Goal: Task Accomplishment & Management: Use online tool/utility

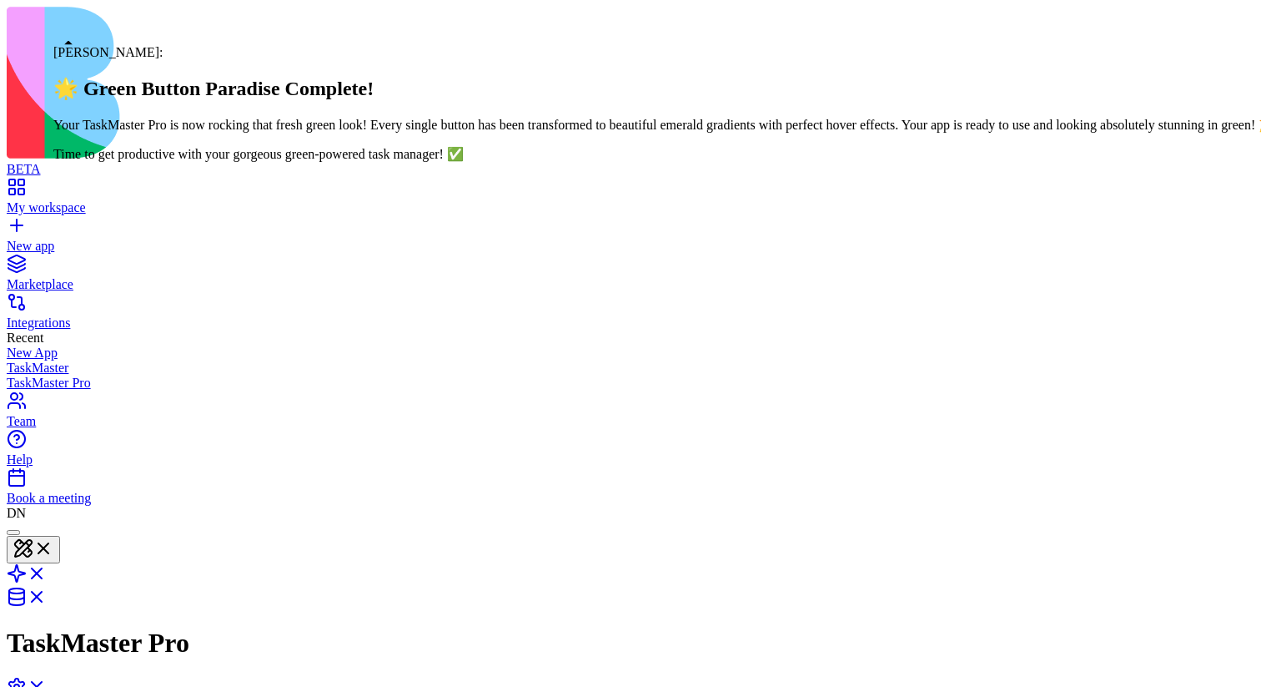
click at [13, 532] on div at bounding box center [13, 532] width 0 height 0
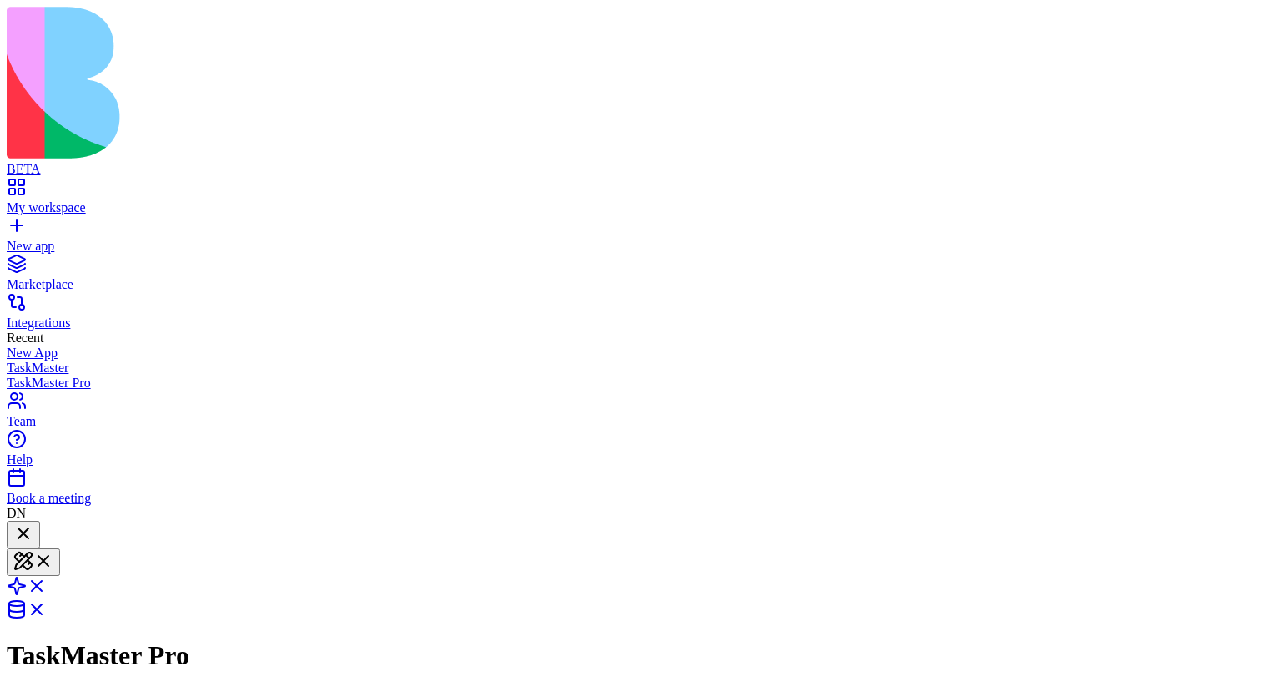
scroll to position [99, 0]
click at [60, 548] on button at bounding box center [33, 562] width 53 height 28
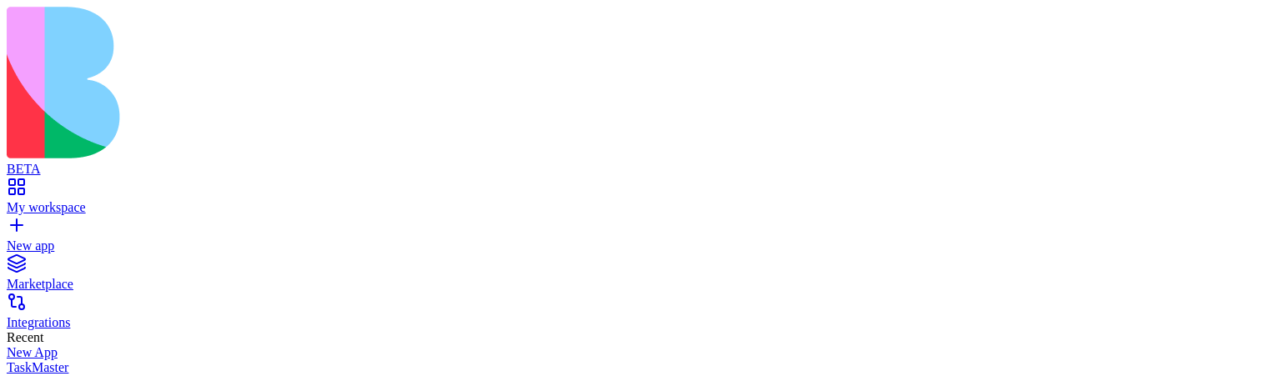
drag, startPoint x: 335, startPoint y: 108, endPoint x: 285, endPoint y: 108, distance: 50.1
drag, startPoint x: 651, startPoint y: 192, endPoint x: 626, endPoint y: 192, distance: 25.0
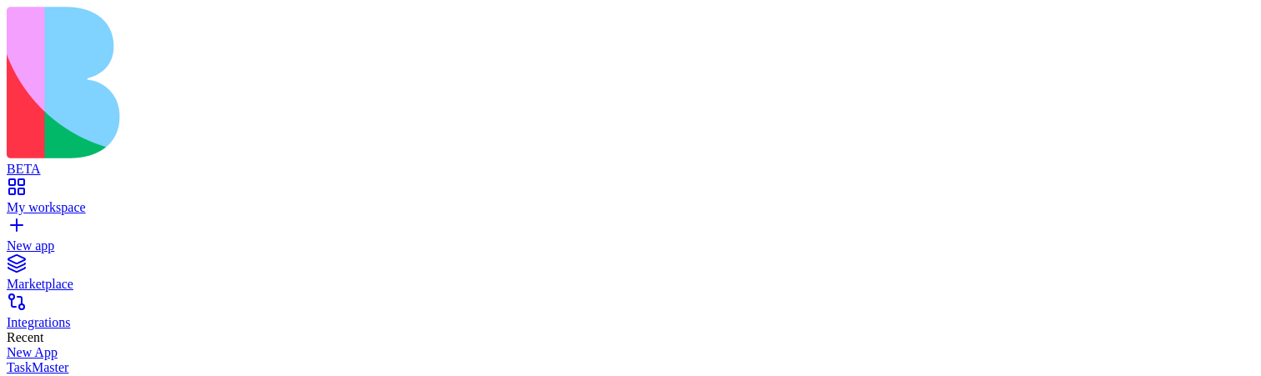
scroll to position [2483, 0]
drag, startPoint x: 335, startPoint y: 128, endPoint x: 281, endPoint y: 128, distance: 54.2
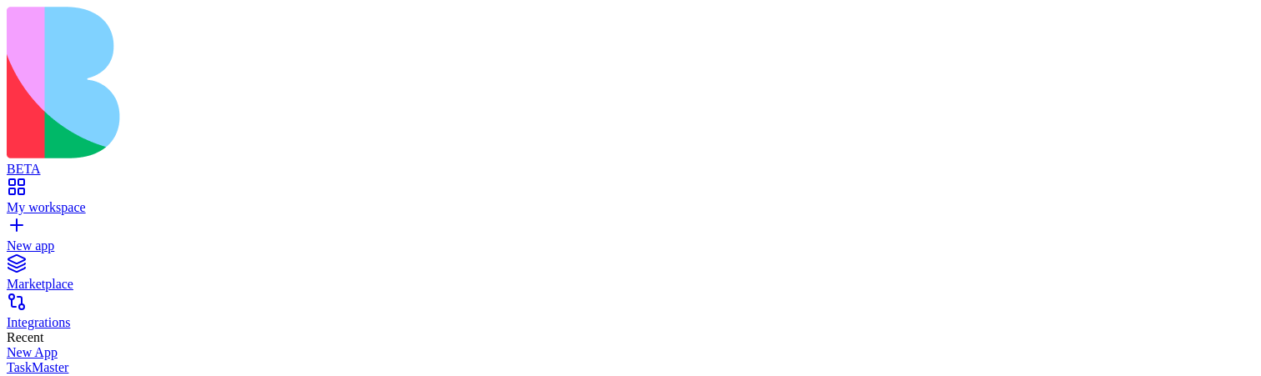
scroll to position [2483, 0]
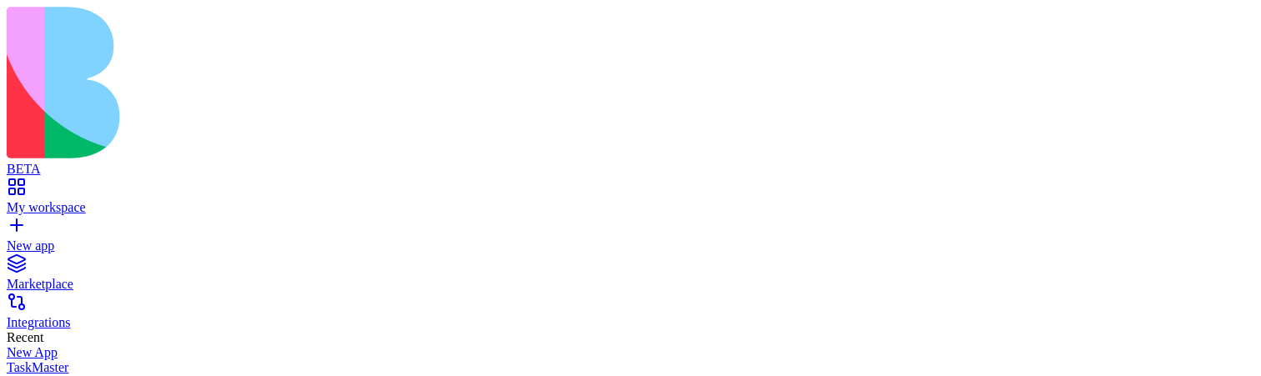
scroll to position [2483, 0]
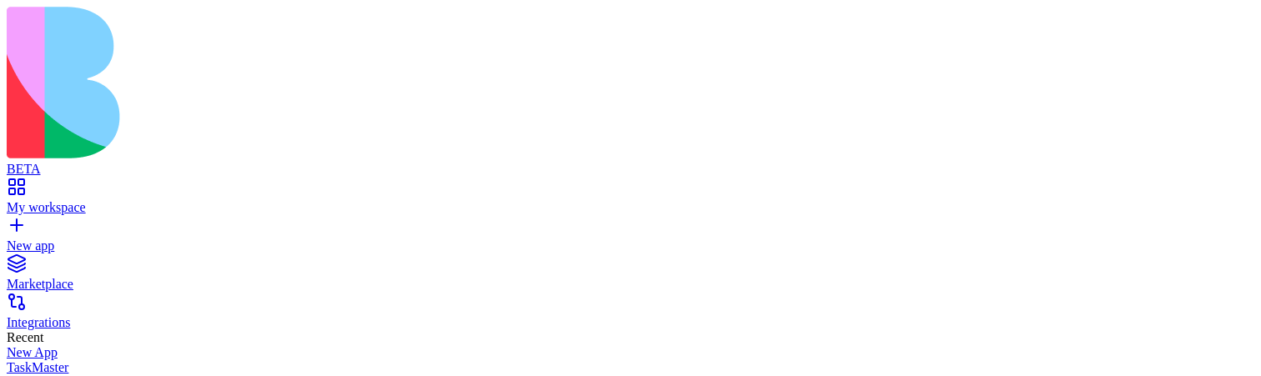
scroll to position [0, 0]
drag, startPoint x: 283, startPoint y: 786, endPoint x: 297, endPoint y: 786, distance: 14.2
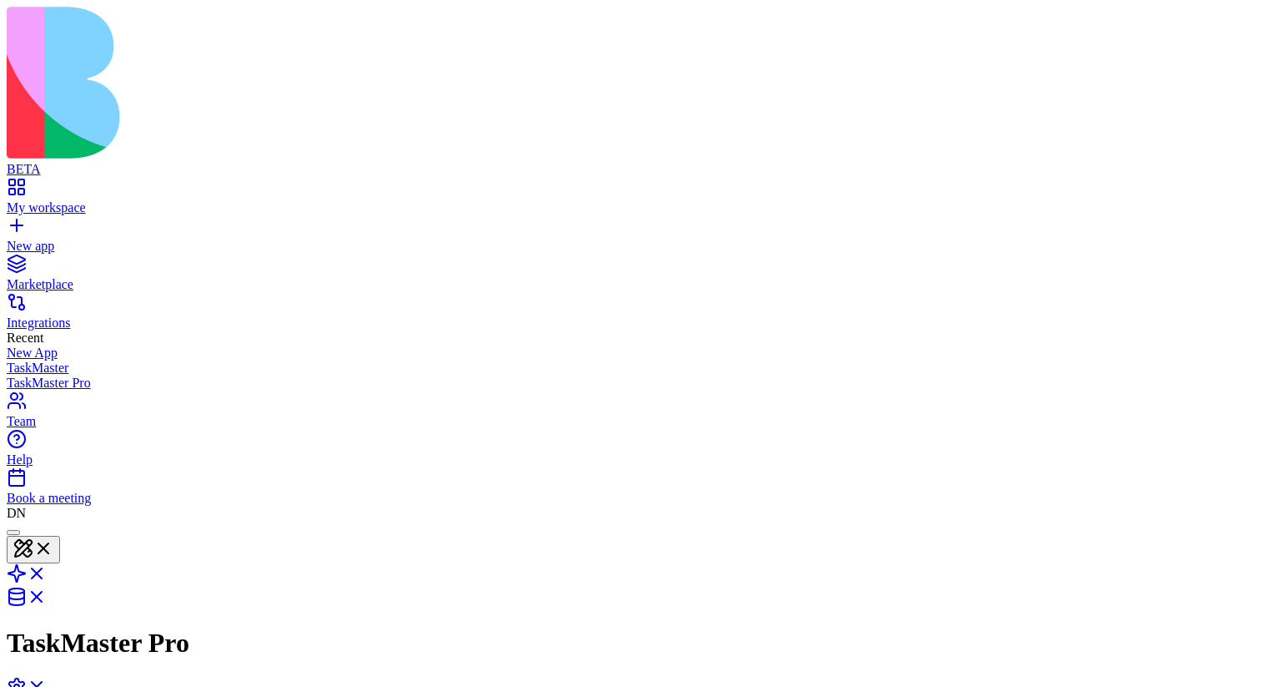
drag, startPoint x: 219, startPoint y: 796, endPoint x: 165, endPoint y: 796, distance: 54.2
drag, startPoint x: 264, startPoint y: 925, endPoint x: 256, endPoint y: 878, distance: 47.5
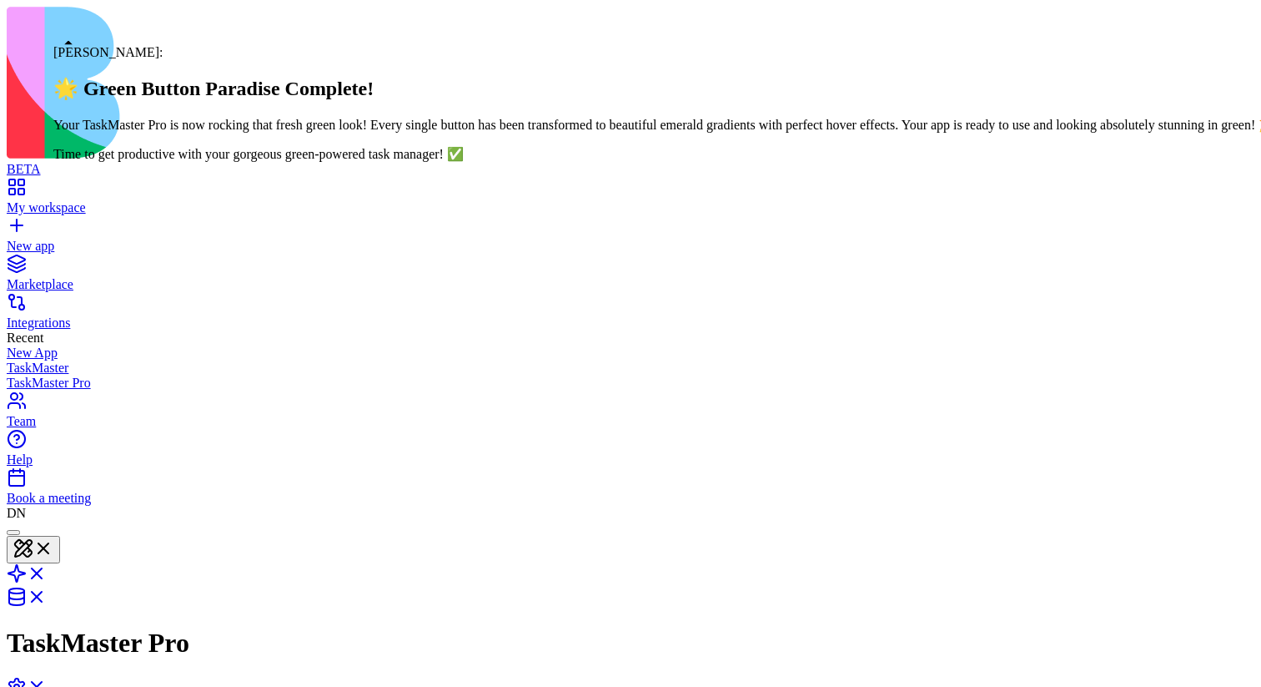
click at [13, 532] on div at bounding box center [13, 532] width 0 height 0
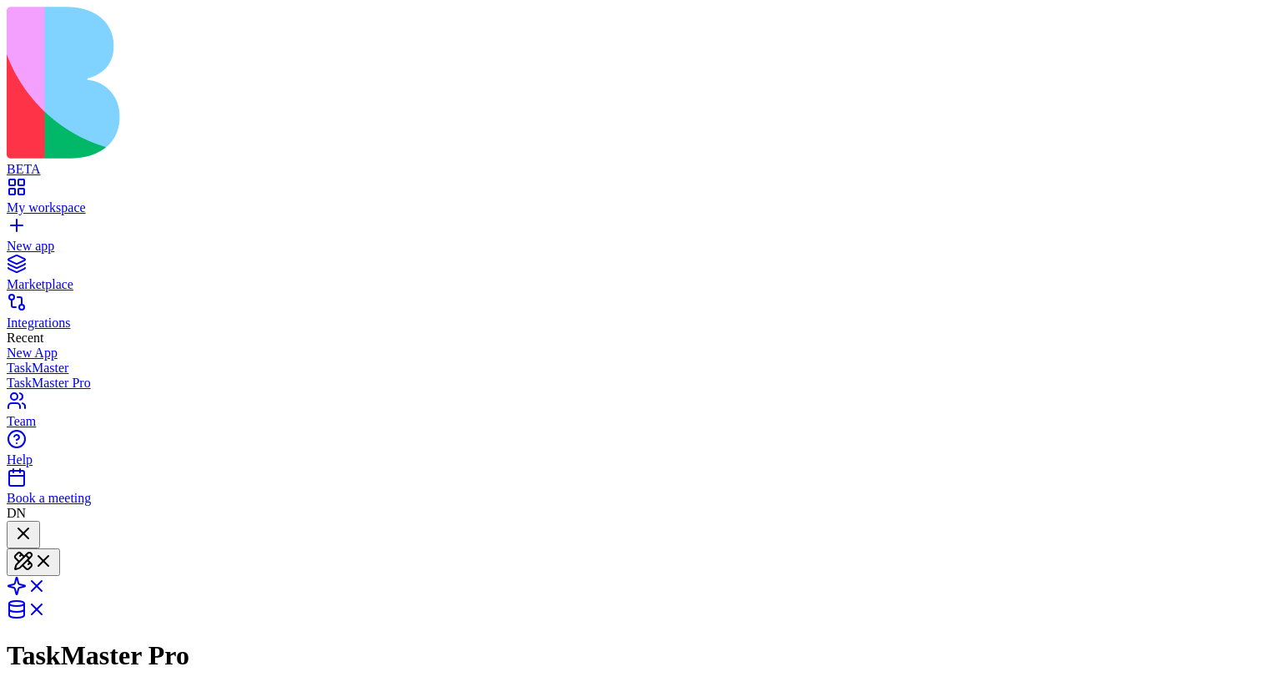
scroll to position [2242, 0]
drag, startPoint x: 338, startPoint y: 164, endPoint x: 271, endPoint y: 159, distance: 67.0
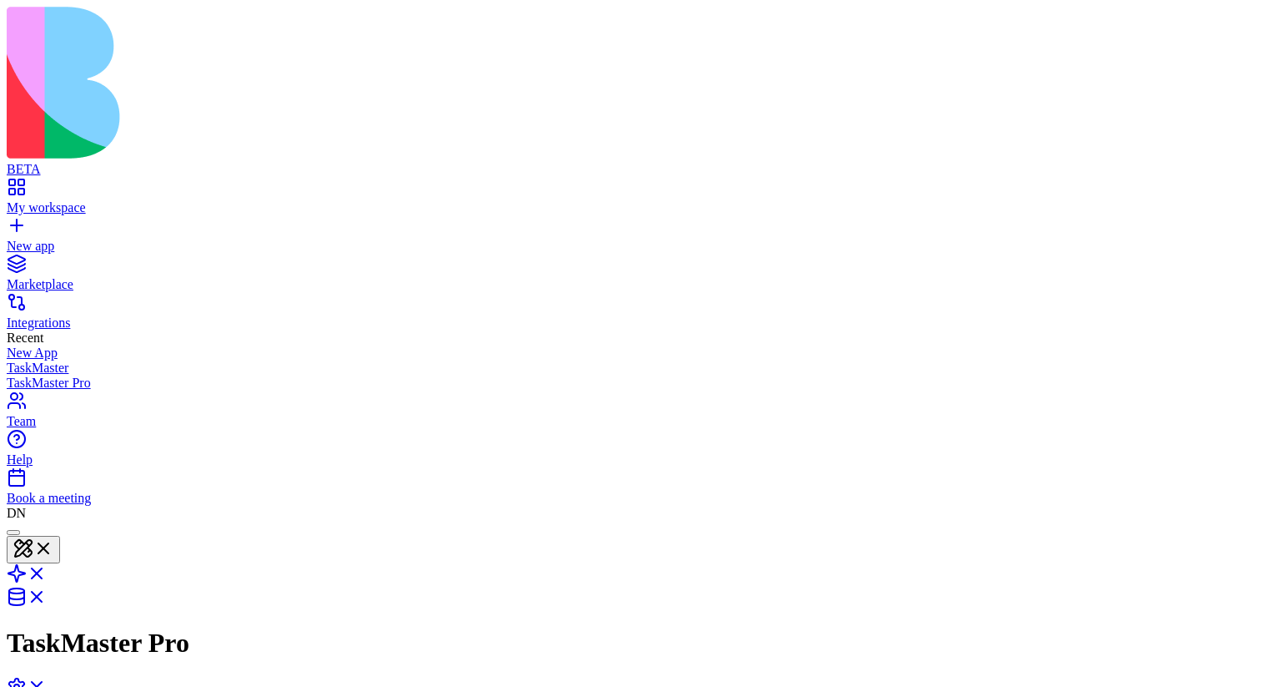
drag, startPoint x: 220, startPoint y: 773, endPoint x: 254, endPoint y: 773, distance: 33.4
click at [13, 532] on div at bounding box center [13, 532] width 0 height 0
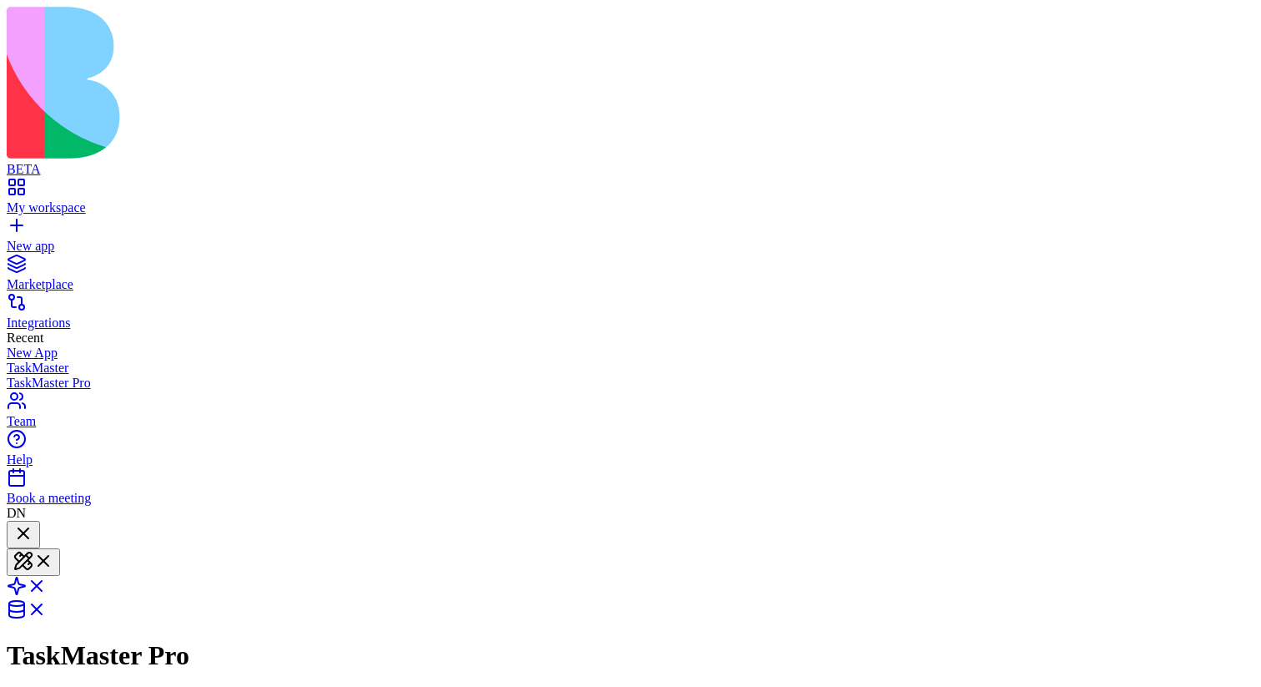
scroll to position [2242, 0]
drag, startPoint x: 333, startPoint y: 172, endPoint x: 303, endPoint y: 172, distance: 30.0
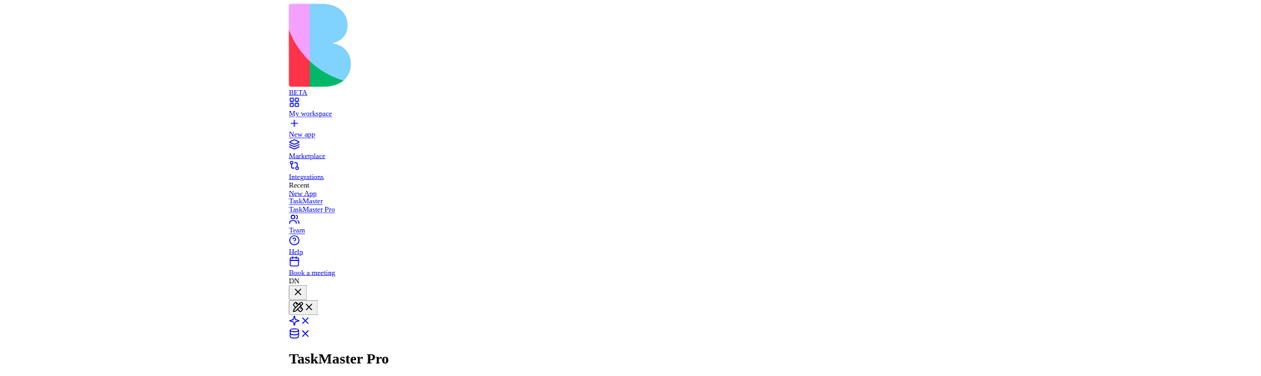
scroll to position [2175, 0]
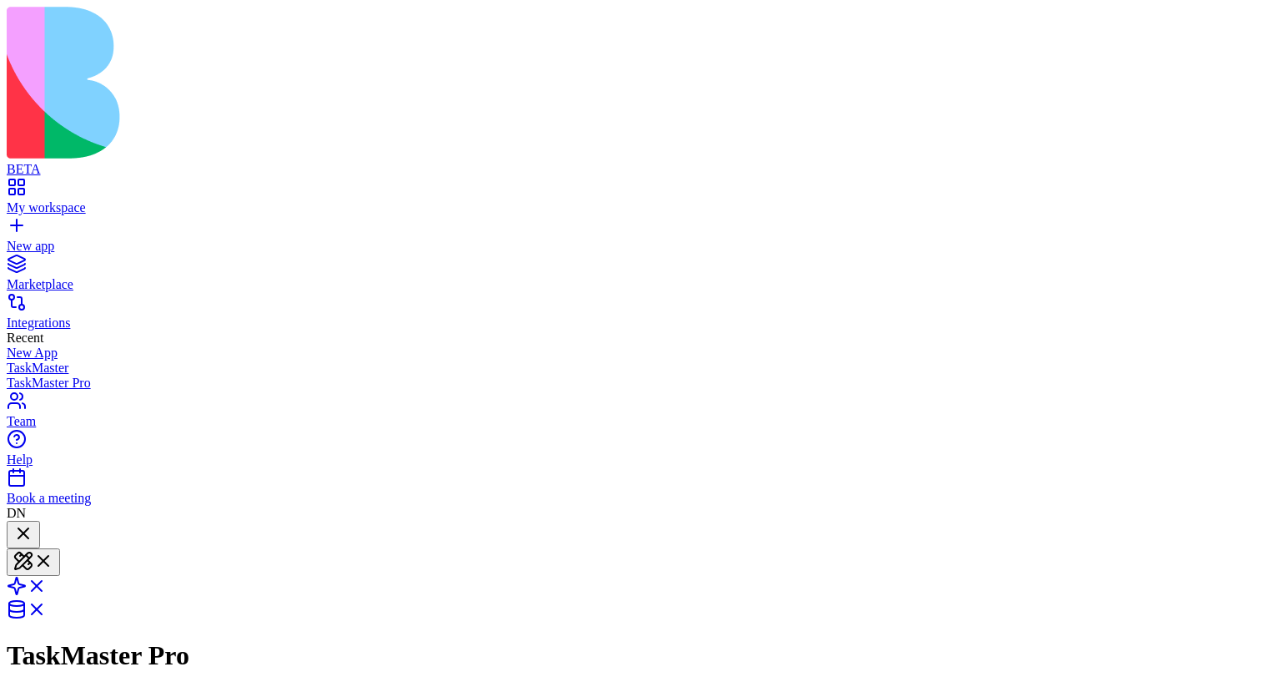
drag, startPoint x: 335, startPoint y: 252, endPoint x: 315, endPoint y: 252, distance: 20.0
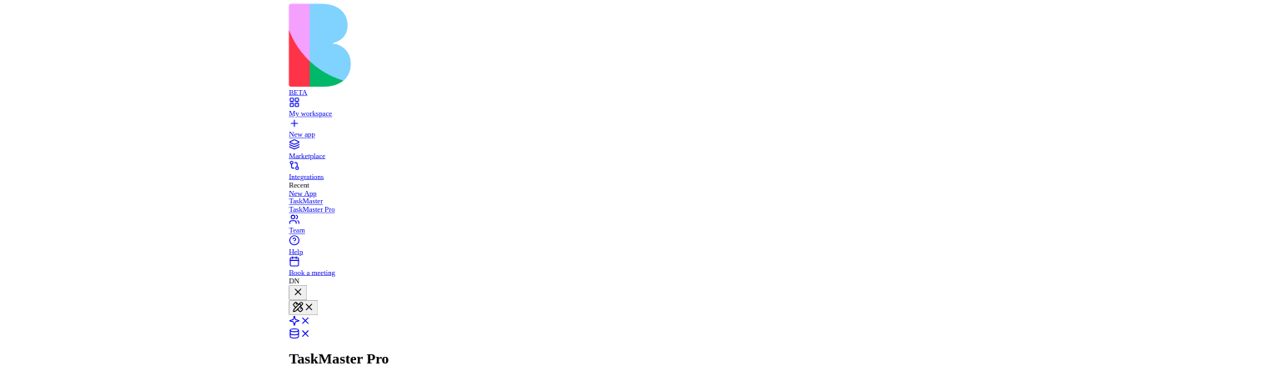
scroll to position [2242, 0]
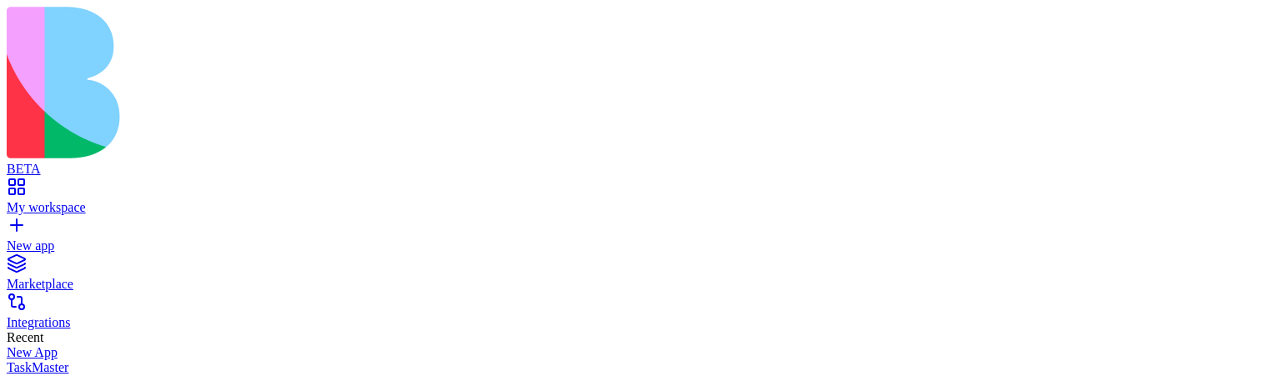
scroll to position [1982, 0]
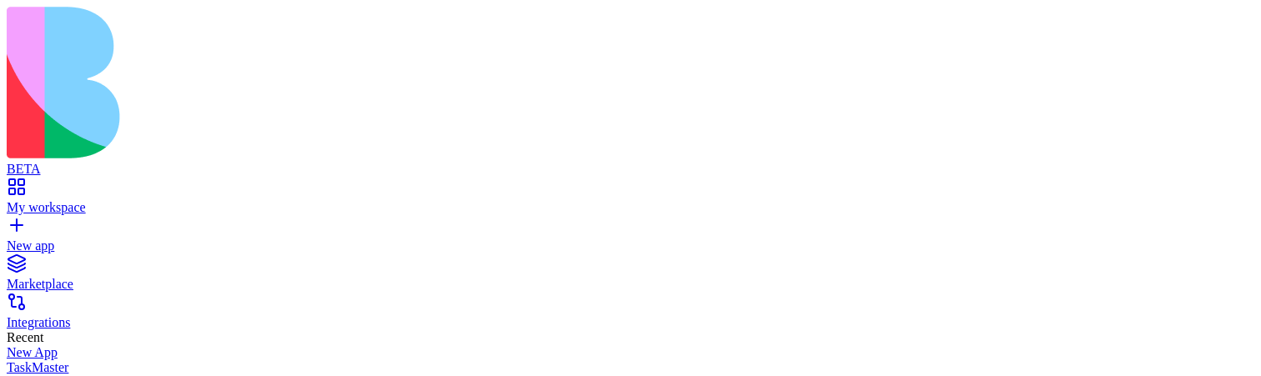
scroll to position [1715, 0]
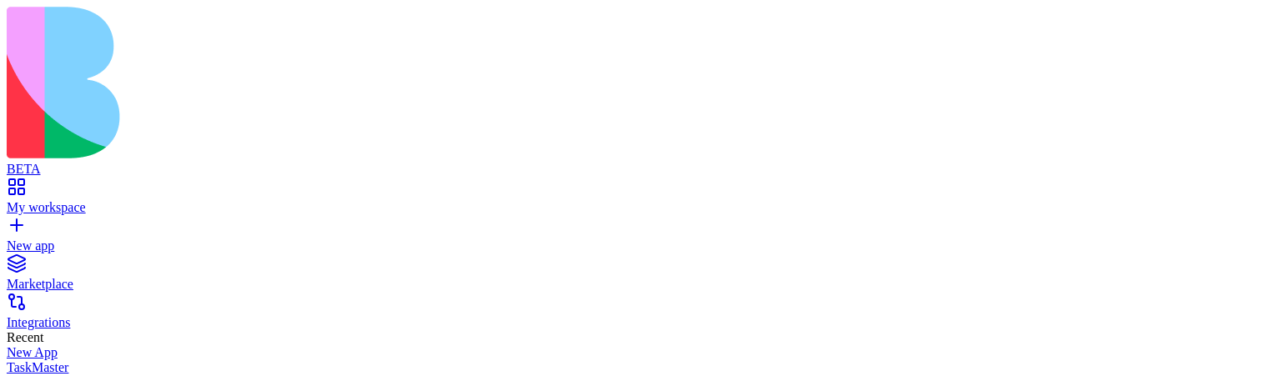
scroll to position [8095, 0]
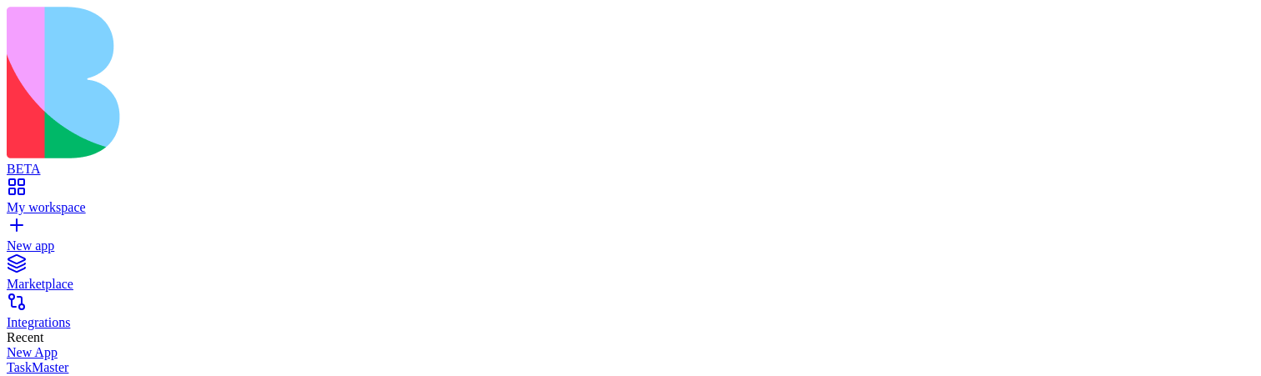
scroll to position [1365, 0]
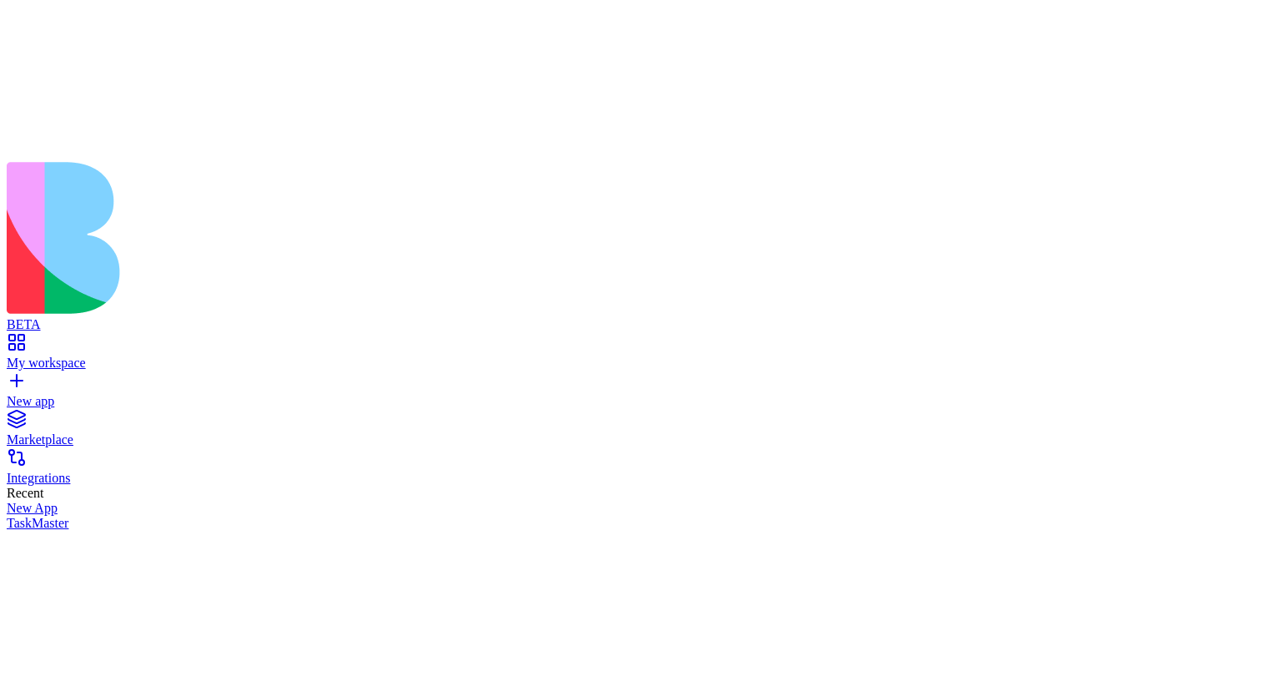
scroll to position [1348, 0]
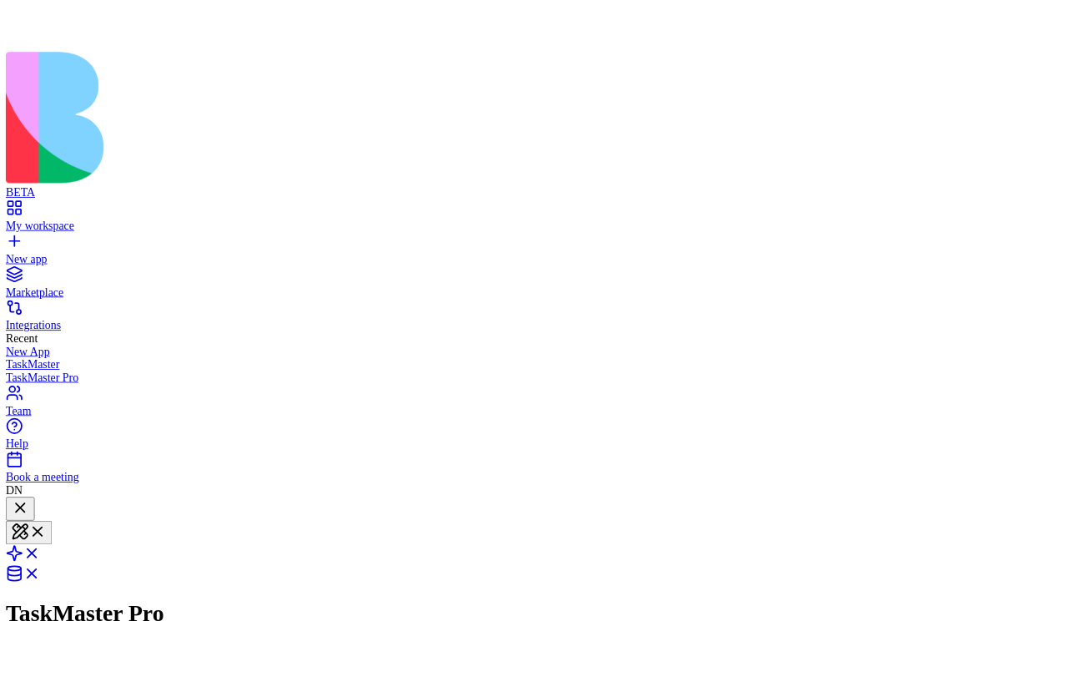
scroll to position [1515, 0]
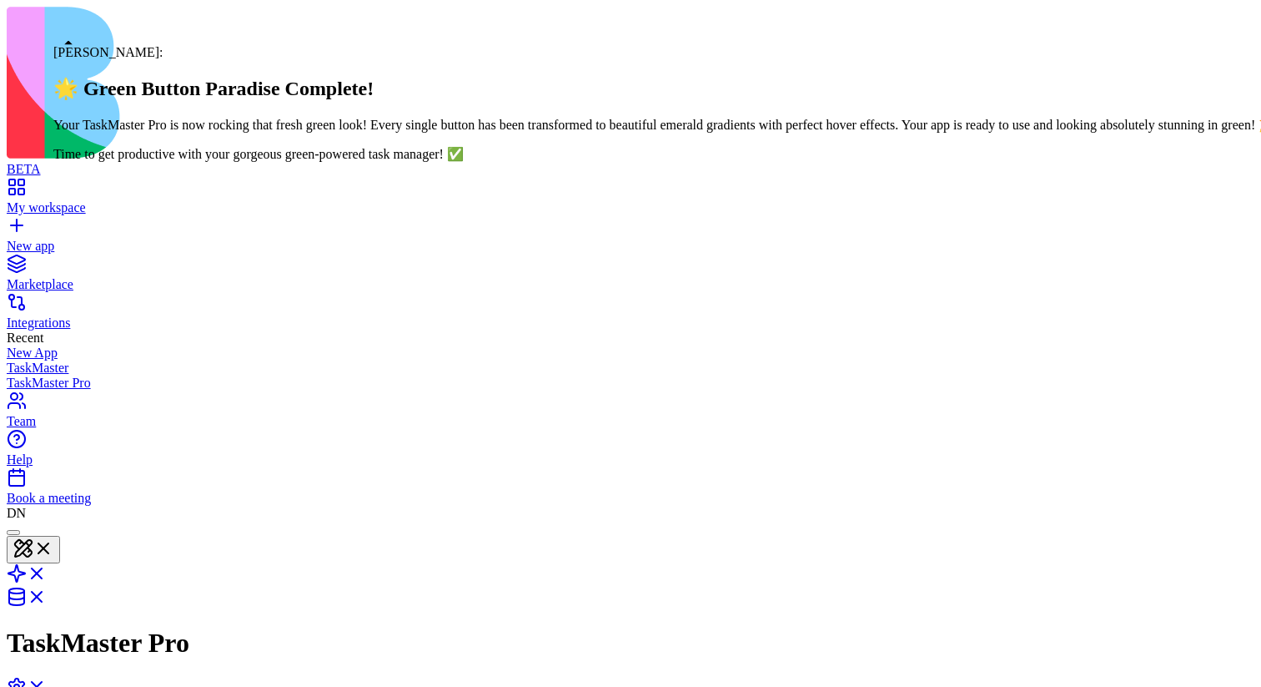
click at [13, 375] on div at bounding box center [13, 532] width 0 height 0
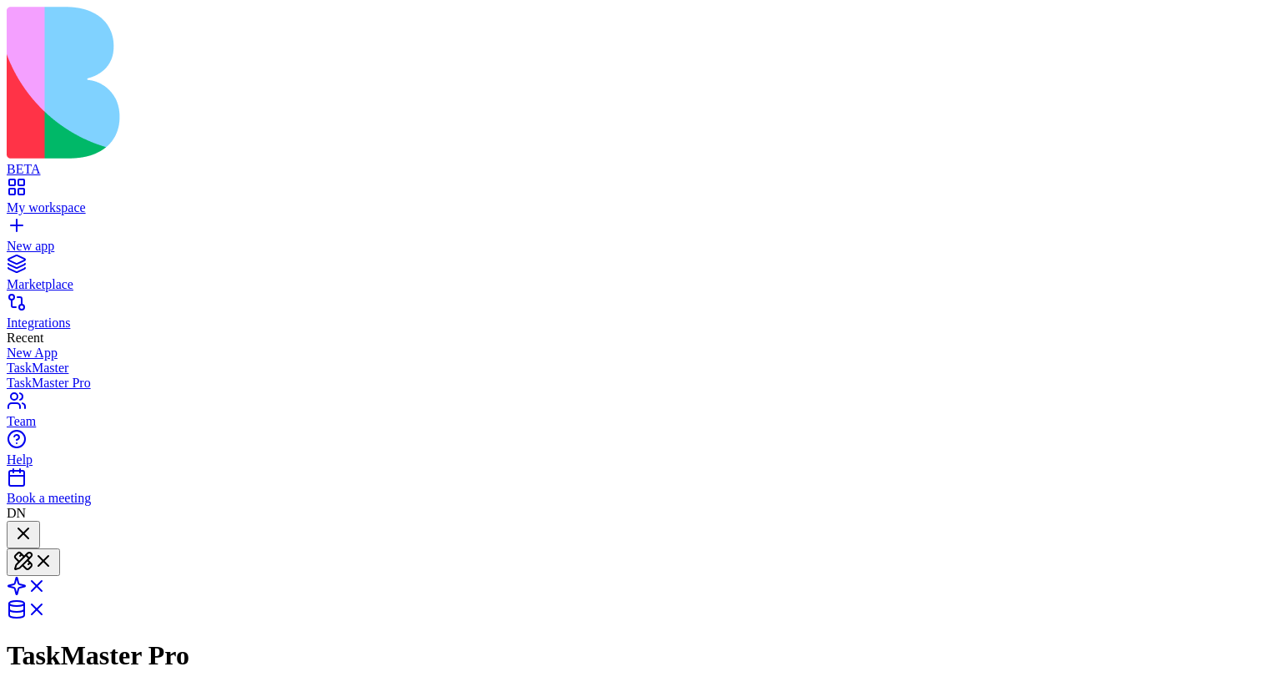
scroll to position [2226, 0]
click at [33, 375] on div at bounding box center [23, 534] width 20 height 23
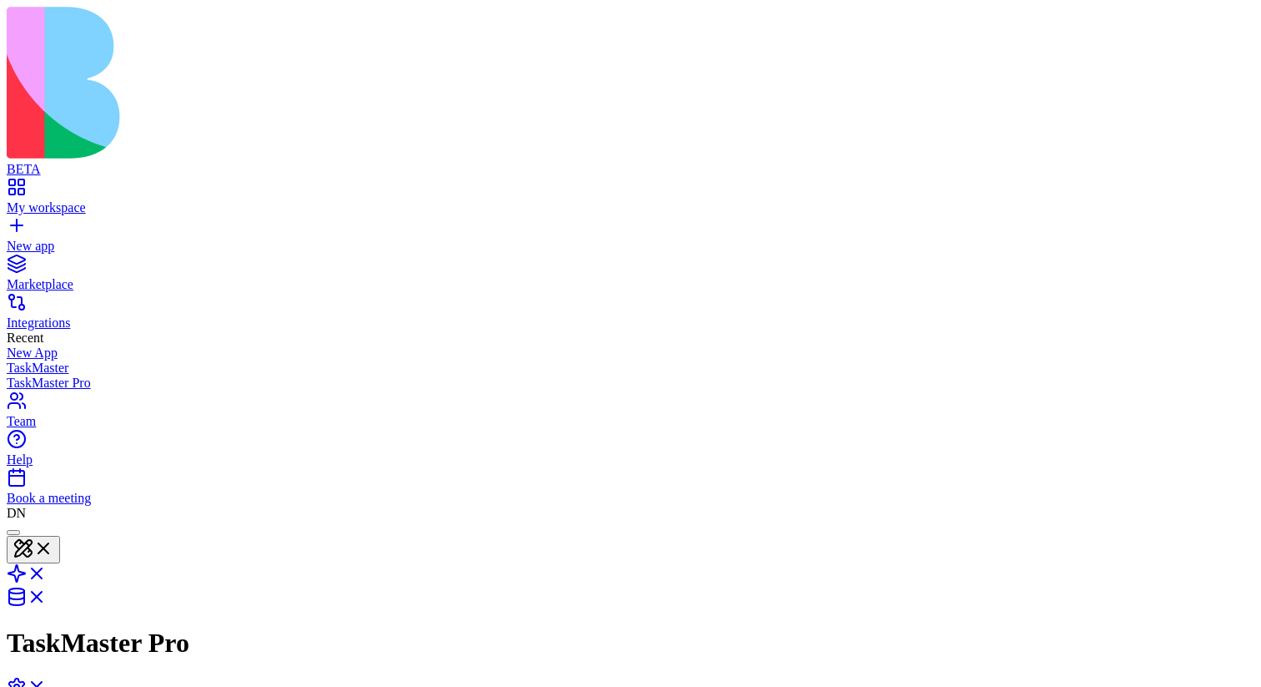
click at [13, 375] on div at bounding box center [13, 532] width 0 height 0
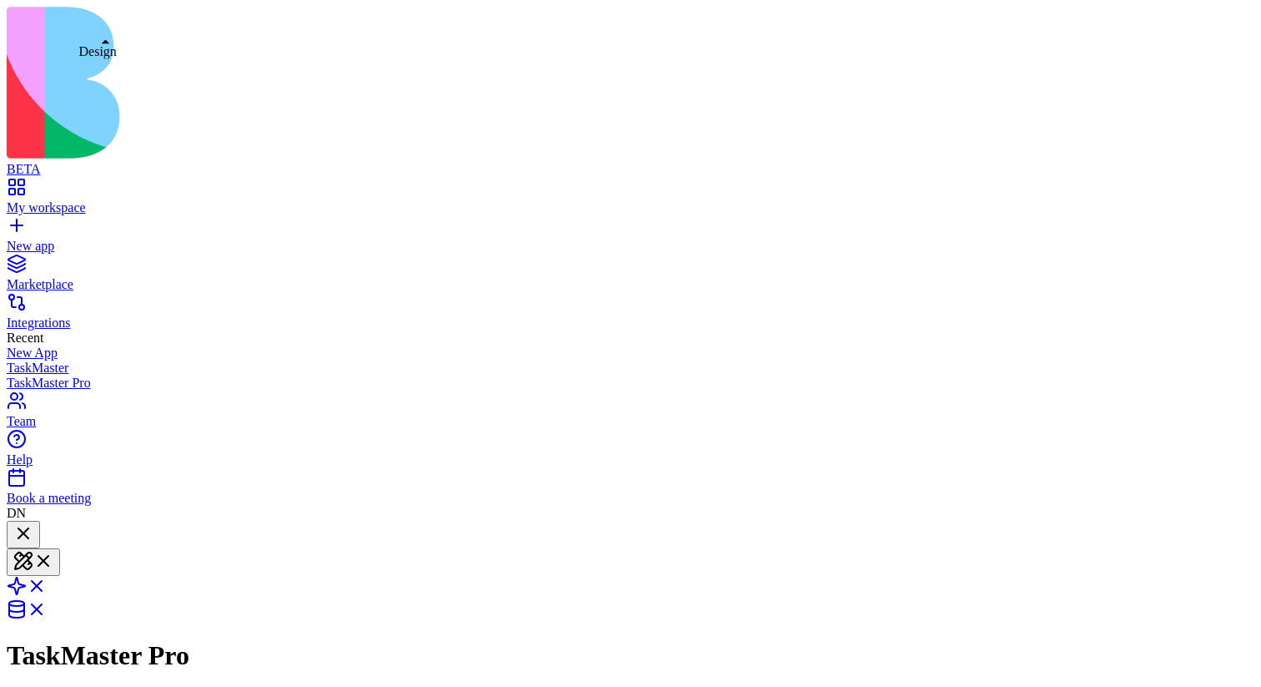
click at [33, 375] on div at bounding box center [23, 534] width 20 height 23
click at [33, 375] on div at bounding box center [23, 546] width 20 height 0
click at [33, 375] on div at bounding box center [23, 534] width 20 height 23
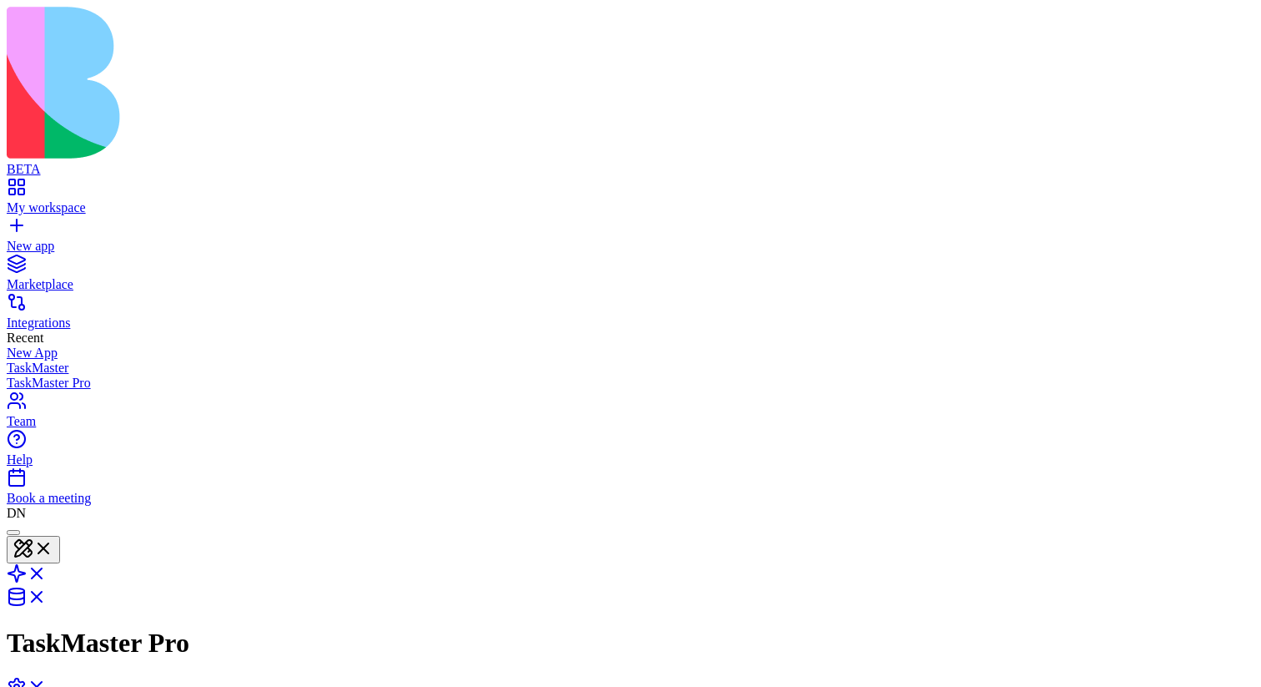
click at [13, 375] on div at bounding box center [13, 532] width 0 height 0
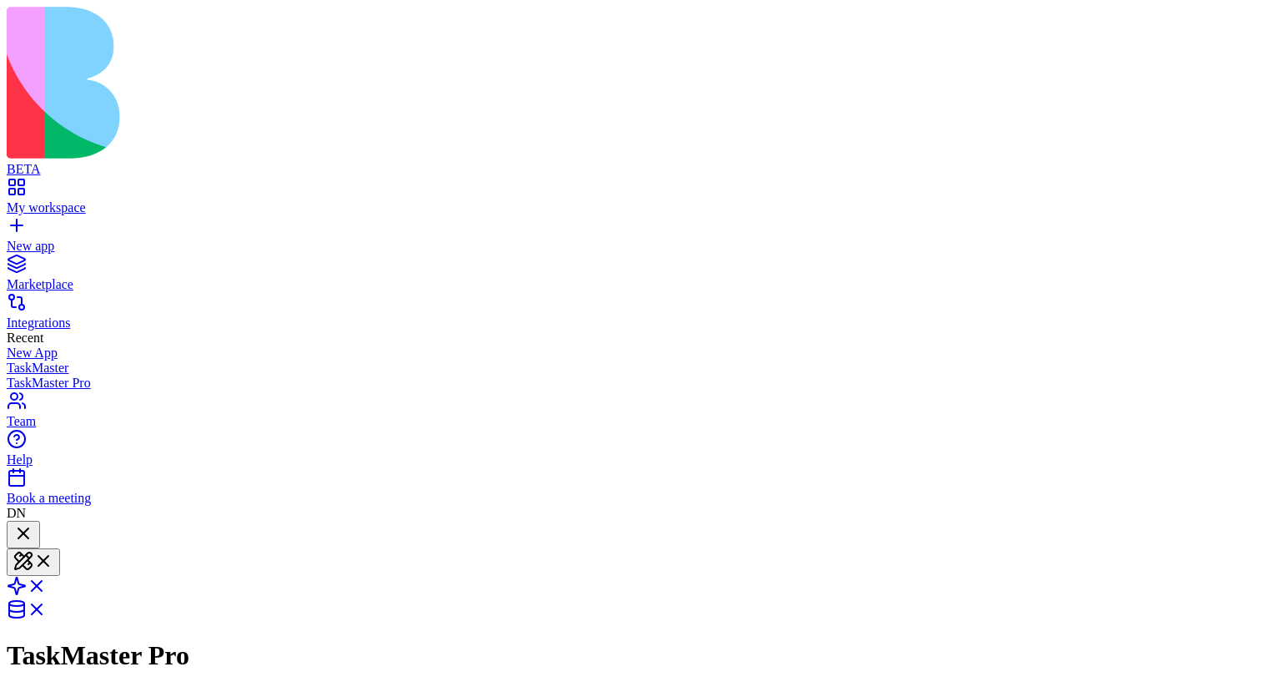
click at [33, 375] on div at bounding box center [23, 534] width 20 height 23
click at [33, 375] on div at bounding box center [23, 546] width 20 height 0
click at [33, 375] on div at bounding box center [23, 534] width 20 height 23
click at [33, 375] on div at bounding box center [23, 546] width 20 height 0
click at [33, 375] on div at bounding box center [23, 534] width 20 height 23
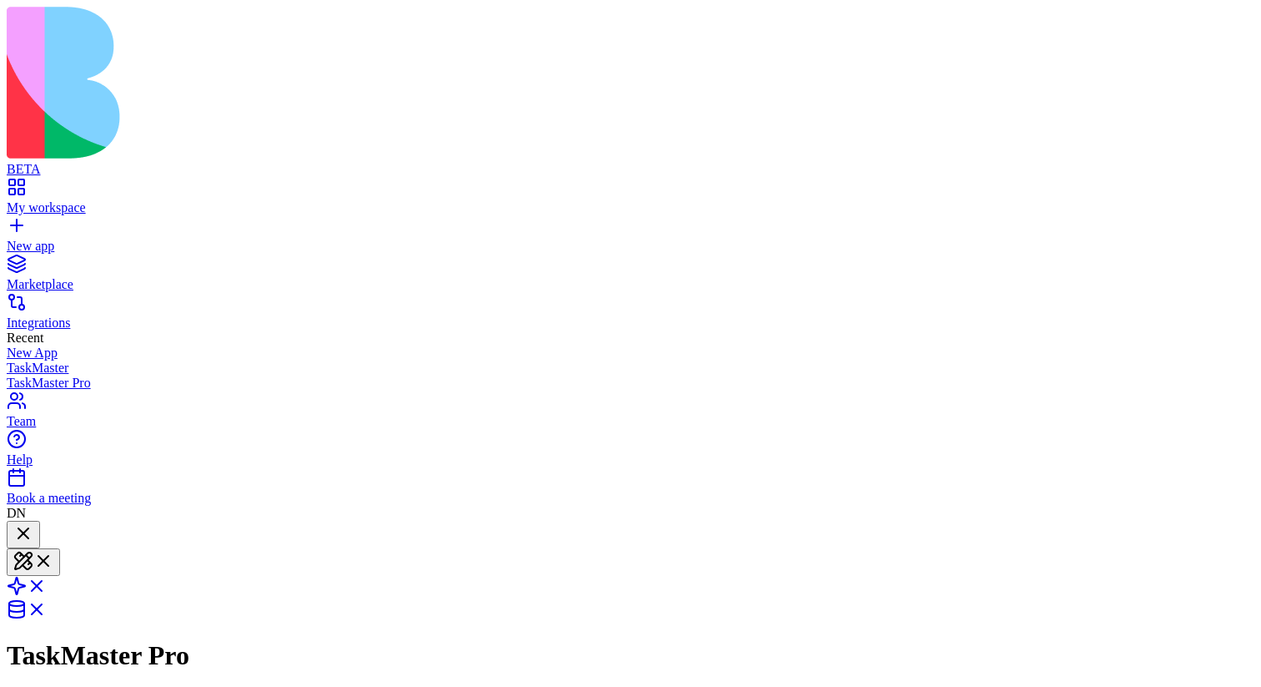
click at [33, 375] on div at bounding box center [23, 546] width 20 height 0
click at [33, 375] on div at bounding box center [23, 534] width 20 height 23
click at [33, 375] on div at bounding box center [23, 546] width 20 height 0
click at [33, 375] on div at bounding box center [23, 534] width 20 height 23
click at [33, 375] on div at bounding box center [23, 546] width 20 height 0
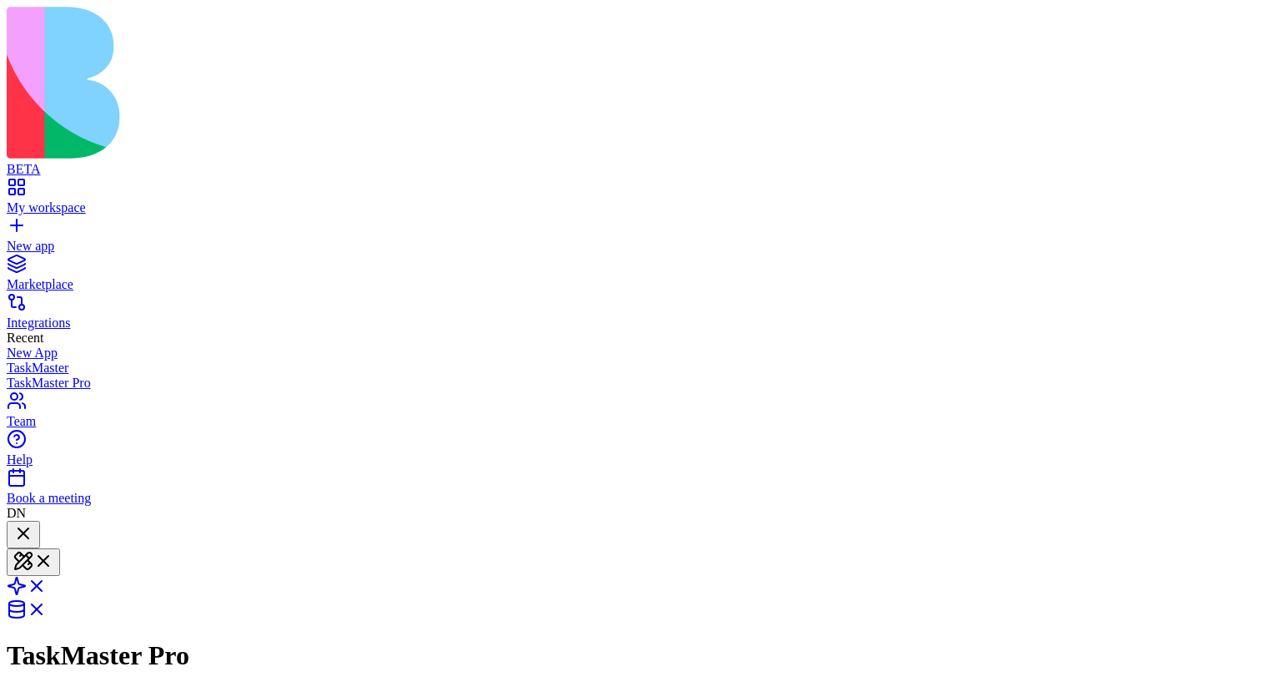
click at [33, 375] on div at bounding box center [23, 534] width 20 height 23
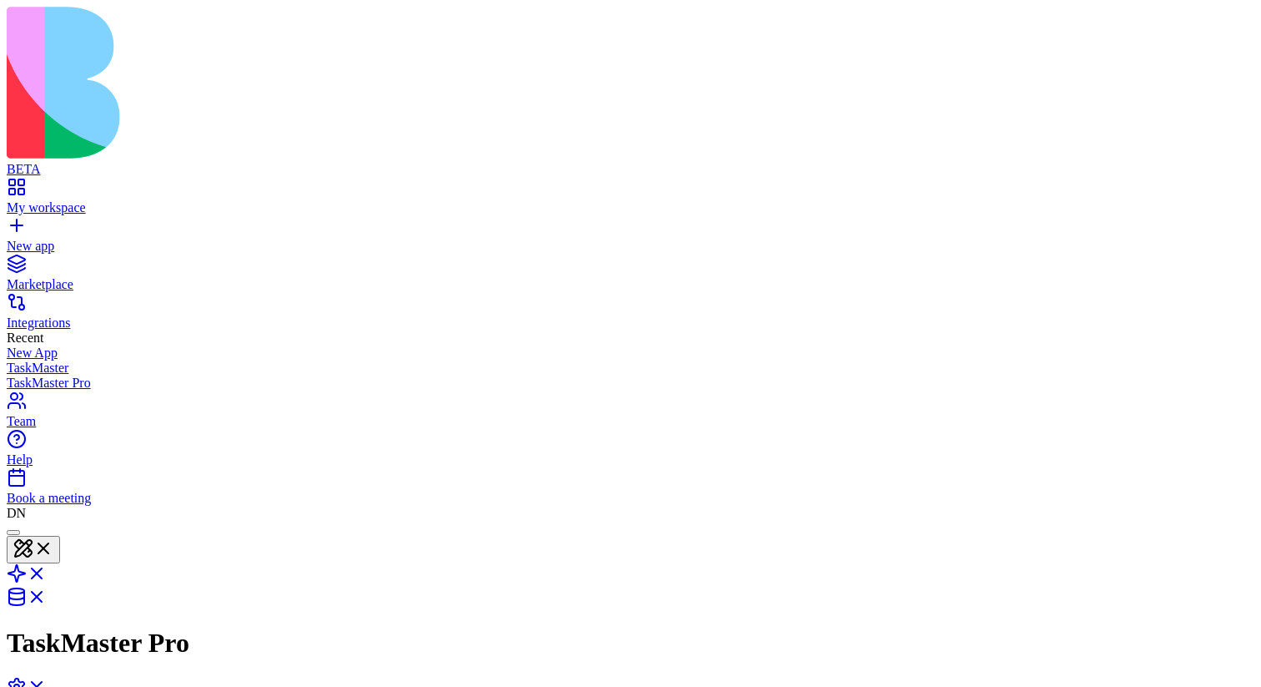
click at [13, 375] on div at bounding box center [13, 532] width 0 height 0
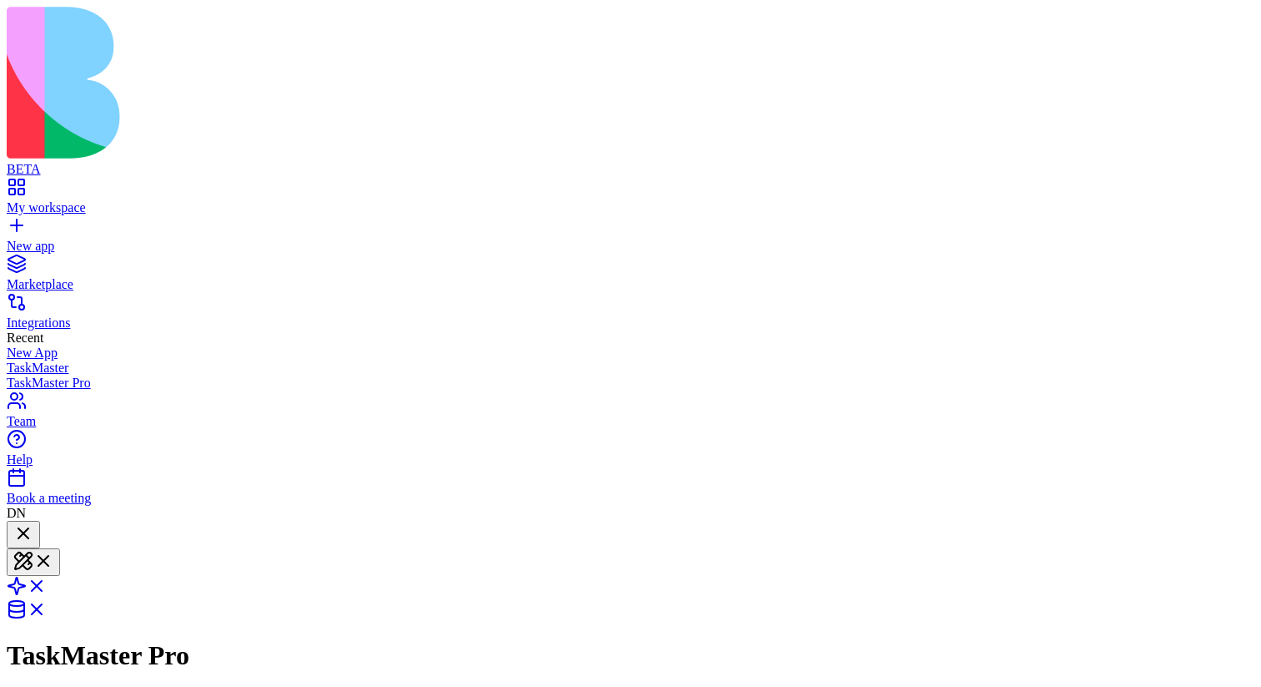
click at [33, 375] on div at bounding box center [23, 534] width 20 height 23
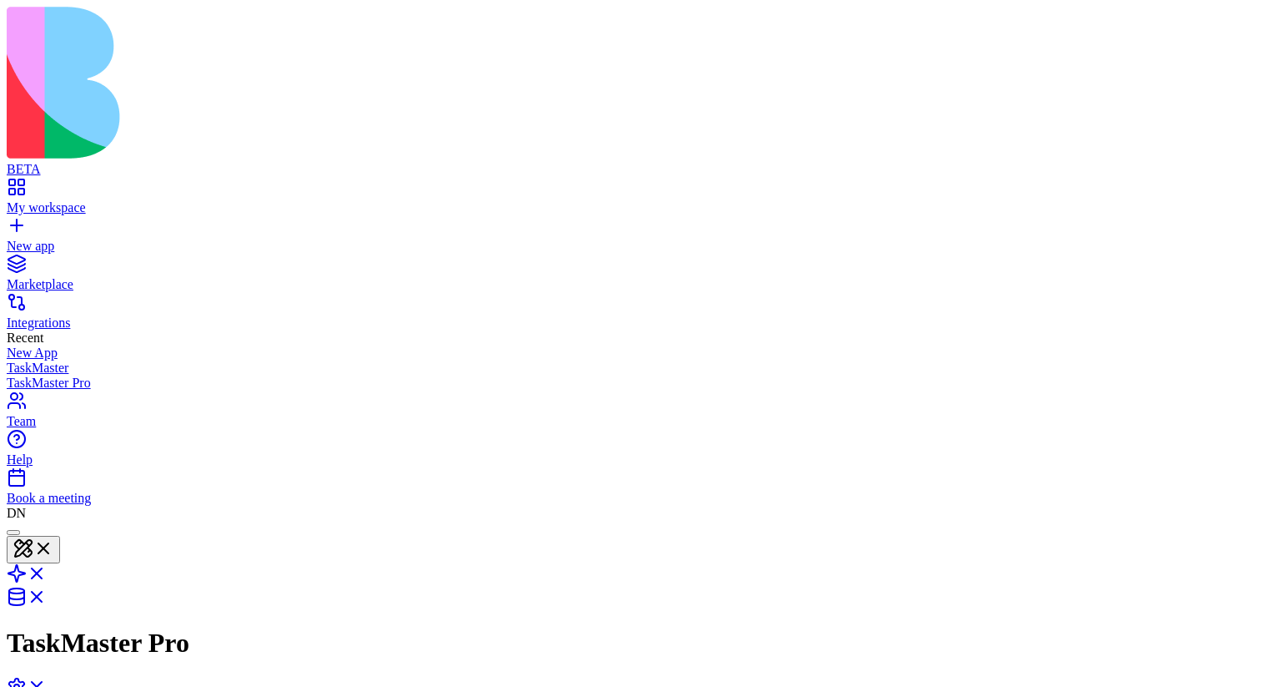
click at [13, 375] on div at bounding box center [13, 532] width 0 height 0
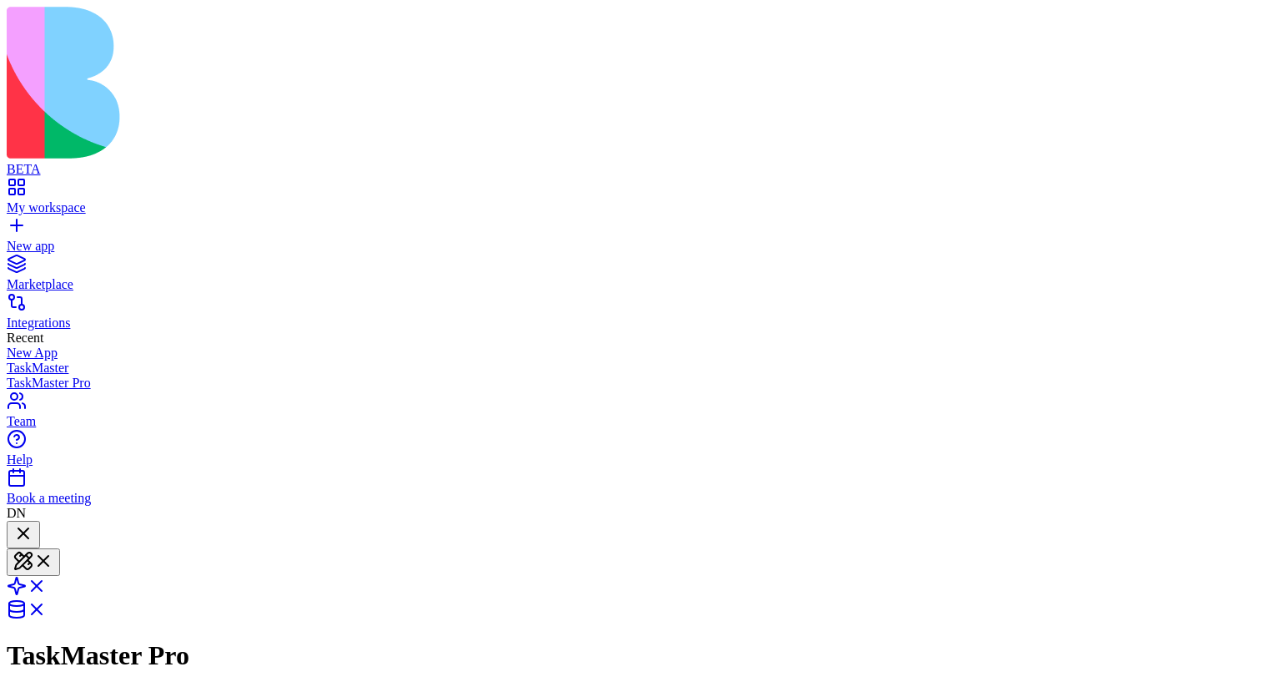
click at [33, 375] on div at bounding box center [23, 534] width 20 height 23
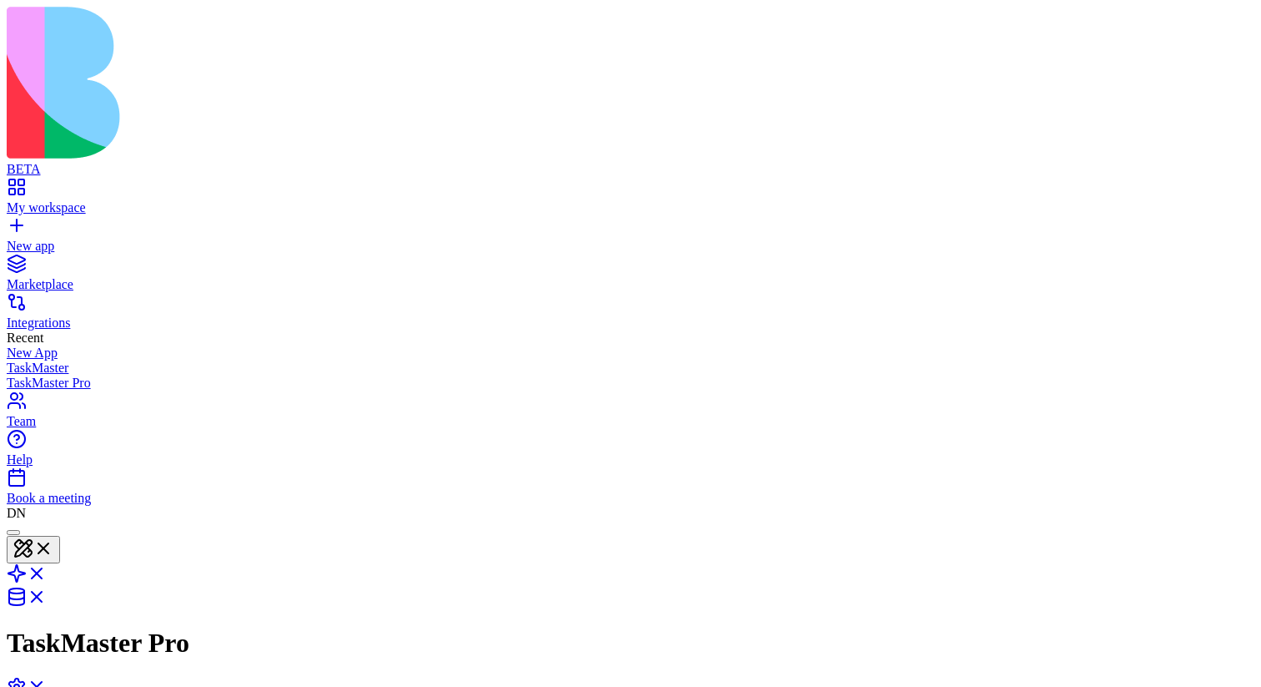
click at [13, 375] on div at bounding box center [13, 532] width 0 height 0
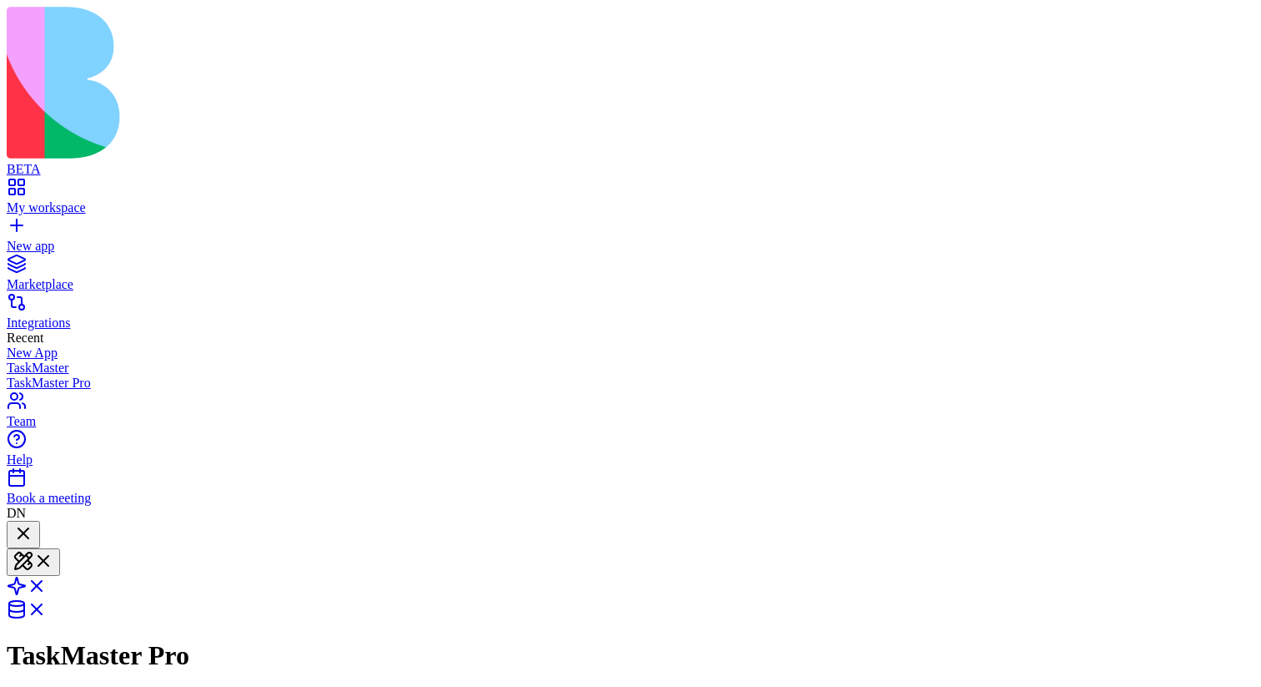
click at [33, 375] on div at bounding box center [23, 534] width 20 height 23
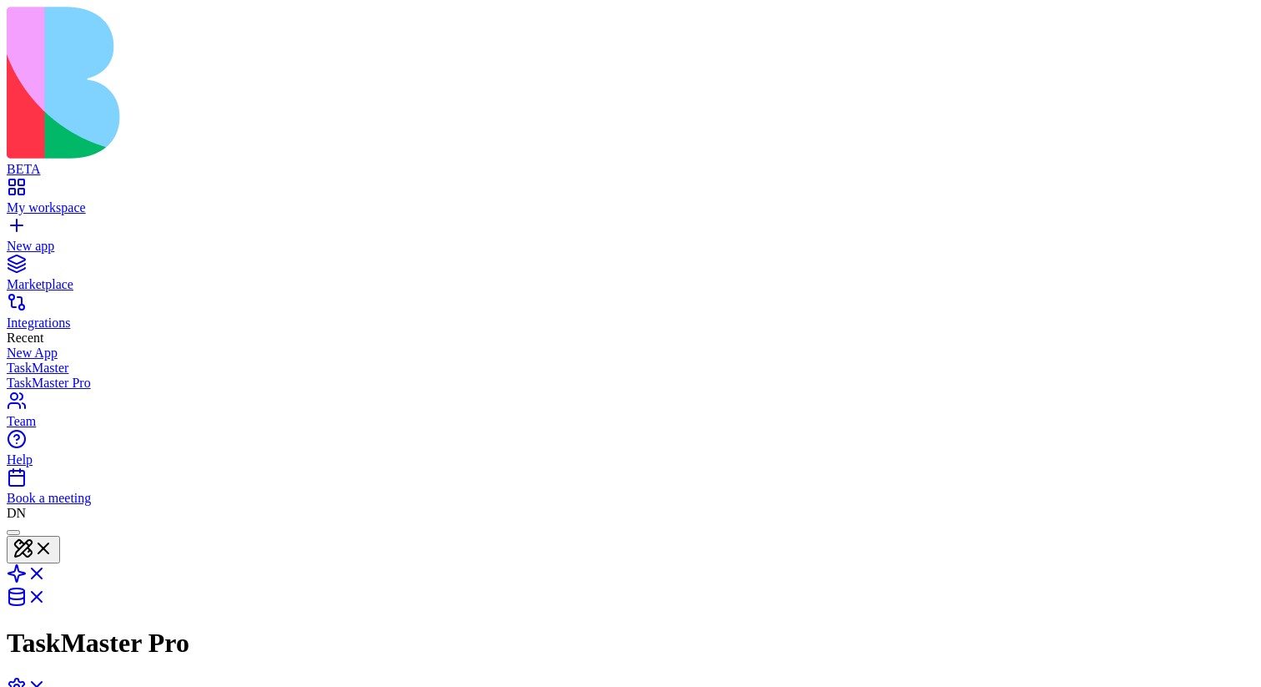
click at [13, 375] on div at bounding box center [13, 532] width 0 height 0
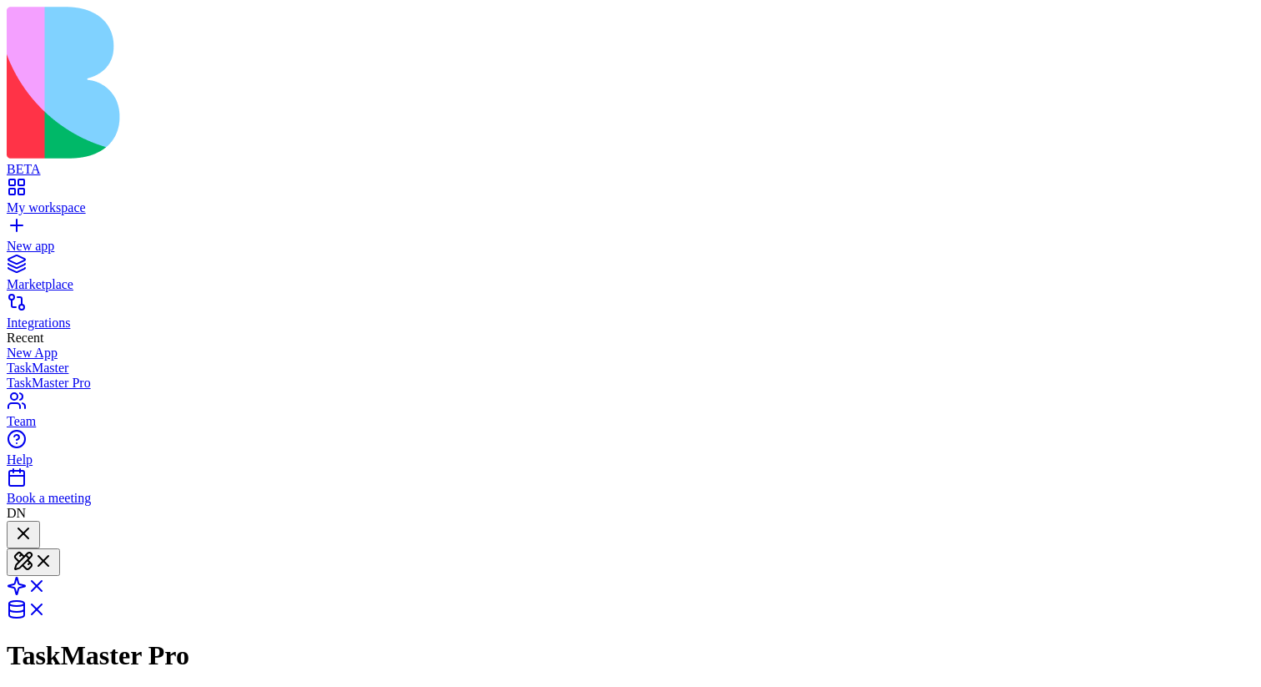
click at [33, 375] on div at bounding box center [23, 534] width 20 height 23
click at [33, 375] on div at bounding box center [23, 546] width 20 height 0
click at [33, 375] on div at bounding box center [23, 534] width 20 height 23
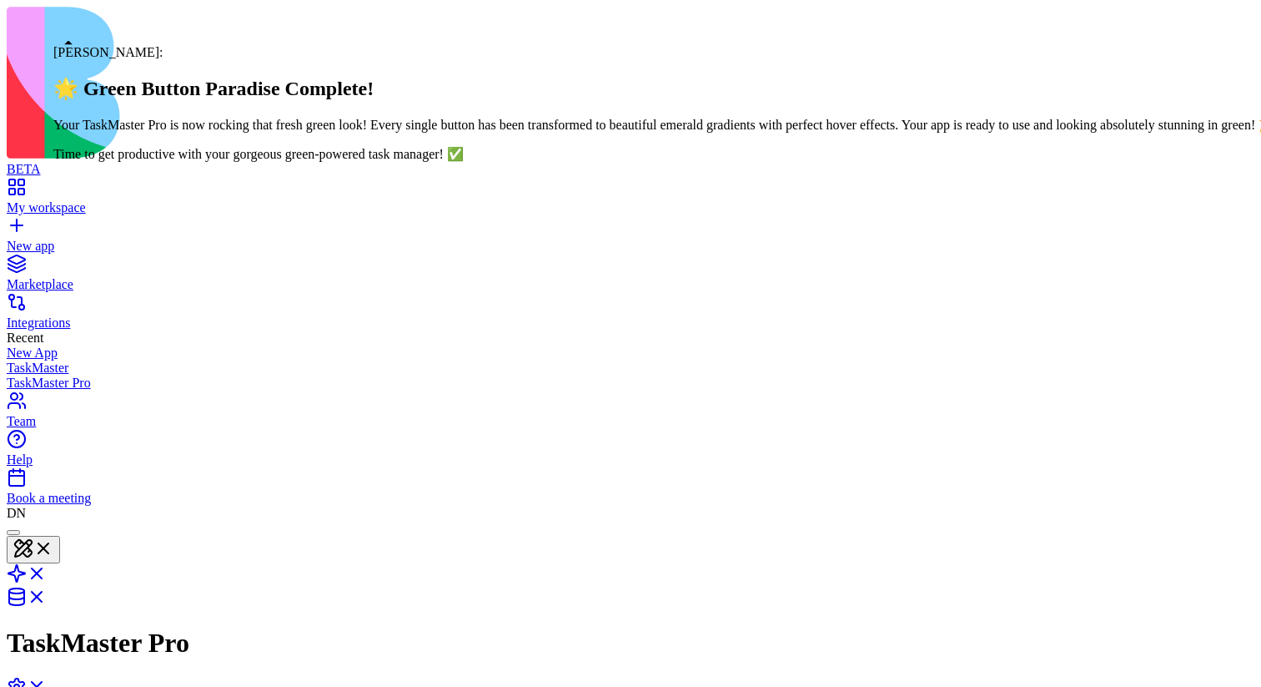
click at [13, 375] on div at bounding box center [13, 532] width 0 height 0
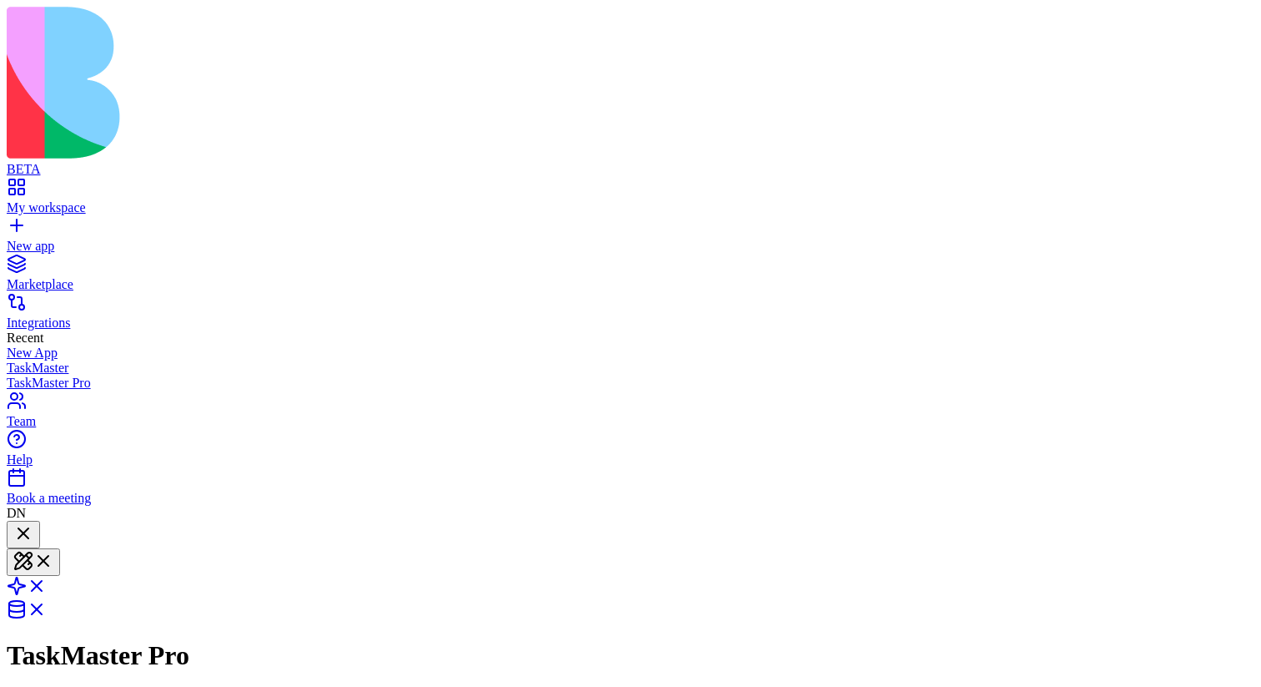
click at [33, 375] on div at bounding box center [23, 534] width 20 height 23
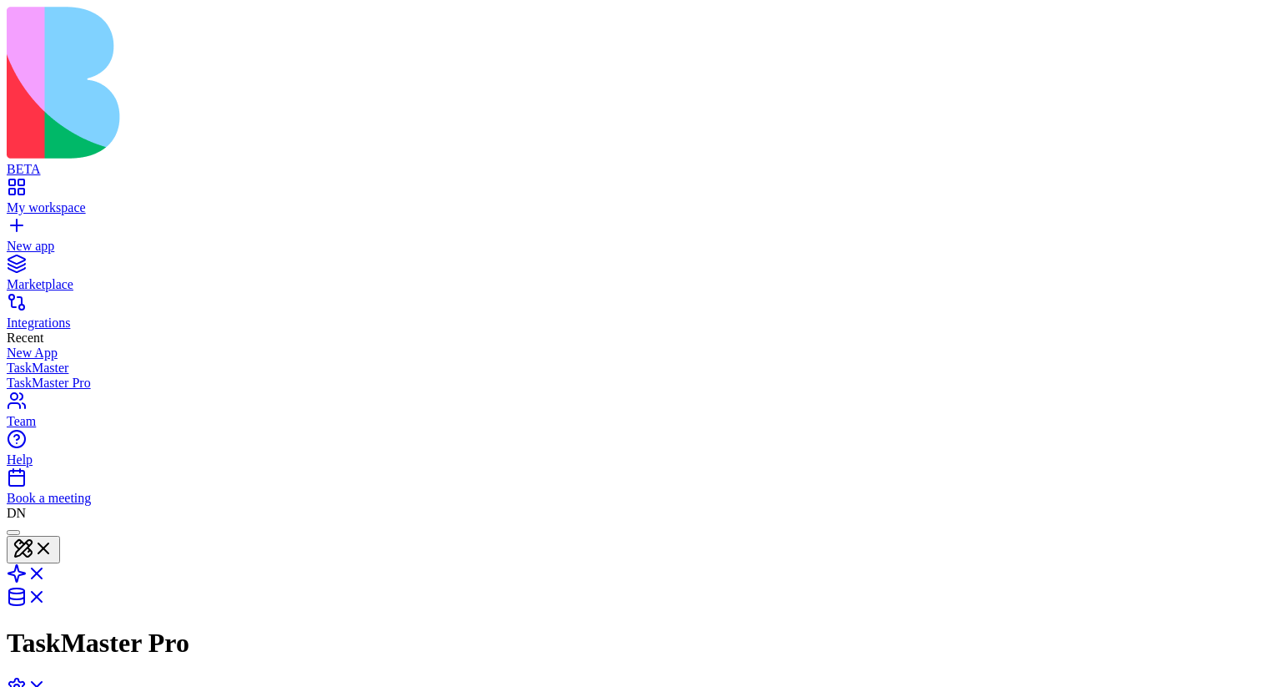
click at [13, 375] on div at bounding box center [13, 532] width 0 height 0
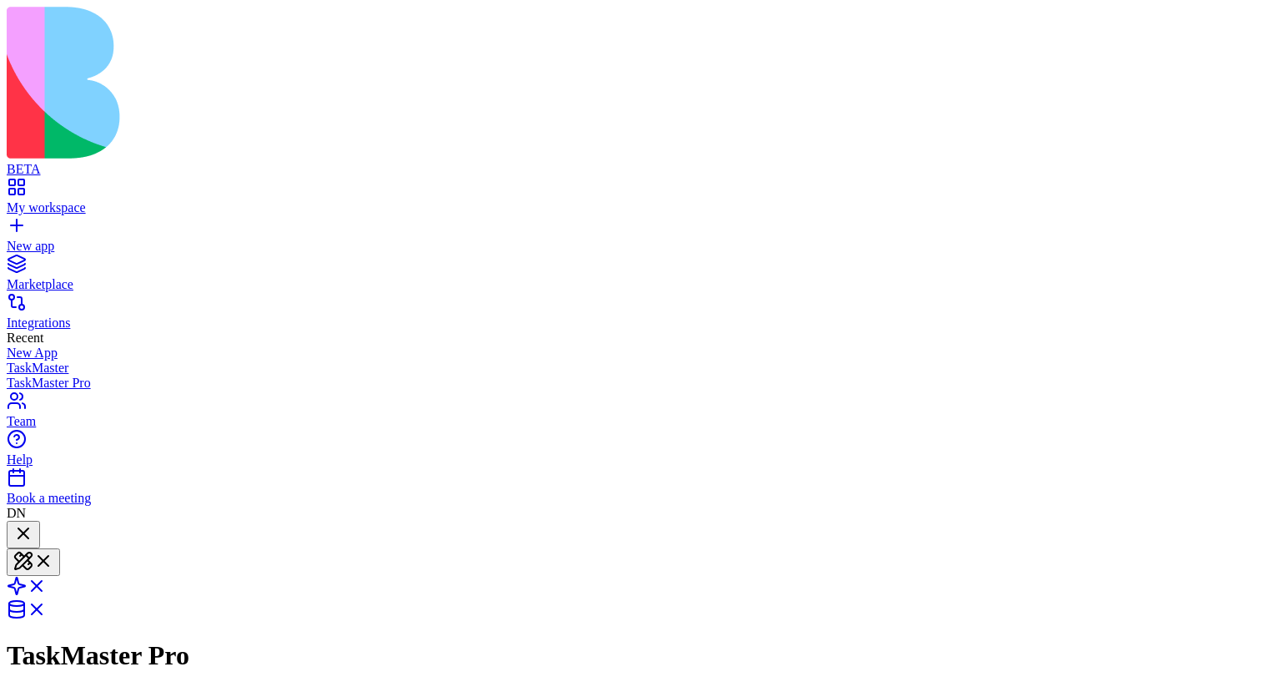
click at [33, 375] on div at bounding box center [23, 534] width 20 height 23
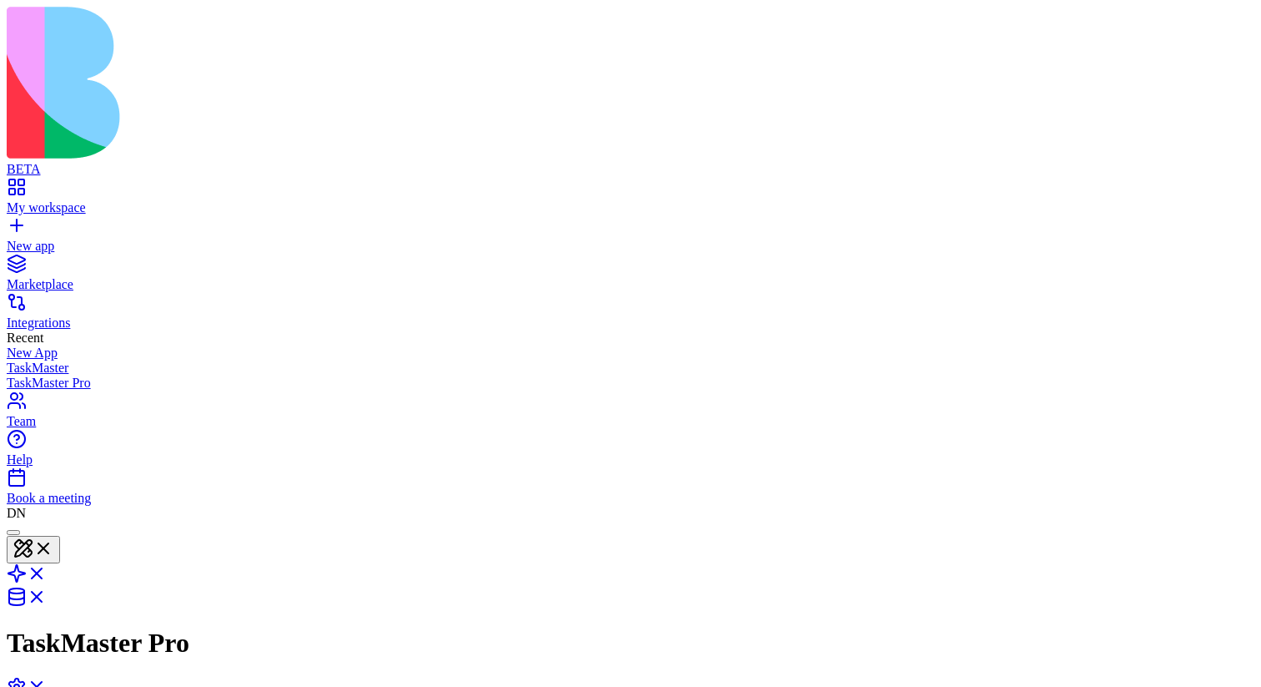
click at [13, 375] on div at bounding box center [13, 532] width 0 height 0
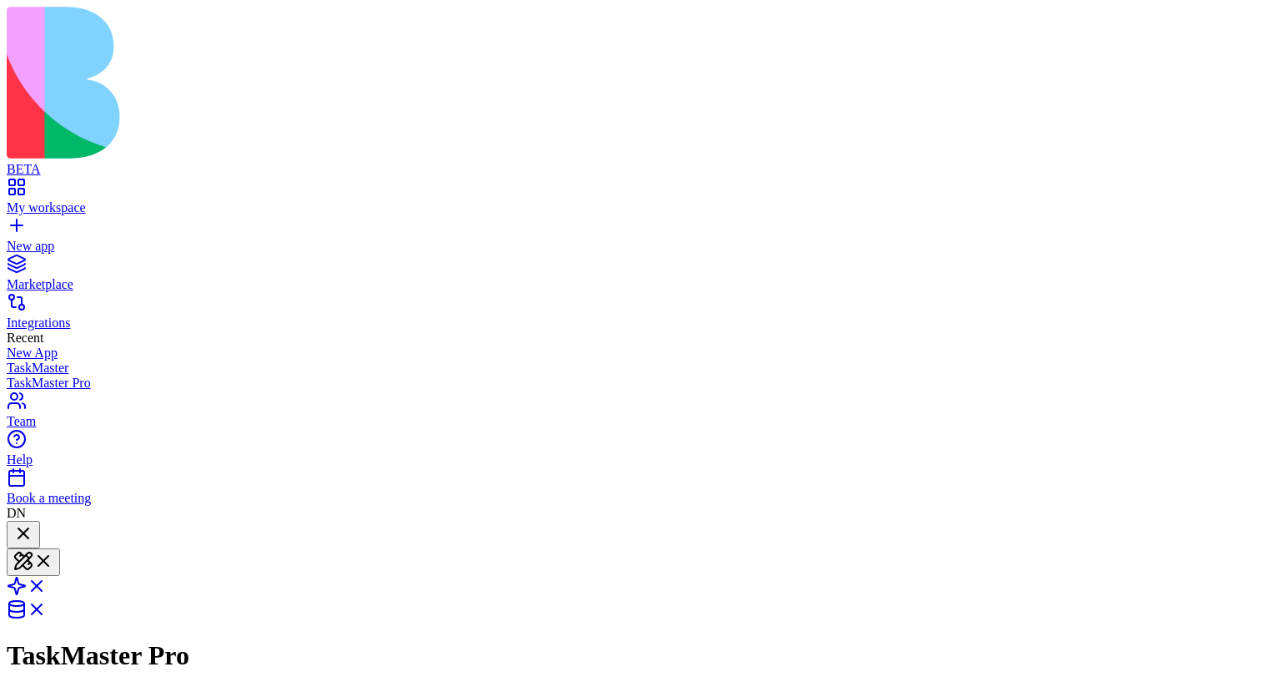
click at [33, 375] on div at bounding box center [23, 534] width 20 height 23
click at [33, 375] on div at bounding box center [23, 546] width 20 height 0
click at [33, 375] on div at bounding box center [23, 534] width 20 height 23
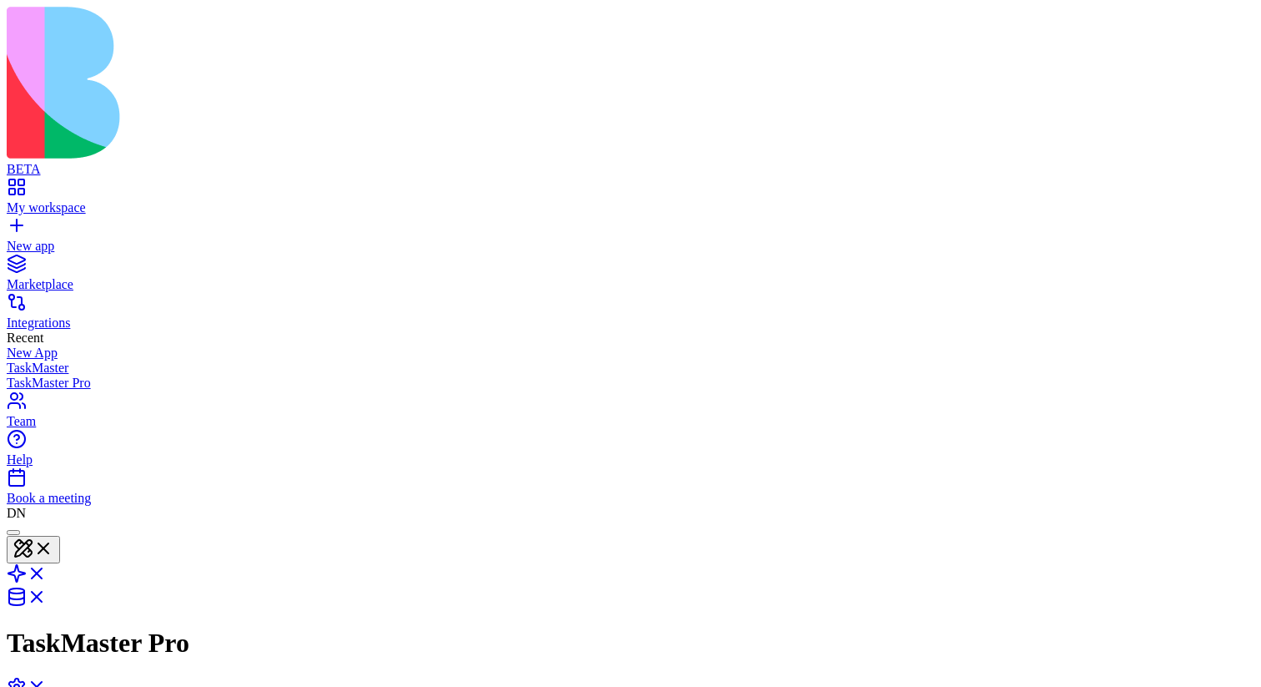
click at [13, 375] on div at bounding box center [13, 532] width 0 height 0
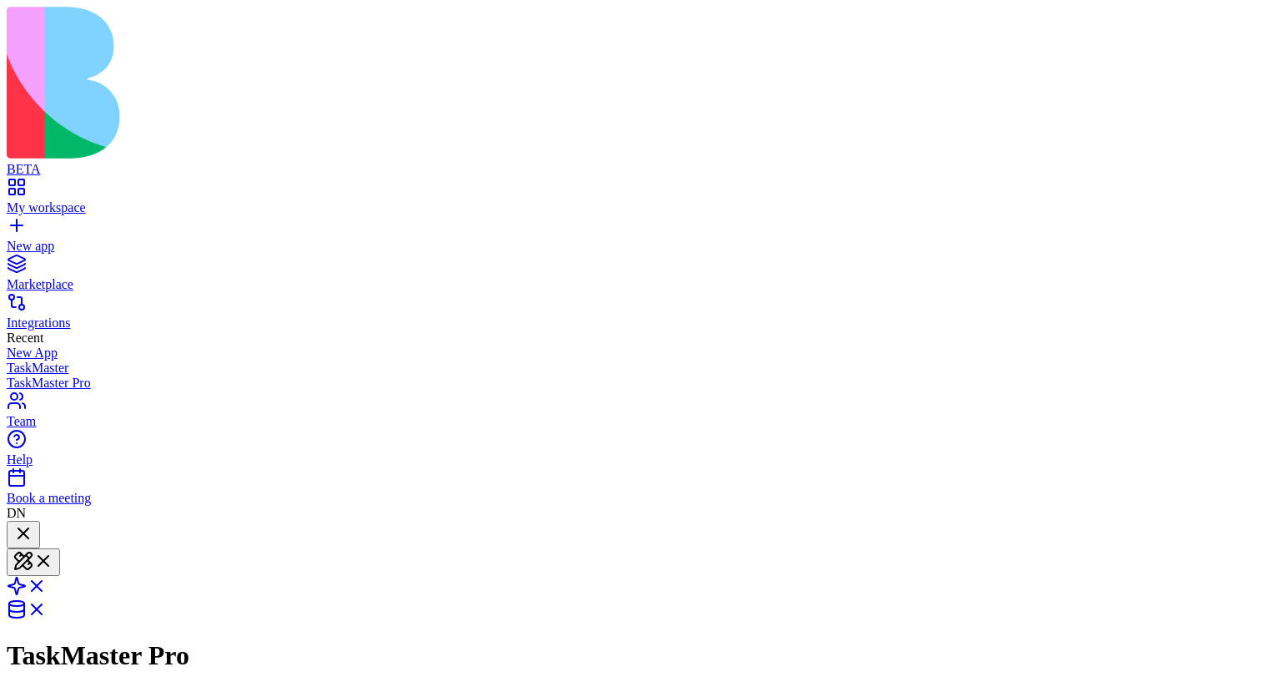
click at [33, 375] on div at bounding box center [23, 534] width 20 height 23
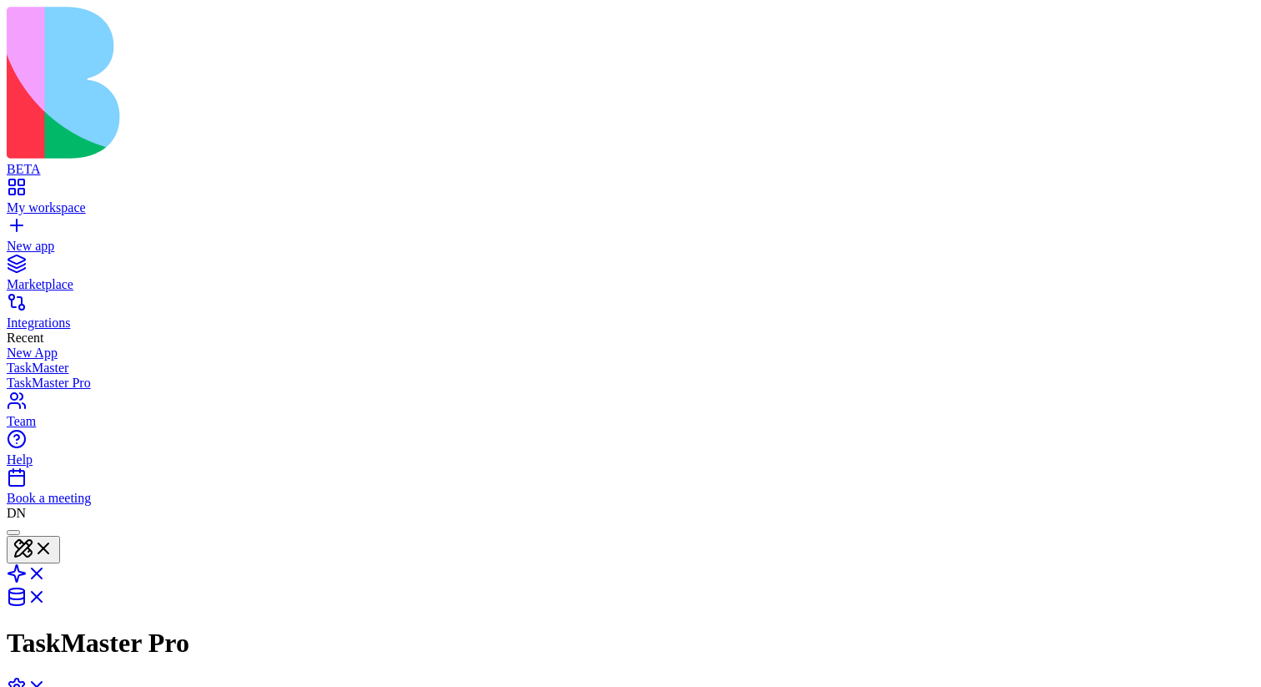
click at [13, 375] on div at bounding box center [13, 532] width 0 height 0
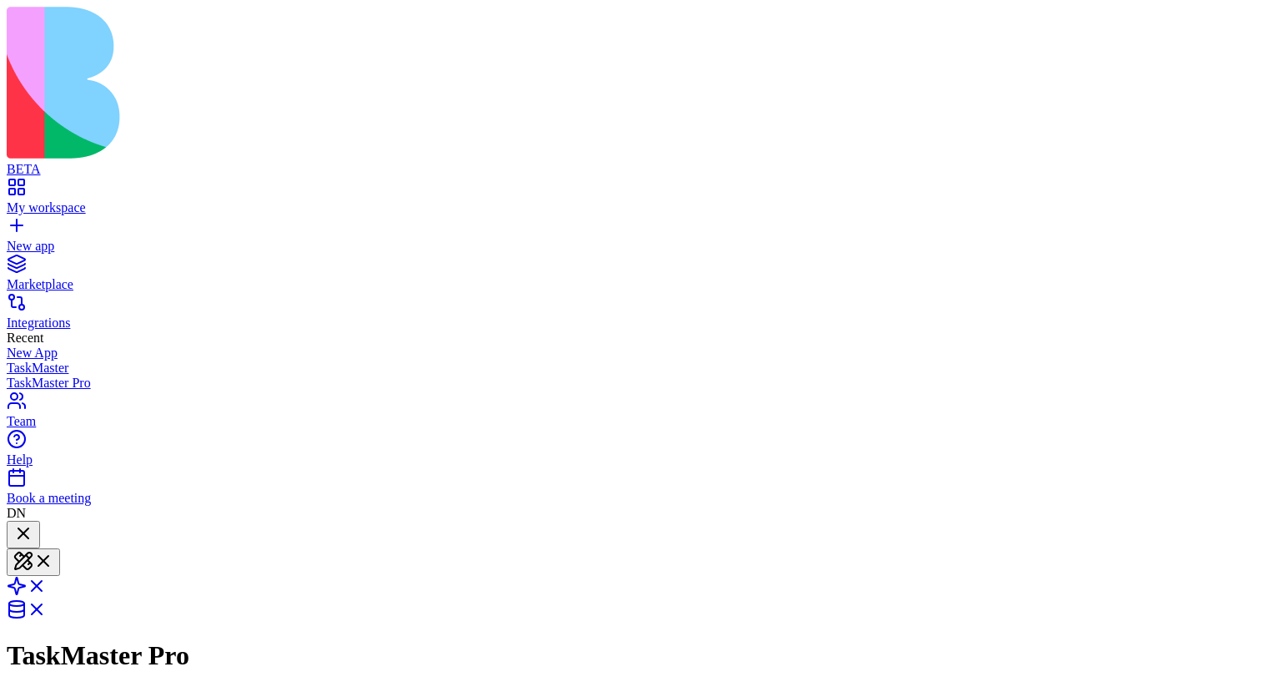
click at [33, 375] on div at bounding box center [23, 534] width 20 height 23
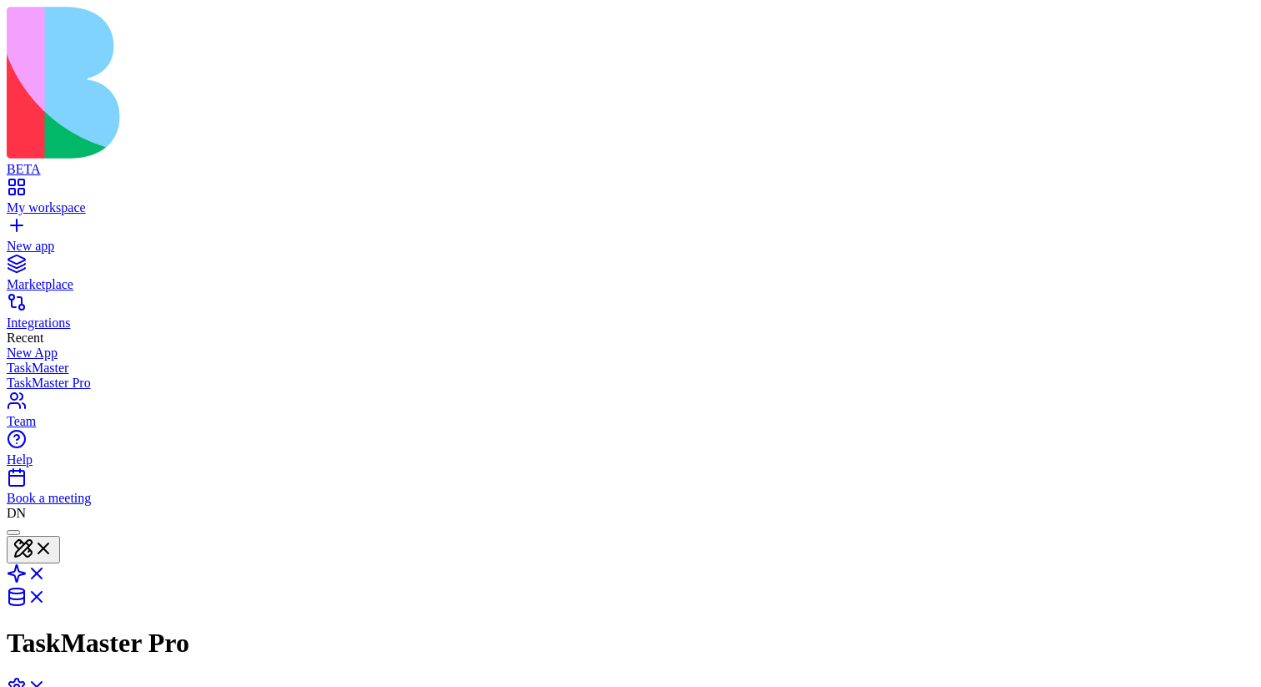
click at [13, 375] on div at bounding box center [13, 532] width 0 height 0
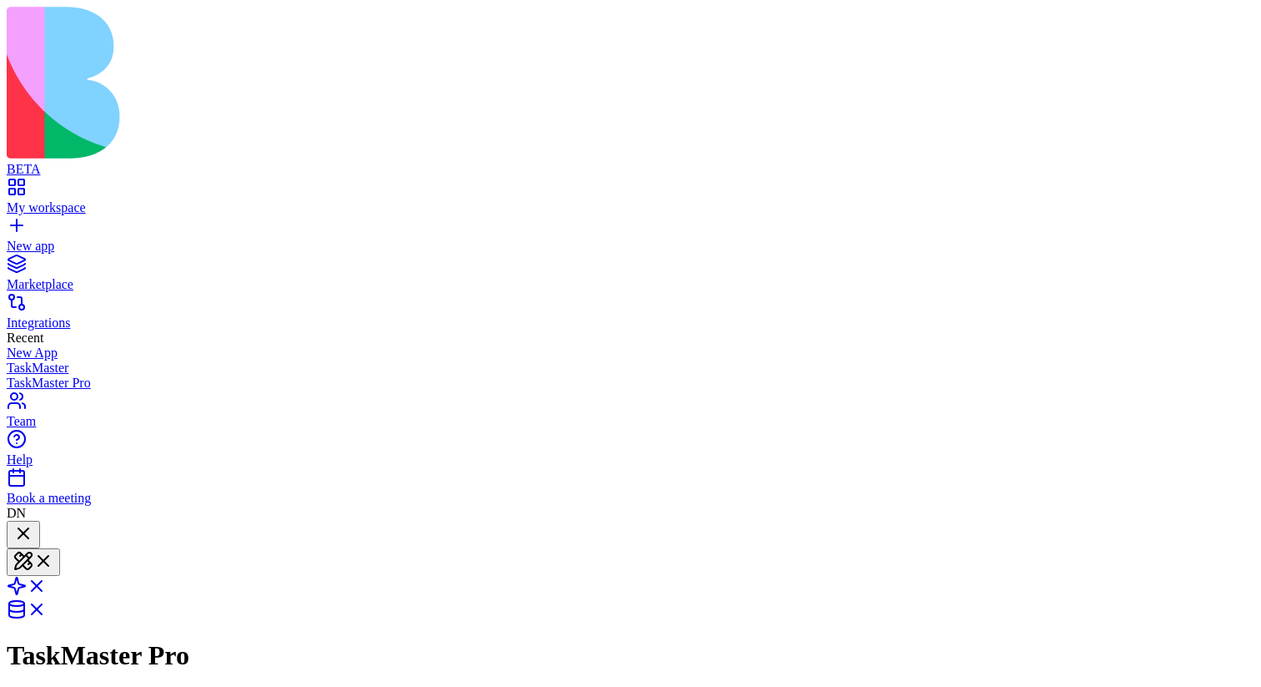
click at [33, 375] on div at bounding box center [23, 534] width 20 height 23
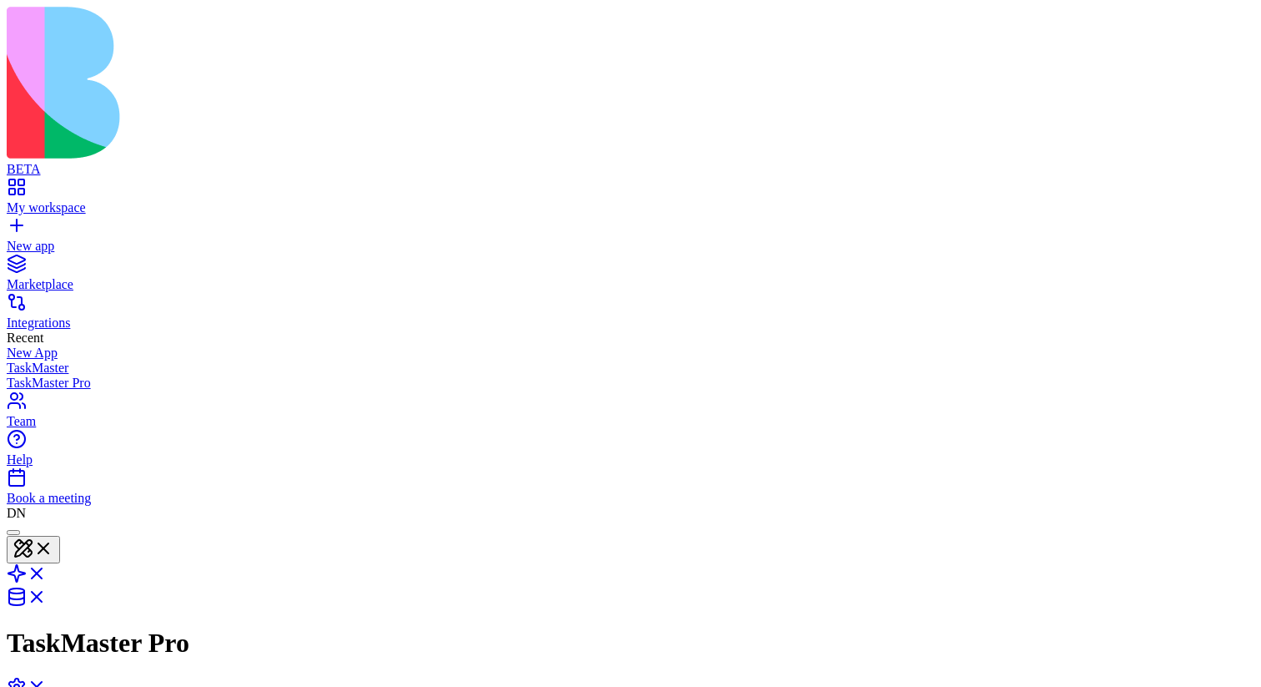
click at [13, 375] on div at bounding box center [13, 532] width 0 height 0
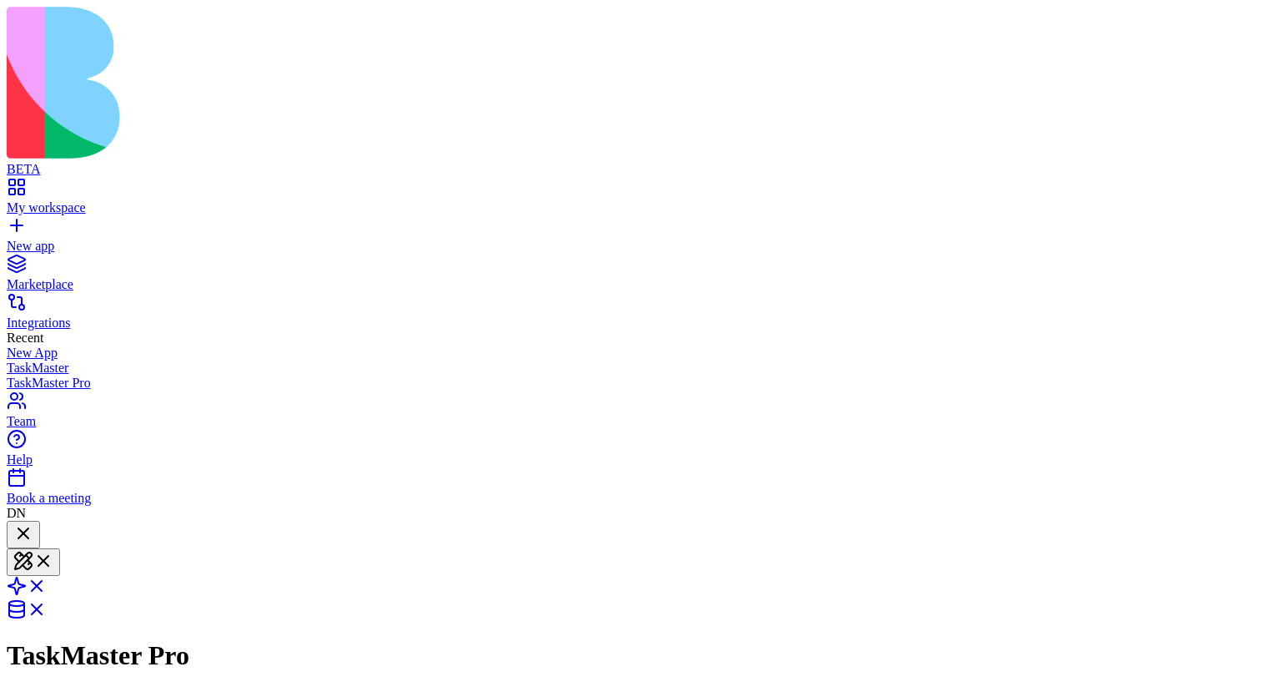
scroll to position [2226, 0]
click at [33, 375] on div at bounding box center [23, 534] width 20 height 23
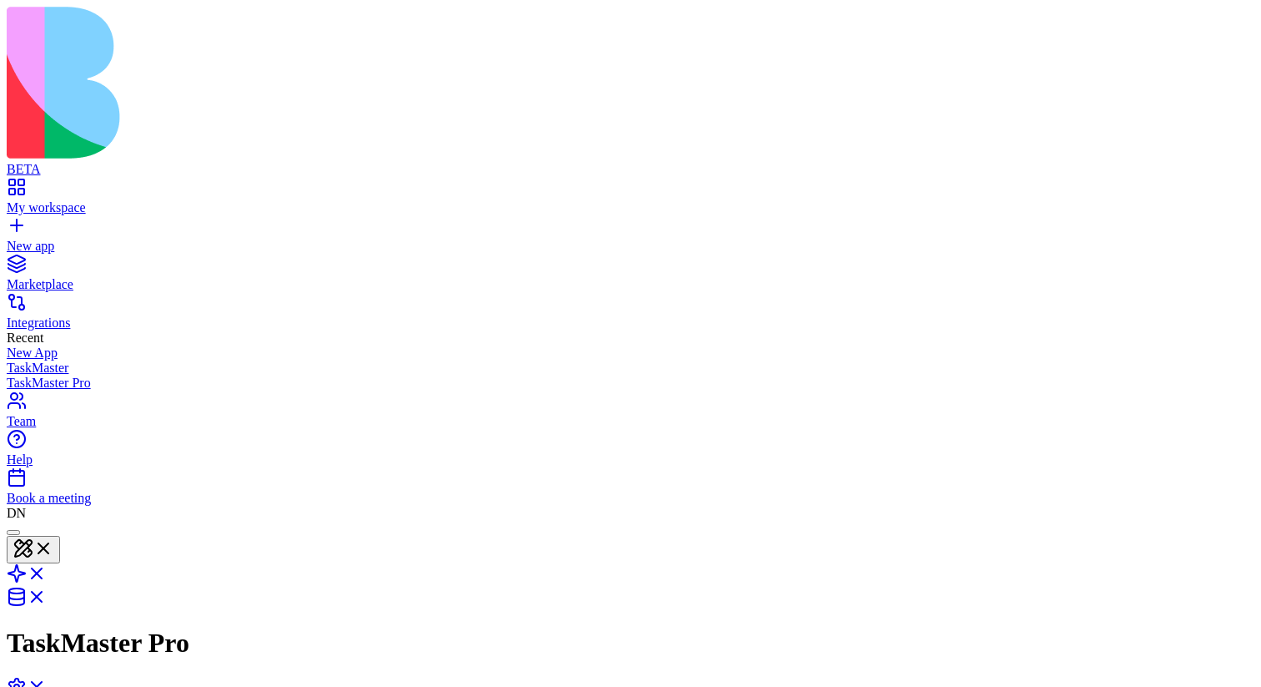
click at [13, 375] on div at bounding box center [13, 532] width 0 height 0
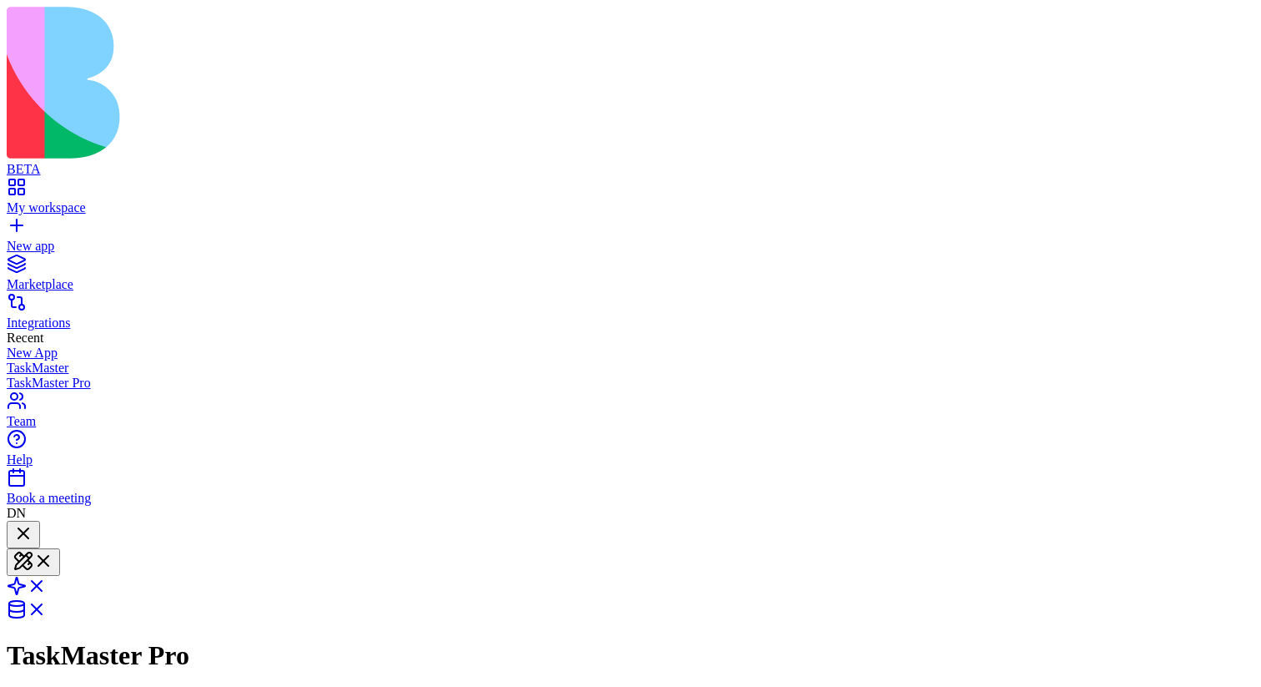
click at [33, 375] on div at bounding box center [23, 534] width 20 height 23
click at [33, 375] on div at bounding box center [23, 546] width 20 height 0
click at [33, 375] on div at bounding box center [23, 534] width 20 height 23
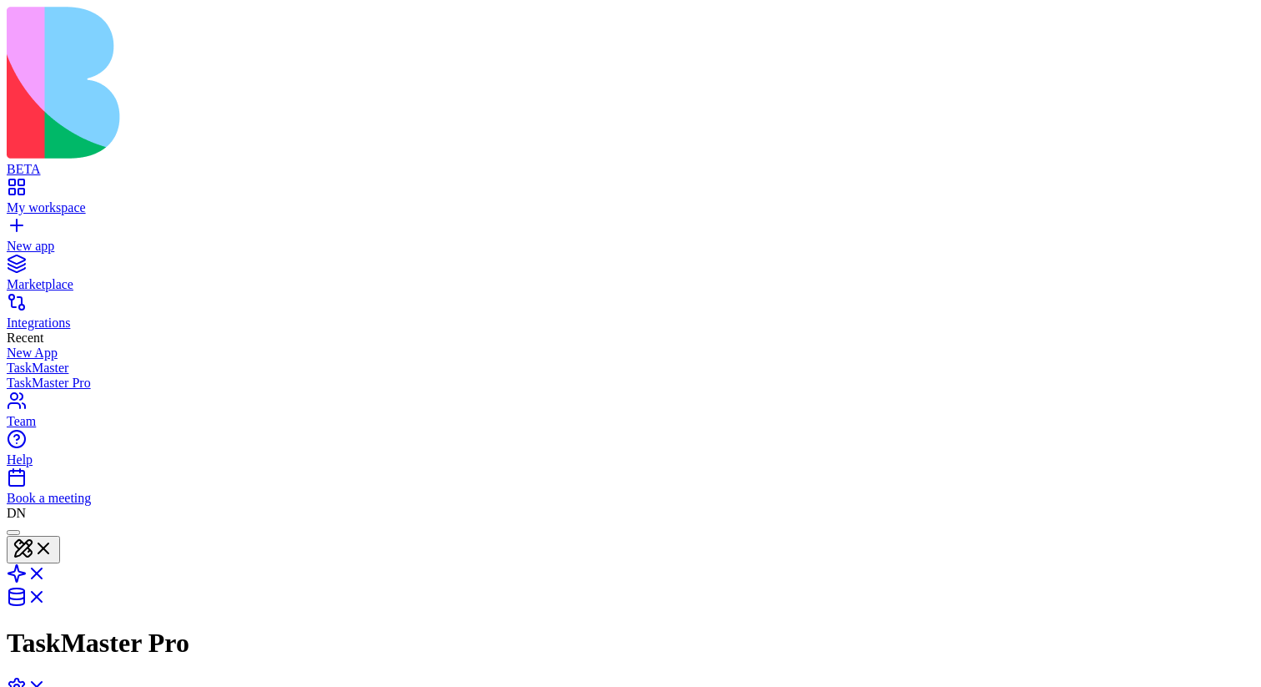
click at [13, 375] on div at bounding box center [13, 532] width 0 height 0
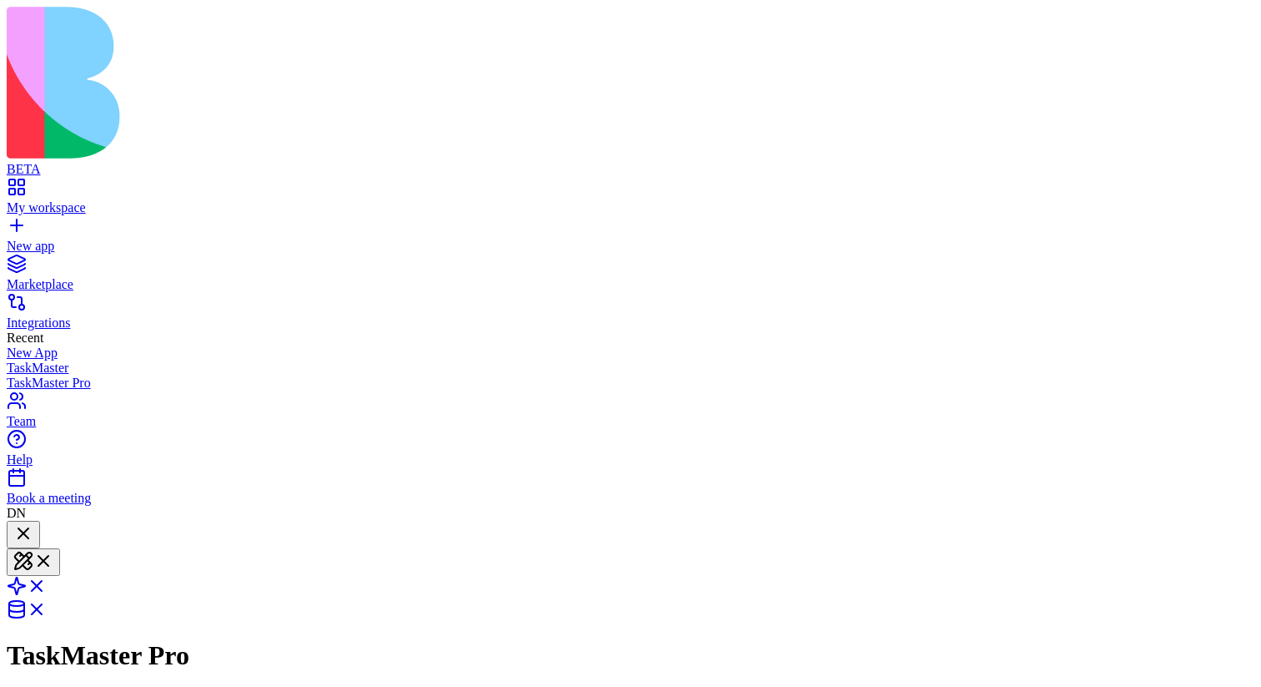
scroll to position [2226, 0]
click at [33, 375] on div at bounding box center [23, 534] width 20 height 23
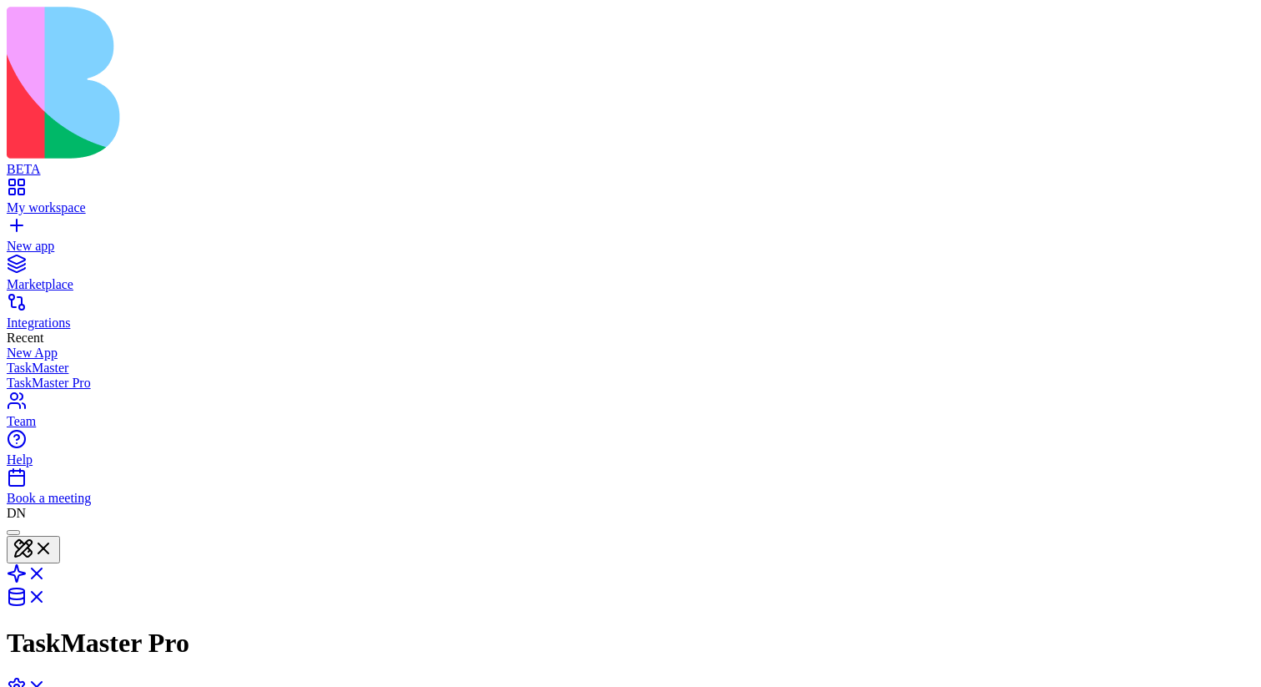
click at [13, 375] on div at bounding box center [13, 532] width 0 height 0
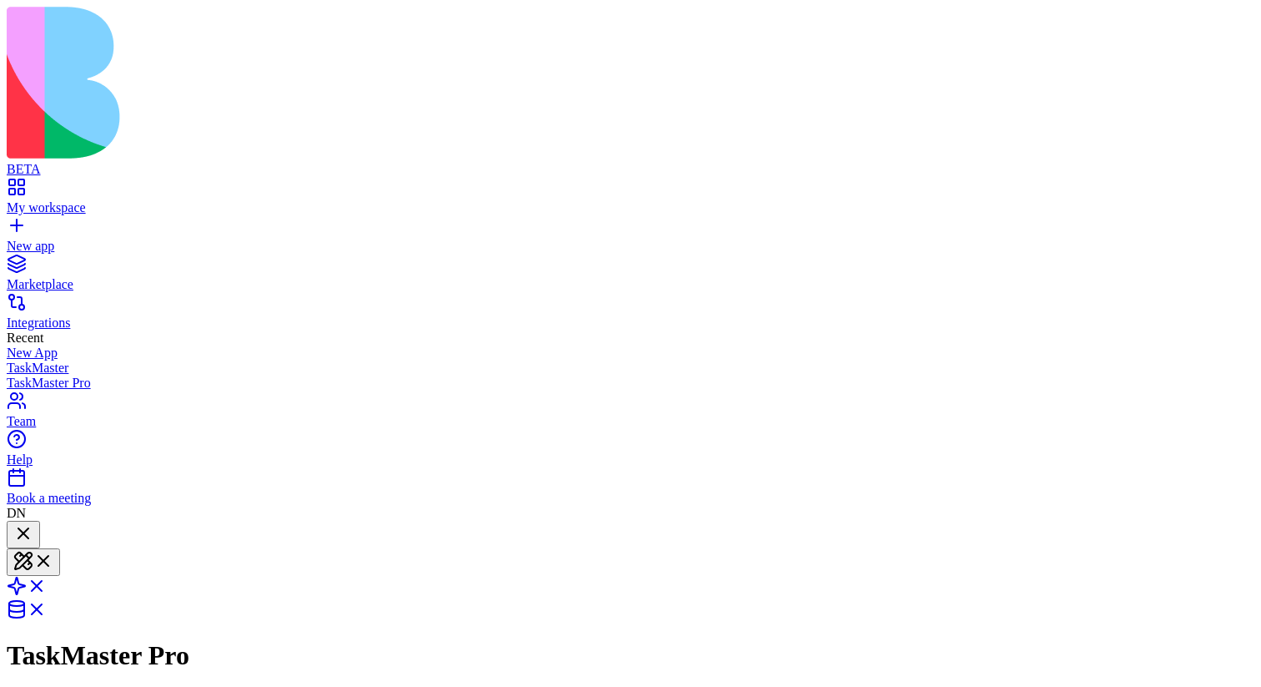
click at [33, 375] on div at bounding box center [23, 534] width 20 height 23
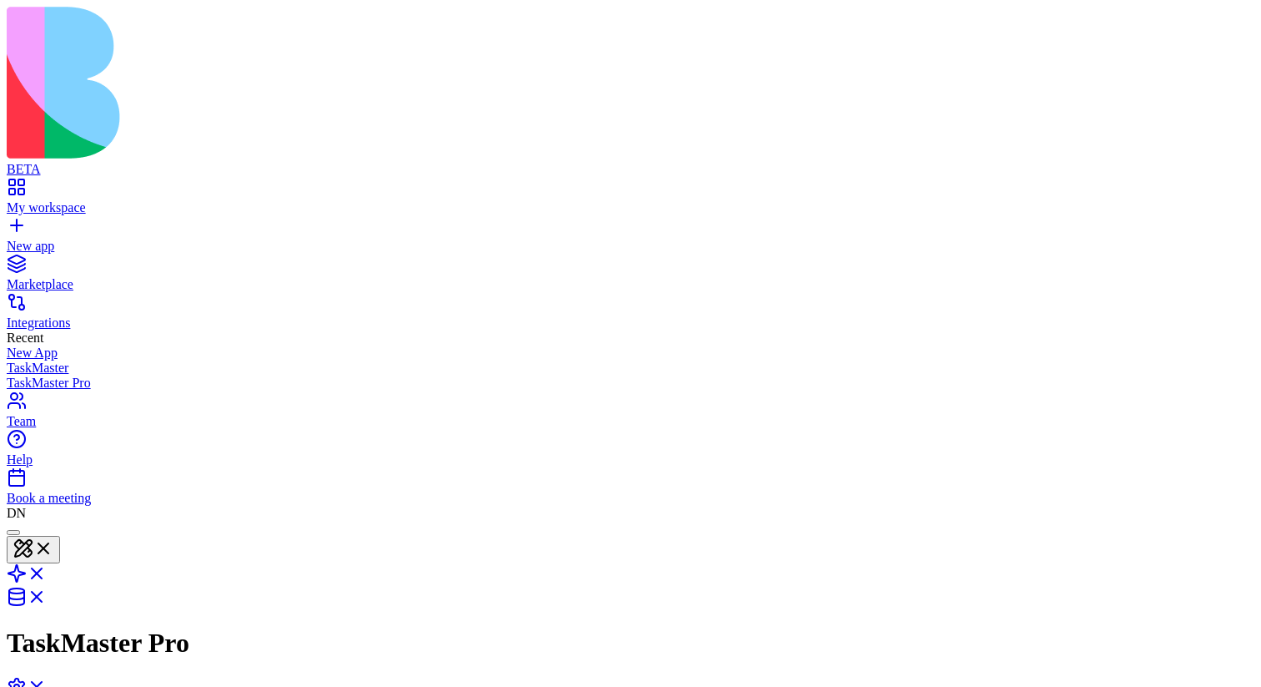
click at [13, 375] on div at bounding box center [13, 532] width 0 height 0
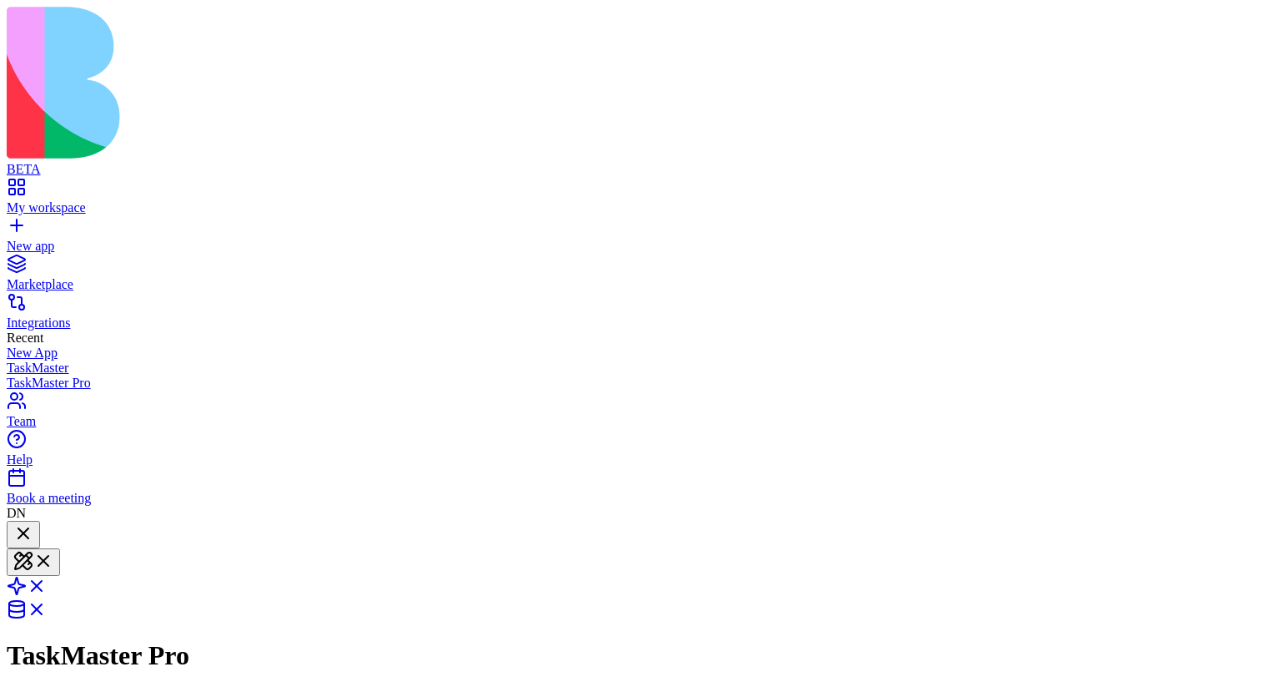
click at [33, 375] on div at bounding box center [23, 534] width 20 height 23
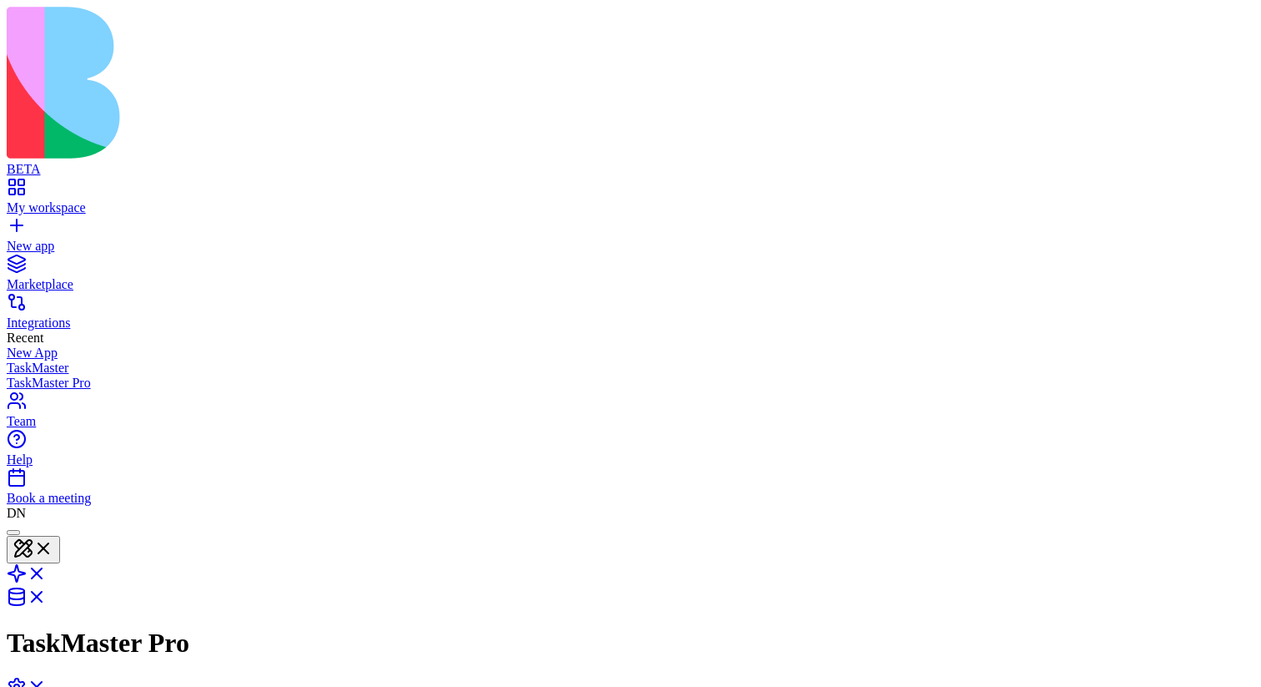
click at [13, 375] on div at bounding box center [13, 532] width 0 height 0
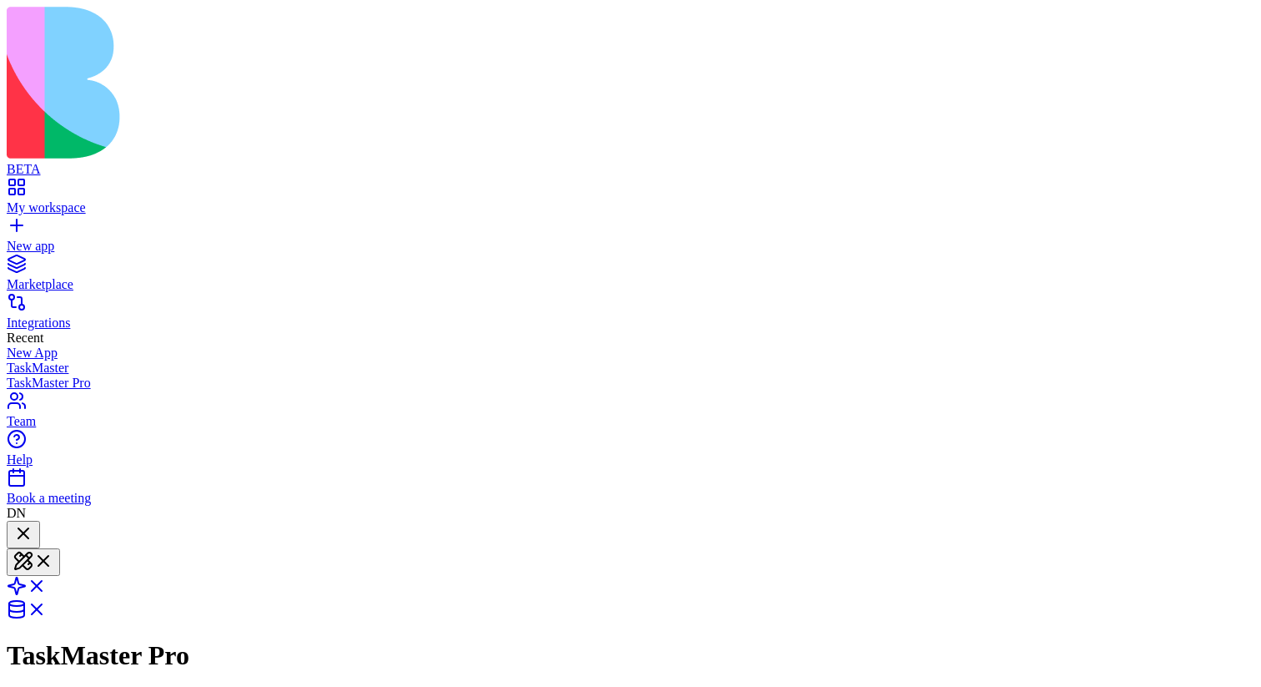
click at [33, 375] on div at bounding box center [23, 534] width 20 height 23
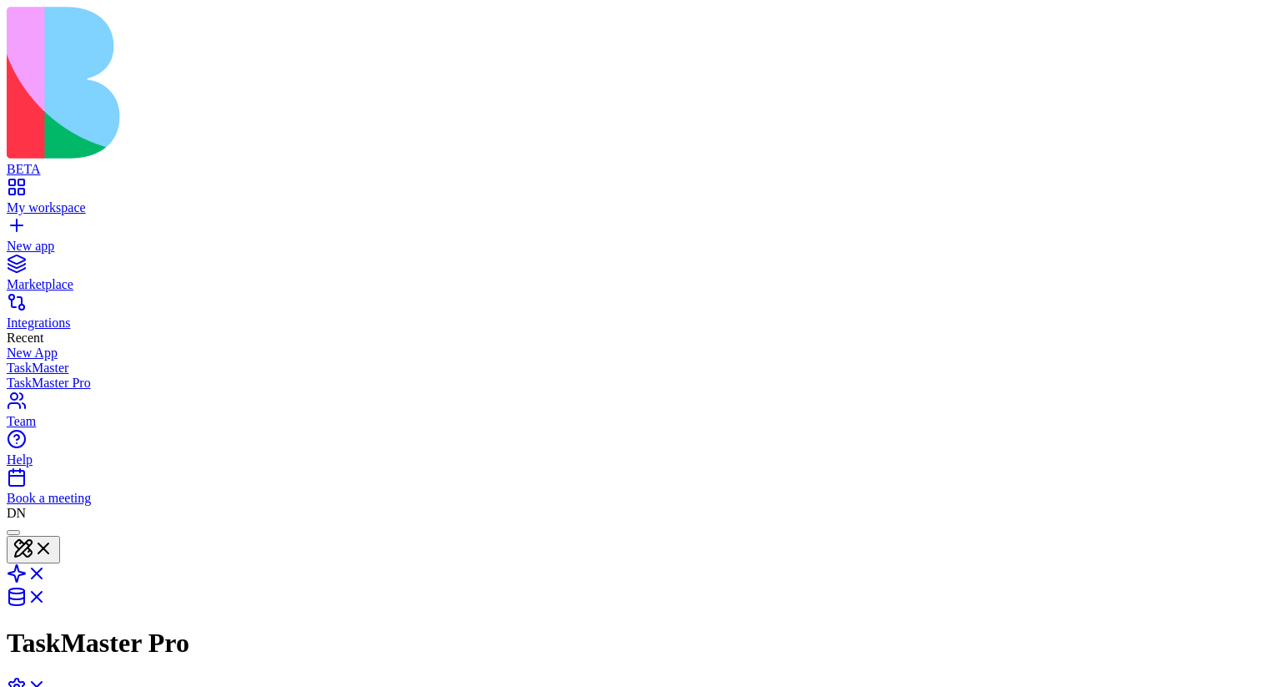
click at [13, 375] on div at bounding box center [13, 532] width 0 height 0
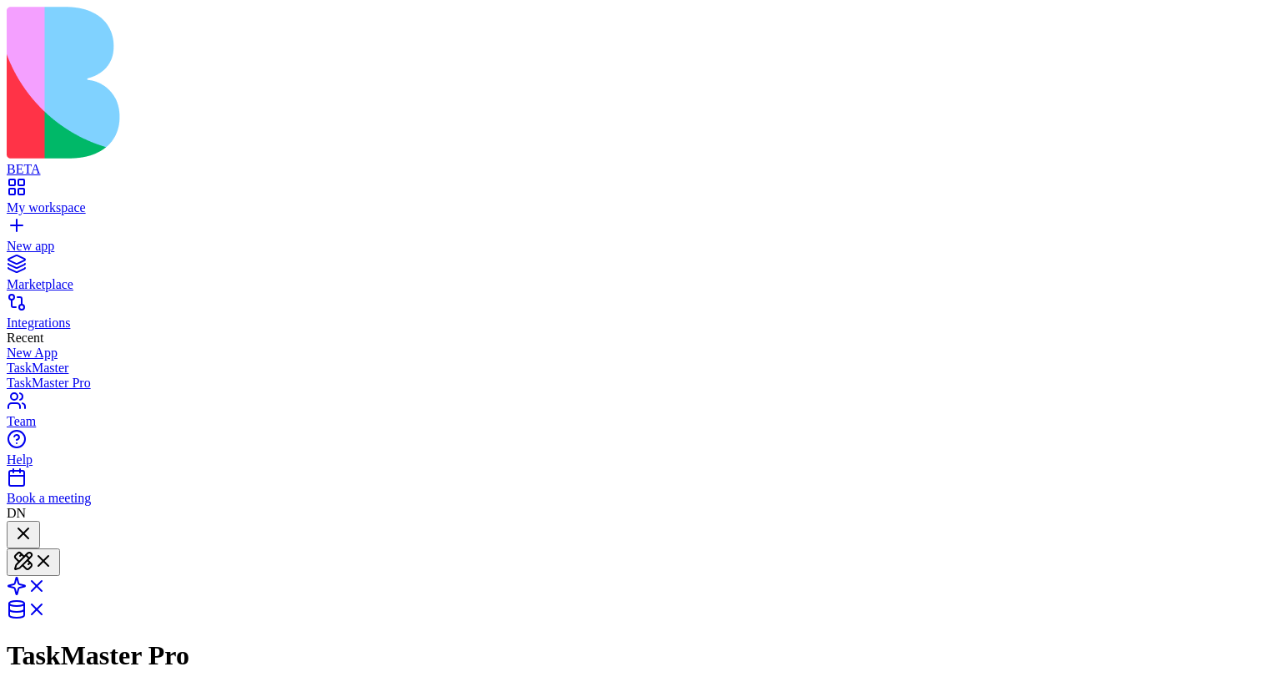
click at [33, 375] on div at bounding box center [23, 534] width 20 height 23
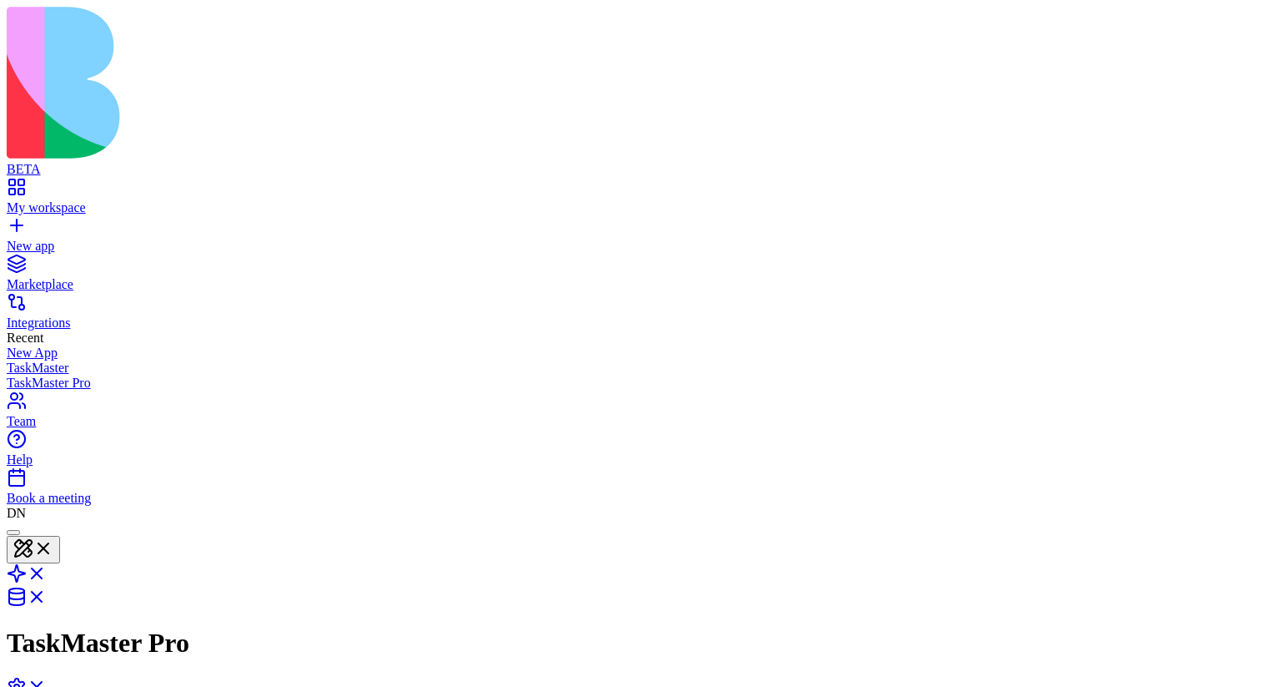
click at [13, 375] on div at bounding box center [13, 532] width 0 height 0
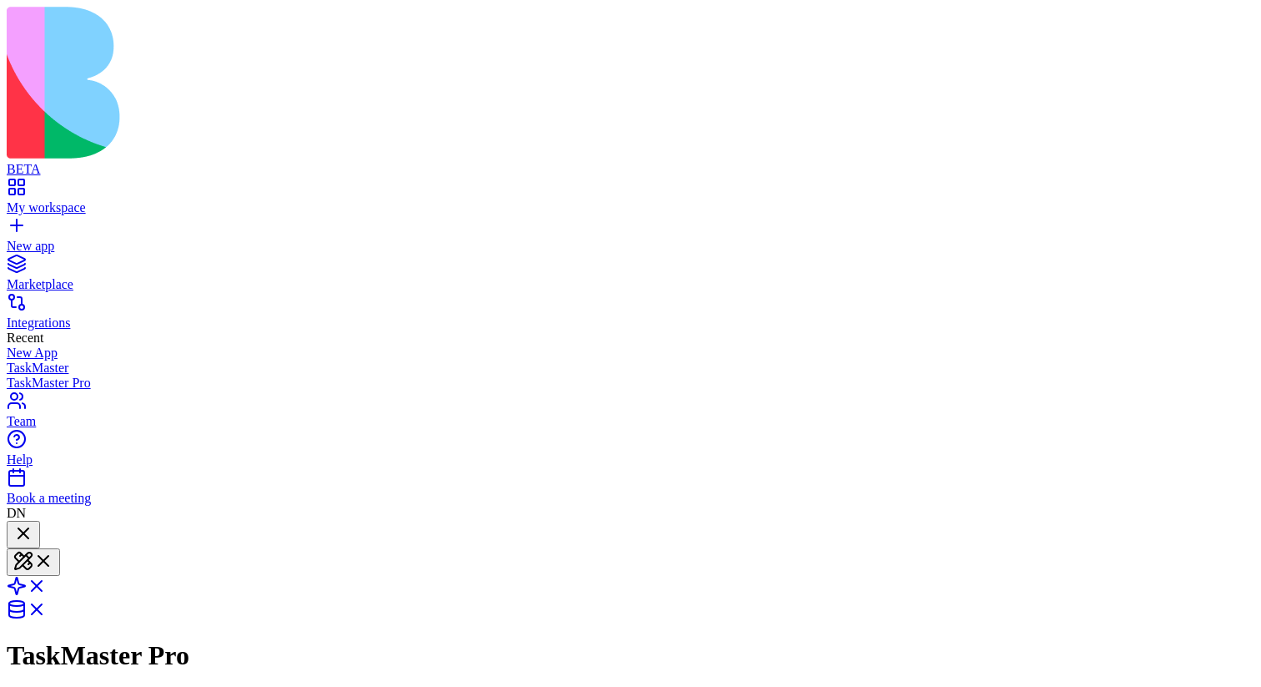
click at [33, 375] on div at bounding box center [23, 534] width 20 height 23
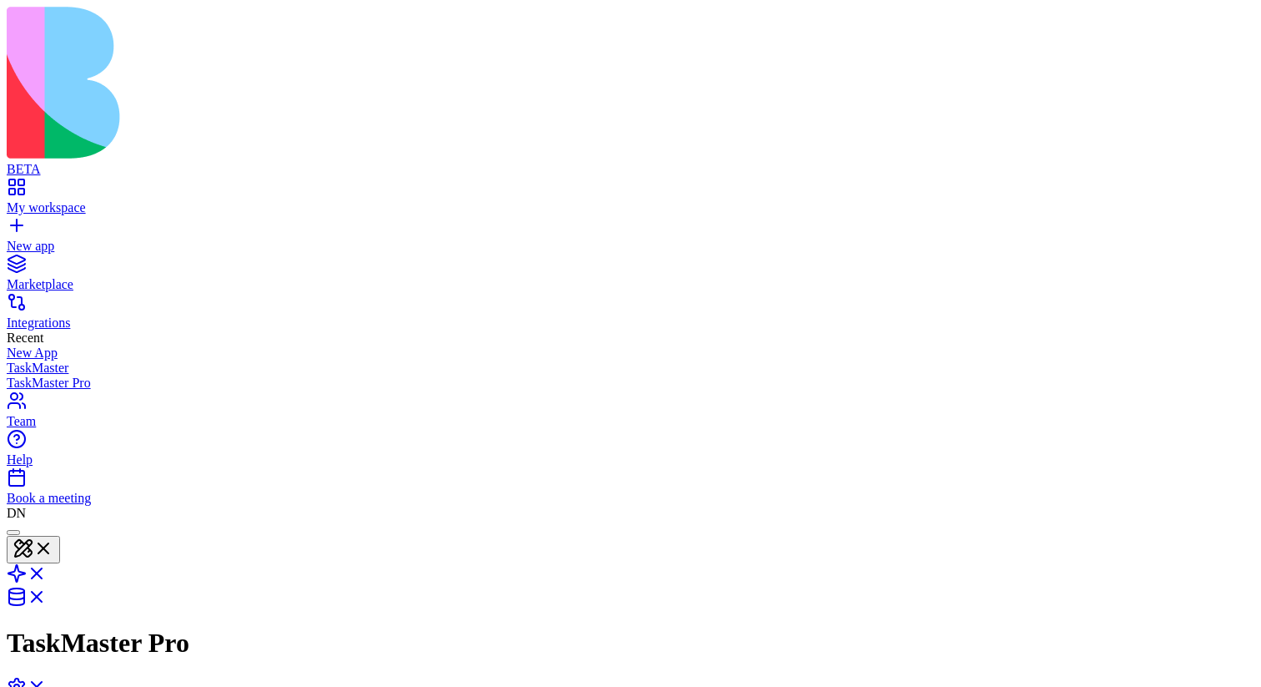
click at [13, 375] on div at bounding box center [13, 532] width 0 height 0
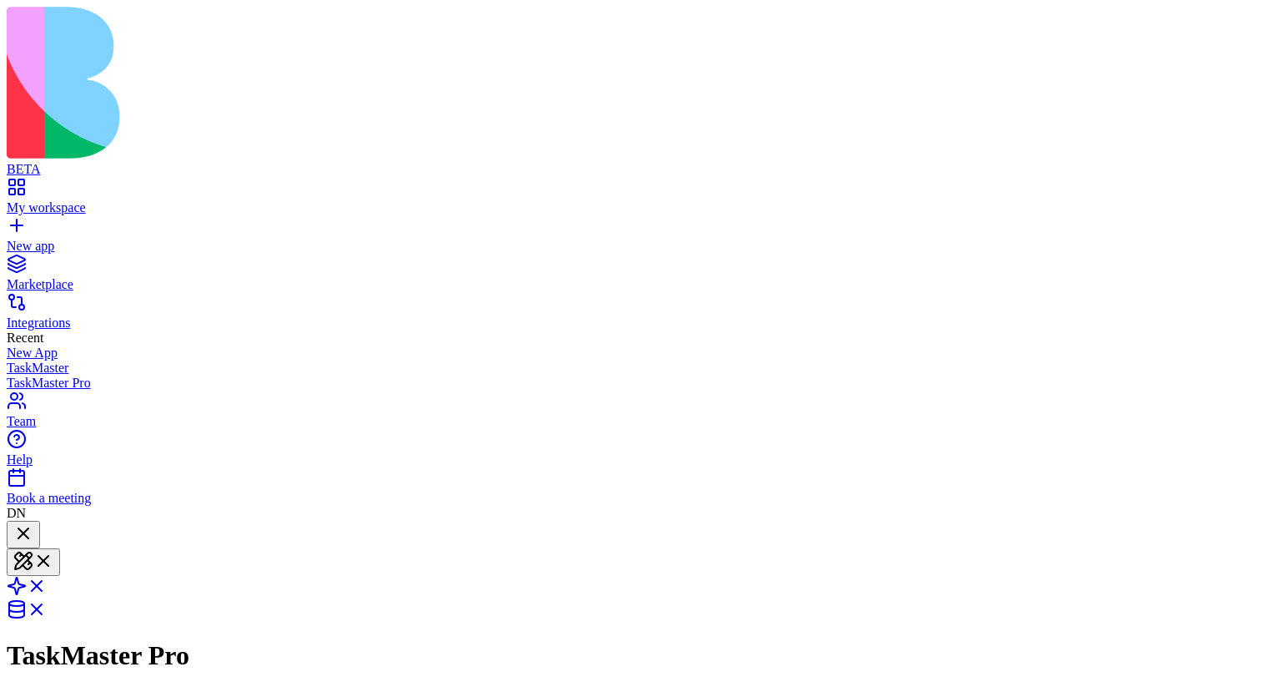
click at [33, 375] on div at bounding box center [23, 534] width 20 height 23
click at [33, 375] on div at bounding box center [23, 546] width 20 height 0
click at [61, 375] on header "TaskMaster Pro Invite & Share" at bounding box center [631, 644] width 1248 height 247
click at [33, 375] on div at bounding box center [23, 534] width 20 height 23
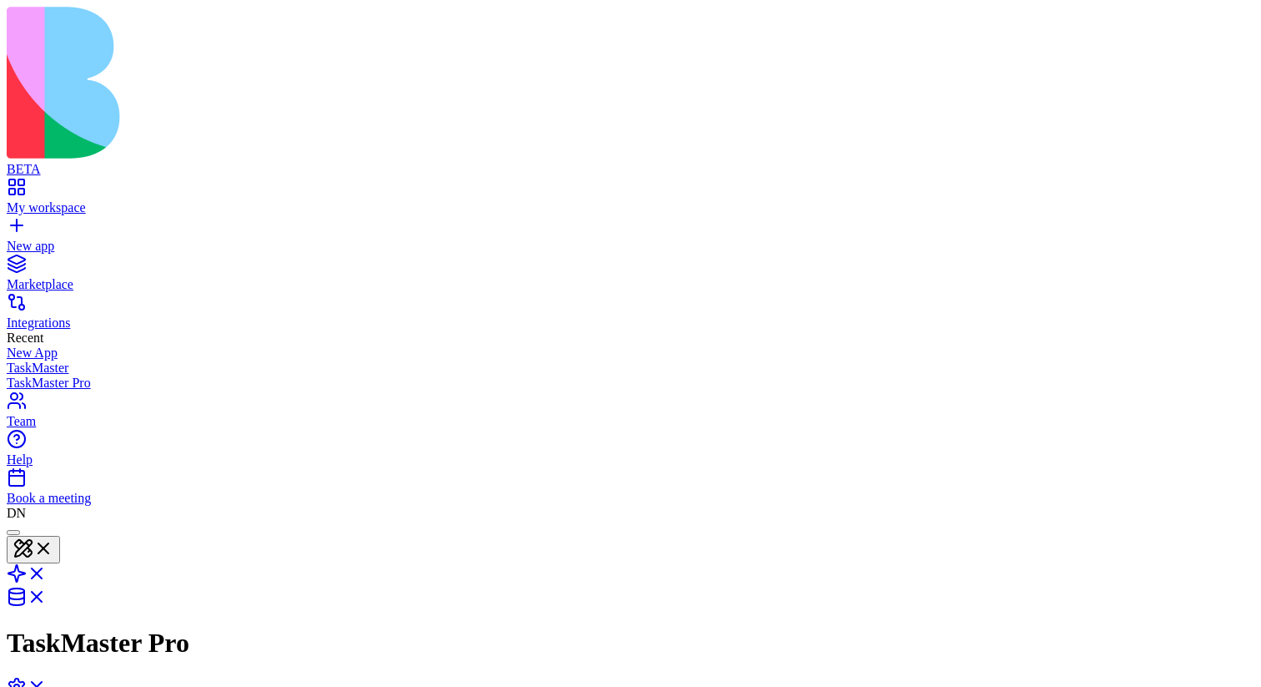
click at [13, 375] on div at bounding box center [13, 532] width 0 height 0
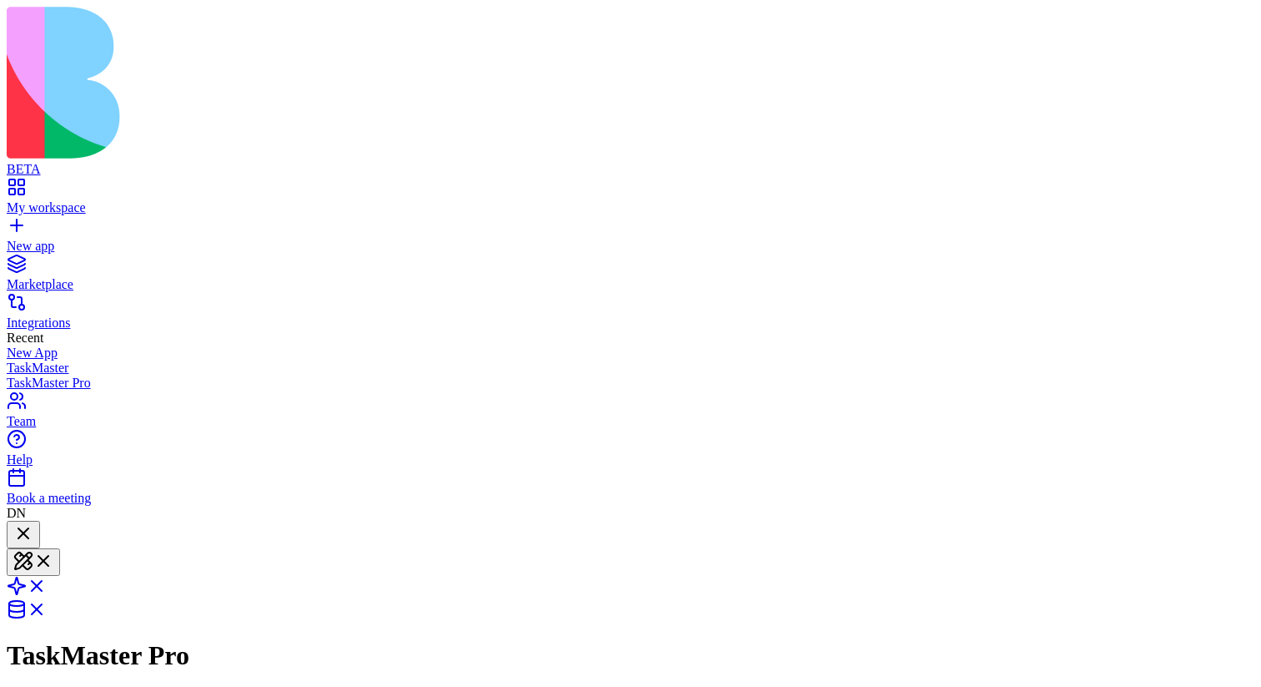
click at [33, 375] on div at bounding box center [23, 534] width 20 height 23
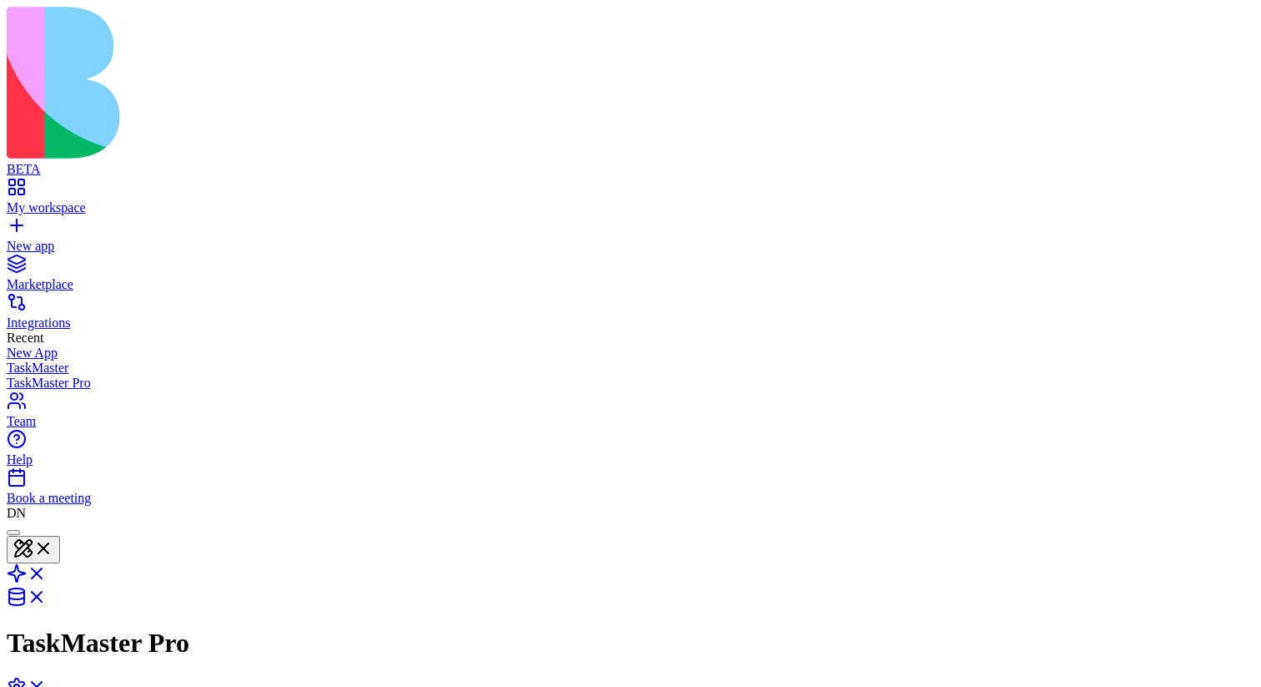
click at [13, 375] on div at bounding box center [13, 532] width 0 height 0
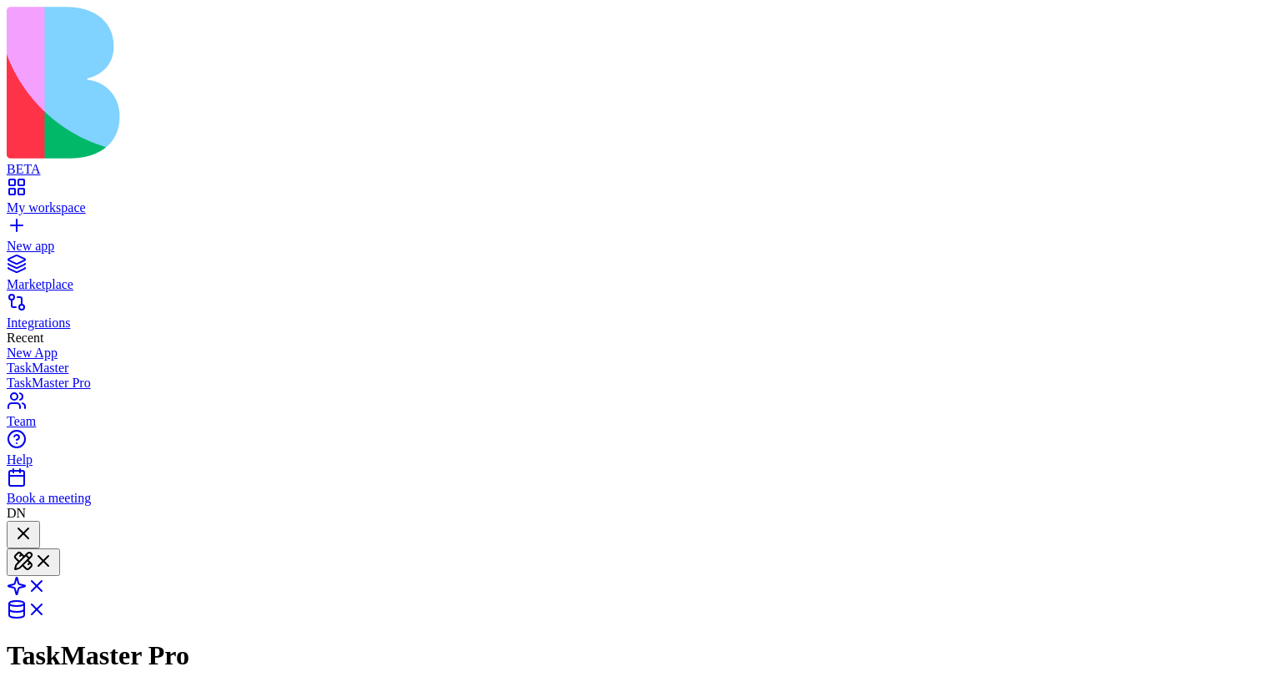
click at [33, 375] on div at bounding box center [23, 534] width 20 height 23
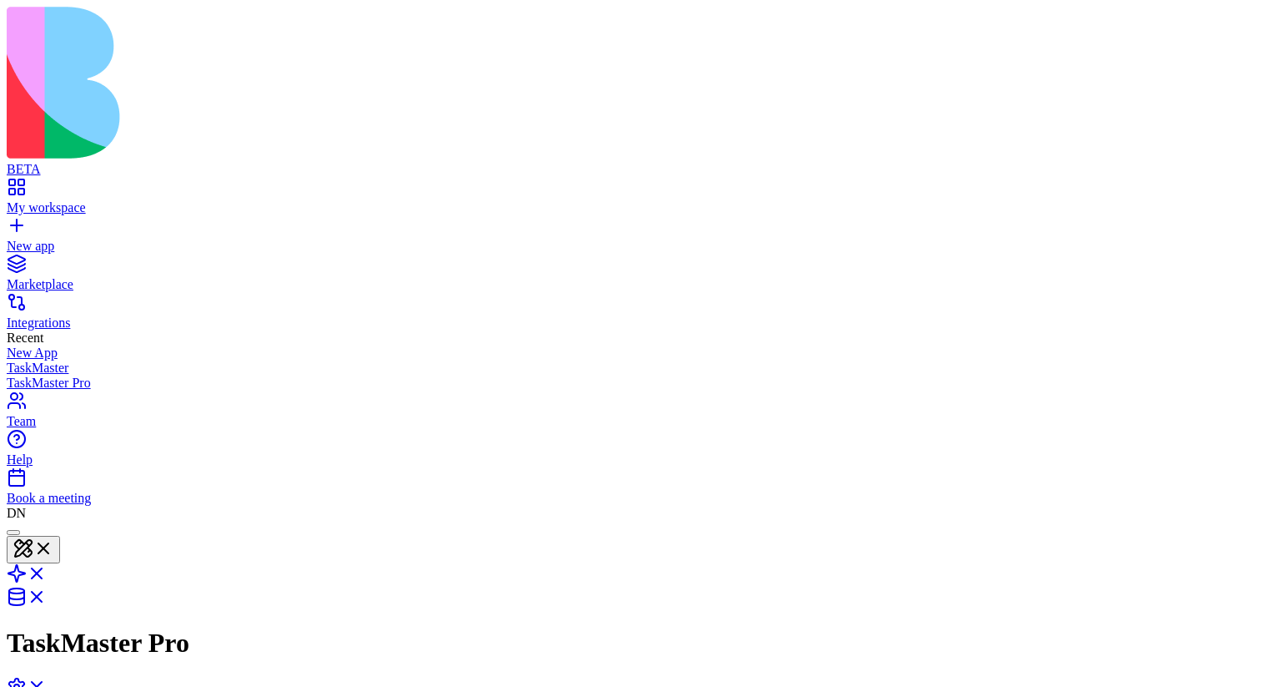
click at [13, 375] on div at bounding box center [13, 532] width 0 height 0
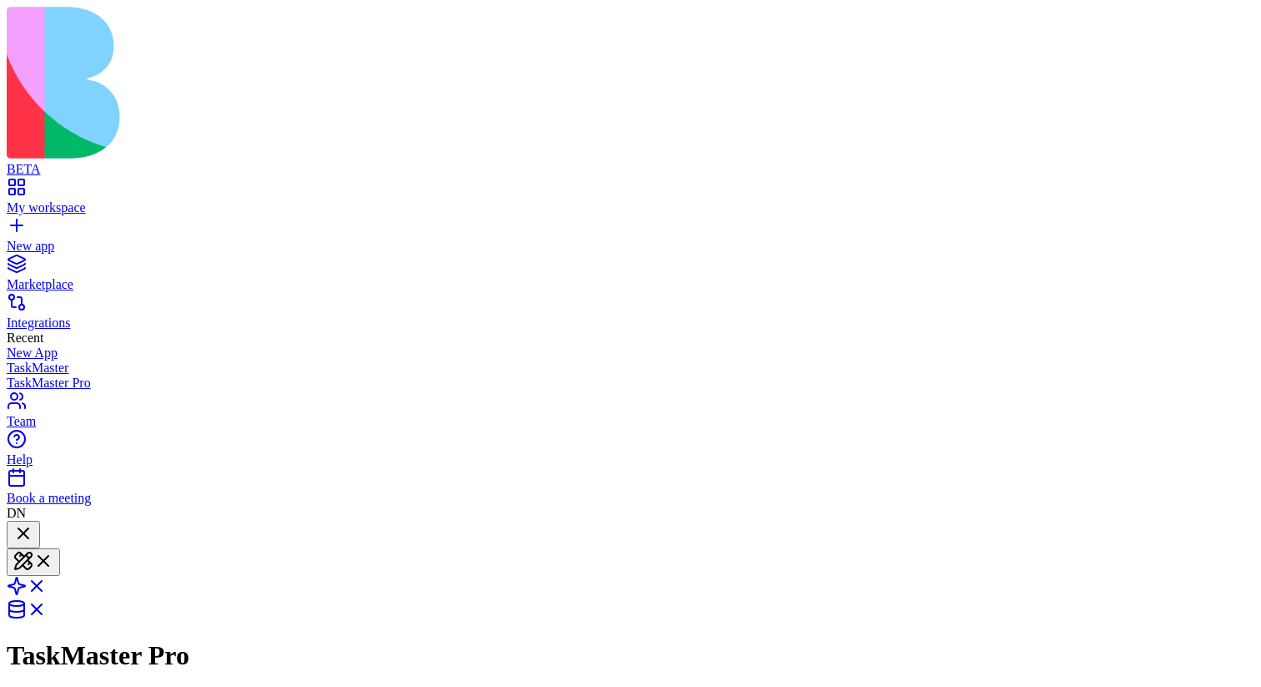
click at [33, 375] on div at bounding box center [23, 534] width 20 height 23
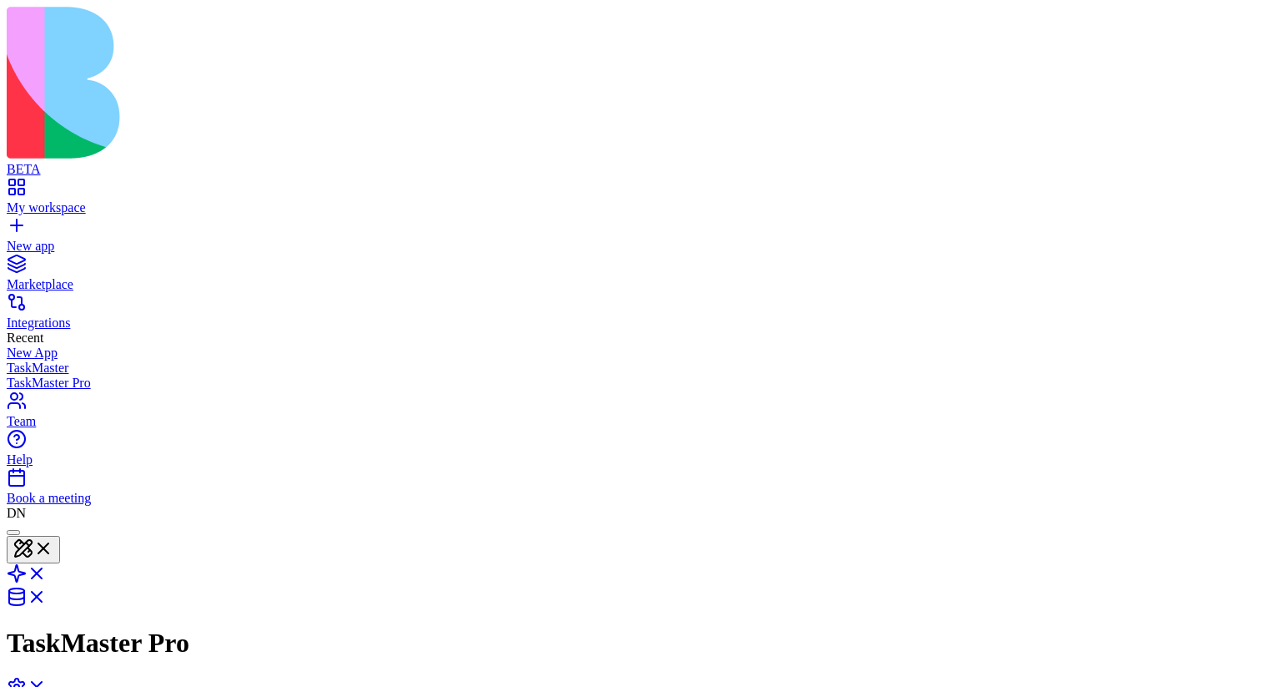
click at [13, 375] on div at bounding box center [13, 532] width 0 height 0
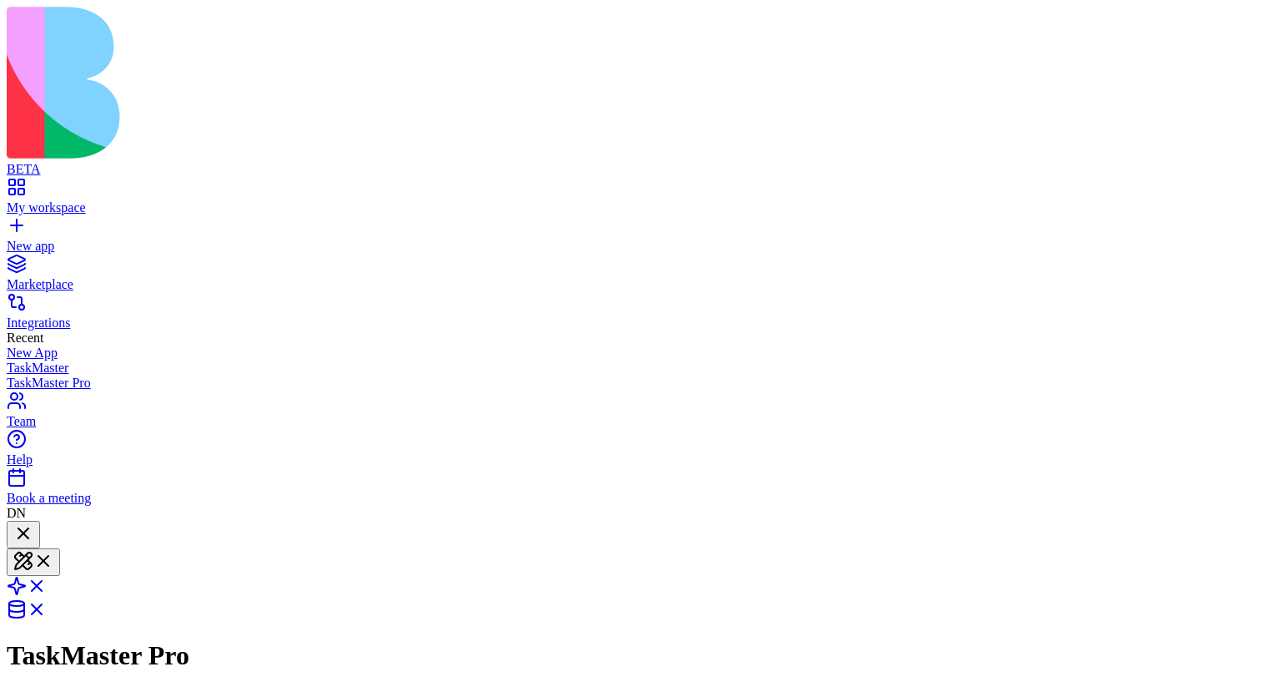
click at [33, 375] on div at bounding box center [23, 534] width 20 height 23
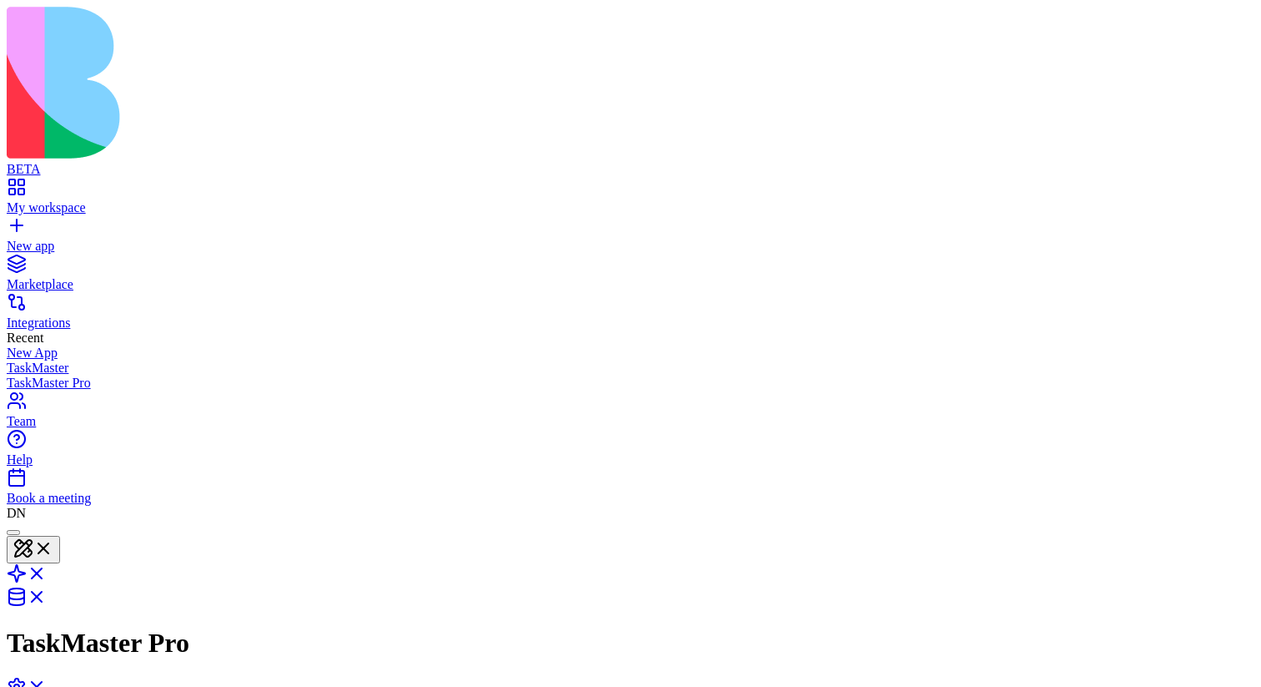
click at [13, 375] on div at bounding box center [13, 532] width 0 height 0
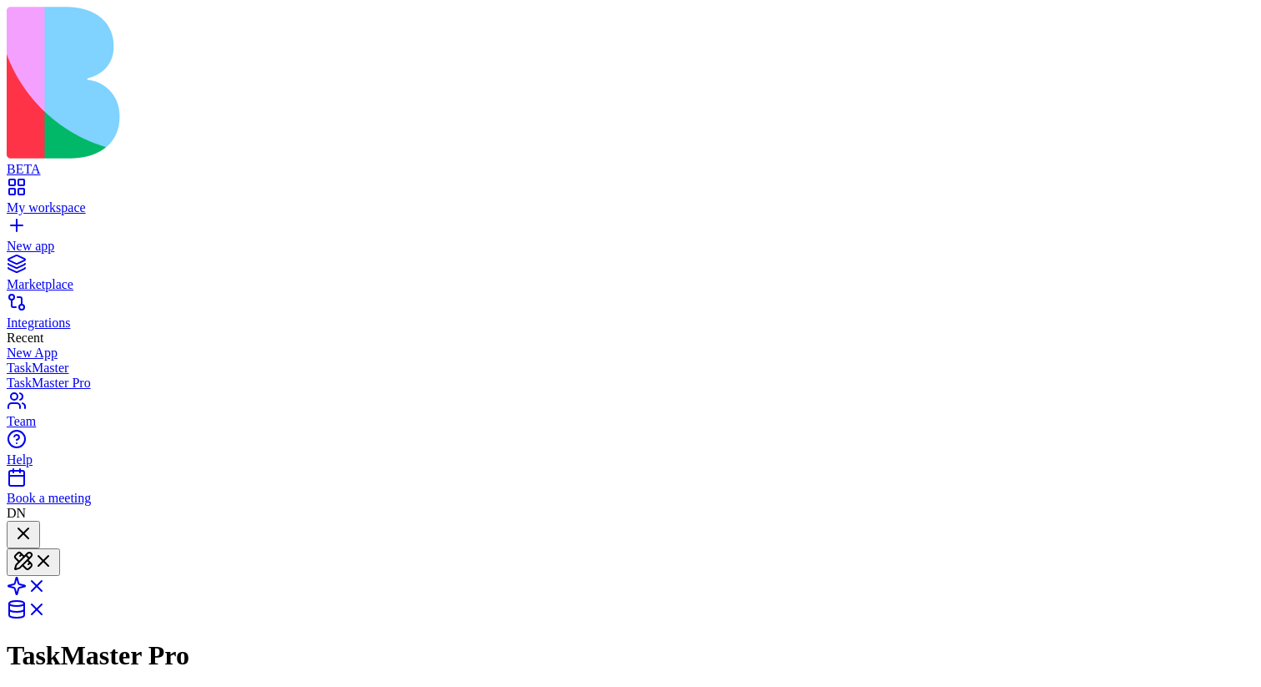
click at [33, 375] on div at bounding box center [23, 534] width 20 height 23
click at [33, 375] on div at bounding box center [23, 546] width 20 height 0
click at [33, 375] on div at bounding box center [23, 534] width 20 height 23
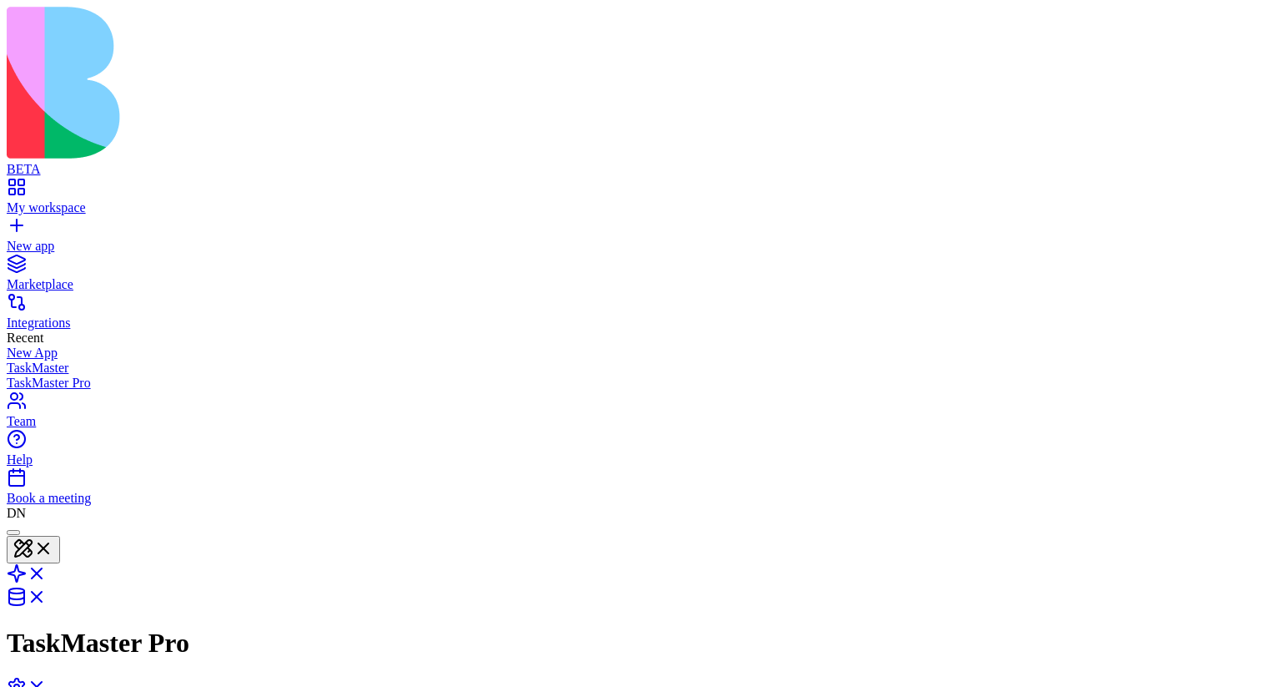
click at [13, 375] on div at bounding box center [13, 532] width 0 height 0
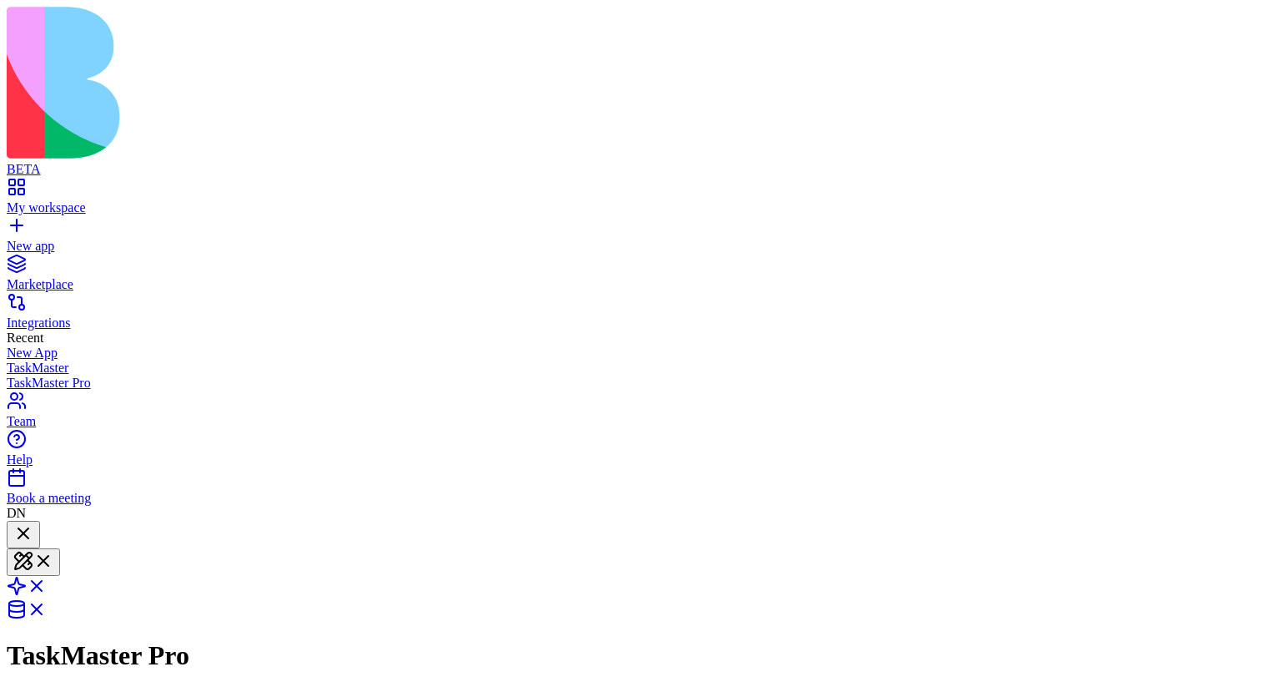
click at [33, 375] on div at bounding box center [23, 534] width 20 height 23
click at [33, 375] on div at bounding box center [23, 546] width 20 height 0
click at [33, 375] on div at bounding box center [23, 534] width 20 height 23
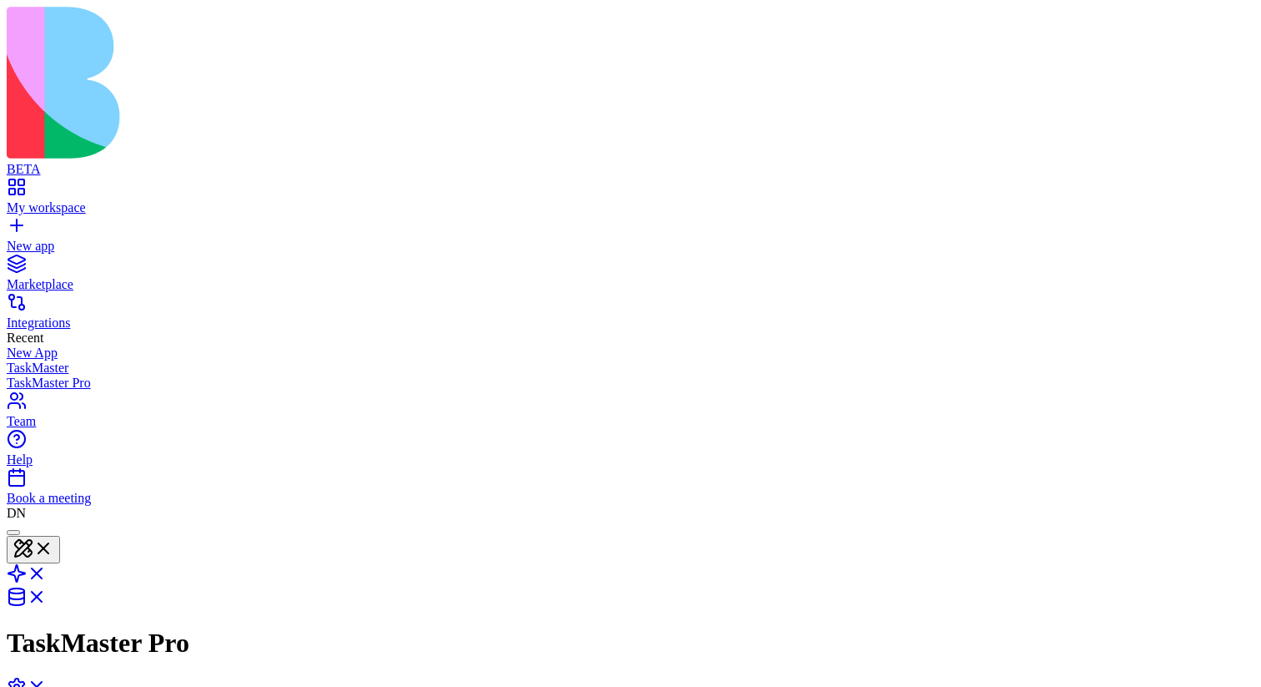
click at [13, 375] on div at bounding box center [13, 532] width 0 height 0
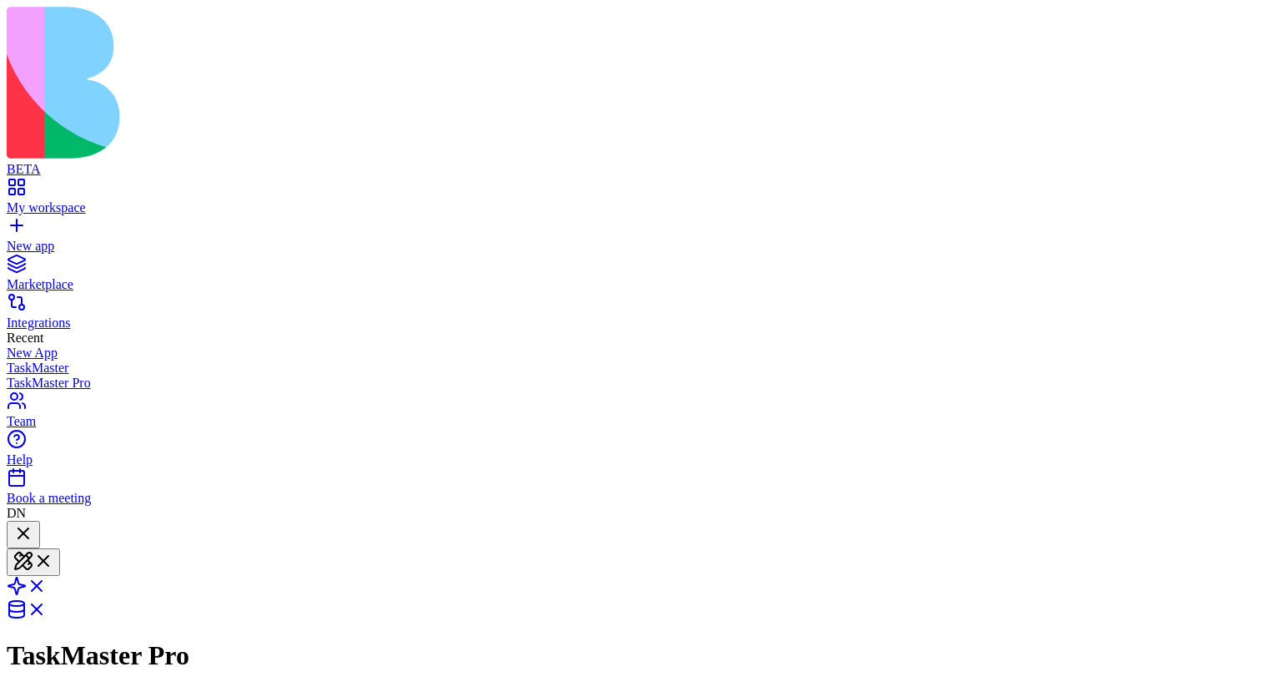
click at [33, 375] on div at bounding box center [23, 534] width 20 height 23
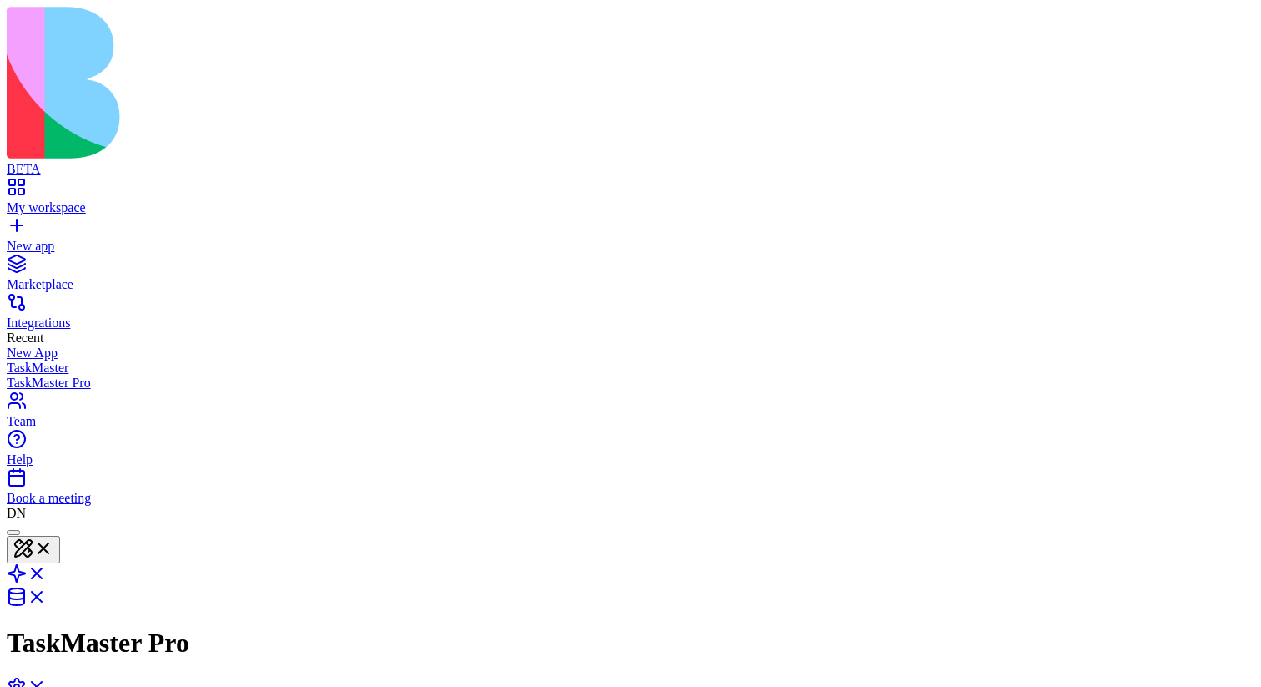
scroll to position [10415, 0]
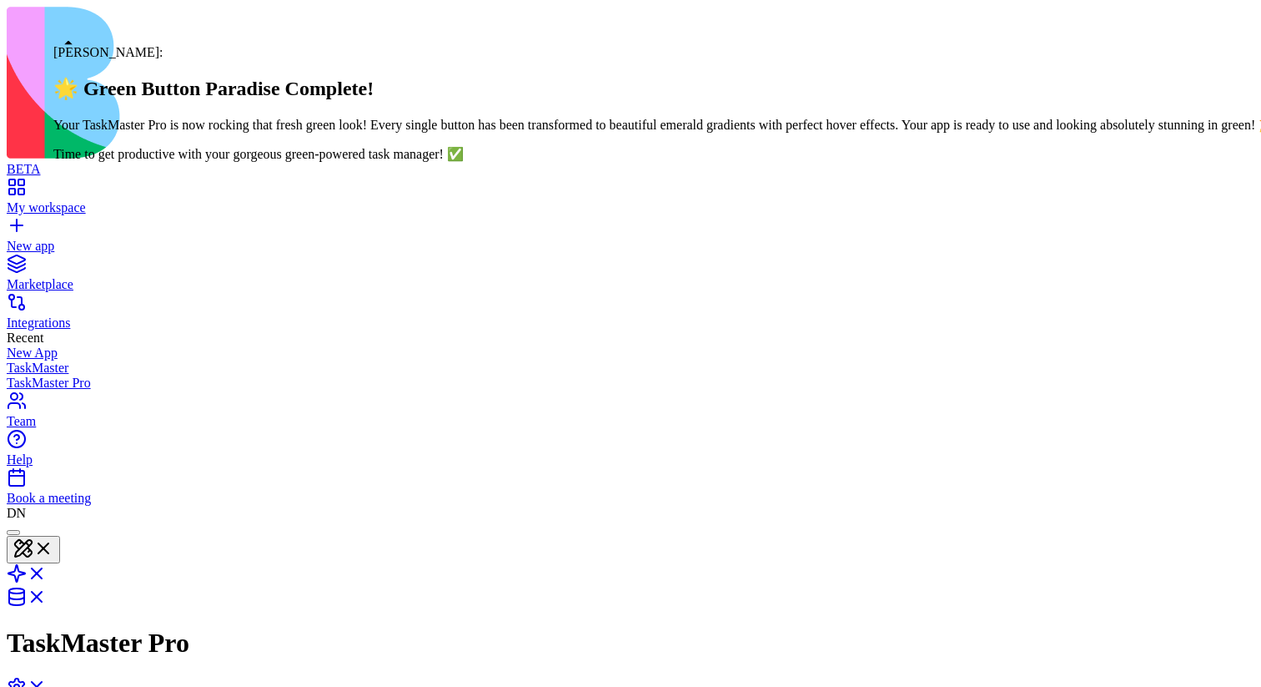
click at [13, 375] on div at bounding box center [13, 532] width 0 height 0
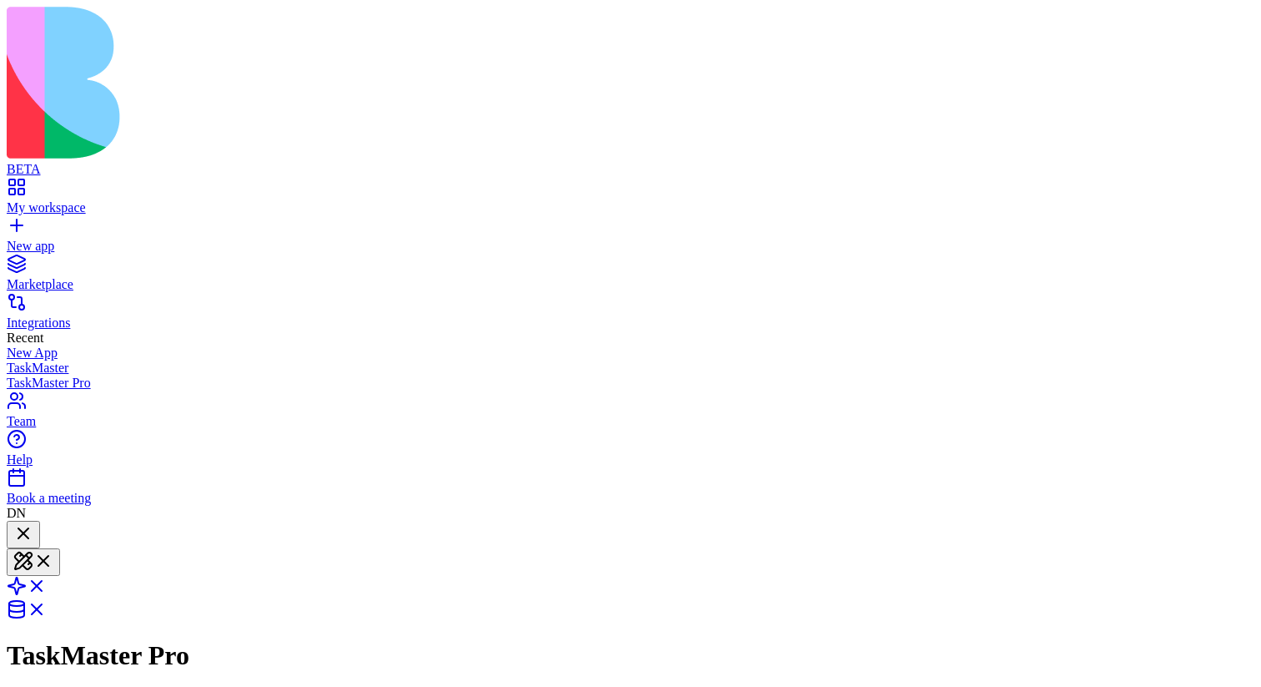
click at [33, 375] on div at bounding box center [23, 534] width 20 height 23
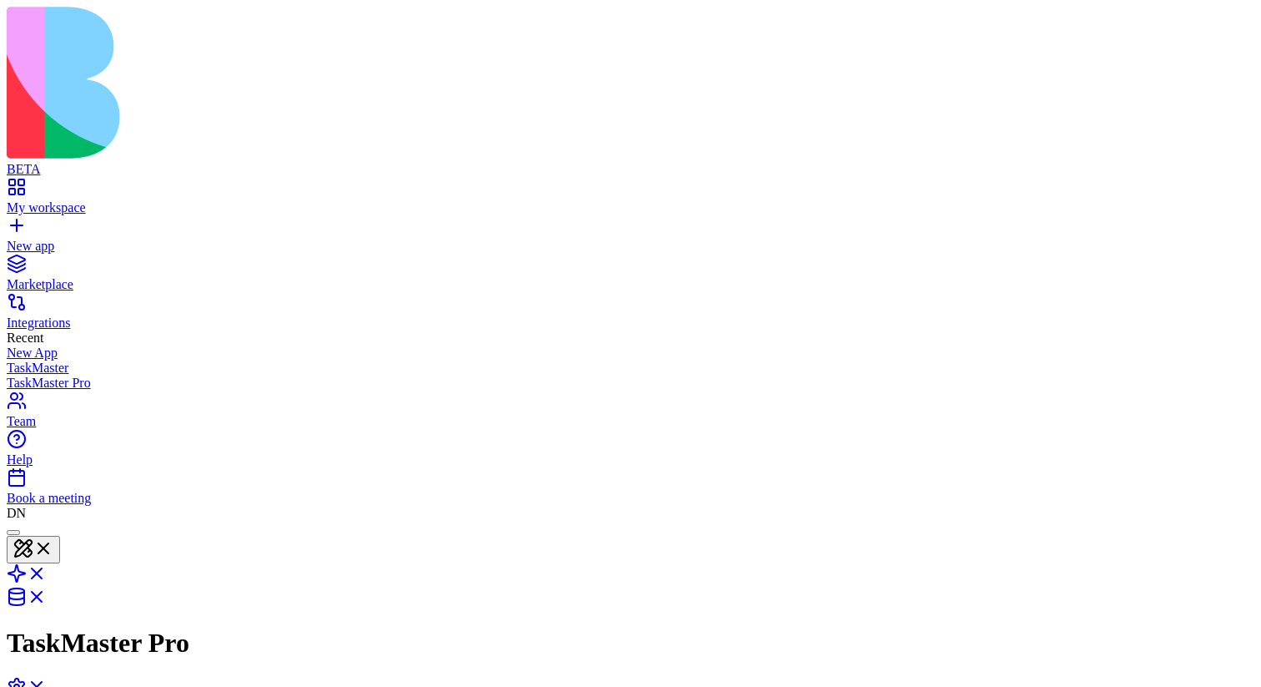
click at [13, 375] on div at bounding box center [13, 532] width 0 height 0
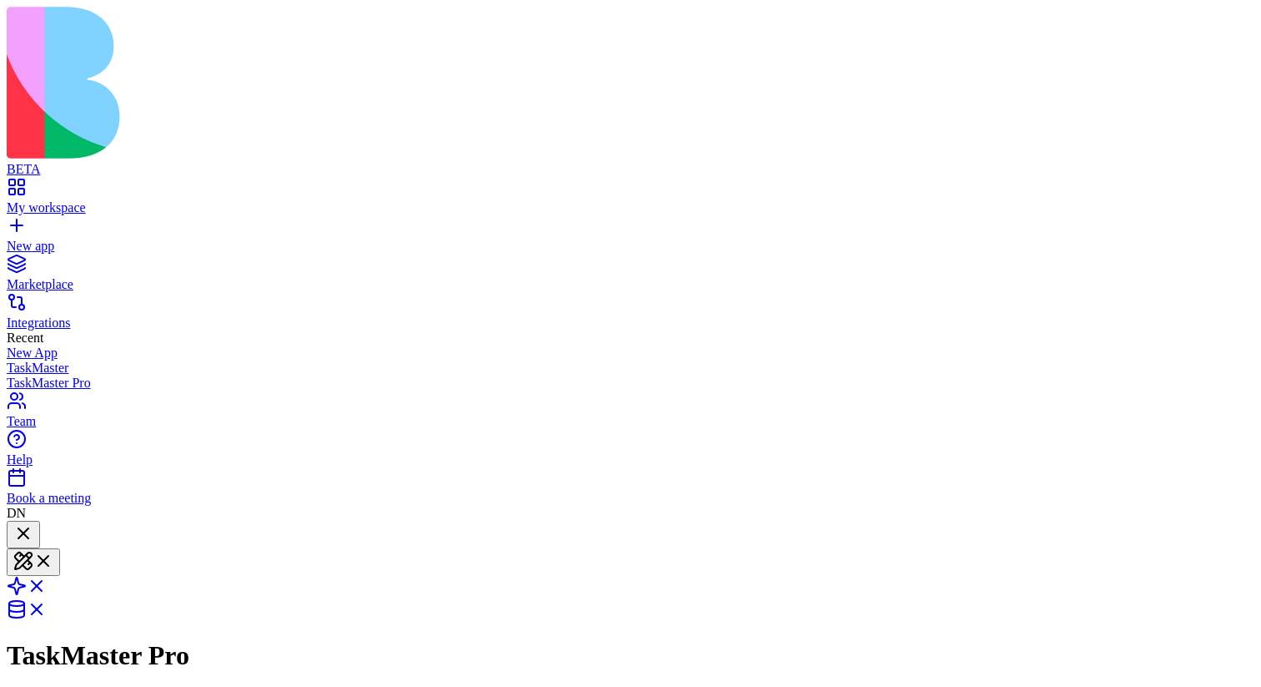
click at [33, 375] on div at bounding box center [23, 534] width 20 height 23
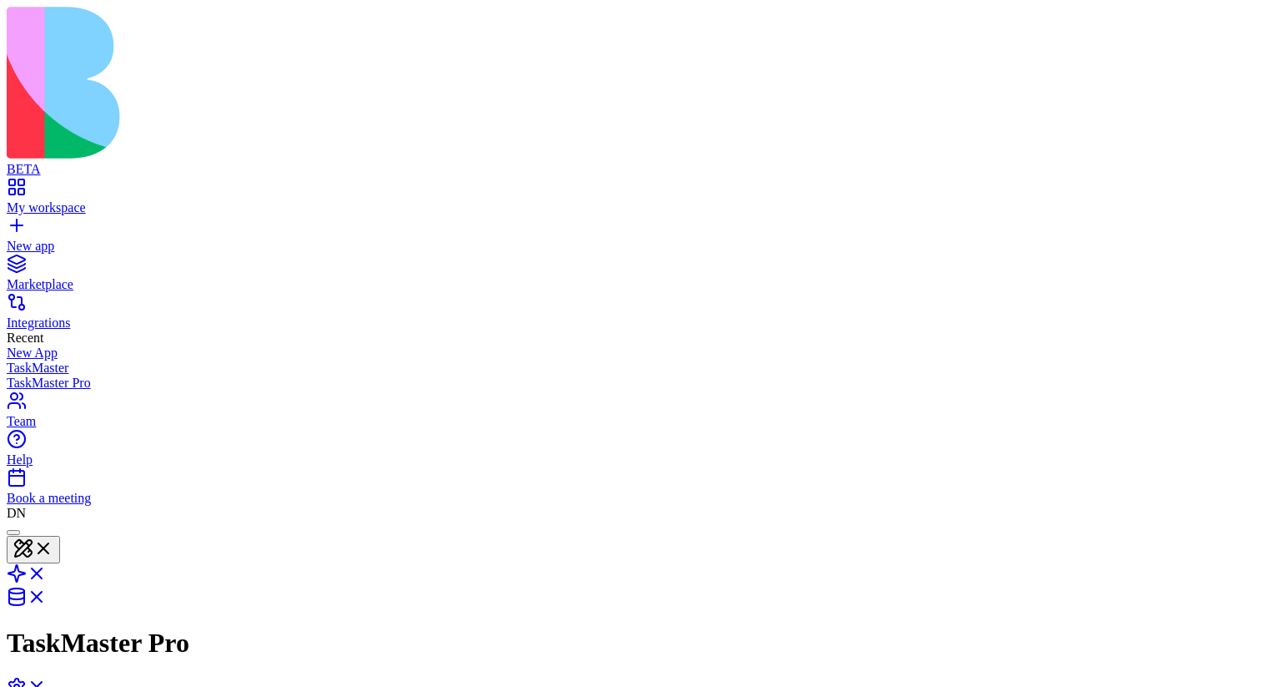
click at [13, 375] on div at bounding box center [13, 532] width 0 height 0
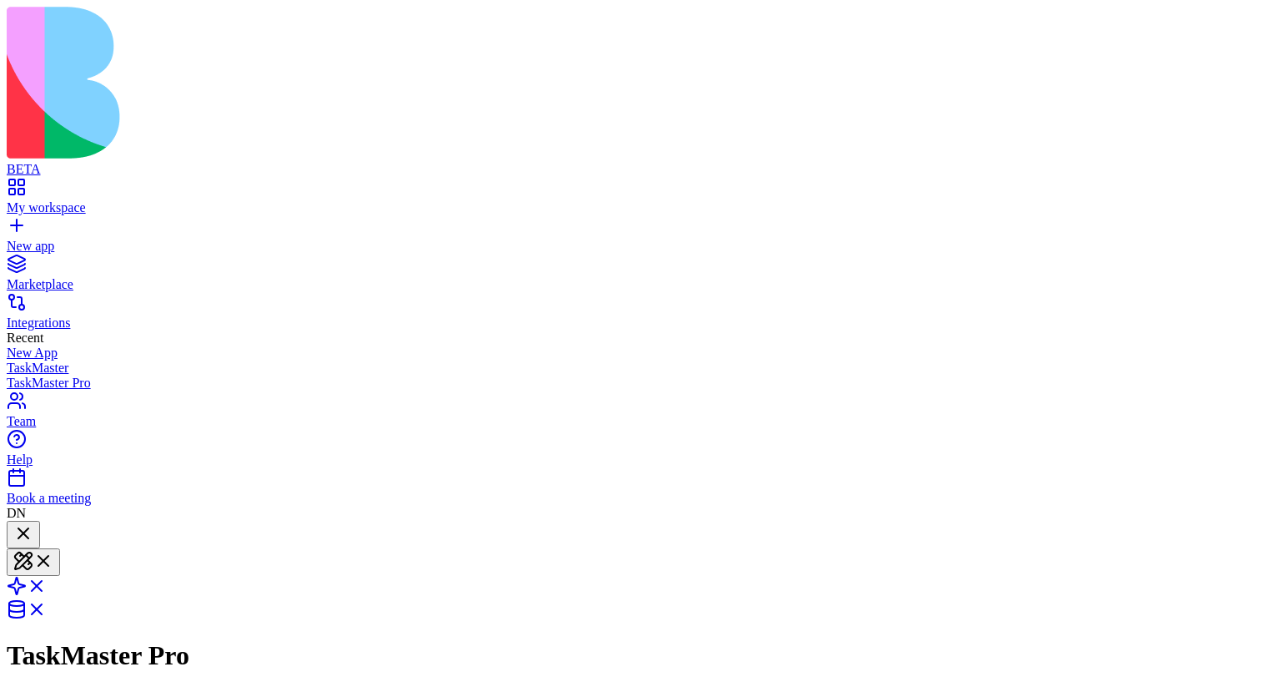
click at [33, 375] on div at bounding box center [23, 534] width 20 height 23
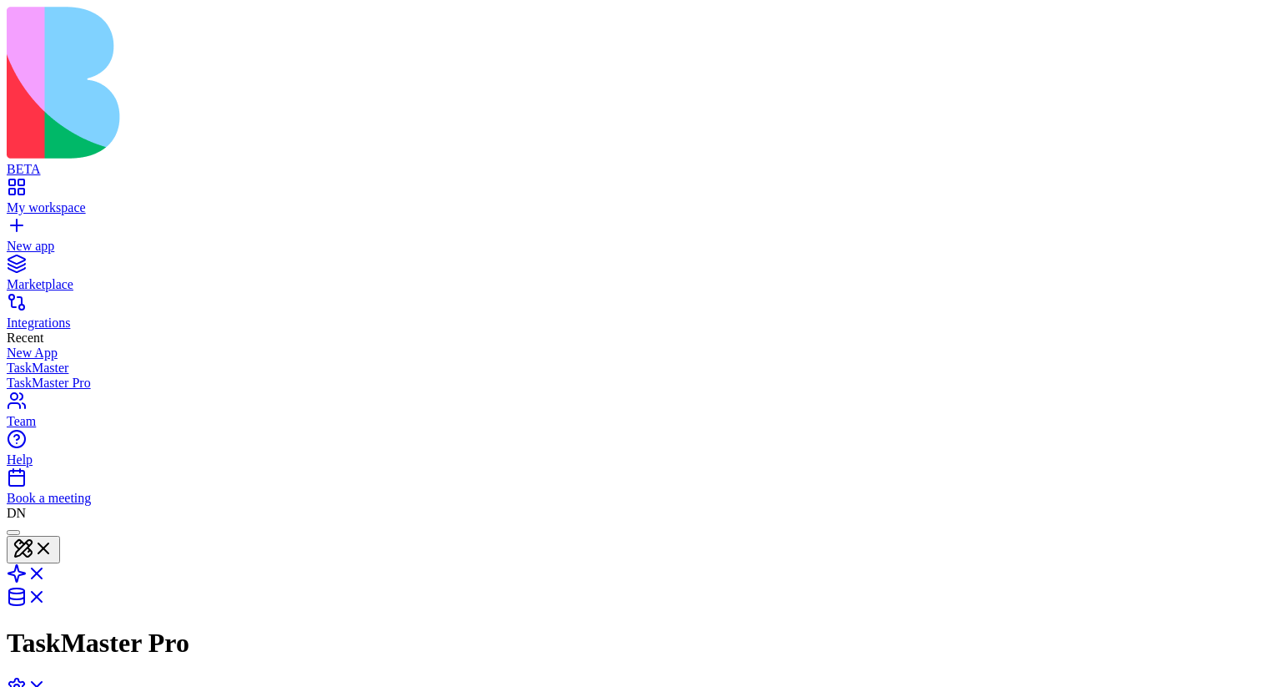
click at [13, 375] on div at bounding box center [13, 532] width 0 height 0
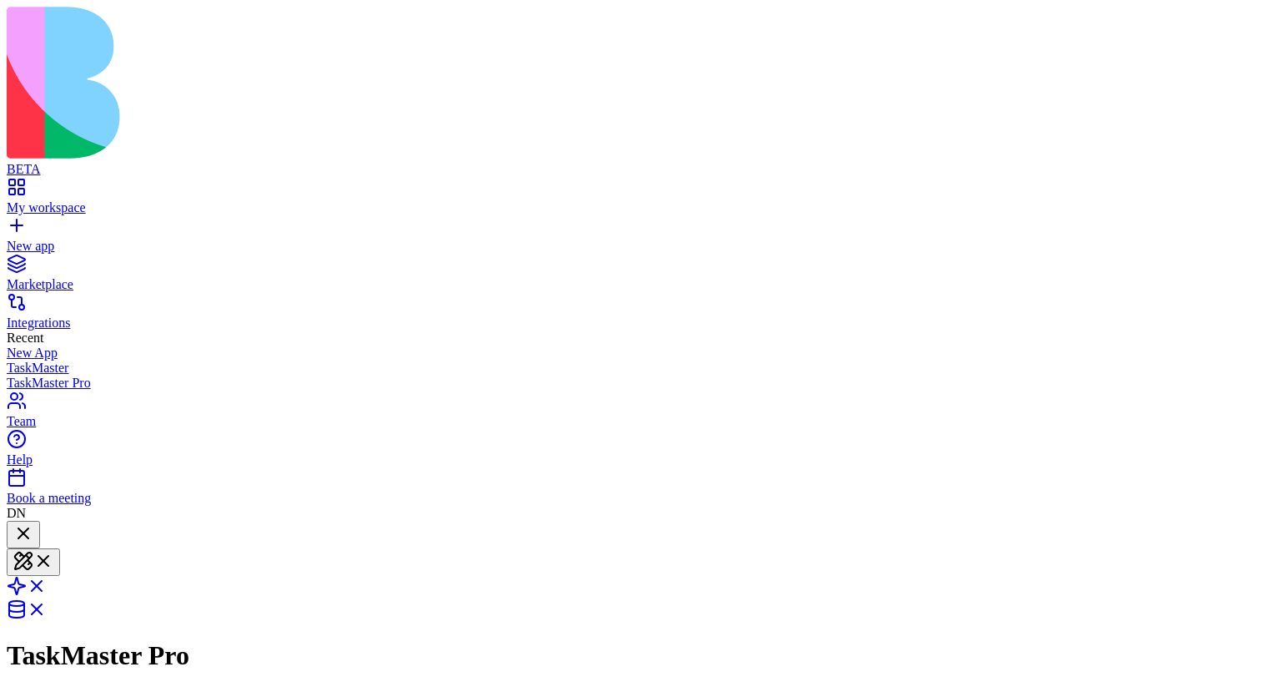
click at [33, 375] on div at bounding box center [23, 534] width 20 height 23
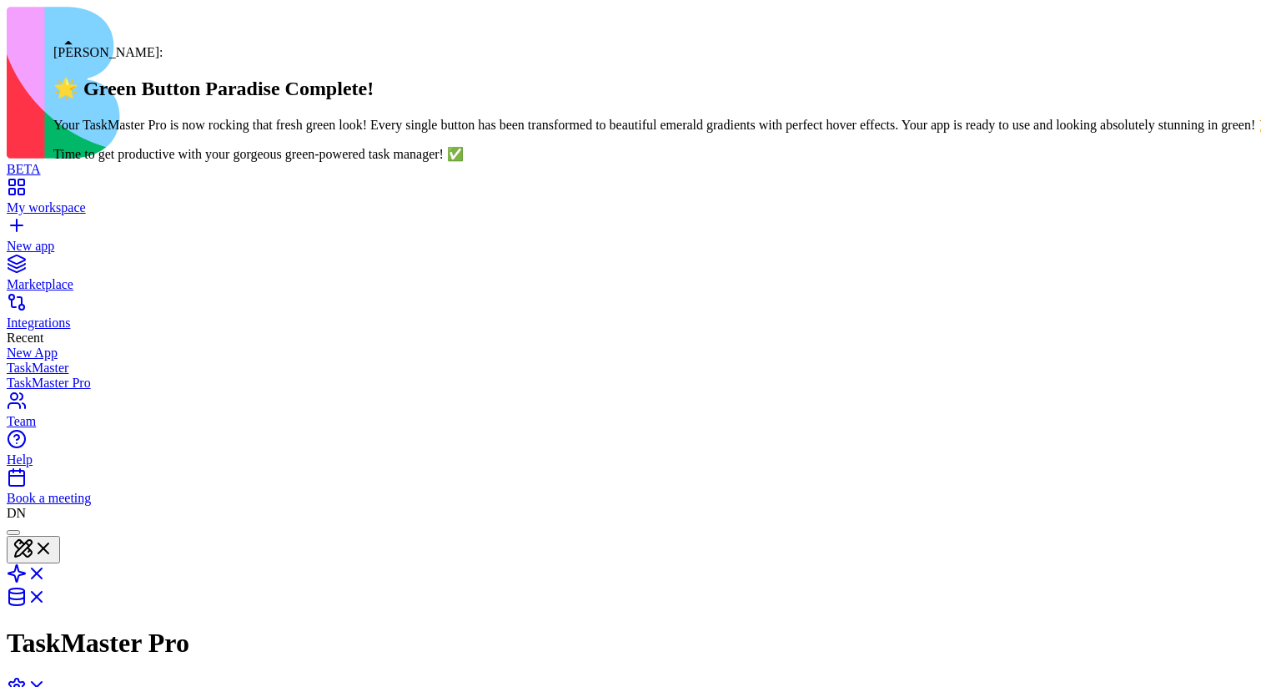
click at [13, 375] on div at bounding box center [13, 532] width 0 height 0
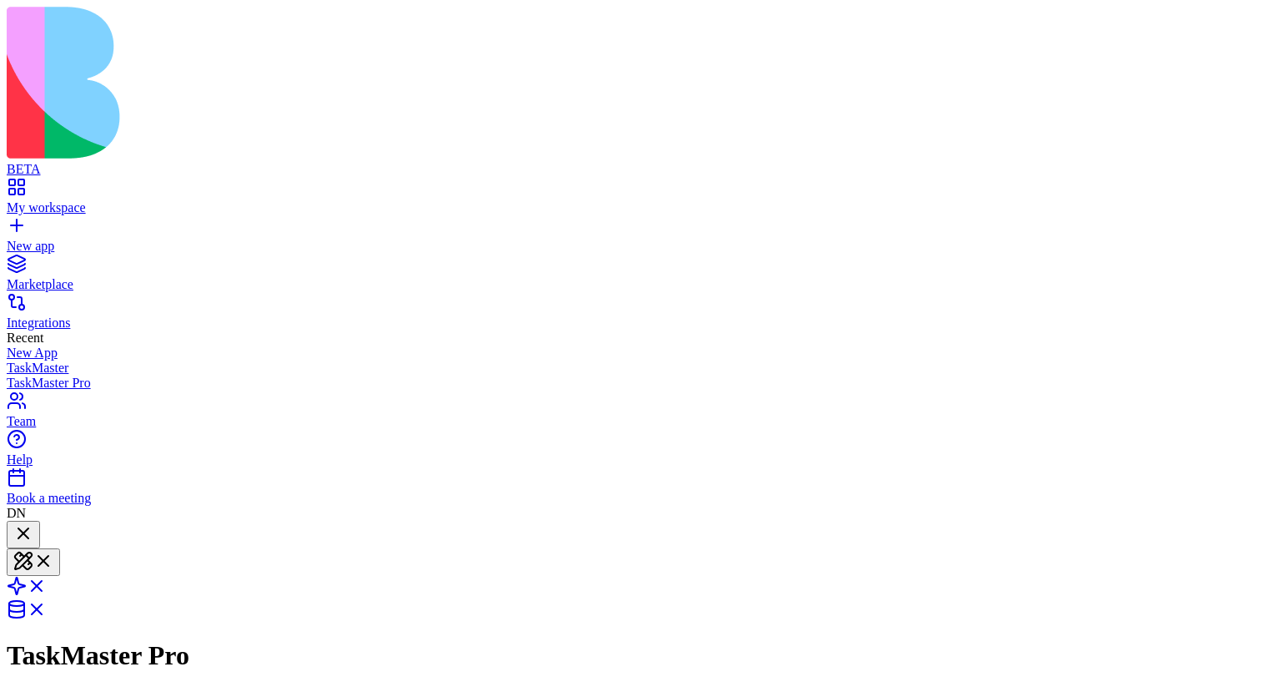
click at [33, 375] on div at bounding box center [23, 534] width 20 height 23
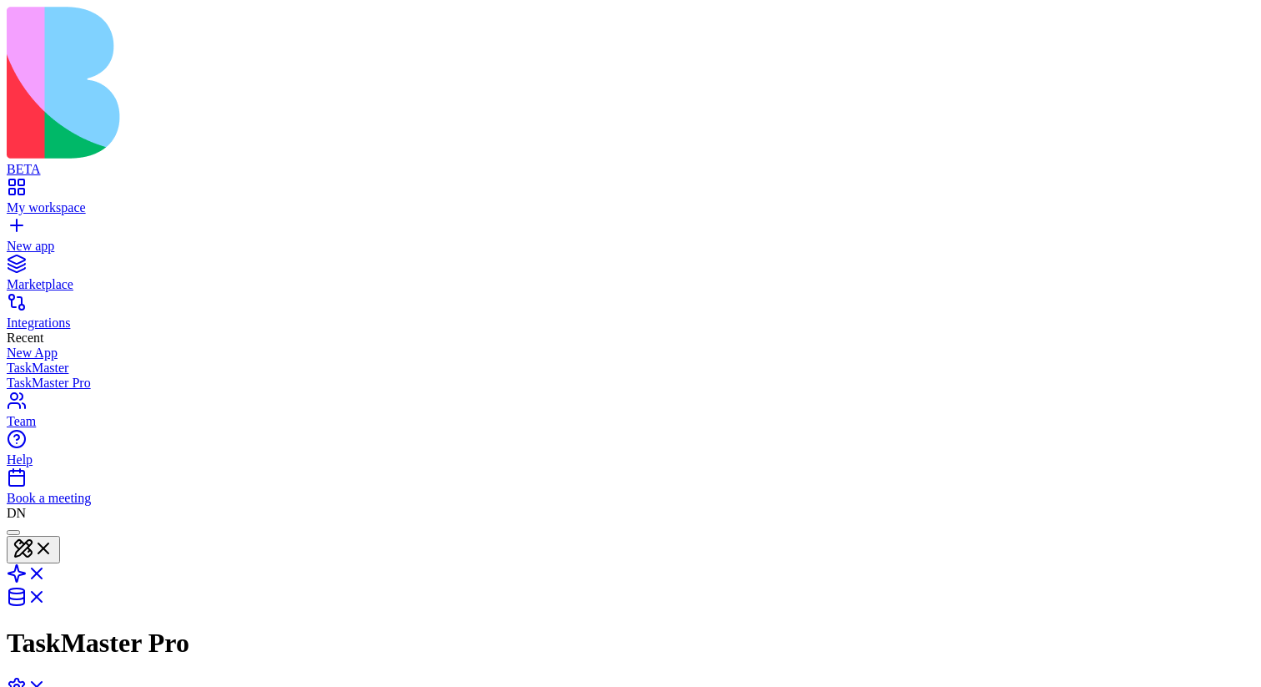
click at [13, 375] on div at bounding box center [13, 532] width 0 height 0
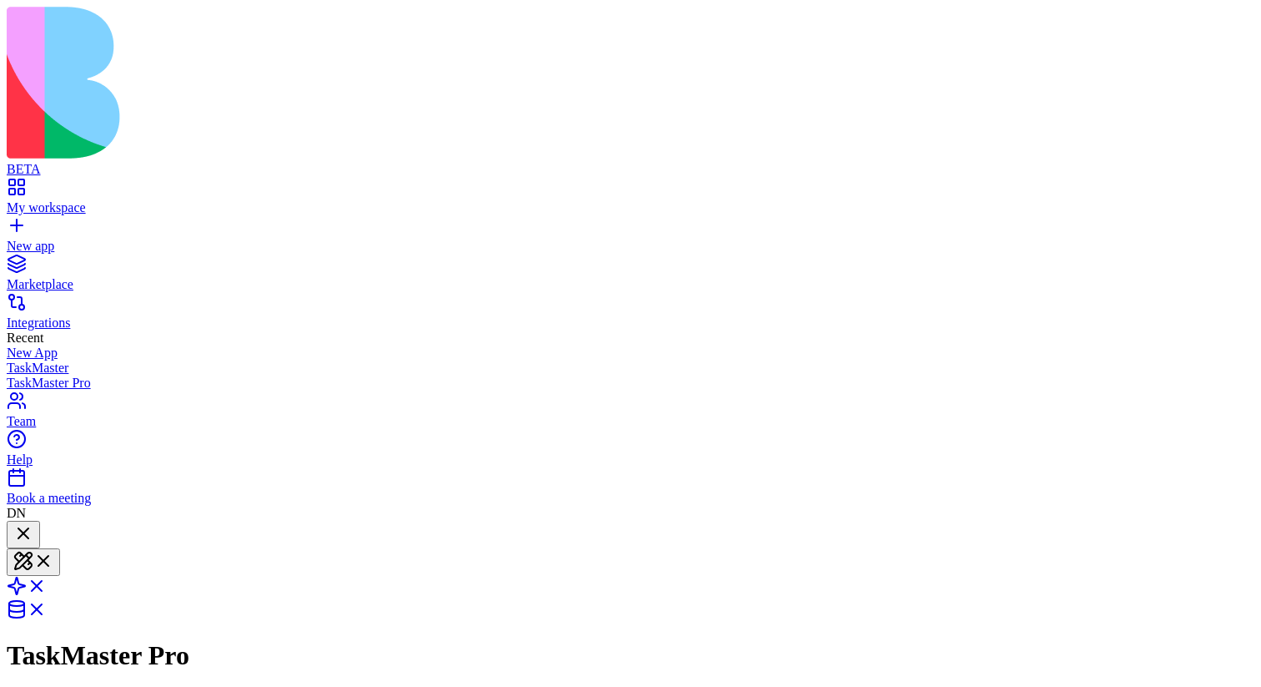
click at [33, 375] on div at bounding box center [23, 534] width 20 height 23
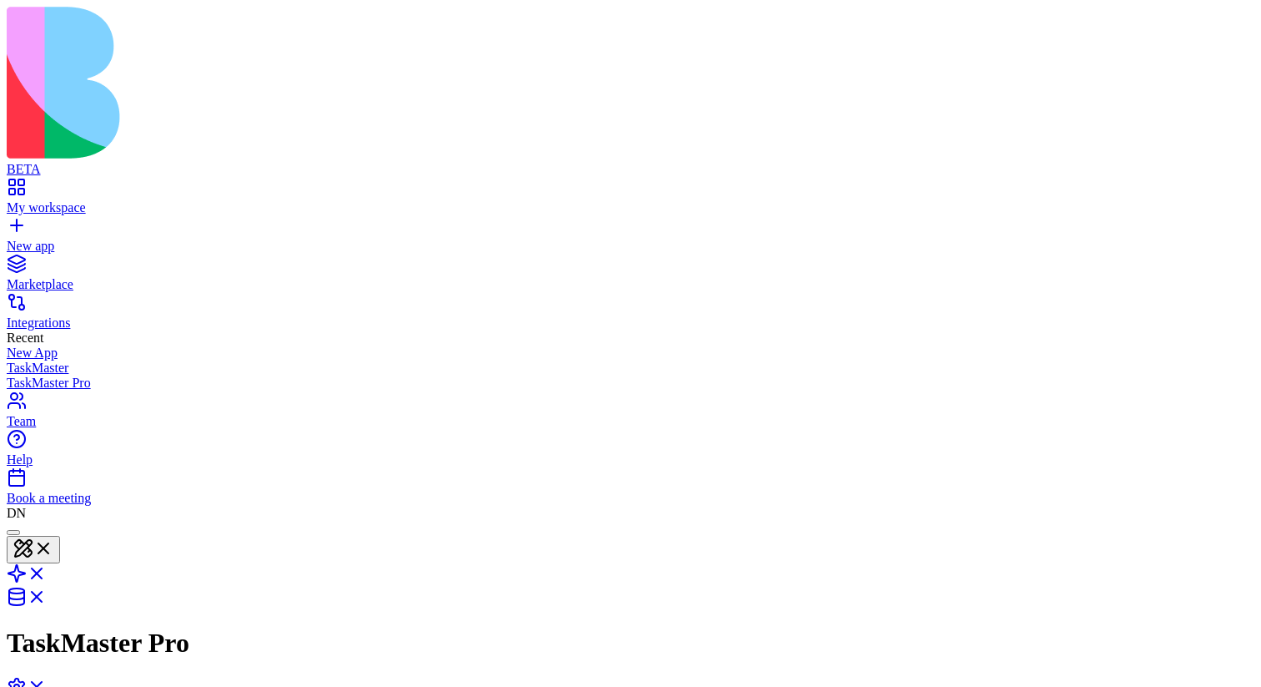
click at [13, 375] on div at bounding box center [13, 532] width 0 height 0
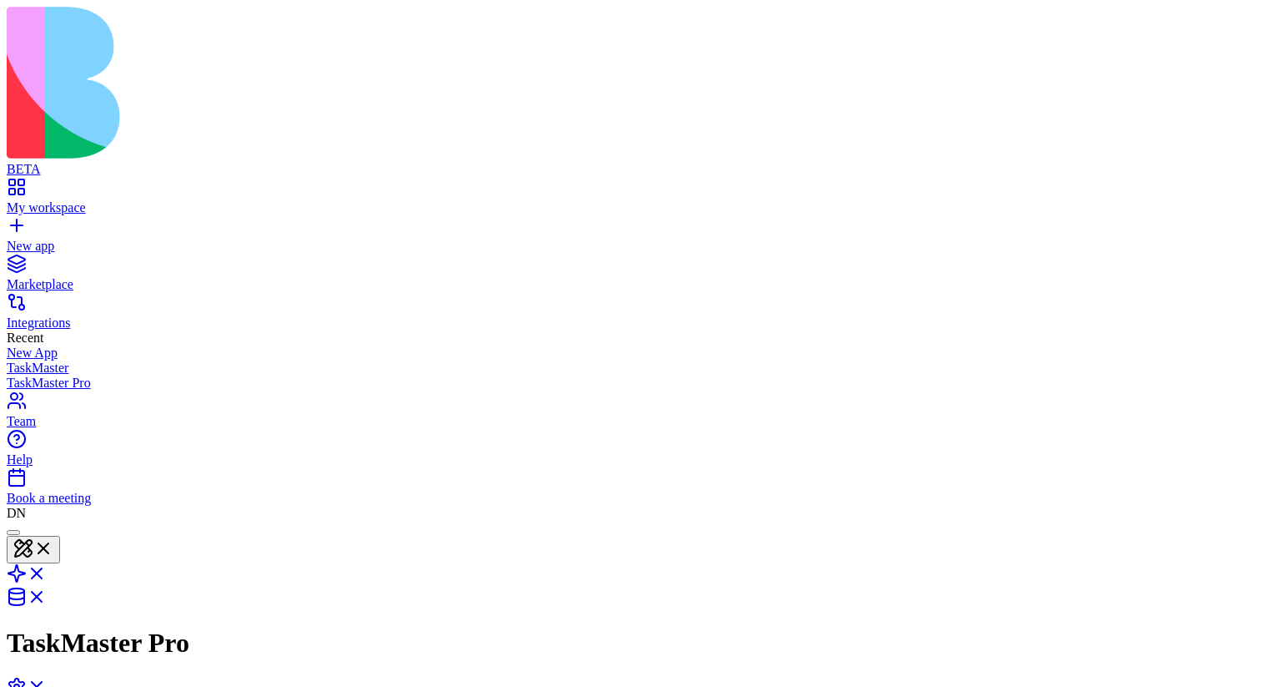
scroll to position [11282, 0]
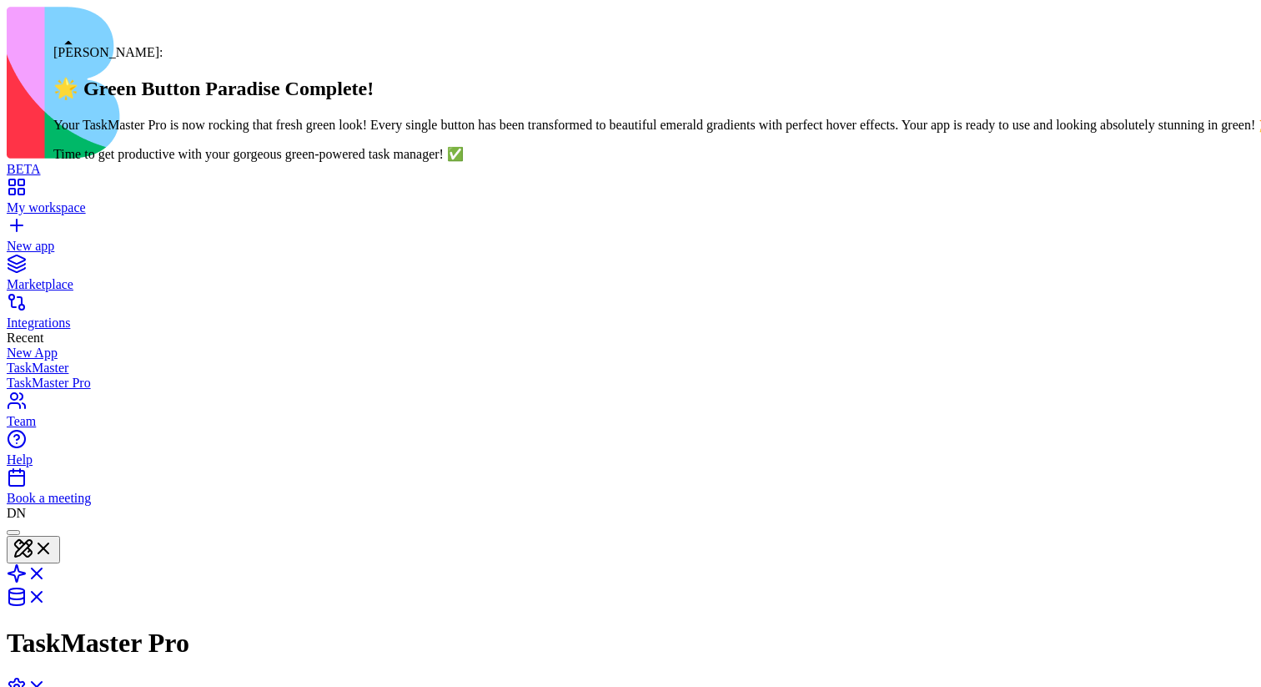
click at [13, 375] on div at bounding box center [13, 532] width 0 height 0
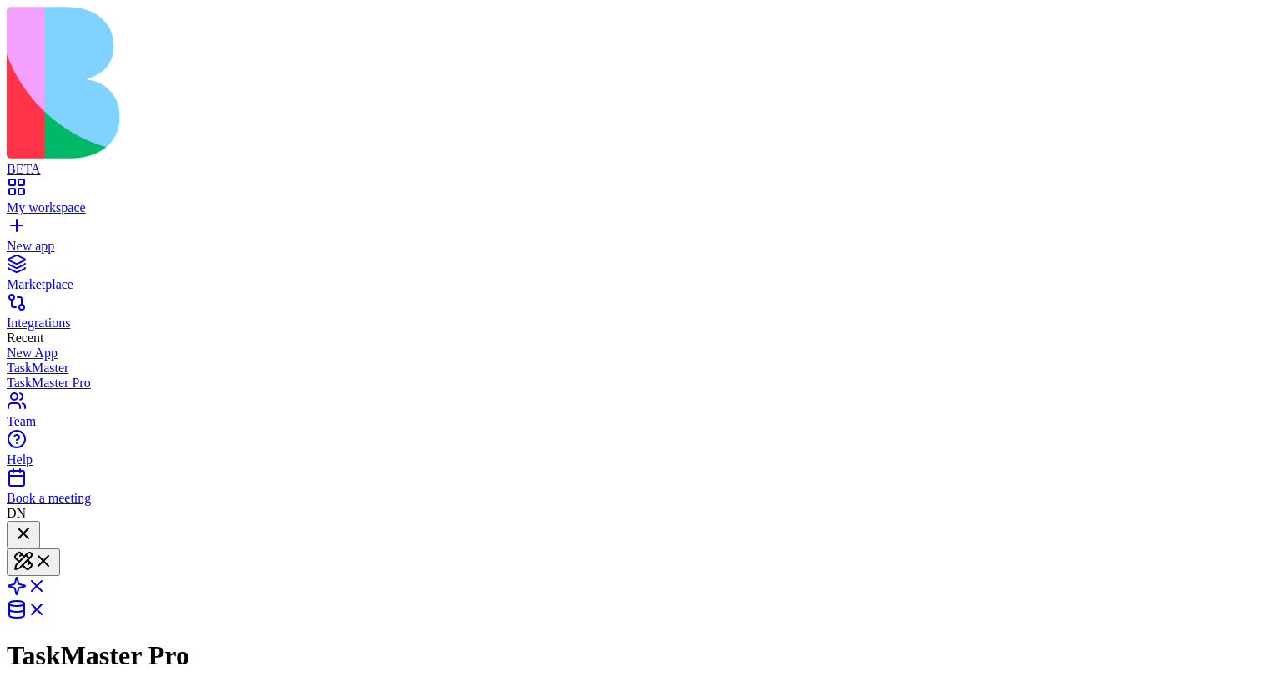
click at [33, 375] on div at bounding box center [23, 534] width 20 height 23
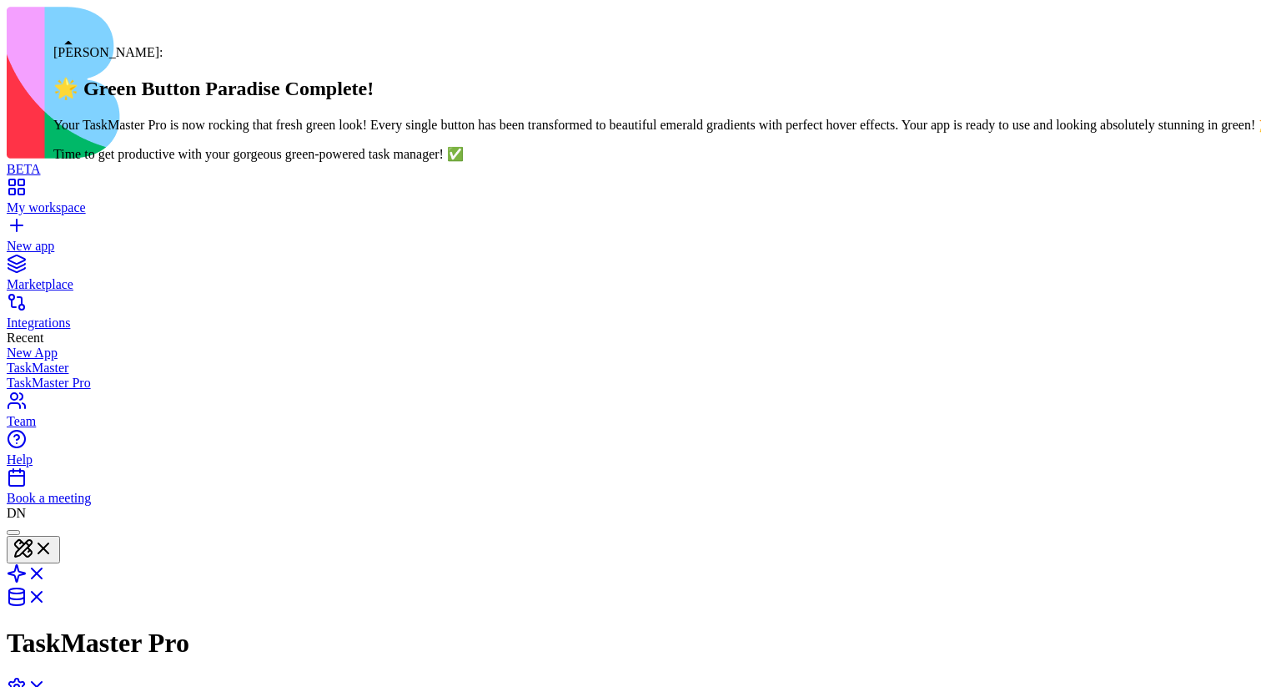
click at [13, 375] on div at bounding box center [13, 532] width 0 height 0
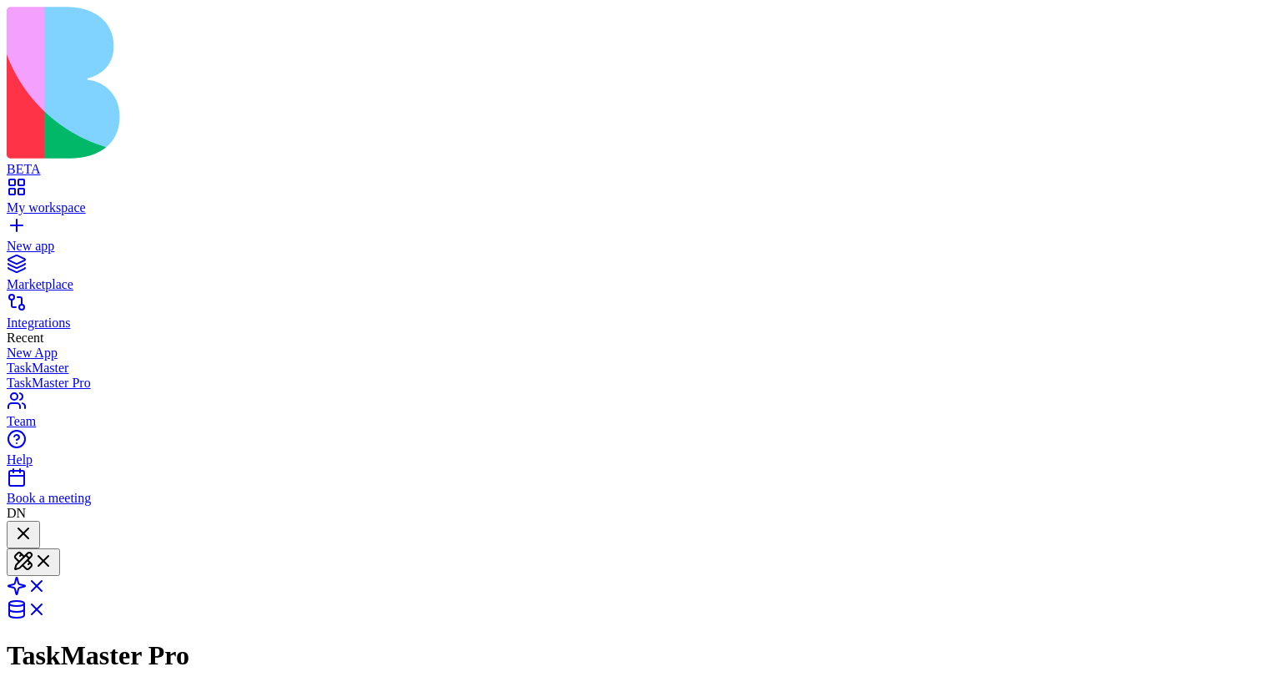
click at [33, 375] on div at bounding box center [23, 534] width 20 height 23
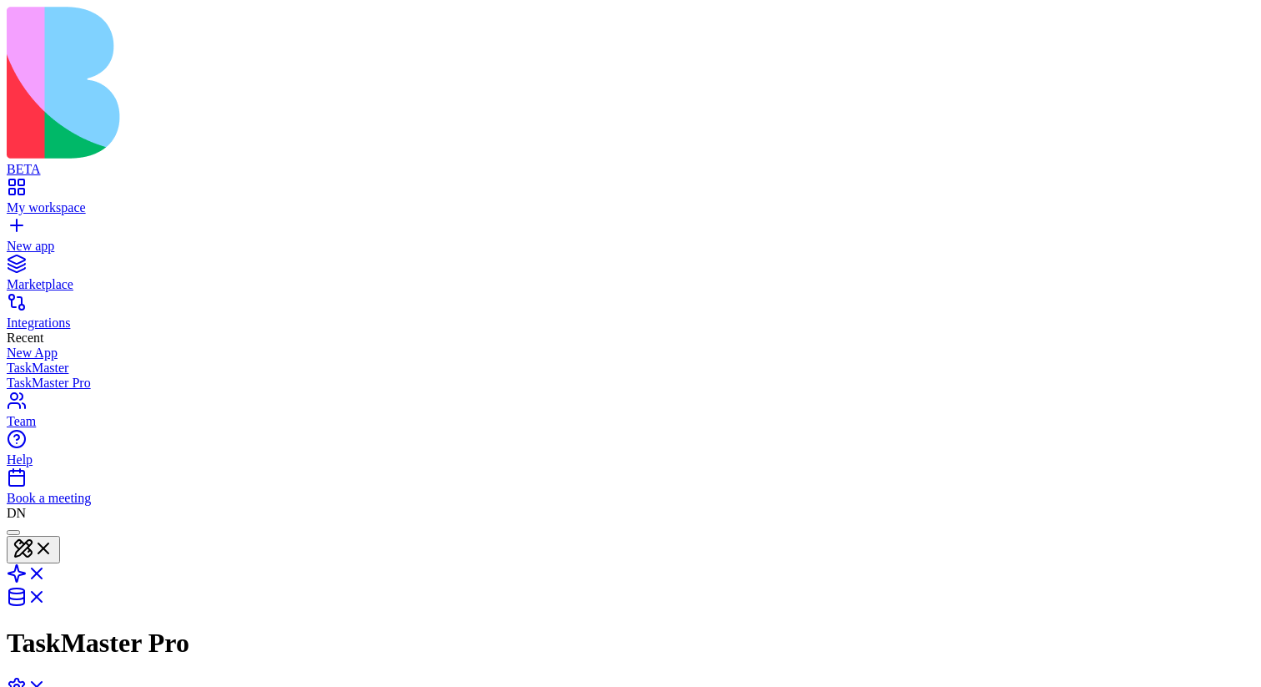
scroll to position [11249, 0]
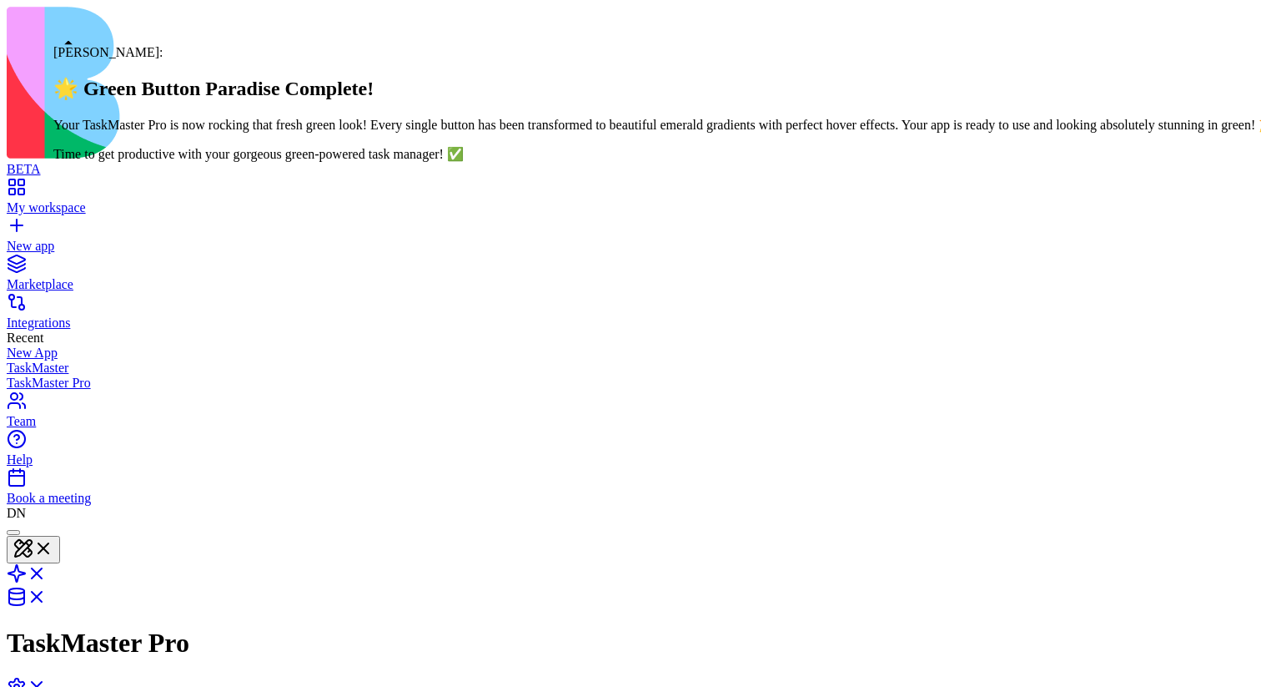
click at [13, 532] on div at bounding box center [13, 532] width 0 height 0
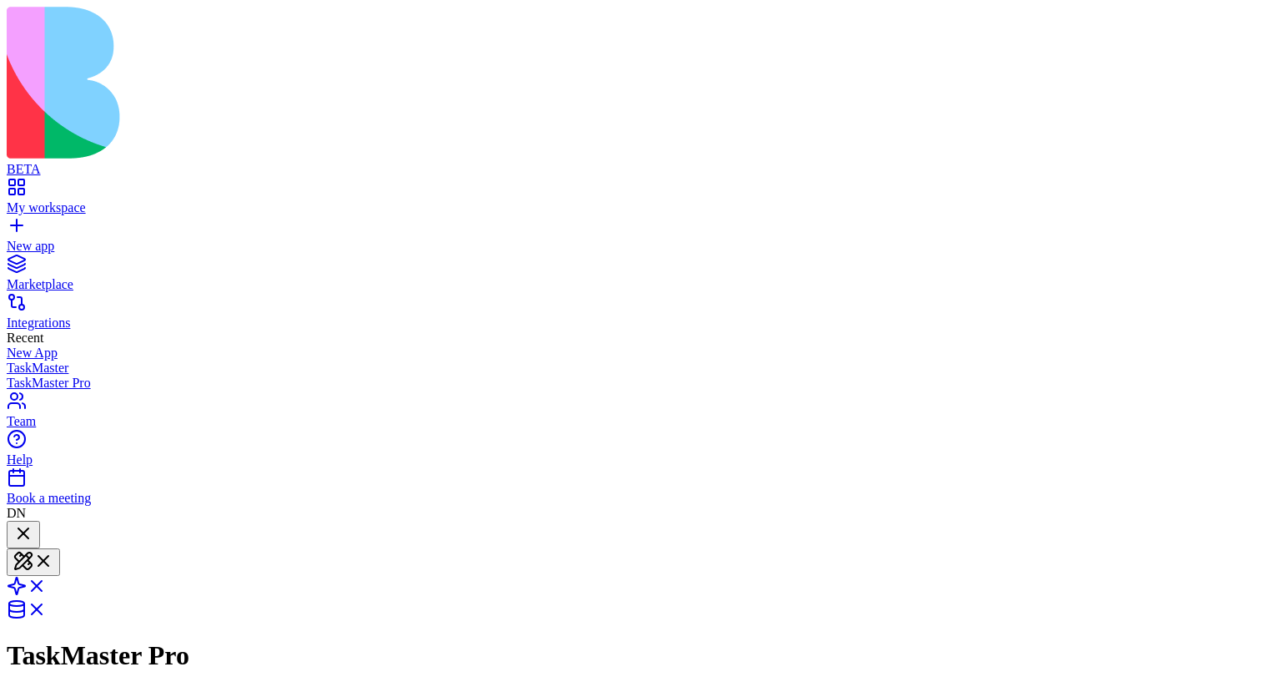
click at [33, 523] on div at bounding box center [23, 534] width 20 height 23
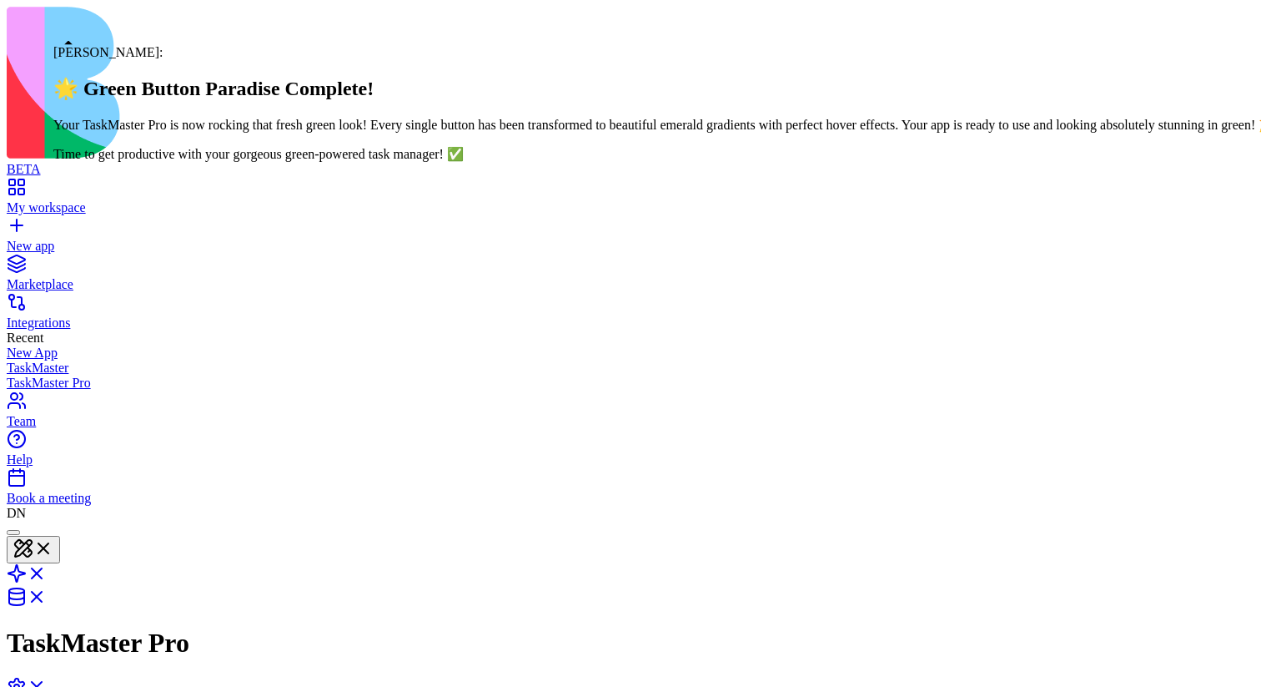
click at [13, 532] on div at bounding box center [13, 532] width 0 height 0
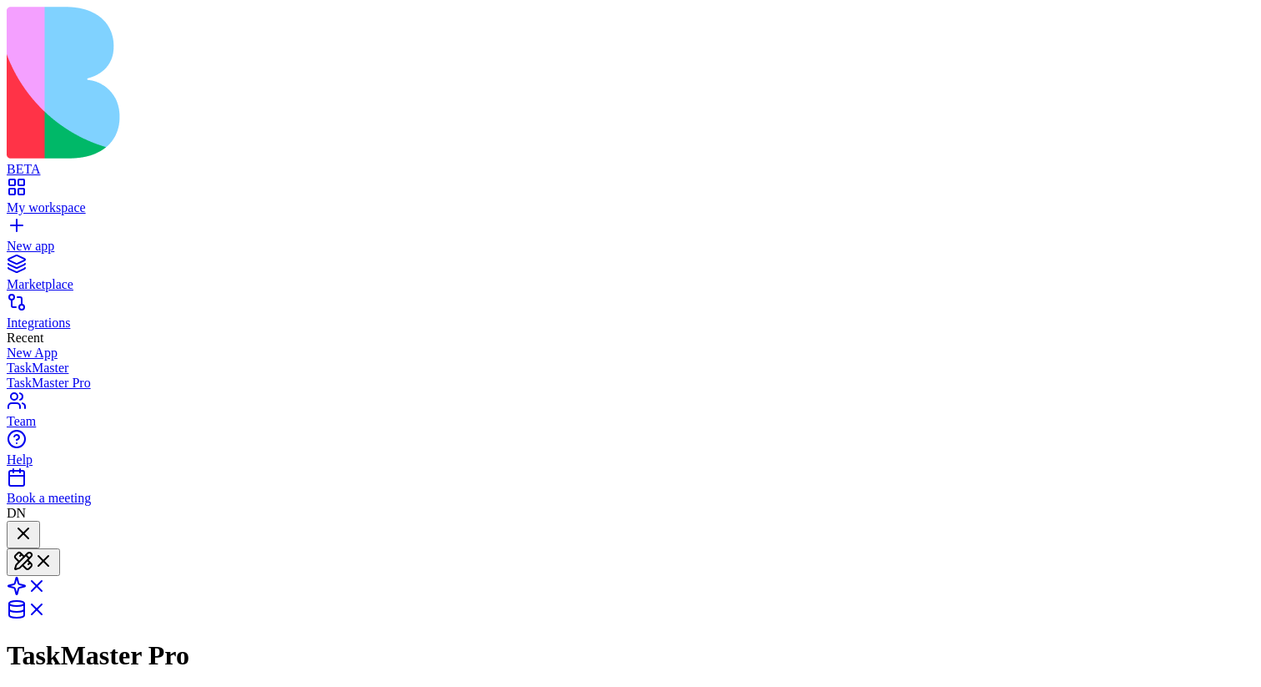
click at [33, 523] on div at bounding box center [23, 534] width 20 height 23
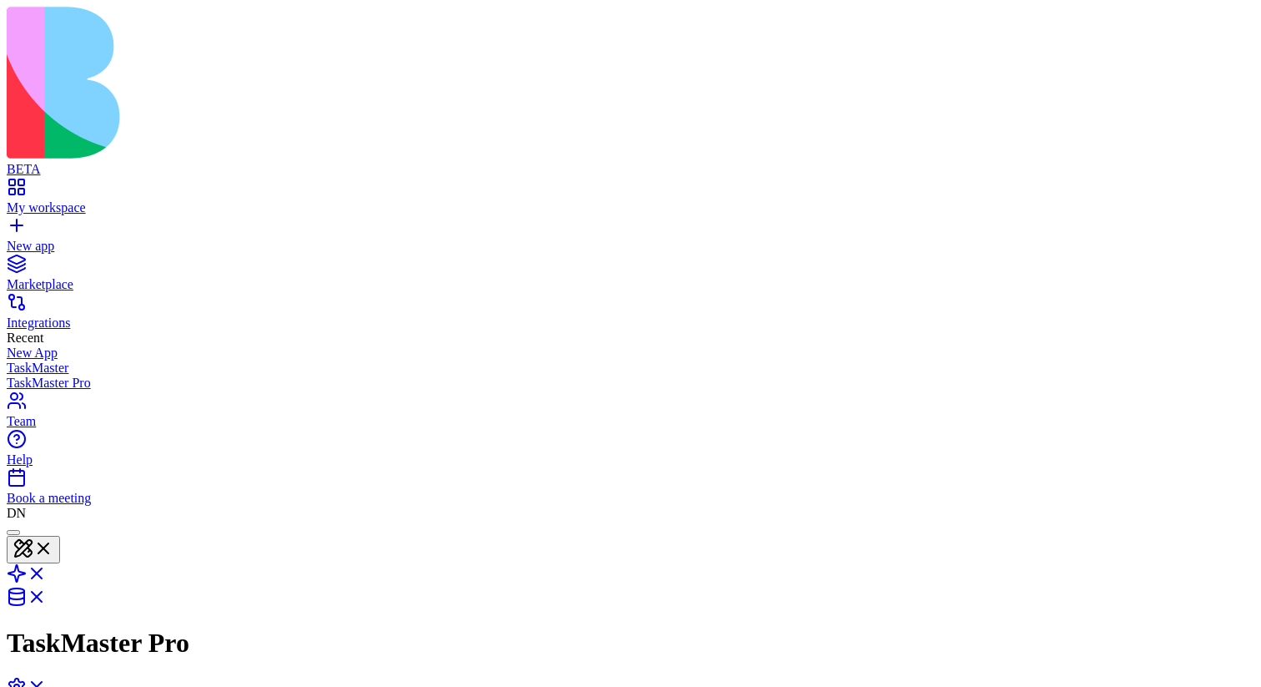
scroll to position [11249, 0]
click at [13, 532] on div at bounding box center [13, 532] width 0 height 0
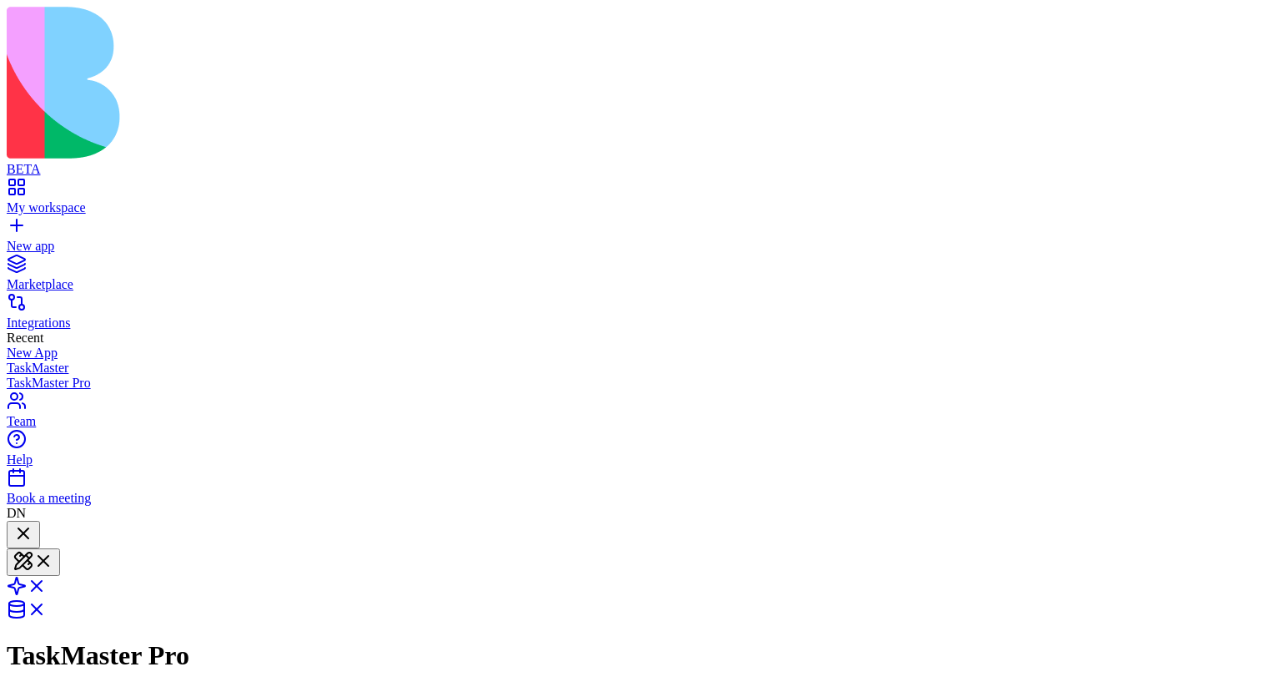
click at [33, 523] on div at bounding box center [23, 534] width 20 height 23
click at [33, 546] on div at bounding box center [23, 546] width 20 height 0
click at [33, 523] on div at bounding box center [23, 534] width 20 height 23
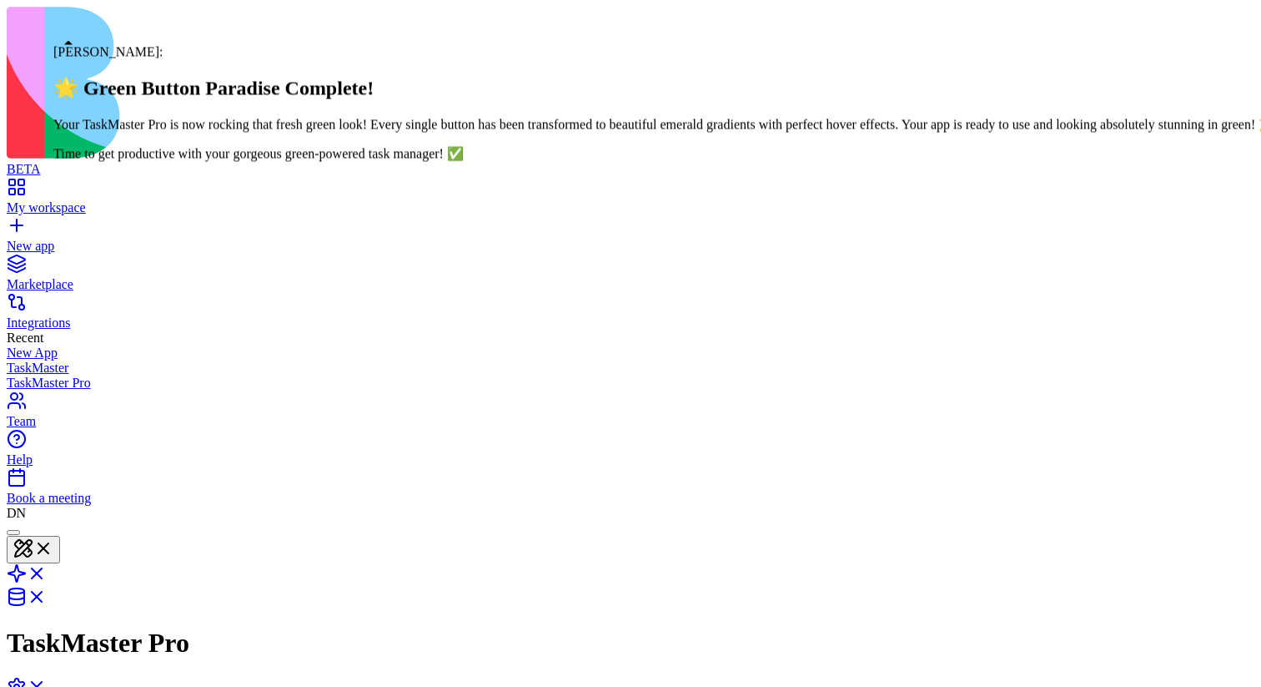
scroll to position [11249, 0]
click at [13, 532] on div at bounding box center [13, 532] width 0 height 0
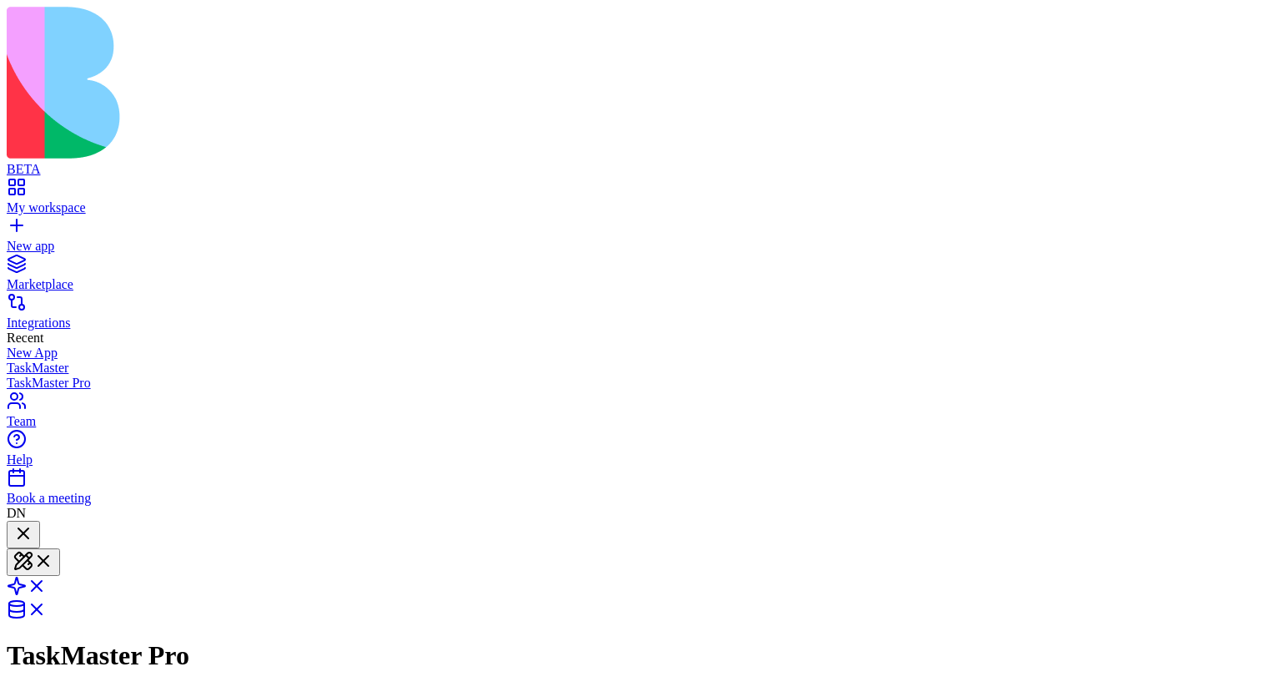
click at [33, 523] on div at bounding box center [23, 534] width 20 height 23
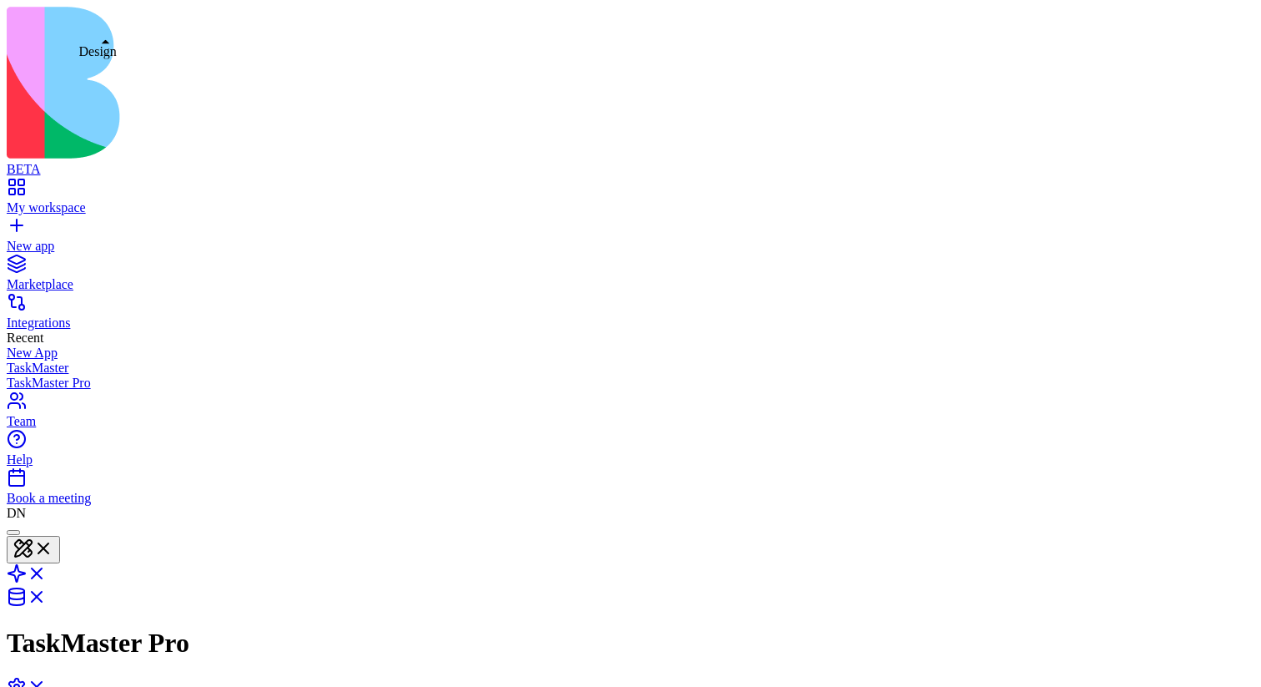
click at [60, 536] on button at bounding box center [33, 550] width 53 height 28
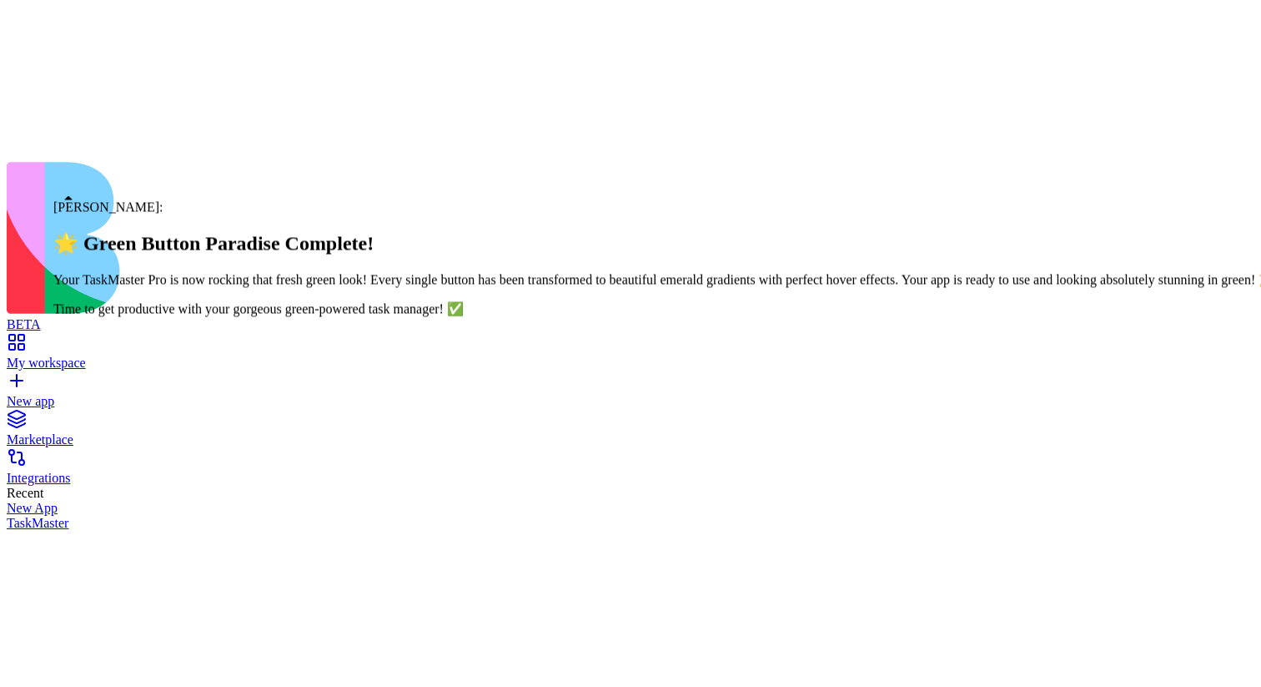
scroll to position [11559, 0]
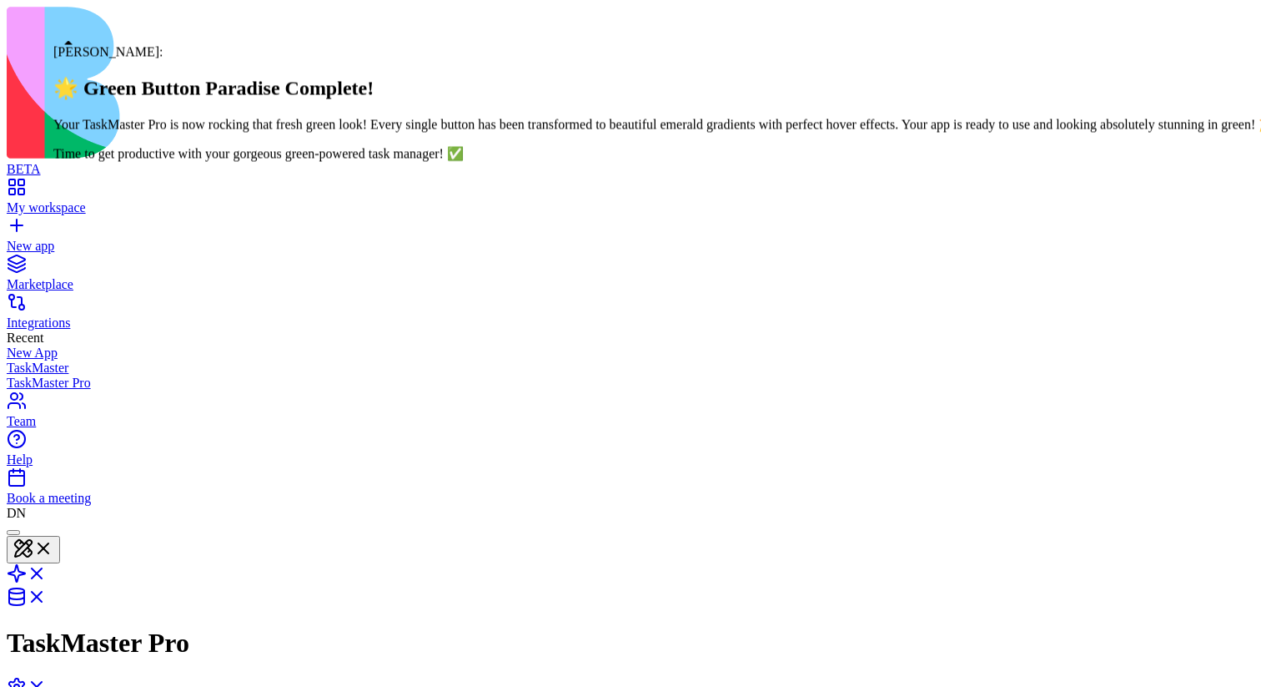
scroll to position [11282, 0]
click at [13, 375] on div at bounding box center [13, 532] width 0 height 0
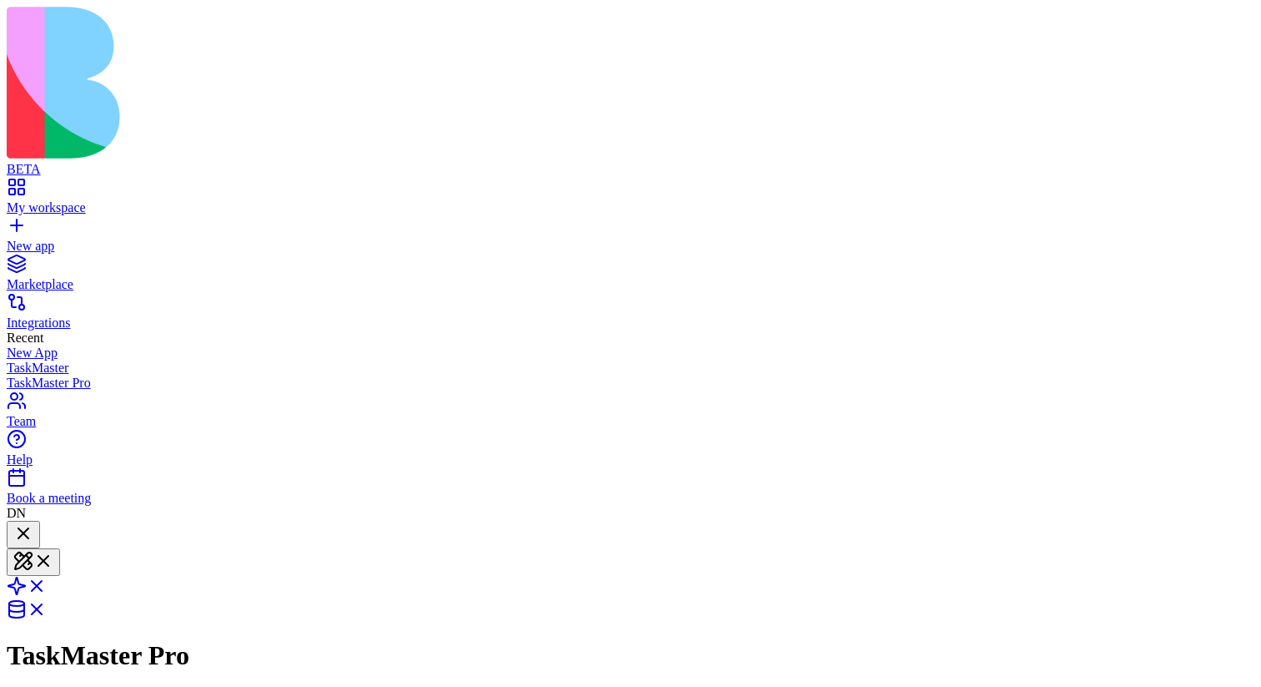
click at [33, 375] on div at bounding box center [23, 534] width 20 height 23
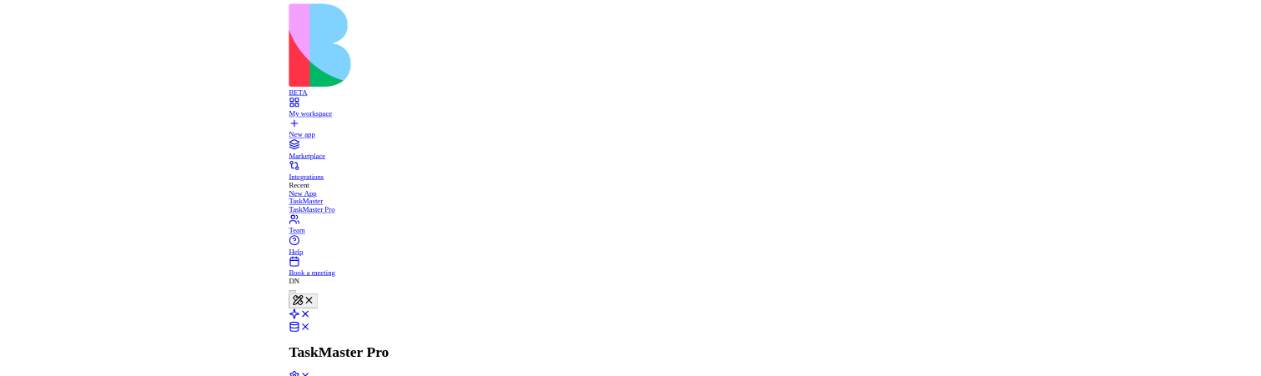
scroll to position [11282, 0]
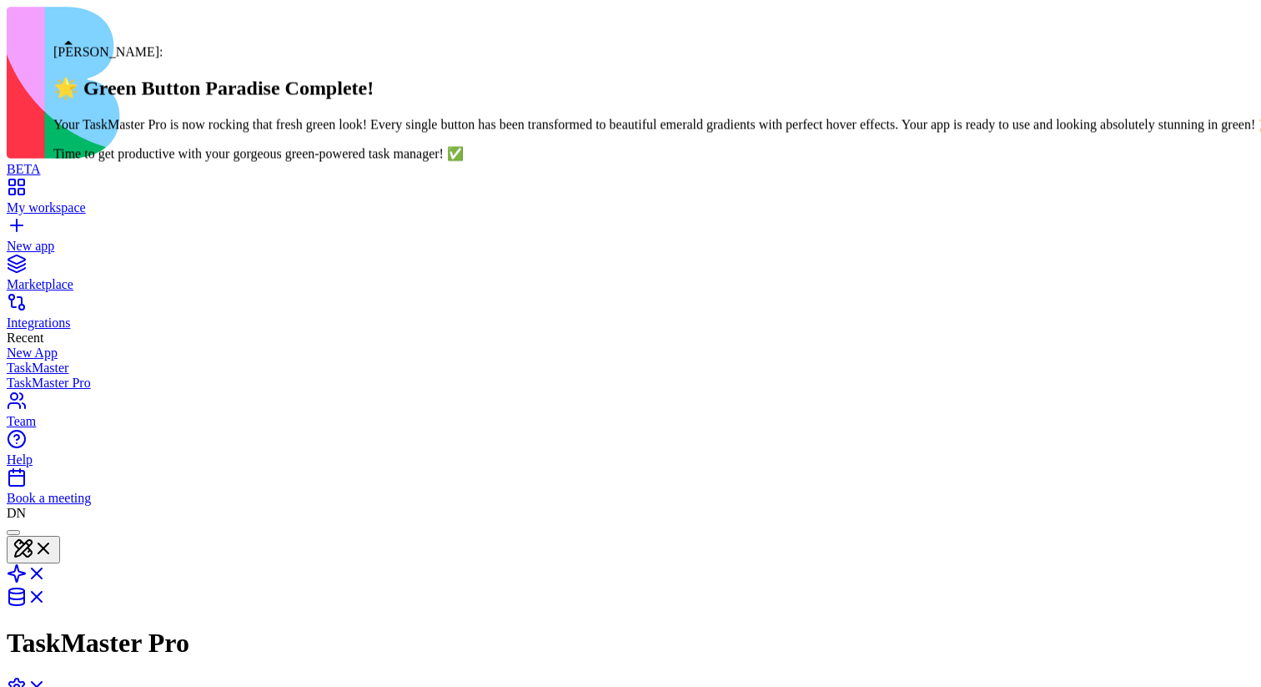
click at [13, 532] on div at bounding box center [13, 532] width 0 height 0
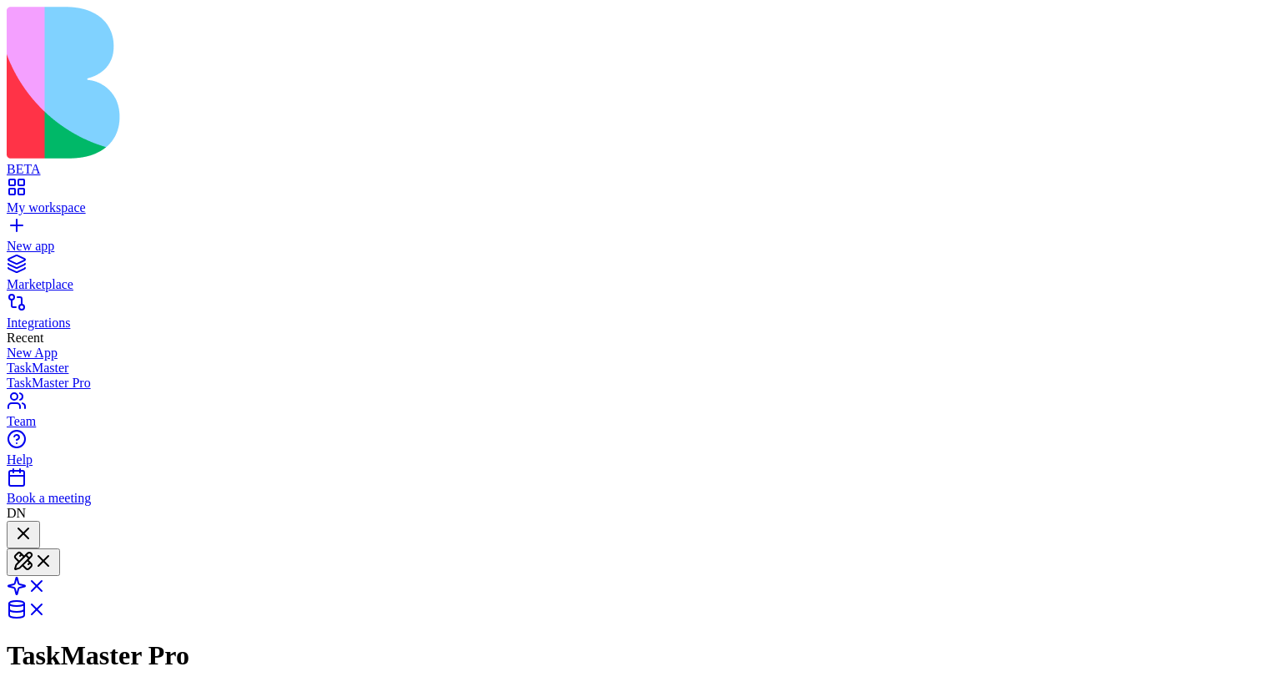
click at [33, 523] on div at bounding box center [23, 534] width 20 height 23
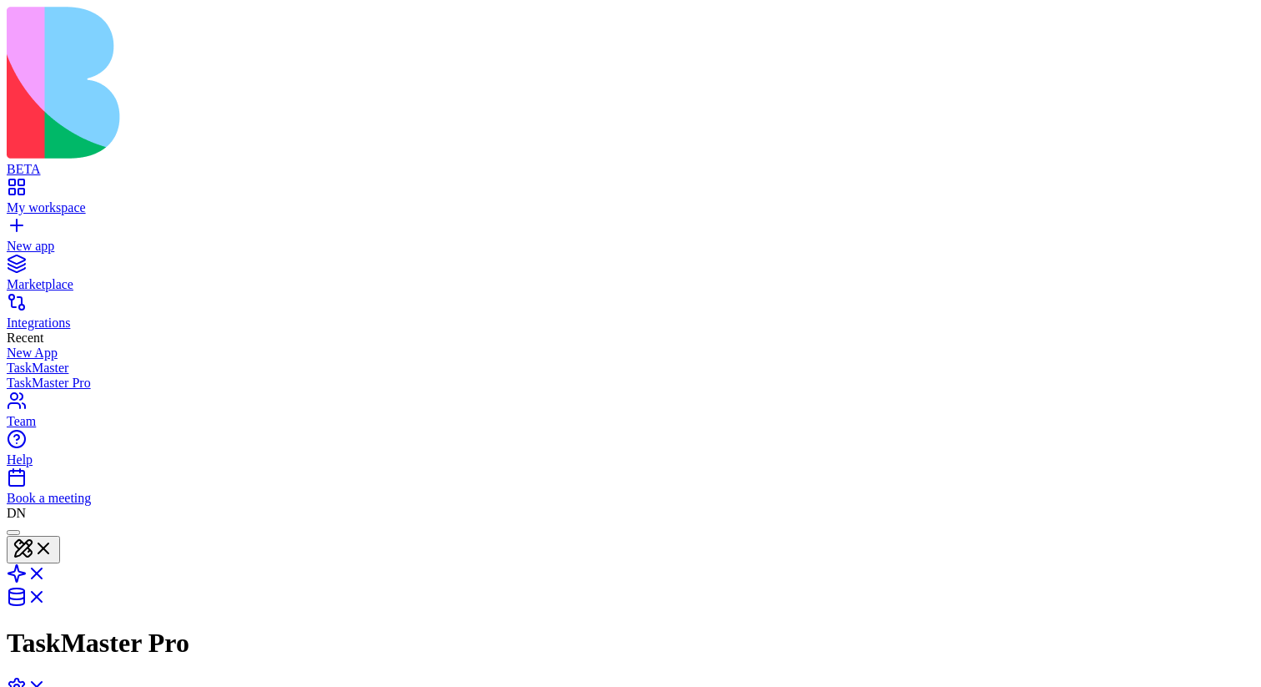
scroll to position [11249, 0]
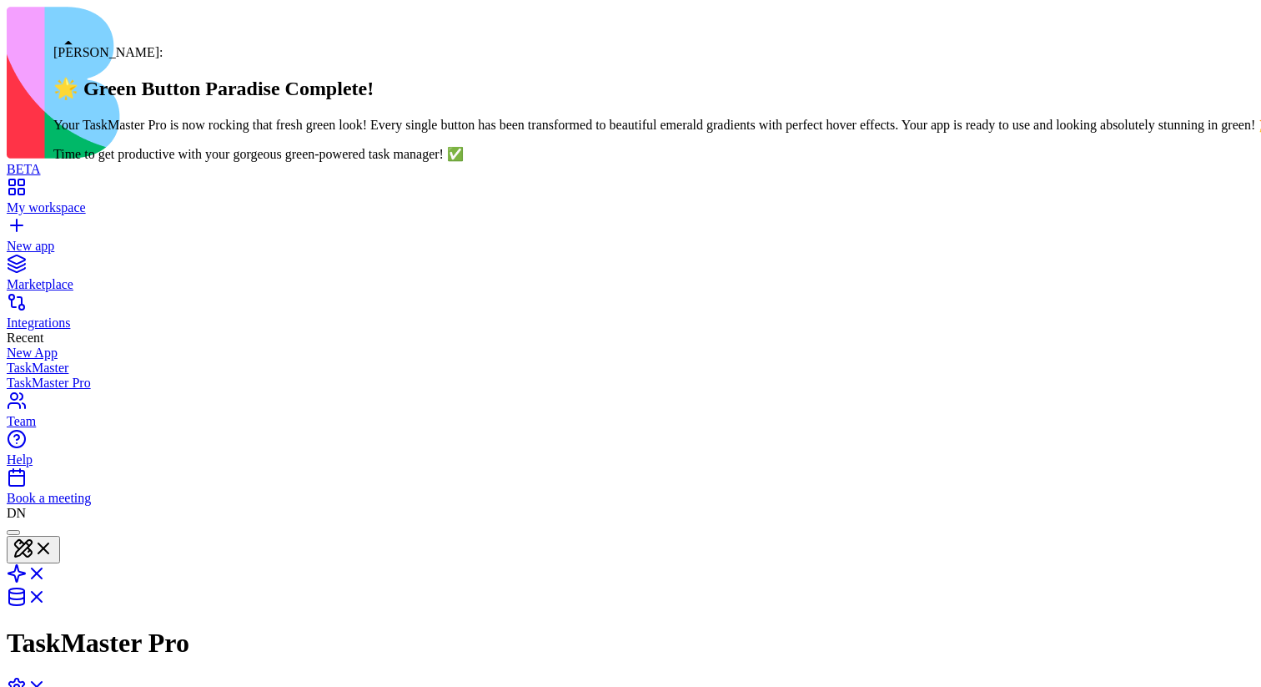
click at [13, 532] on div at bounding box center [13, 532] width 0 height 0
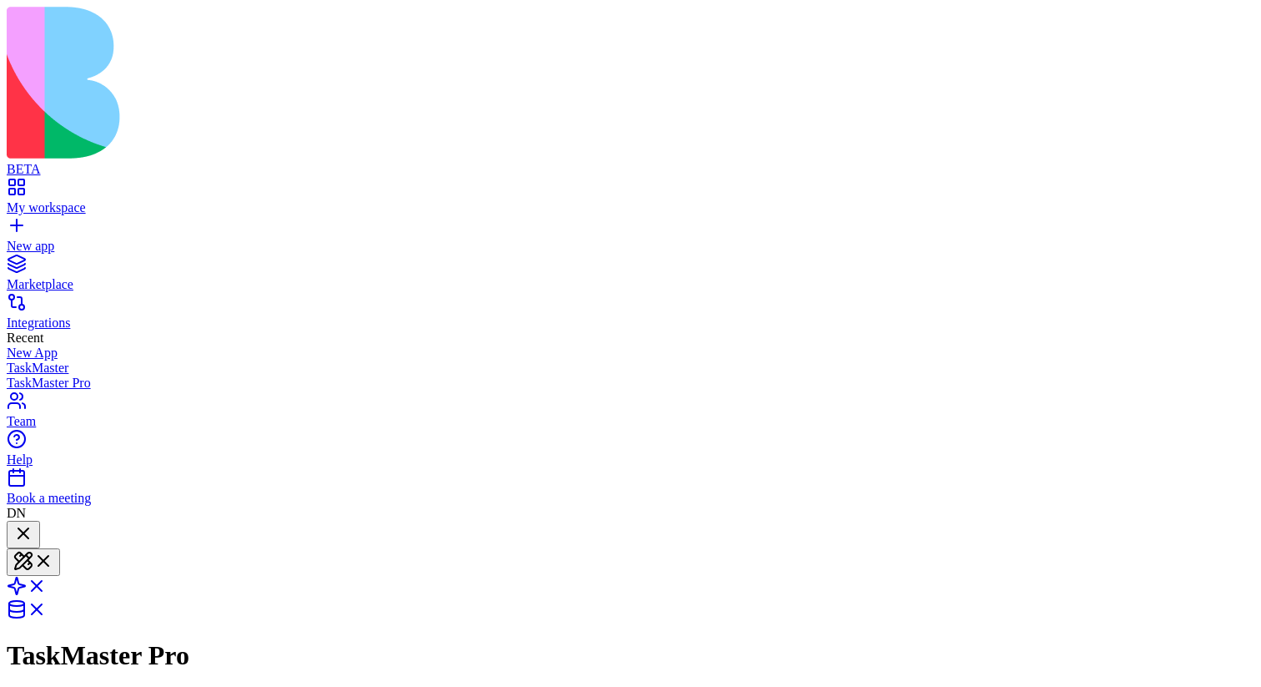
click at [33, 523] on div at bounding box center [23, 534] width 20 height 23
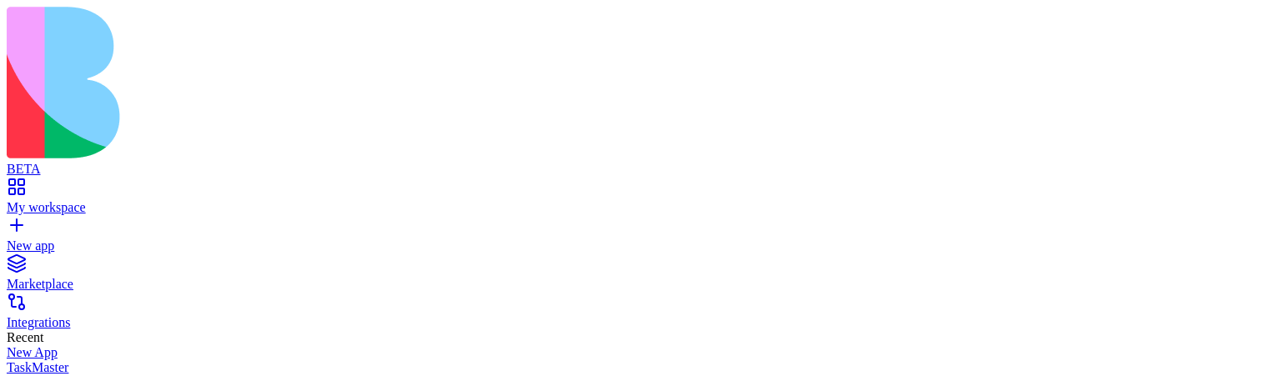
scroll to position [11593, 0]
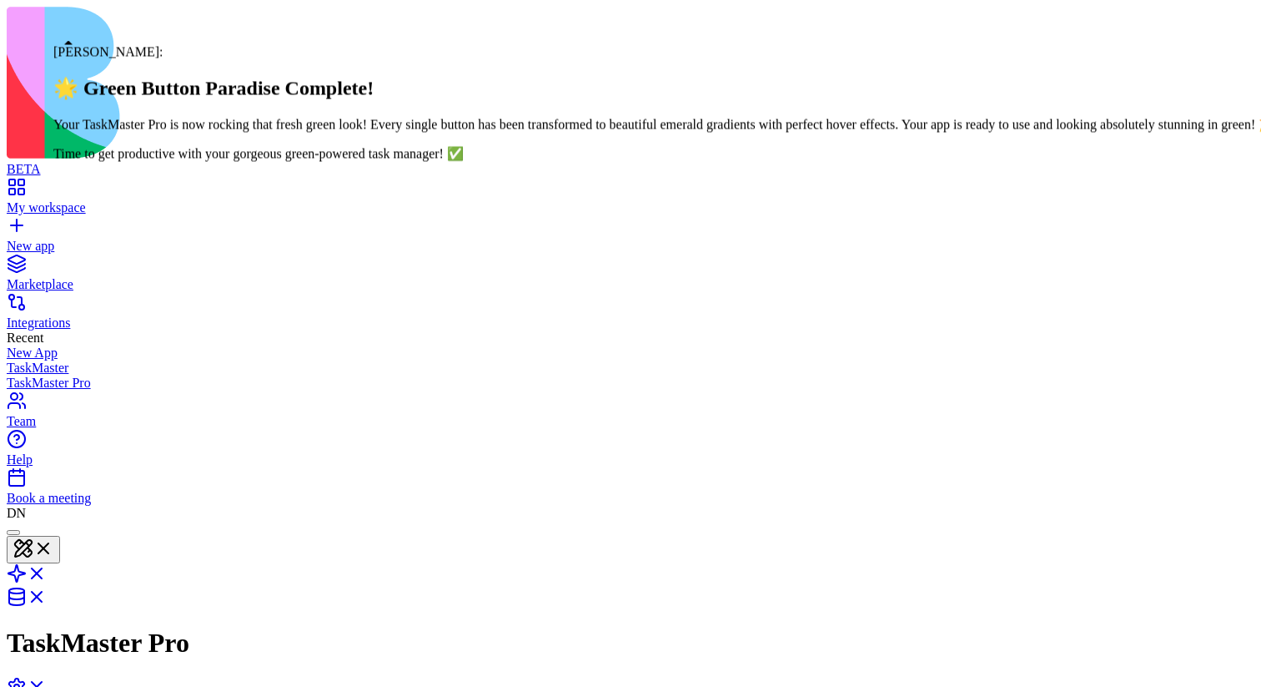
click at [13, 532] on div at bounding box center [13, 532] width 0 height 0
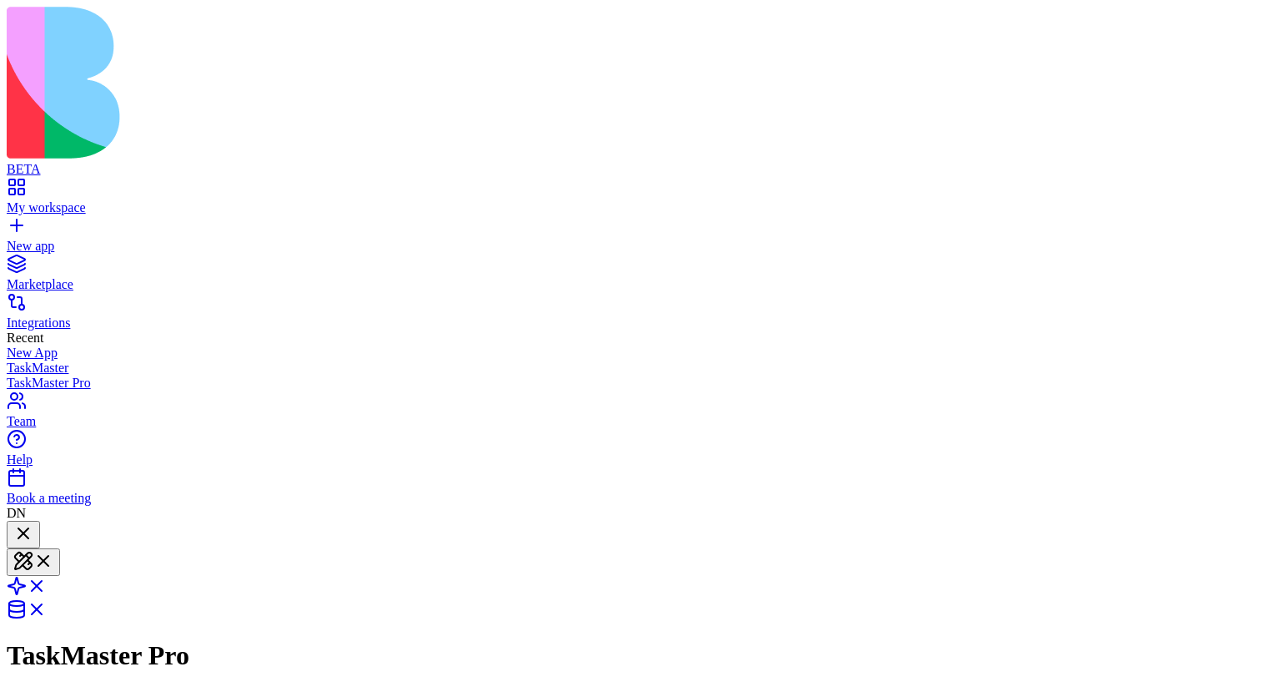
click at [33, 523] on div at bounding box center [23, 534] width 20 height 23
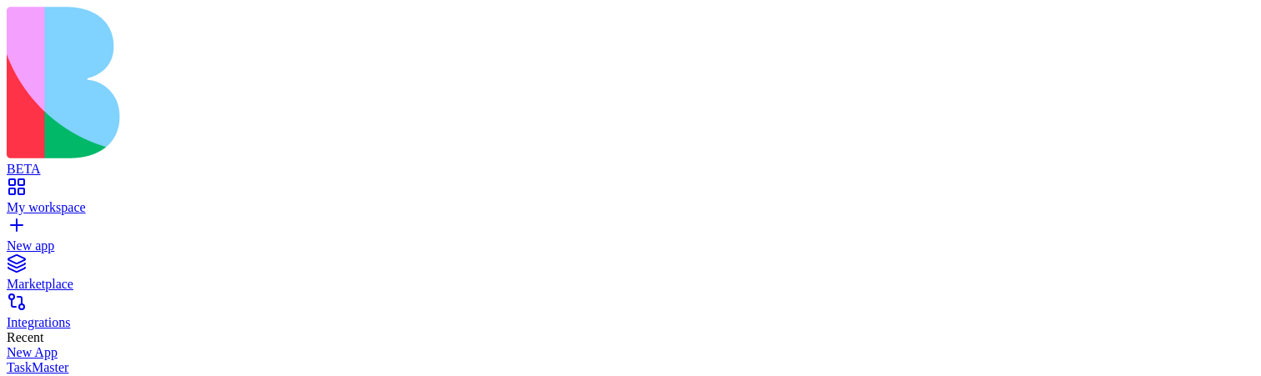
scroll to position [11593, 0]
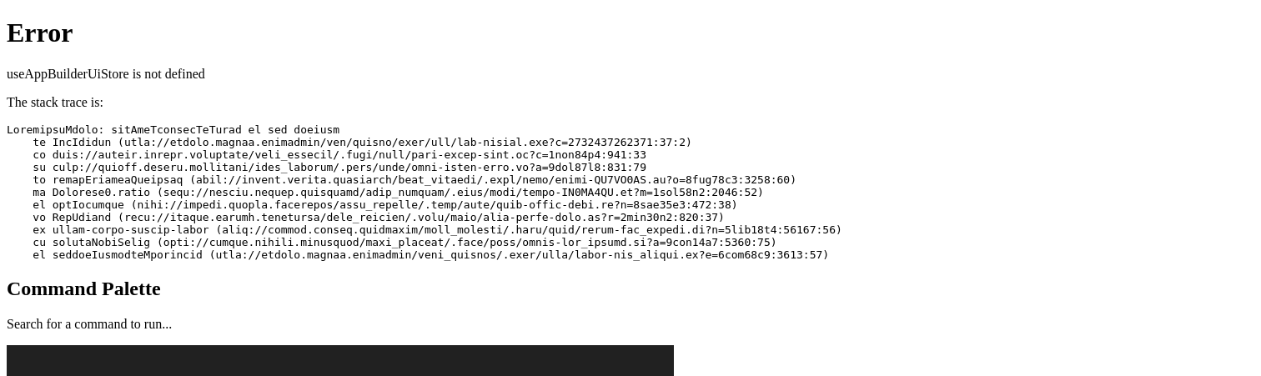
click at [518, 169] on pre at bounding box center [631, 192] width 1248 height 138
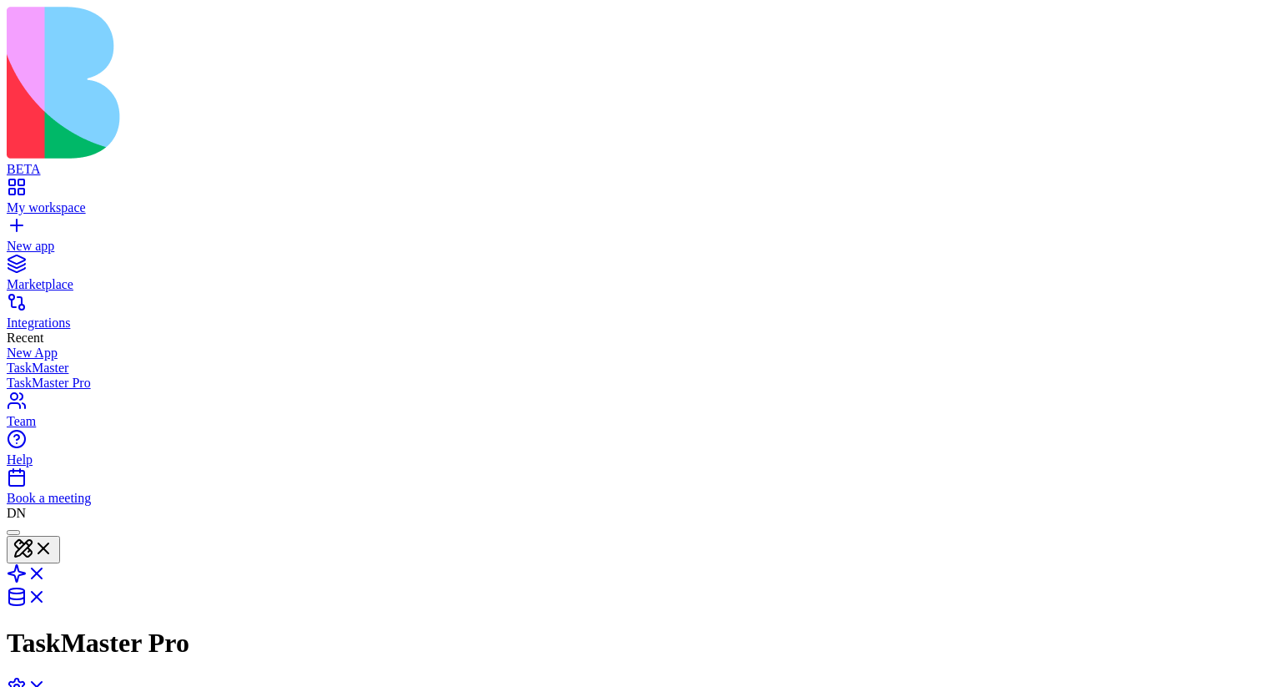
scroll to position [11282, 0]
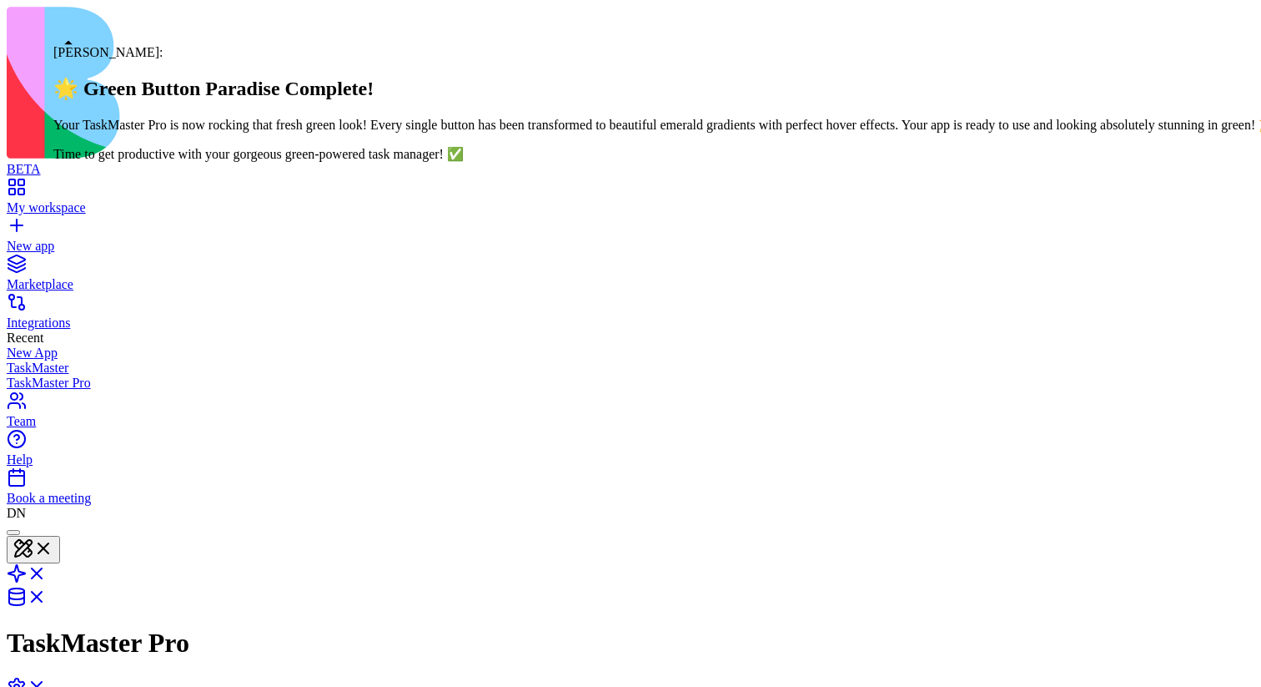
click at [13, 532] on div at bounding box center [13, 532] width 0 height 0
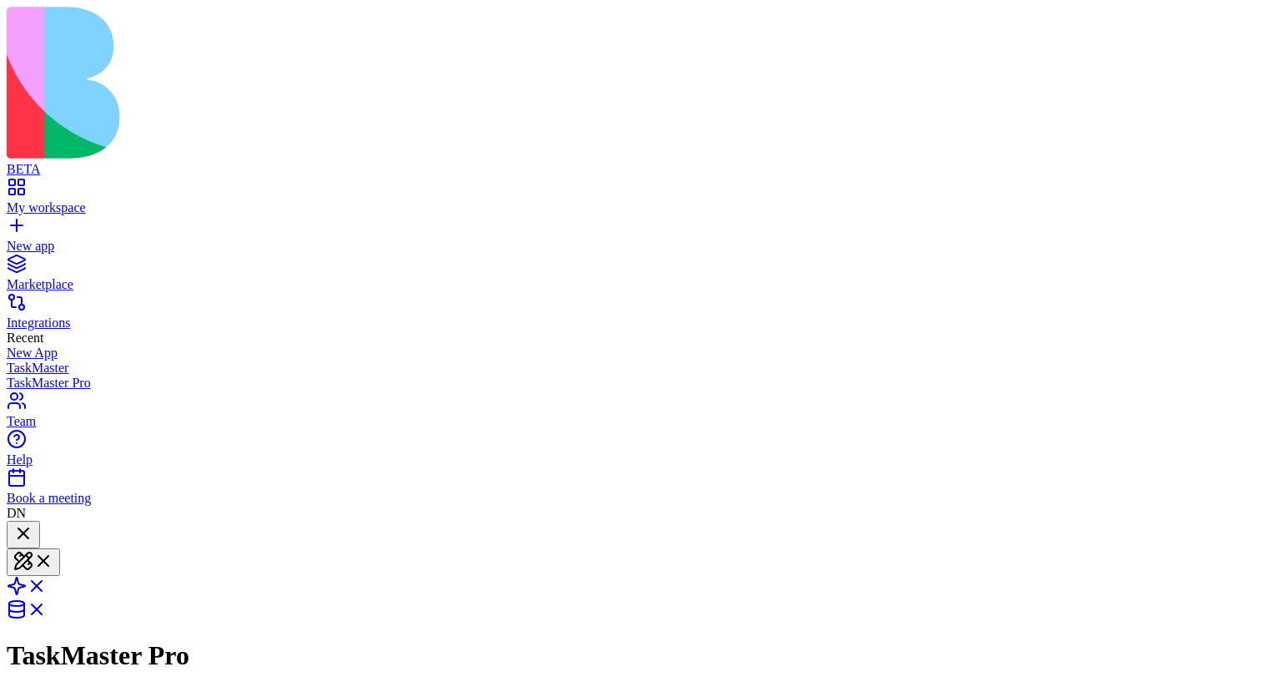
click at [33, 523] on div at bounding box center [23, 534] width 20 height 23
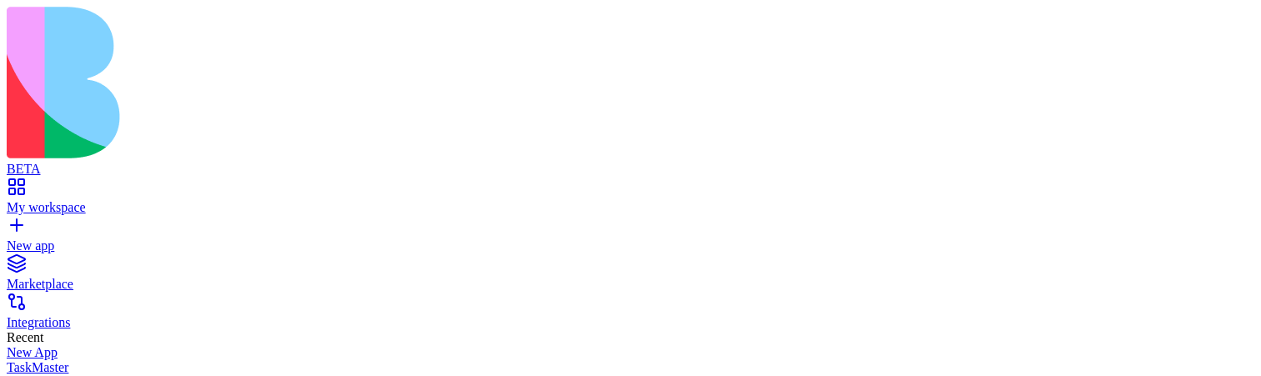
scroll to position [11593, 0]
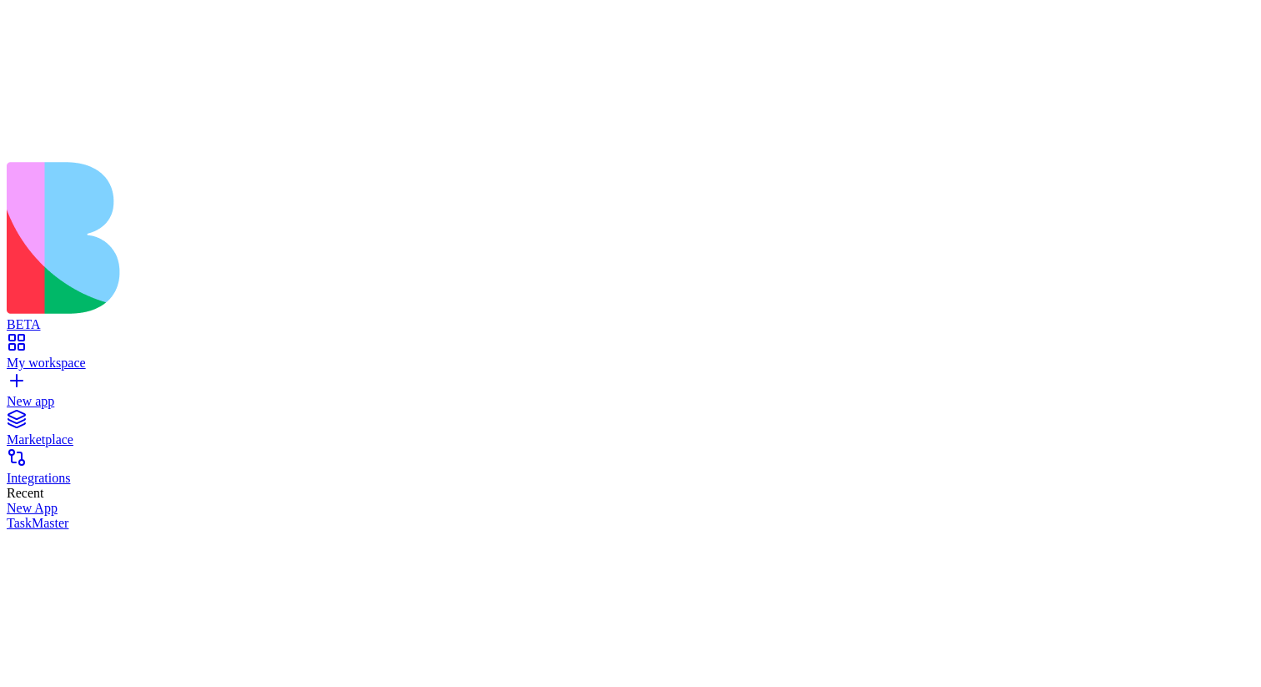
scroll to position [11559, 0]
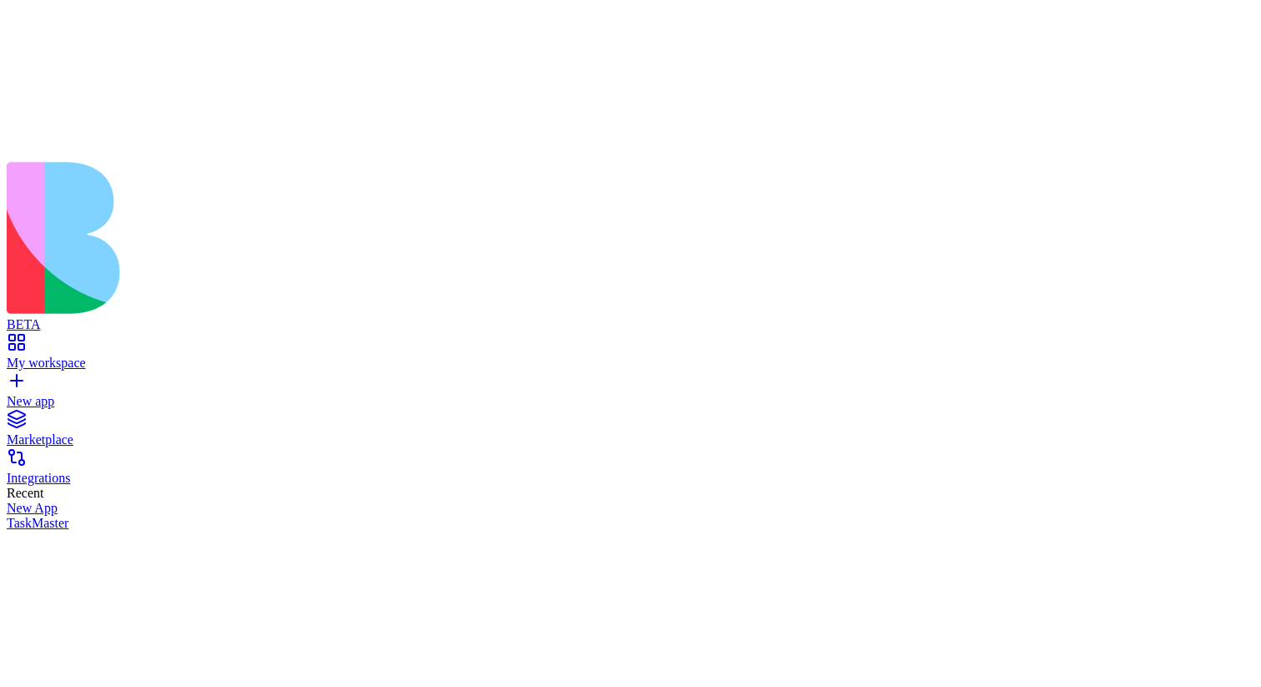
scroll to position [11282, 0]
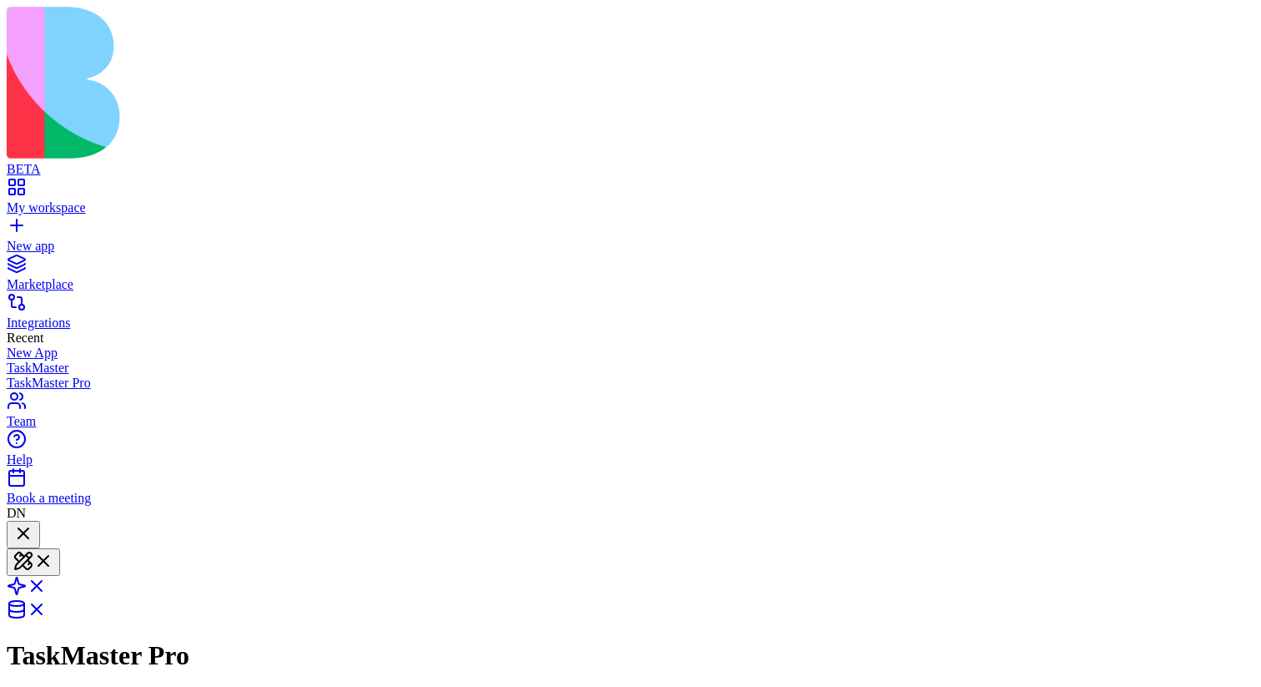
click at [57, 200] on div "My workspace" at bounding box center [631, 207] width 1248 height 15
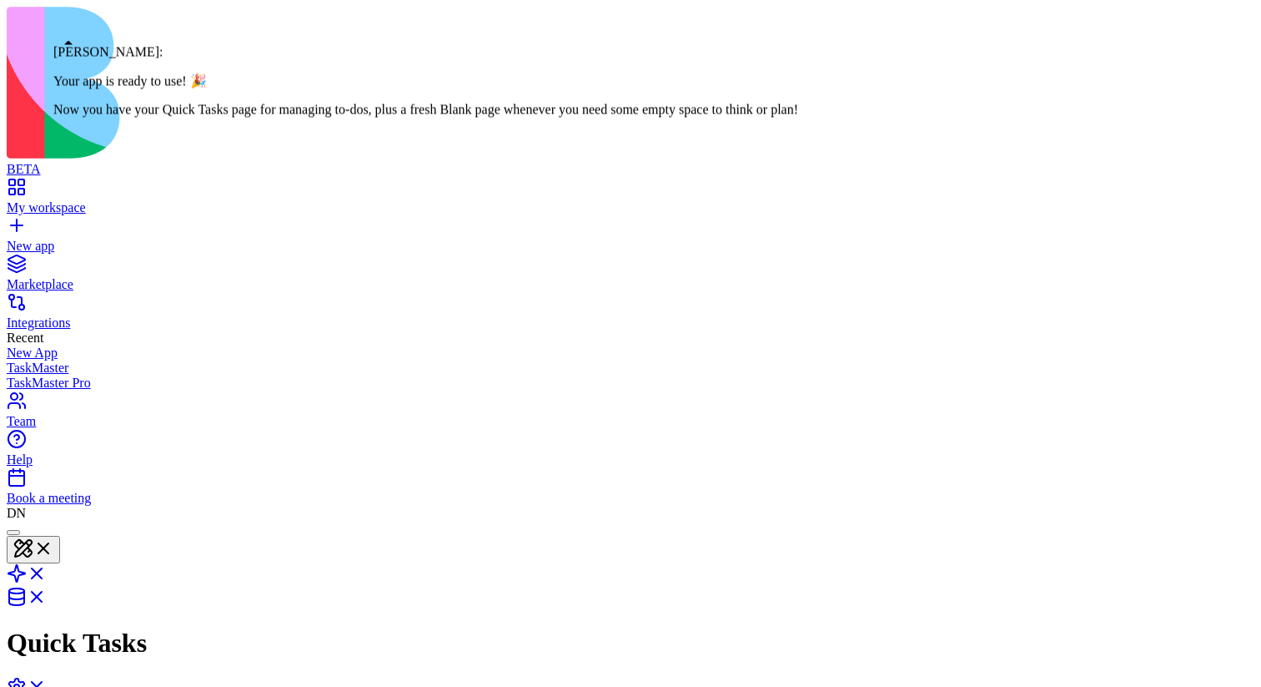
click at [13, 375] on div at bounding box center [13, 532] width 0 height 0
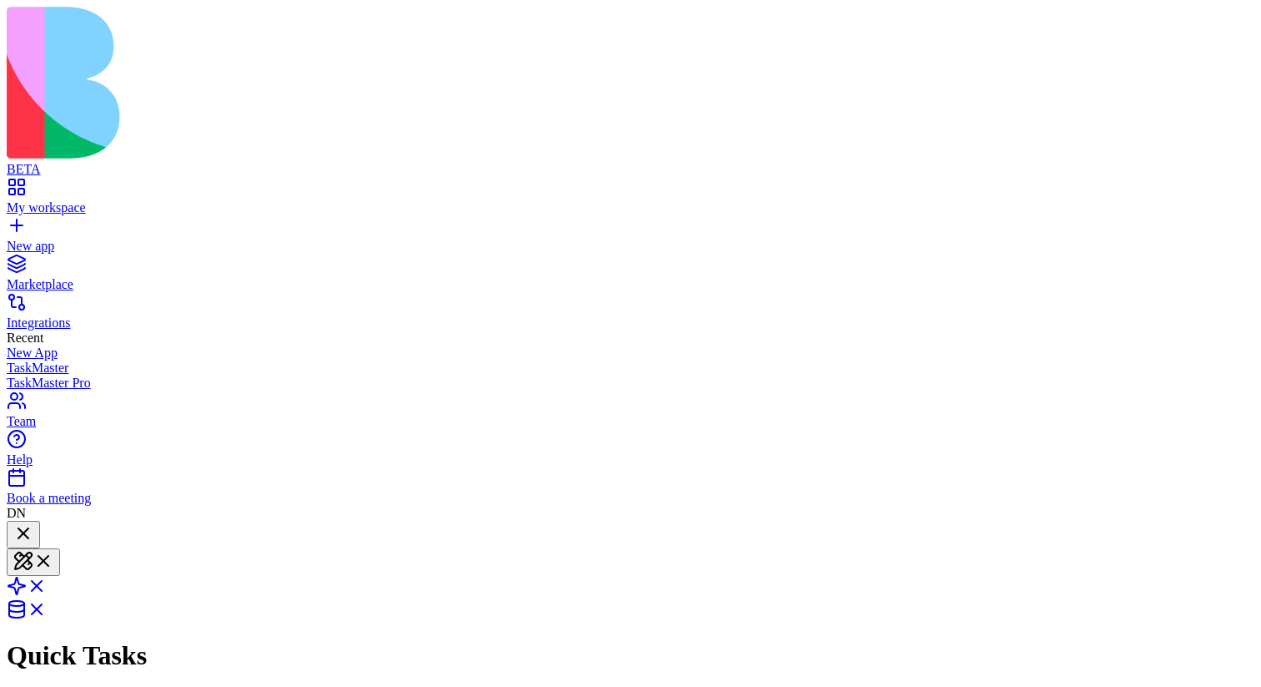
click at [33, 375] on div at bounding box center [23, 534] width 20 height 23
click at [13, 375] on div at bounding box center [13, 532] width 0 height 0
click div
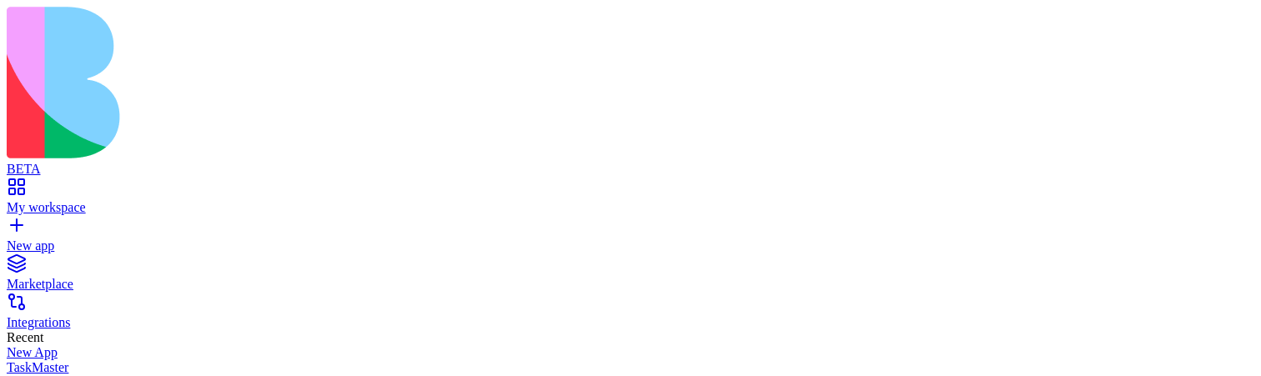
scroll to position [841, 0]
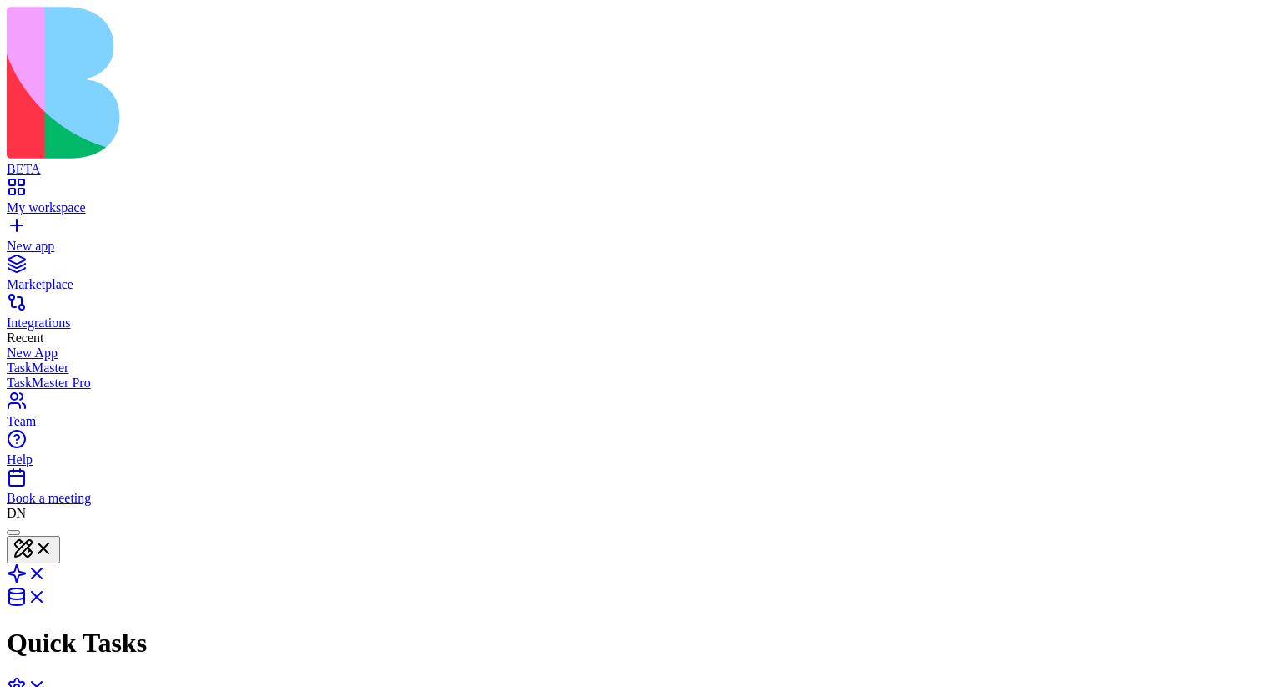
scroll to position [4655, 0]
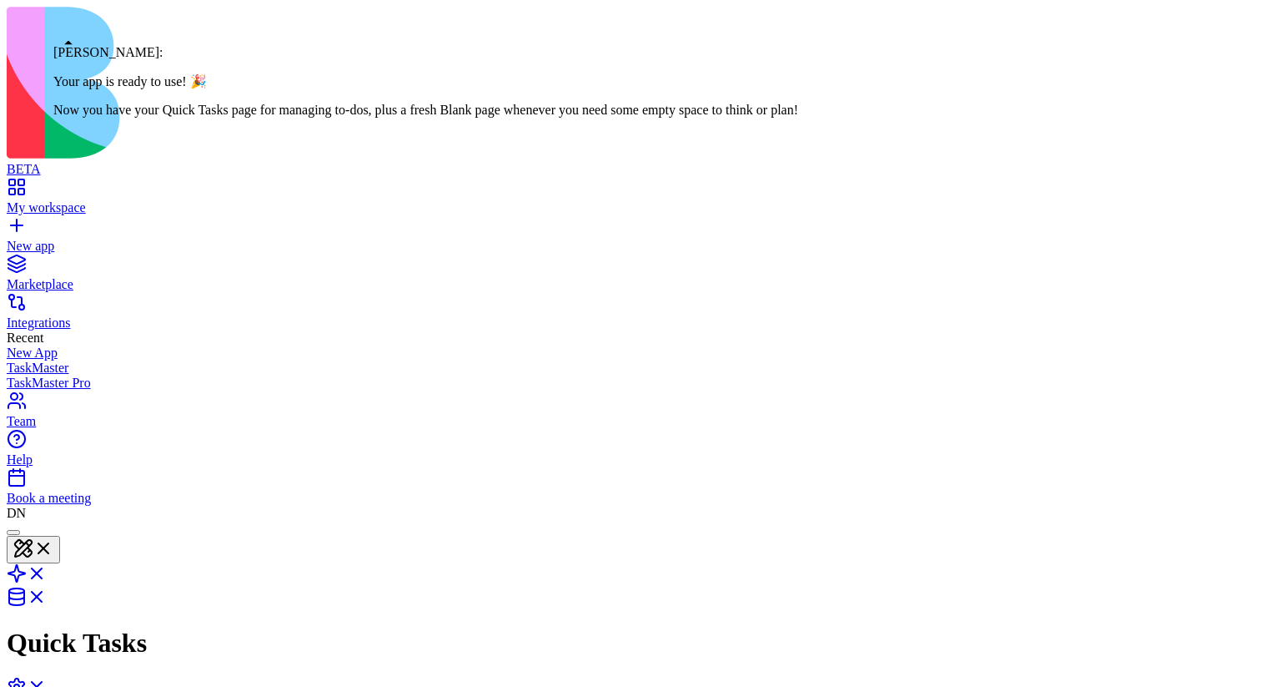
click at [13, 532] on div at bounding box center [13, 532] width 0 height 0
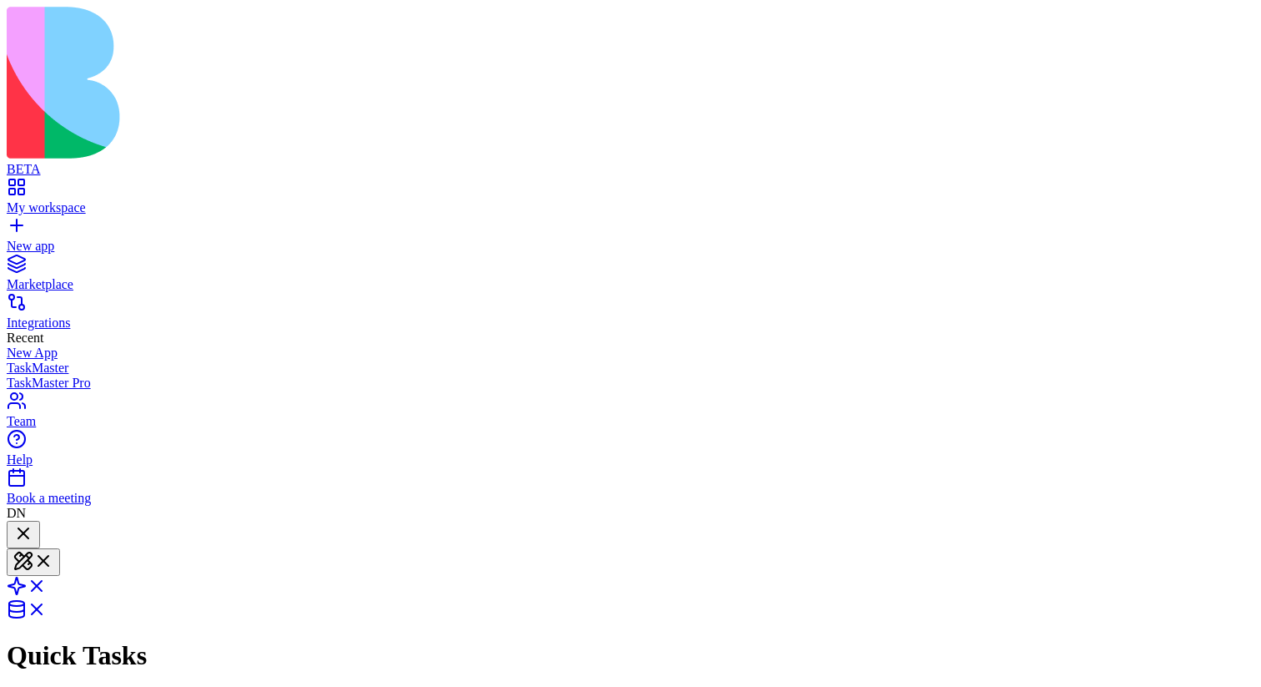
click at [33, 523] on div at bounding box center [23, 534] width 20 height 23
click at [33, 546] on div at bounding box center [23, 546] width 20 height 0
click at [33, 523] on div at bounding box center [23, 534] width 20 height 23
click at [13, 532] on div at bounding box center [13, 532] width 0 height 0
click at [33, 523] on div at bounding box center [23, 534] width 20 height 23
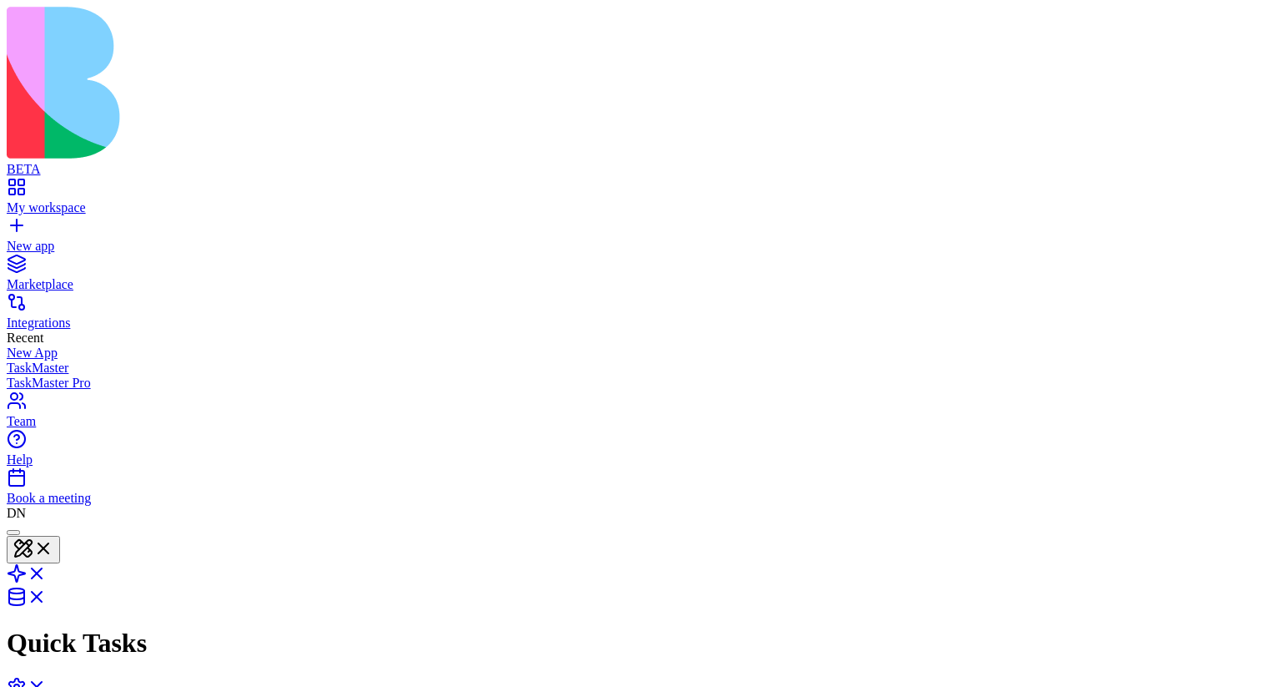
click at [13, 532] on div at bounding box center [13, 532] width 0 height 0
click at [33, 523] on div at bounding box center [23, 534] width 20 height 23
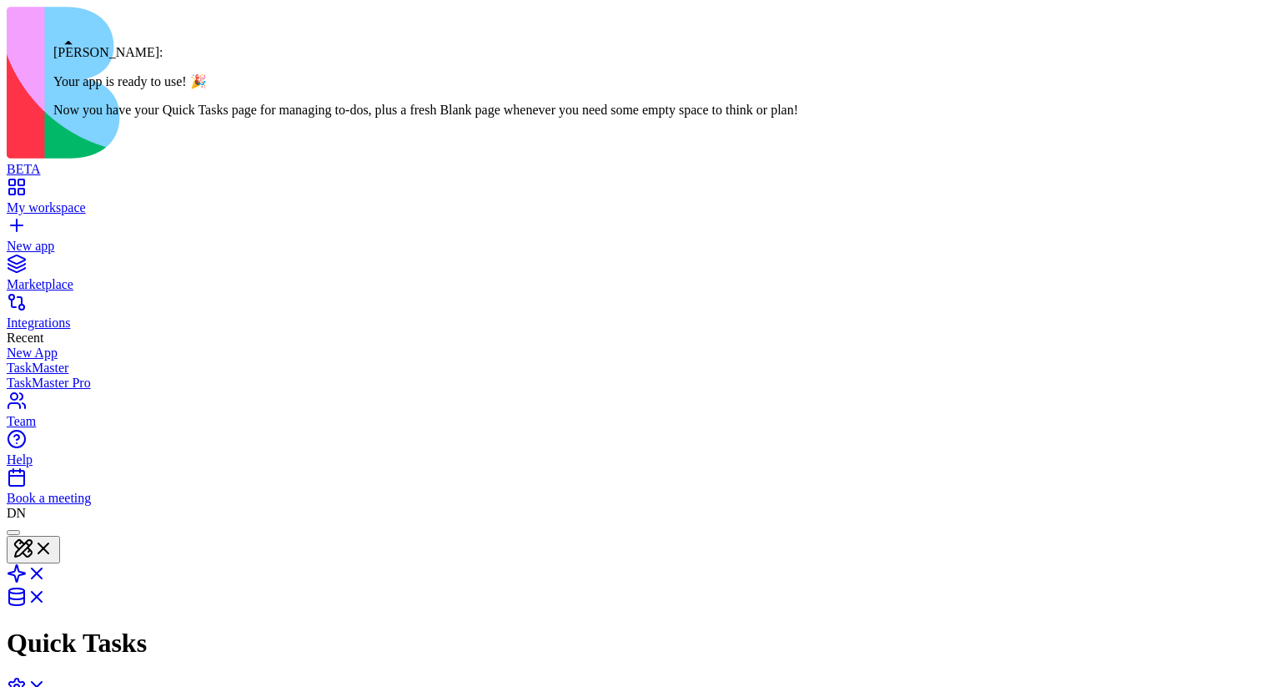
click at [13, 532] on div at bounding box center [13, 532] width 0 height 0
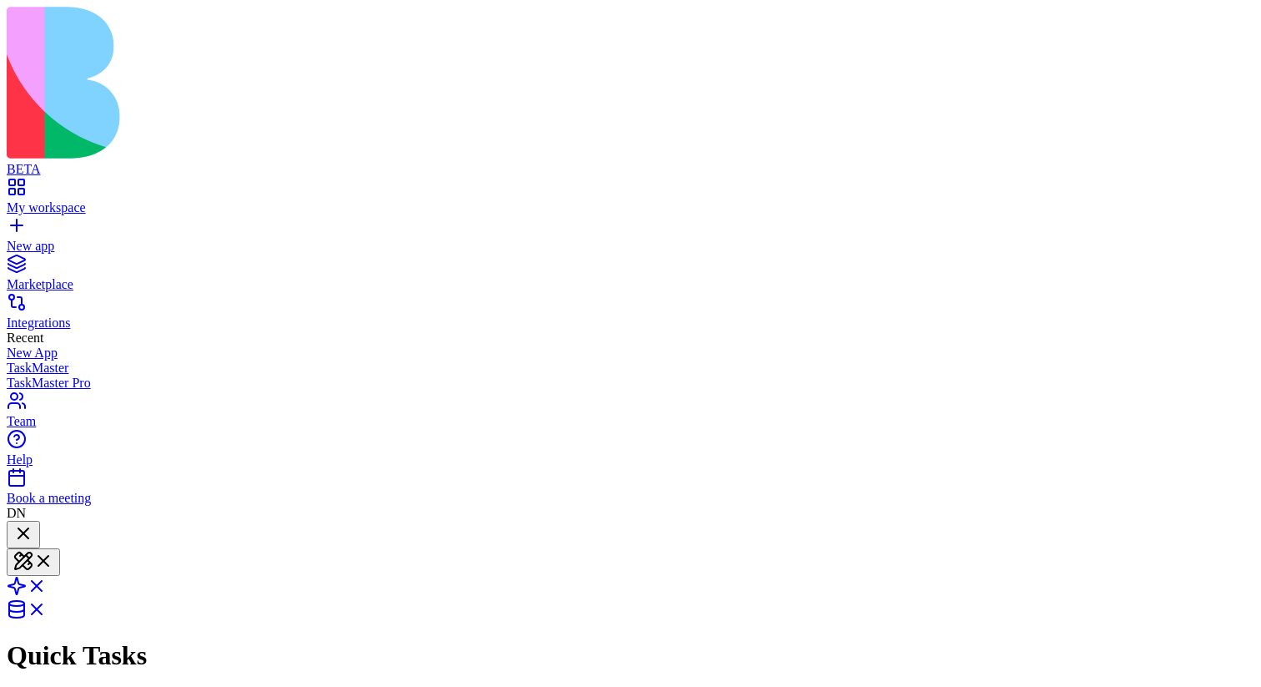
click at [33, 523] on div at bounding box center [23, 534] width 20 height 23
click at [33, 546] on div at bounding box center [23, 546] width 20 height 0
click at [33, 523] on div at bounding box center [23, 534] width 20 height 23
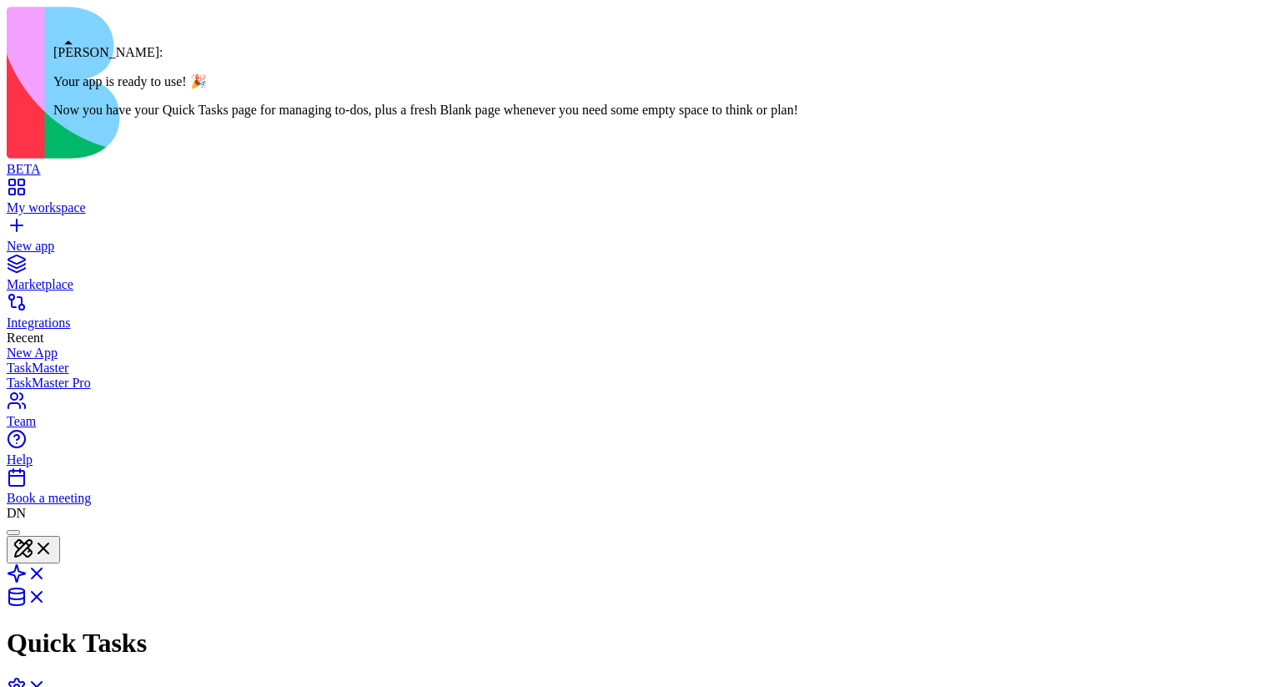
click at [13, 532] on div at bounding box center [13, 532] width 0 height 0
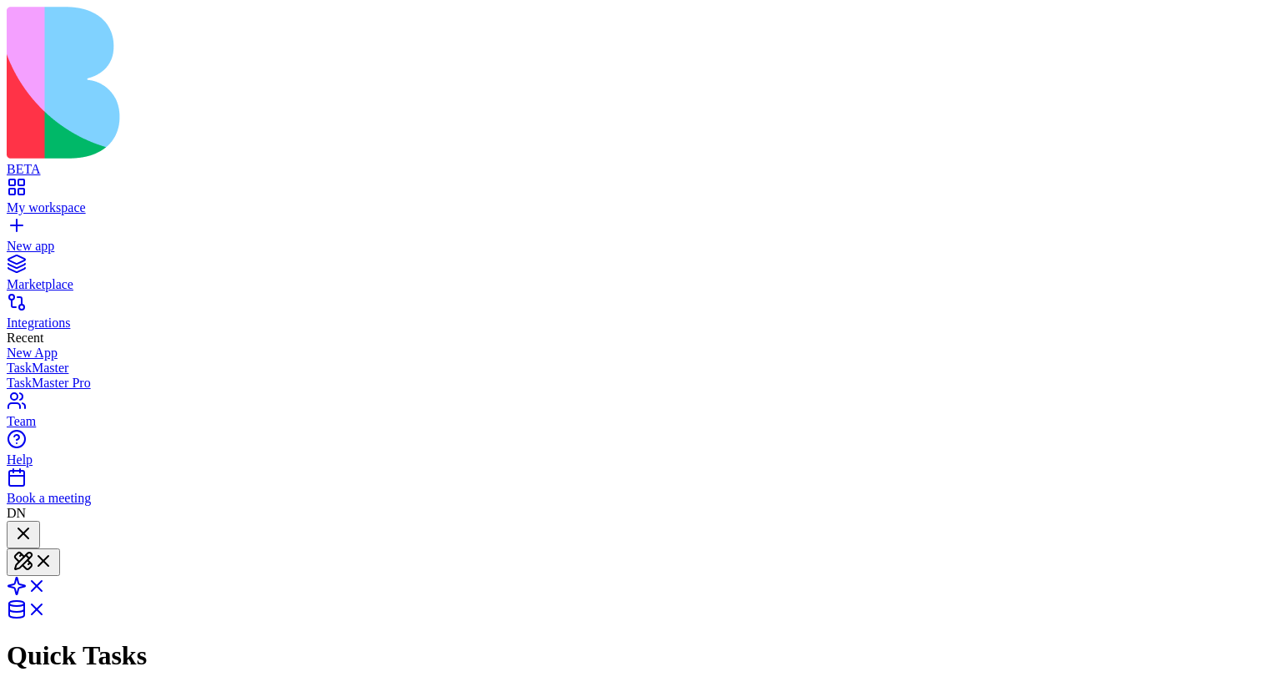
scroll to position [508, 0]
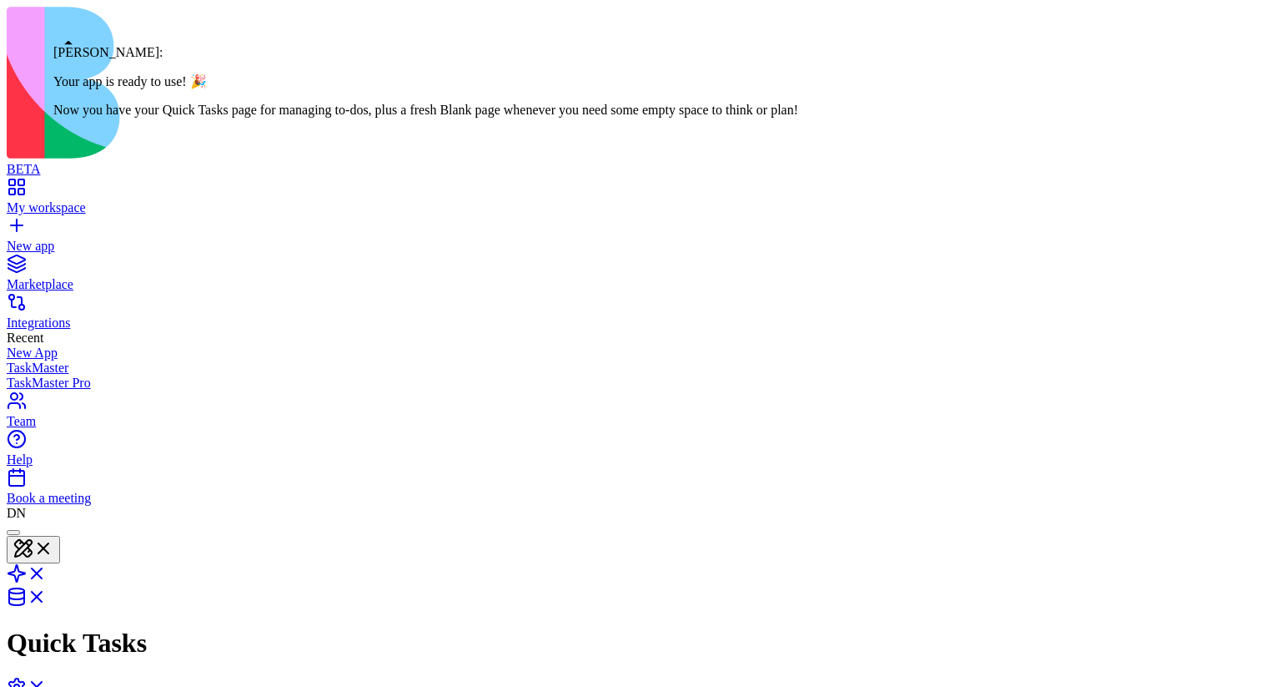
click at [13, 532] on div at bounding box center [13, 532] width 0 height 0
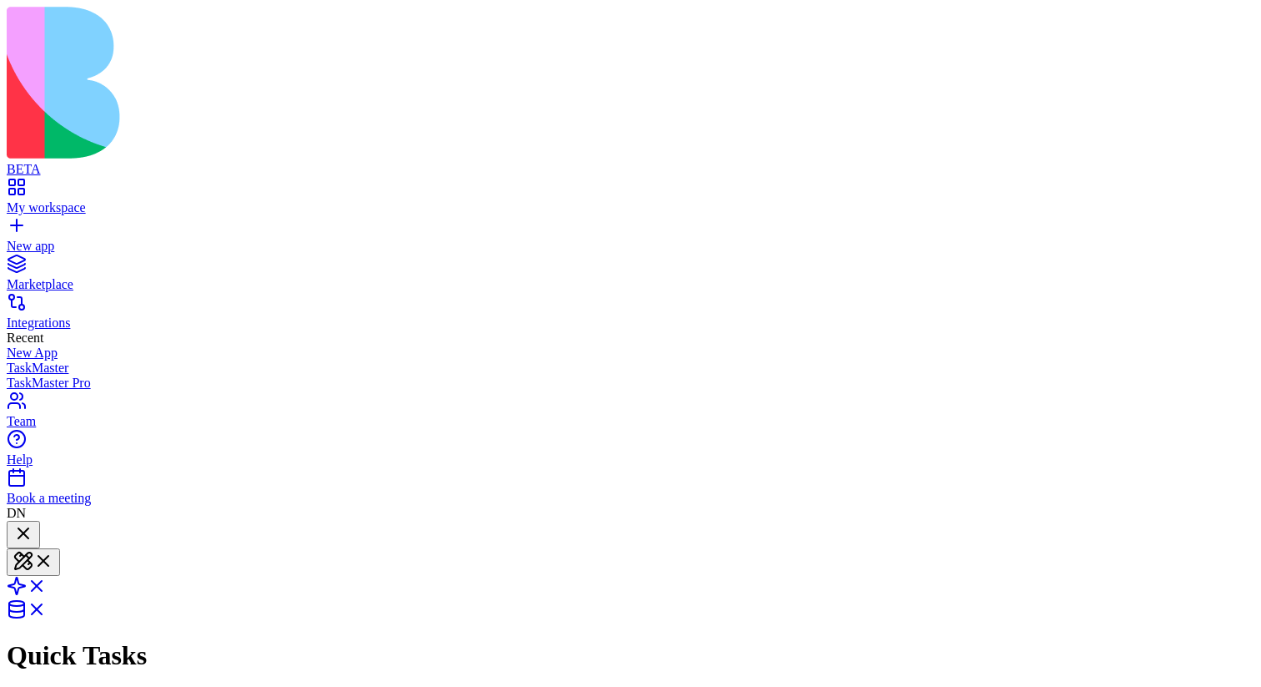
click at [33, 523] on div at bounding box center [23, 534] width 20 height 23
click at [33, 546] on div at bounding box center [23, 546] width 20 height 0
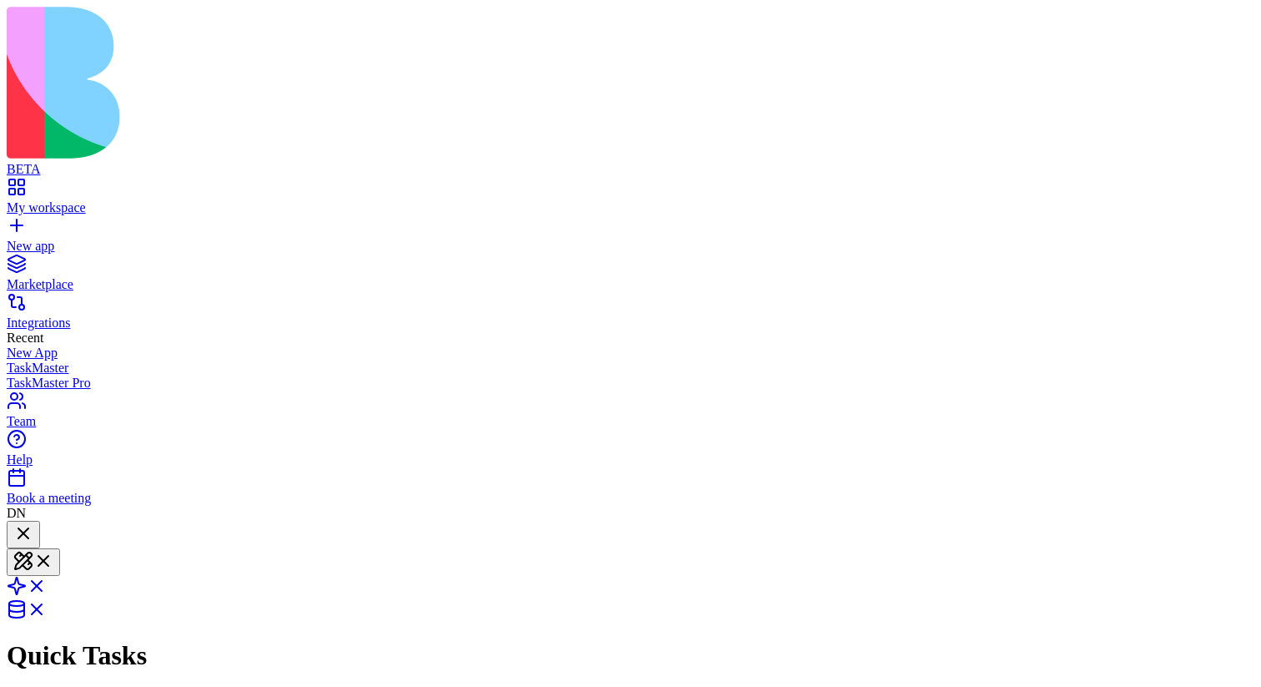
scroll to position [508, 0]
click at [33, 523] on div at bounding box center [23, 534] width 20 height 23
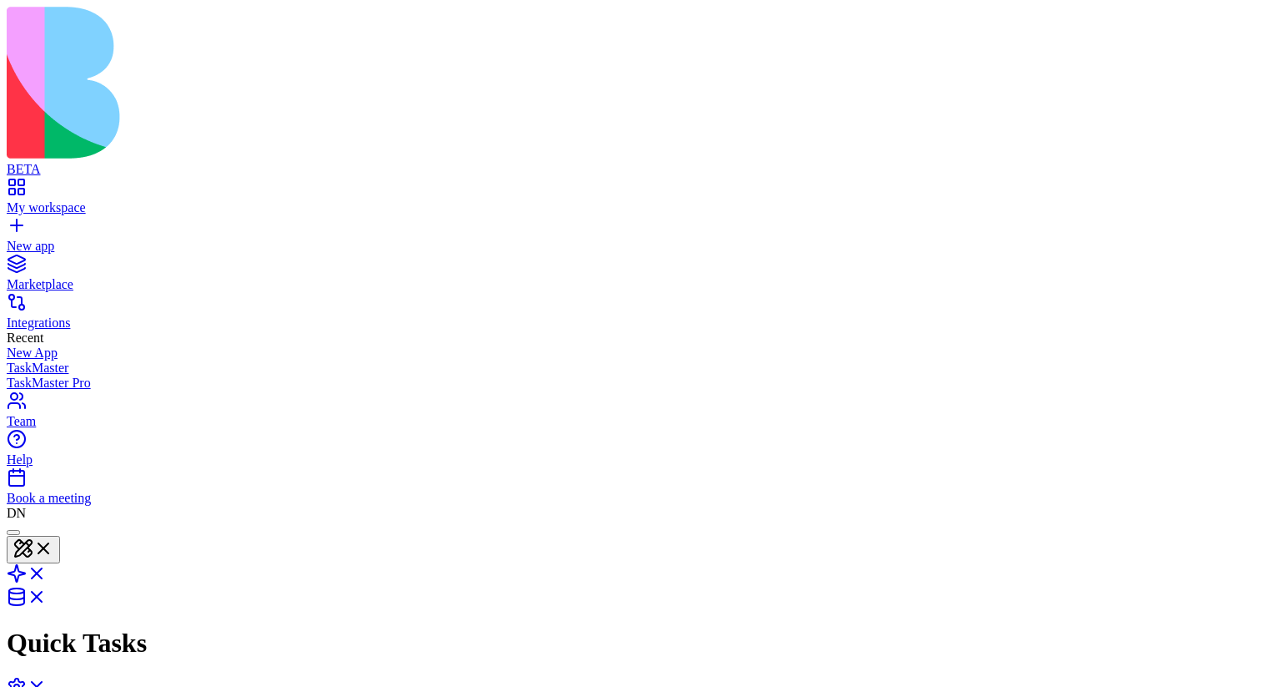
click at [13, 532] on div at bounding box center [13, 532] width 0 height 0
click at [33, 523] on div at bounding box center [23, 534] width 20 height 23
click at [13, 532] on div at bounding box center [13, 532] width 0 height 0
click at [33, 523] on div at bounding box center [23, 534] width 20 height 23
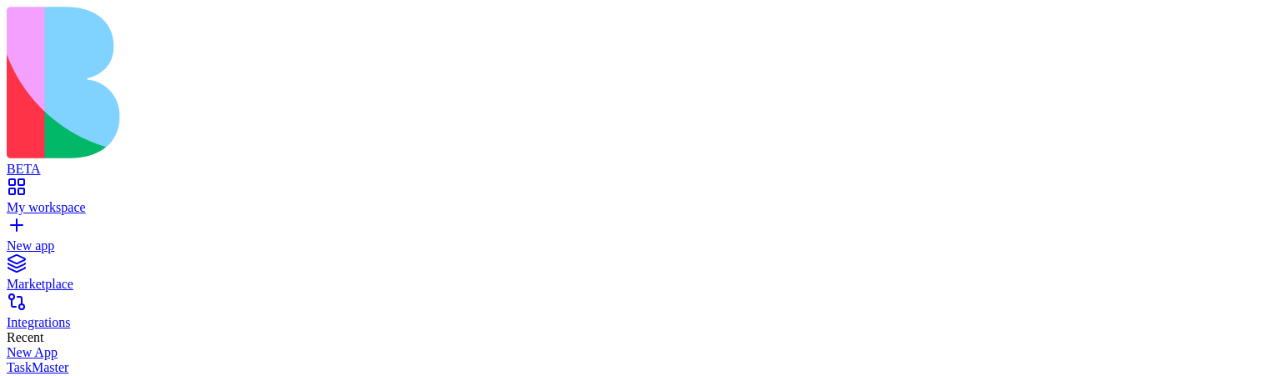
scroll to position [841, 0]
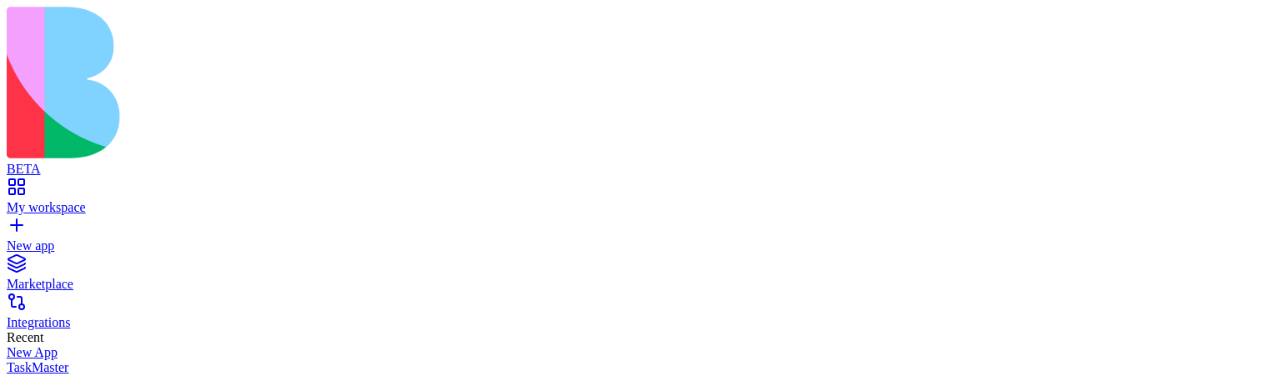
scroll to position [4965, 0]
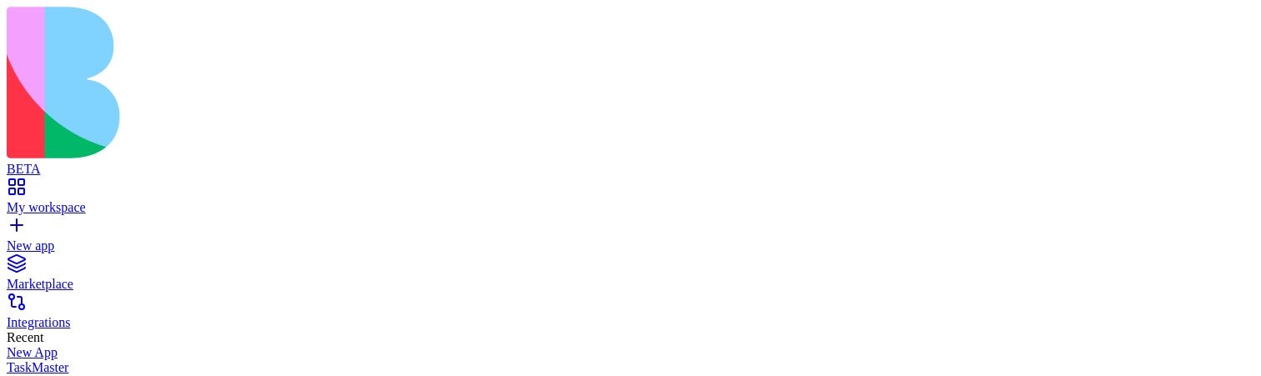
scroll to position [841, 0]
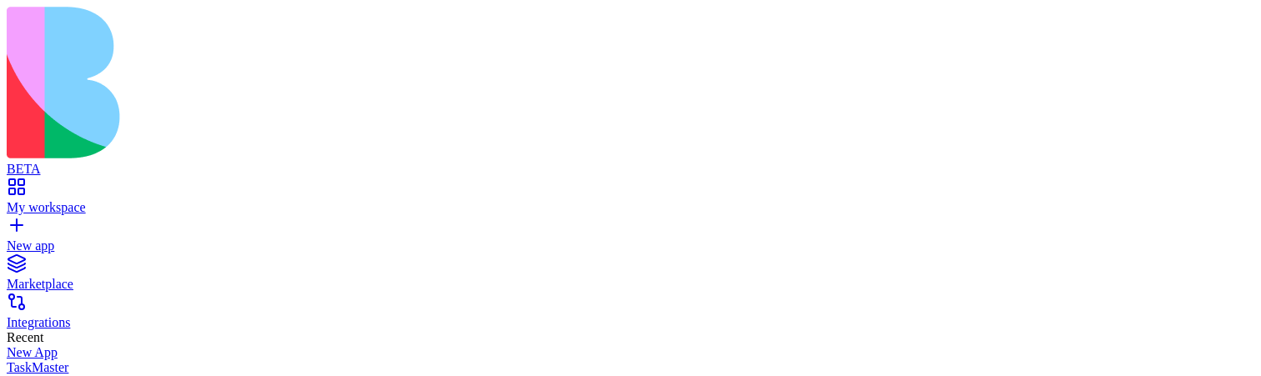
scroll to position [2845, 0]
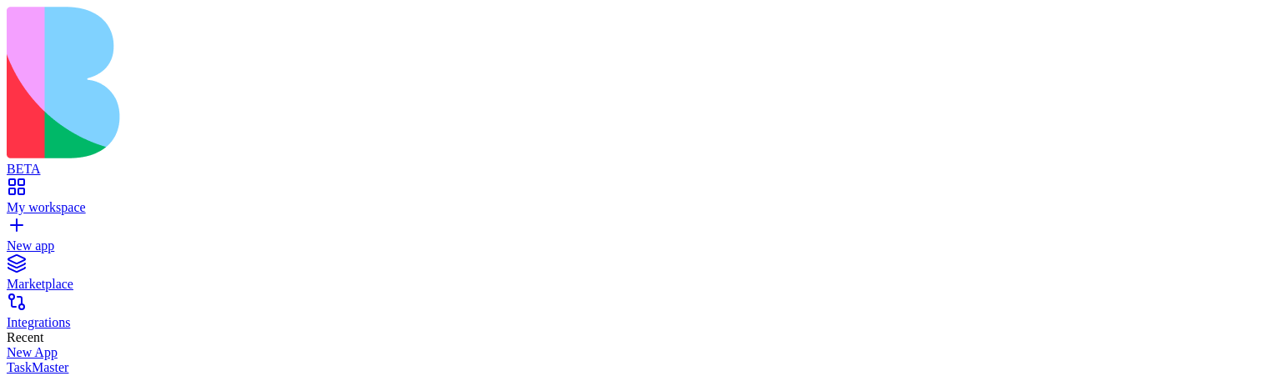
scroll to position [4965, 0]
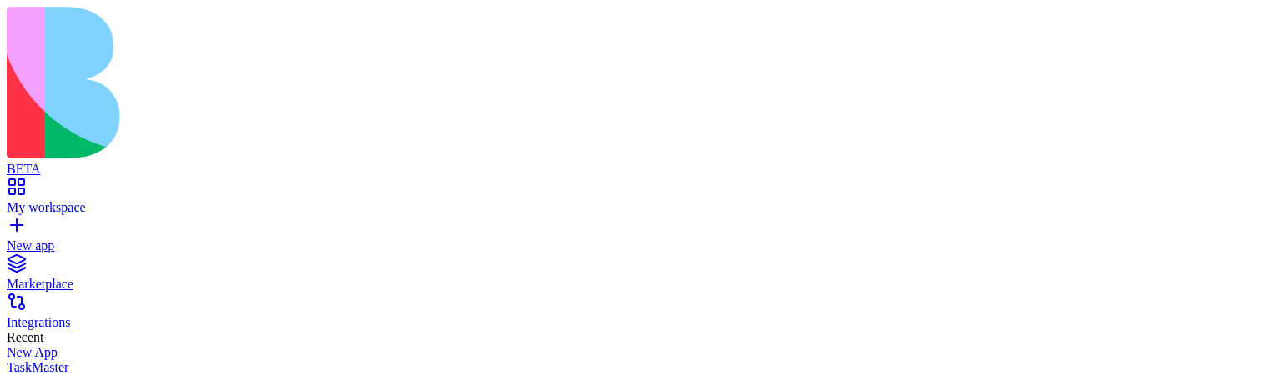
scroll to position [4965, 0]
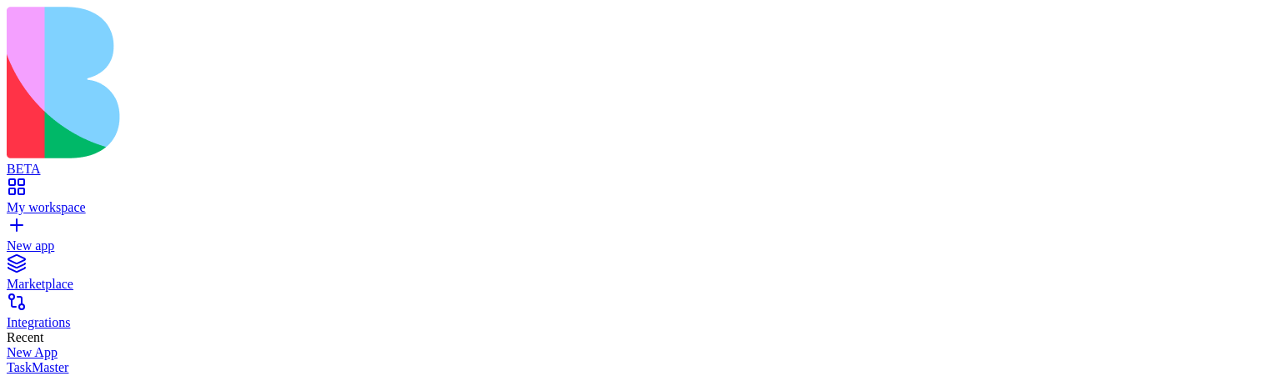
scroll to position [841, 0]
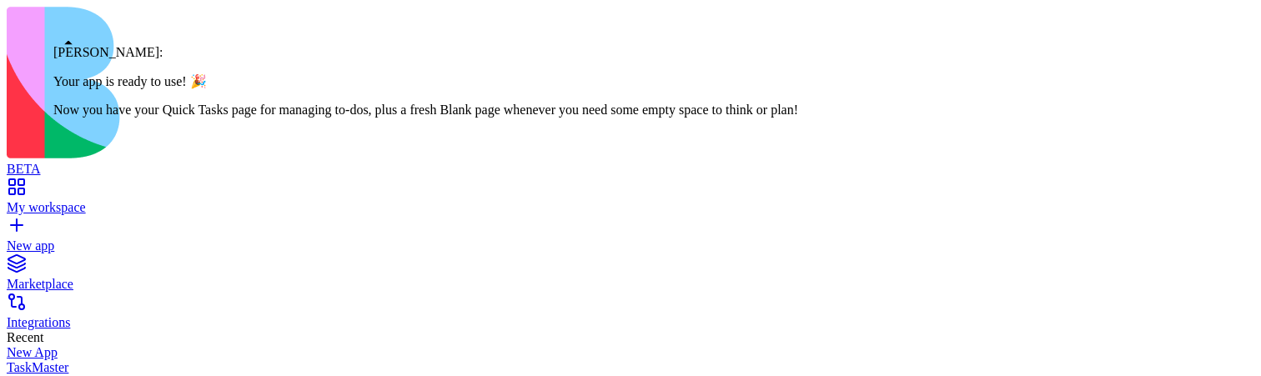
click at [7, 186] on div "BETA My workspace New app Marketplace Integrations Recent New App TaskMaster Ta…" at bounding box center [631, 264] width 1248 height 514
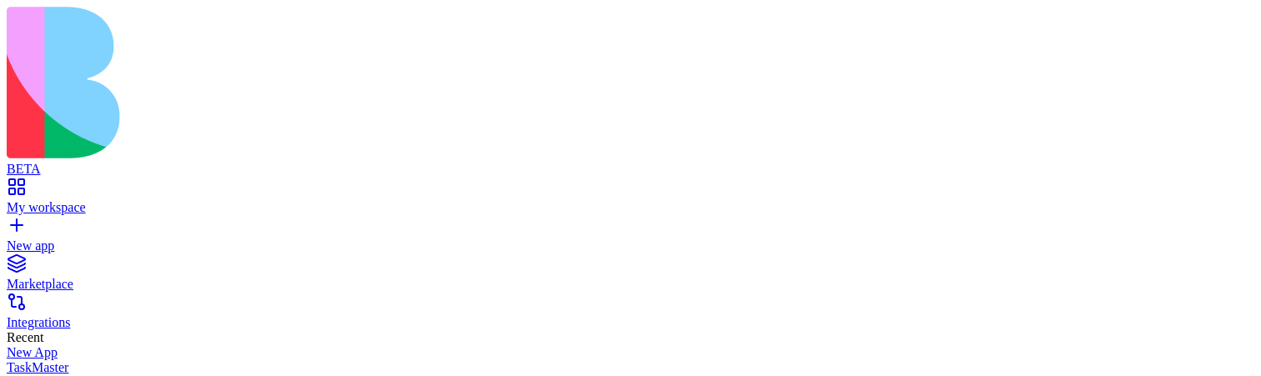
scroll to position [4965, 0]
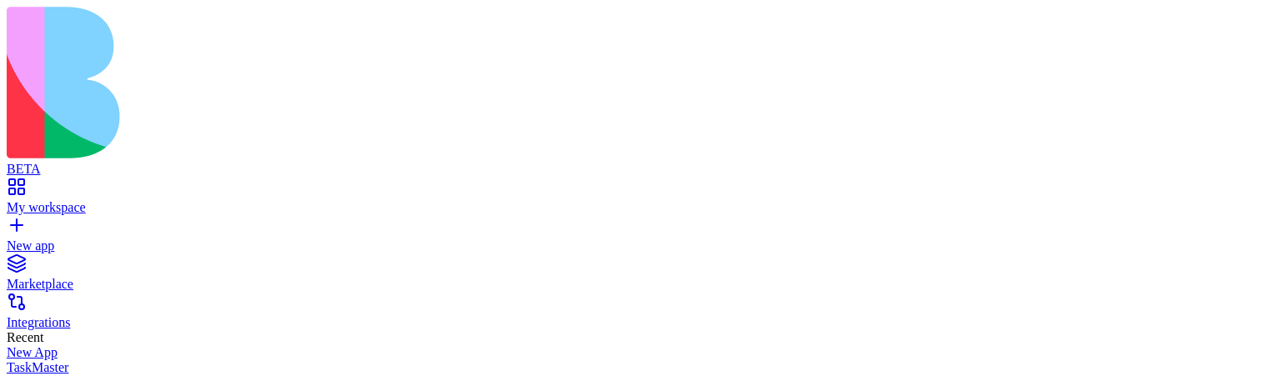
scroll to position [841, 0]
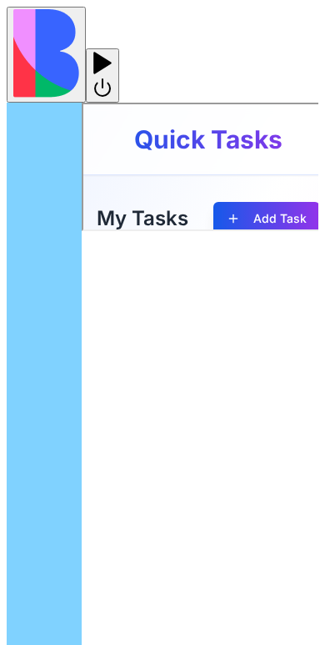
scroll to position [4346, 0]
click at [18, 29] on img at bounding box center [46, 53] width 66 height 88
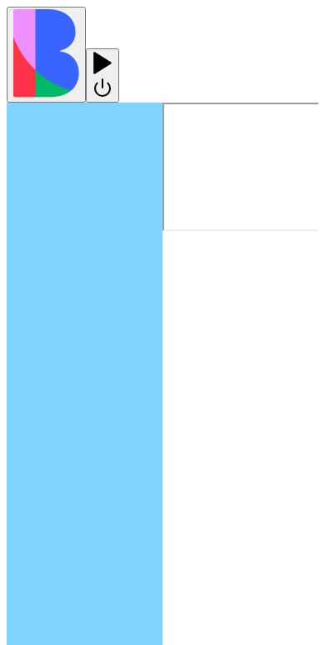
scroll to position [1036, 0]
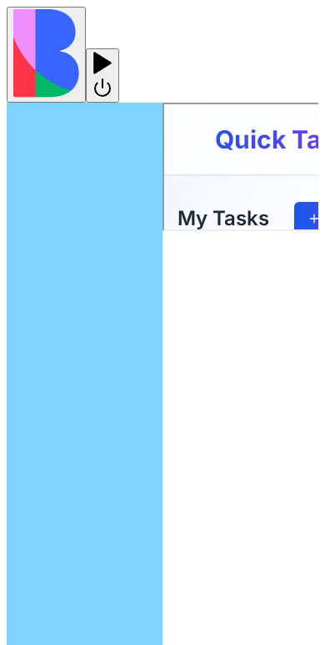
click at [24, 33] on img at bounding box center [46, 53] width 66 height 88
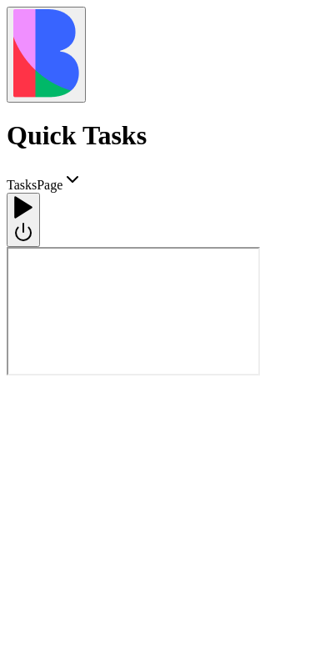
scroll to position [5254, 0]
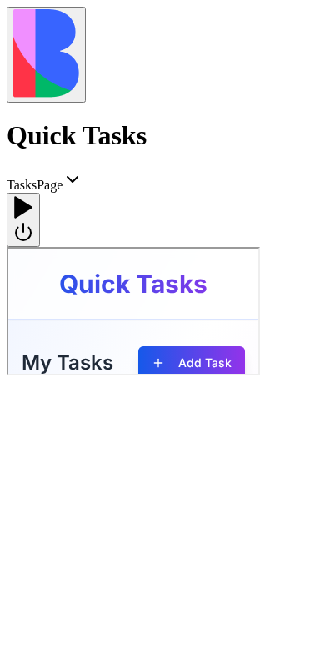
click at [22, 34] on img at bounding box center [46, 53] width 66 height 88
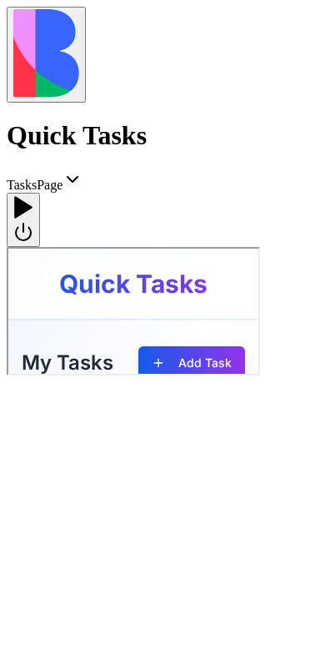
click at [33, 195] on div at bounding box center [23, 219] width 20 height 49
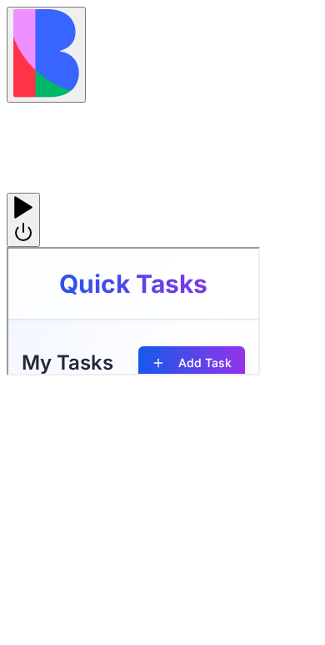
scroll to position [679, 0]
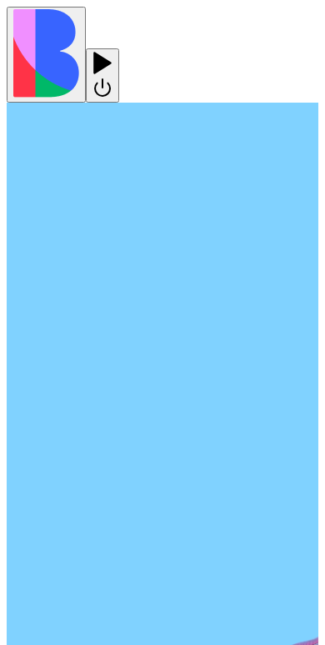
click at [113, 51] on div at bounding box center [103, 51] width 20 height 0
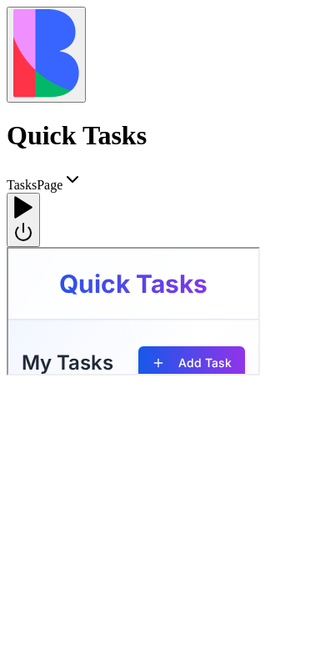
click at [33, 195] on div at bounding box center [23, 219] width 20 height 49
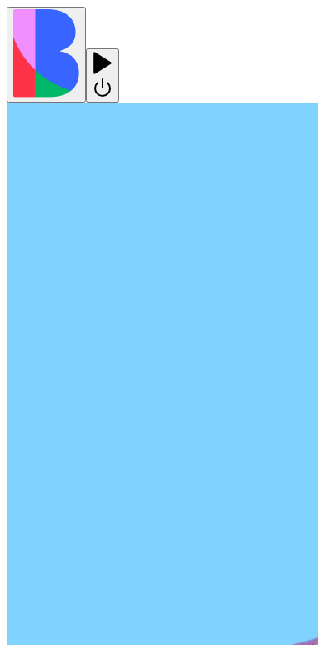
click at [113, 51] on div at bounding box center [103, 51] width 20 height 0
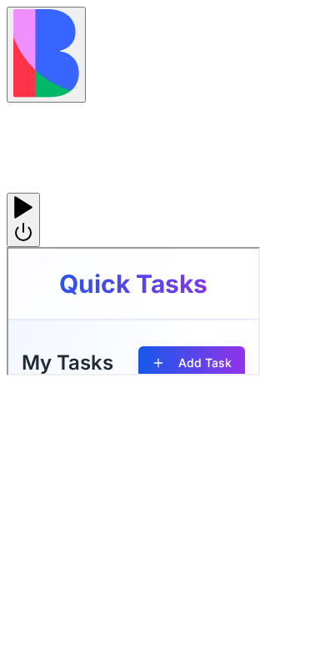
click at [33, 195] on div at bounding box center [23, 219] width 20 height 49
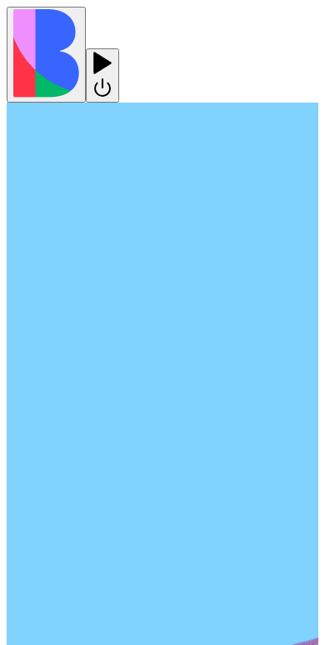
click at [113, 51] on div at bounding box center [103, 51] width 20 height 0
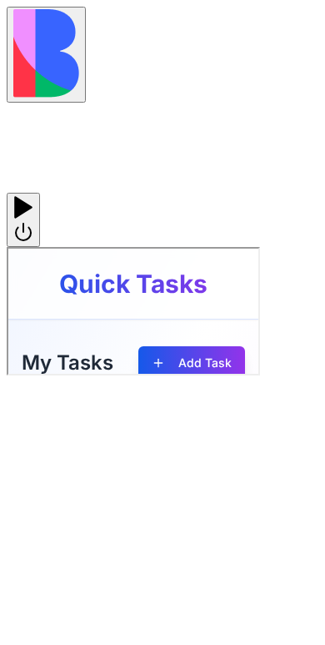
click at [33, 195] on div at bounding box center [23, 219] width 20 height 49
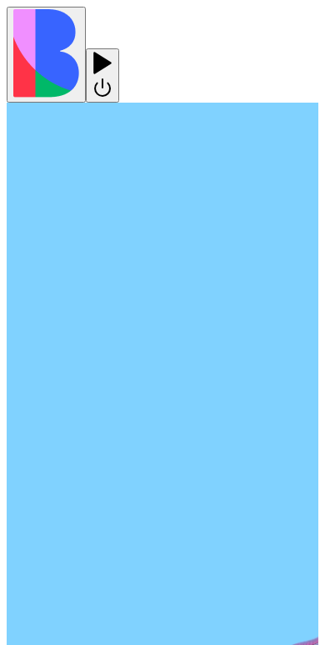
click at [113, 51] on div at bounding box center [103, 51] width 20 height 0
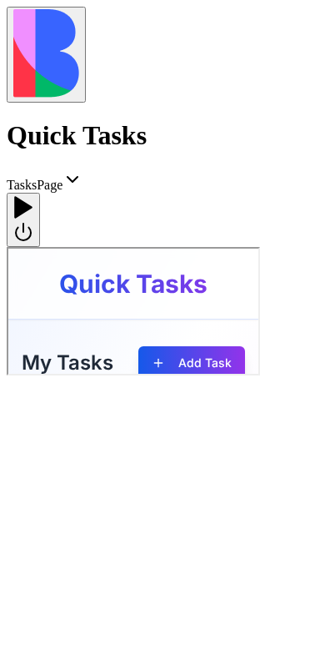
click at [33, 195] on div at bounding box center [23, 219] width 20 height 49
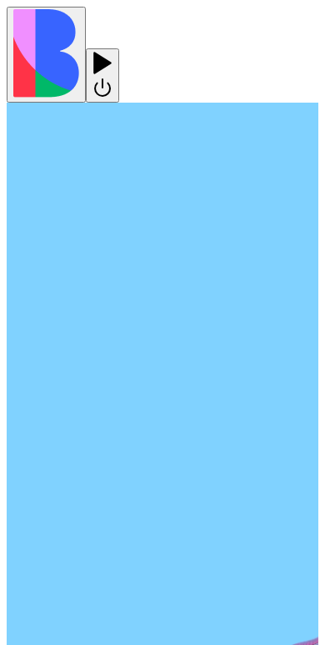
click at [113, 51] on div at bounding box center [103, 51] width 20 height 0
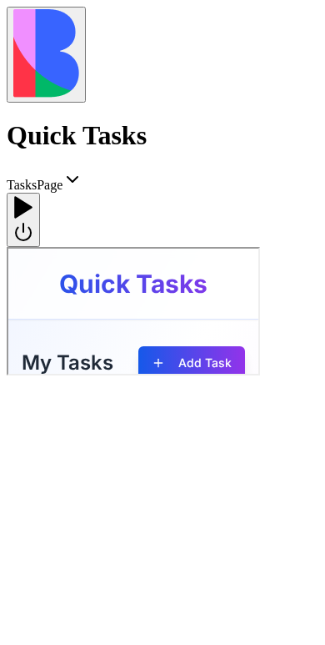
click at [33, 195] on div at bounding box center [23, 219] width 20 height 49
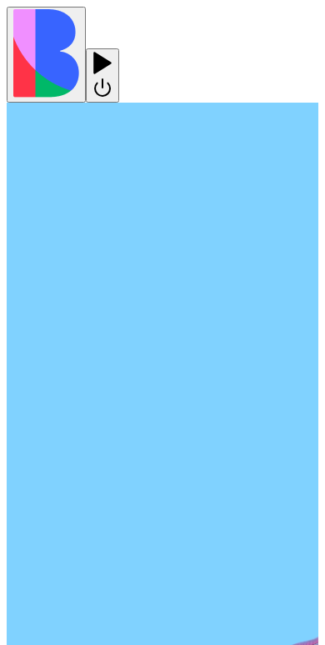
click at [113, 51] on div at bounding box center [103, 51] width 20 height 0
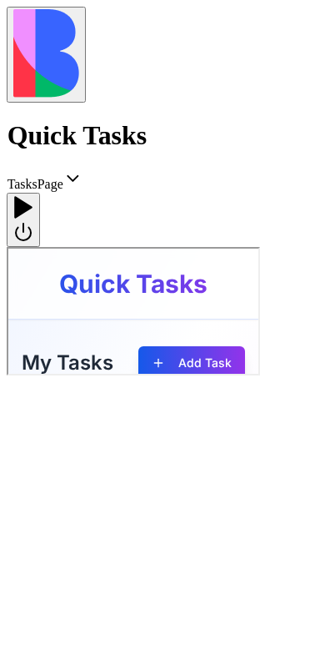
scroll to position [5688, 0]
click at [33, 195] on div at bounding box center [23, 219] width 20 height 49
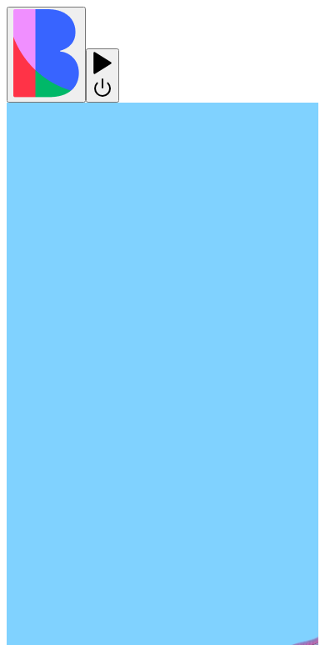
click at [113, 51] on div at bounding box center [103, 51] width 20 height 0
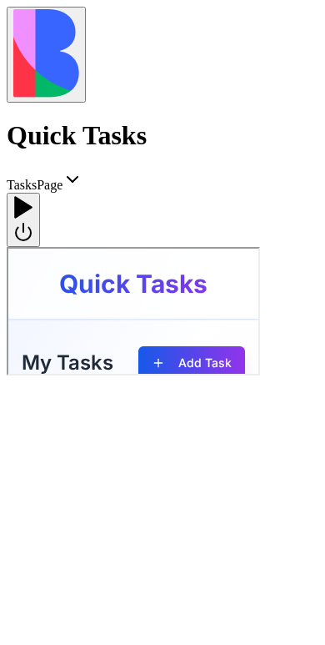
click at [33, 195] on div at bounding box center [23, 219] width 20 height 49
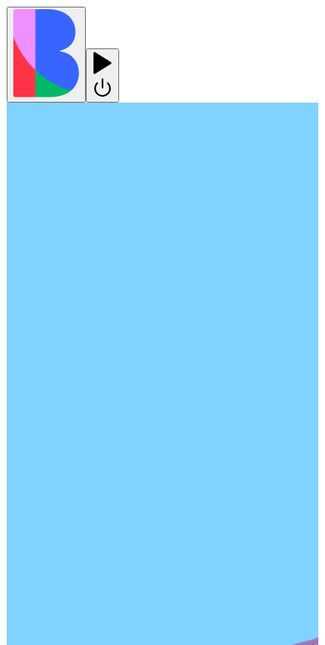
click at [113, 51] on div at bounding box center [103, 51] width 20 height 0
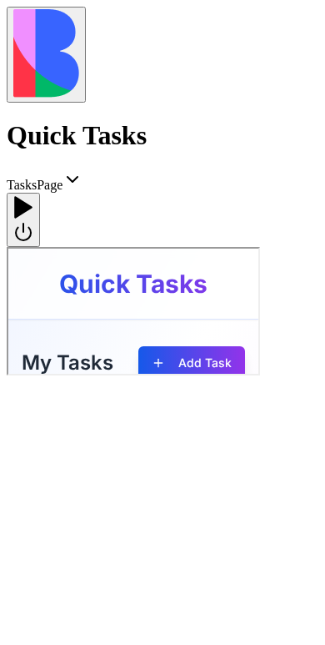
click at [33, 195] on div at bounding box center [23, 219] width 20 height 49
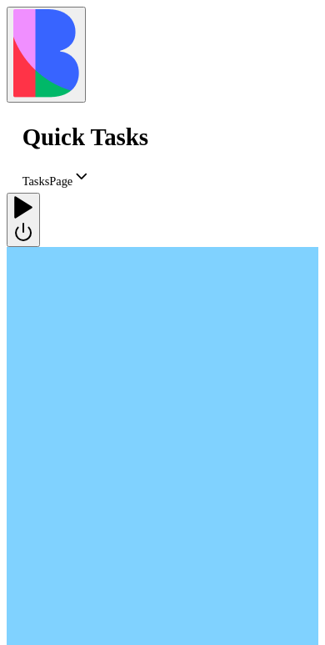
click at [34, 195] on div at bounding box center [24, 195] width 20 height 0
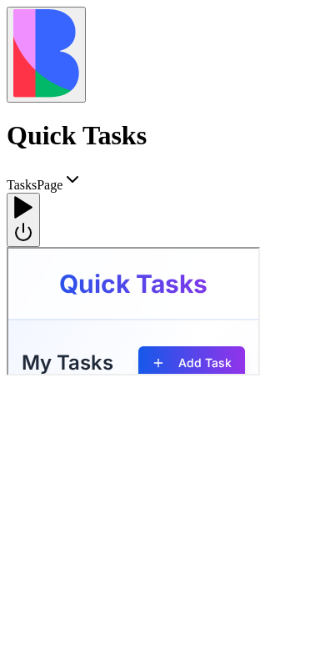
click at [33, 195] on div at bounding box center [23, 195] width 20 height 0
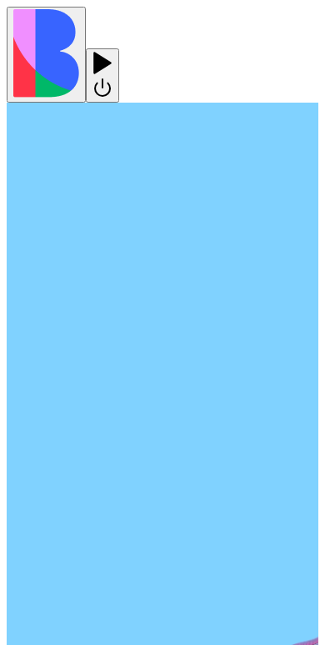
click at [113, 51] on div at bounding box center [103, 75] width 20 height 49
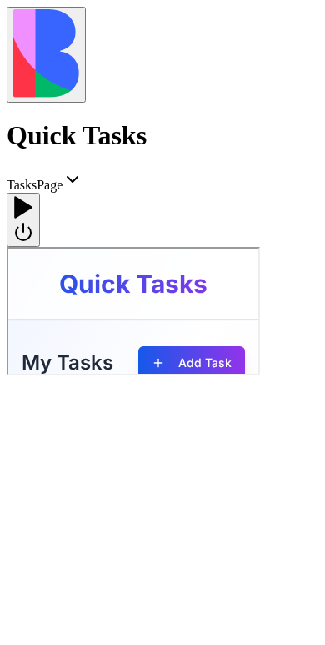
click at [33, 195] on div at bounding box center [23, 195] width 20 height 0
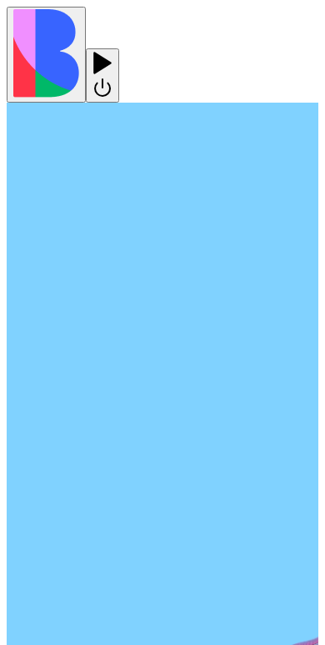
click at [113, 51] on div at bounding box center [103, 75] width 20 height 49
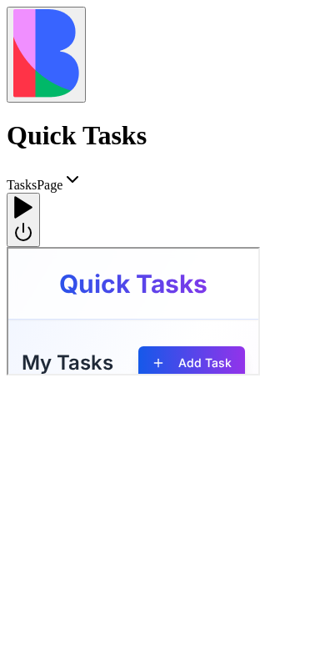
click at [33, 195] on div at bounding box center [23, 195] width 20 height 0
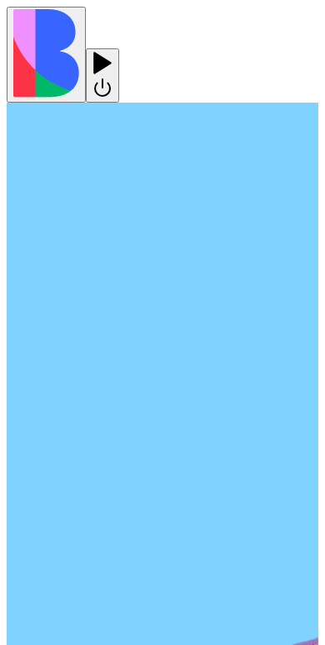
click at [113, 51] on div at bounding box center [103, 75] width 20 height 49
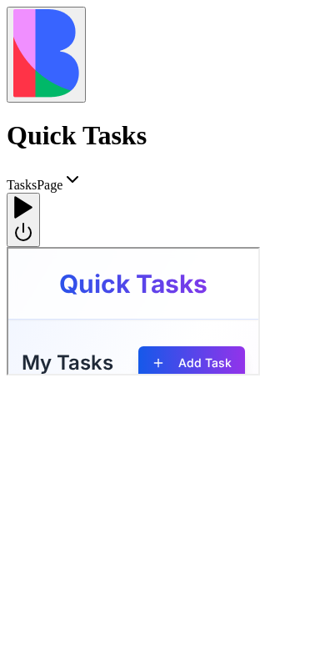
click at [33, 195] on div at bounding box center [23, 195] width 20 height 0
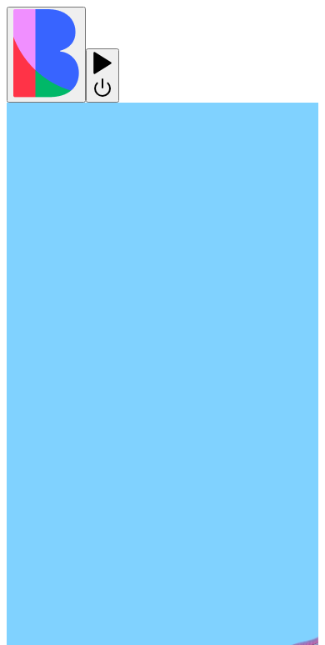
click at [113, 51] on div at bounding box center [103, 75] width 20 height 49
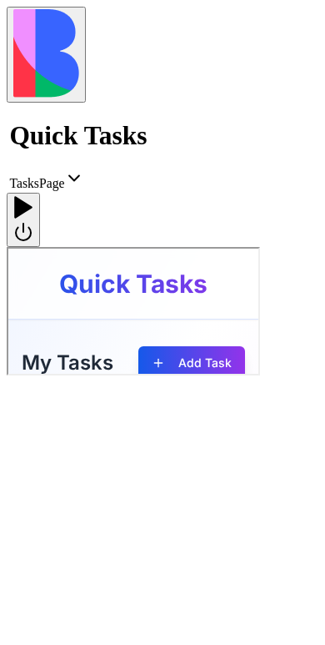
scroll to position [5254, 0]
click at [33, 195] on div at bounding box center [23, 195] width 20 height 0
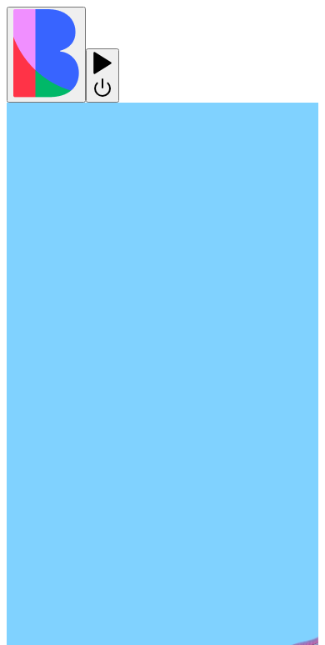
click at [113, 51] on div at bounding box center [103, 75] width 20 height 49
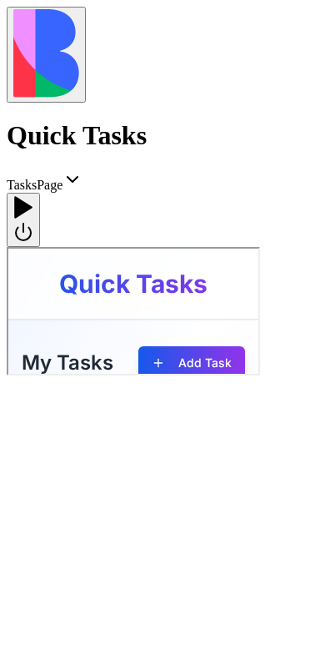
click at [33, 195] on div at bounding box center [23, 219] width 20 height 49
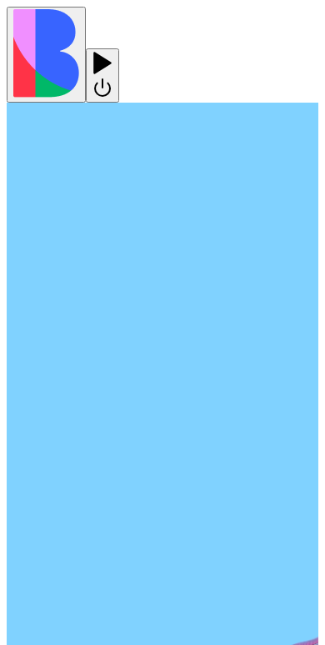
click at [113, 51] on div at bounding box center [103, 51] width 20 height 0
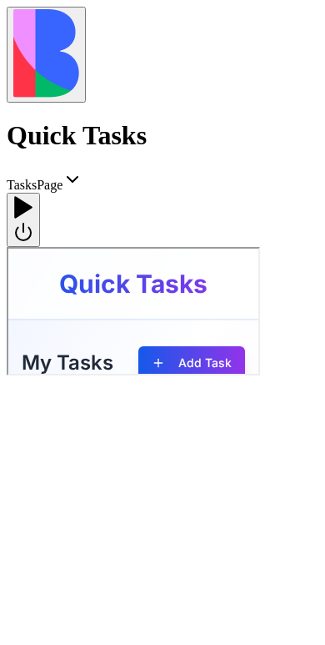
click at [27, 29] on img at bounding box center [46, 53] width 66 height 88
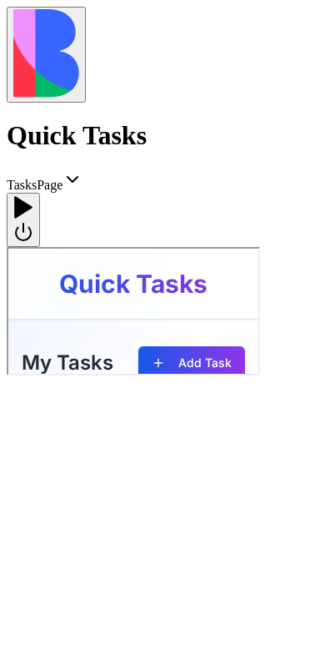
click at [33, 195] on div at bounding box center [23, 219] width 20 height 49
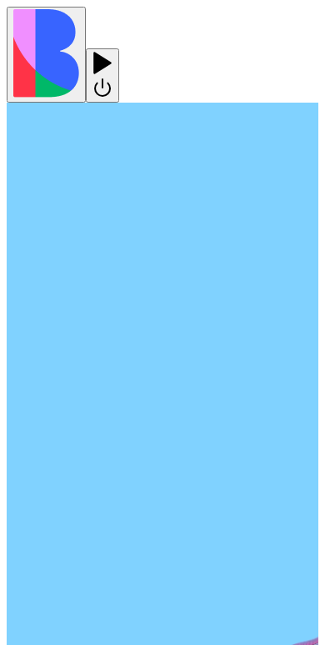
click at [113, 51] on div at bounding box center [103, 51] width 20 height 0
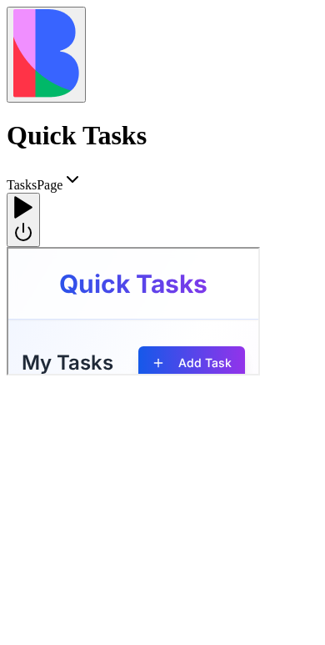
click at [33, 195] on div at bounding box center [23, 219] width 20 height 49
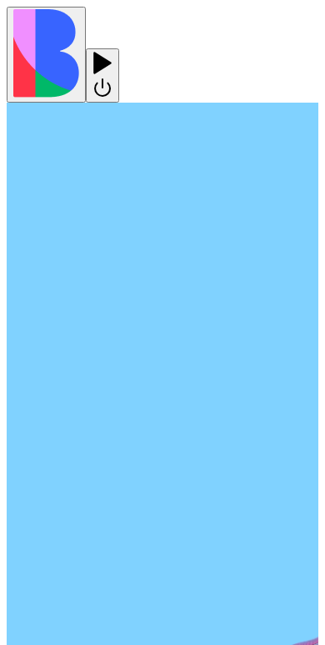
click at [113, 51] on div at bounding box center [103, 51] width 20 height 0
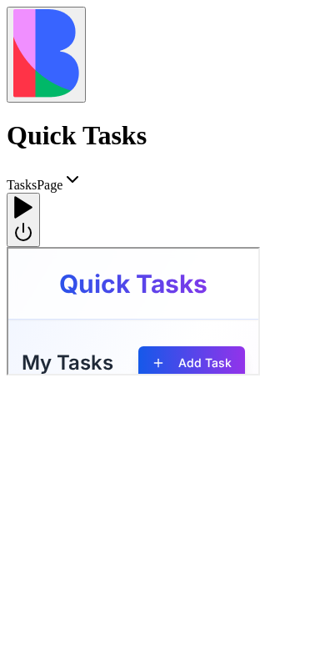
click at [33, 195] on div at bounding box center [23, 219] width 20 height 49
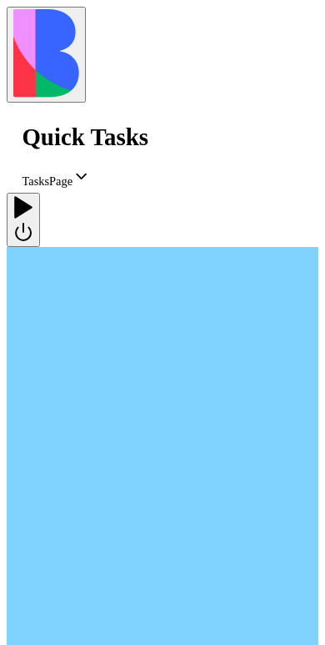
click at [36, 195] on div at bounding box center [26, 195] width 20 height 0
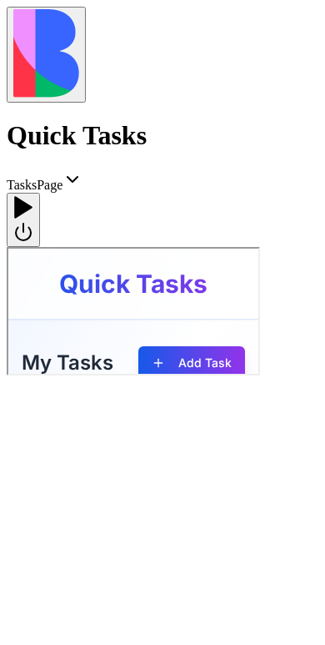
click at [33, 33] on button at bounding box center [46, 55] width 79 height 96
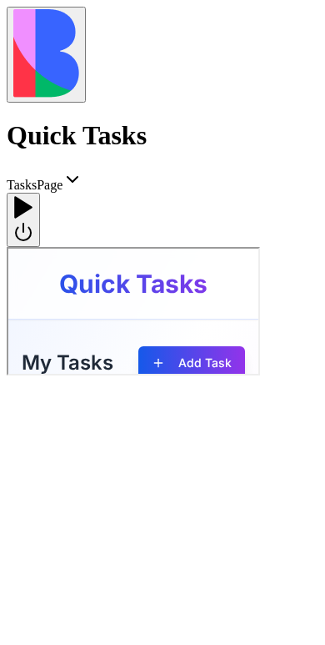
click at [33, 195] on div at bounding box center [23, 219] width 20 height 49
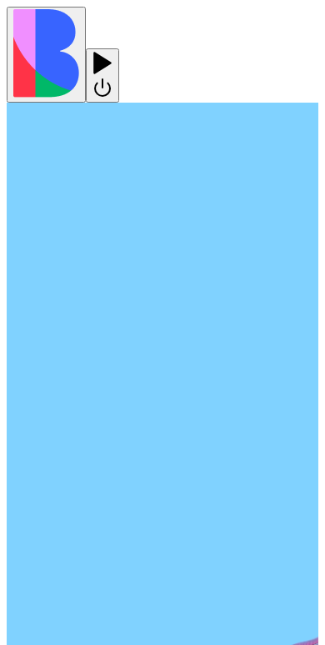
click at [113, 51] on div at bounding box center [103, 75] width 20 height 49
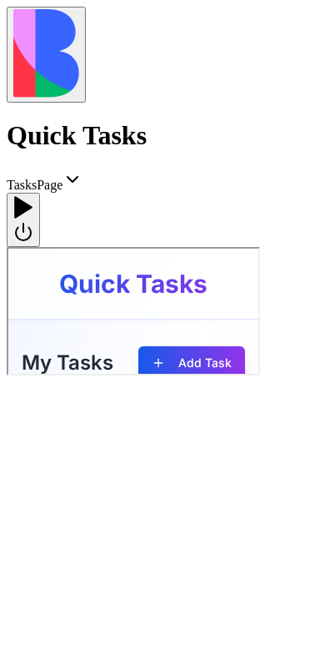
click at [33, 195] on div at bounding box center [23, 219] width 20 height 49
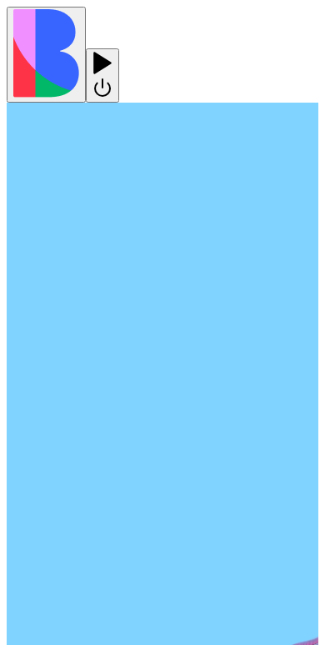
click at [113, 51] on div at bounding box center [103, 51] width 20 height 0
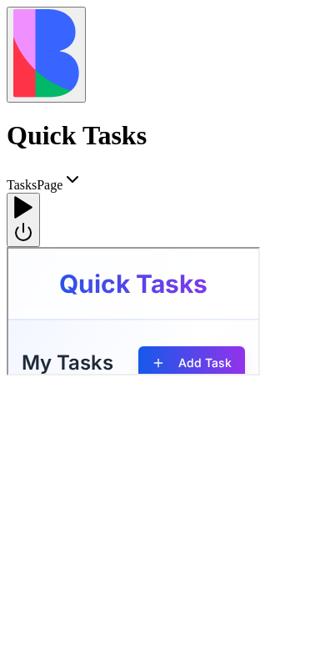
click at [33, 195] on div at bounding box center [23, 195] width 20 height 0
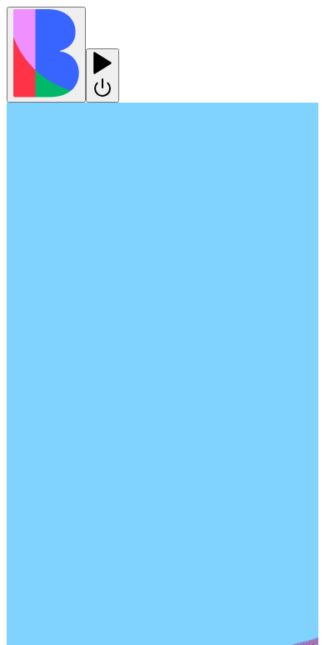
click at [113, 51] on div at bounding box center [103, 75] width 20 height 49
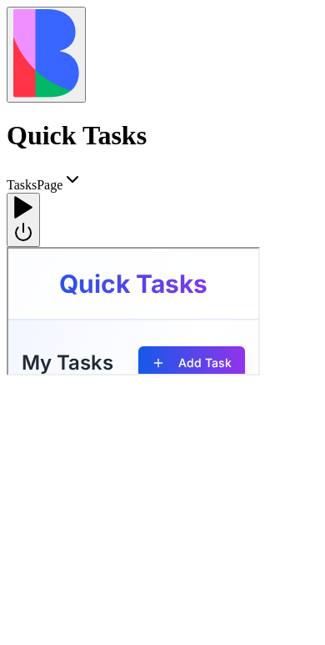
click at [33, 195] on div at bounding box center [23, 195] width 20 height 0
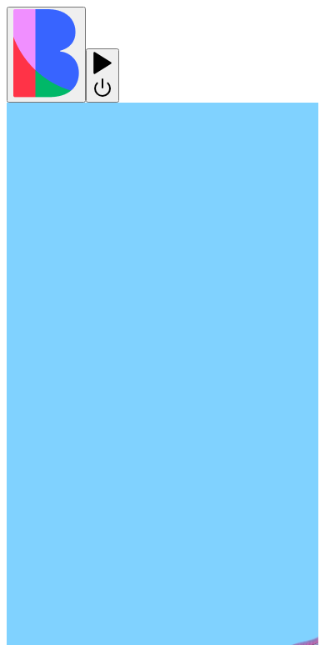
click at [113, 51] on div at bounding box center [103, 75] width 20 height 49
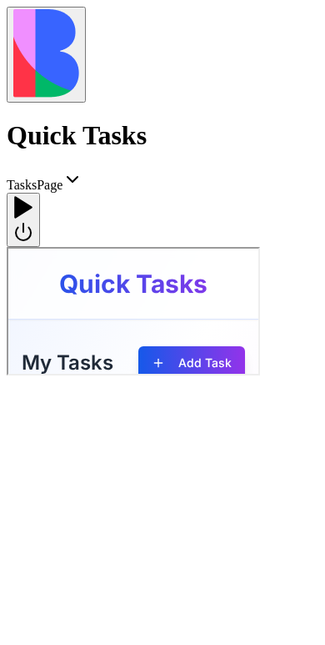
click at [33, 195] on div at bounding box center [23, 195] width 20 height 0
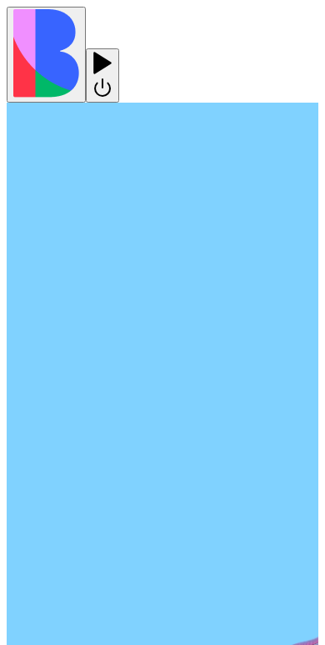
click at [113, 51] on div at bounding box center [103, 75] width 20 height 49
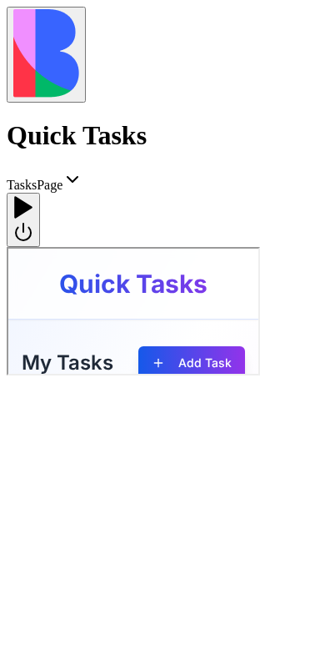
click at [33, 195] on div at bounding box center [23, 219] width 20 height 49
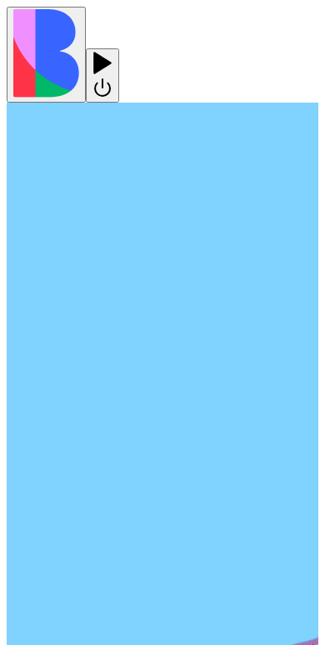
click at [113, 51] on div at bounding box center [103, 51] width 20 height 0
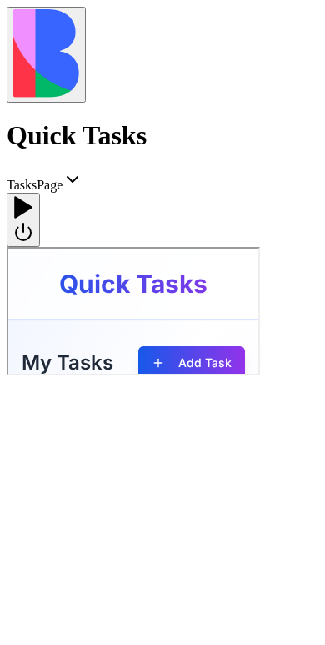
click at [33, 195] on div at bounding box center [23, 219] width 20 height 49
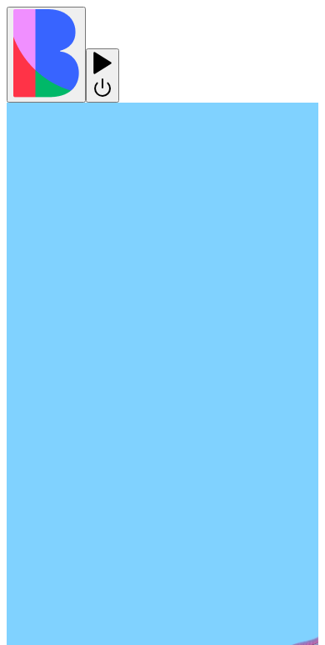
click at [113, 51] on div at bounding box center [103, 51] width 20 height 0
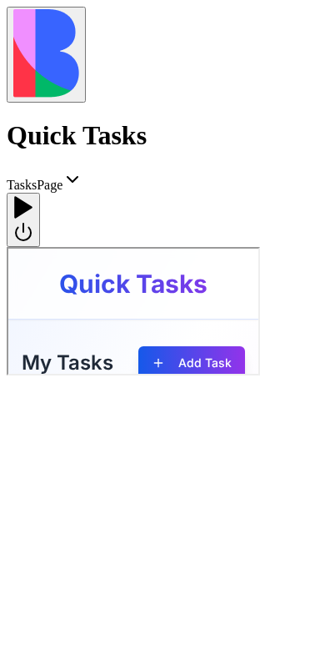
click at [33, 195] on div at bounding box center [23, 219] width 20 height 49
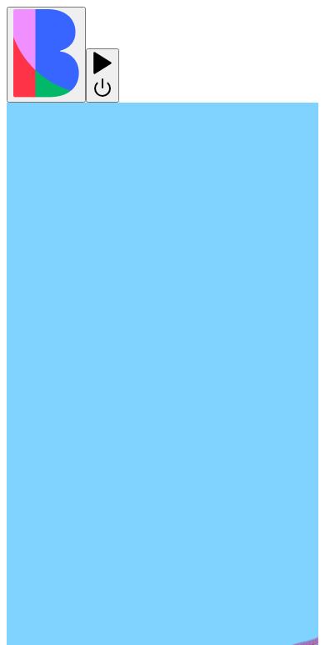
click at [113, 51] on div at bounding box center [103, 51] width 20 height 0
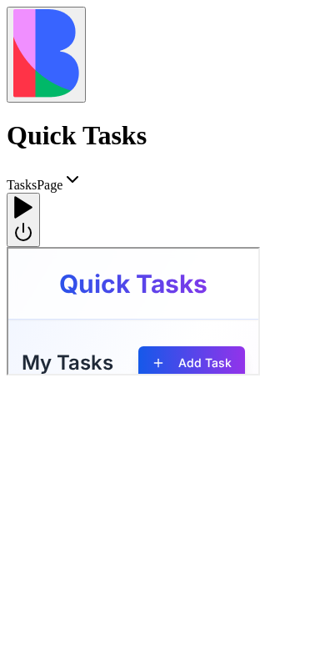
click at [33, 195] on div at bounding box center [23, 219] width 20 height 49
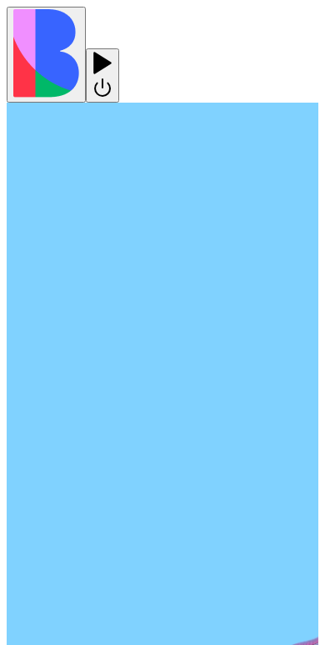
click at [113, 51] on div at bounding box center [103, 51] width 20 height 0
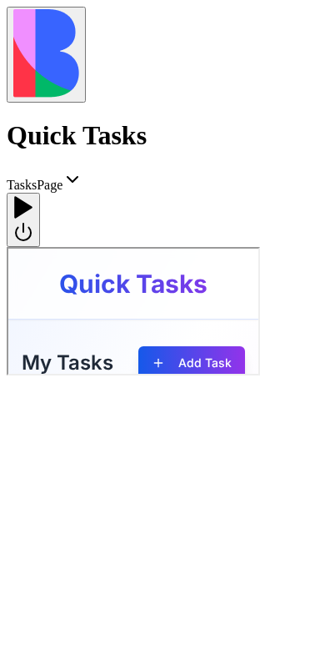
click at [33, 195] on div at bounding box center [23, 219] width 20 height 49
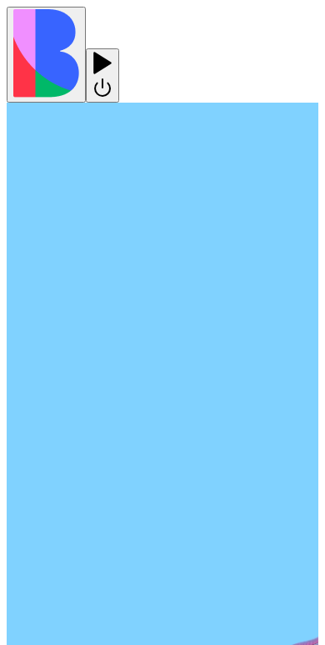
click at [113, 51] on div at bounding box center [103, 51] width 20 height 0
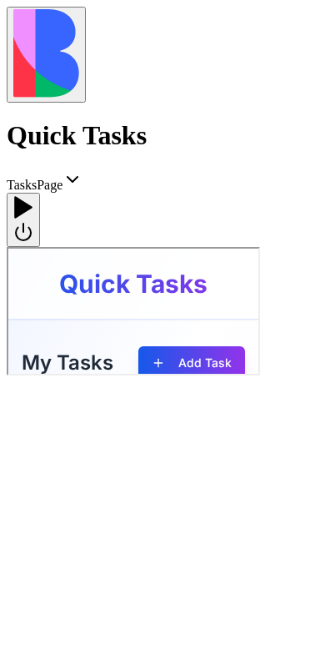
click at [33, 195] on div at bounding box center [23, 219] width 20 height 49
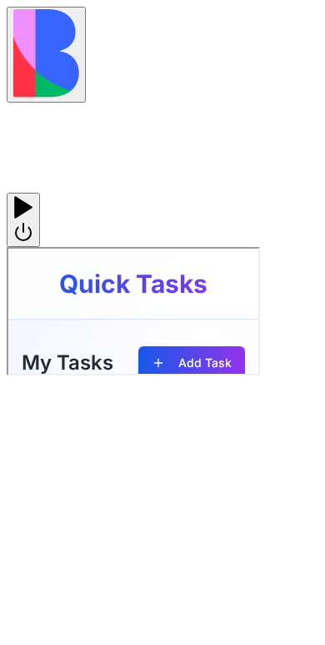
scroll to position [679, 0]
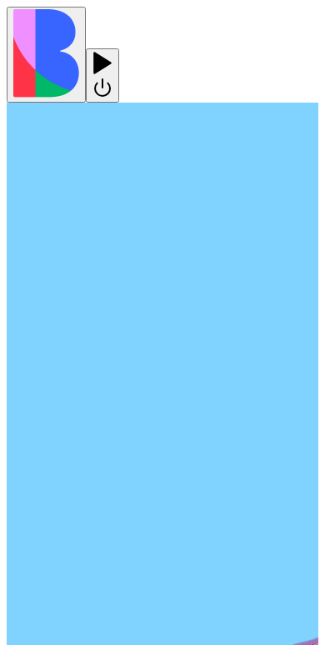
click at [113, 51] on div at bounding box center [103, 51] width 20 height 0
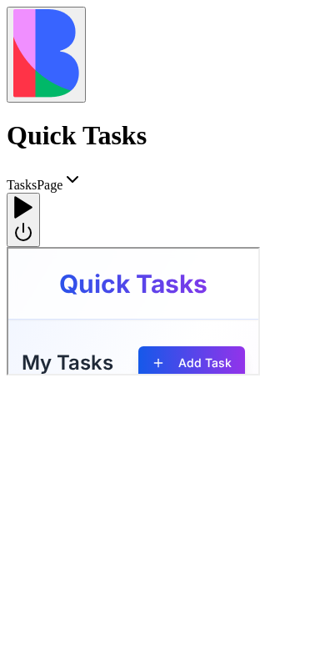
click at [33, 195] on div at bounding box center [23, 219] width 20 height 49
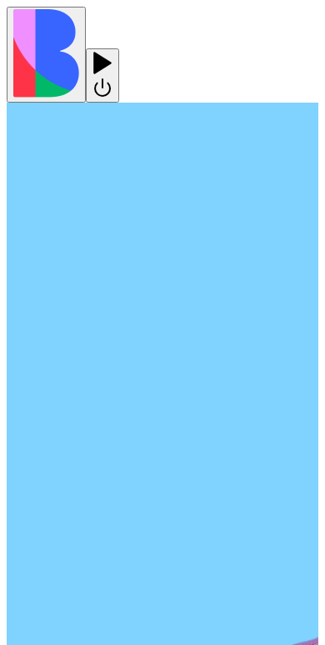
click at [113, 51] on div at bounding box center [103, 51] width 20 height 0
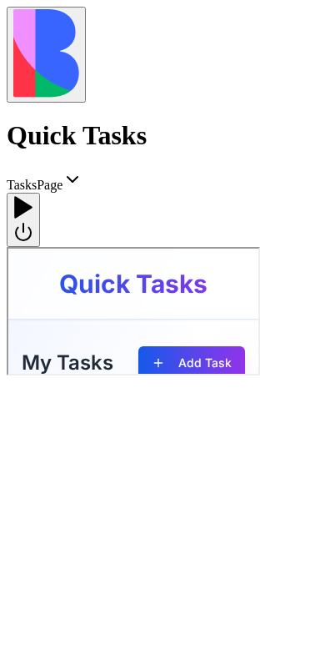
click at [33, 195] on div at bounding box center [23, 219] width 20 height 49
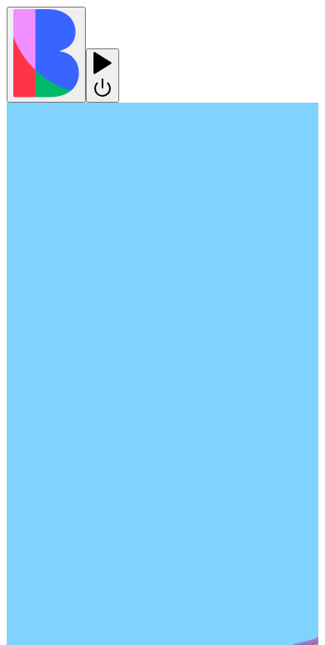
click at [113, 51] on div at bounding box center [103, 51] width 20 height 0
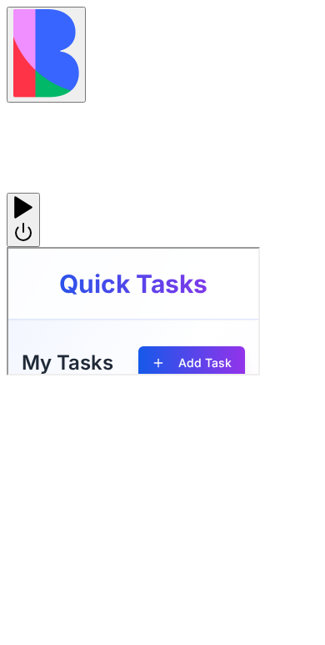
click at [33, 195] on div at bounding box center [23, 219] width 20 height 49
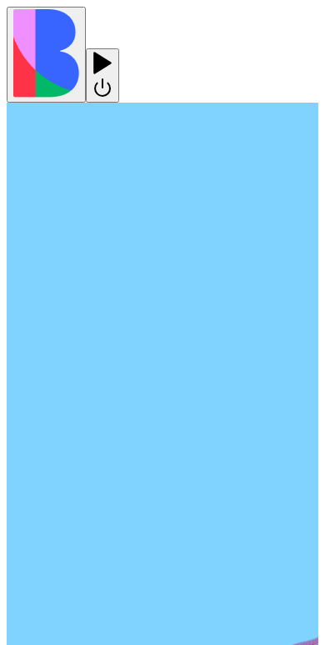
click at [113, 51] on div at bounding box center [103, 75] width 20 height 49
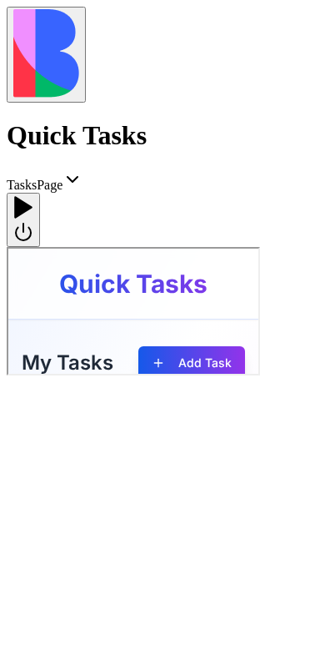
scroll to position [5254, 0]
click at [33, 195] on div at bounding box center [23, 195] width 20 height 0
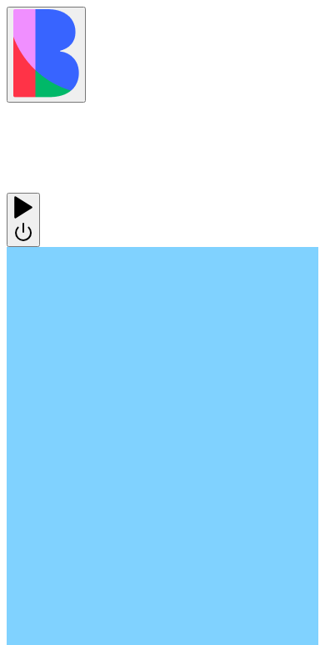
scroll to position [679, 0]
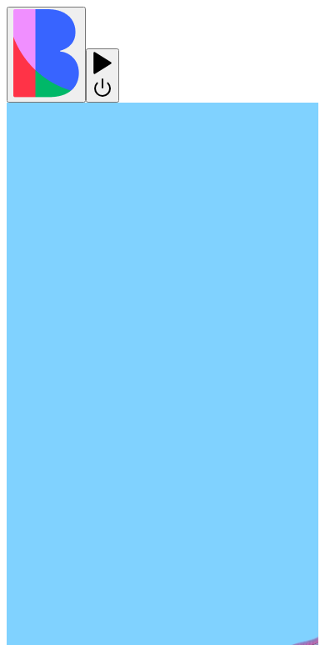
click at [113, 51] on div at bounding box center [103, 75] width 20 height 49
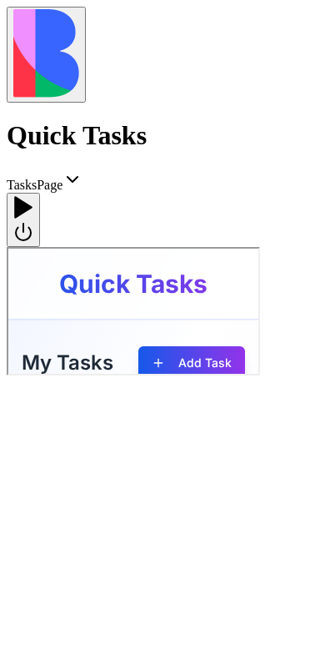
scroll to position [5254, 0]
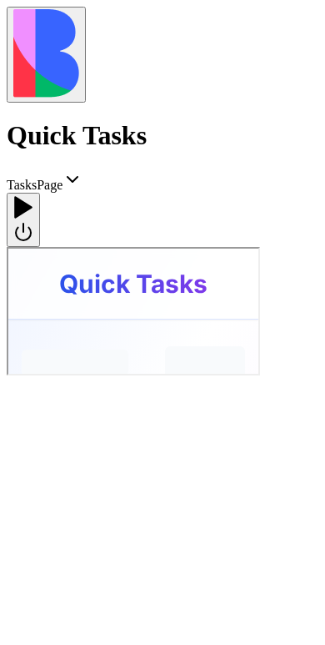
scroll to position [5254, 0]
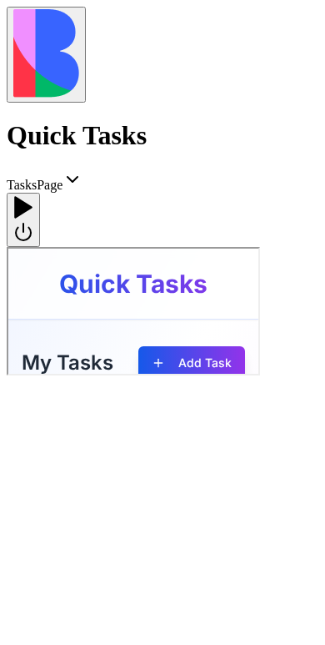
click at [33, 195] on div at bounding box center [23, 195] width 20 height 0
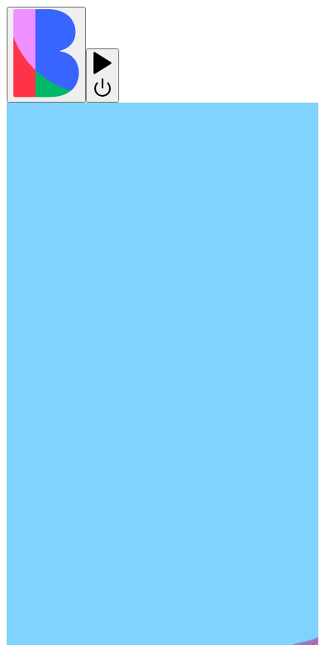
click at [113, 51] on div at bounding box center [103, 75] width 20 height 49
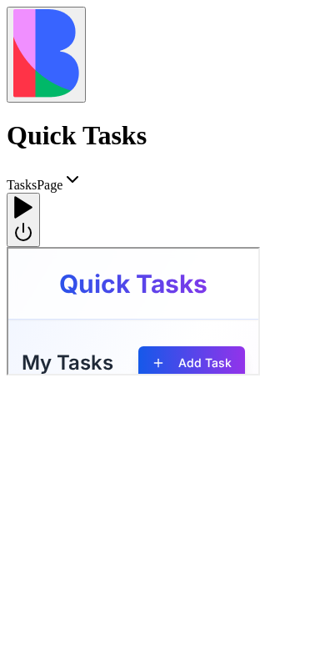
click at [33, 195] on div at bounding box center [23, 195] width 20 height 0
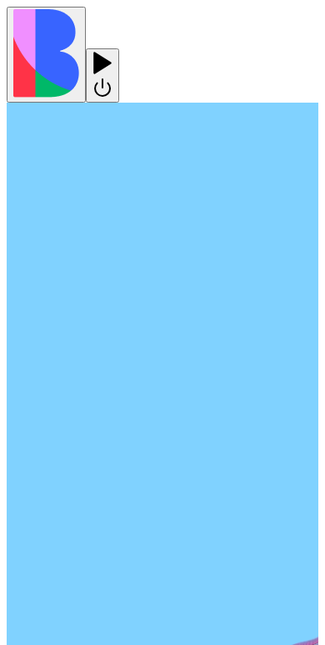
click at [113, 51] on div at bounding box center [103, 75] width 20 height 49
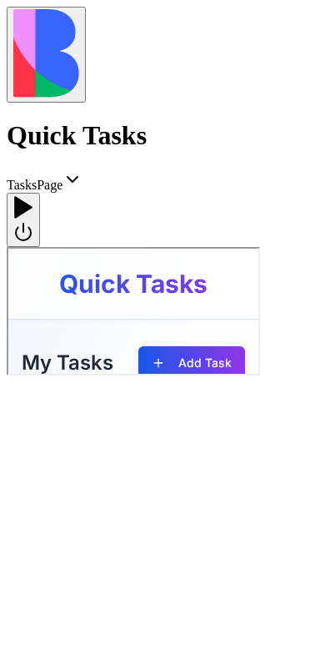
click at [33, 195] on div at bounding box center [23, 195] width 20 height 0
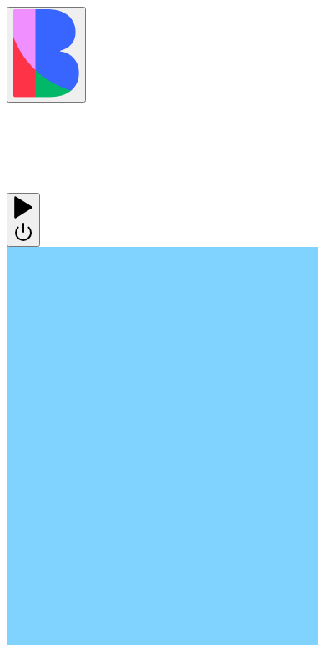
scroll to position [679, 0]
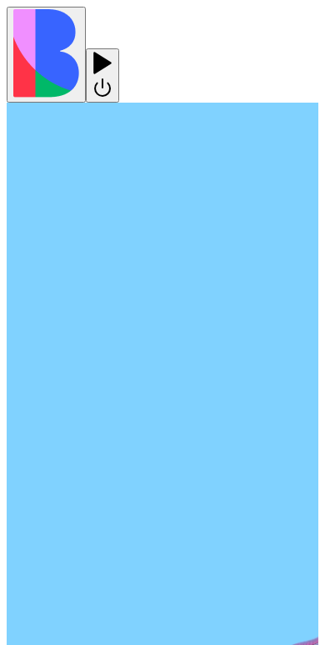
click at [23, 30] on img at bounding box center [46, 53] width 66 height 88
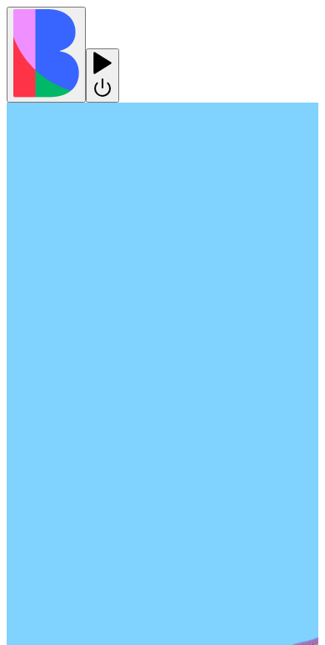
click at [113, 51] on div at bounding box center [103, 75] width 20 height 49
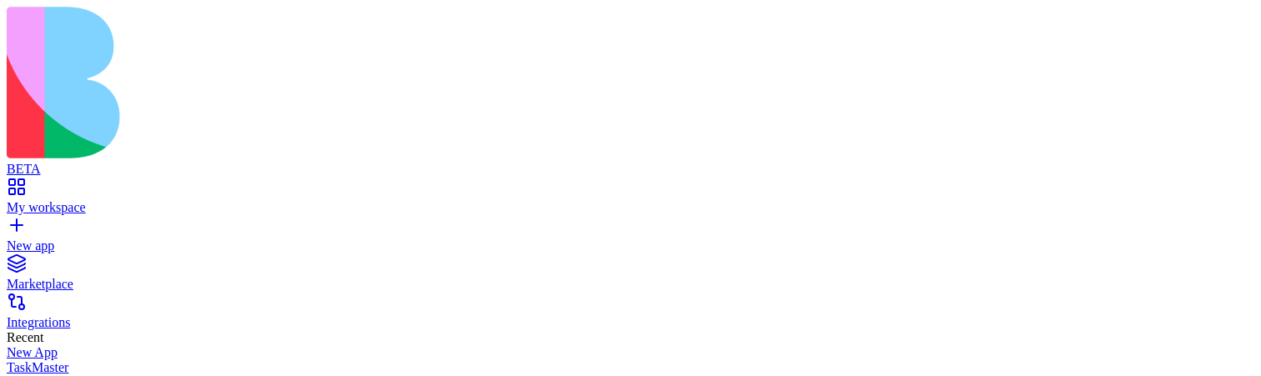
scroll to position [4965, 0]
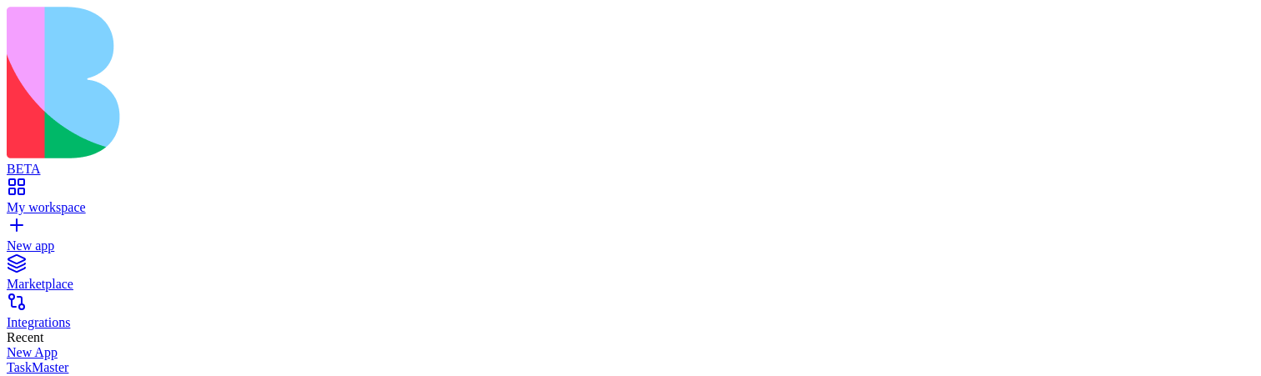
scroll to position [841, 0]
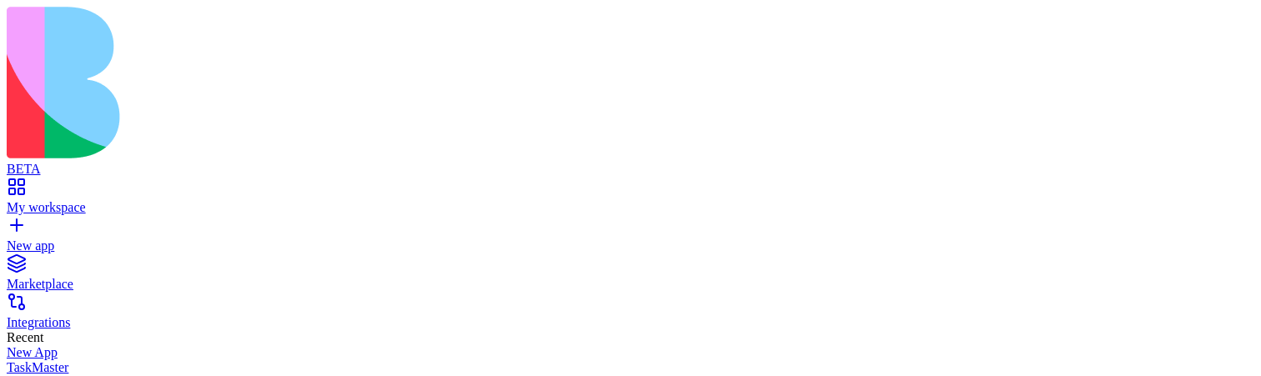
scroll to position [841, 0]
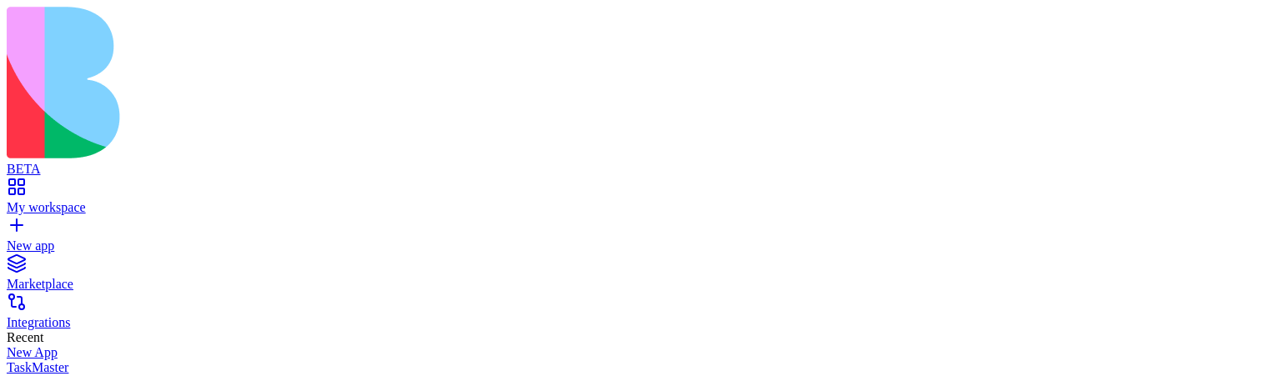
scroll to position [841, 0]
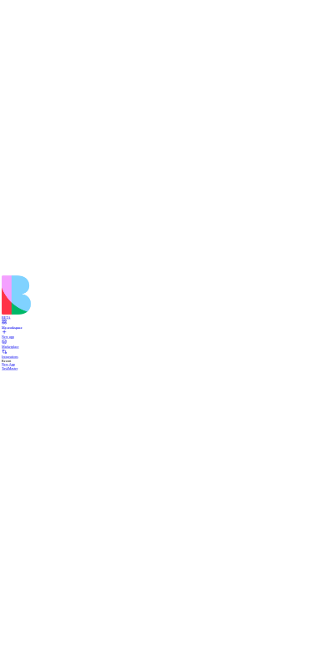
scroll to position [4965, 0]
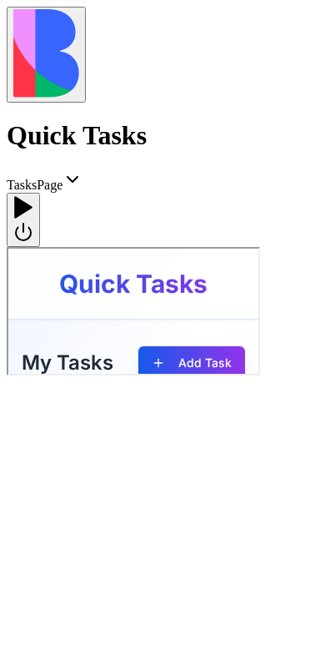
click at [33, 195] on div at bounding box center [23, 195] width 20 height 0
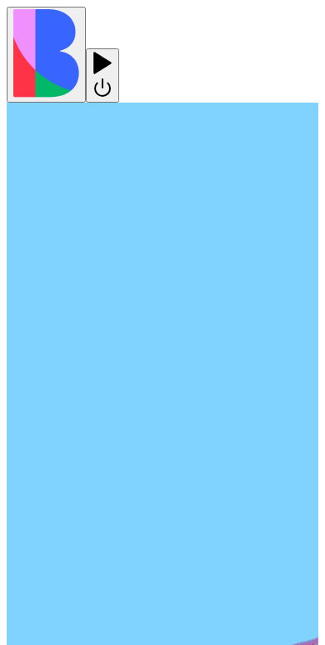
scroll to position [679, 0]
click at [113, 51] on div at bounding box center [103, 51] width 20 height 0
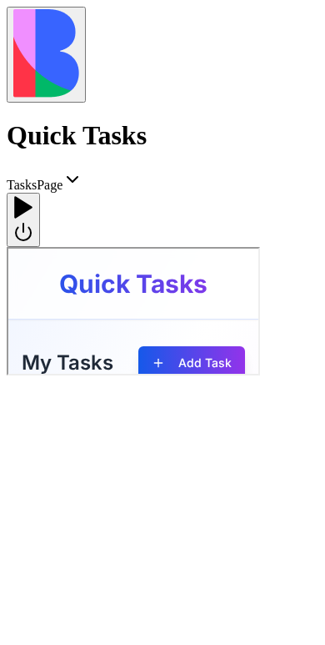
scroll to position [4965, 0]
click at [33, 195] on div at bounding box center [23, 195] width 20 height 0
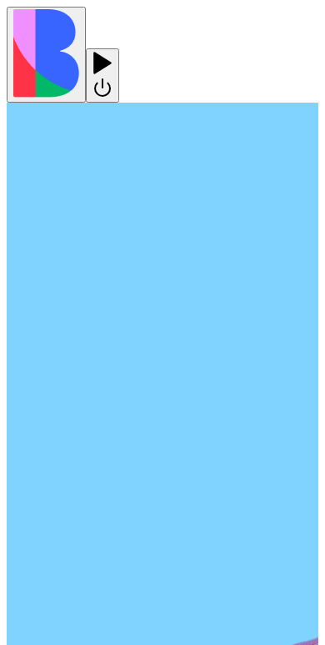
click at [113, 51] on div at bounding box center [103, 75] width 20 height 49
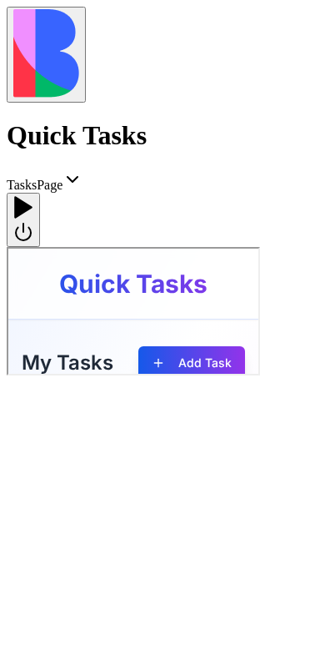
click at [33, 195] on div at bounding box center [23, 195] width 20 height 0
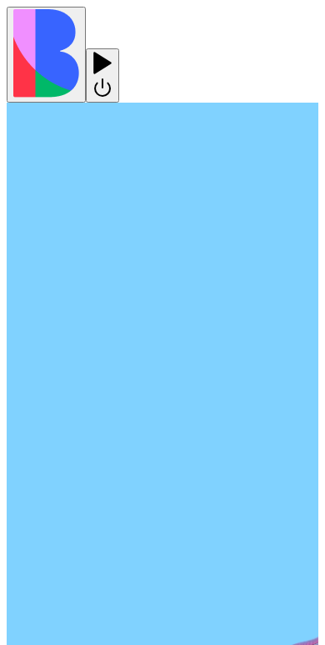
click at [113, 51] on div at bounding box center [103, 75] width 20 height 49
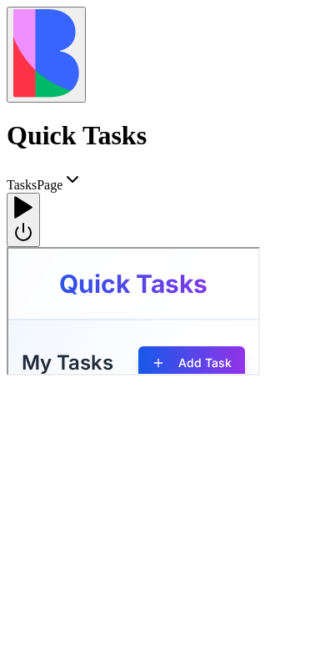
click at [33, 195] on div at bounding box center [23, 195] width 20 height 0
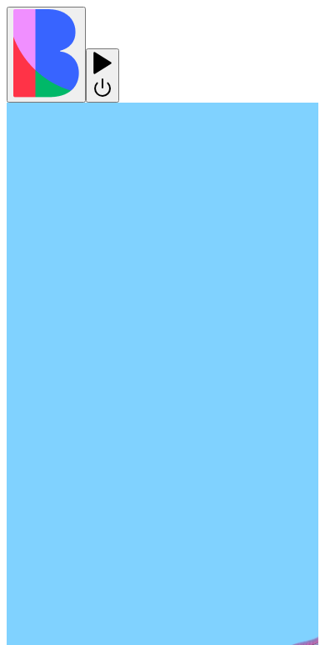
click at [113, 51] on div at bounding box center [103, 75] width 20 height 49
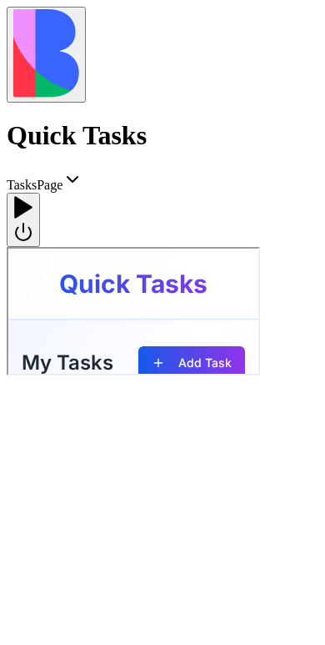
click at [33, 195] on div at bounding box center [23, 195] width 20 height 0
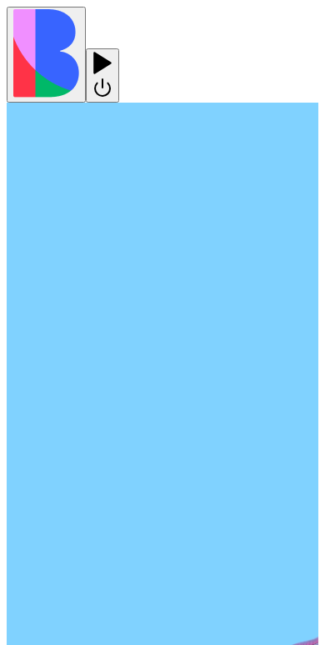
click at [113, 51] on div at bounding box center [103, 75] width 20 height 49
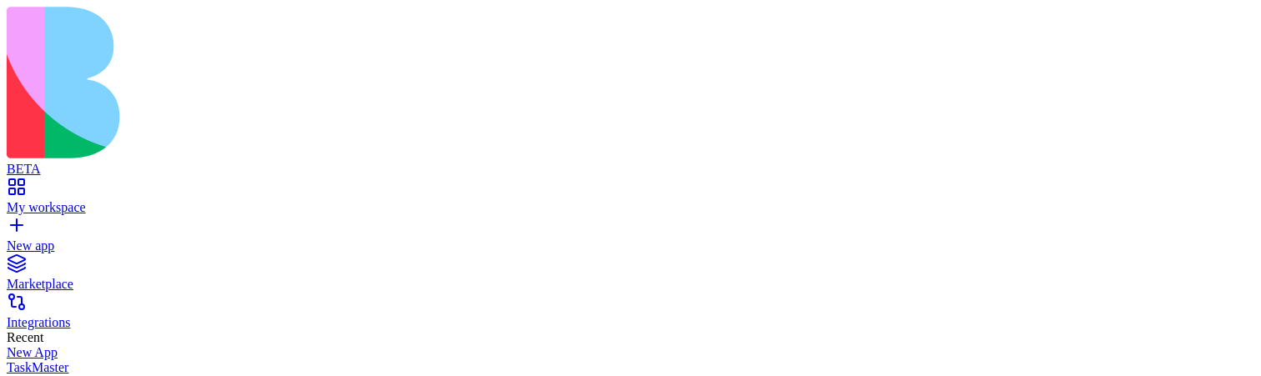
scroll to position [691, 0]
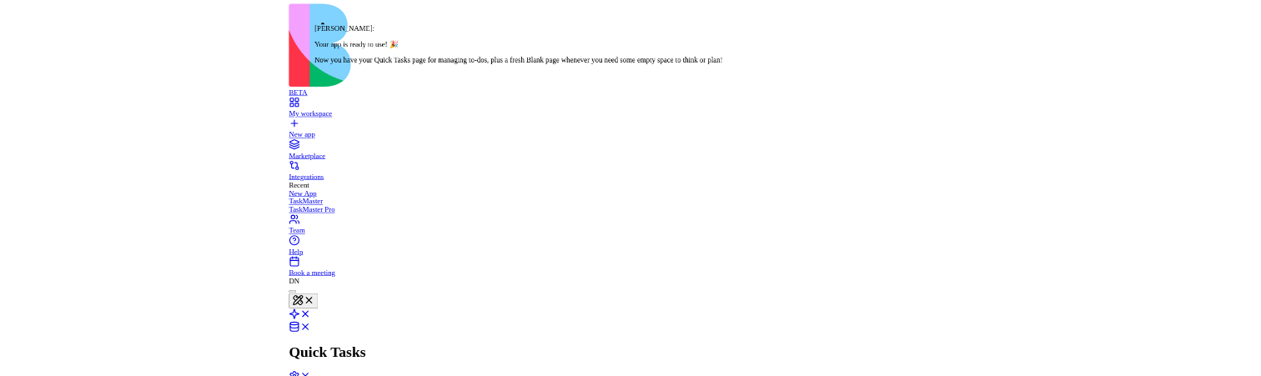
scroll to position [601, 0]
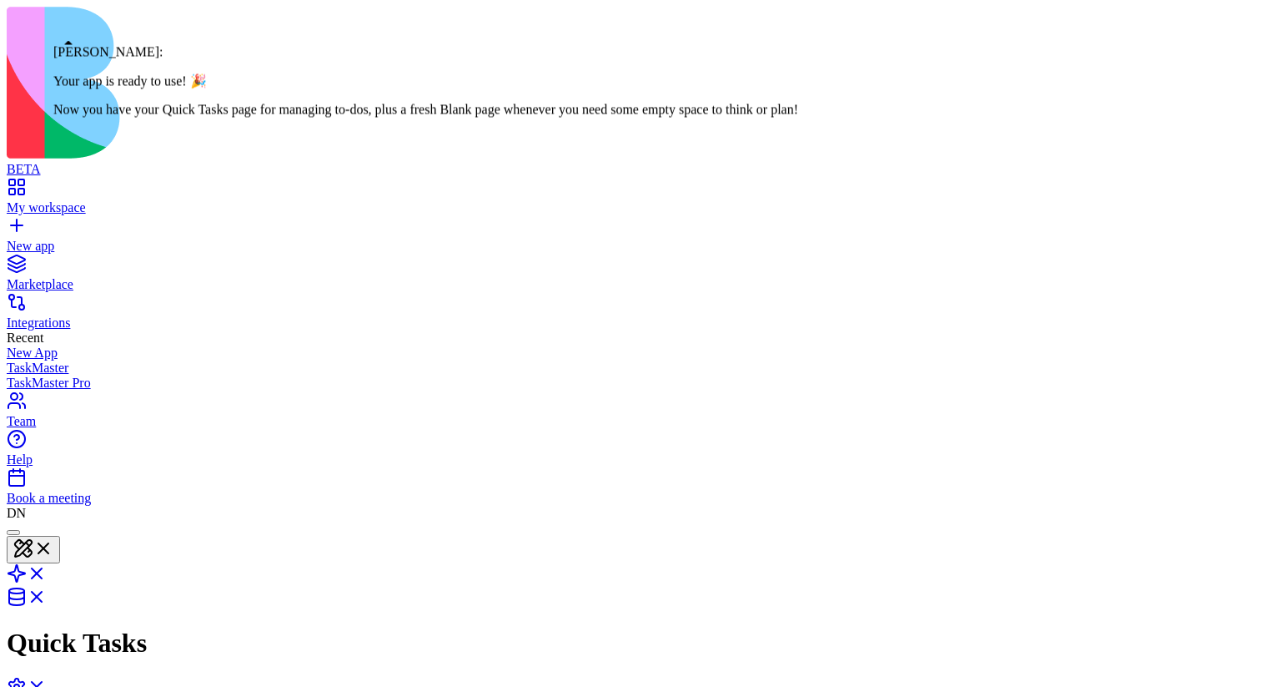
click at [13, 375] on div at bounding box center [13, 532] width 0 height 0
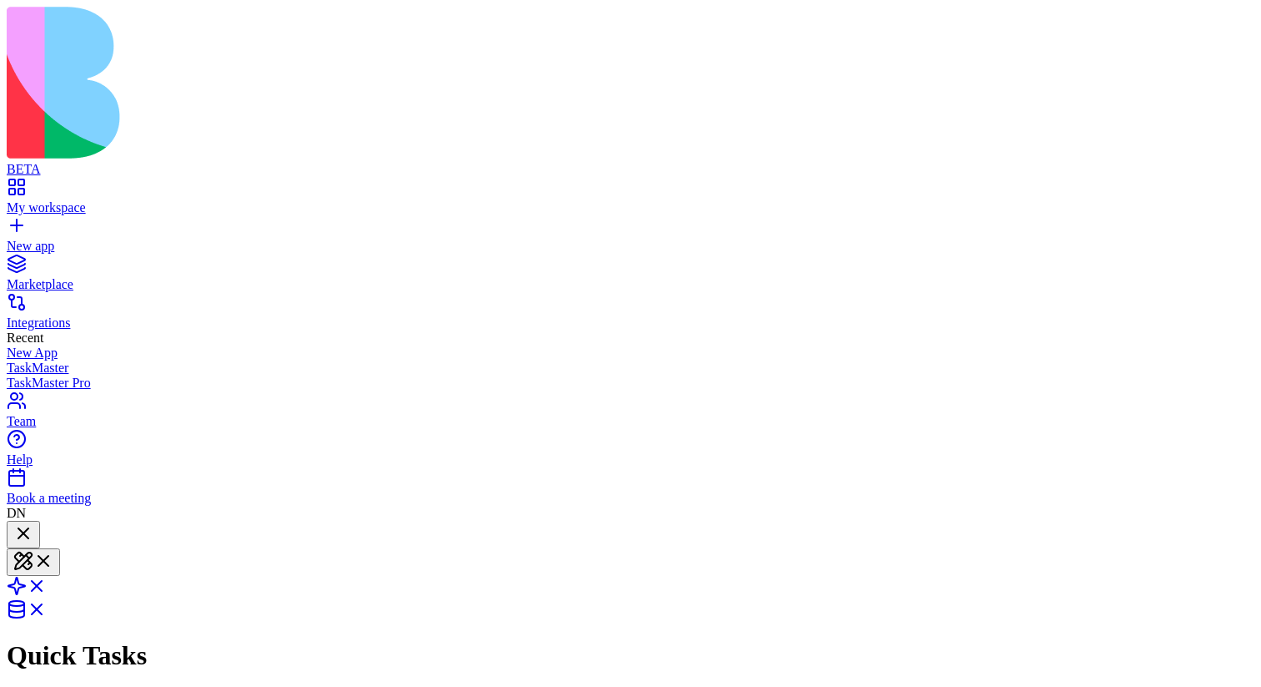
click at [33, 375] on div at bounding box center [23, 534] width 20 height 23
click at [13, 375] on div at bounding box center [13, 532] width 0 height 0
click at [33, 375] on div at bounding box center [23, 534] width 20 height 23
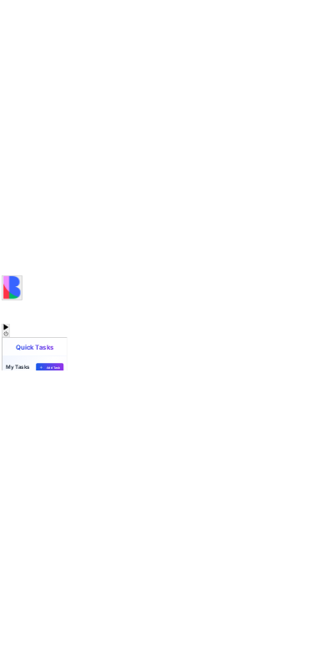
scroll to position [5349, 0]
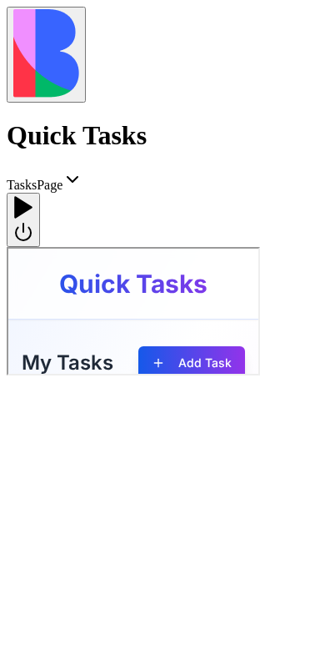
click at [33, 195] on div at bounding box center [23, 195] width 20 height 0
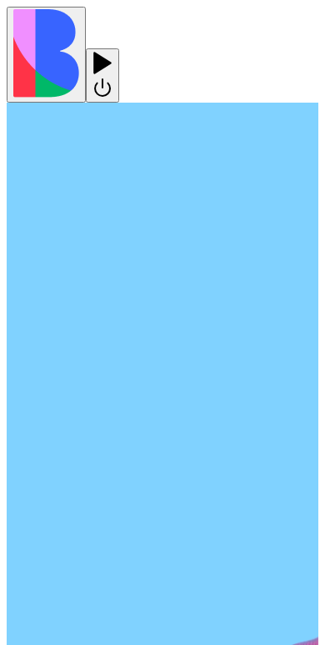
click at [113, 51] on div at bounding box center [103, 75] width 20 height 49
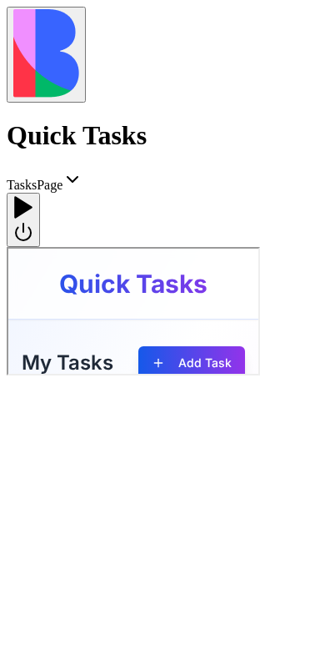
click at [33, 195] on div at bounding box center [23, 195] width 20 height 0
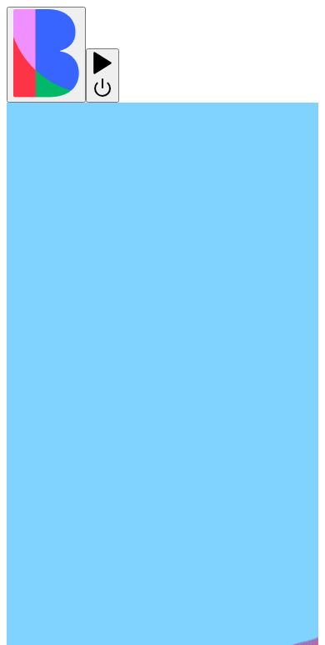
click at [113, 51] on div at bounding box center [103, 75] width 20 height 49
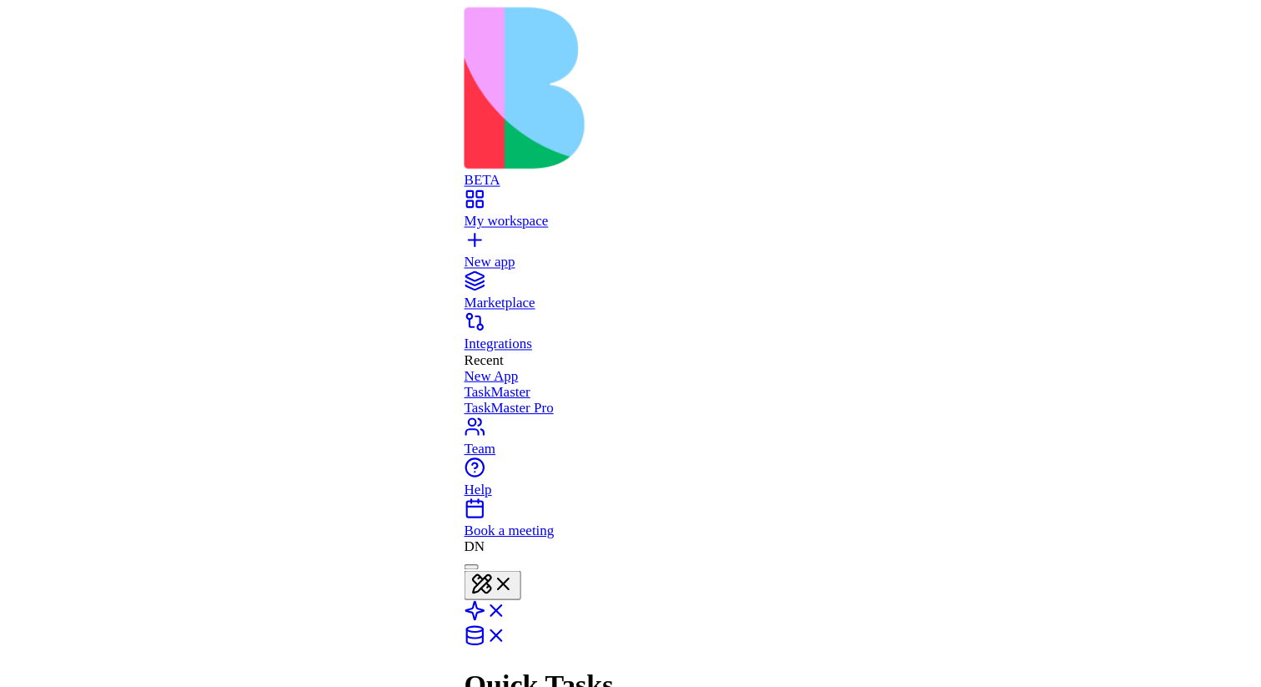
scroll to position [601, 0]
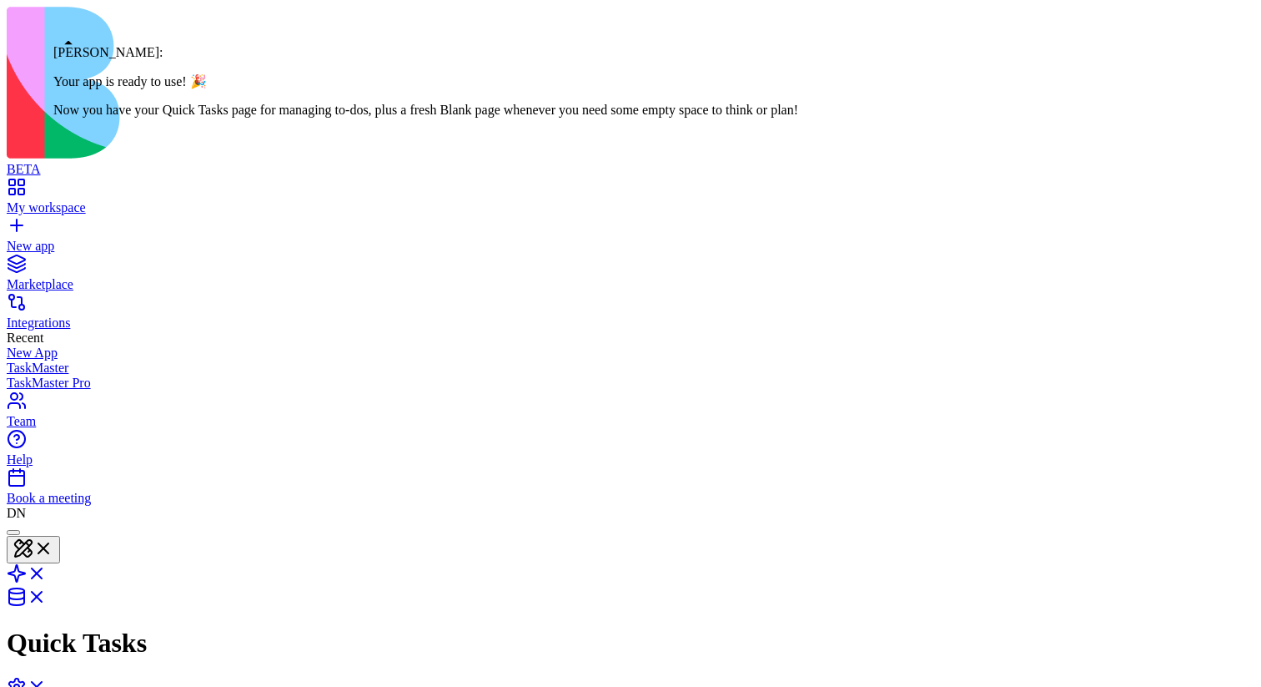
click at [13, 375] on div at bounding box center [13, 532] width 0 height 0
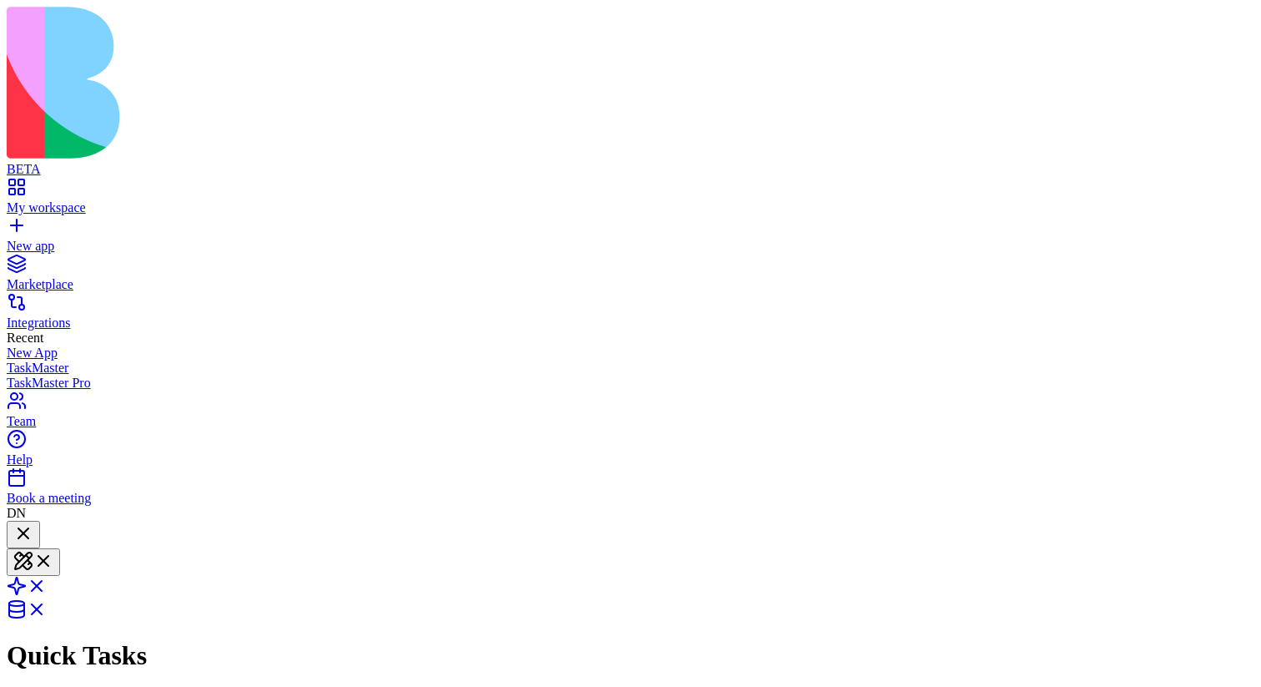
click at [33, 375] on div at bounding box center [23, 534] width 20 height 23
click at [33, 375] on div at bounding box center [23, 546] width 20 height 0
click at [33, 375] on div at bounding box center [23, 534] width 20 height 23
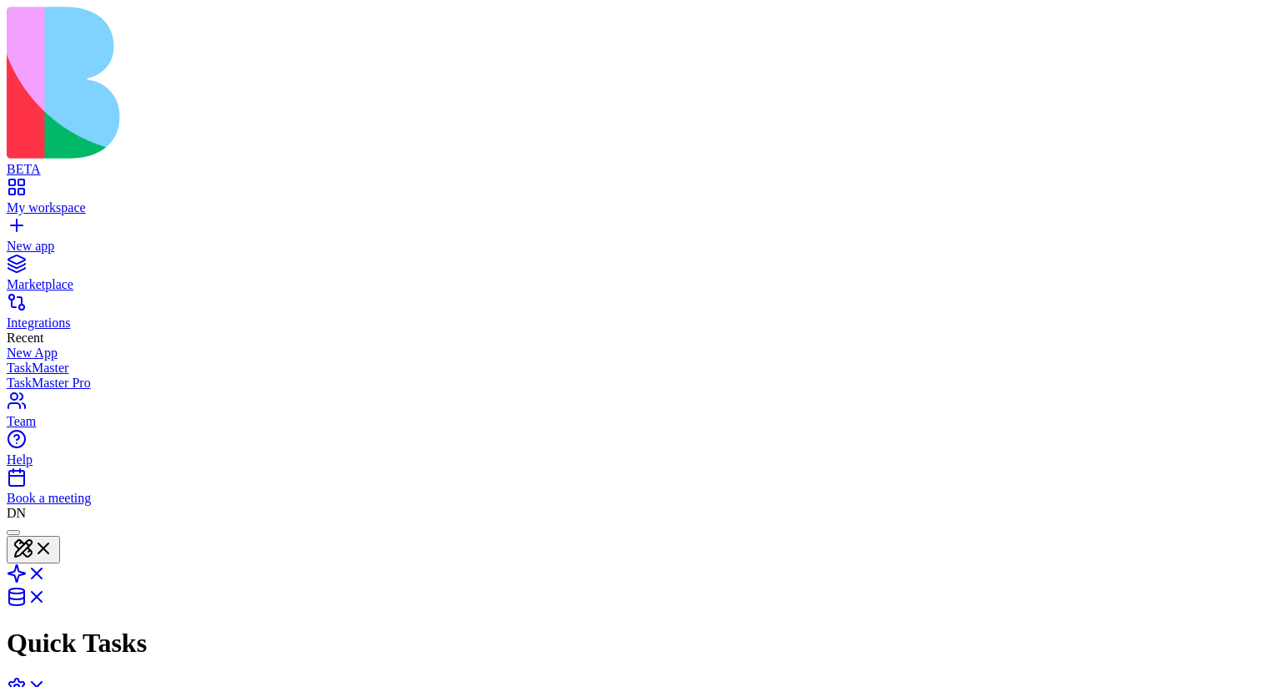
scroll to position [601, 0]
click at [13, 532] on div at bounding box center [13, 532] width 0 height 0
click at [33, 523] on div at bounding box center [23, 534] width 20 height 23
click at [13, 532] on div at bounding box center [13, 532] width 0 height 0
click at [33, 523] on div at bounding box center [23, 534] width 20 height 23
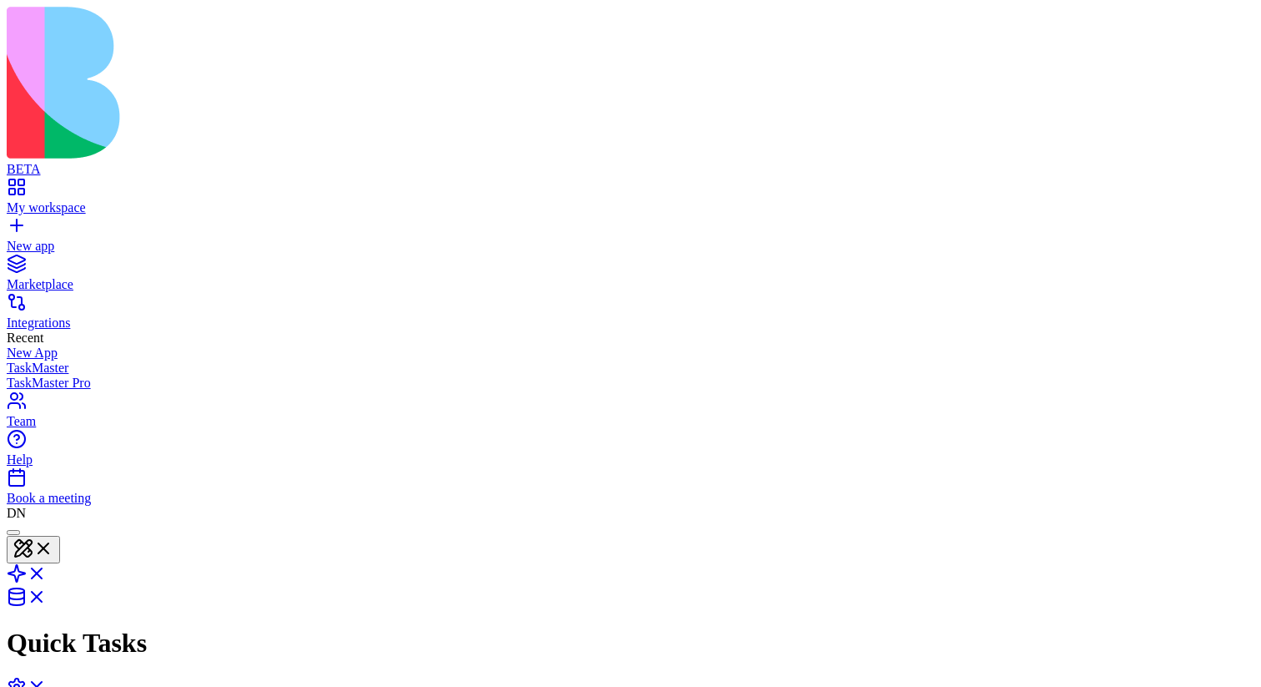
click at [13, 532] on div at bounding box center [13, 532] width 0 height 0
click at [33, 523] on div at bounding box center [23, 534] width 20 height 23
click at [33, 546] on div at bounding box center [23, 546] width 20 height 0
click at [33, 523] on div at bounding box center [23, 534] width 20 height 23
click at [13, 532] on div at bounding box center [13, 532] width 0 height 0
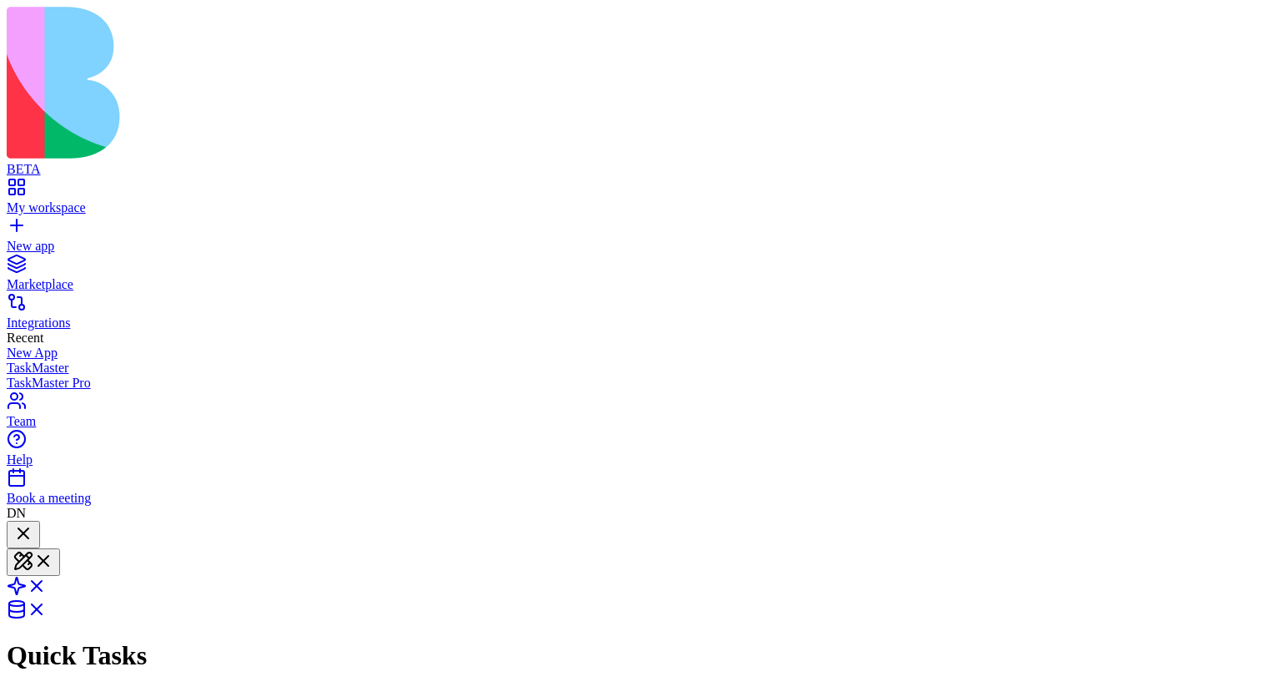
click at [33, 523] on div at bounding box center [23, 534] width 20 height 23
click at [33, 546] on div at bounding box center [23, 546] width 20 height 0
click at [33, 523] on div at bounding box center [23, 534] width 20 height 23
click at [13, 532] on div at bounding box center [13, 532] width 0 height 0
click at [33, 523] on div at bounding box center [23, 534] width 20 height 23
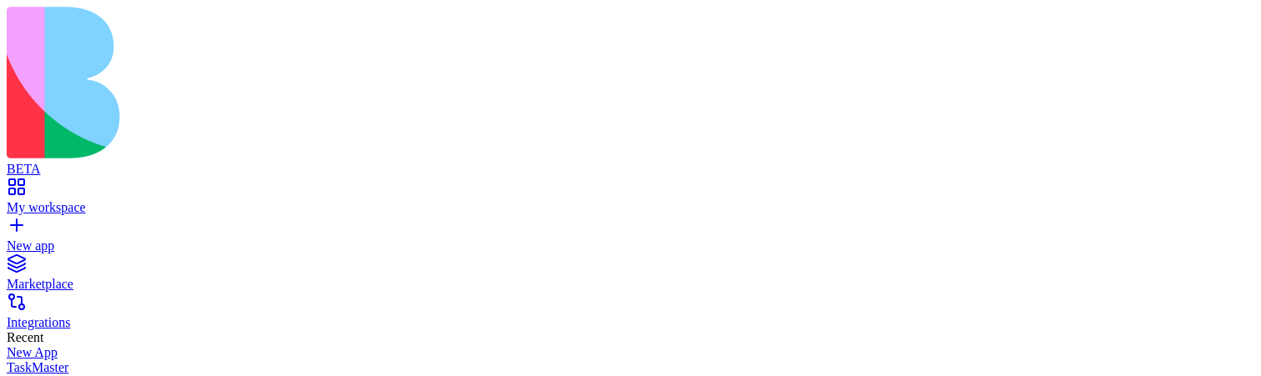
scroll to position [841, 0]
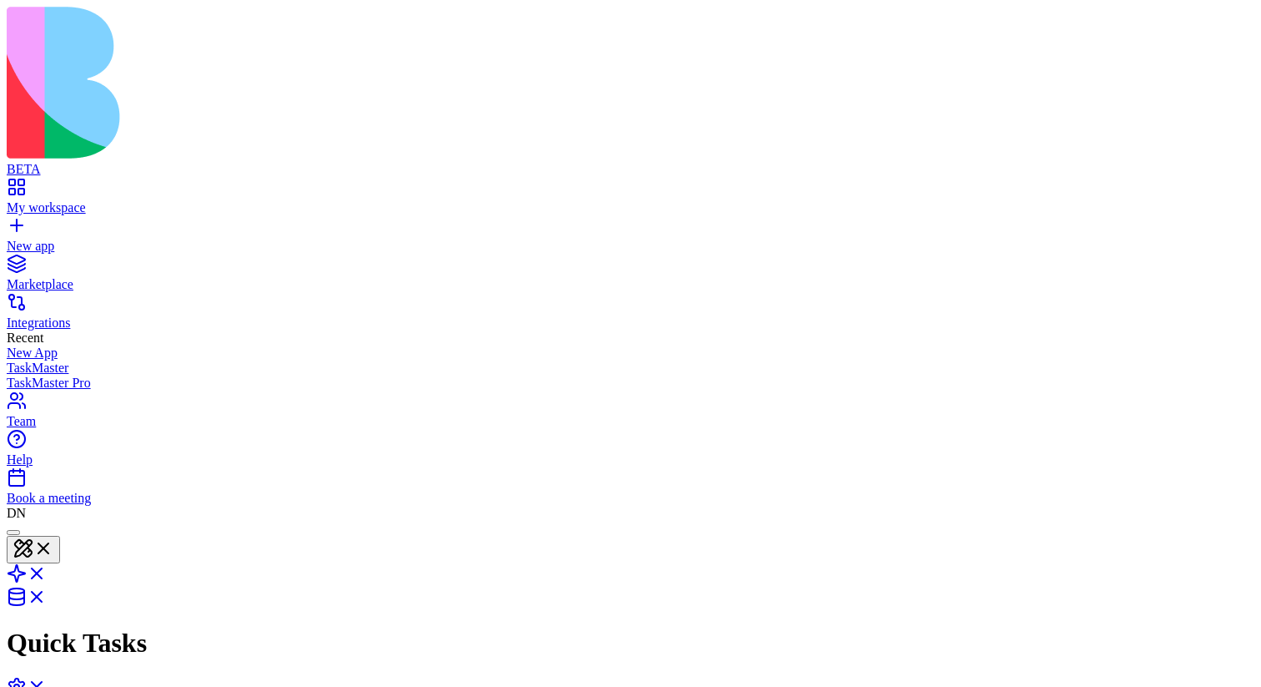
click at [13, 532] on div at bounding box center [13, 532] width 0 height 0
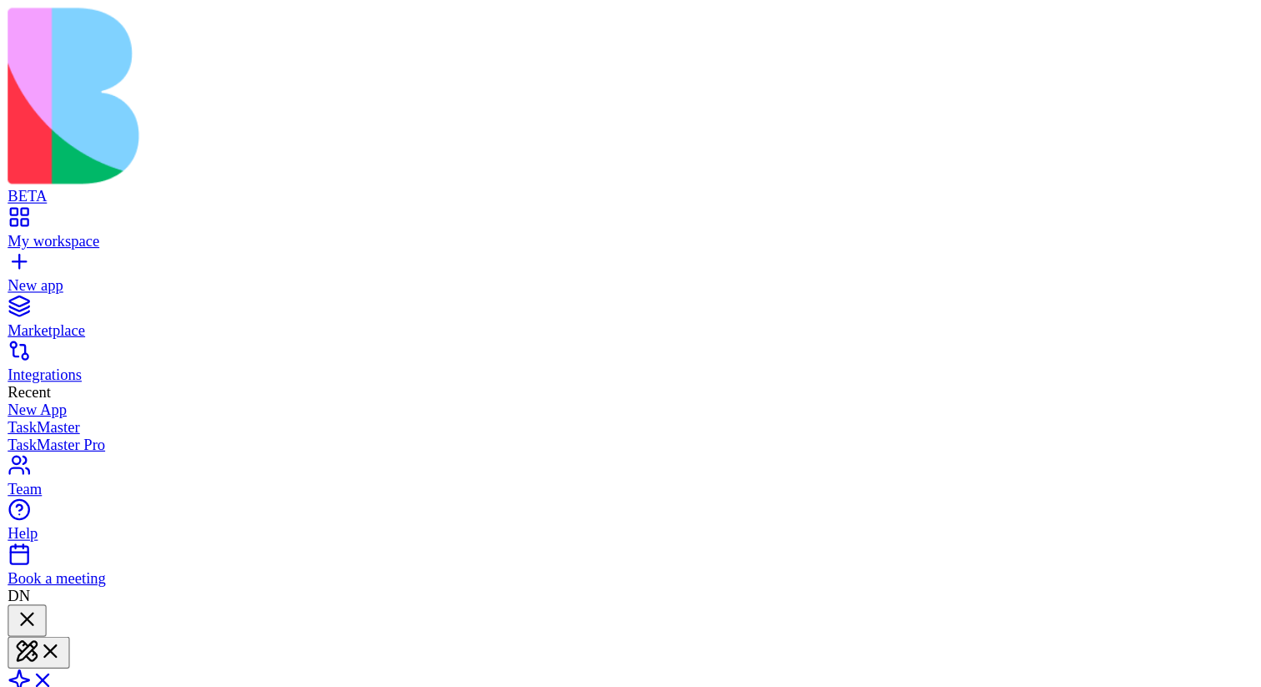
click at [33, 523] on div at bounding box center [23, 534] width 20 height 23
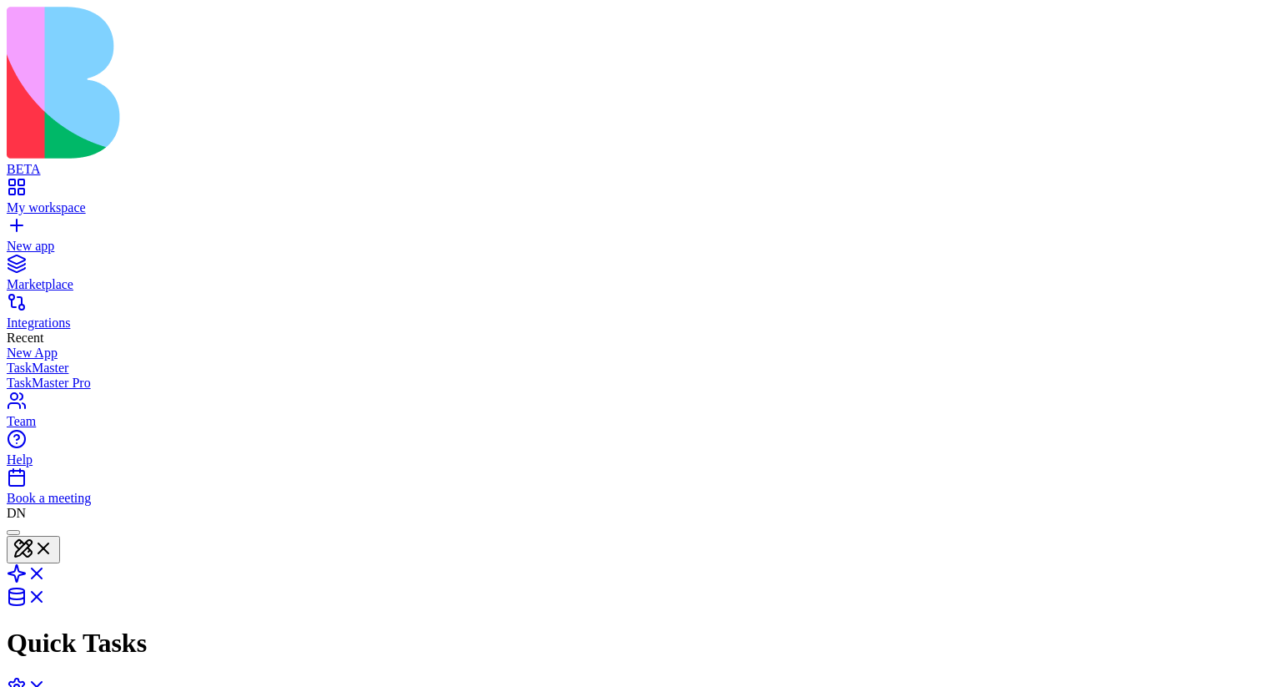
click at [13, 532] on div at bounding box center [13, 532] width 0 height 0
click at [33, 523] on div at bounding box center [23, 534] width 20 height 23
click at [13, 532] on div at bounding box center [13, 532] width 0 height 0
click at [33, 523] on div at bounding box center [23, 534] width 20 height 23
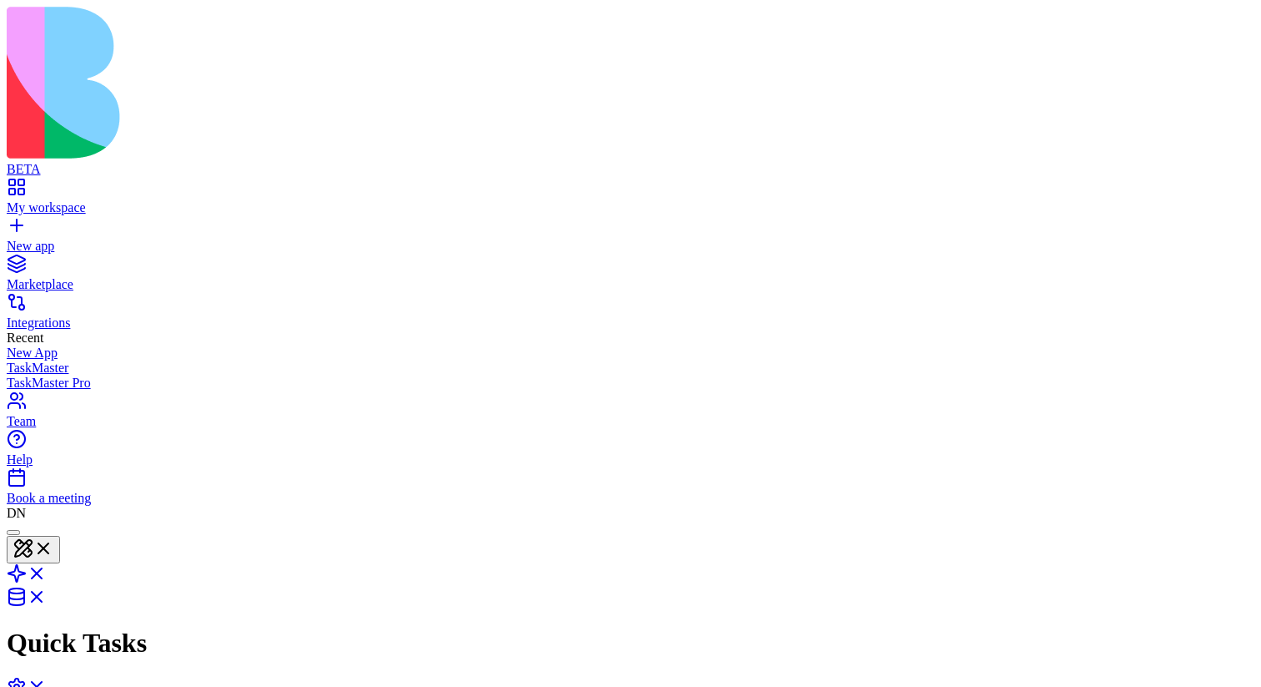
click at [13, 532] on div at bounding box center [13, 532] width 0 height 0
click at [33, 523] on div at bounding box center [23, 534] width 20 height 23
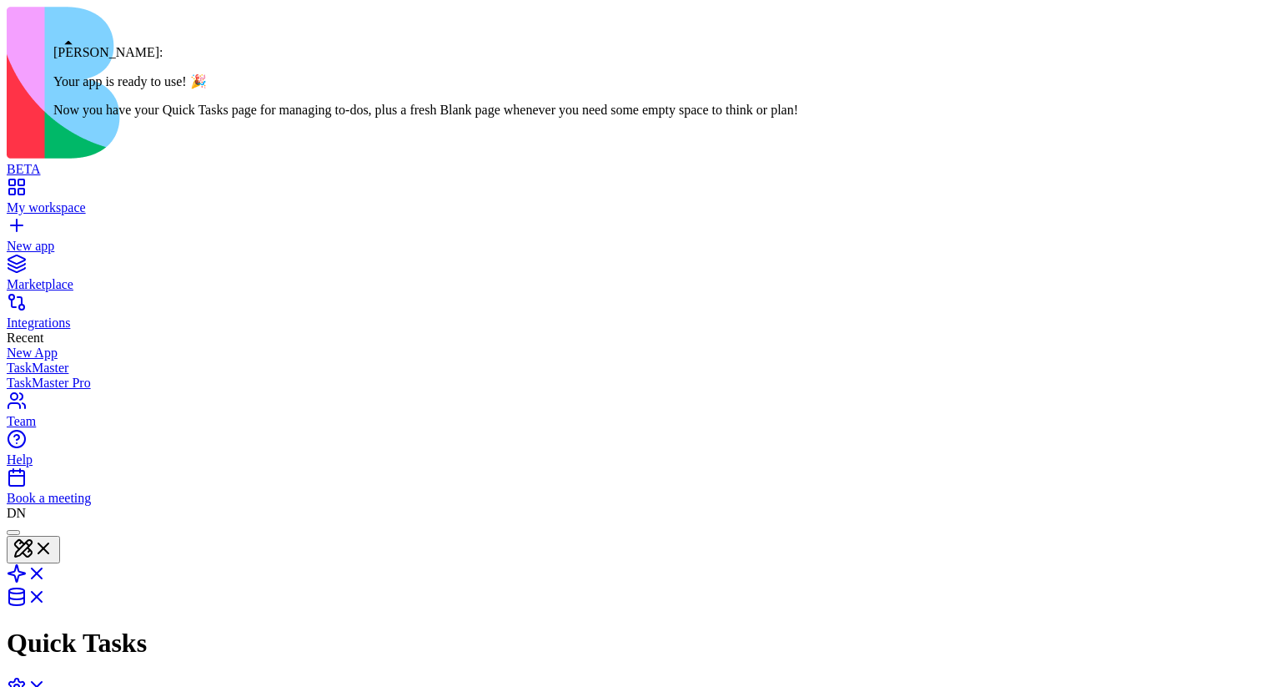
click at [13, 532] on div at bounding box center [13, 532] width 0 height 0
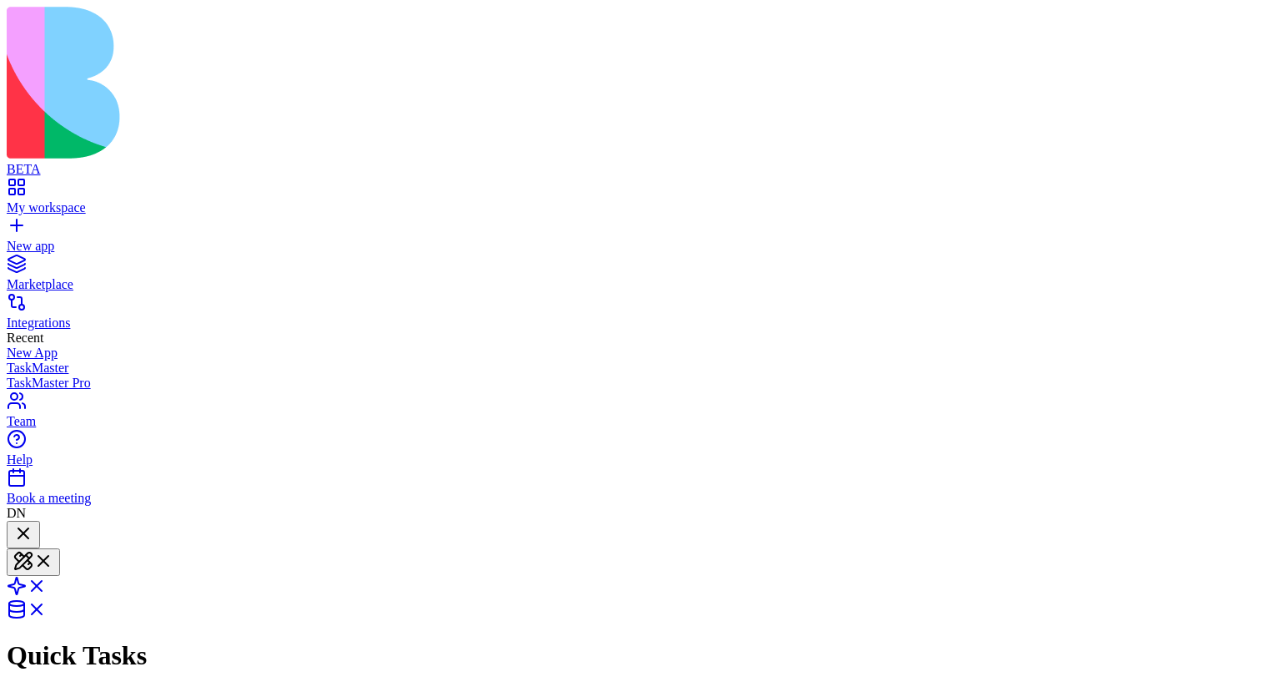
click at [33, 523] on div at bounding box center [23, 534] width 20 height 23
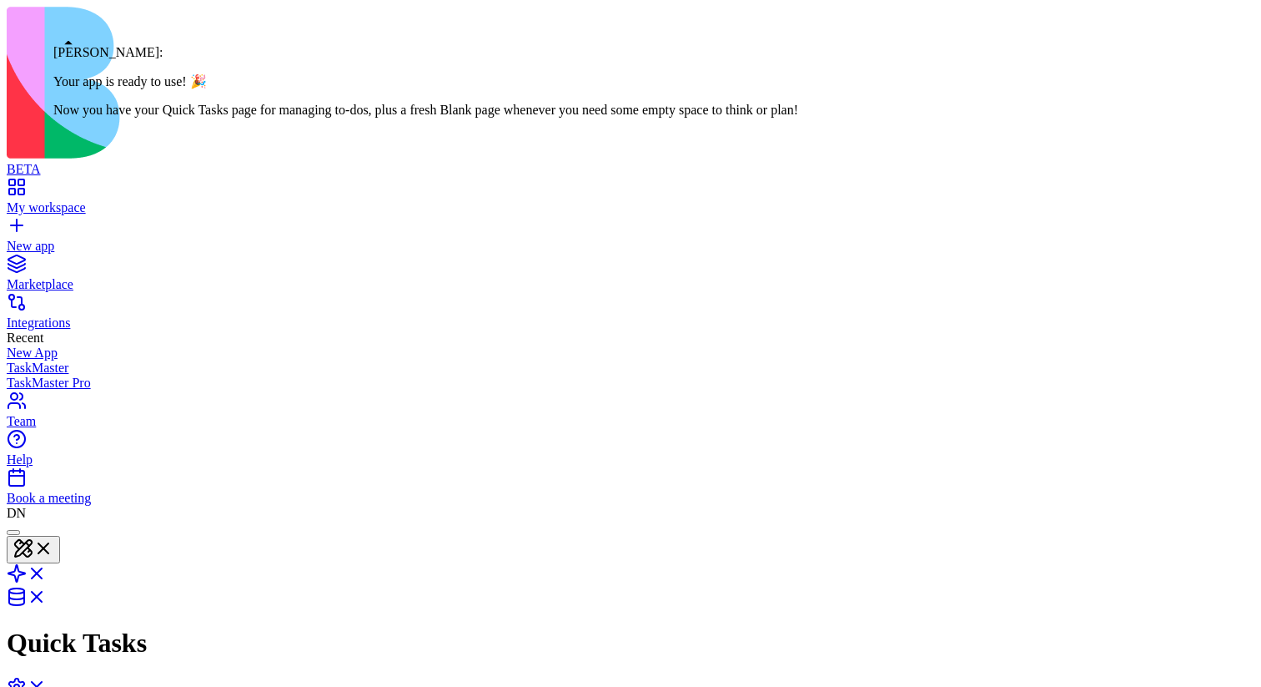
click at [13, 532] on div at bounding box center [13, 532] width 0 height 0
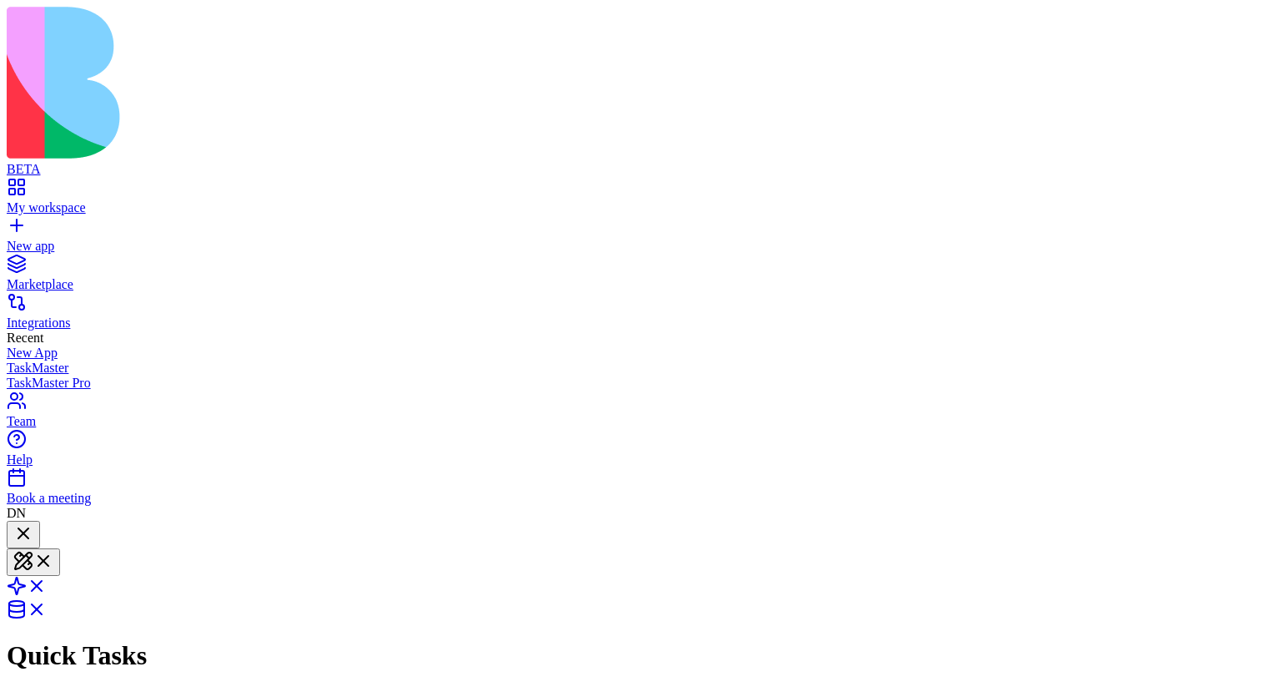
click at [33, 523] on div at bounding box center [23, 534] width 20 height 23
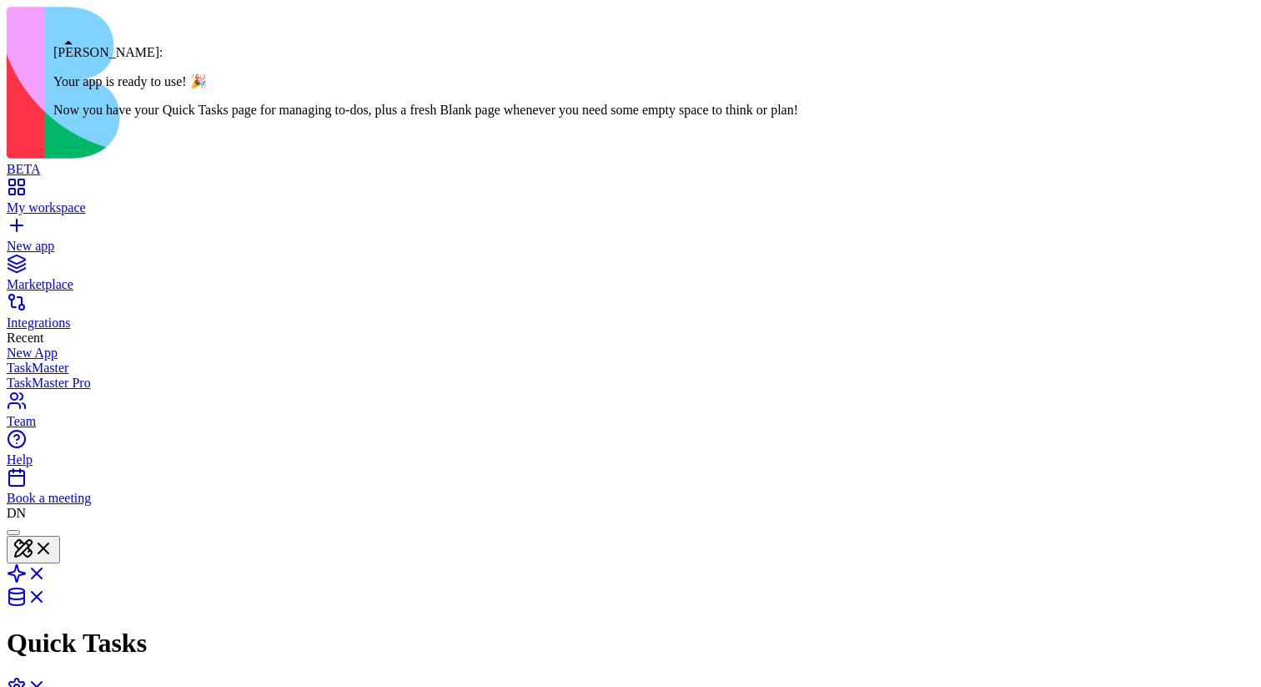
click at [13, 532] on div at bounding box center [13, 532] width 0 height 0
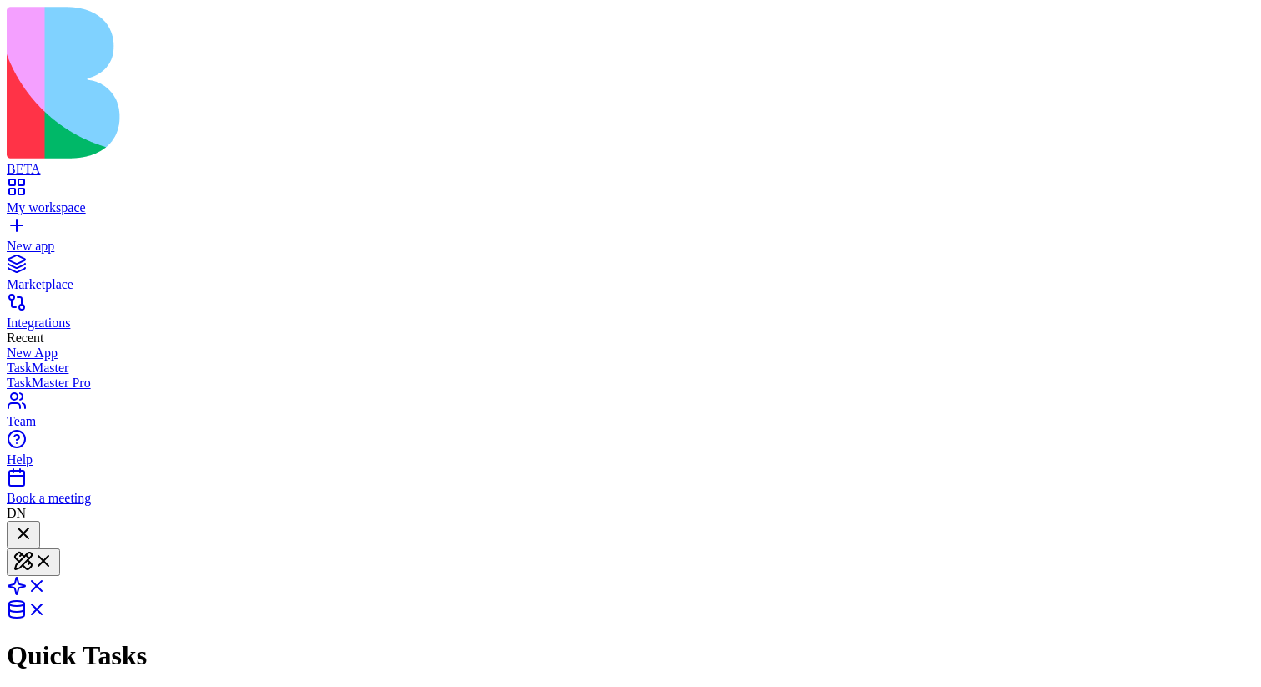
click at [33, 523] on div at bounding box center [23, 534] width 20 height 23
click at [13, 532] on div at bounding box center [13, 532] width 0 height 0
click at [33, 523] on div at bounding box center [23, 534] width 20 height 23
click at [13, 532] on div at bounding box center [13, 532] width 0 height 0
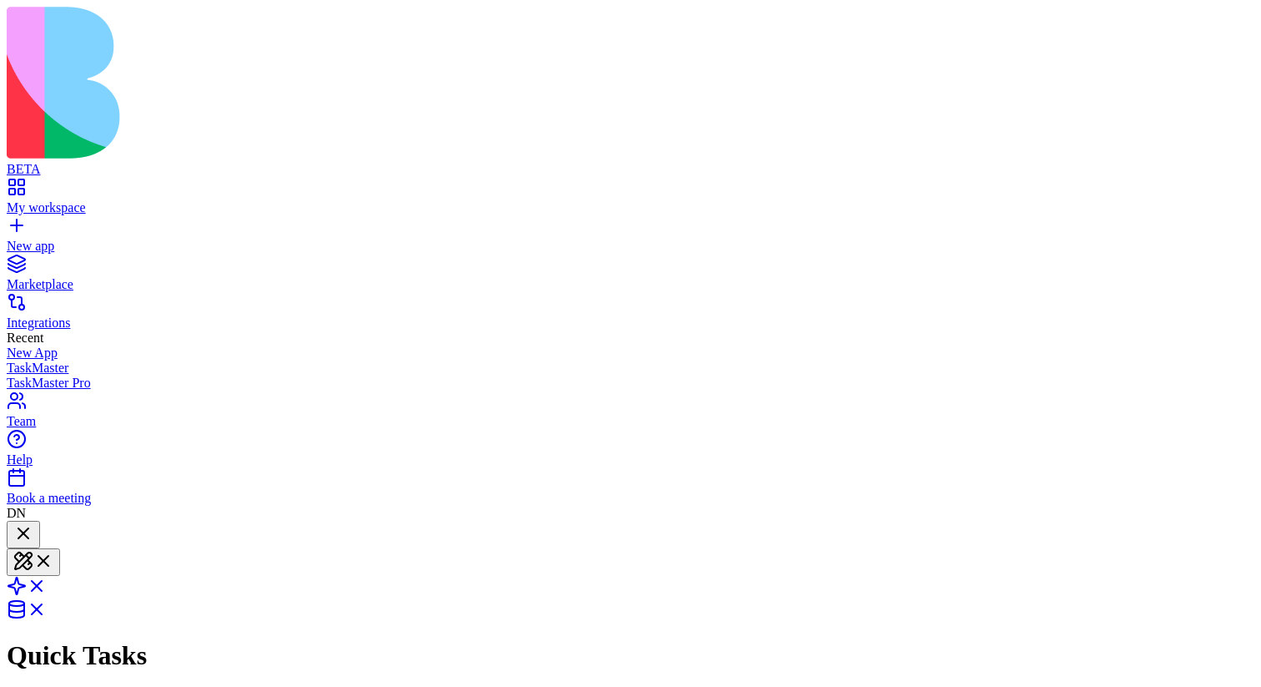
click at [33, 523] on div at bounding box center [23, 534] width 20 height 23
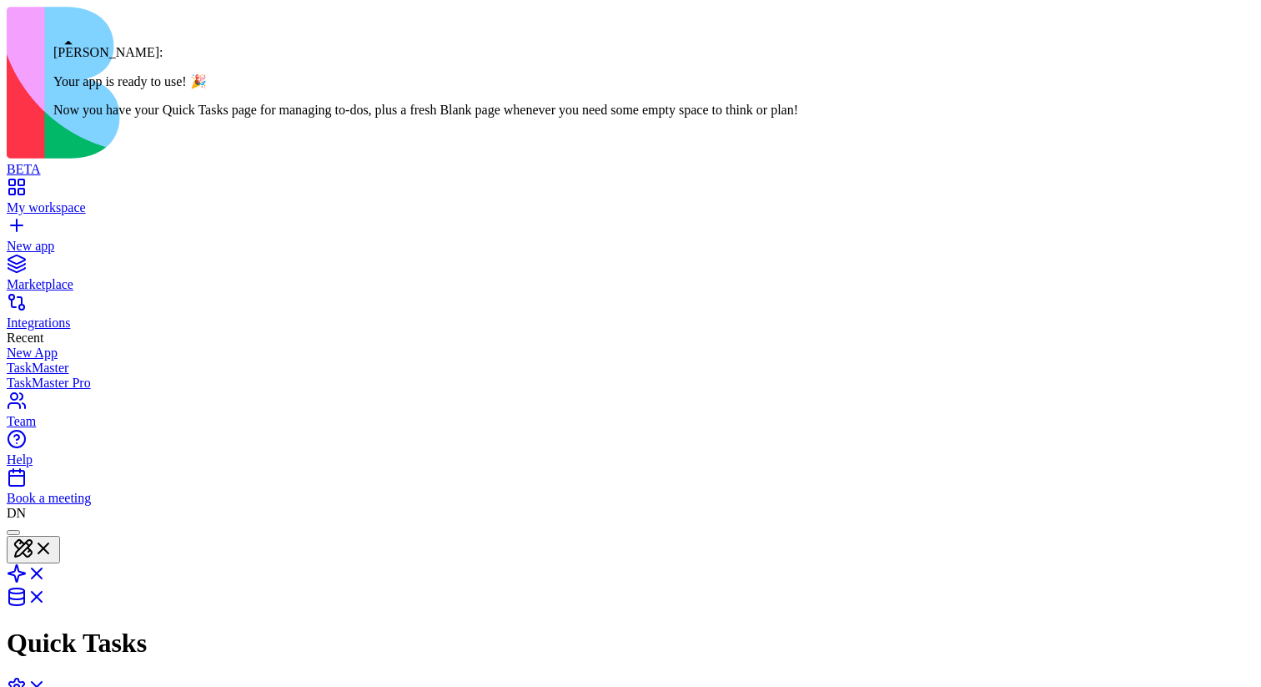
click at [13, 532] on div at bounding box center [13, 532] width 0 height 0
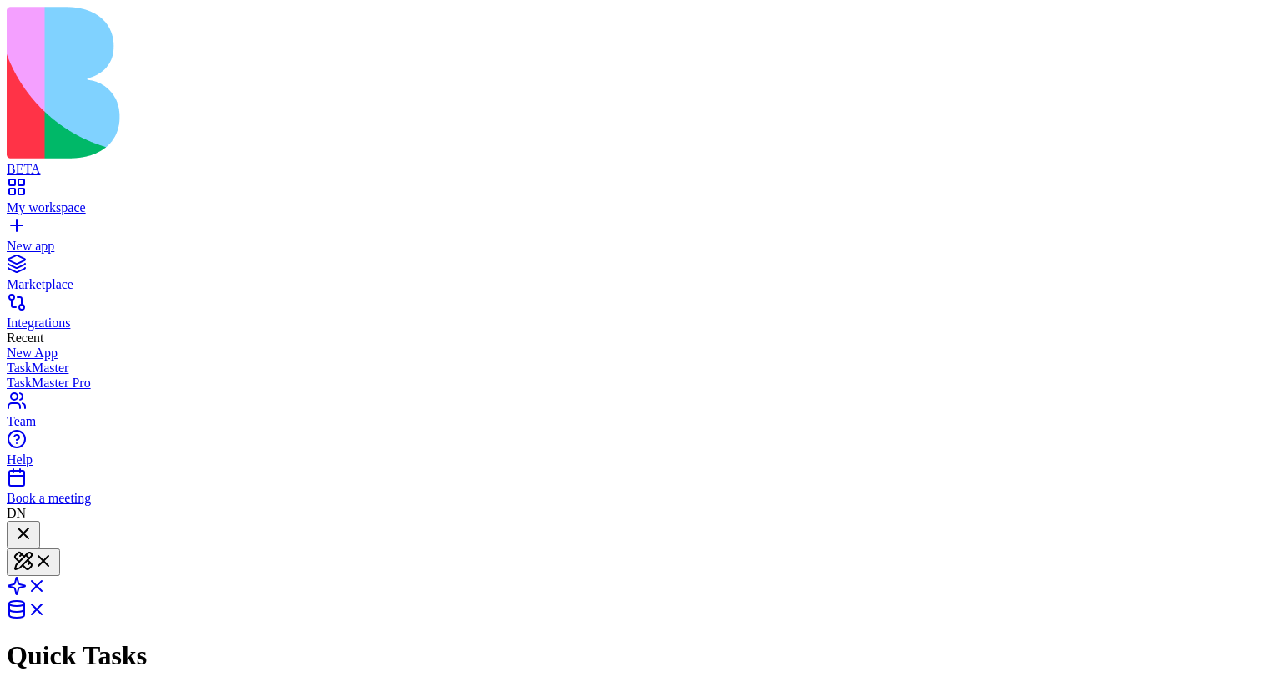
click at [33, 523] on div at bounding box center [23, 534] width 20 height 23
click at [13, 532] on div at bounding box center [13, 532] width 0 height 0
click at [33, 523] on div at bounding box center [23, 534] width 20 height 23
click at [13, 532] on div at bounding box center [13, 532] width 0 height 0
click at [33, 523] on div at bounding box center [23, 534] width 20 height 23
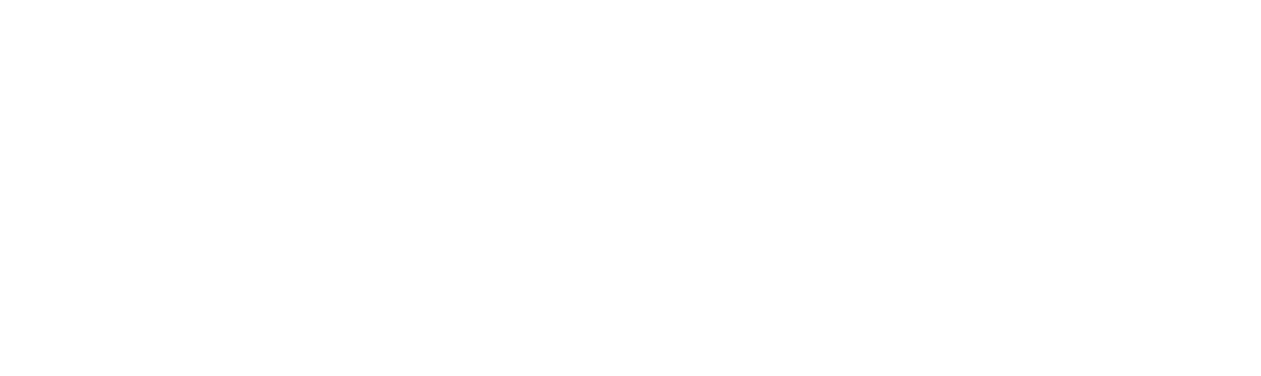
scroll to position [0, 0]
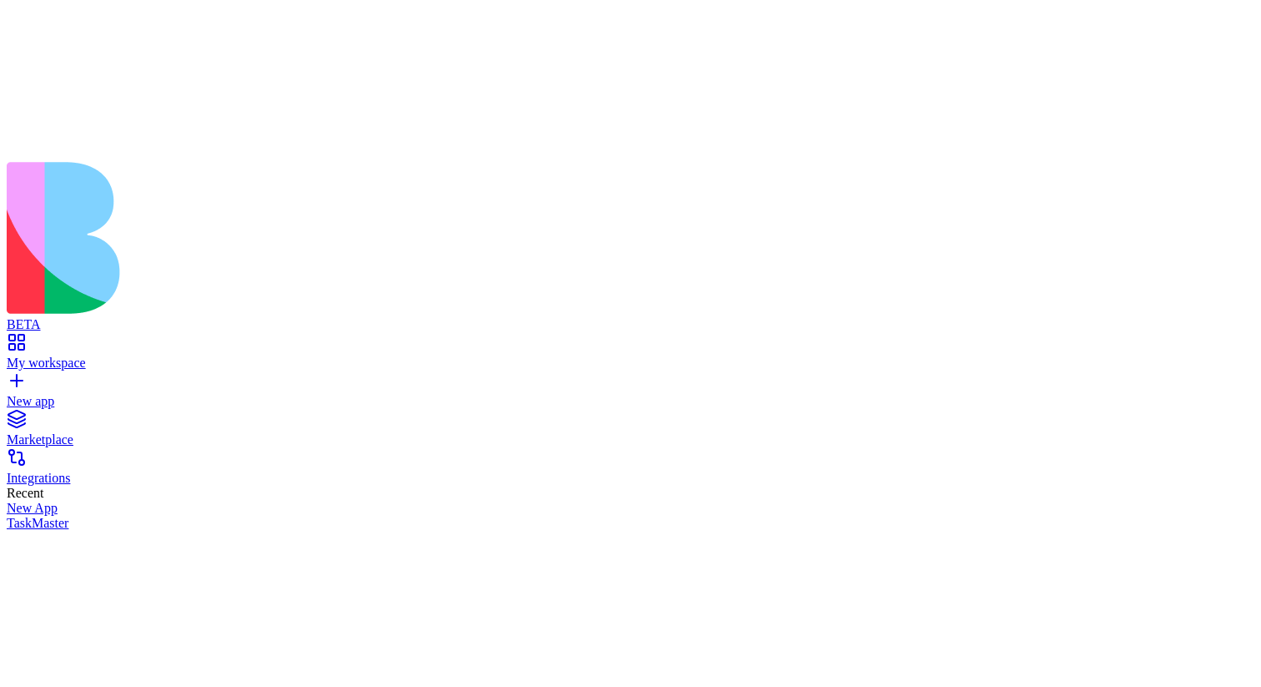
scroll to position [841, 0]
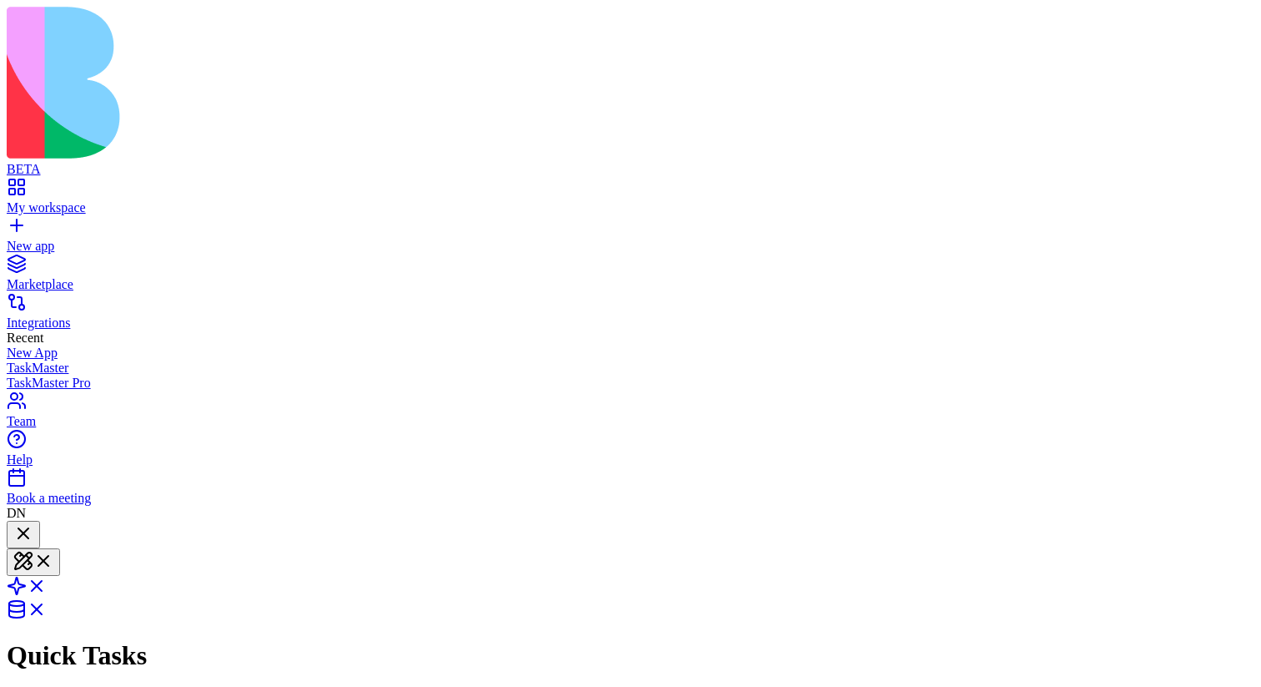
scroll to position [601, 0]
click at [33, 523] on div at bounding box center [23, 534] width 20 height 23
click at [13, 532] on div at bounding box center [13, 532] width 0 height 0
click at [33, 523] on div at bounding box center [23, 534] width 20 height 23
click at [33, 546] on div at bounding box center [23, 546] width 20 height 0
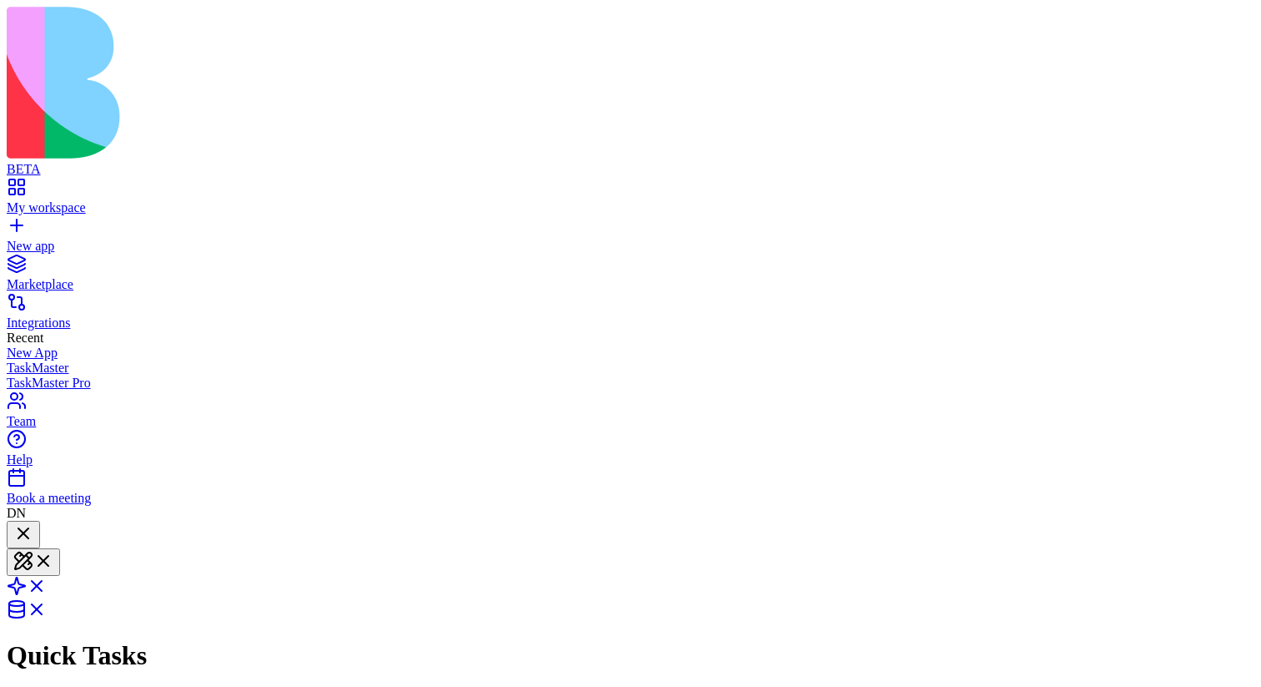
click at [33, 523] on div at bounding box center [23, 534] width 20 height 23
click at [33, 546] on div at bounding box center [23, 546] width 20 height 0
click at [33, 523] on div at bounding box center [23, 534] width 20 height 23
click at [13, 532] on div at bounding box center [13, 532] width 0 height 0
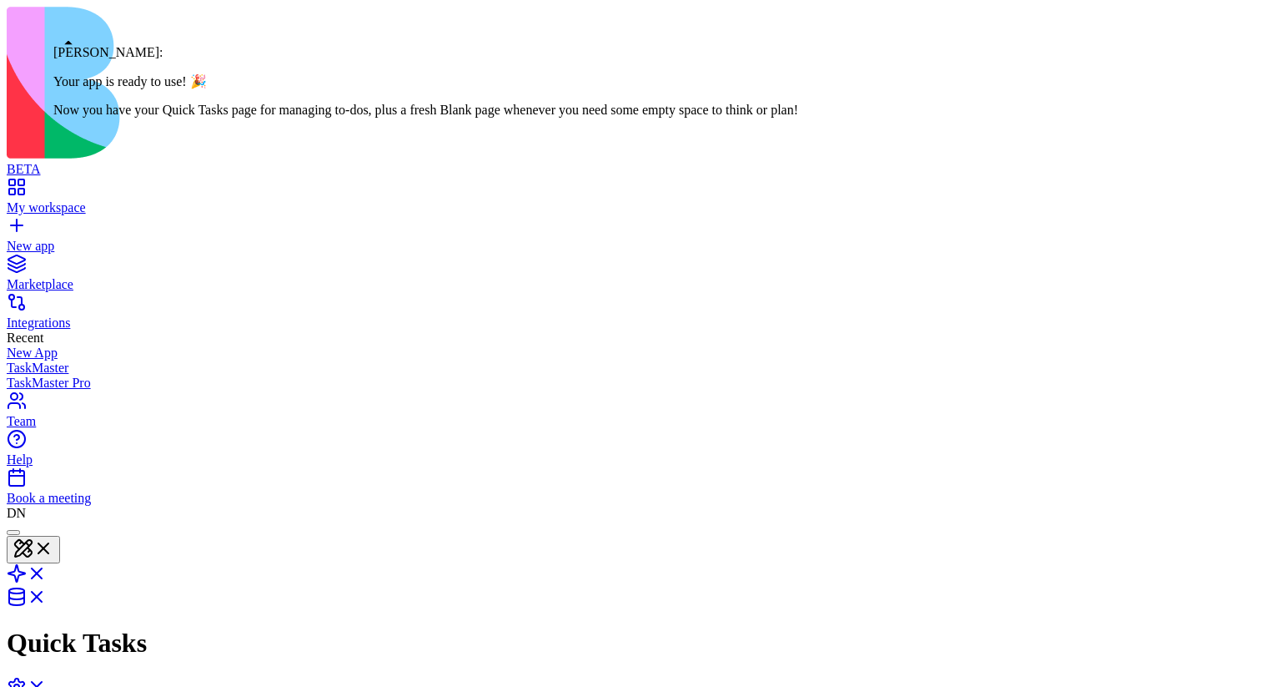
click at [13, 532] on div at bounding box center [13, 532] width 0 height 0
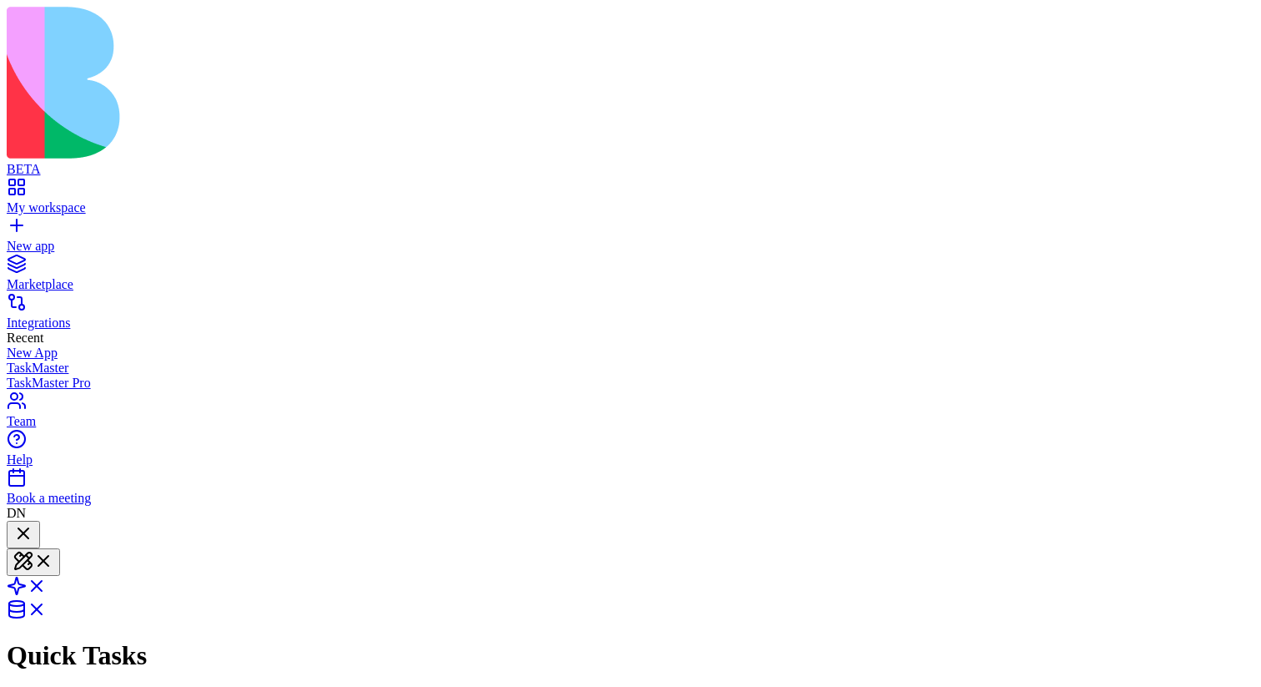
click at [33, 523] on div at bounding box center [23, 534] width 20 height 23
click at [33, 546] on div at bounding box center [23, 546] width 20 height 0
click at [33, 523] on div at bounding box center [23, 534] width 20 height 23
click at [33, 546] on div at bounding box center [23, 546] width 20 height 0
click at [33, 523] on div at bounding box center [23, 534] width 20 height 23
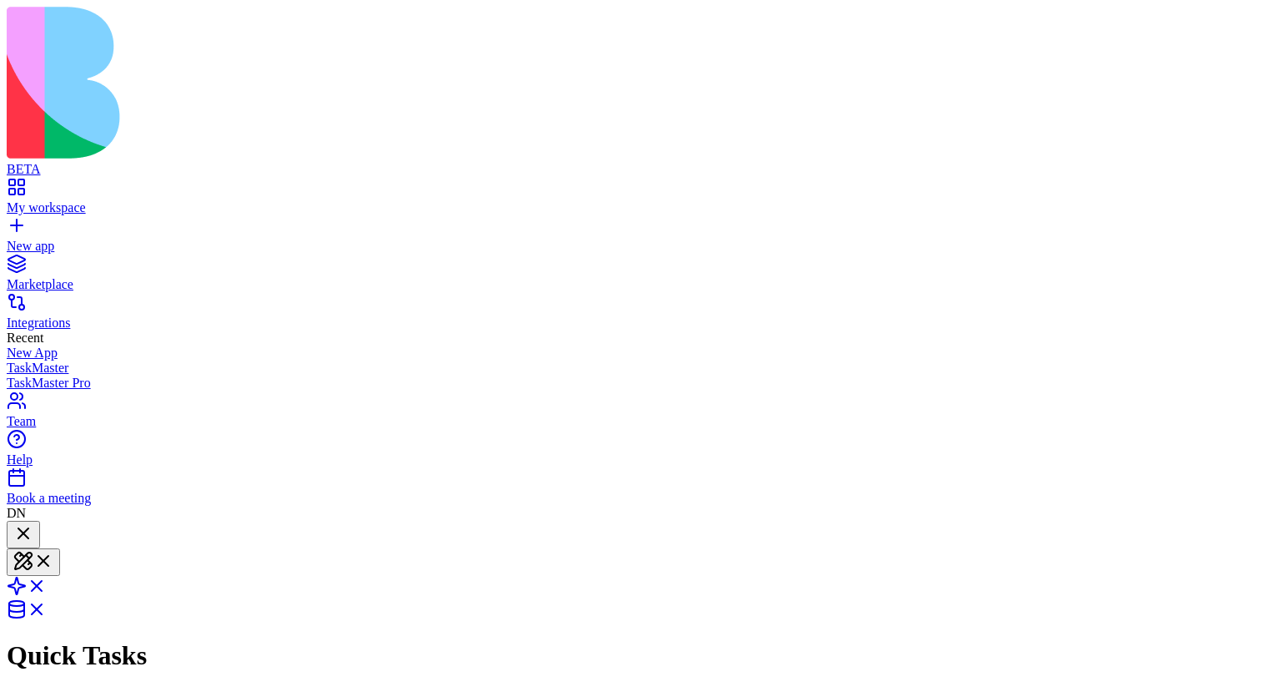
click at [33, 546] on div at bounding box center [23, 546] width 20 height 0
click at [33, 523] on div at bounding box center [23, 534] width 20 height 23
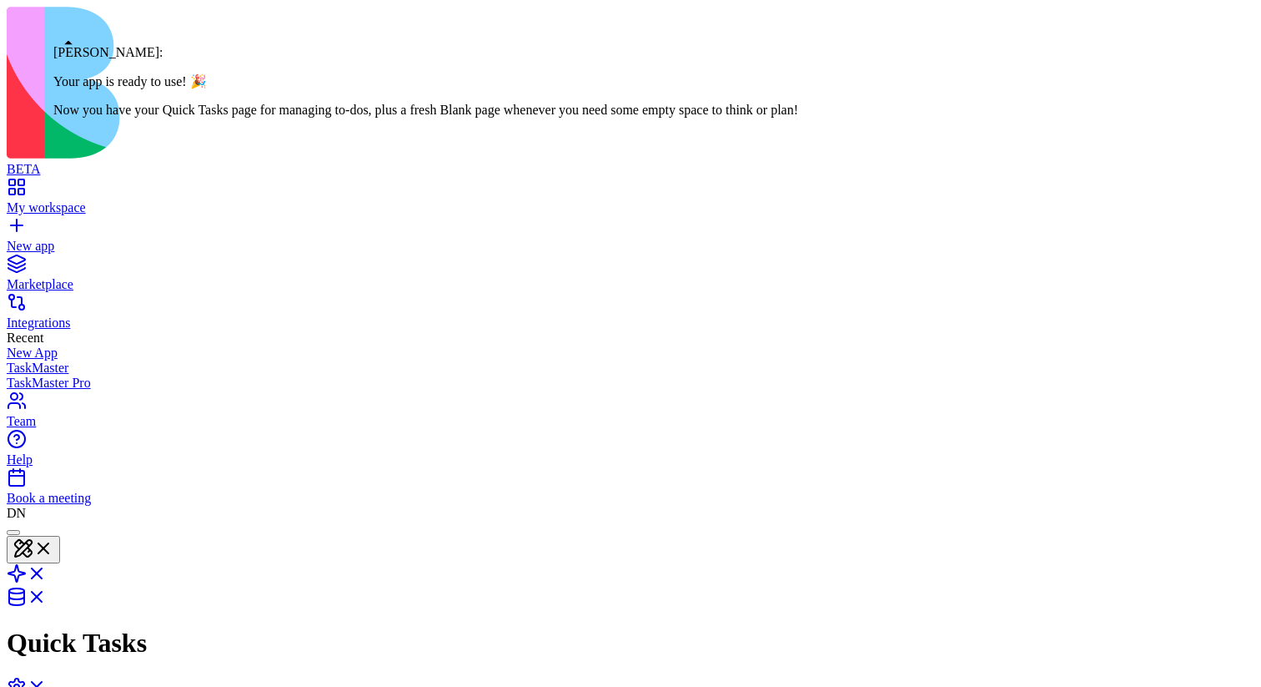
click at [13, 532] on div at bounding box center [13, 532] width 0 height 0
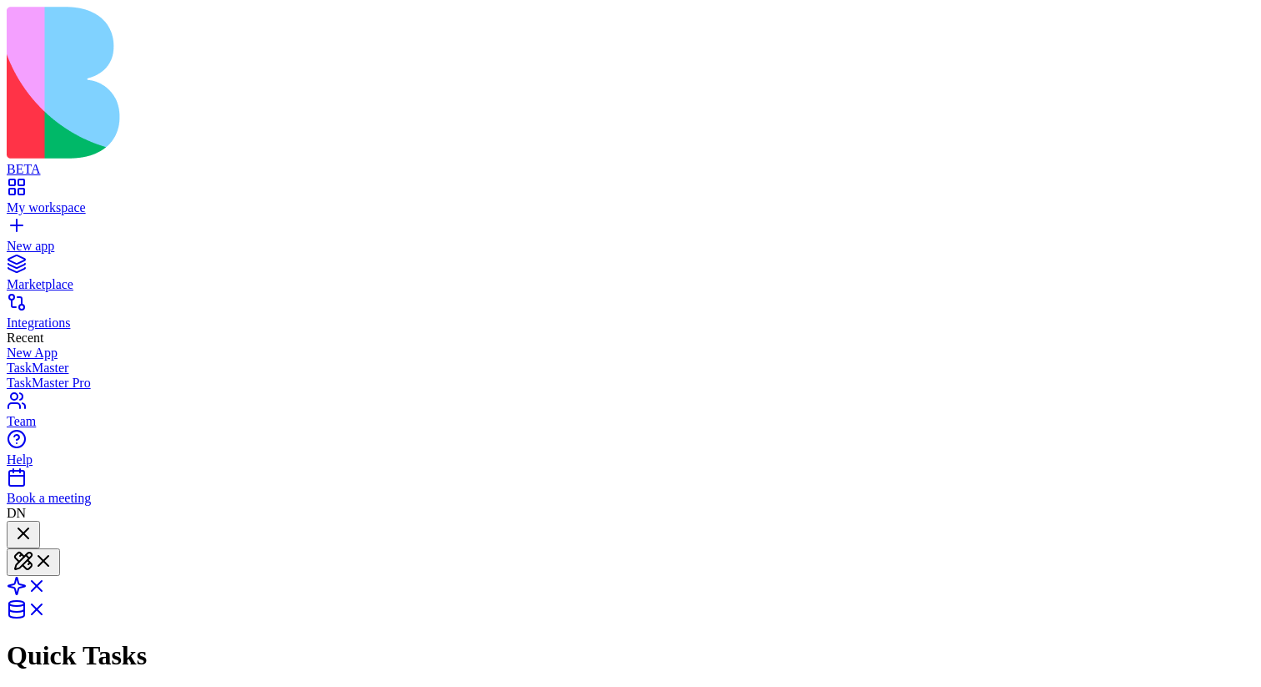
click at [33, 523] on div at bounding box center [23, 534] width 20 height 23
click at [13, 532] on div at bounding box center [13, 532] width 0 height 0
click at [33, 523] on div at bounding box center [23, 534] width 20 height 23
click at [13, 532] on div at bounding box center [13, 532] width 0 height 0
click at [33, 523] on div at bounding box center [23, 534] width 20 height 23
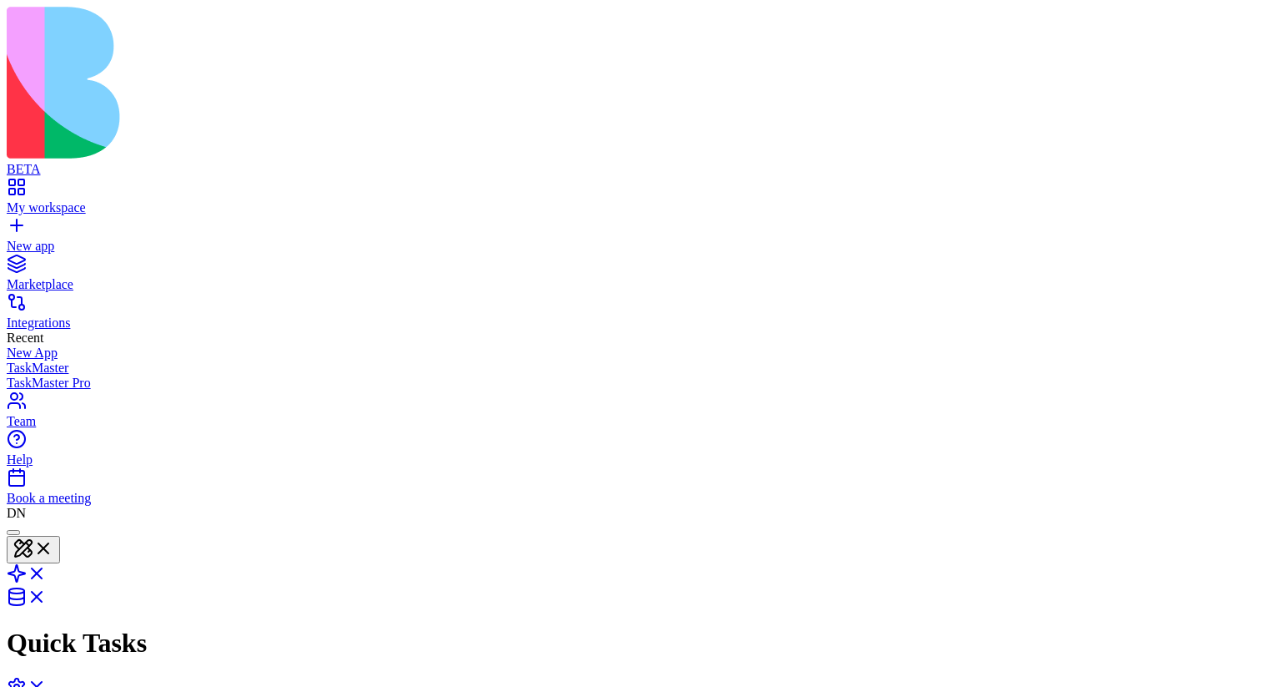
click at [13, 532] on div at bounding box center [13, 532] width 0 height 0
click at [33, 523] on div at bounding box center [23, 534] width 20 height 23
click at [13, 532] on div at bounding box center [13, 532] width 0 height 0
click at [33, 523] on div at bounding box center [23, 534] width 20 height 23
click at [13, 532] on div at bounding box center [13, 532] width 0 height 0
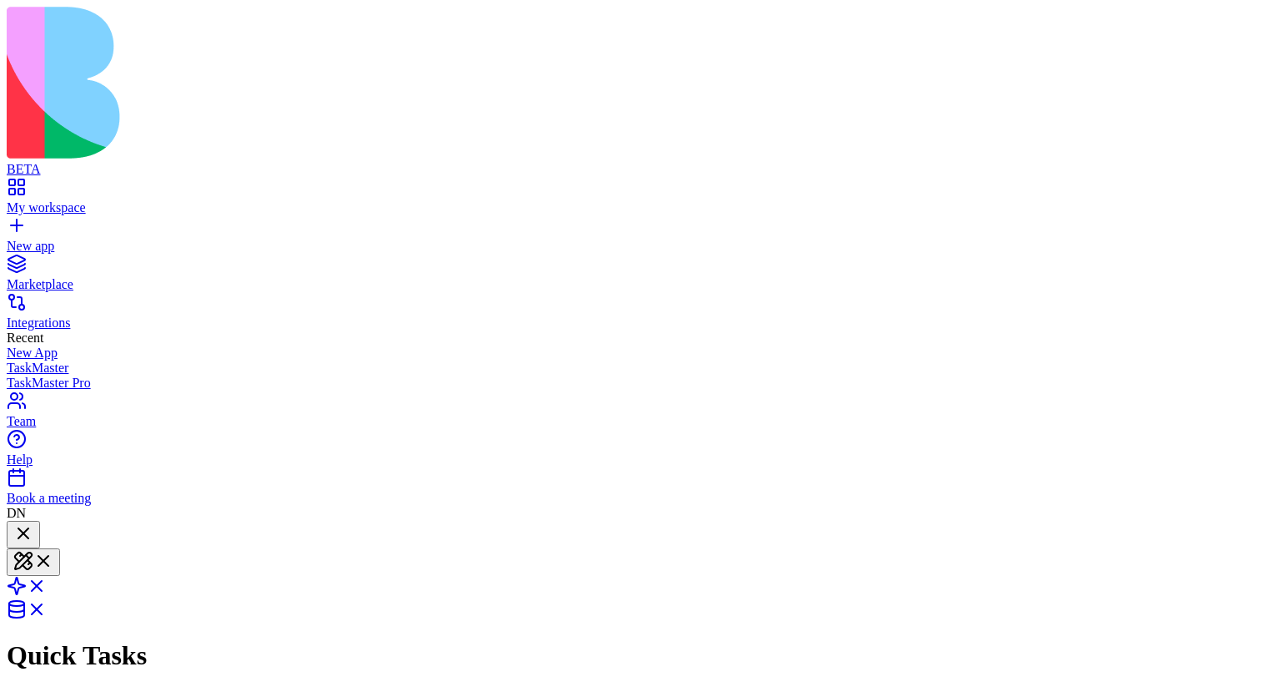
click at [33, 523] on div at bounding box center [23, 534] width 20 height 23
click at [33, 546] on div at bounding box center [23, 546] width 20 height 0
click at [33, 523] on div at bounding box center [23, 534] width 20 height 23
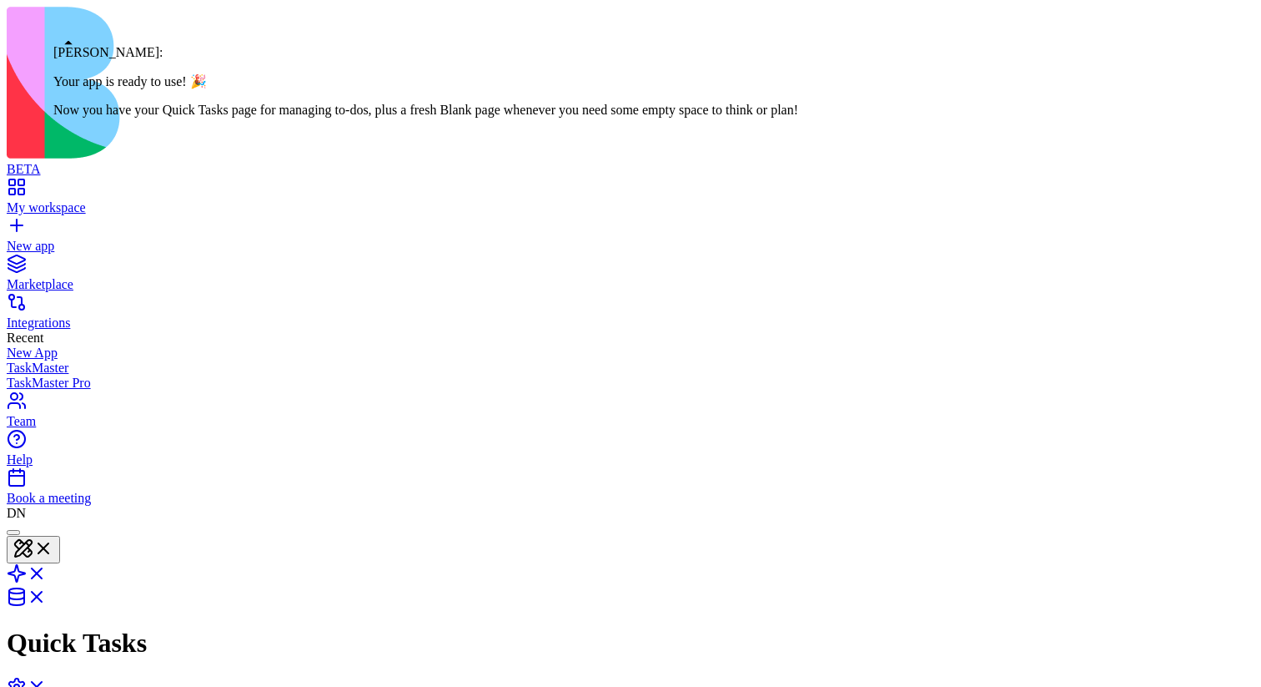
click at [13, 532] on div at bounding box center [13, 532] width 0 height 0
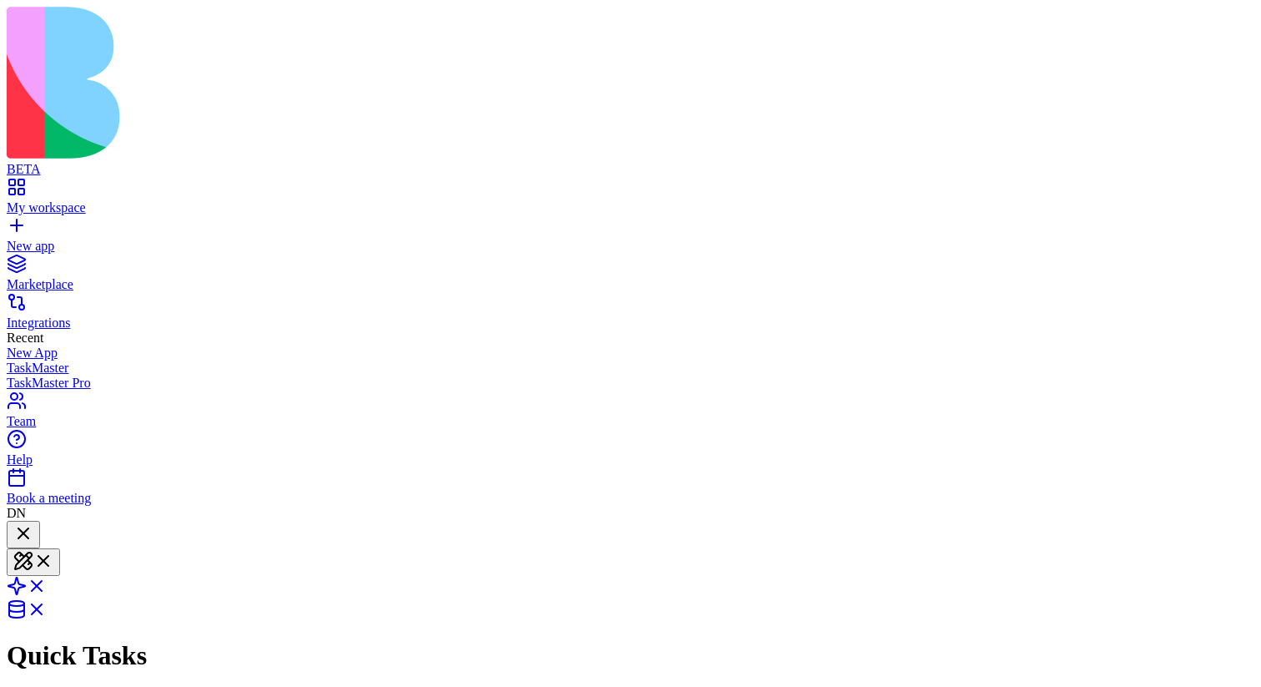
click at [33, 523] on div at bounding box center [23, 534] width 20 height 23
click at [13, 532] on div at bounding box center [13, 532] width 0 height 0
click at [33, 523] on div at bounding box center [23, 534] width 20 height 23
click at [13, 532] on div at bounding box center [13, 532] width 0 height 0
click at [33, 523] on div at bounding box center [23, 534] width 20 height 23
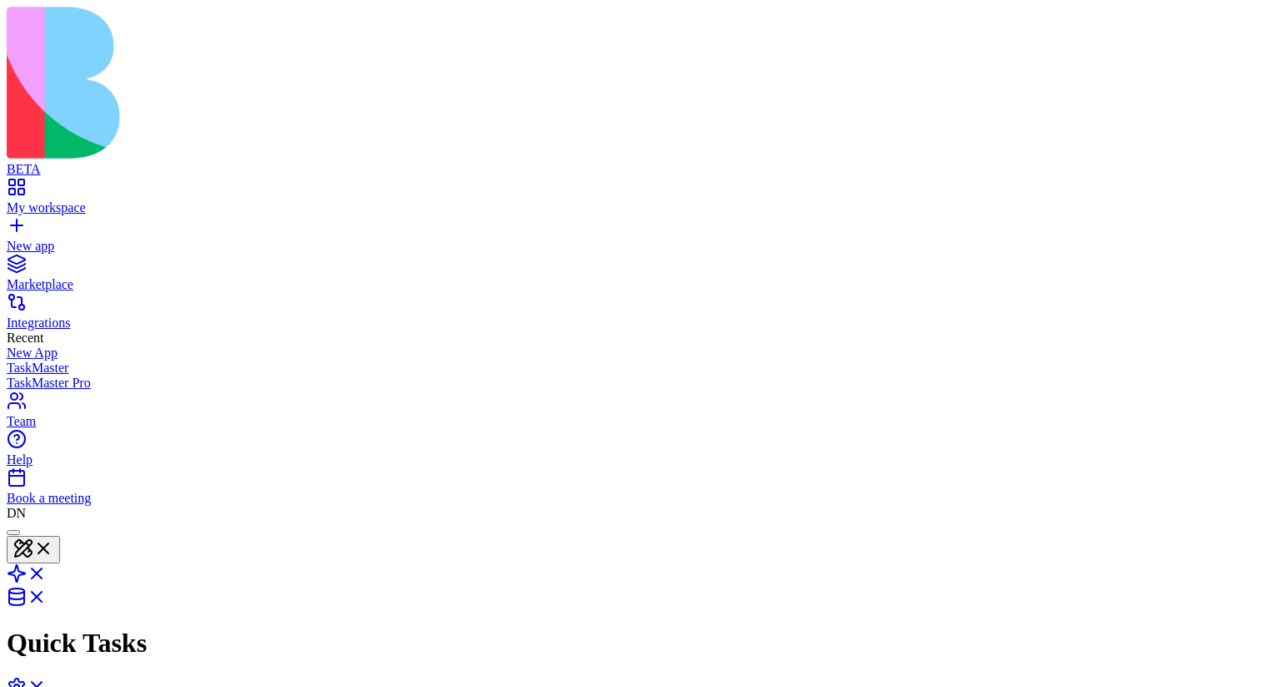
click at [13, 532] on div at bounding box center [13, 532] width 0 height 0
click at [33, 523] on div at bounding box center [23, 534] width 20 height 23
click at [13, 532] on div at bounding box center [13, 532] width 0 height 0
click at [33, 523] on div at bounding box center [23, 534] width 20 height 23
click at [13, 532] on div at bounding box center [13, 532] width 0 height 0
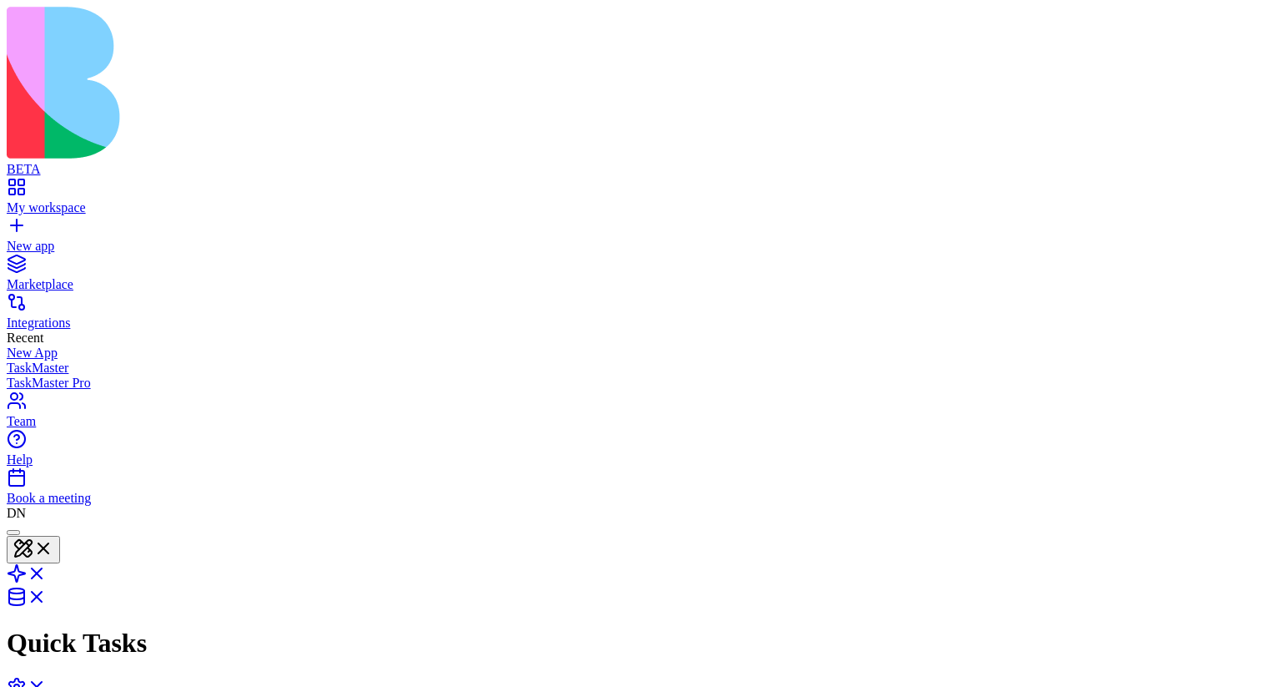
scroll to position [0, 0]
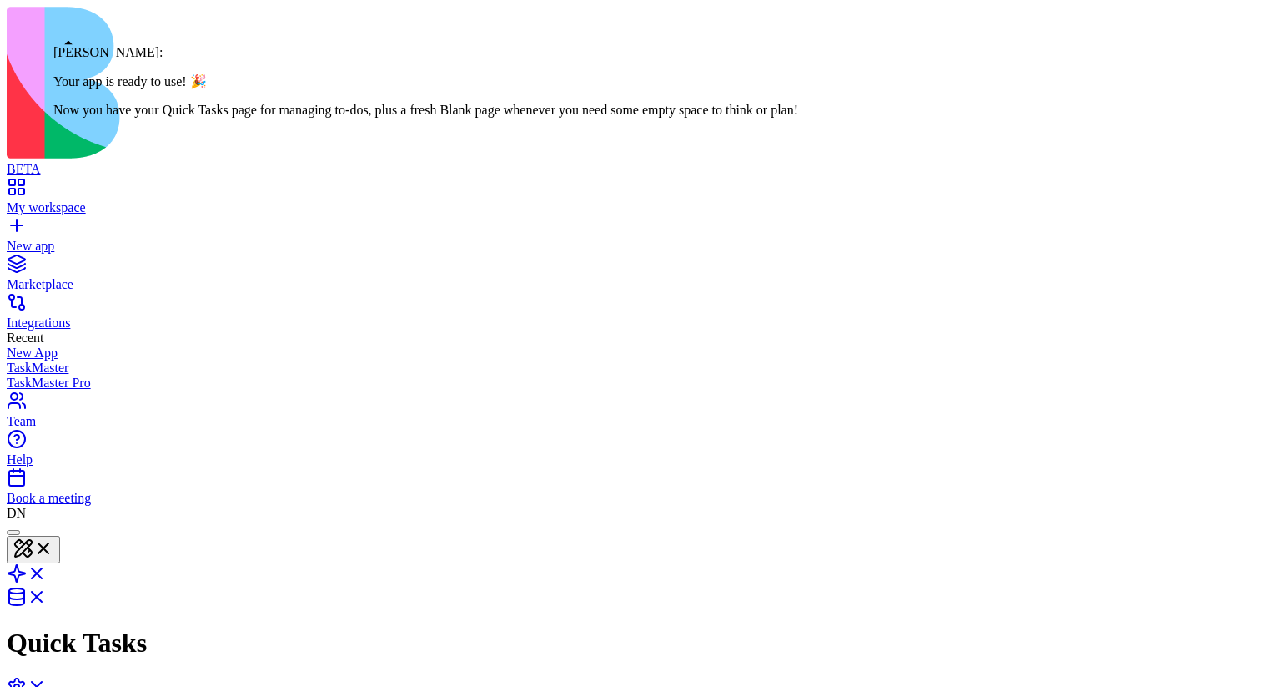
click at [13, 532] on div at bounding box center [13, 532] width 0 height 0
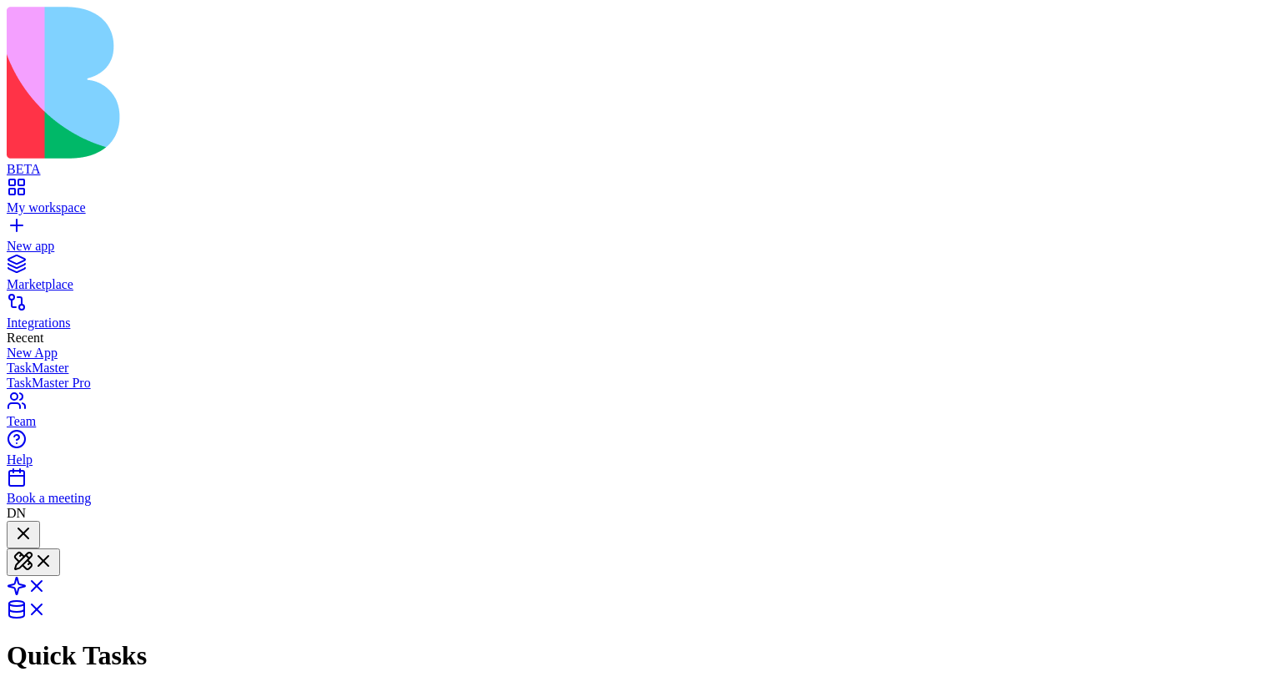
click at [33, 523] on div at bounding box center [23, 534] width 20 height 23
click at [13, 532] on div at bounding box center [13, 532] width 0 height 0
click at [33, 523] on div at bounding box center [23, 534] width 20 height 23
click at [33, 546] on div at bounding box center [23, 546] width 20 height 0
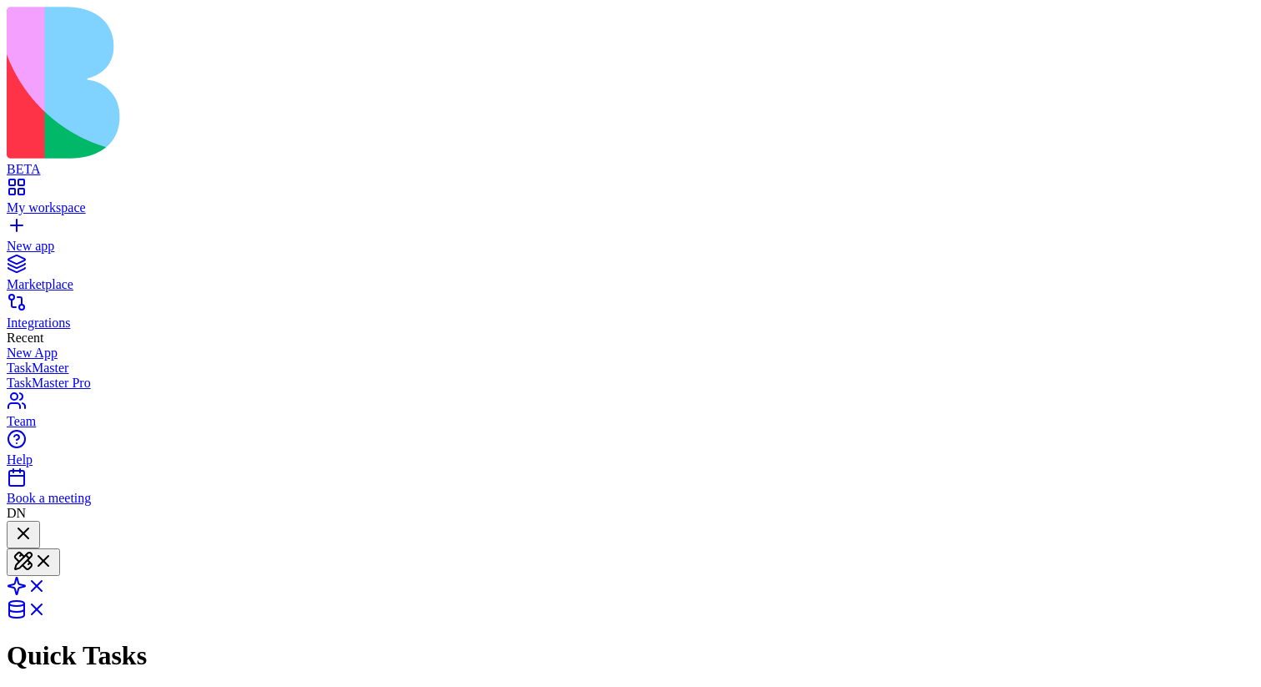
click at [33, 523] on div at bounding box center [23, 534] width 20 height 23
click at [13, 532] on div at bounding box center [13, 532] width 0 height 0
click at [33, 523] on div at bounding box center [23, 534] width 20 height 23
click at [13, 532] on div at bounding box center [13, 532] width 0 height 0
click at [33, 523] on div at bounding box center [23, 534] width 20 height 23
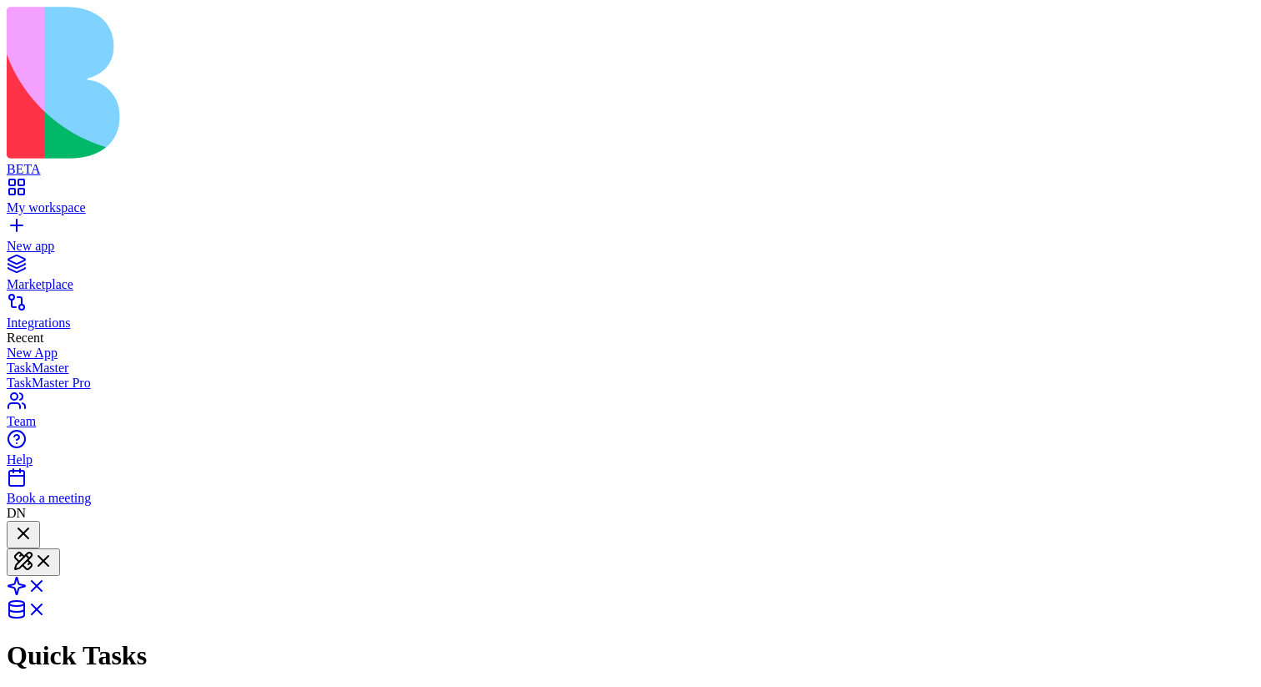
click at [33, 546] on div at bounding box center [23, 546] width 20 height 0
click at [33, 523] on div at bounding box center [23, 534] width 20 height 23
click at [13, 532] on div at bounding box center [13, 532] width 0 height 0
click at [33, 523] on div at bounding box center [23, 534] width 20 height 23
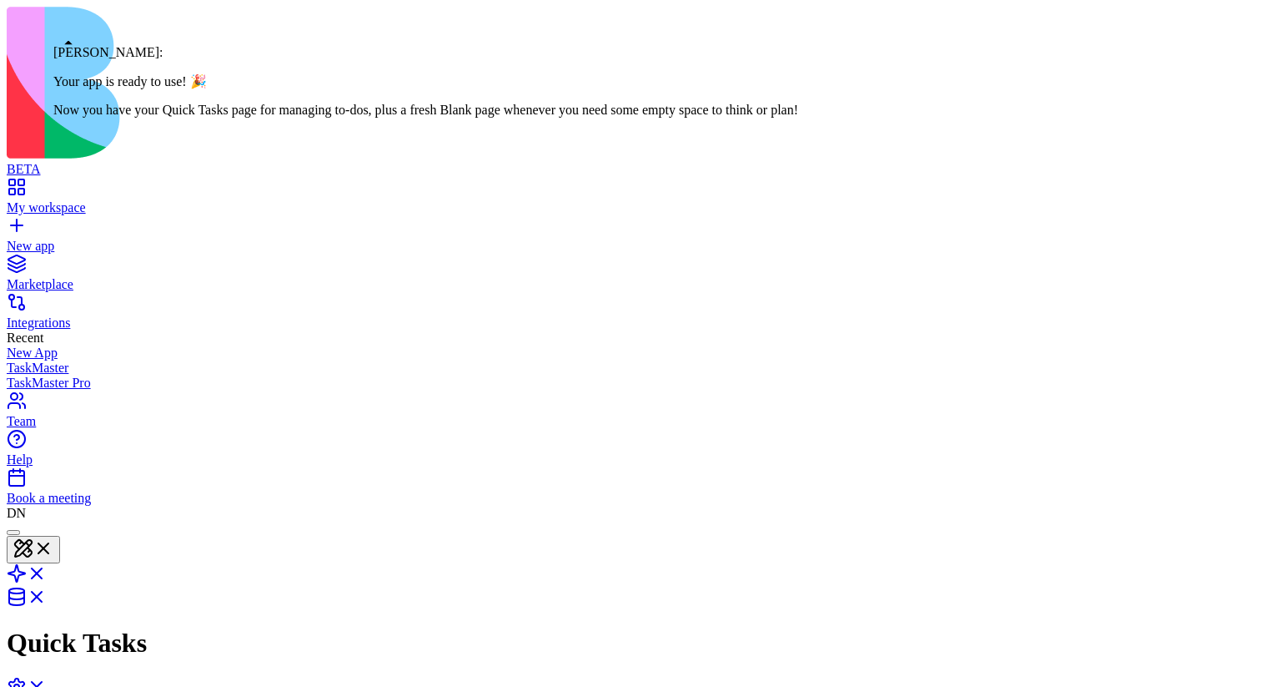
click at [74, 521] on header "Quick Tasks Invite & Share" at bounding box center [631, 638] width 1248 height 234
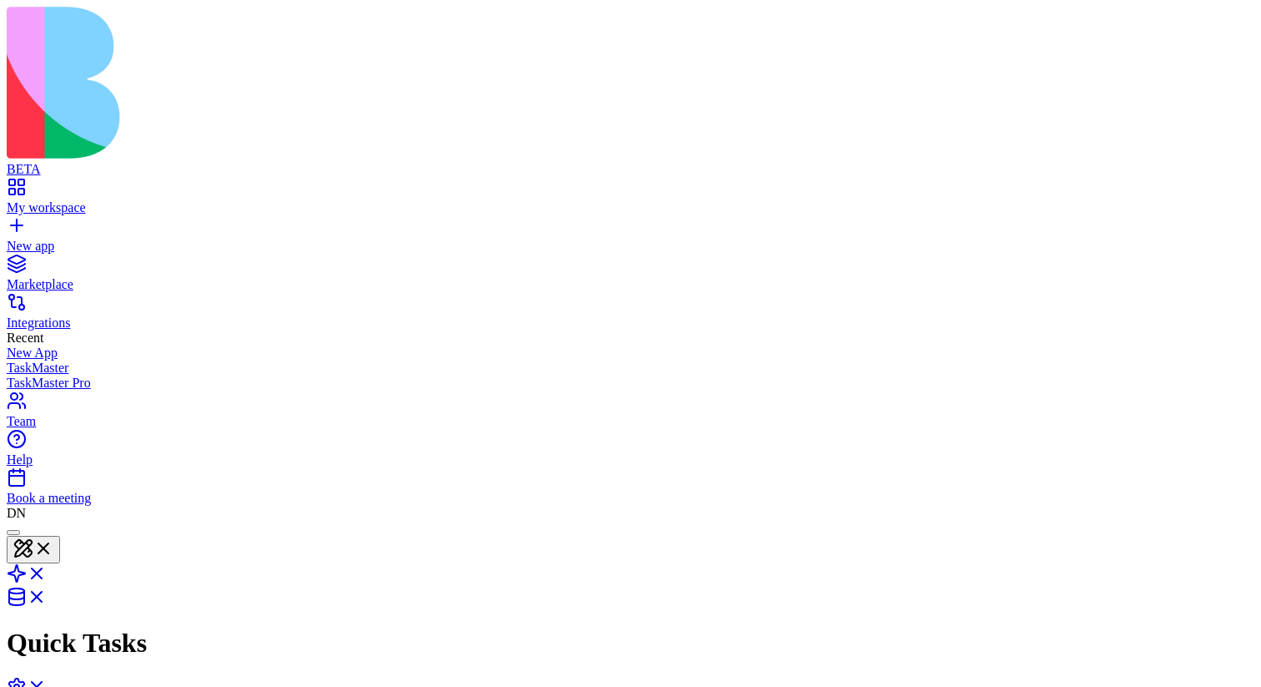
click at [13, 532] on div at bounding box center [13, 532] width 0 height 0
click at [33, 523] on div at bounding box center [23, 534] width 20 height 23
click at [13, 532] on div at bounding box center [13, 532] width 0 height 0
click at [33, 523] on div at bounding box center [23, 534] width 20 height 23
click at [13, 532] on div at bounding box center [13, 532] width 0 height 0
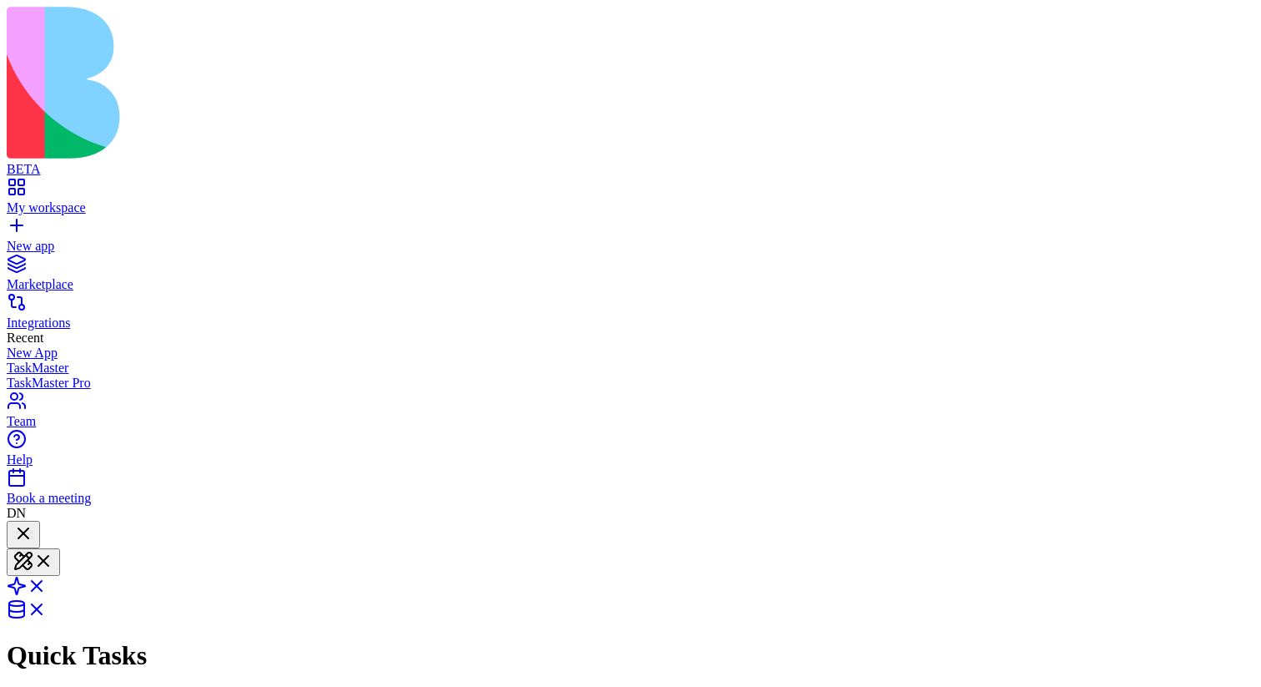
click at [33, 523] on div at bounding box center [23, 534] width 20 height 23
click at [13, 532] on div at bounding box center [13, 532] width 0 height 0
click at [33, 523] on div at bounding box center [23, 534] width 20 height 23
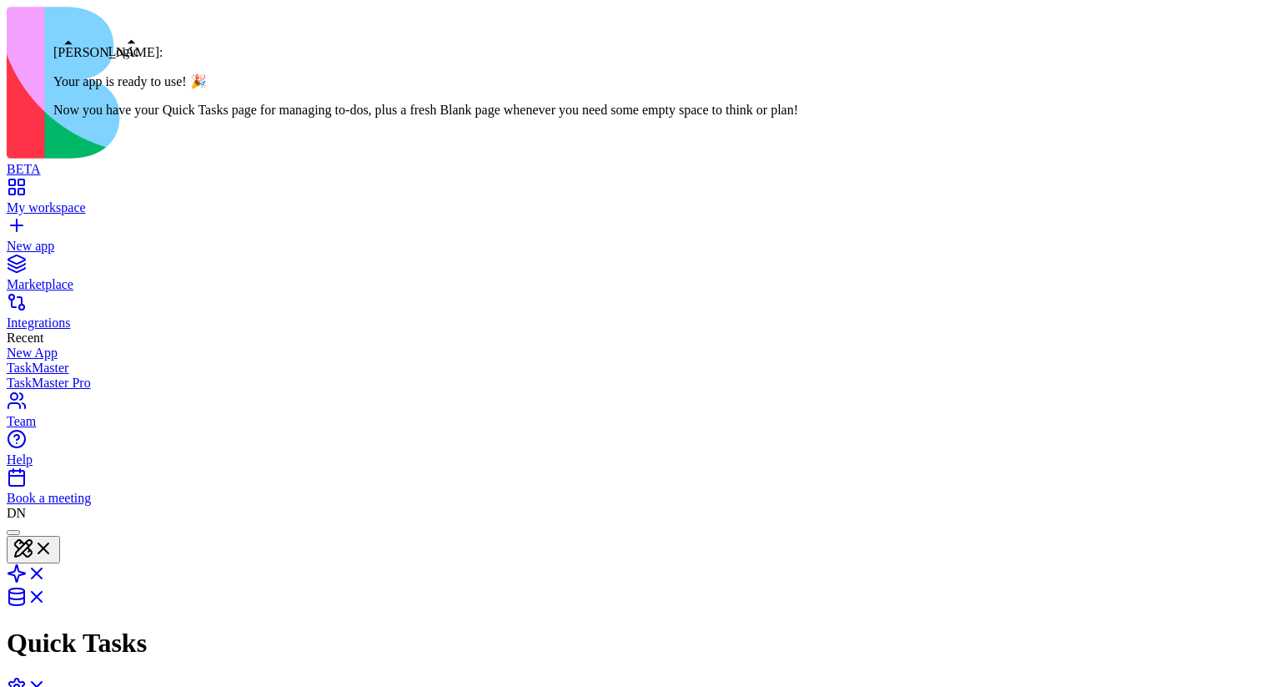
click at [13, 532] on div at bounding box center [13, 532] width 0 height 0
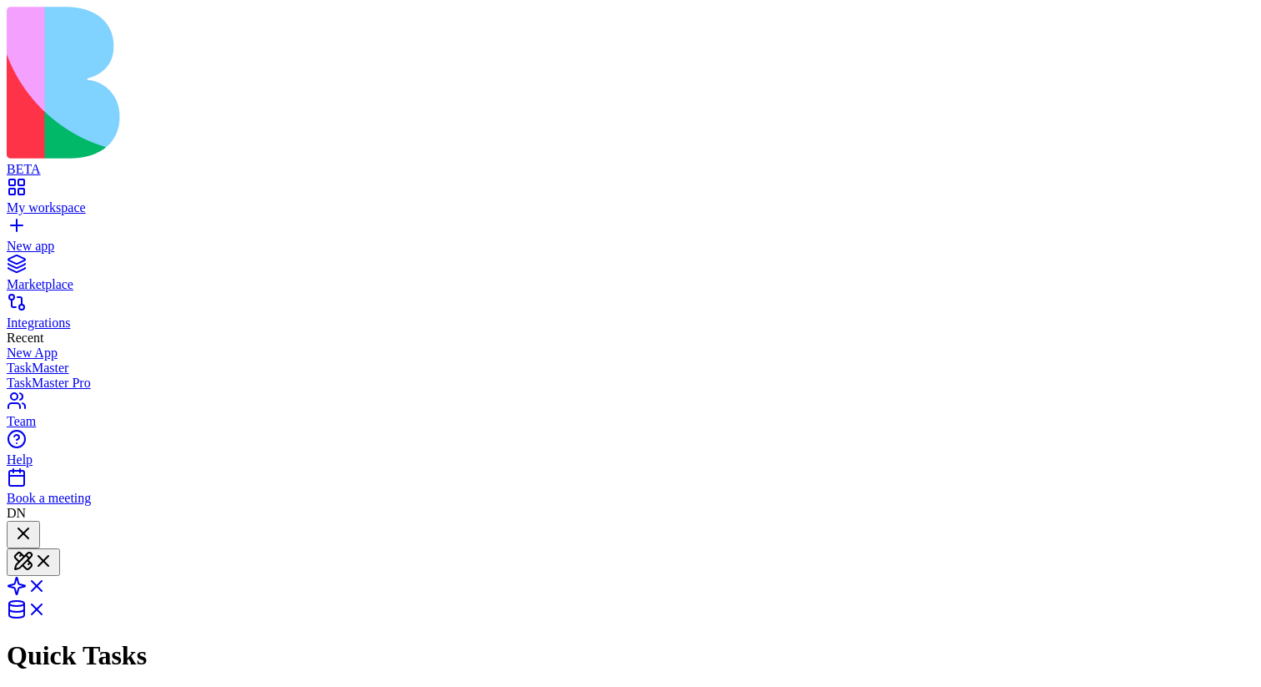
scroll to position [601, 0]
click at [33, 523] on div at bounding box center [23, 534] width 20 height 23
click at [33, 546] on div at bounding box center [23, 546] width 20 height 0
click at [33, 523] on div at bounding box center [23, 534] width 20 height 23
click at [13, 532] on div at bounding box center [13, 532] width 0 height 0
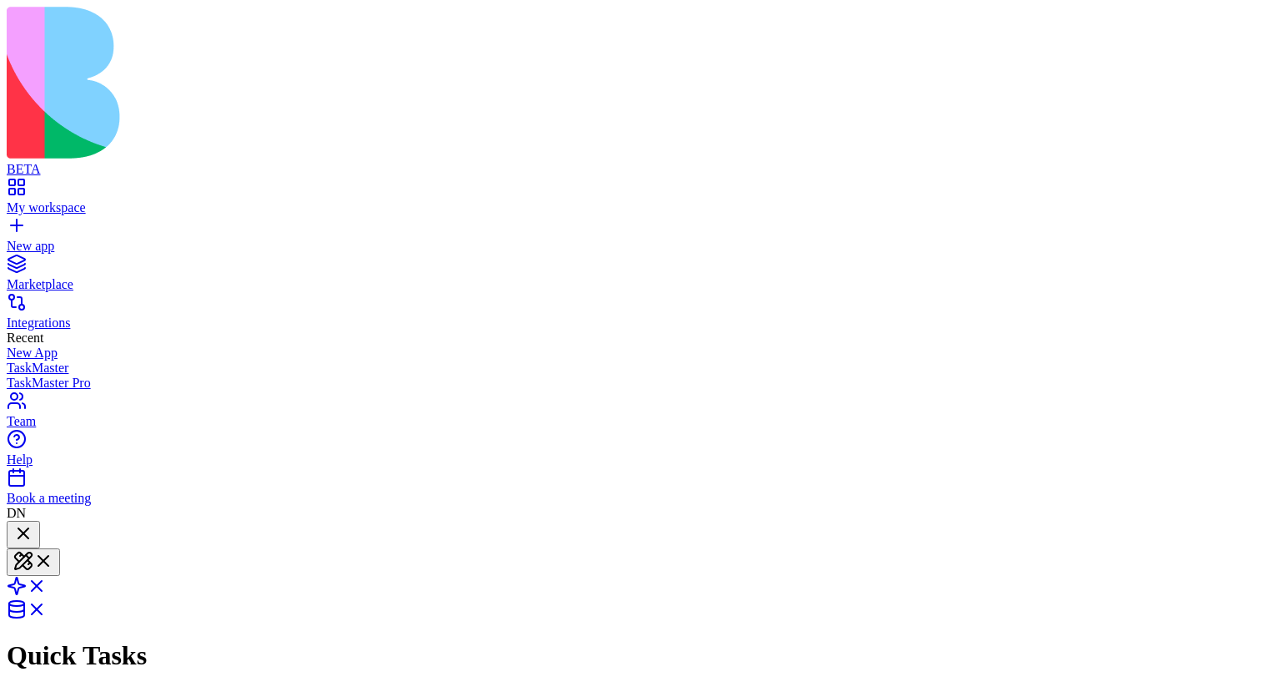
click at [33, 523] on div at bounding box center [23, 534] width 20 height 23
click at [13, 532] on div at bounding box center [13, 532] width 0 height 0
click at [33, 523] on div at bounding box center [23, 534] width 20 height 23
click at [13, 532] on div at bounding box center [13, 532] width 0 height 0
click at [33, 523] on div at bounding box center [23, 534] width 20 height 23
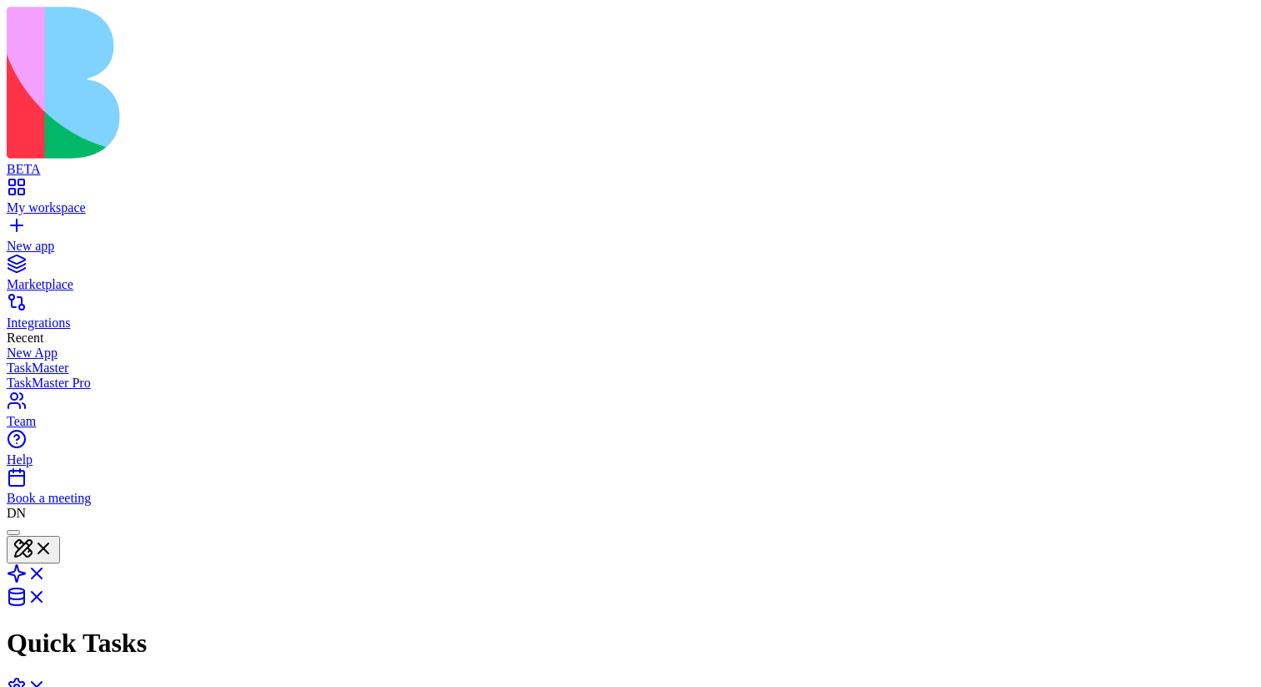
click at [13, 532] on div at bounding box center [13, 532] width 0 height 0
click at [33, 523] on div at bounding box center [23, 534] width 20 height 23
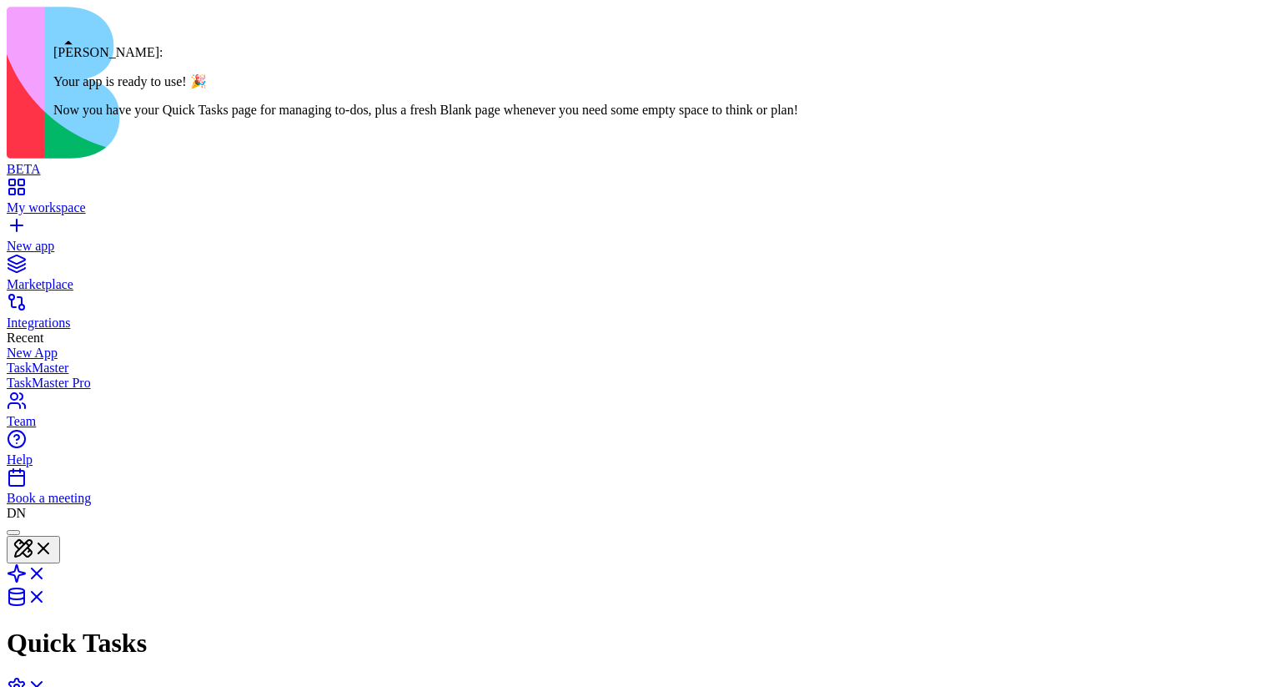
click at [13, 532] on div at bounding box center [13, 532] width 0 height 0
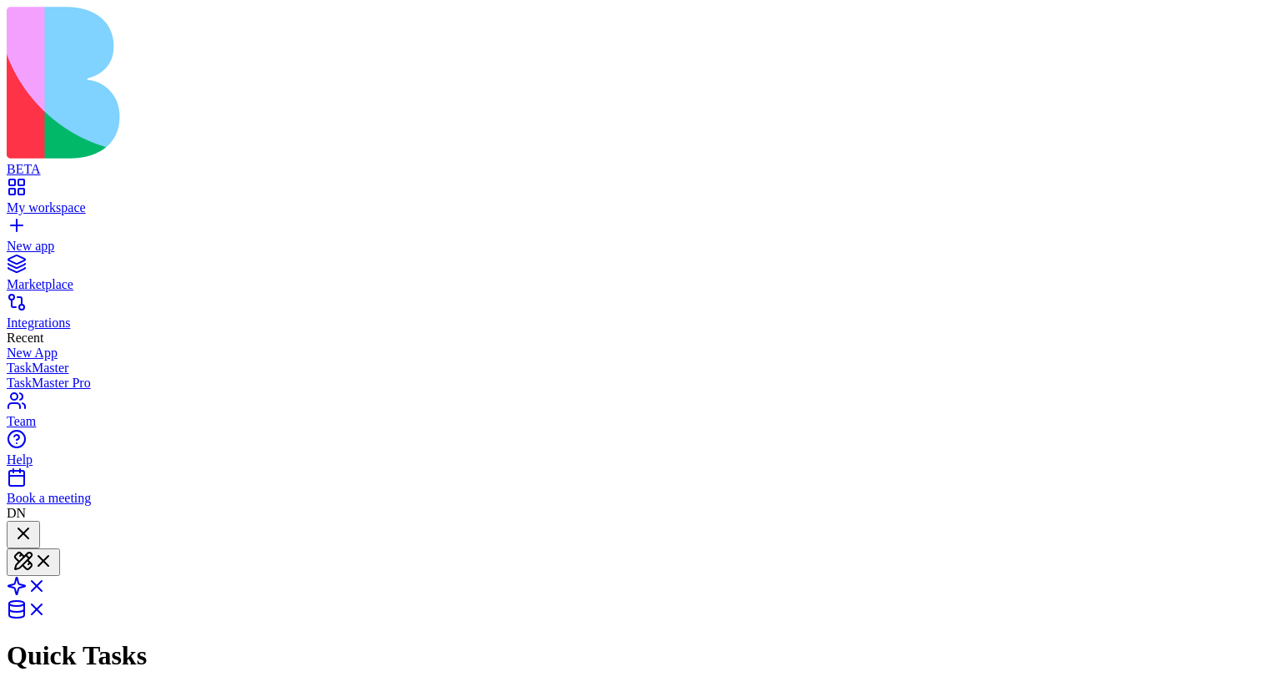
click at [33, 523] on div at bounding box center [23, 534] width 20 height 23
click at [13, 532] on div at bounding box center [13, 532] width 0 height 0
click at [33, 523] on div at bounding box center [23, 534] width 20 height 23
click at [33, 546] on div at bounding box center [23, 546] width 20 height 0
click at [33, 523] on div at bounding box center [23, 534] width 20 height 23
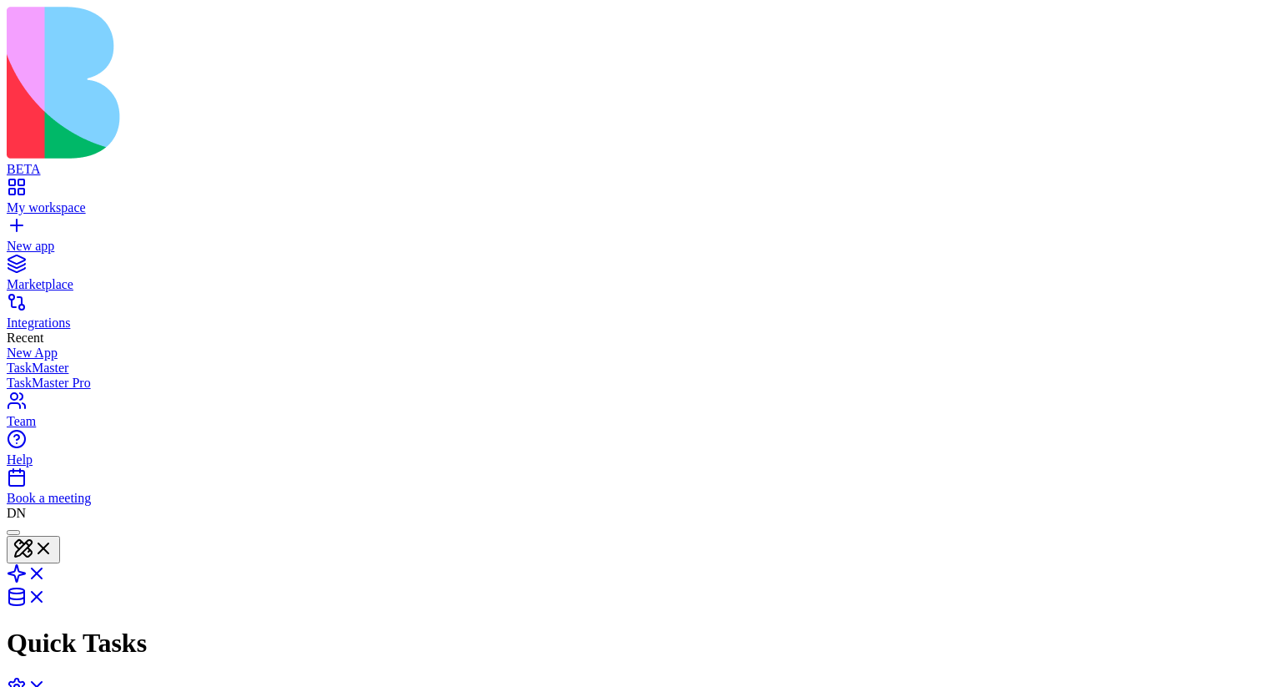
click at [13, 532] on div at bounding box center [13, 532] width 0 height 0
click at [33, 523] on div at bounding box center [23, 534] width 20 height 23
click at [13, 532] on div at bounding box center [13, 532] width 0 height 0
click at [33, 523] on div at bounding box center [23, 534] width 20 height 23
click at [13, 532] on div at bounding box center [13, 532] width 0 height 0
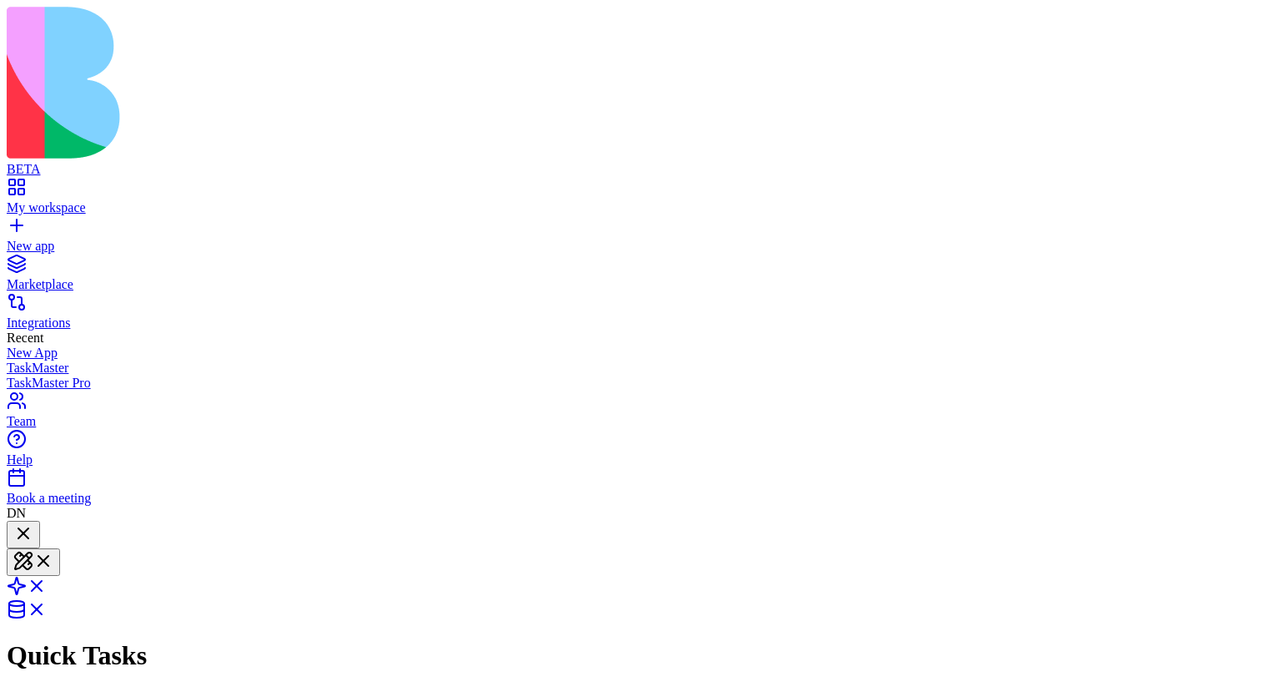
click at [33, 523] on div at bounding box center [23, 534] width 20 height 23
click at [13, 532] on div at bounding box center [13, 532] width 0 height 0
click at [33, 523] on div at bounding box center [23, 534] width 20 height 23
click at [13, 532] on div at bounding box center [13, 532] width 0 height 0
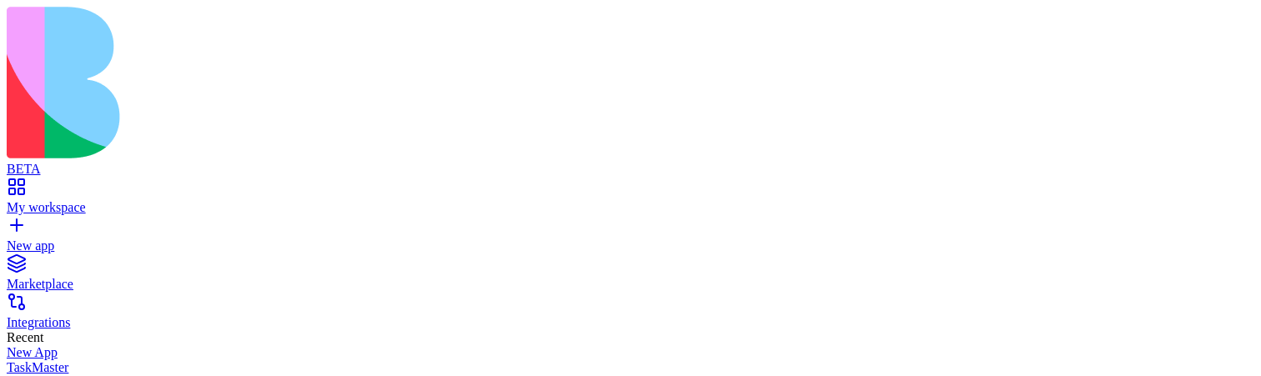
scroll to position [607, 0]
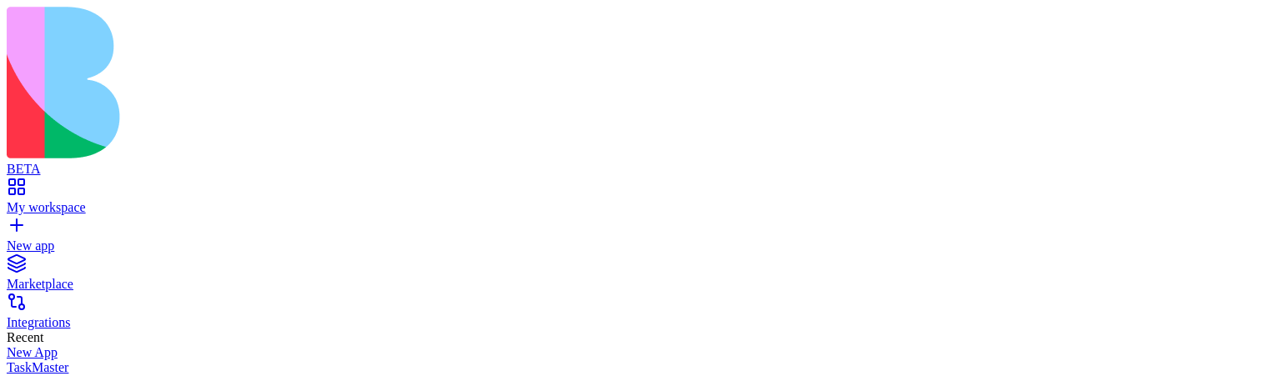
scroll to position [841, 0]
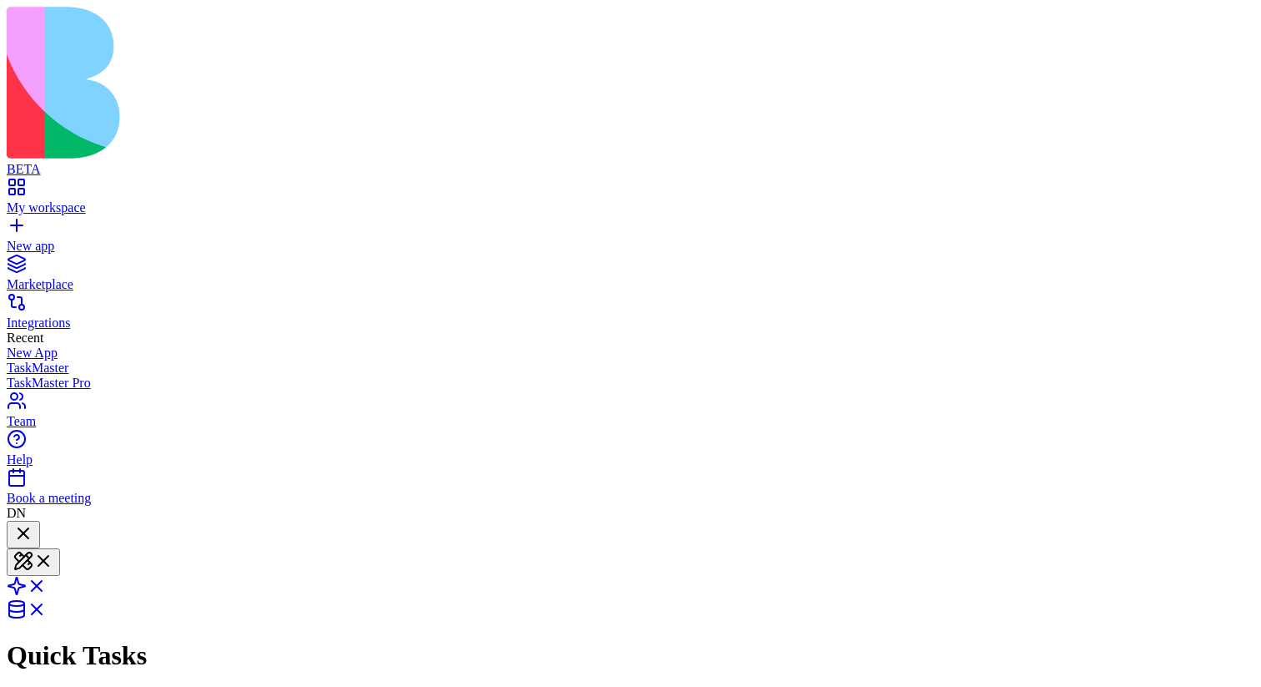
click div
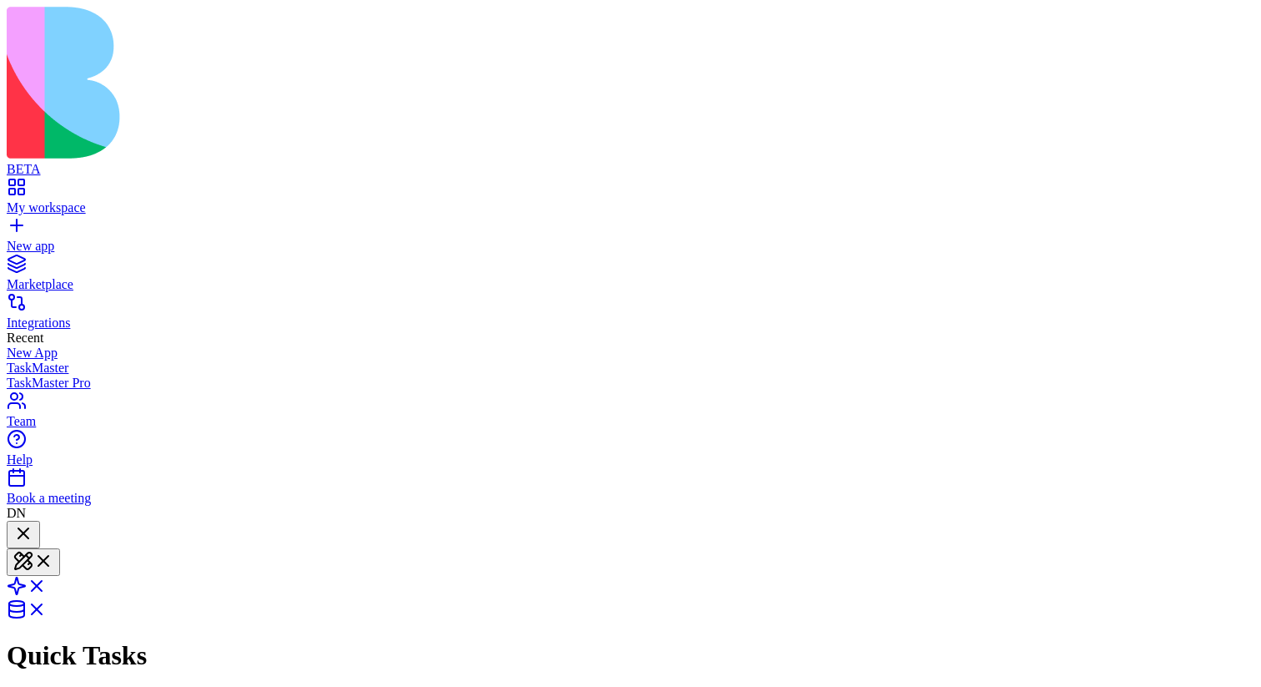
click div
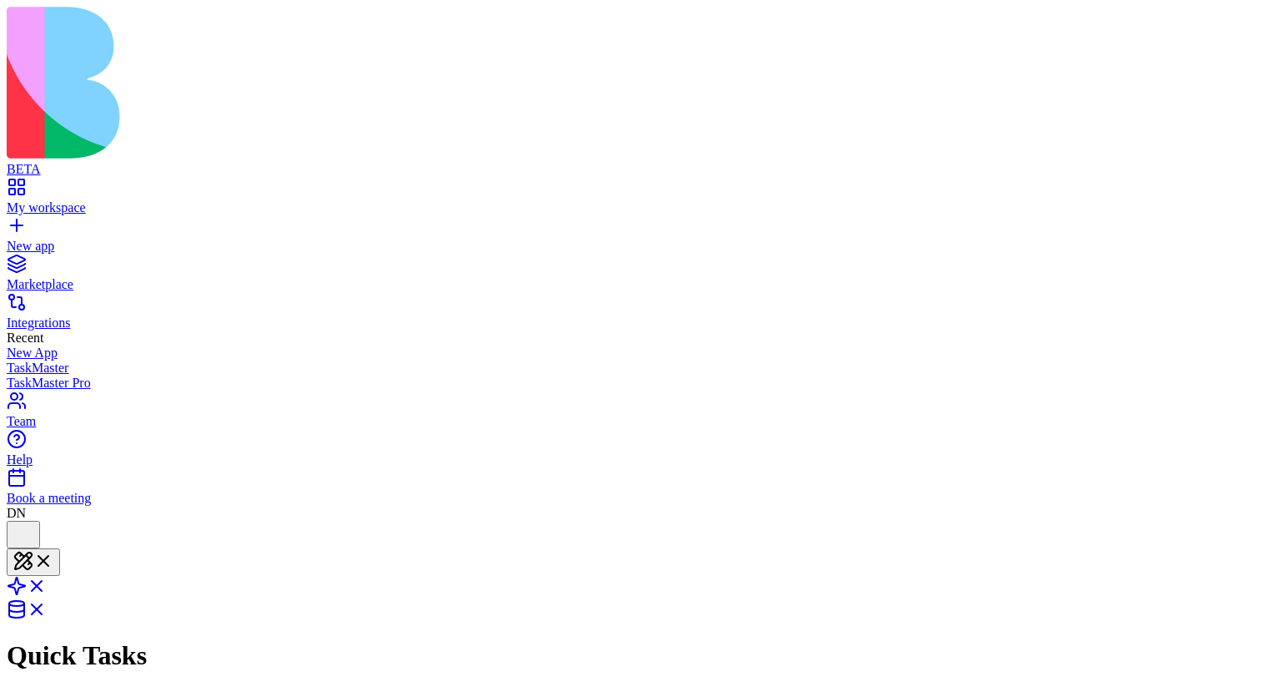
scroll to position [591, 0]
click div
click at [13, 532] on div at bounding box center [13, 532] width 0 height 0
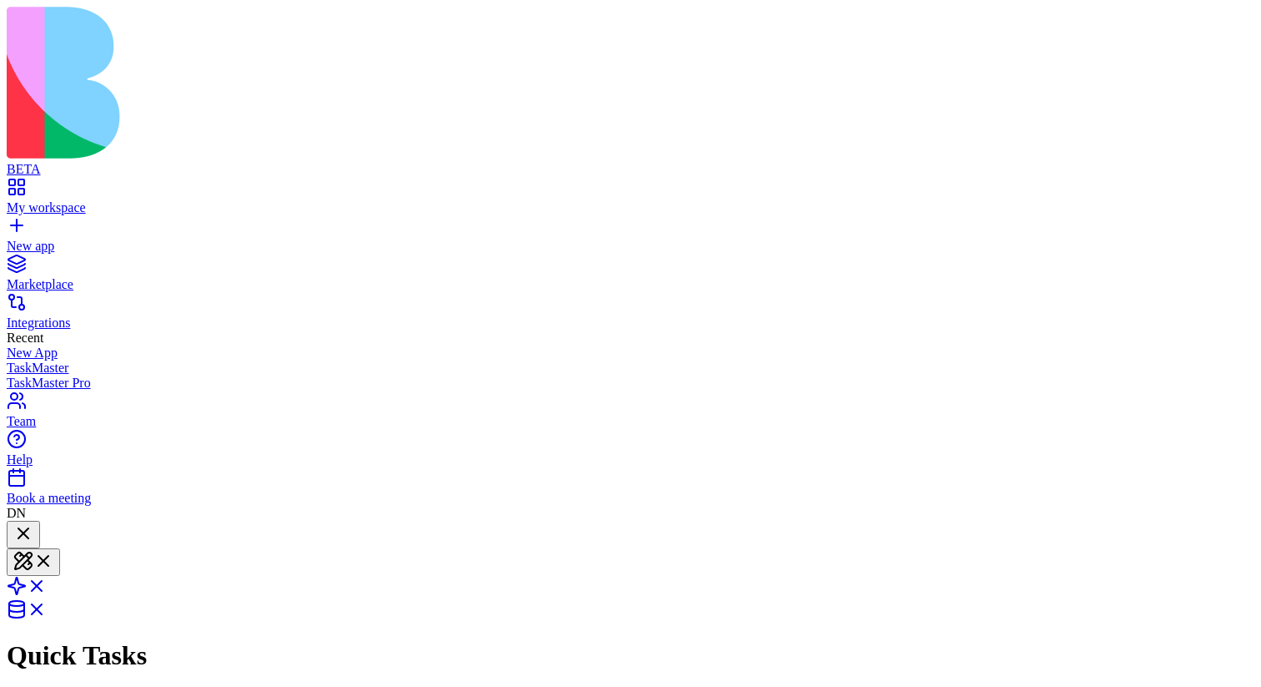
click at [33, 523] on div at bounding box center [23, 534] width 20 height 23
click at [13, 532] on div at bounding box center [13, 532] width 0 height 0
click at [33, 523] on div at bounding box center [23, 534] width 20 height 23
click at [13, 532] on div at bounding box center [13, 532] width 0 height 0
click at [33, 523] on div at bounding box center [23, 534] width 20 height 23
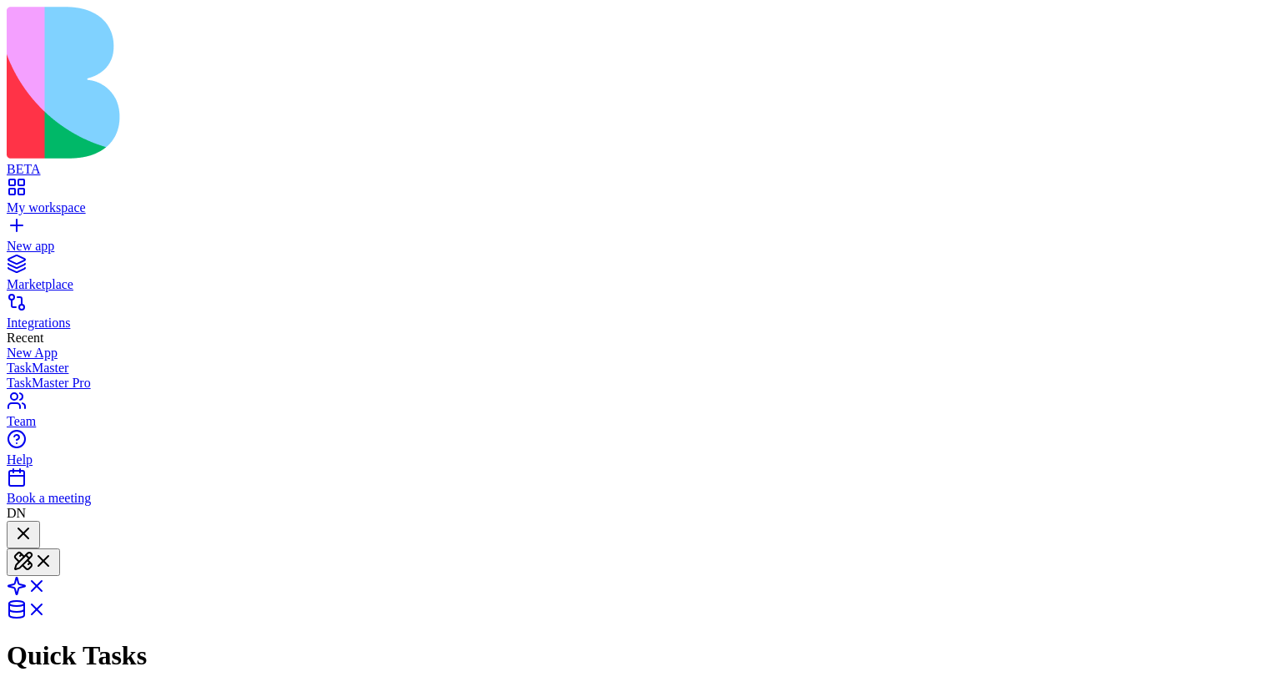
click at [33, 546] on div at bounding box center [23, 546] width 20 height 0
click at [33, 523] on div at bounding box center [23, 534] width 20 height 23
click at [13, 532] on div at bounding box center [13, 532] width 0 height 0
click at [33, 523] on div at bounding box center [23, 534] width 20 height 23
click at [13, 532] on div at bounding box center [13, 532] width 0 height 0
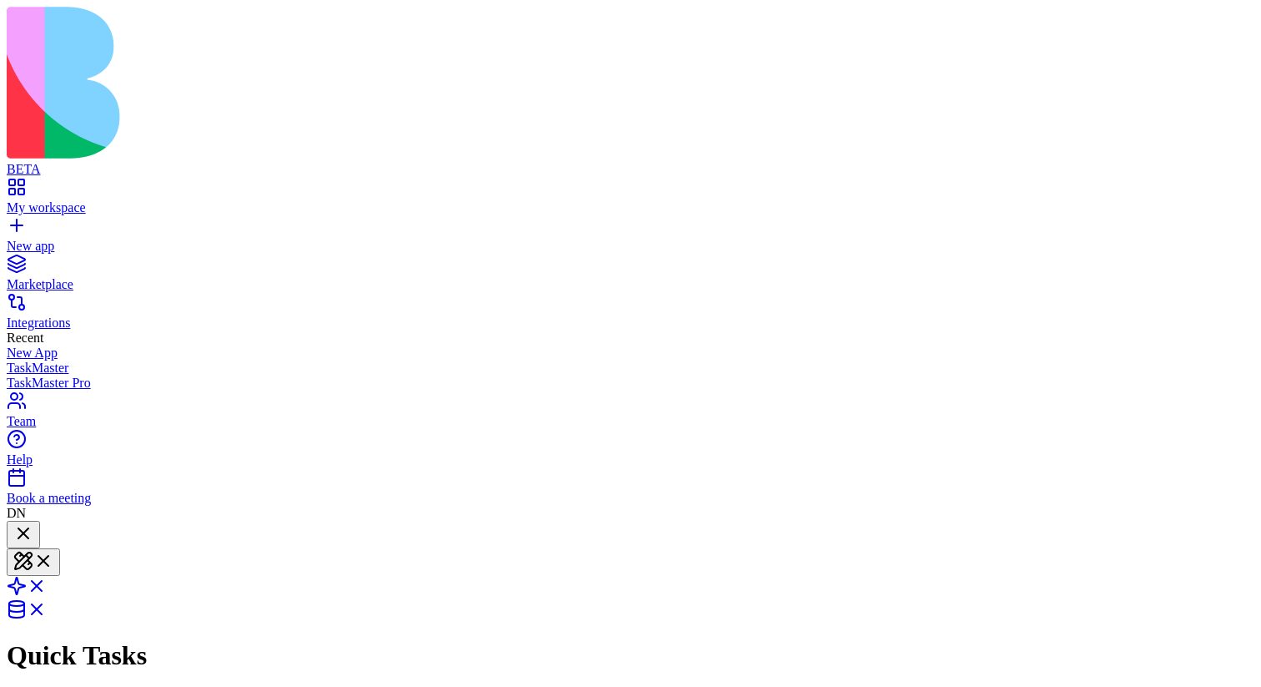
click at [33, 523] on div at bounding box center [23, 534] width 20 height 23
click at [13, 532] on div at bounding box center [13, 532] width 0 height 0
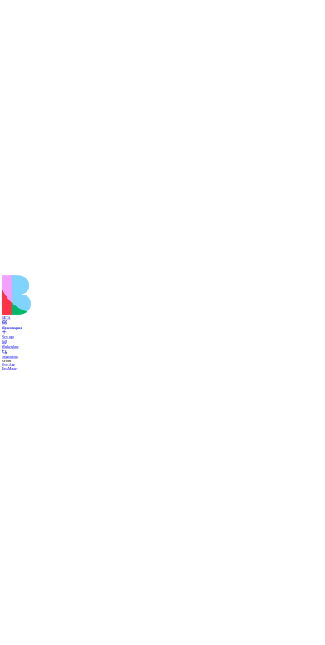
scroll to position [3214, 0]
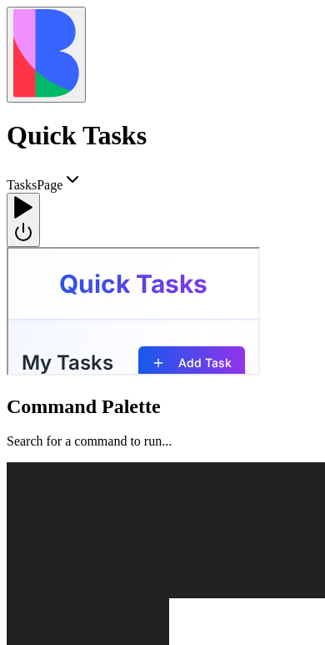
click at [33, 195] on div at bounding box center [23, 219] width 20 height 49
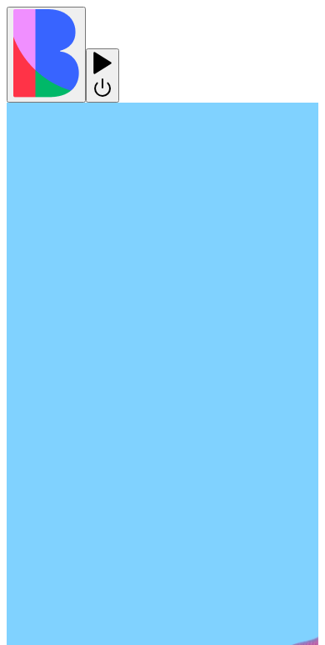
click at [113, 51] on div at bounding box center [103, 51] width 20 height 0
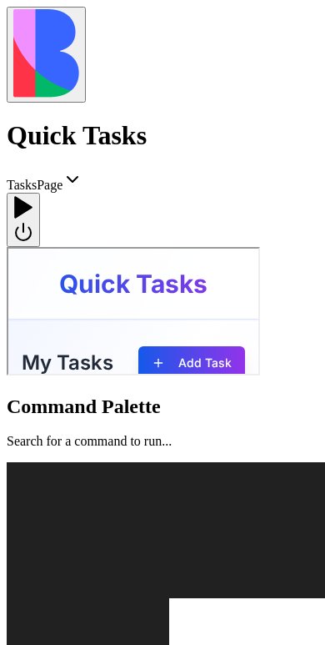
click at [33, 195] on div at bounding box center [23, 219] width 20 height 49
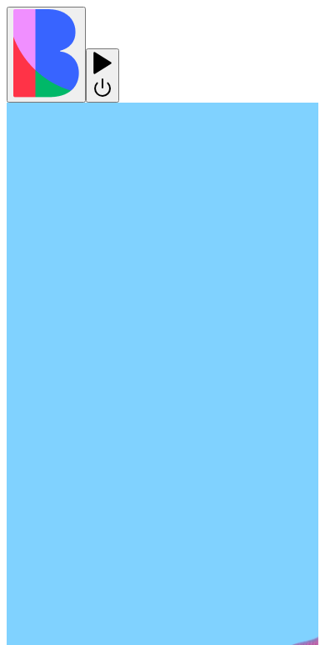
click at [113, 51] on div at bounding box center [103, 51] width 20 height 0
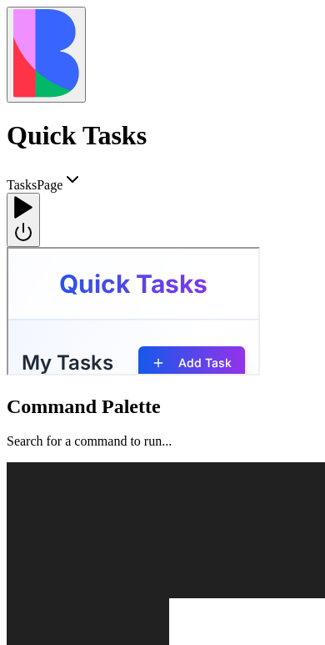
click at [33, 195] on div at bounding box center [23, 219] width 20 height 49
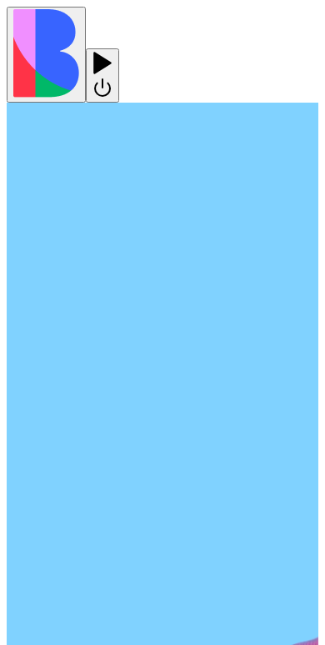
click at [113, 51] on div at bounding box center [103, 51] width 20 height 0
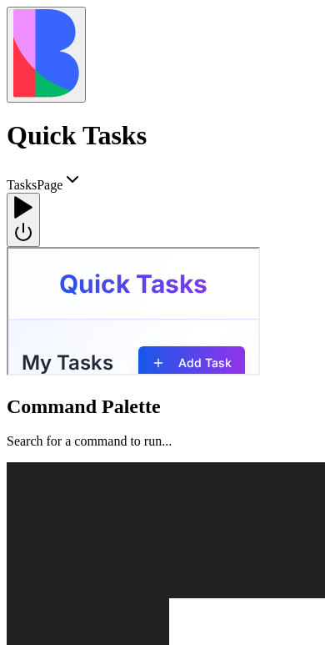
click at [33, 195] on div at bounding box center [23, 219] width 20 height 49
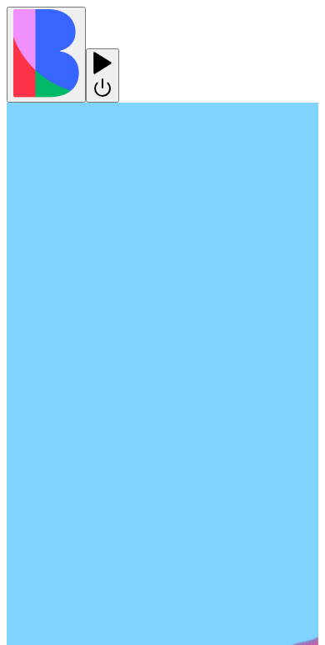
click at [113, 51] on div at bounding box center [103, 51] width 20 height 0
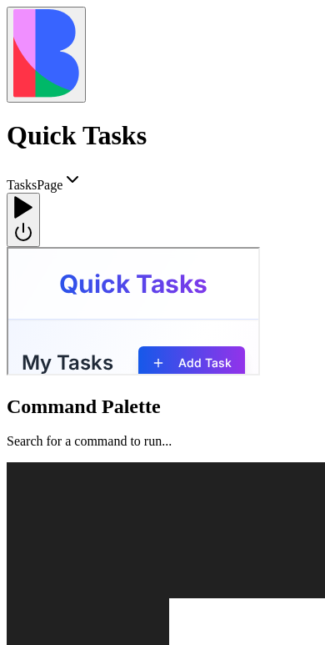
click at [33, 195] on div at bounding box center [23, 219] width 20 height 49
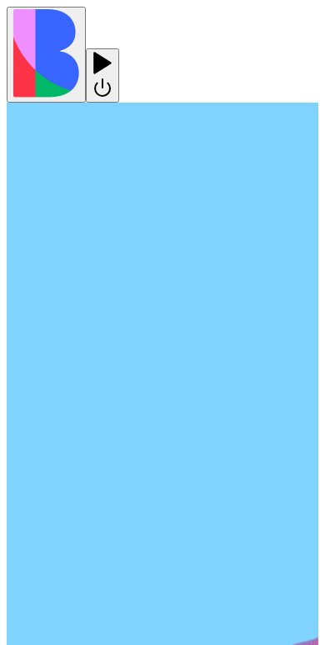
click at [113, 51] on div at bounding box center [103, 51] width 20 height 0
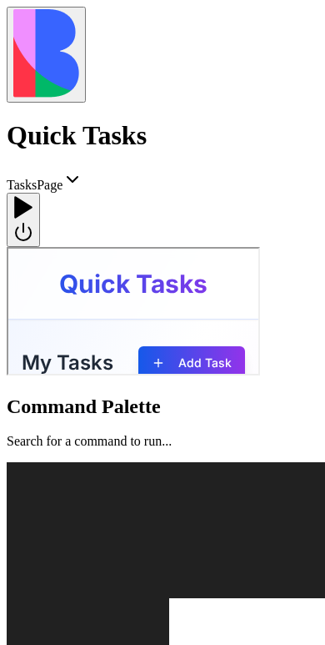
click at [33, 195] on div at bounding box center [23, 219] width 20 height 49
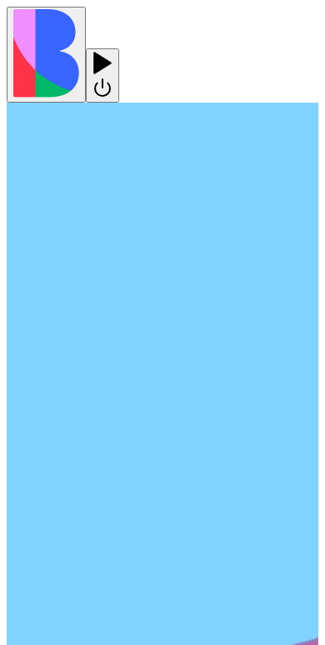
click at [113, 51] on div at bounding box center [103, 51] width 20 height 0
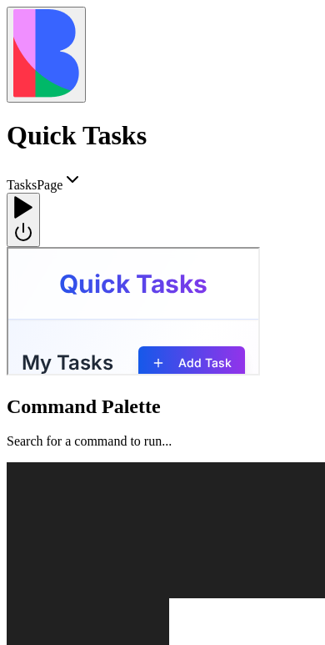
click at [33, 195] on div at bounding box center [23, 219] width 20 height 49
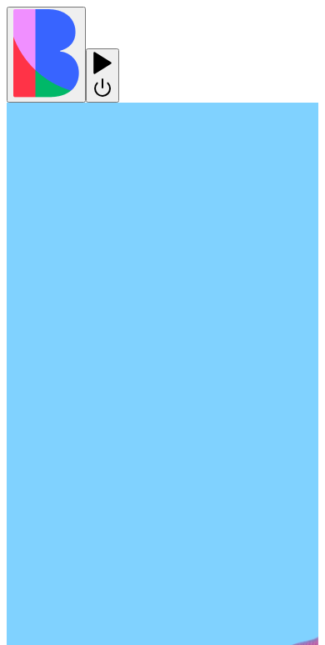
click at [113, 51] on div at bounding box center [103, 51] width 20 height 0
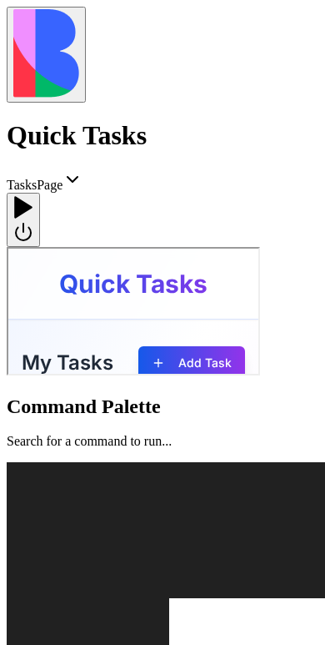
click at [33, 195] on div at bounding box center [23, 219] width 20 height 49
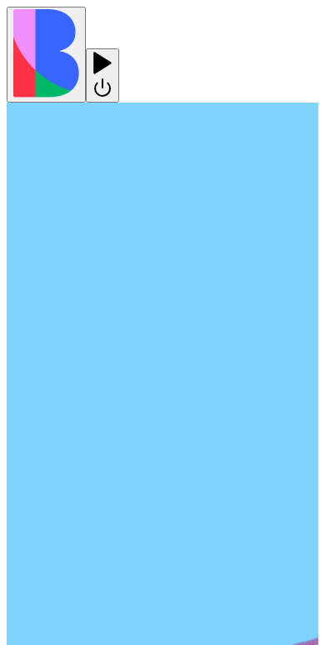
click at [113, 51] on div at bounding box center [103, 75] width 20 height 49
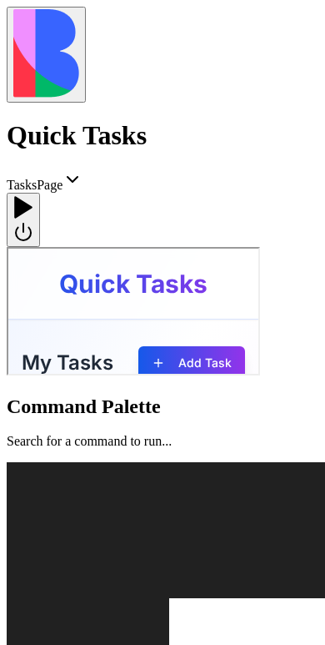
click at [33, 195] on div at bounding box center [23, 195] width 20 height 0
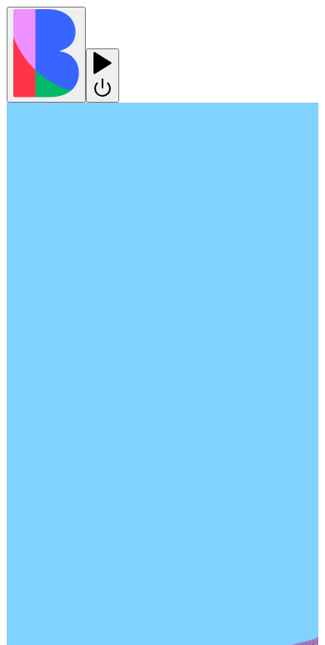
click at [113, 51] on div at bounding box center [103, 75] width 20 height 49
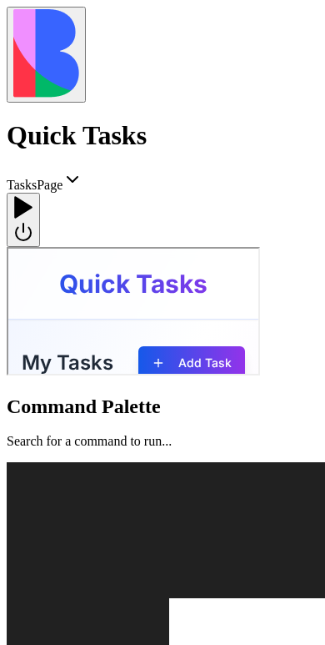
click at [33, 195] on div at bounding box center [23, 195] width 20 height 0
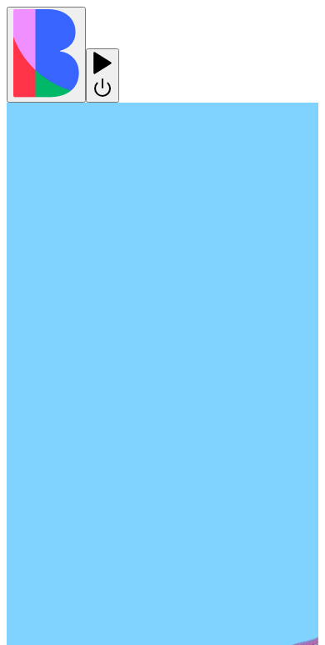
click at [113, 51] on div at bounding box center [103, 75] width 20 height 49
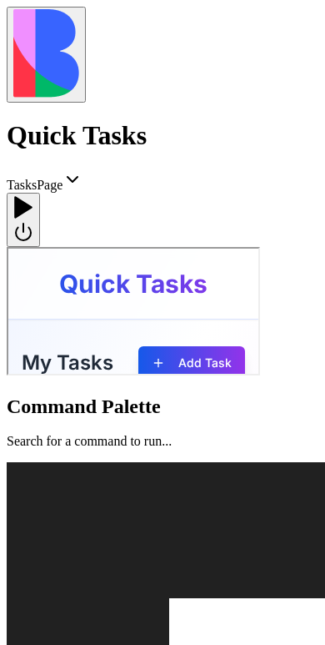
click at [33, 195] on div at bounding box center [23, 195] width 20 height 0
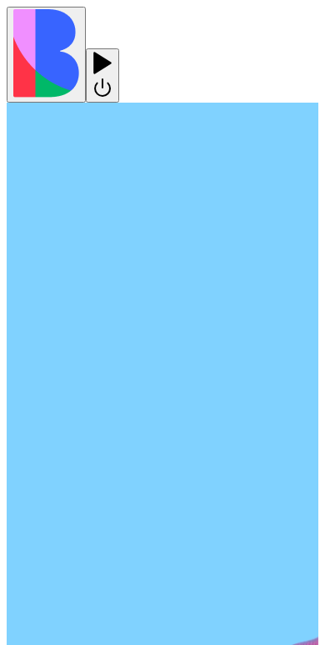
click at [113, 51] on div at bounding box center [103, 75] width 20 height 49
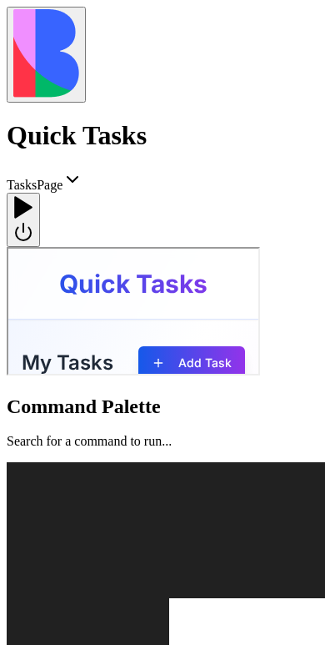
click at [33, 195] on div at bounding box center [23, 195] width 20 height 0
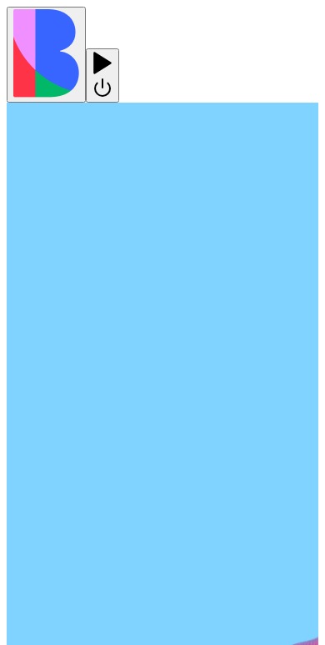
click at [113, 51] on div at bounding box center [103, 75] width 20 height 49
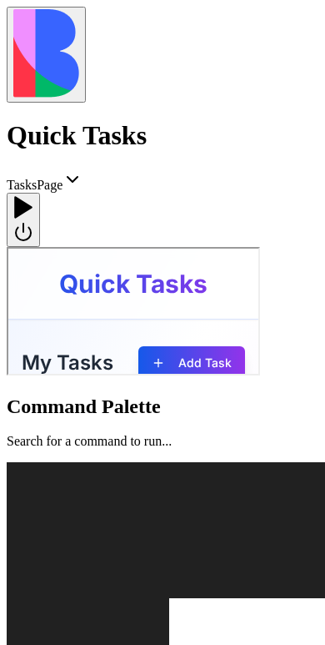
click at [33, 195] on div at bounding box center [23, 195] width 20 height 0
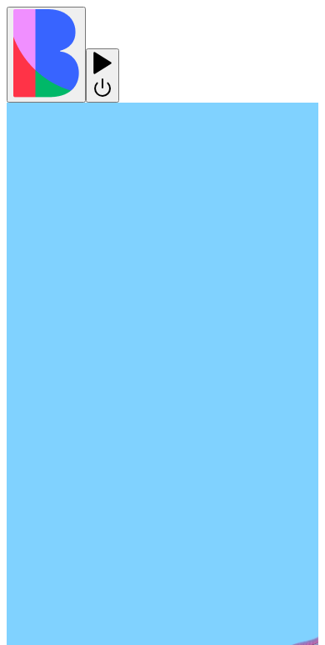
click at [113, 51] on div at bounding box center [103, 75] width 20 height 49
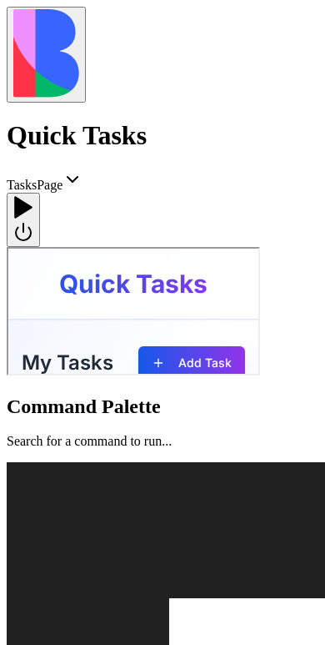
click at [33, 195] on div at bounding box center [23, 195] width 20 height 0
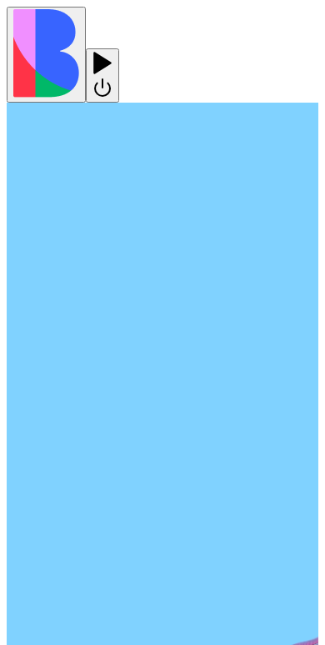
click at [113, 51] on div at bounding box center [103, 75] width 20 height 49
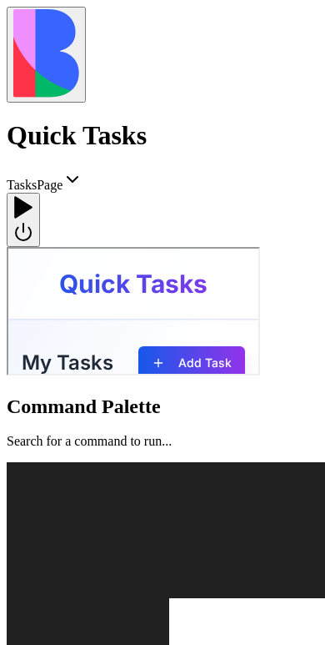
click at [33, 195] on div at bounding box center [23, 195] width 20 height 0
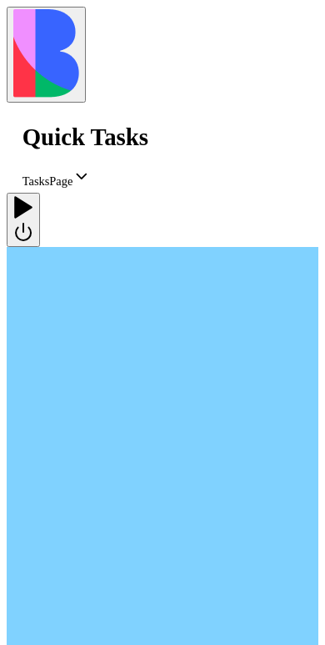
click at [33, 195] on div at bounding box center [23, 219] width 20 height 49
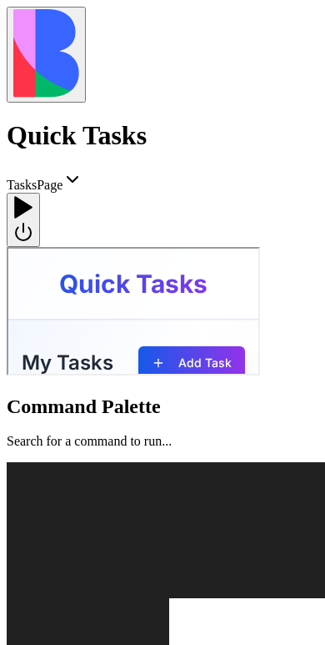
click at [33, 195] on div at bounding box center [23, 195] width 20 height 0
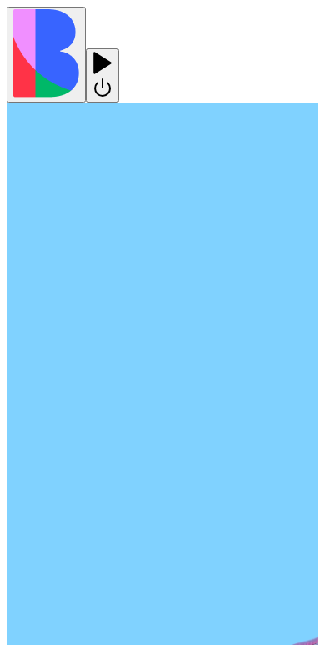
click at [113, 51] on div at bounding box center [103, 75] width 20 height 49
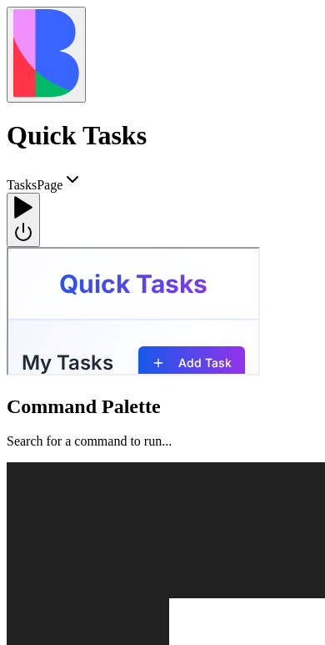
click at [33, 195] on div at bounding box center [23, 195] width 20 height 0
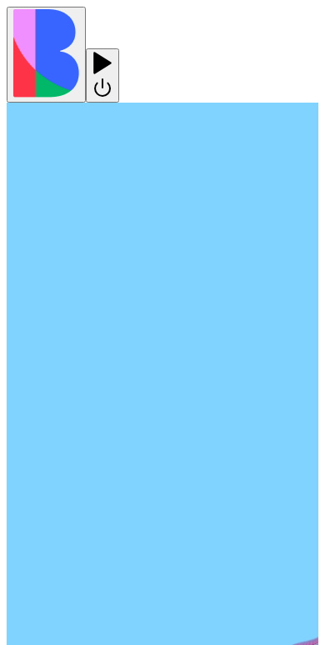
click at [113, 51] on div at bounding box center [103, 75] width 20 height 49
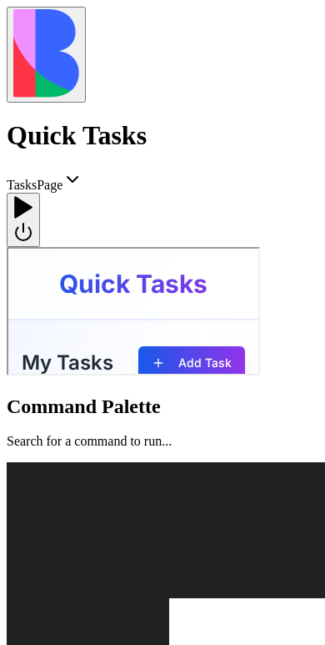
click at [33, 195] on div at bounding box center [23, 195] width 20 height 0
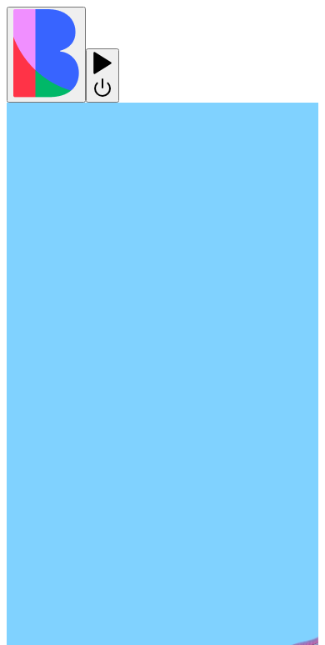
click at [113, 51] on div at bounding box center [103, 75] width 20 height 49
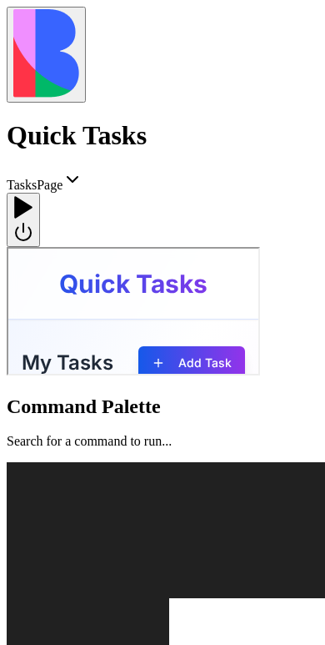
click at [33, 195] on div at bounding box center [23, 219] width 20 height 49
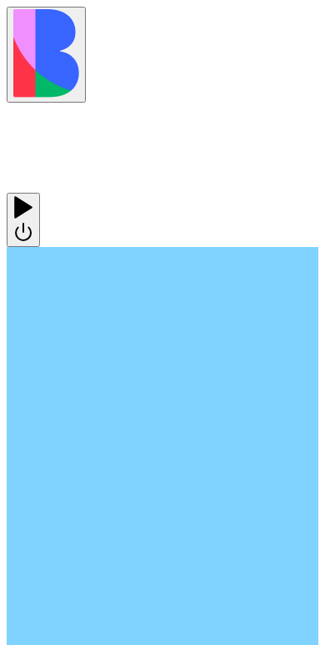
scroll to position [639, 0]
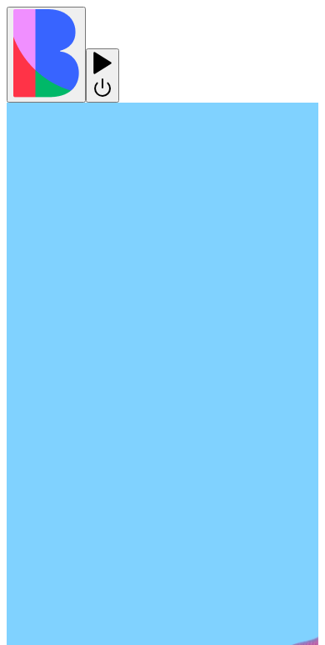
click at [113, 51] on div at bounding box center [103, 51] width 20 height 0
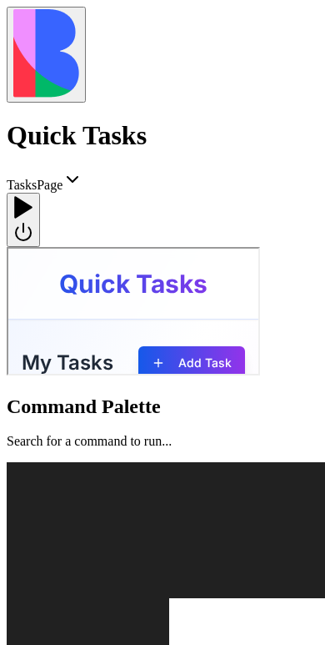
click at [33, 195] on div at bounding box center [23, 219] width 20 height 49
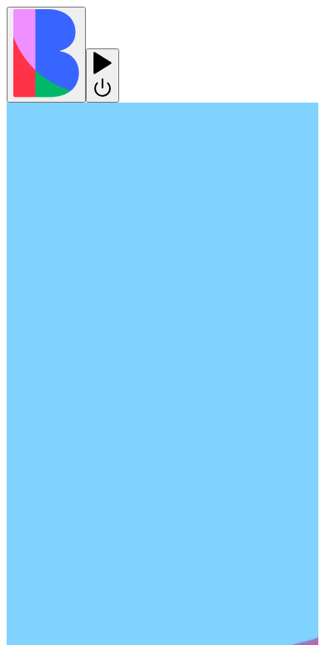
click at [113, 51] on div at bounding box center [103, 51] width 20 height 0
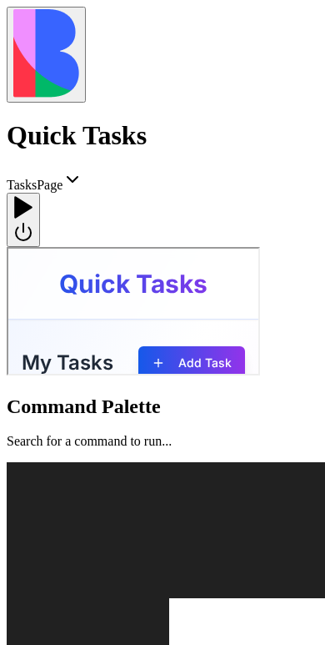
click at [33, 195] on div at bounding box center [23, 219] width 20 height 49
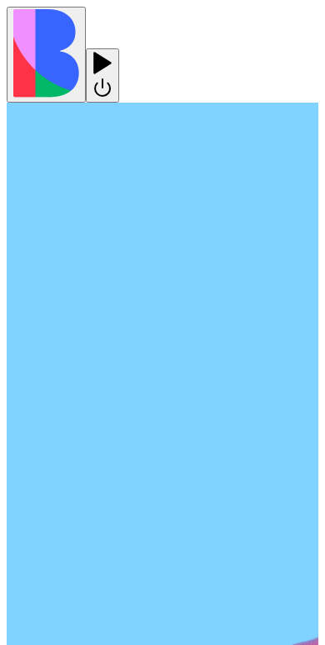
click at [113, 51] on div at bounding box center [103, 51] width 20 height 0
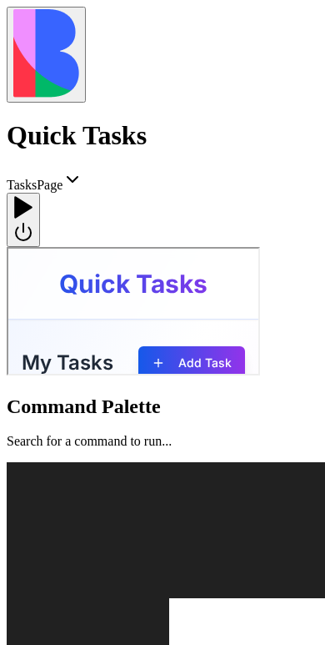
click at [33, 195] on div at bounding box center [23, 195] width 20 height 0
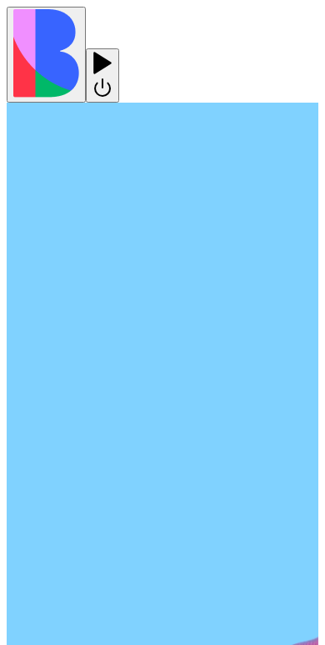
click at [113, 51] on div at bounding box center [103, 75] width 20 height 49
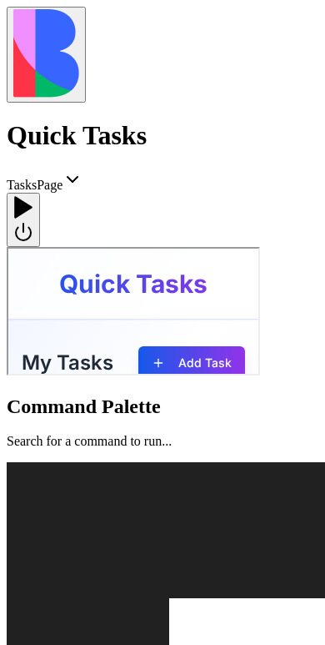
click at [33, 195] on div at bounding box center [23, 195] width 20 height 0
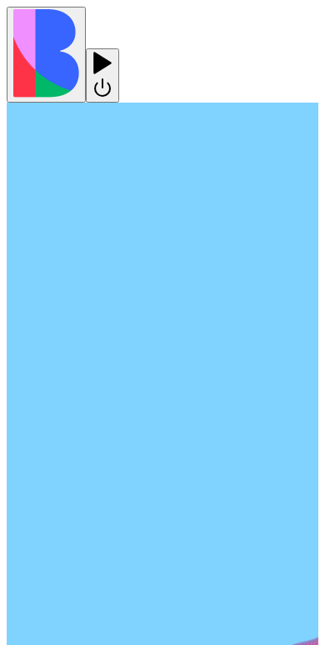
click at [113, 51] on div at bounding box center [103, 75] width 20 height 49
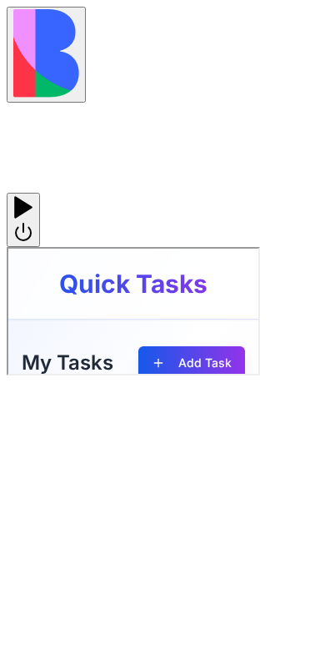
click at [31, 195] on div at bounding box center [21, 195] width 20 height 0
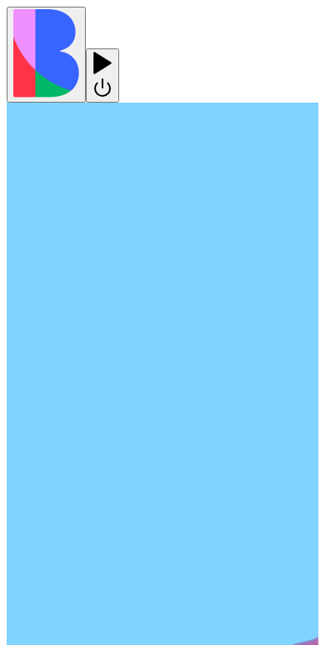
click at [113, 51] on div at bounding box center [103, 75] width 20 height 49
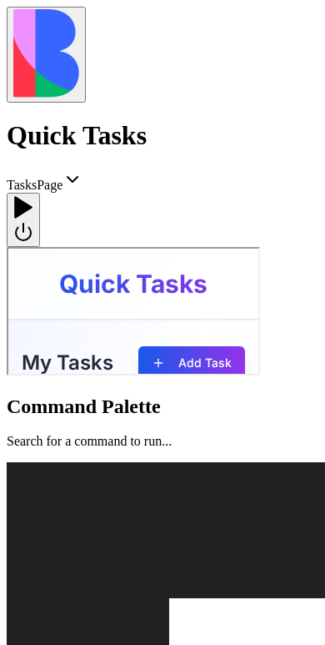
click at [33, 195] on div at bounding box center [23, 195] width 20 height 0
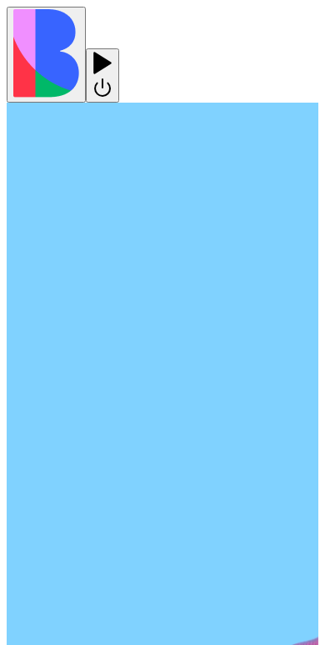
click at [113, 51] on div at bounding box center [103, 75] width 20 height 49
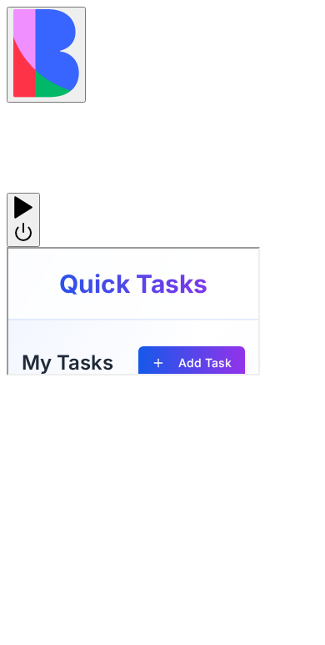
click at [33, 195] on div at bounding box center [23, 195] width 20 height 0
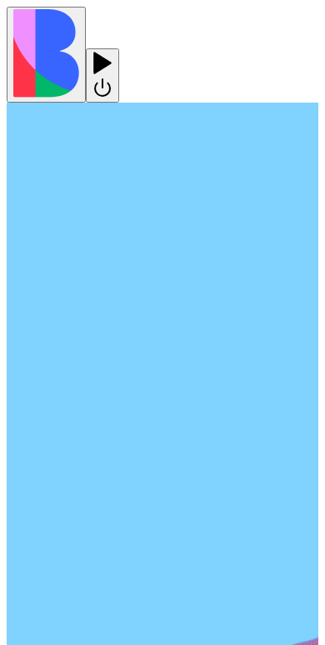
click at [113, 51] on div at bounding box center [103, 75] width 20 height 49
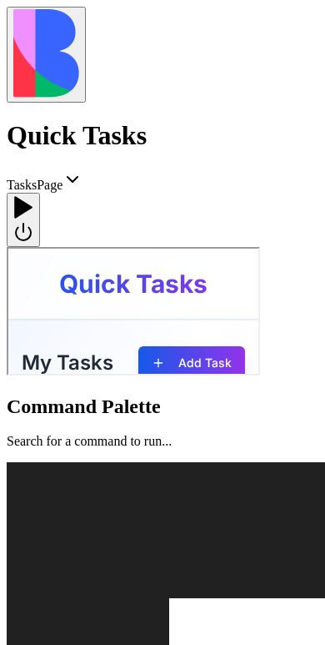
click at [33, 195] on div at bounding box center [23, 195] width 20 height 0
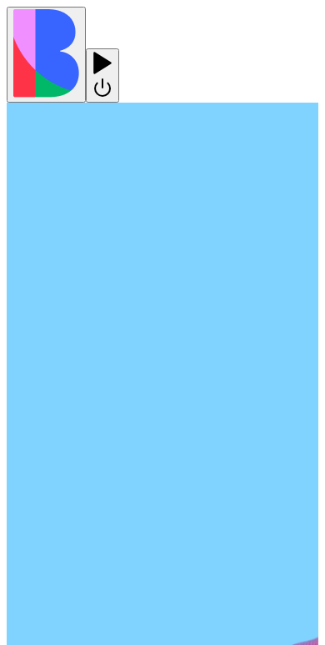
click at [113, 51] on div at bounding box center [103, 75] width 20 height 49
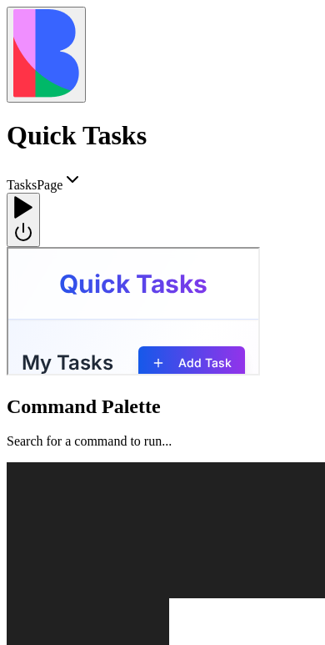
click at [33, 195] on div at bounding box center [23, 195] width 20 height 0
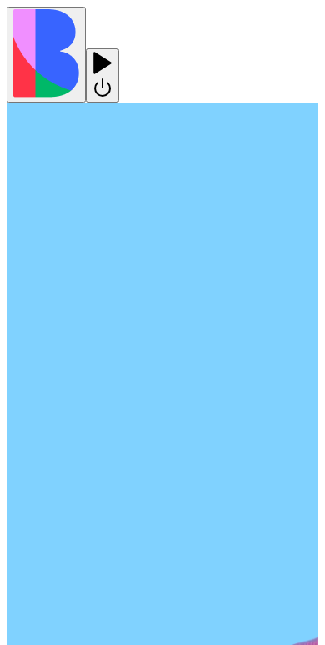
click at [113, 51] on div at bounding box center [103, 75] width 20 height 49
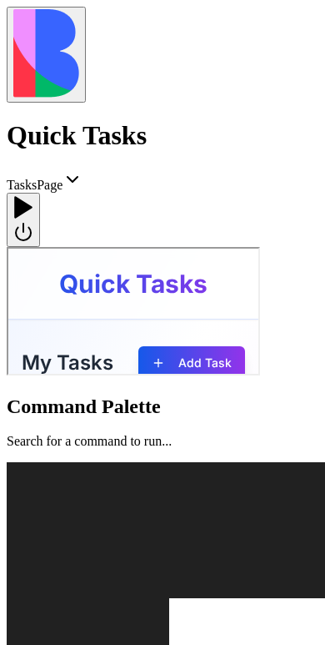
click at [33, 195] on div at bounding box center [23, 195] width 20 height 0
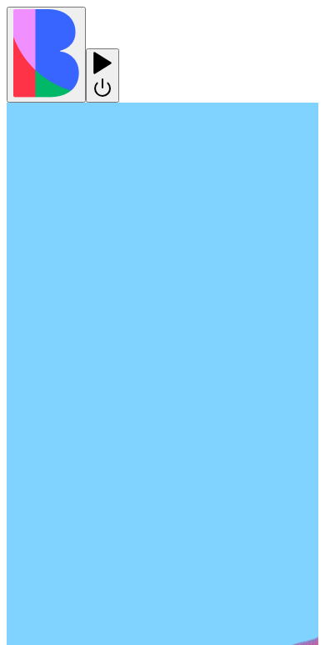
click at [113, 51] on div at bounding box center [103, 75] width 20 height 49
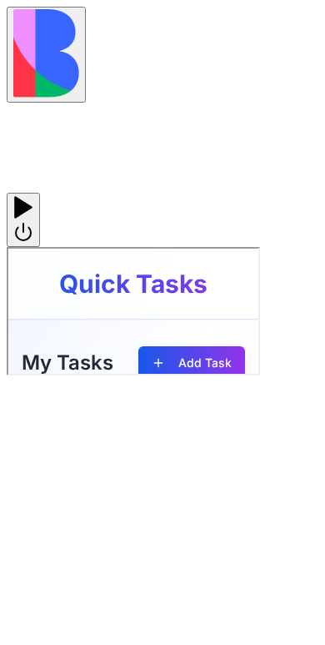
click at [33, 195] on div at bounding box center [23, 195] width 20 height 0
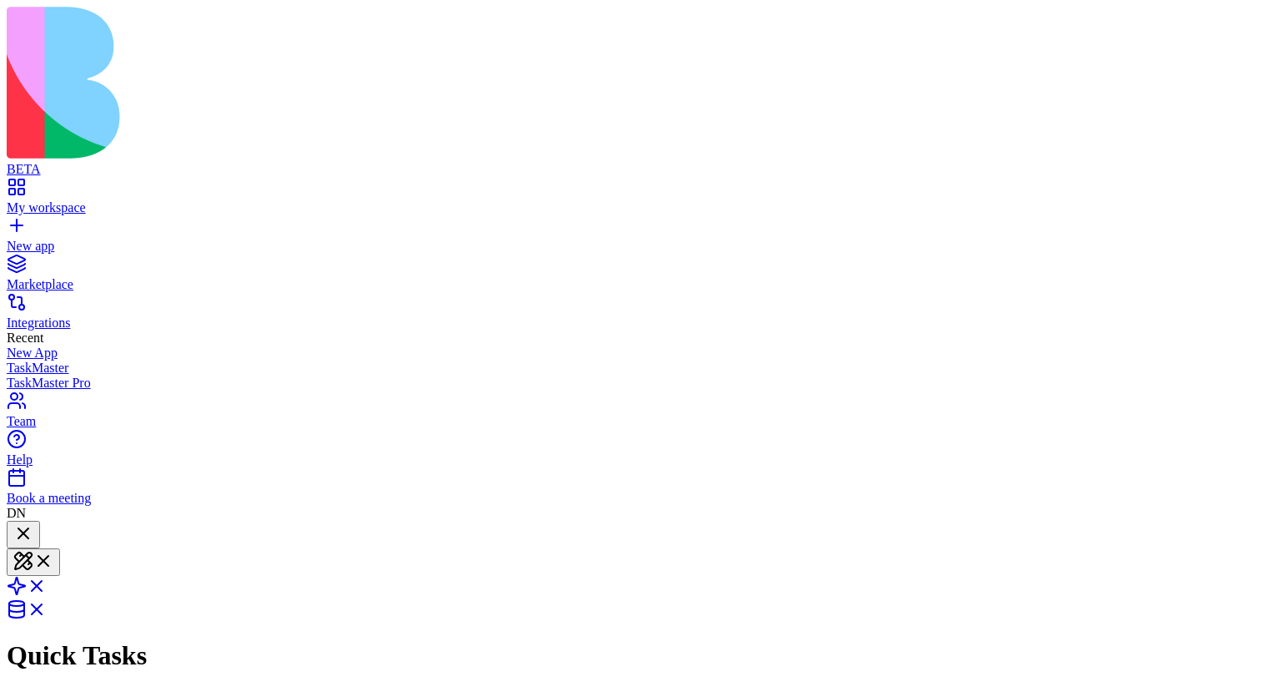
scroll to position [458, 0]
click at [13, 532] on div at bounding box center [13, 532] width 0 height 0
click at [33, 523] on div at bounding box center [23, 534] width 20 height 23
click at [13, 532] on div at bounding box center [13, 532] width 0 height 0
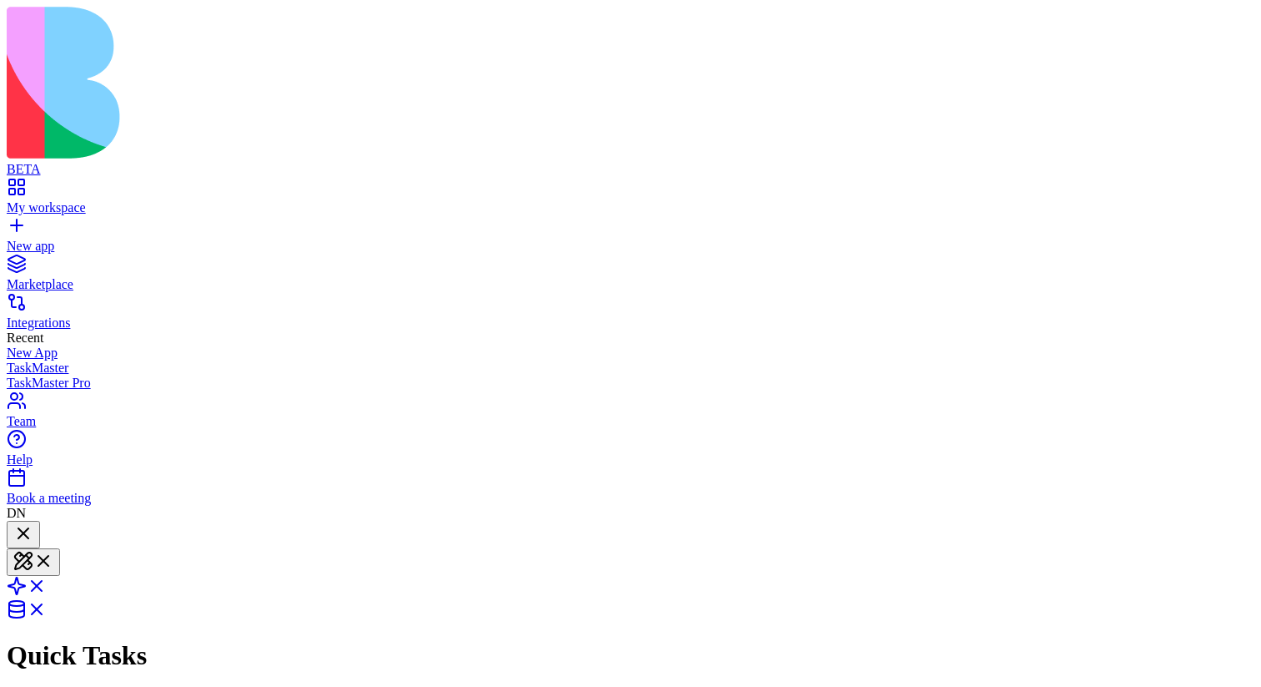
click at [33, 523] on div at bounding box center [23, 534] width 20 height 23
click at [13, 532] on div at bounding box center [13, 532] width 0 height 0
click at [33, 523] on div at bounding box center [23, 534] width 20 height 23
click at [33, 546] on div at bounding box center [23, 546] width 20 height 0
click at [33, 523] on div at bounding box center [23, 534] width 20 height 23
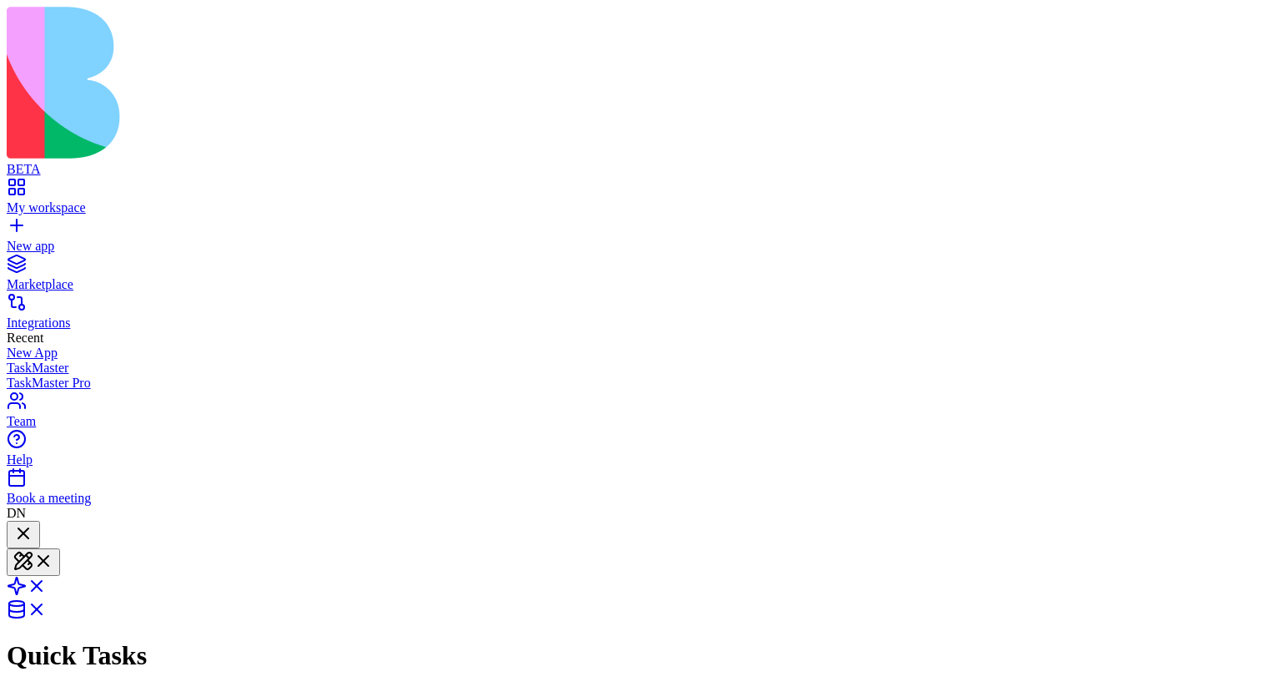
click at [33, 546] on div at bounding box center [23, 546] width 20 height 0
click at [33, 523] on div at bounding box center [23, 534] width 20 height 23
click at [33, 546] on div at bounding box center [23, 546] width 20 height 0
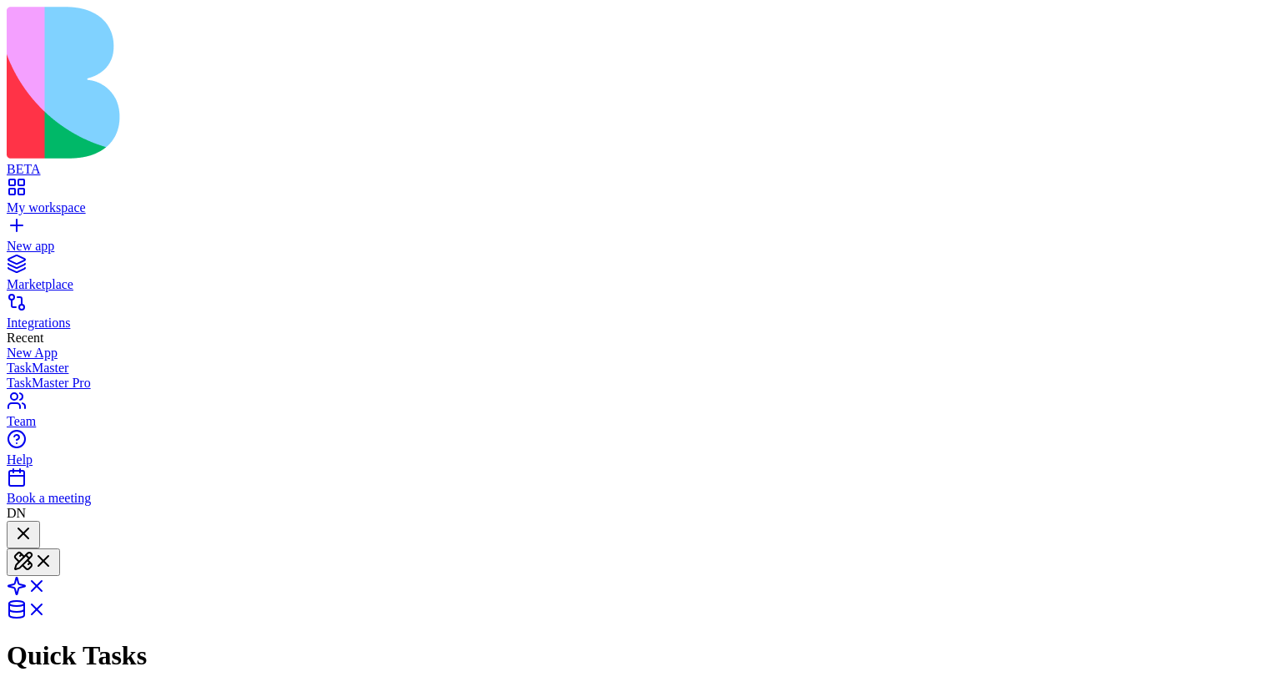
click at [33, 523] on div at bounding box center [23, 534] width 20 height 23
click at [13, 532] on div at bounding box center [13, 532] width 0 height 0
click at [33, 523] on div at bounding box center [23, 534] width 20 height 23
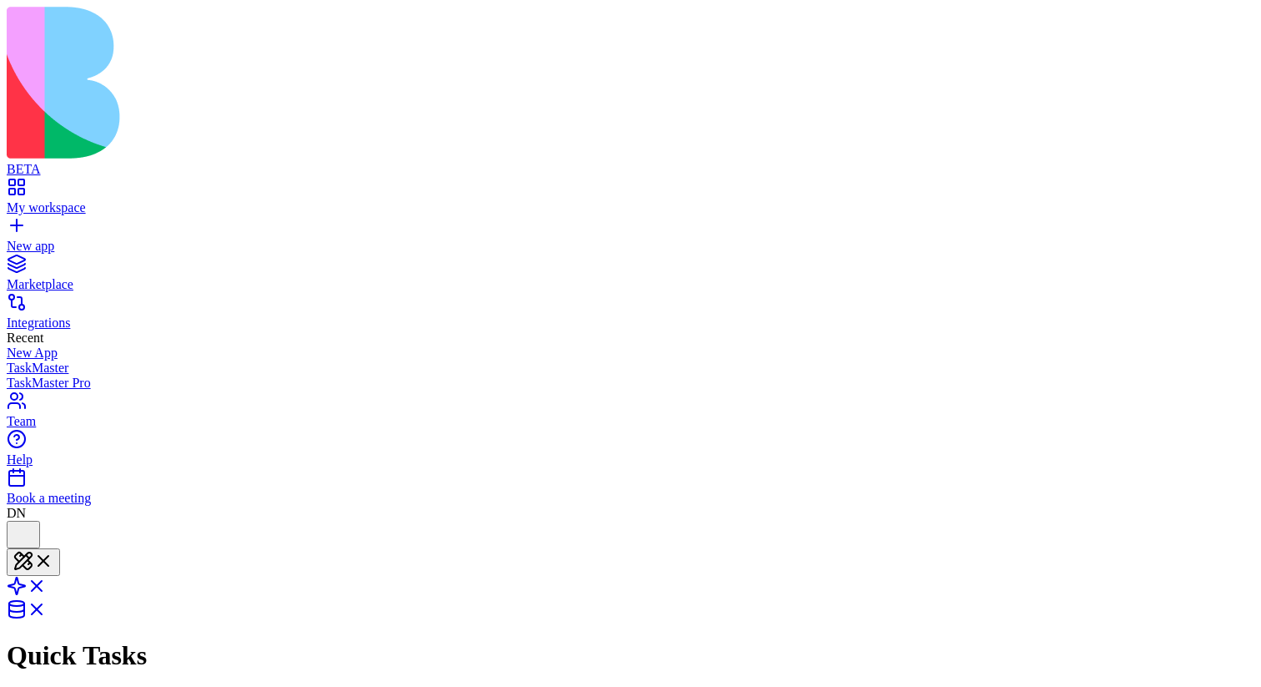
scroll to position [558, 0]
click at [13, 532] on div at bounding box center [13, 532] width 0 height 0
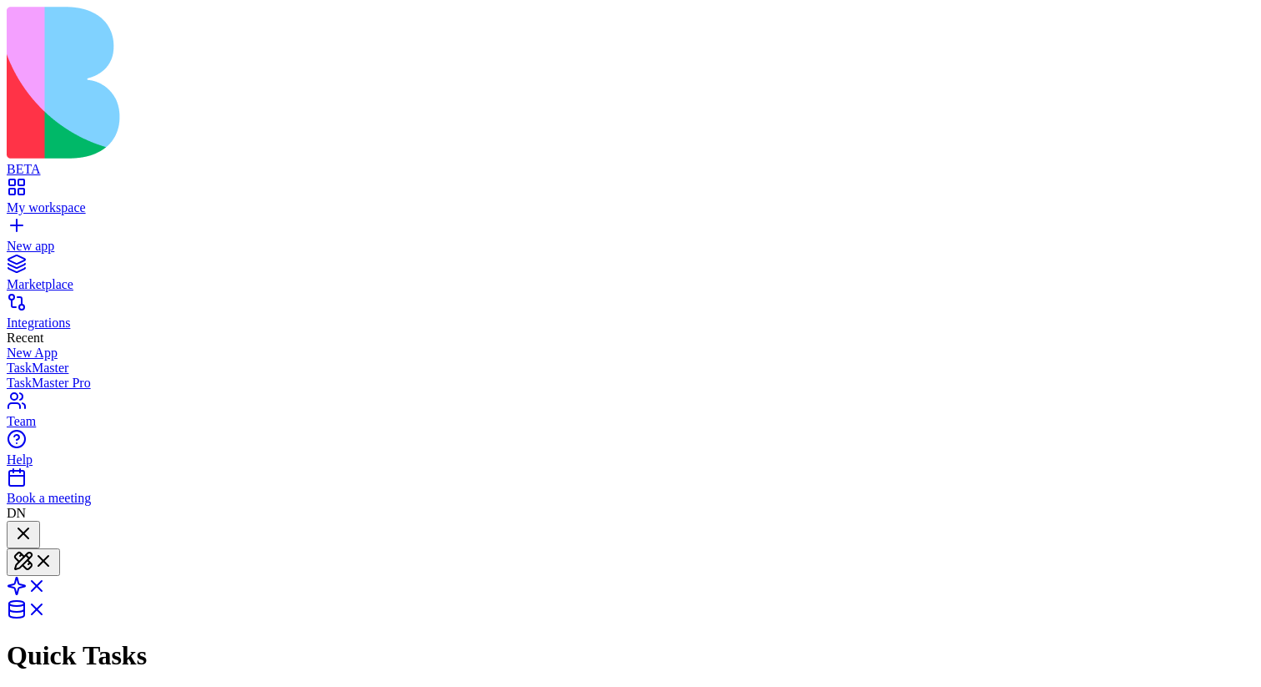
scroll to position [352, 0]
click at [53, 521] on header "Quick Tasks Invite & Share" at bounding box center [631, 644] width 1248 height 247
click at [33, 523] on div at bounding box center [23, 534] width 20 height 23
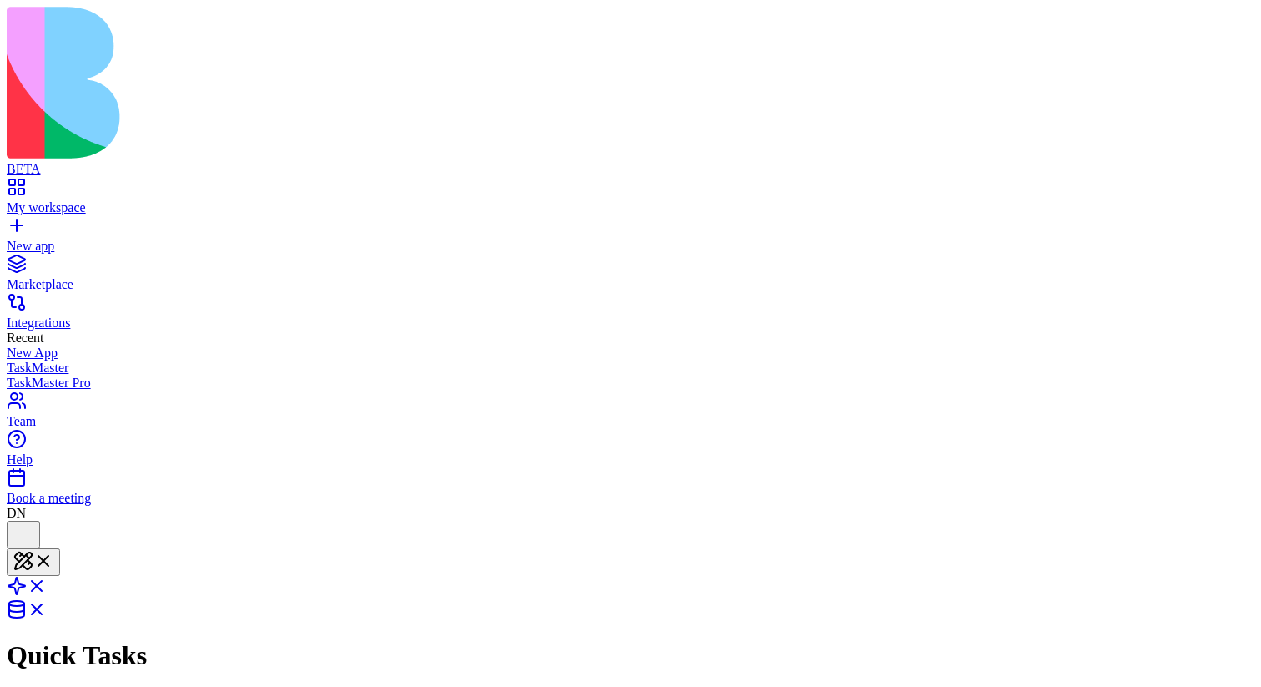
scroll to position [402, 0]
click at [13, 532] on div at bounding box center [13, 532] width 0 height 0
click at [33, 523] on div at bounding box center [23, 534] width 20 height 23
click at [13, 532] on div at bounding box center [13, 532] width 0 height 0
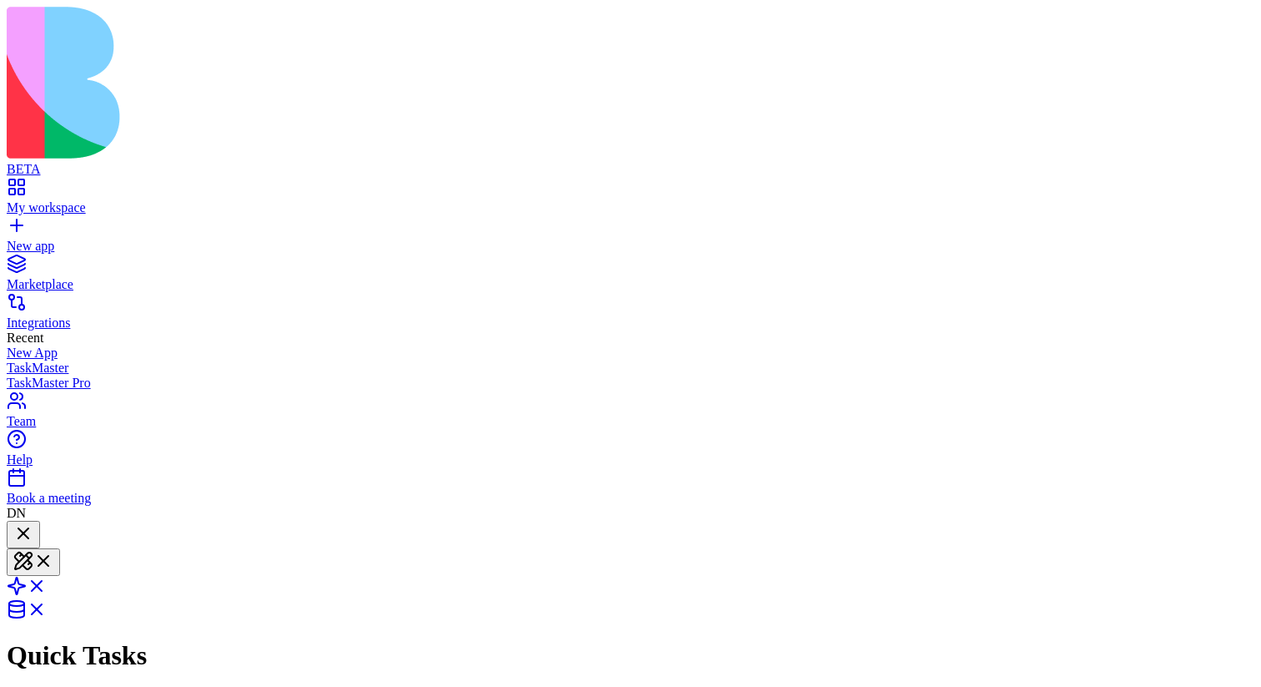
click at [33, 523] on div at bounding box center [23, 534] width 20 height 23
click at [13, 532] on div at bounding box center [13, 532] width 0 height 0
click at [33, 523] on div at bounding box center [23, 534] width 20 height 23
click at [13, 532] on div at bounding box center [13, 532] width 0 height 0
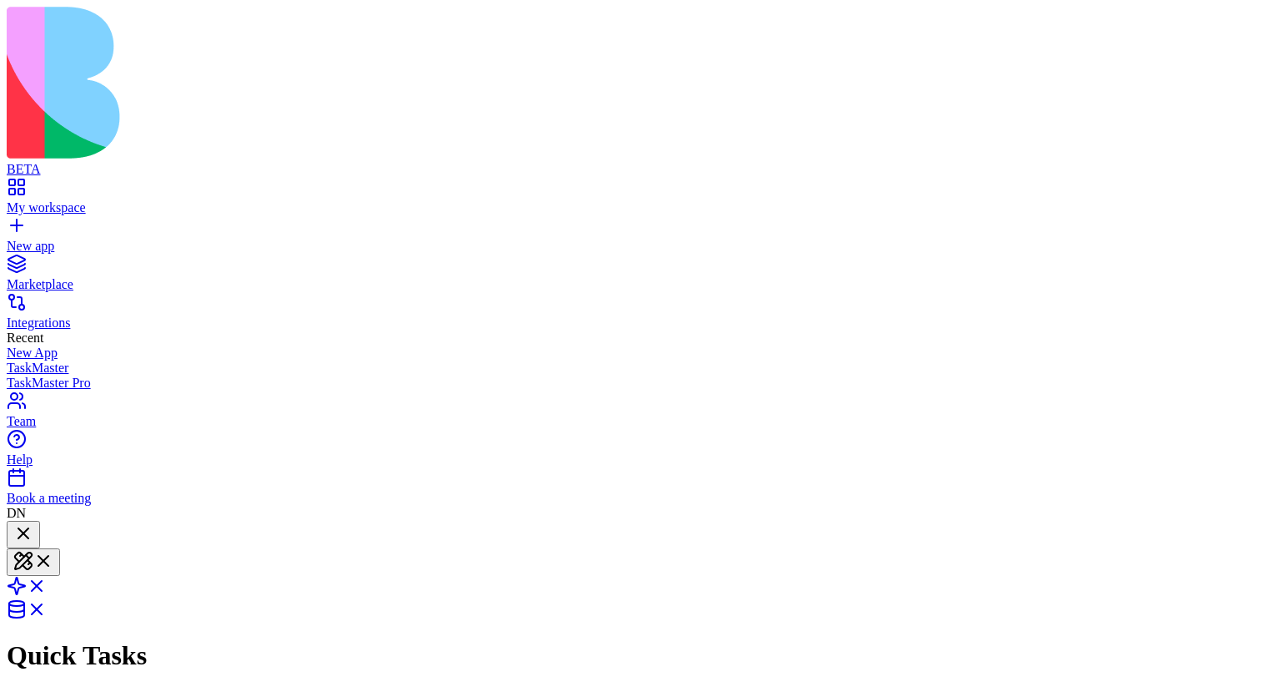
click at [33, 523] on div at bounding box center [23, 534] width 20 height 23
click at [13, 532] on div at bounding box center [13, 532] width 0 height 0
click at [33, 523] on div at bounding box center [23, 534] width 20 height 23
click at [13, 532] on div at bounding box center [13, 532] width 0 height 0
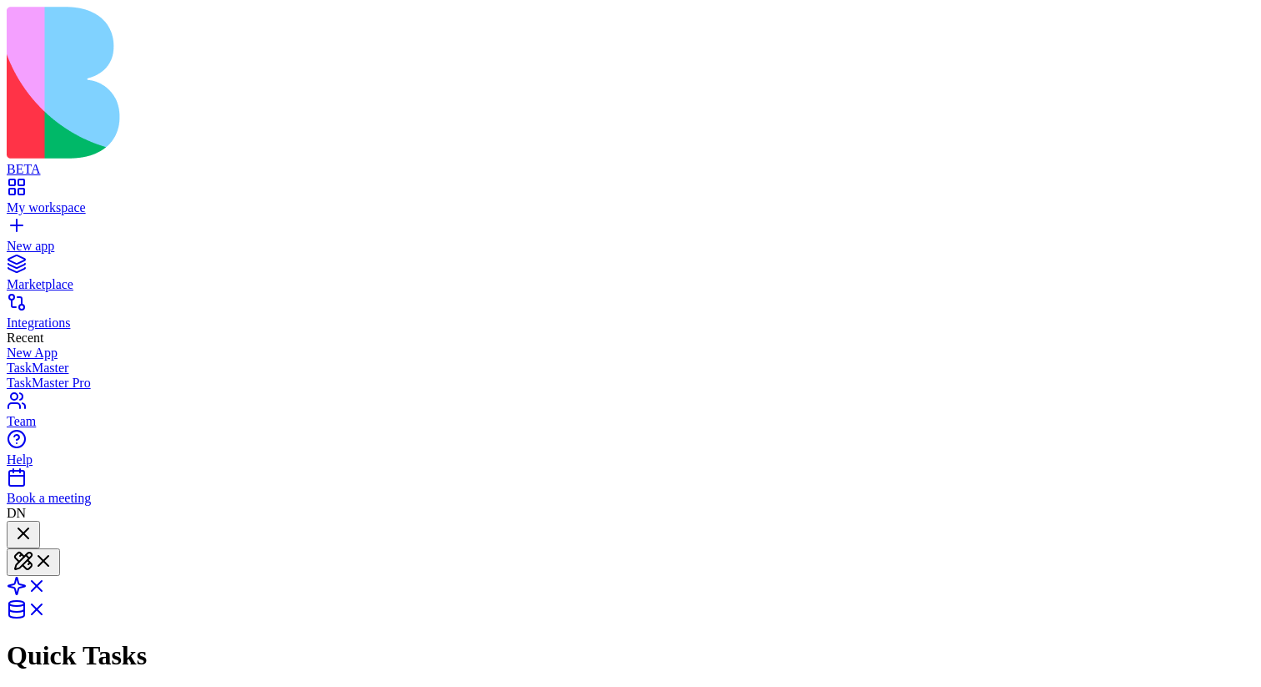
click at [33, 523] on div at bounding box center [23, 534] width 20 height 23
click at [13, 532] on div at bounding box center [13, 532] width 0 height 0
click at [33, 523] on div at bounding box center [23, 534] width 20 height 23
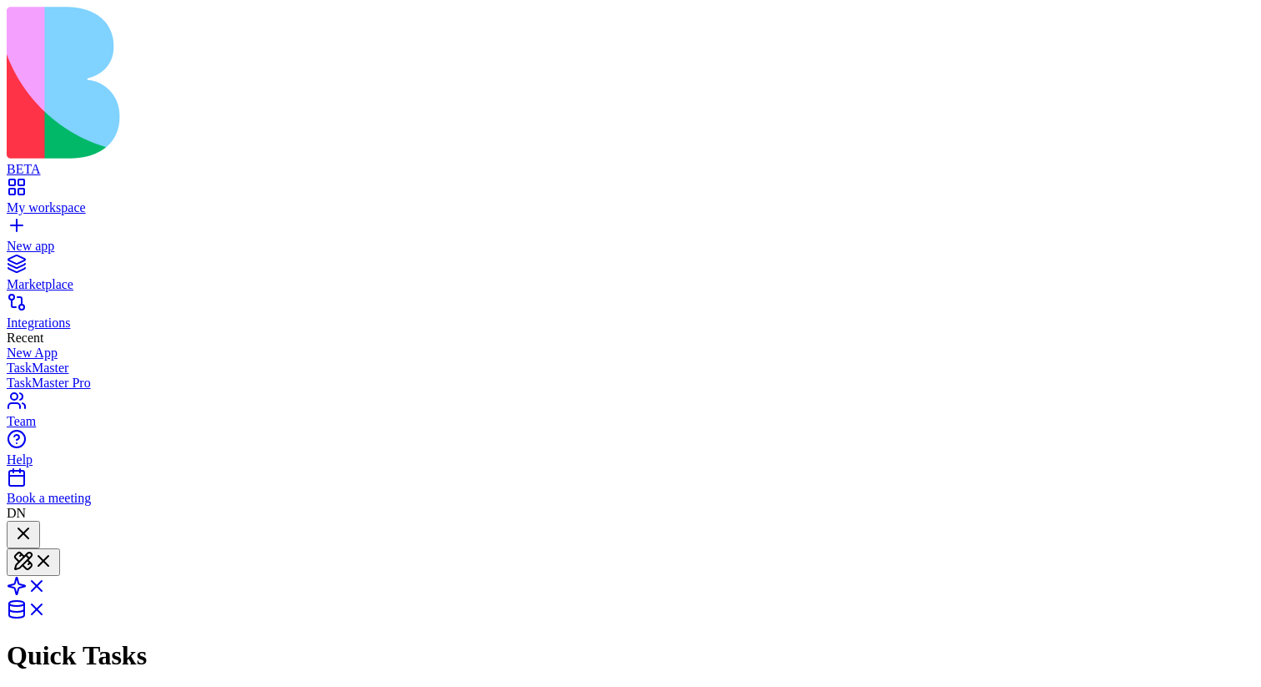
click at [33, 546] on div at bounding box center [23, 546] width 20 height 0
click at [33, 523] on div at bounding box center [23, 534] width 20 height 23
click at [33, 546] on div at bounding box center [23, 546] width 20 height 0
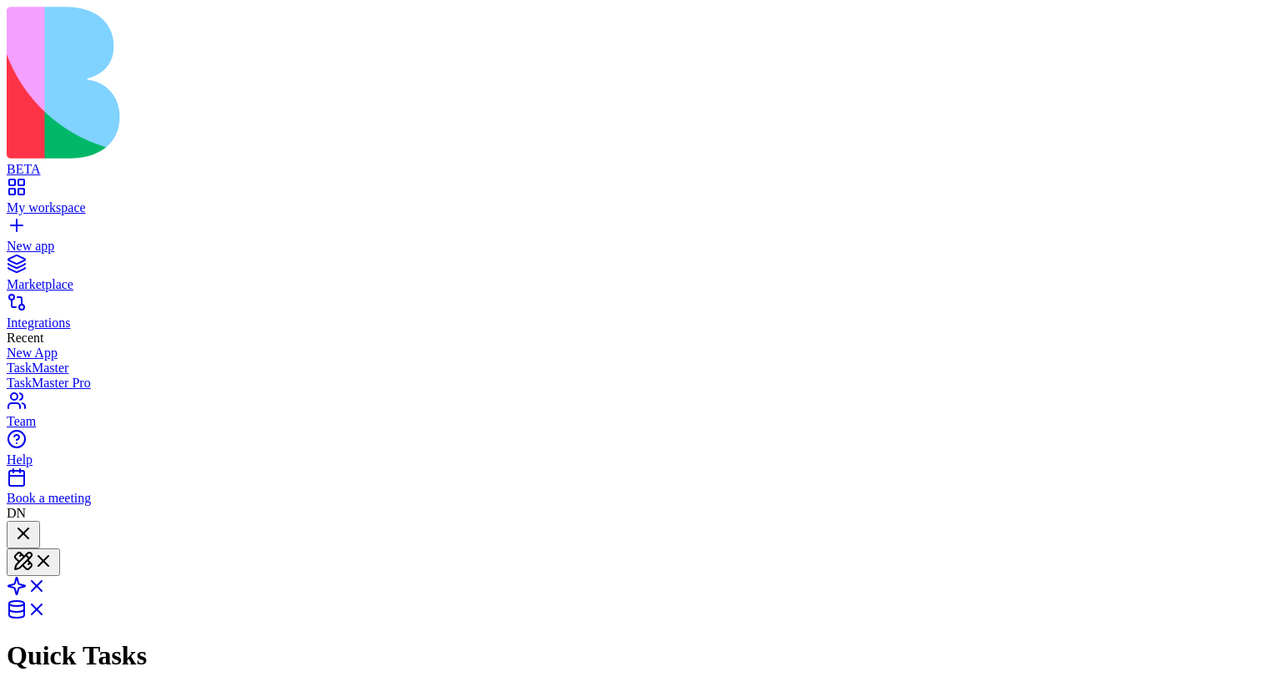
click at [33, 523] on div at bounding box center [23, 534] width 20 height 23
click at [13, 532] on div at bounding box center [13, 532] width 0 height 0
click at [33, 523] on div at bounding box center [23, 534] width 20 height 23
click at [33, 546] on div at bounding box center [23, 546] width 20 height 0
click at [33, 523] on div at bounding box center [23, 534] width 20 height 23
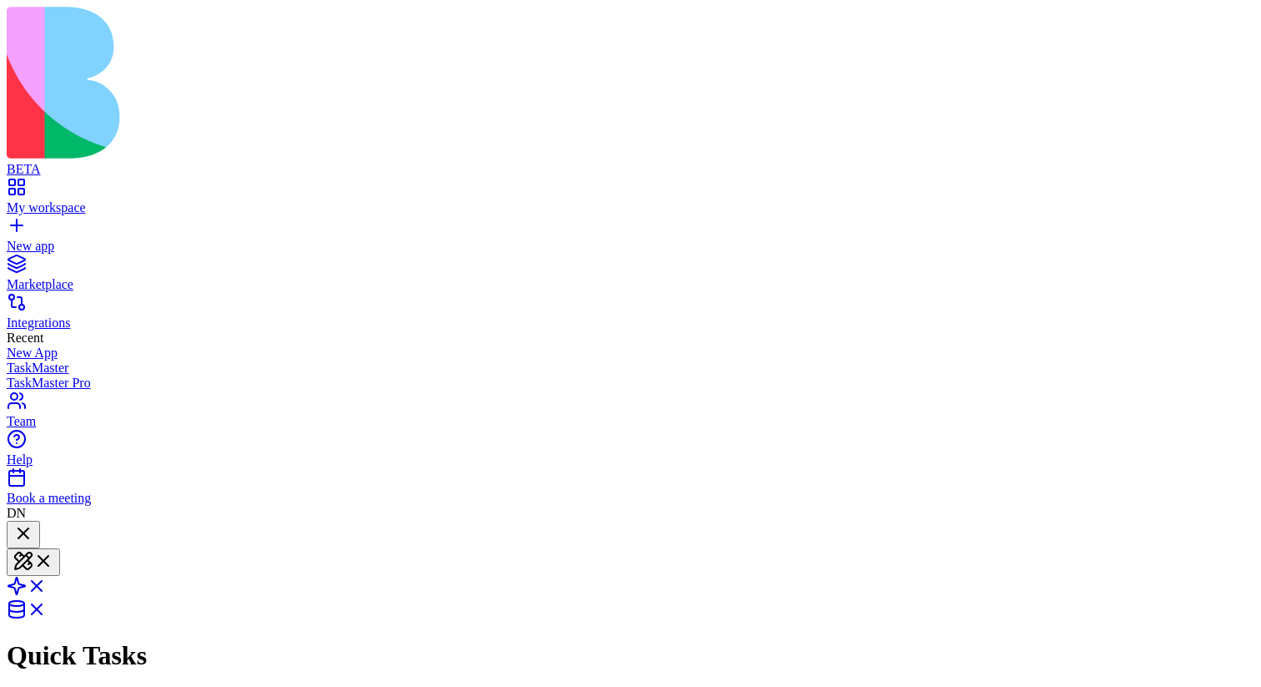
click at [33, 546] on div at bounding box center [23, 546] width 20 height 0
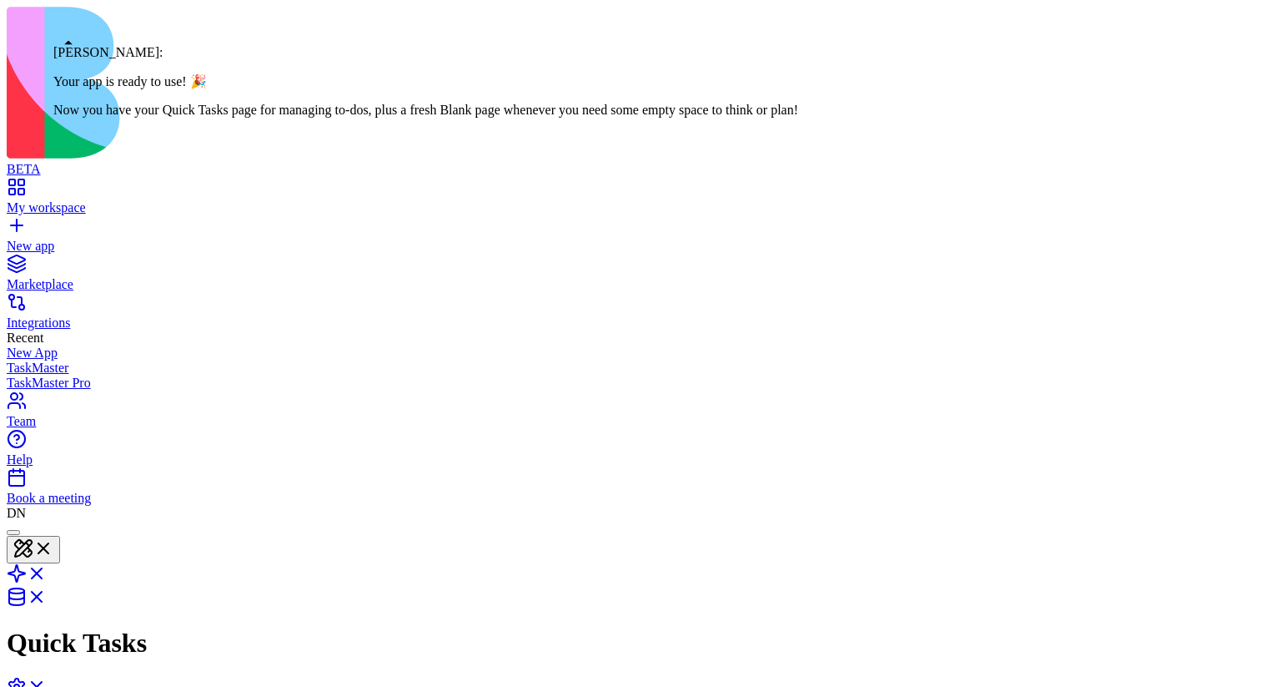
click at [13, 532] on div at bounding box center [13, 532] width 0 height 0
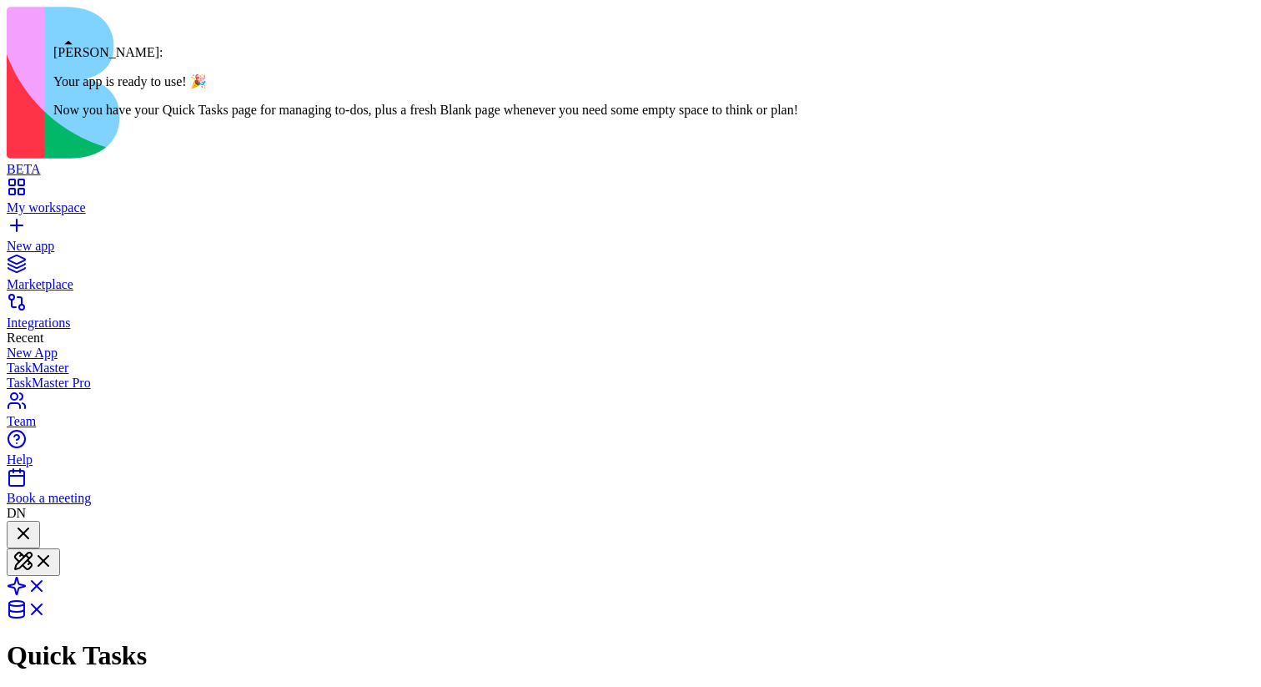
click at [13, 532] on div at bounding box center [13, 532] width 0 height 0
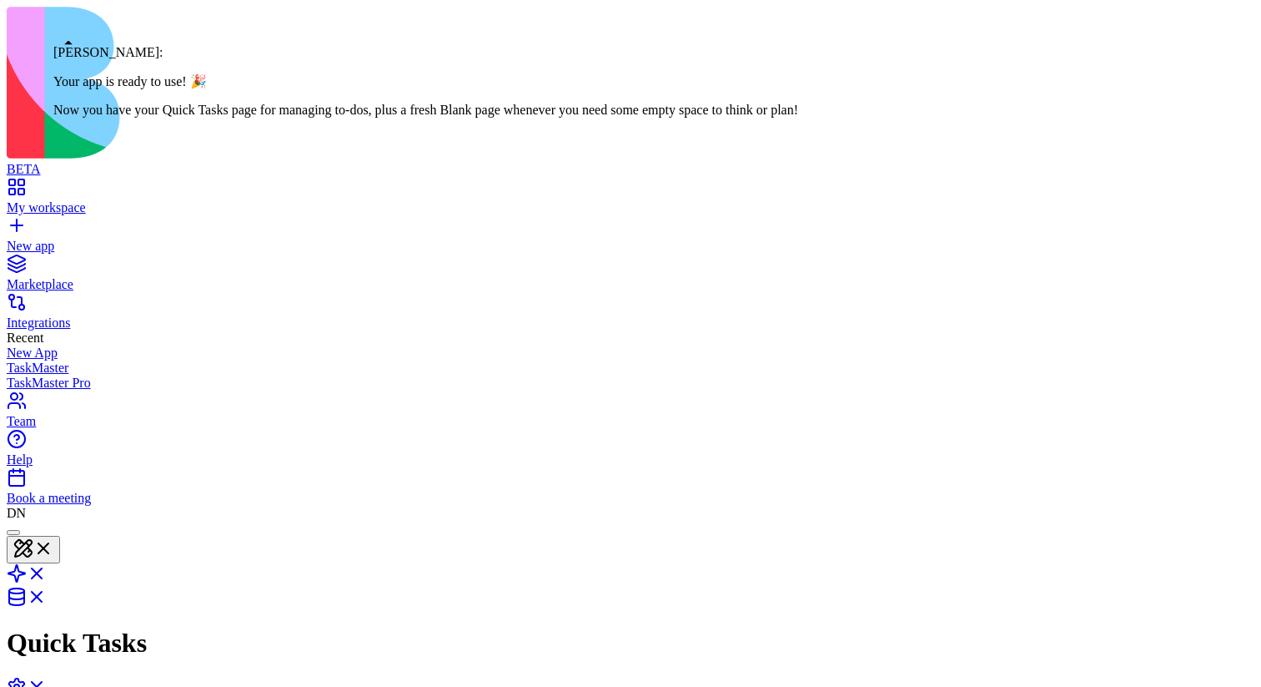
click at [13, 532] on div at bounding box center [13, 532] width 0 height 0
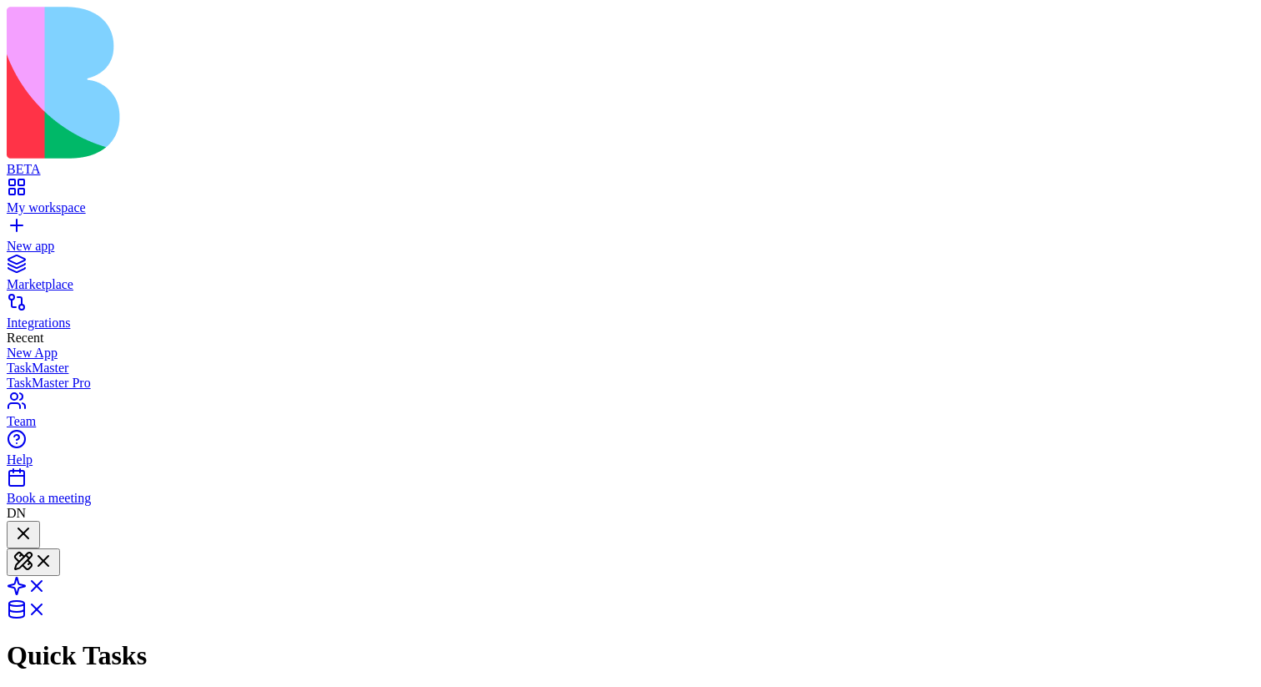
click at [33, 523] on div at bounding box center [23, 534] width 20 height 23
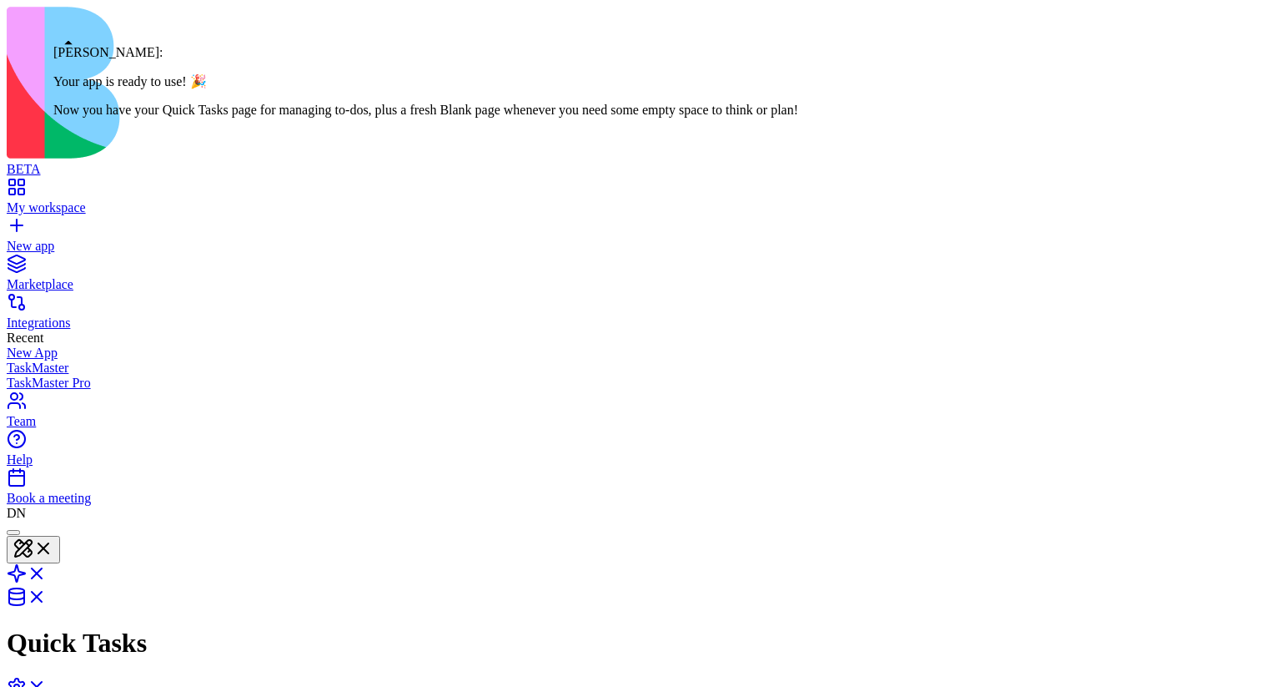
click at [13, 532] on div at bounding box center [13, 532] width 0 height 0
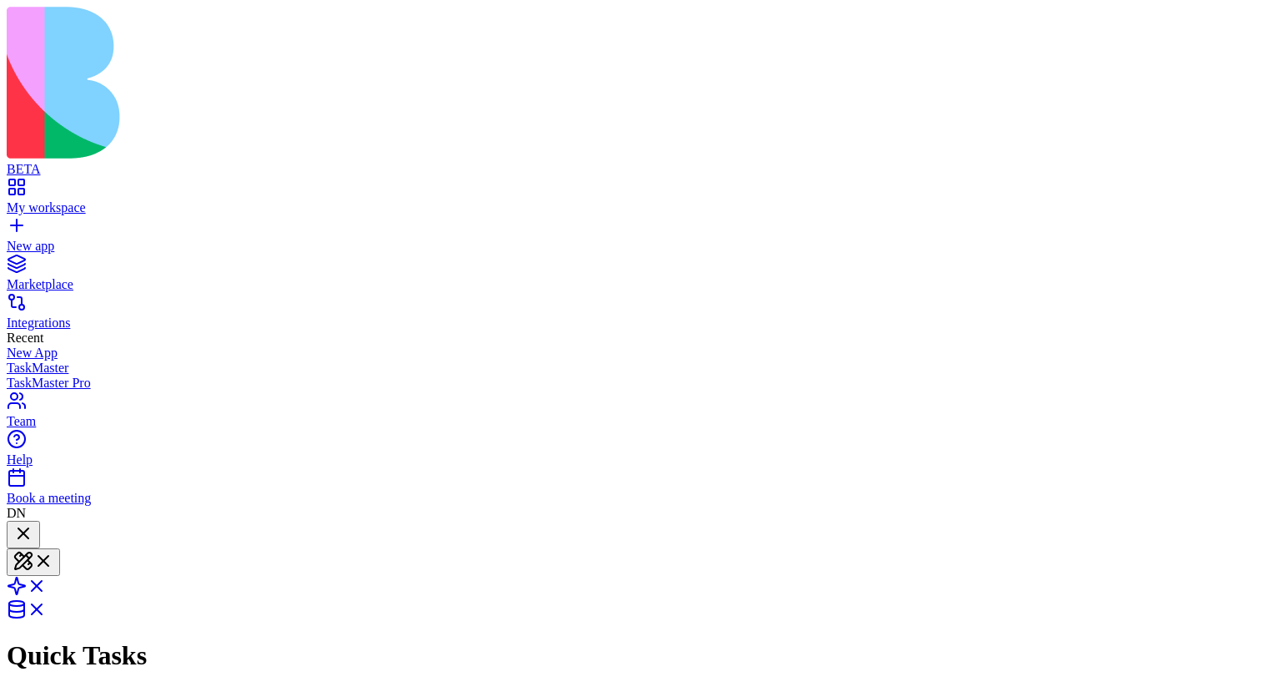
scroll to position [601, 0]
click at [33, 523] on div at bounding box center [23, 534] width 20 height 23
click at [33, 546] on div at bounding box center [23, 546] width 20 height 0
click at [33, 523] on div at bounding box center [23, 534] width 20 height 23
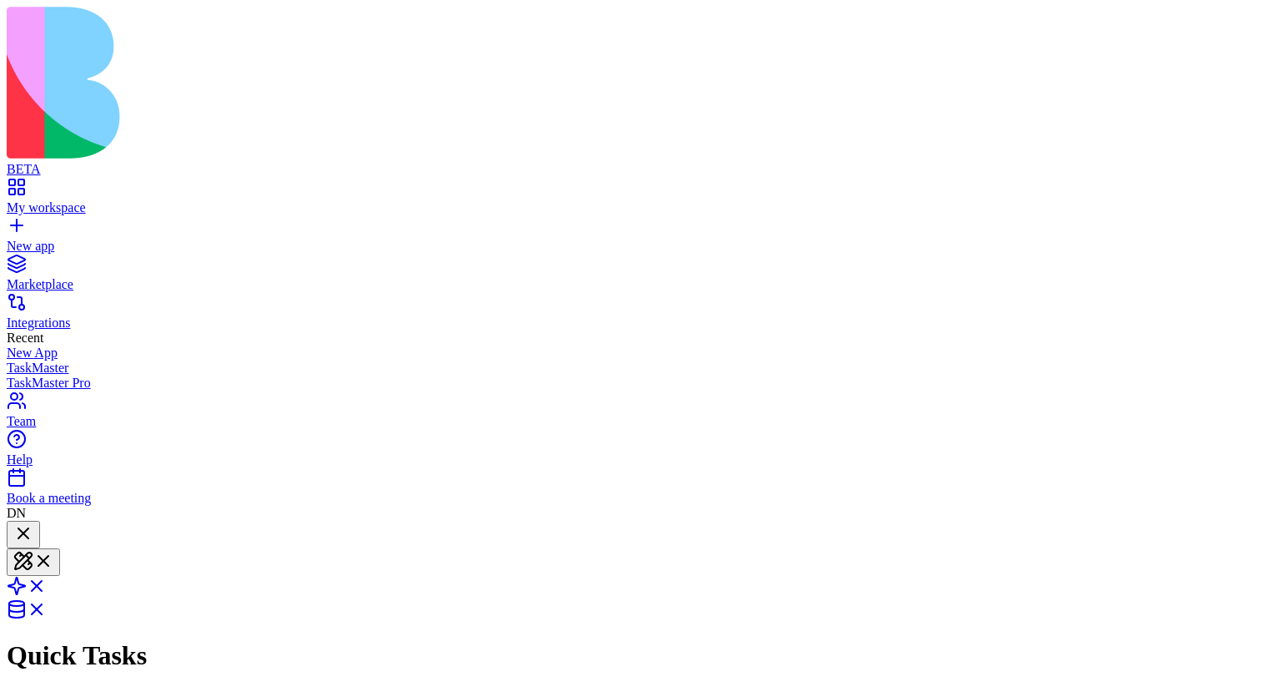
click at [33, 546] on div at bounding box center [23, 546] width 20 height 0
click at [33, 523] on div at bounding box center [23, 534] width 20 height 23
click at [33, 546] on div at bounding box center [23, 546] width 20 height 0
click at [33, 523] on div at bounding box center [23, 534] width 20 height 23
click at [33, 546] on div at bounding box center [23, 546] width 20 height 0
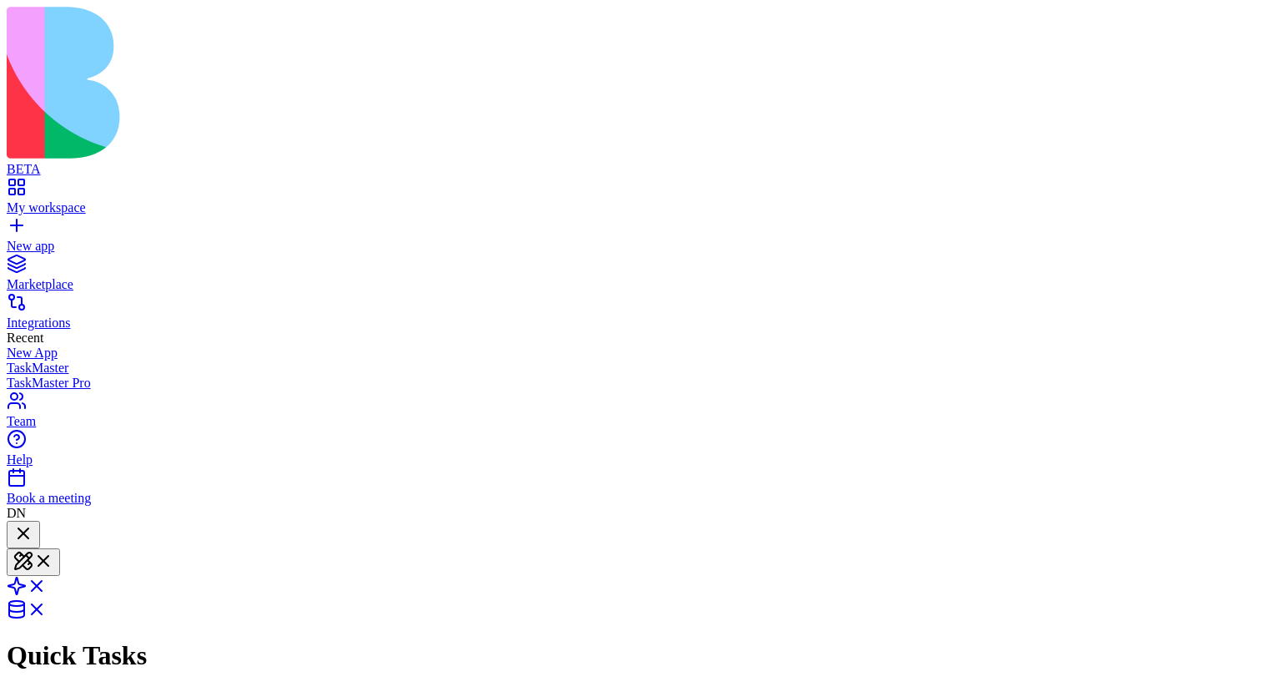
click at [33, 523] on div at bounding box center [23, 534] width 20 height 23
click at [33, 546] on div at bounding box center [23, 546] width 20 height 0
click at [33, 523] on div at bounding box center [23, 534] width 20 height 23
click at [33, 546] on div at bounding box center [23, 546] width 20 height 0
click at [33, 523] on div at bounding box center [23, 534] width 20 height 23
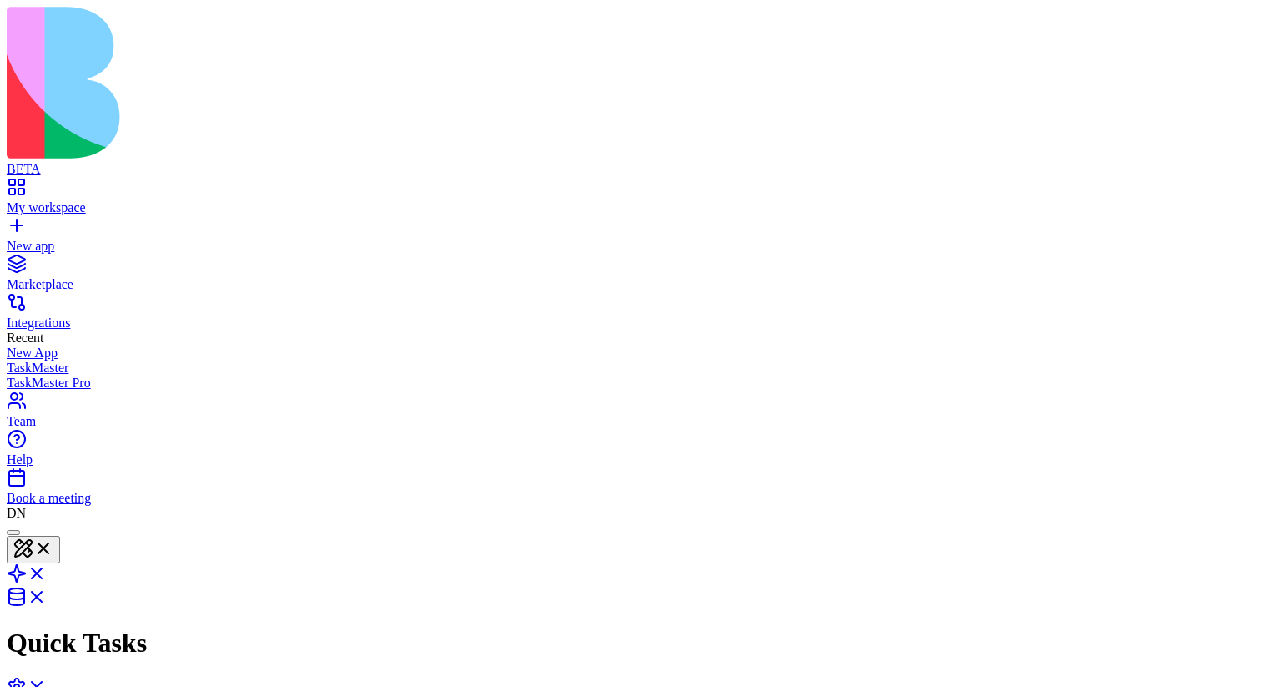
click at [13, 532] on div at bounding box center [13, 532] width 0 height 0
click at [33, 523] on div at bounding box center [23, 534] width 20 height 23
click at [33, 546] on div at bounding box center [23, 546] width 20 height 0
click at [33, 523] on div at bounding box center [23, 534] width 20 height 23
click at [33, 546] on div at bounding box center [23, 546] width 20 height 0
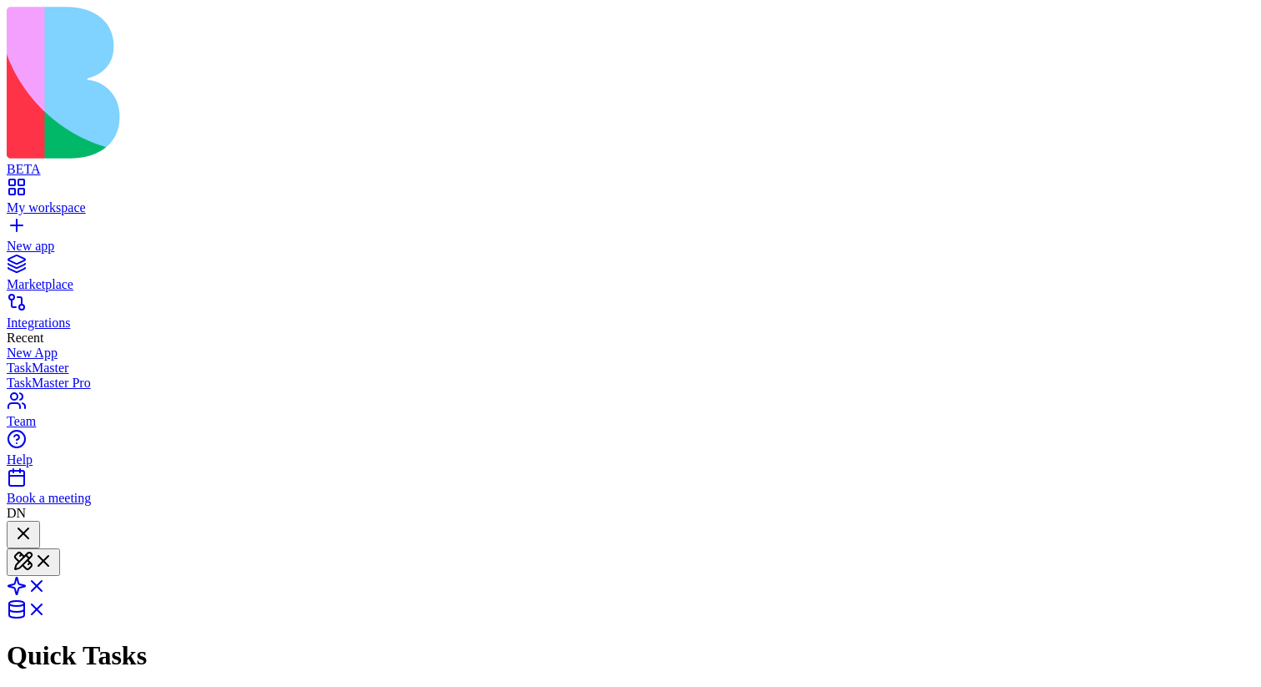
click at [33, 523] on div at bounding box center [23, 534] width 20 height 23
click at [13, 532] on div at bounding box center [13, 532] width 0 height 0
click at [33, 523] on div at bounding box center [23, 534] width 20 height 23
click at [13, 532] on div at bounding box center [13, 532] width 0 height 0
click at [33, 523] on div at bounding box center [23, 534] width 20 height 23
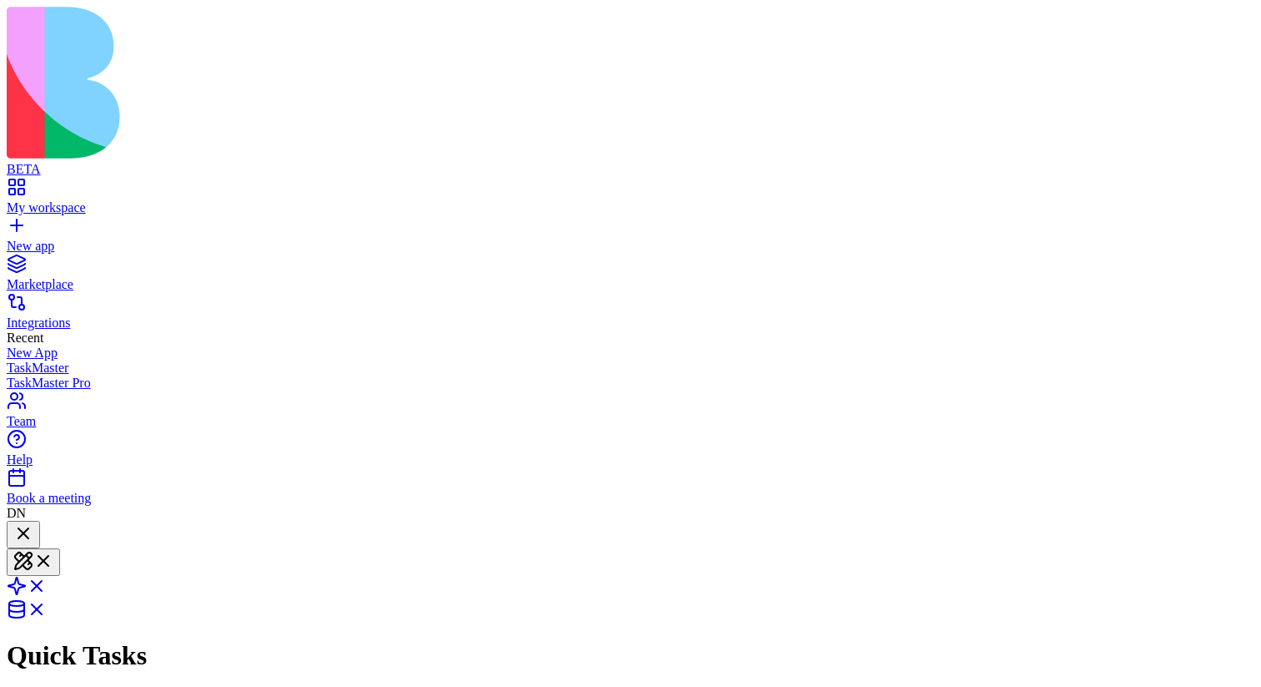
click at [33, 546] on div at bounding box center [23, 546] width 20 height 0
click at [33, 523] on div at bounding box center [23, 534] width 20 height 23
click at [33, 546] on div at bounding box center [23, 546] width 20 height 0
click at [33, 523] on div at bounding box center [23, 534] width 20 height 23
click at [33, 546] on div at bounding box center [23, 546] width 20 height 0
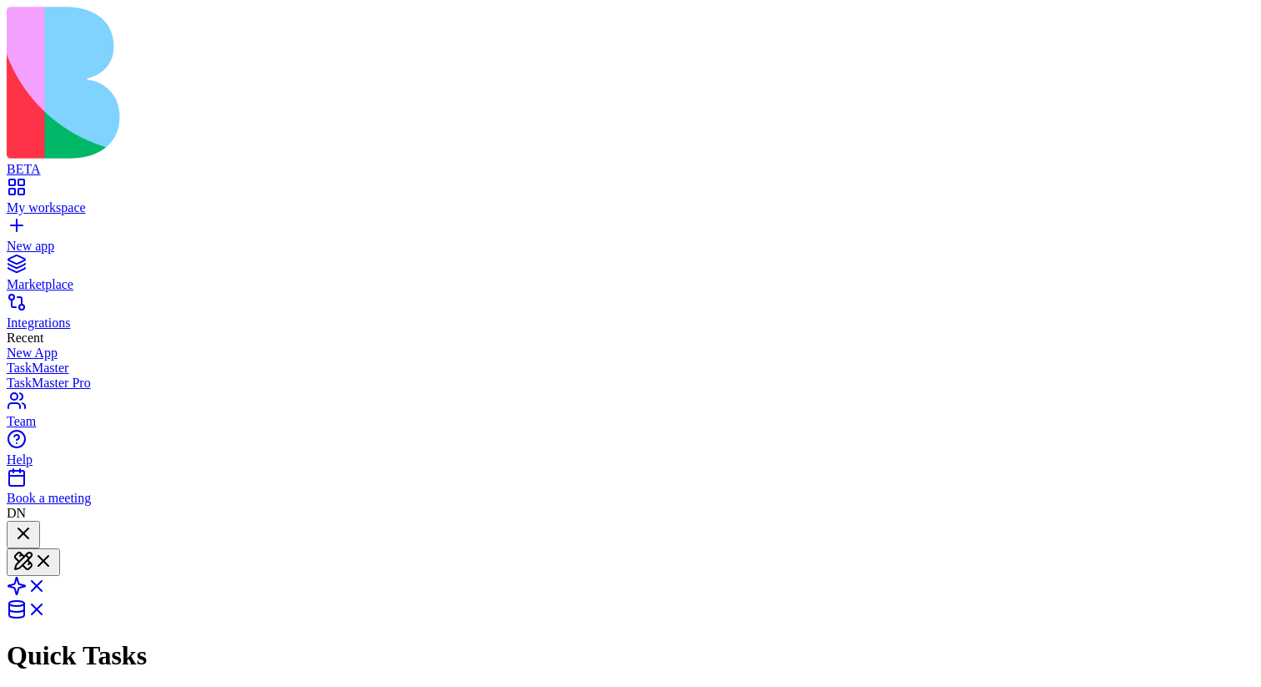
click at [33, 523] on div at bounding box center [23, 534] width 20 height 23
click at [13, 532] on div at bounding box center [13, 532] width 0 height 0
click at [33, 523] on div at bounding box center [23, 534] width 20 height 23
click at [33, 546] on div at bounding box center [23, 546] width 20 height 0
click at [33, 523] on div at bounding box center [23, 534] width 20 height 23
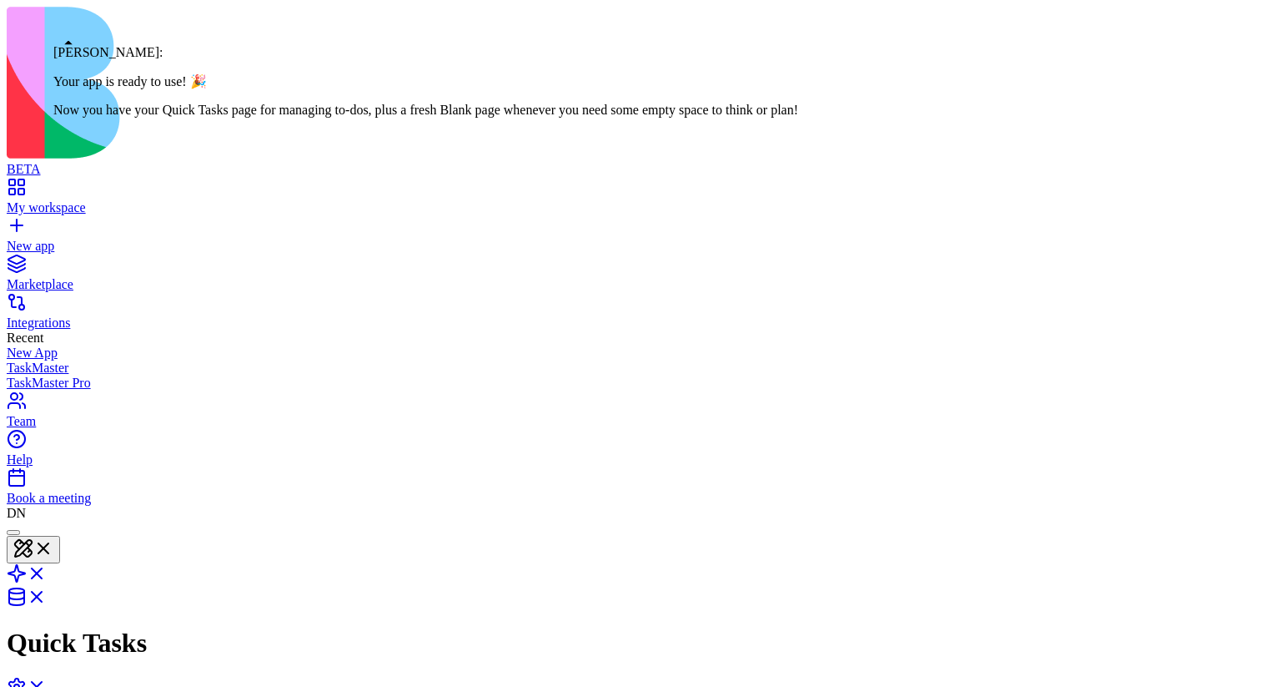
click at [13, 532] on div at bounding box center [13, 532] width 0 height 0
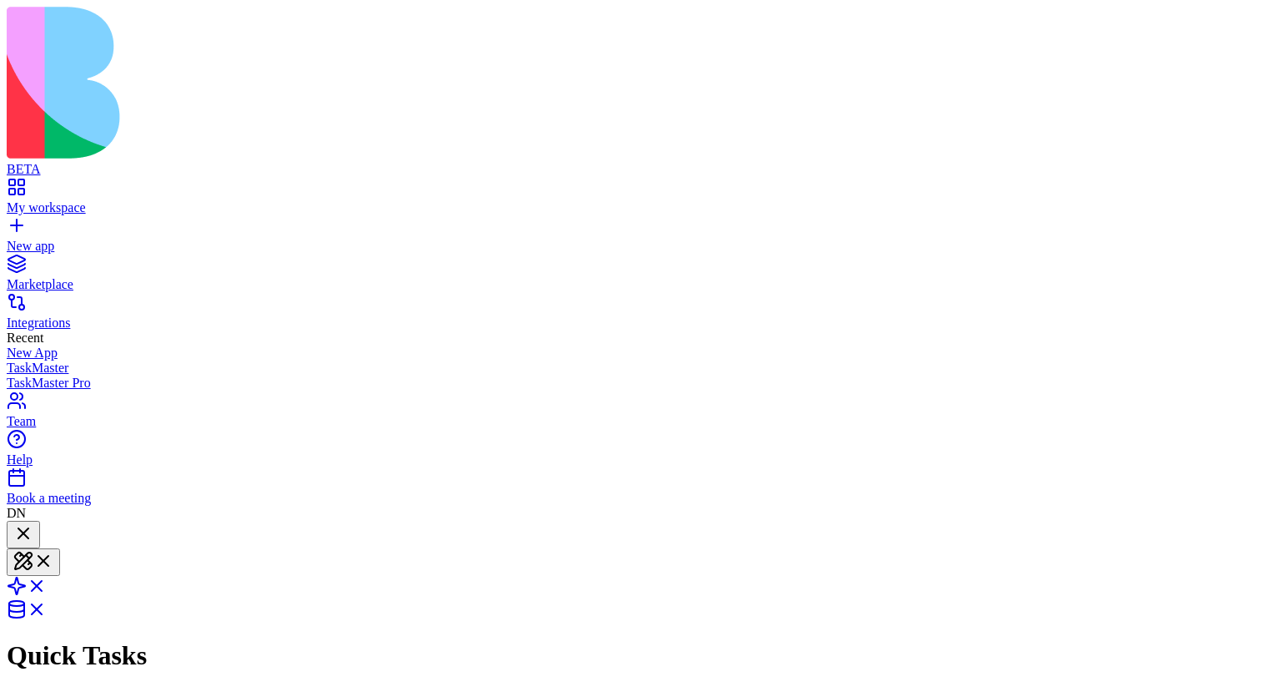
click at [33, 523] on div at bounding box center [23, 534] width 20 height 23
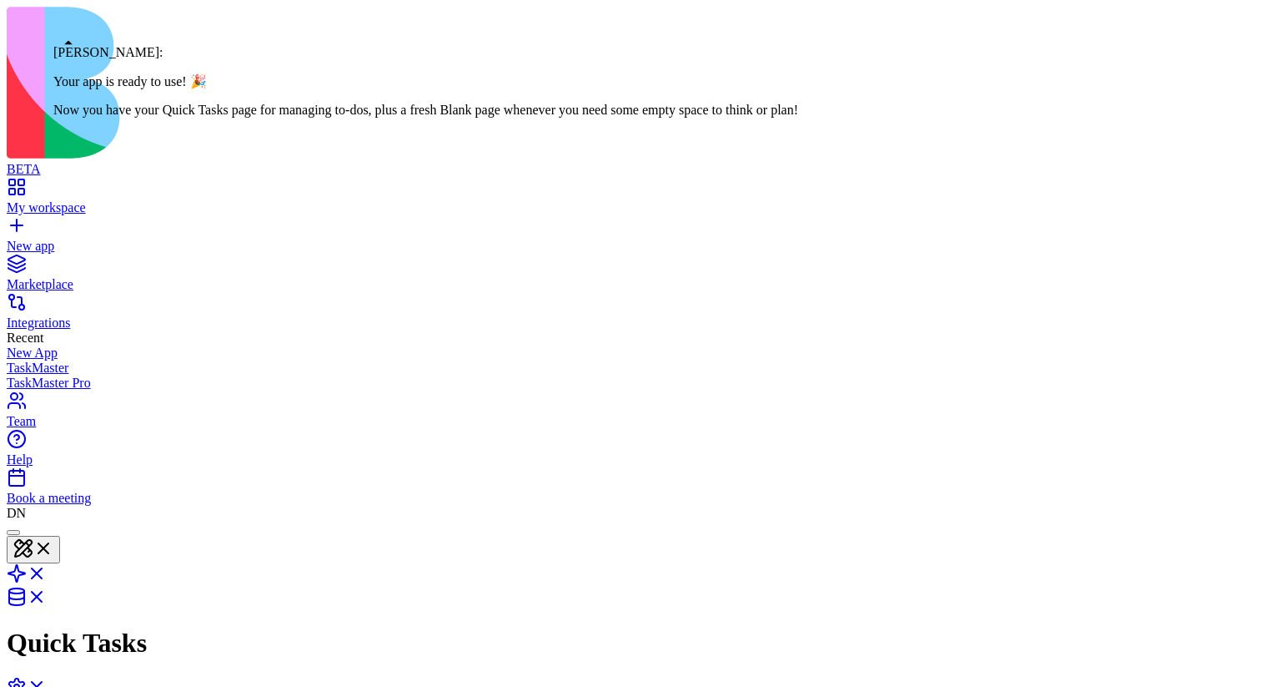
click at [13, 532] on div at bounding box center [13, 532] width 0 height 0
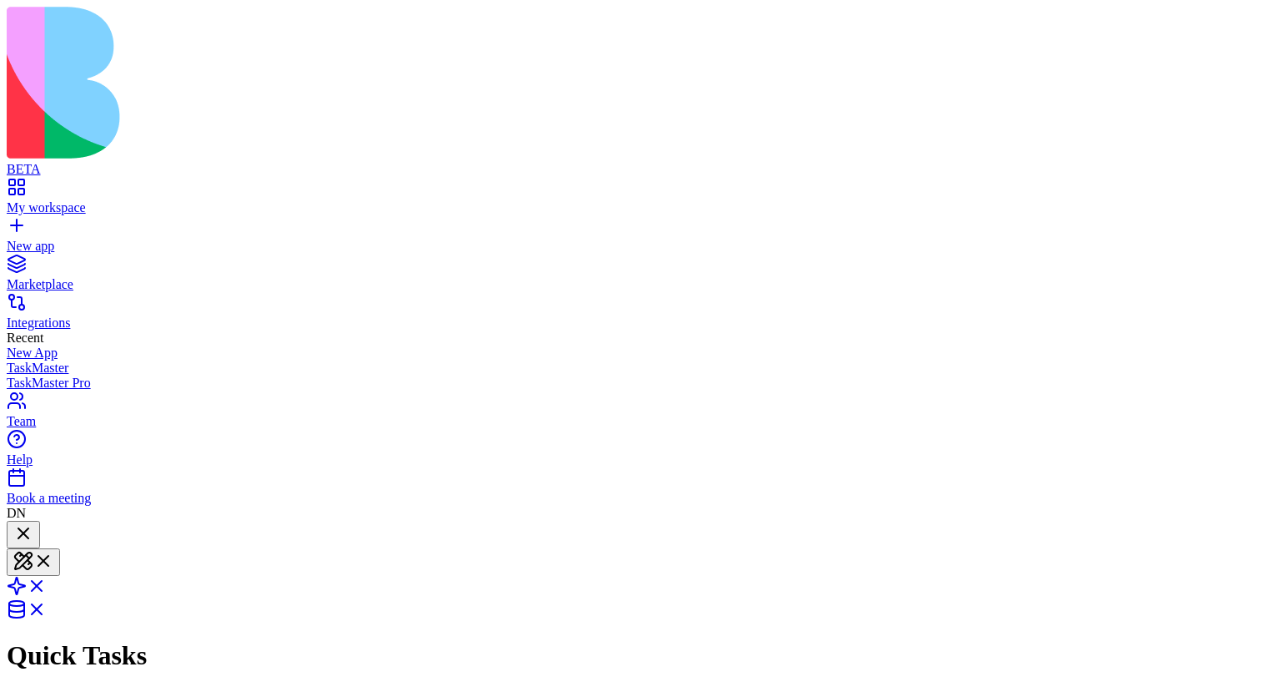
click at [33, 523] on div at bounding box center [23, 534] width 20 height 23
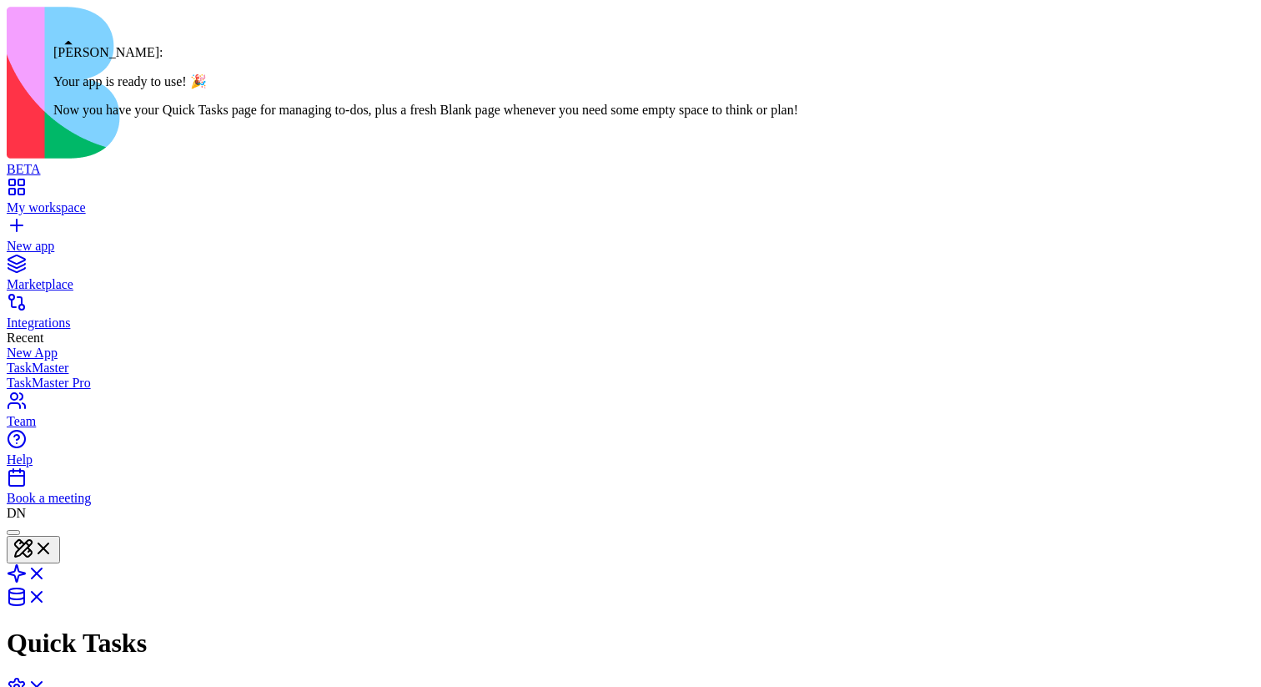
click at [13, 532] on div at bounding box center [13, 532] width 0 height 0
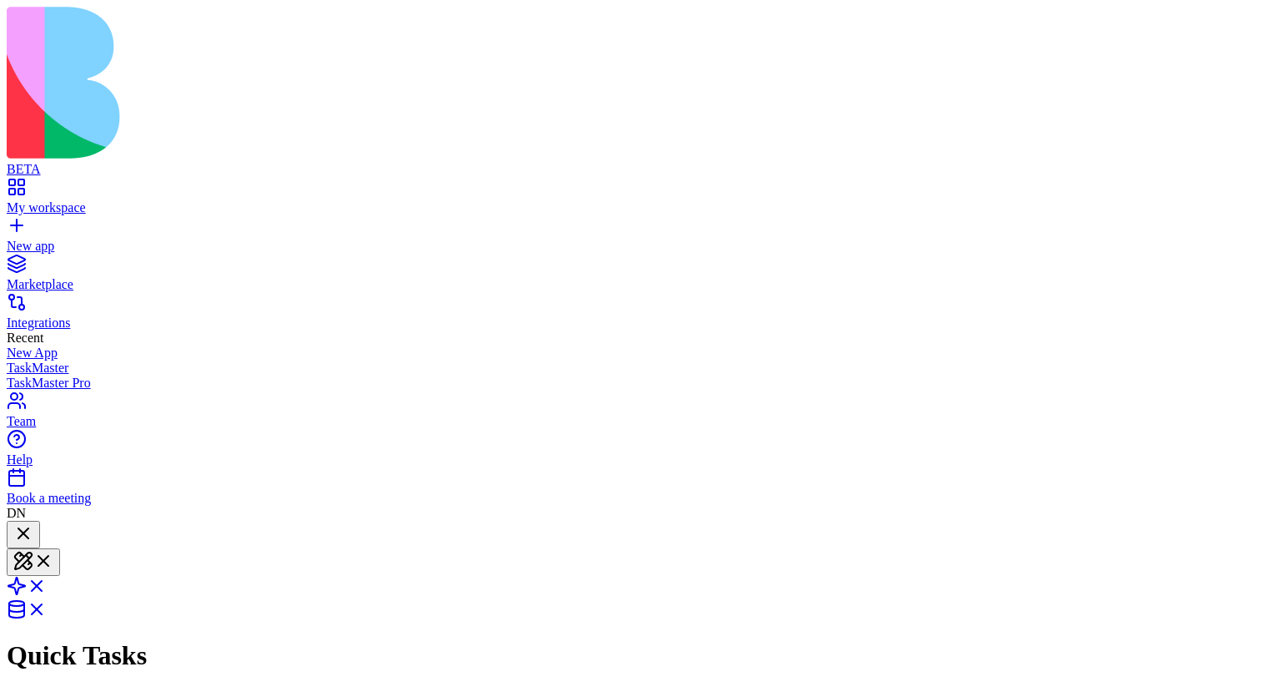
click at [33, 523] on div at bounding box center [23, 534] width 20 height 23
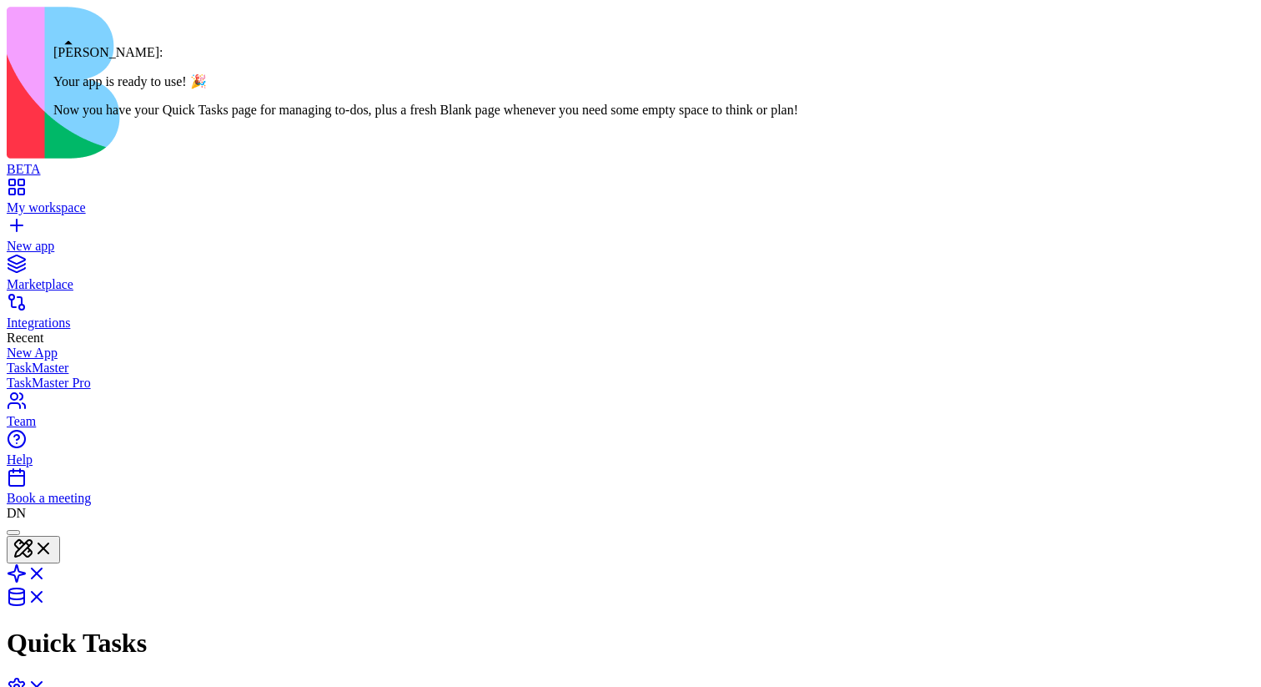
click at [13, 532] on div at bounding box center [13, 532] width 0 height 0
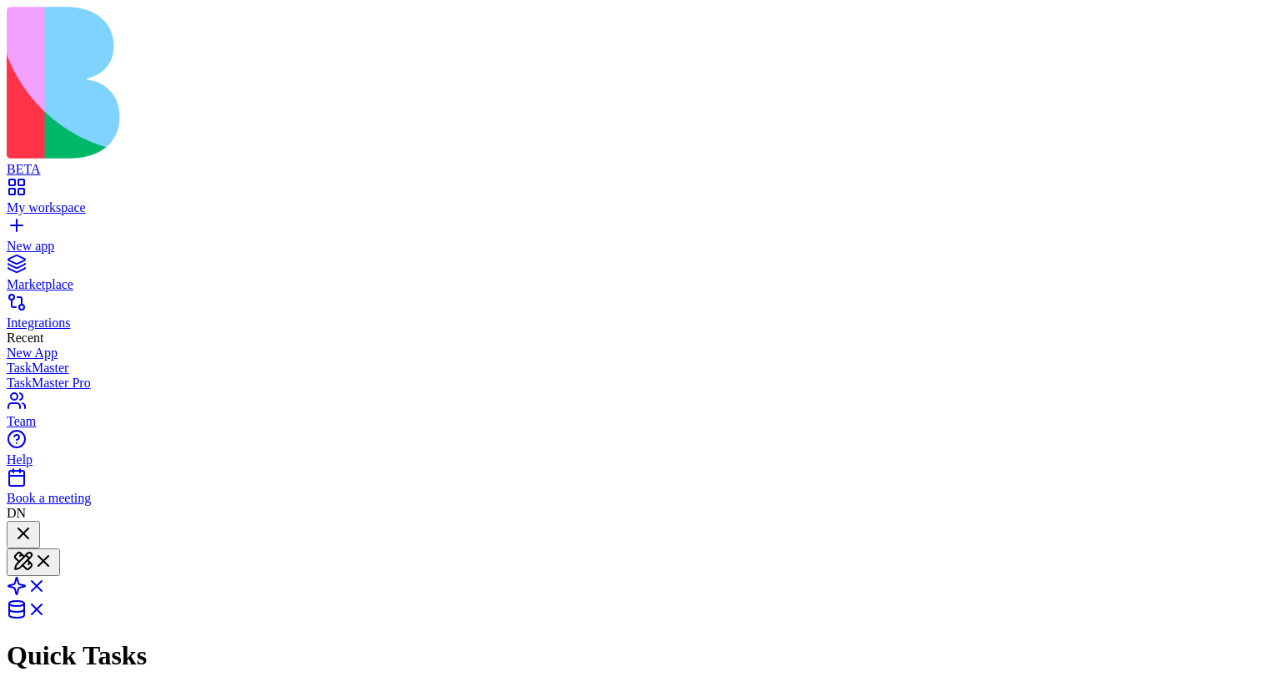
click at [33, 523] on div at bounding box center [23, 534] width 20 height 23
click at [13, 532] on div at bounding box center [13, 532] width 0 height 0
click at [33, 546] on div at bounding box center [23, 546] width 20 height 0
click at [33, 523] on div at bounding box center [23, 534] width 20 height 23
click at [33, 546] on div at bounding box center [23, 546] width 20 height 0
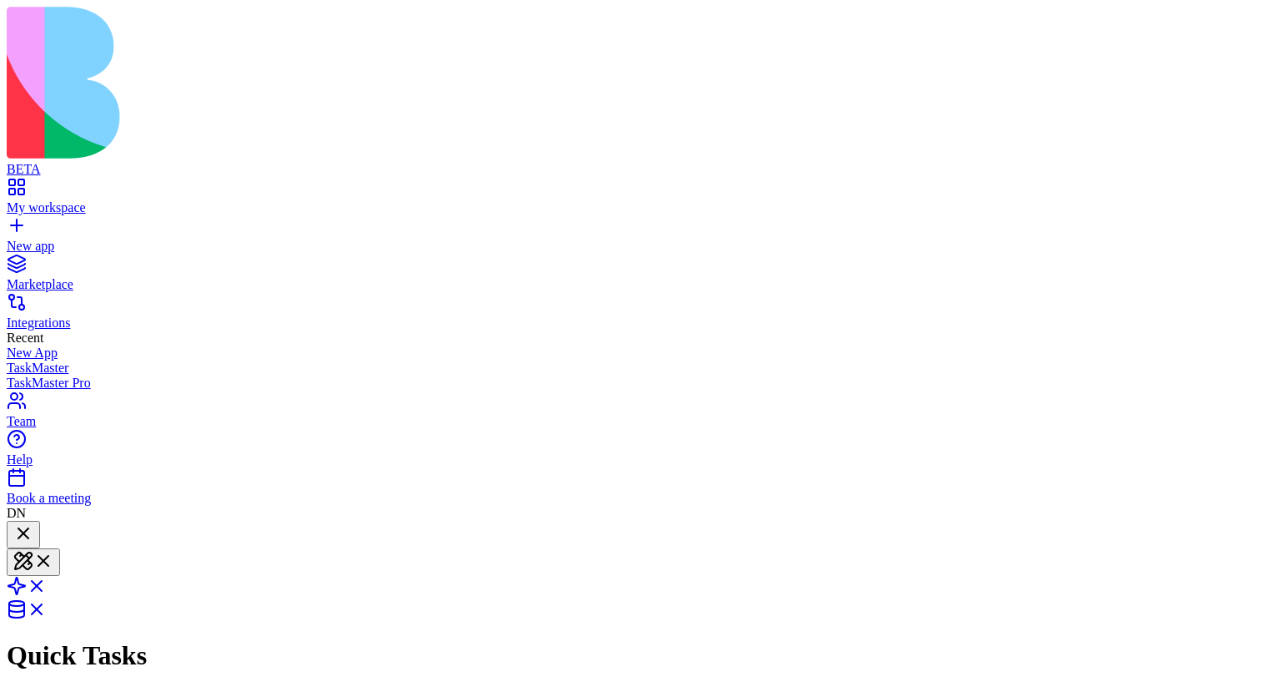
click at [33, 523] on div at bounding box center [23, 534] width 20 height 23
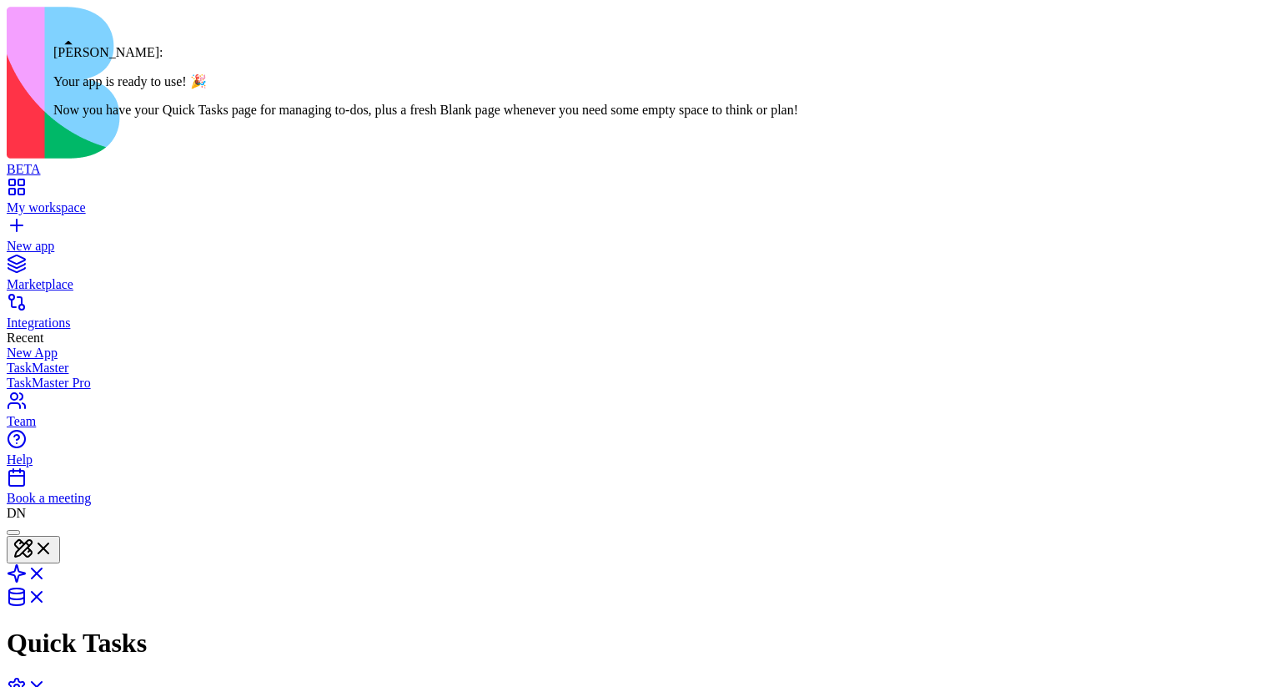
click at [13, 532] on div at bounding box center [13, 532] width 0 height 0
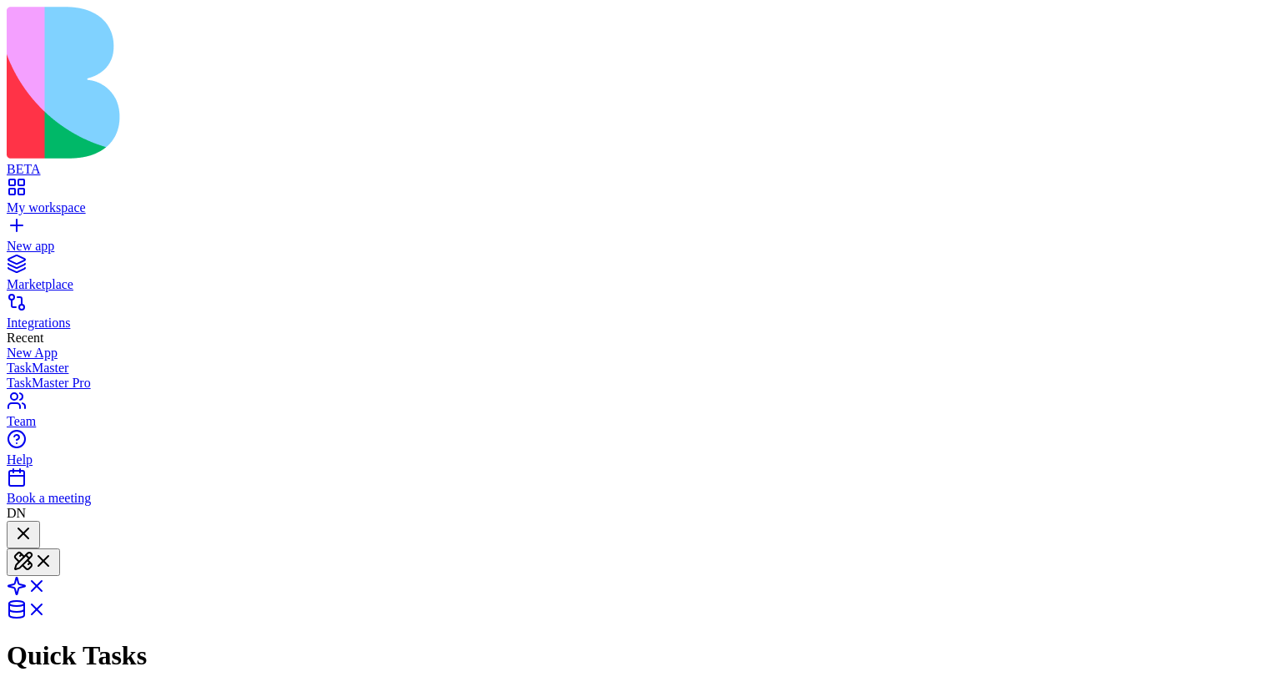
click at [33, 523] on div at bounding box center [23, 534] width 20 height 23
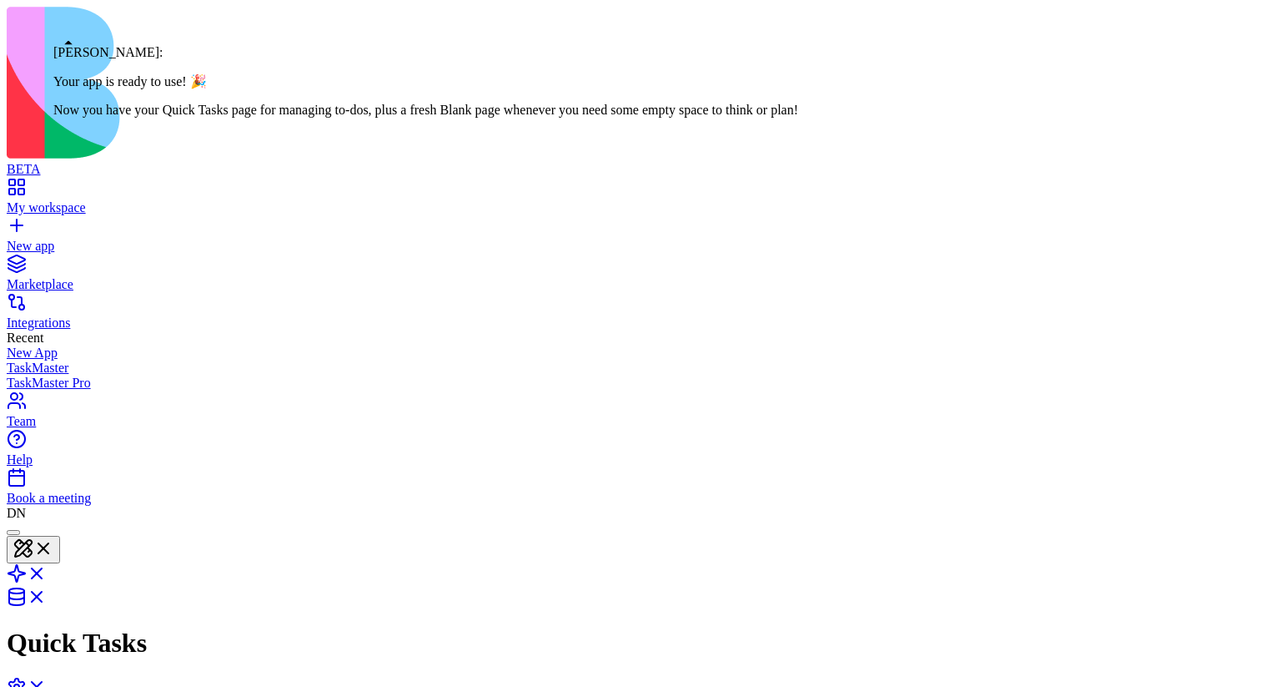
click at [13, 532] on div at bounding box center [13, 532] width 0 height 0
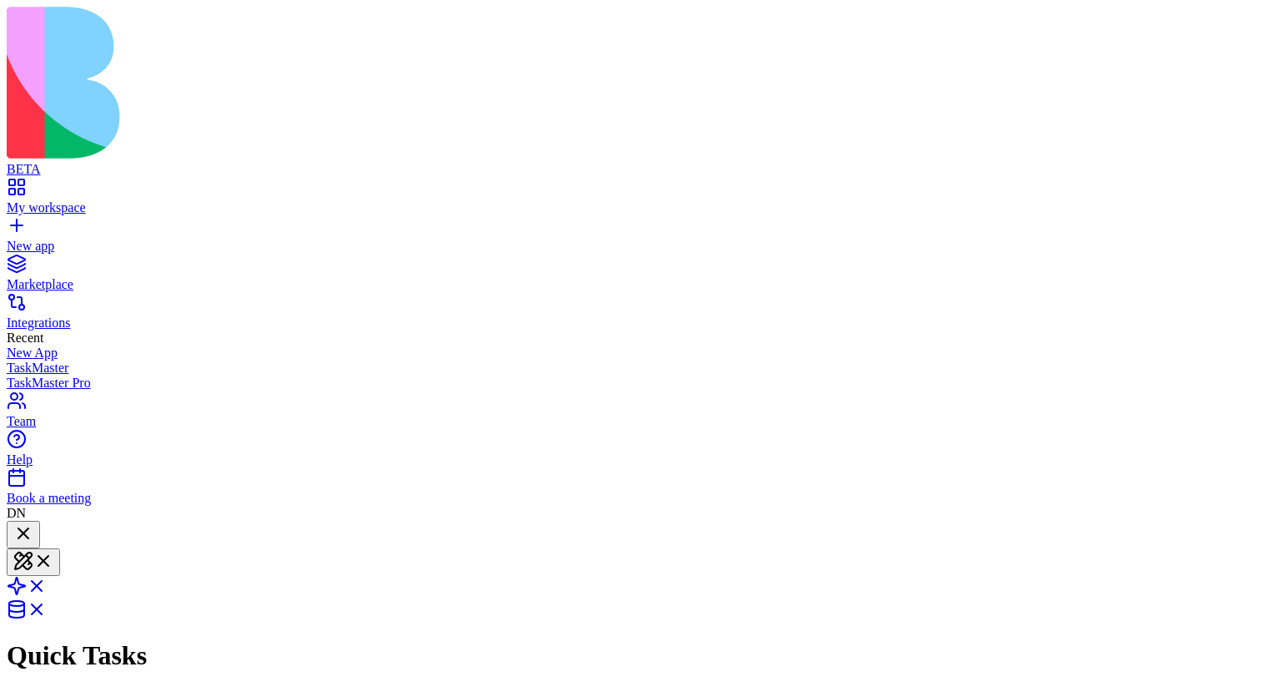
click at [33, 523] on div at bounding box center [23, 534] width 20 height 23
click at [13, 532] on div at bounding box center [13, 532] width 0 height 0
click at [33, 523] on div at bounding box center [23, 534] width 20 height 23
click at [33, 546] on div at bounding box center [23, 546] width 20 height 0
click at [33, 523] on div at bounding box center [23, 534] width 20 height 23
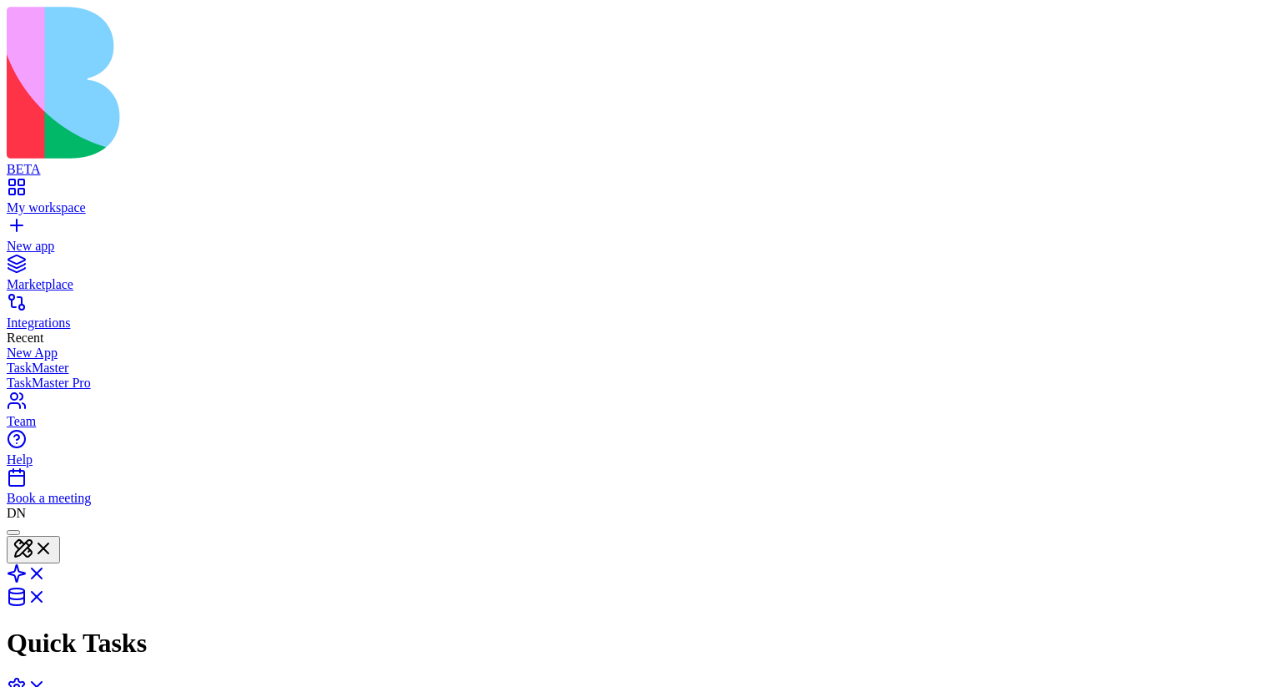
click at [13, 532] on div at bounding box center [13, 532] width 0 height 0
click at [33, 523] on div at bounding box center [23, 534] width 20 height 23
click at [60, 536] on button at bounding box center [33, 550] width 53 height 28
click at [47, 571] on link at bounding box center [27, 578] width 40 height 14
click at [47, 591] on link at bounding box center [27, 598] width 40 height 14
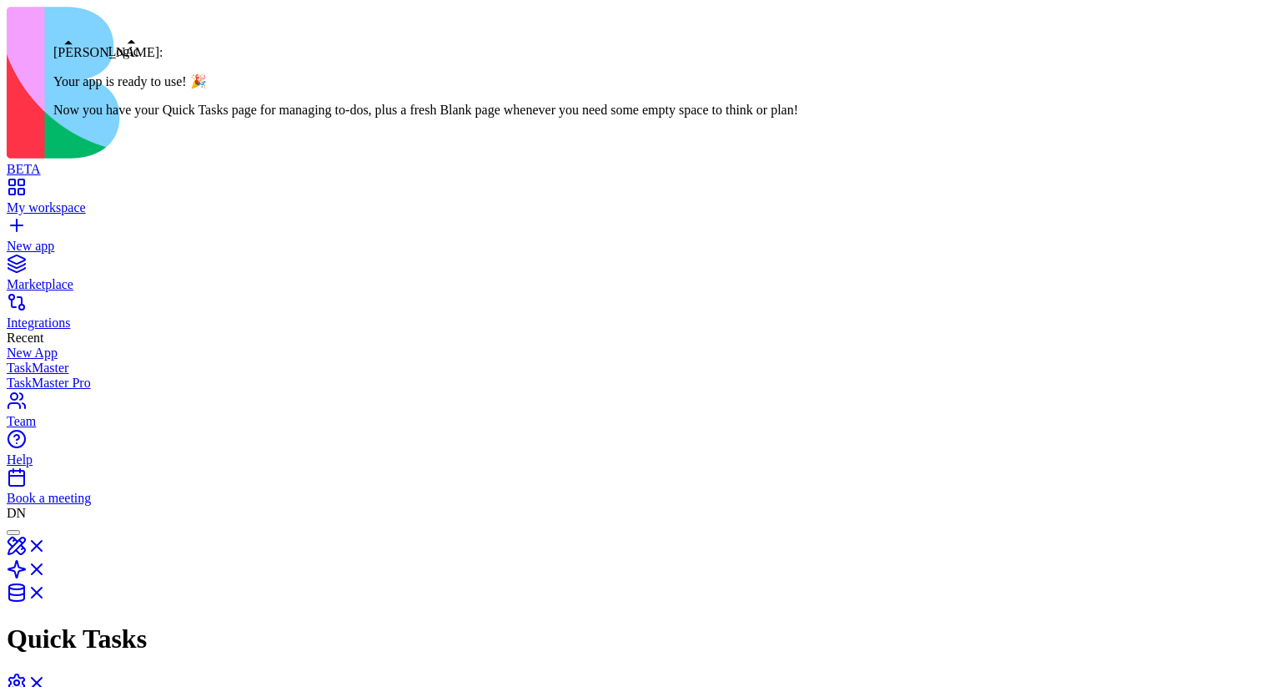
click at [53, 521] on header "Quick Tasks Invite & Share" at bounding box center [631, 636] width 1248 height 230
click at [13, 532] on div at bounding box center [13, 532] width 0 height 0
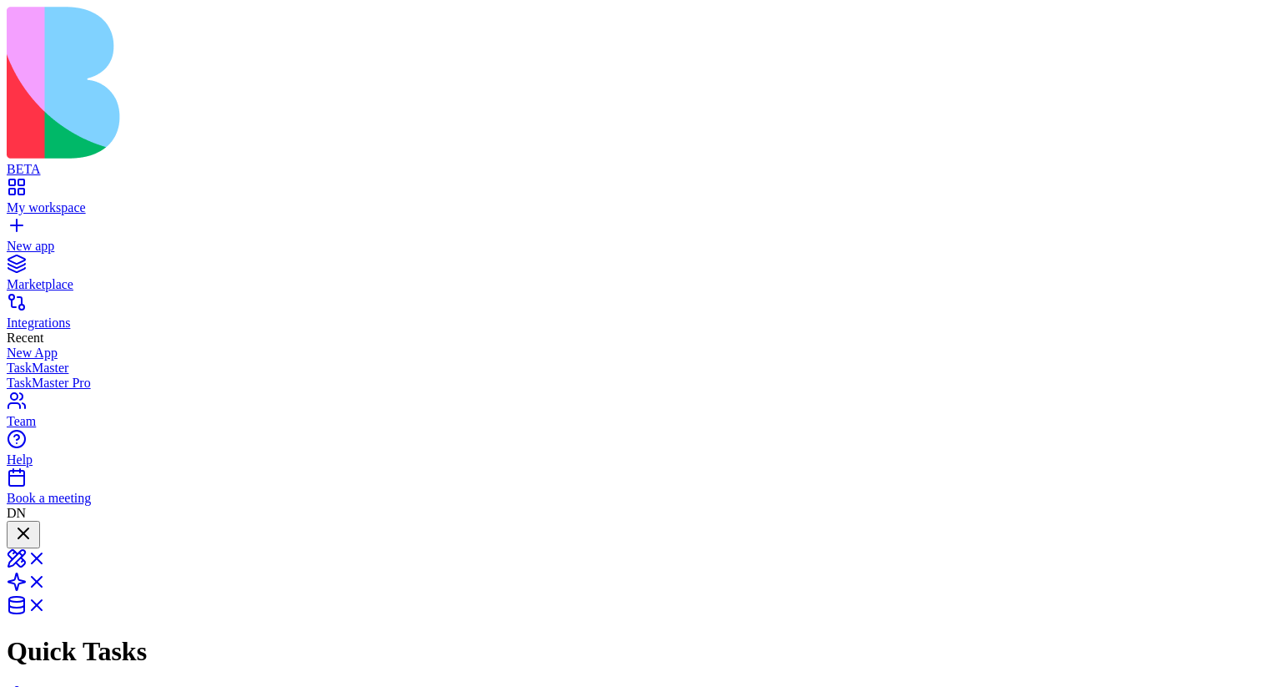
scroll to position [601, 0]
click at [33, 523] on div at bounding box center [23, 534] width 20 height 23
click at [33, 546] on div at bounding box center [23, 546] width 20 height 0
click at [33, 523] on div at bounding box center [23, 534] width 20 height 23
click at [13, 532] on div at bounding box center [13, 532] width 0 height 0
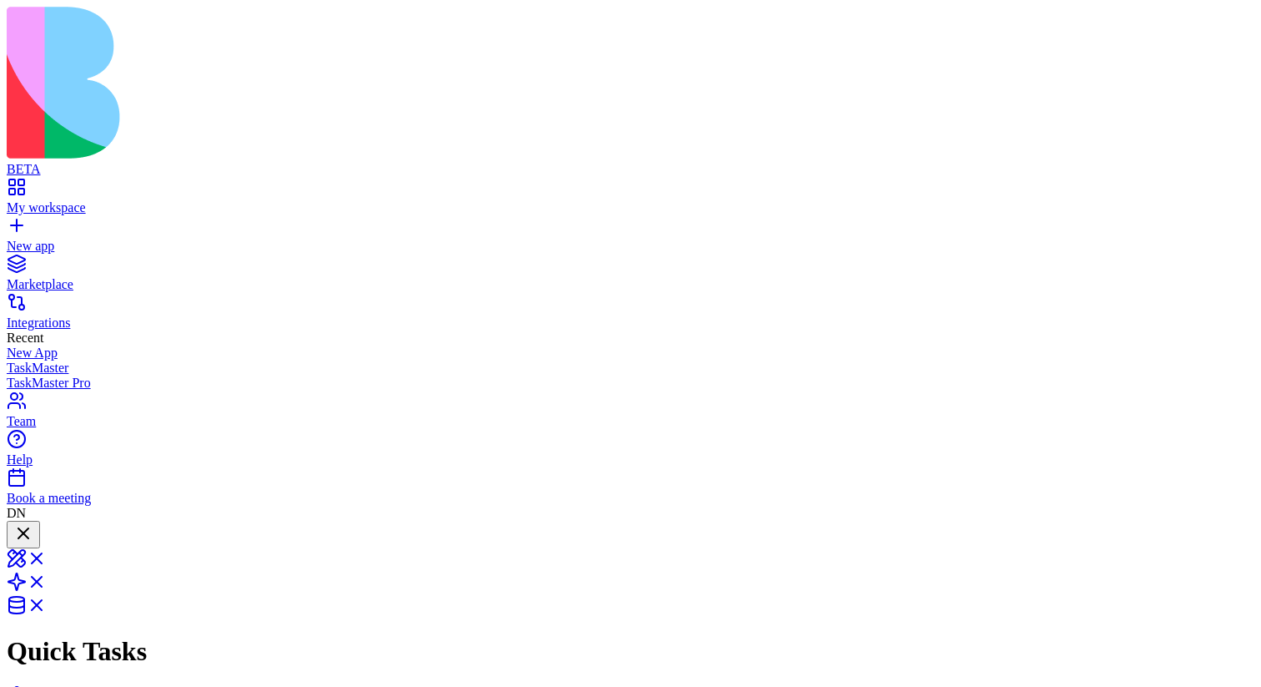
click at [33, 523] on div at bounding box center [23, 534] width 20 height 23
click at [33, 546] on div at bounding box center [23, 546] width 20 height 0
click at [33, 523] on div at bounding box center [23, 534] width 20 height 23
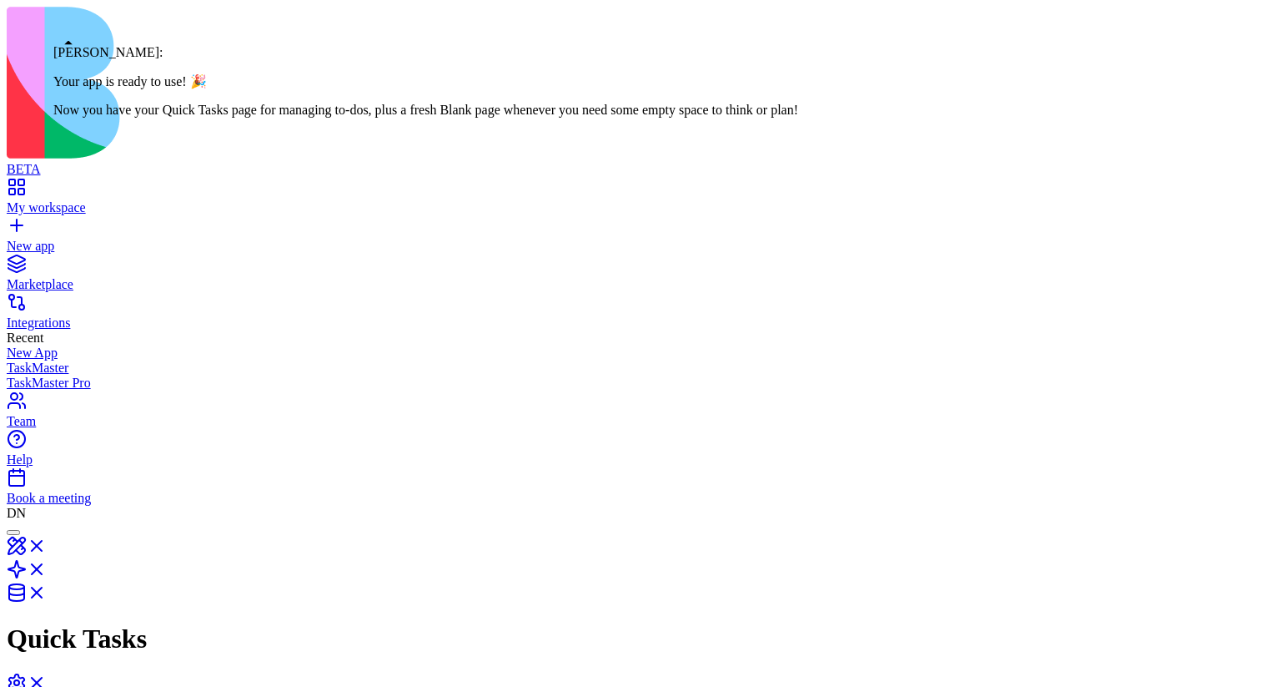
click at [13, 532] on div at bounding box center [13, 532] width 0 height 0
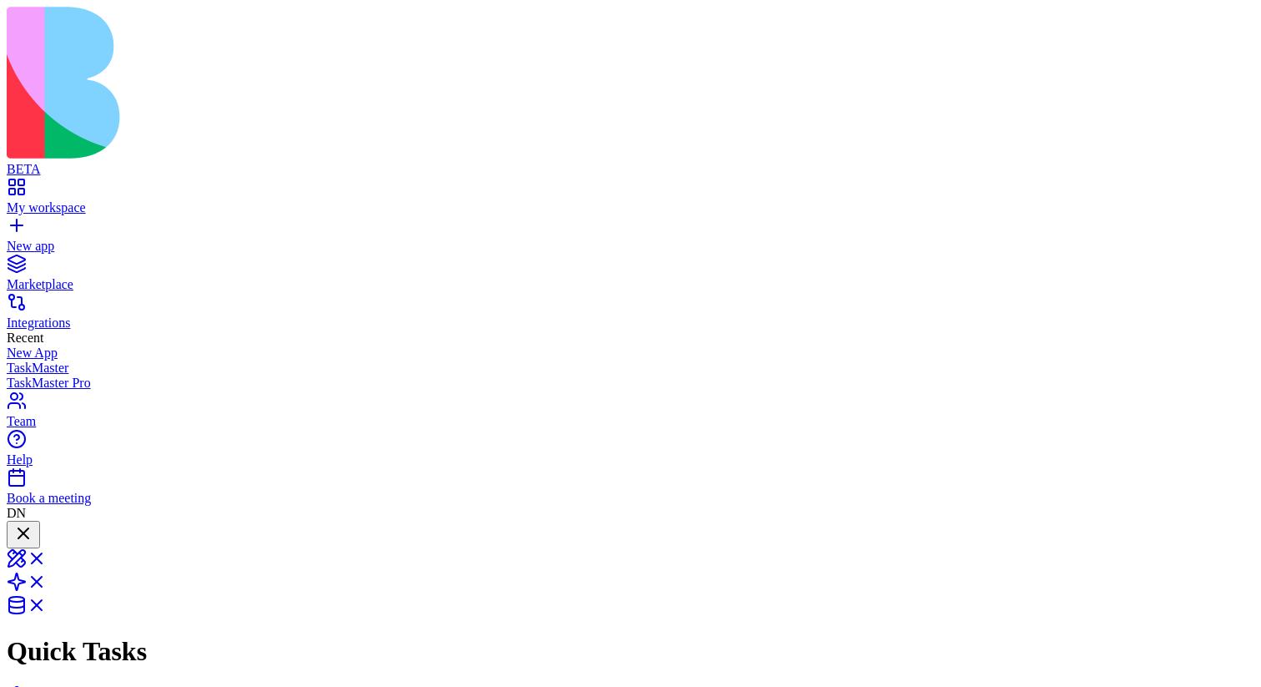
click at [33, 523] on div at bounding box center [23, 534] width 20 height 23
click at [33, 546] on div at bounding box center [23, 546] width 20 height 0
click at [33, 523] on div at bounding box center [23, 534] width 20 height 23
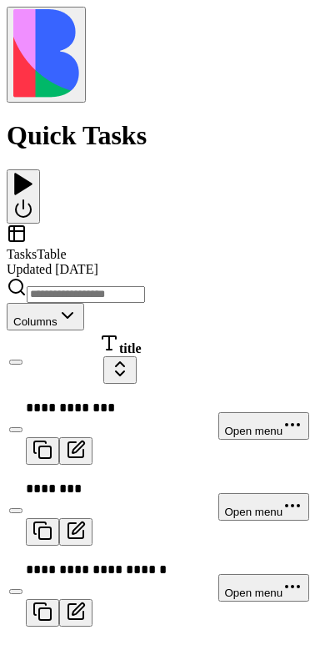
click at [30, 32] on button at bounding box center [46, 55] width 79 height 96
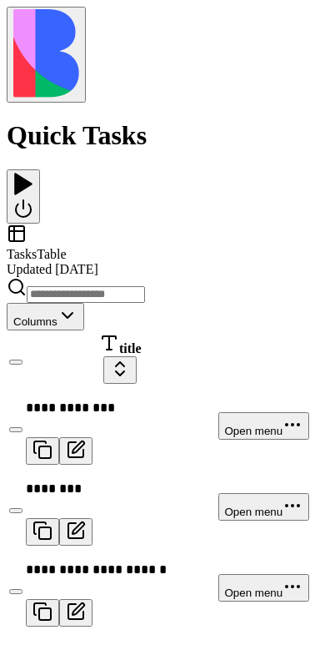
click at [33, 172] on div at bounding box center [23, 172] width 20 height 0
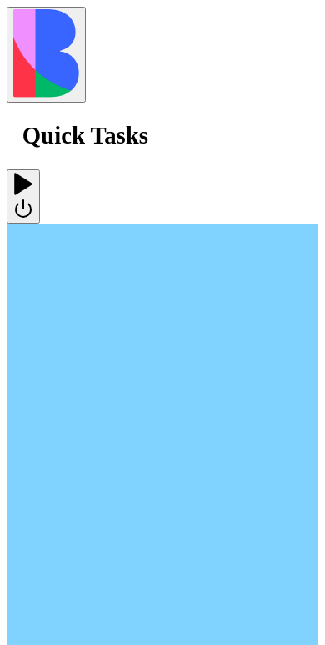
scroll to position [639, 0]
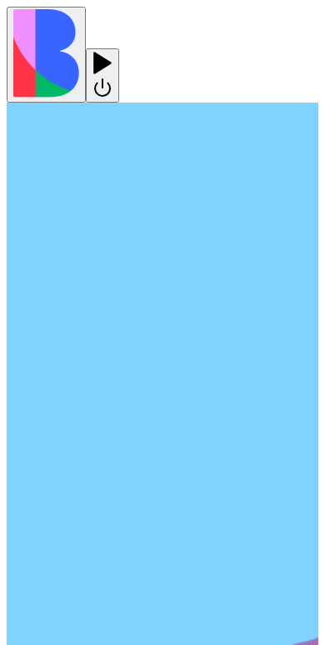
click at [113, 51] on div at bounding box center [103, 75] width 20 height 49
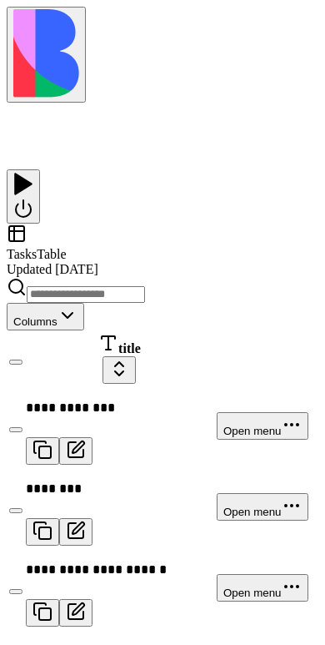
click at [33, 172] on div at bounding box center [23, 172] width 20 height 0
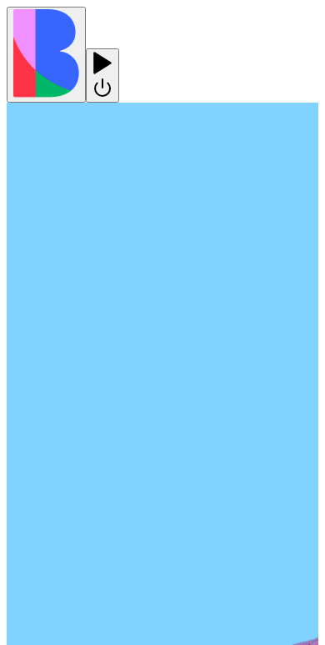
click at [113, 51] on div at bounding box center [103, 75] width 20 height 49
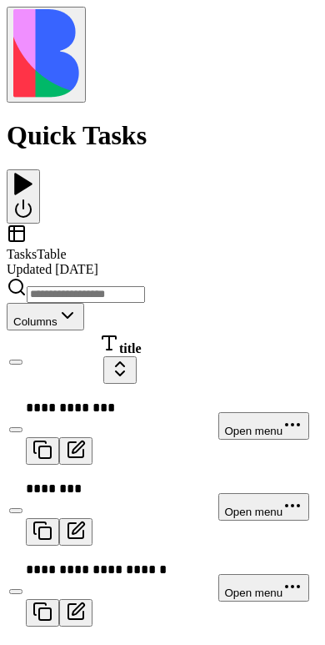
click at [33, 172] on div at bounding box center [23, 172] width 20 height 0
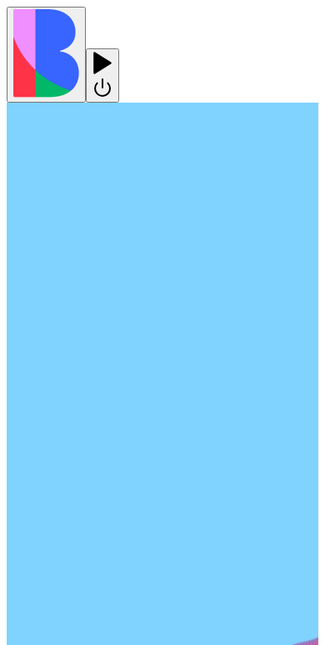
click at [113, 51] on div at bounding box center [103, 75] width 20 height 49
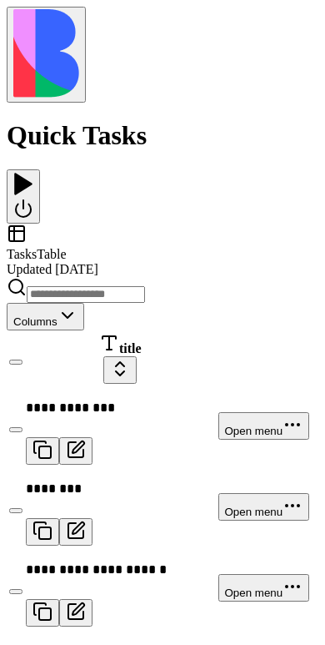
click at [33, 172] on div at bounding box center [23, 172] width 20 height 0
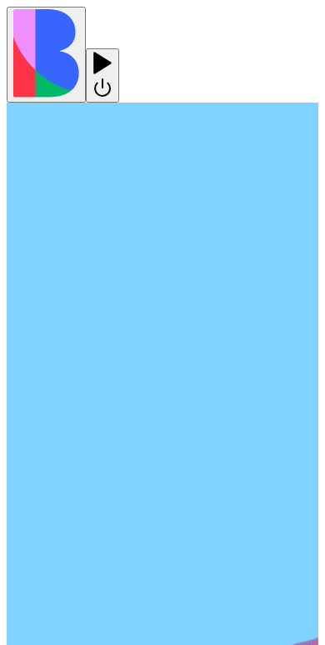
click at [113, 51] on div at bounding box center [103, 75] width 20 height 49
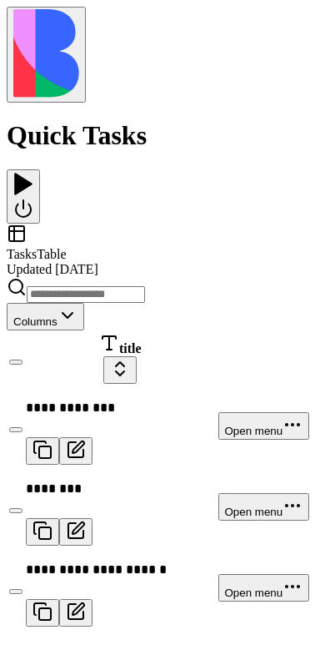
scroll to position [0, 0]
click at [33, 172] on div at bounding box center [23, 172] width 20 height 0
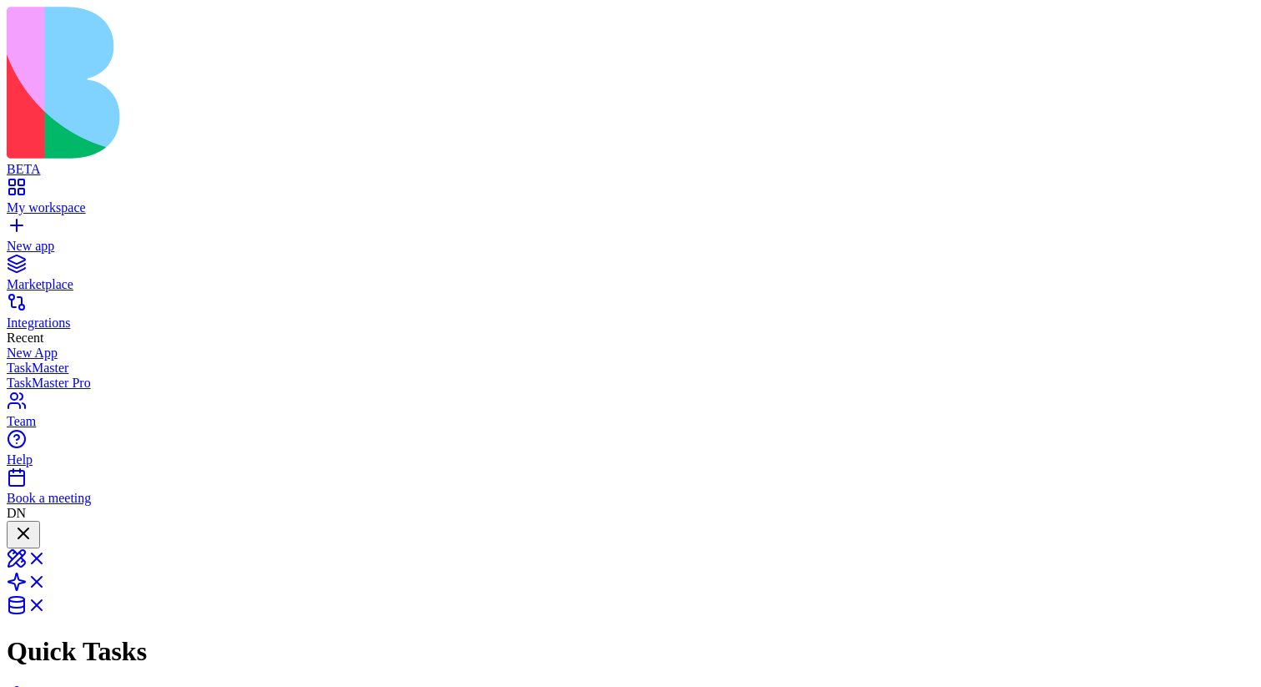
scroll to position [458, 0]
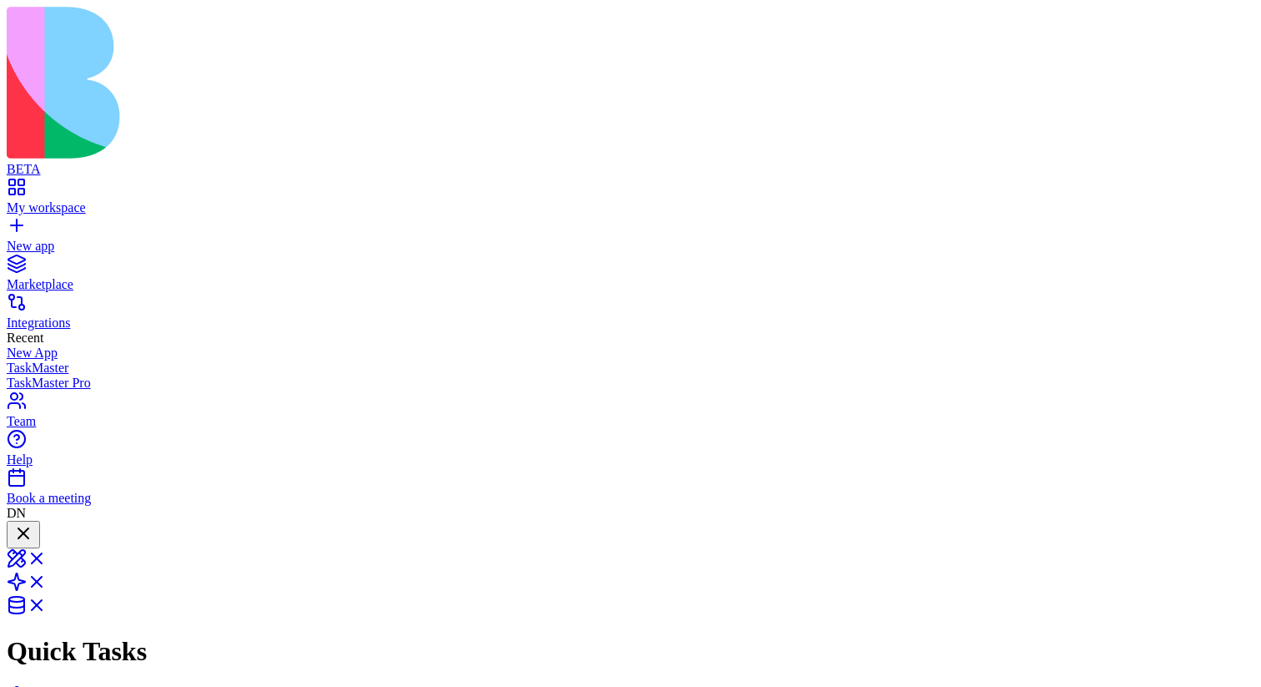
scroll to position [458, 0]
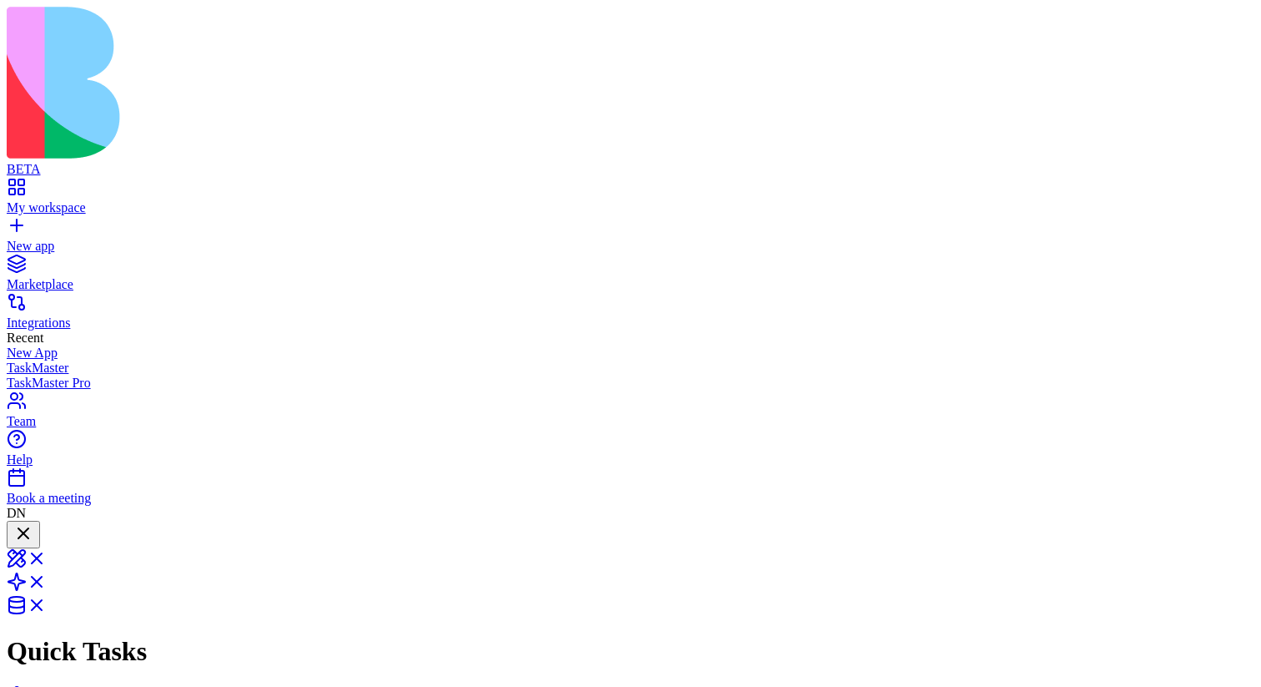
click at [33, 523] on div at bounding box center [23, 534] width 20 height 23
click at [13, 532] on div at bounding box center [13, 532] width 0 height 0
click at [33, 523] on div at bounding box center [23, 534] width 20 height 23
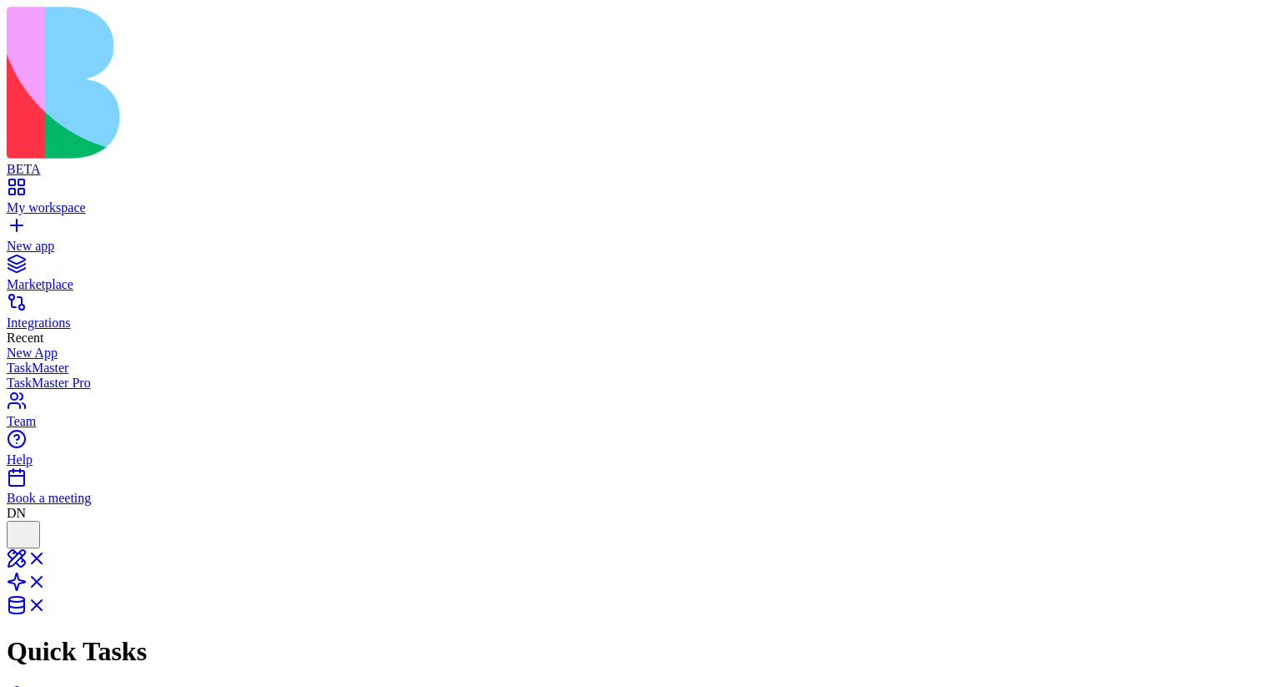
scroll to position [558, 0]
click at [33, 546] on div at bounding box center [23, 546] width 20 height 0
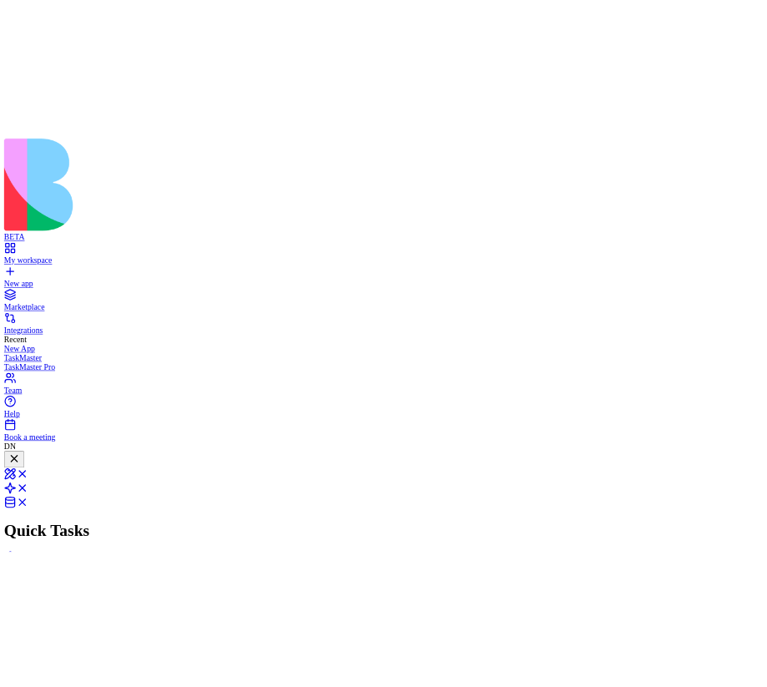
scroll to position [558, 0]
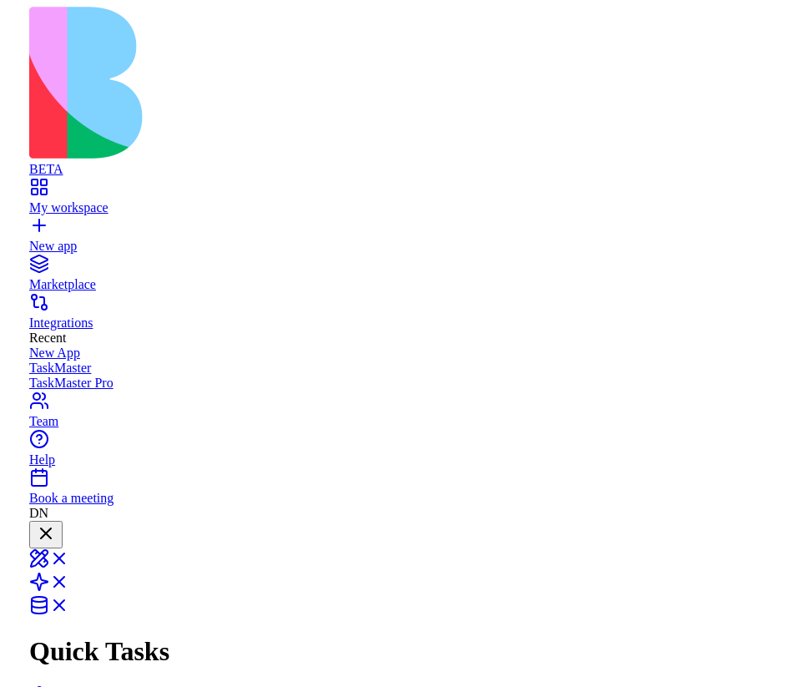
scroll to position [508, 0]
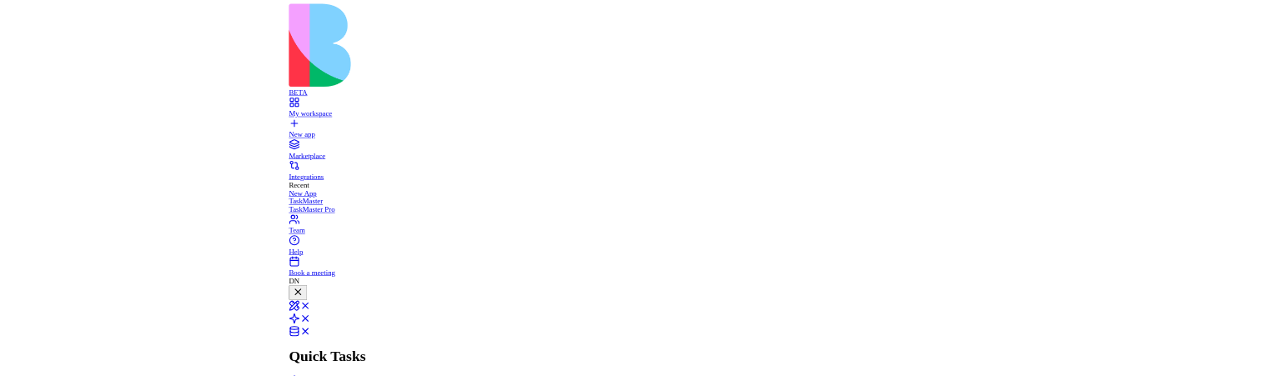
scroll to position [558, 0]
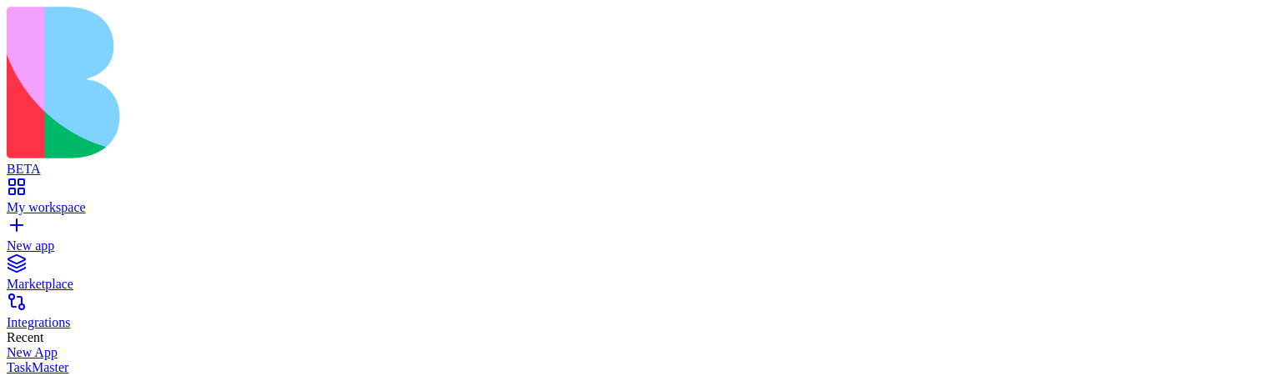
scroll to position [491, 0]
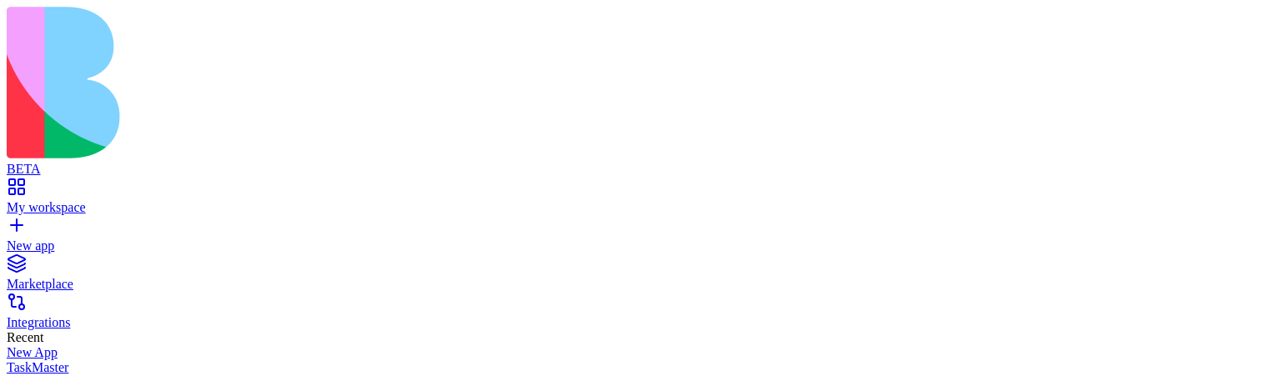
scroll to position [841, 0]
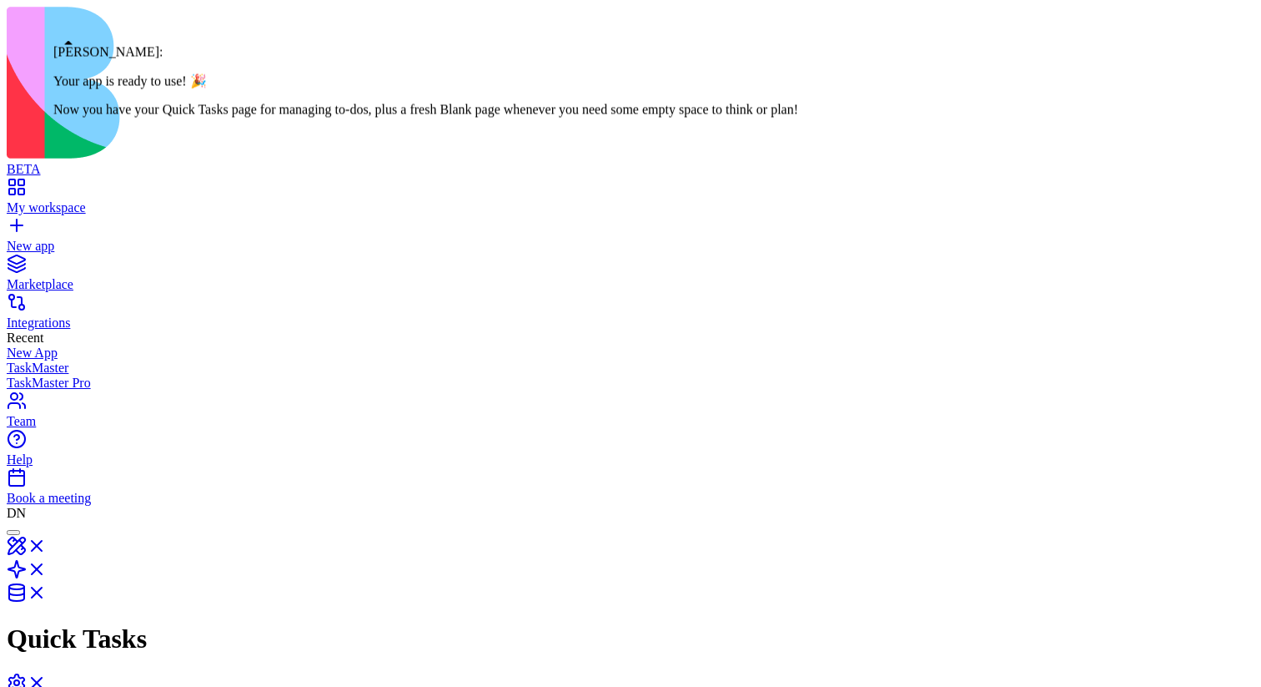
click at [13, 375] on div at bounding box center [13, 532] width 0 height 0
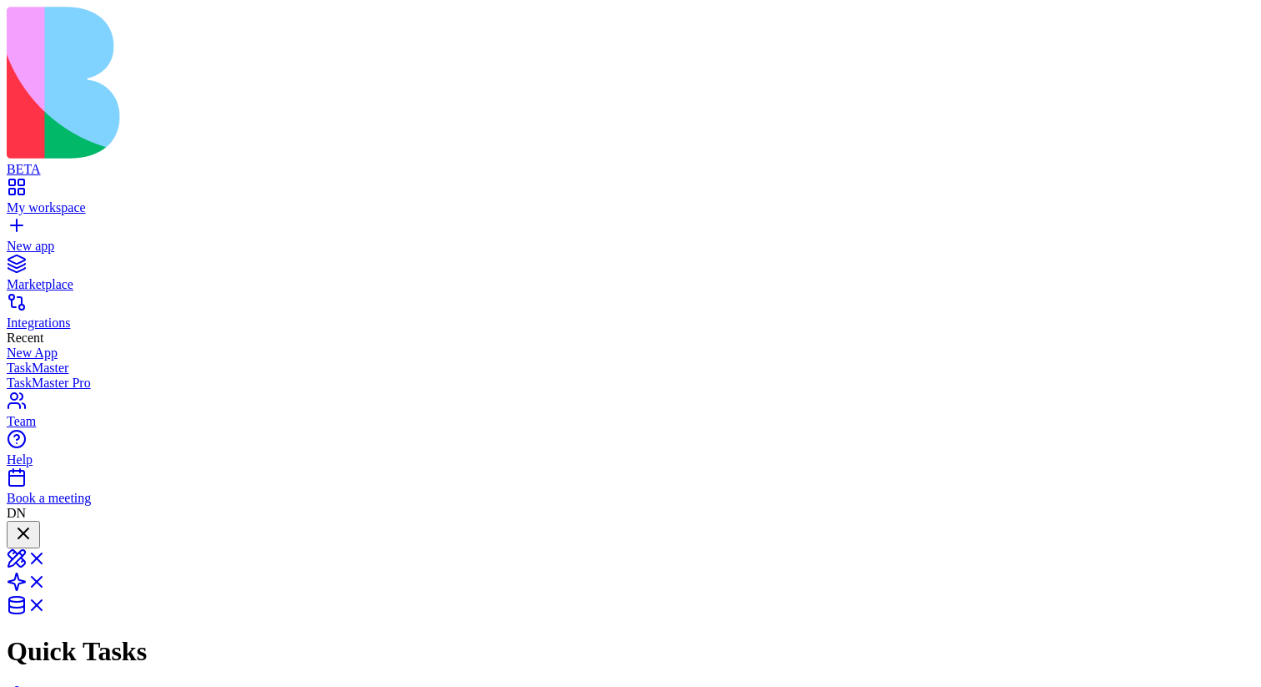
scroll to position [601, 0]
click at [33, 375] on div at bounding box center [23, 534] width 20 height 23
click at [13, 375] on div at bounding box center [13, 532] width 0 height 0
click at [33, 375] on div at bounding box center [23, 534] width 20 height 23
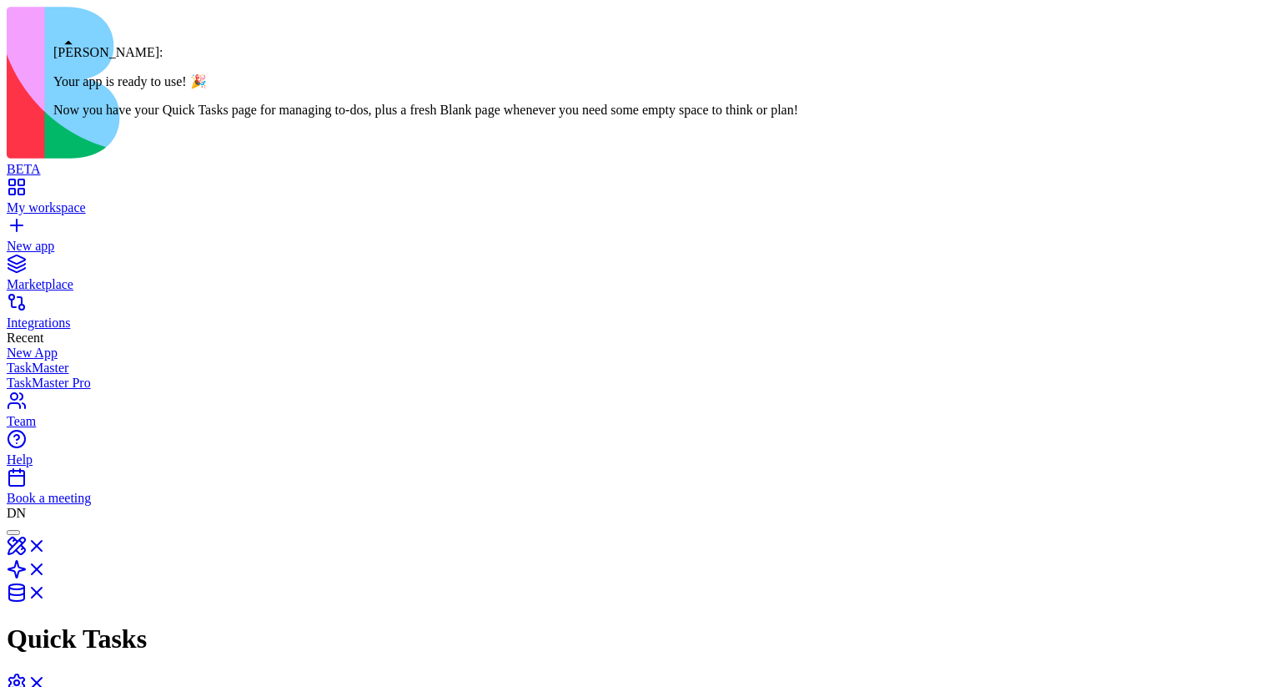
click at [13, 375] on div at bounding box center [13, 532] width 0 height 0
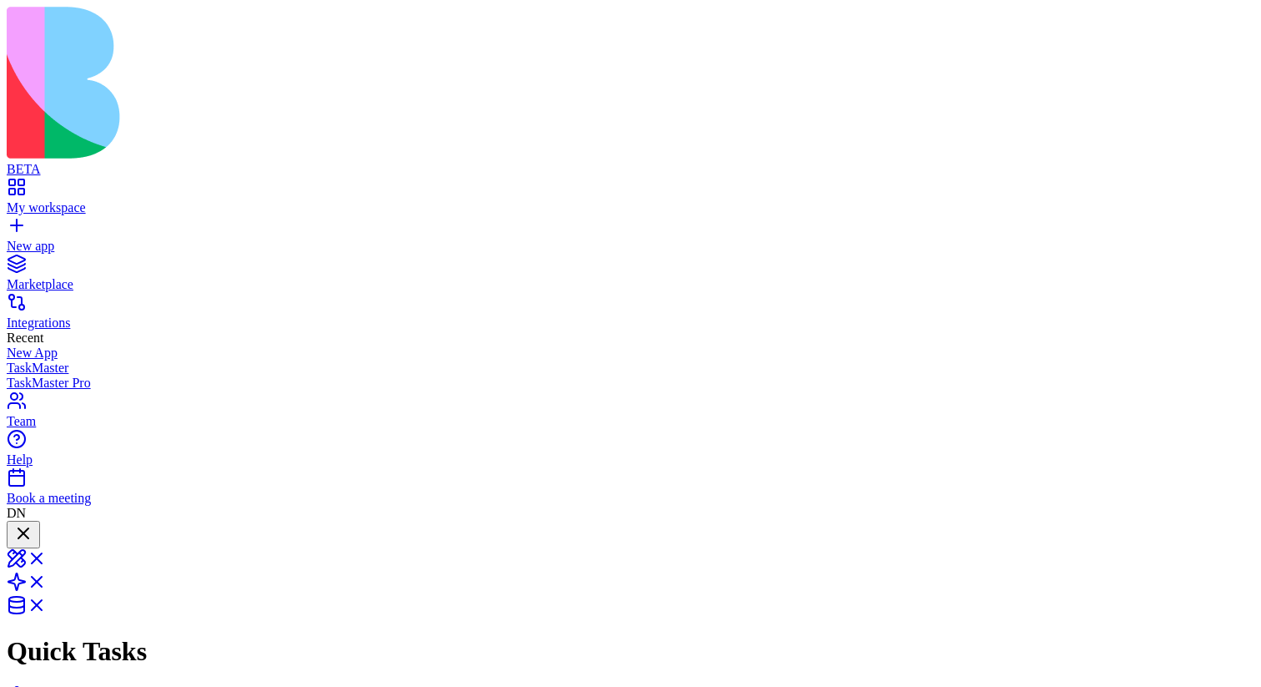
click at [33, 375] on div at bounding box center [23, 534] width 20 height 23
click at [13, 375] on div at bounding box center [13, 532] width 0 height 0
click at [33, 375] on div at bounding box center [23, 534] width 20 height 23
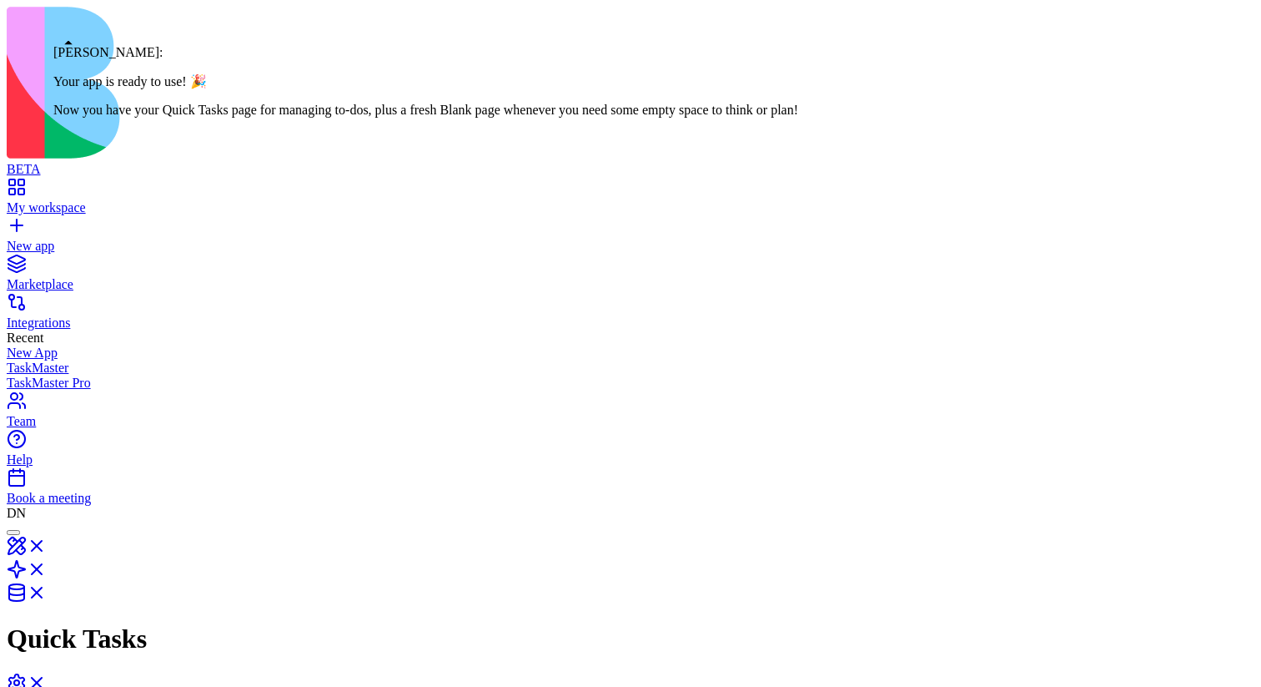
click at [13, 375] on div at bounding box center [13, 532] width 0 height 0
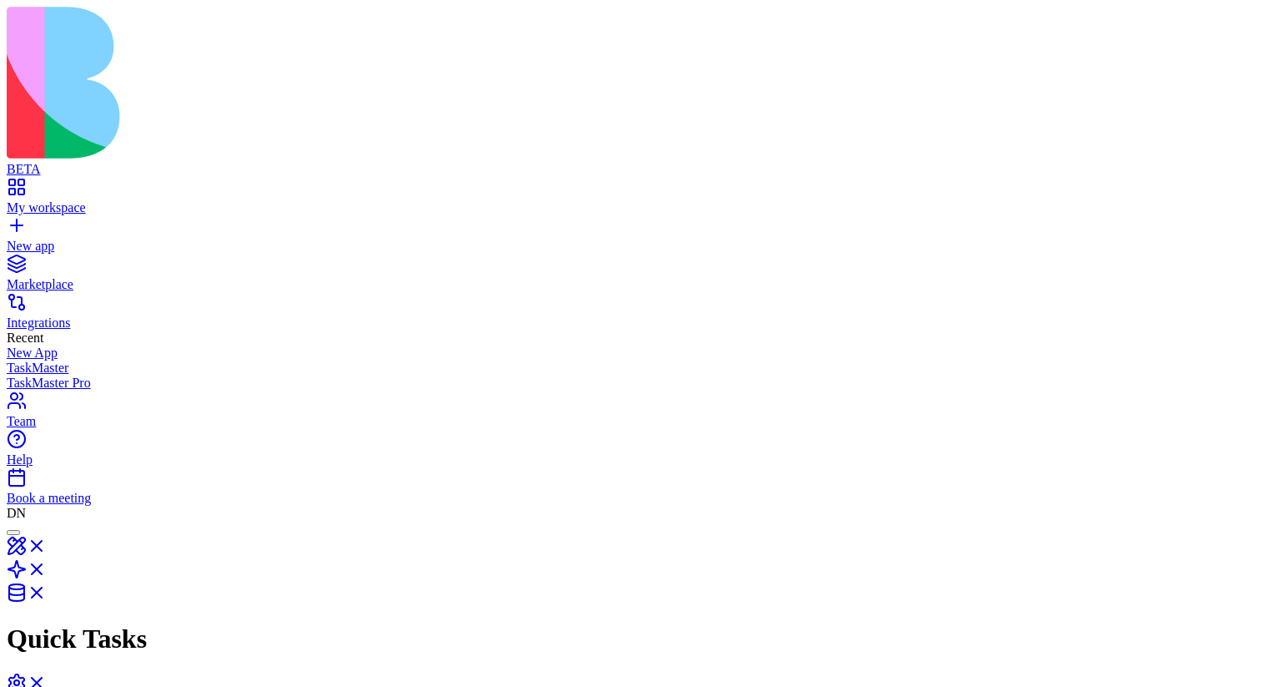
click at [13, 375] on div at bounding box center [13, 532] width 0 height 0
click at [33, 375] on div at bounding box center [23, 534] width 20 height 23
click at [13, 375] on div at bounding box center [13, 532] width 0 height 0
click at [33, 375] on div at bounding box center [23, 534] width 20 height 23
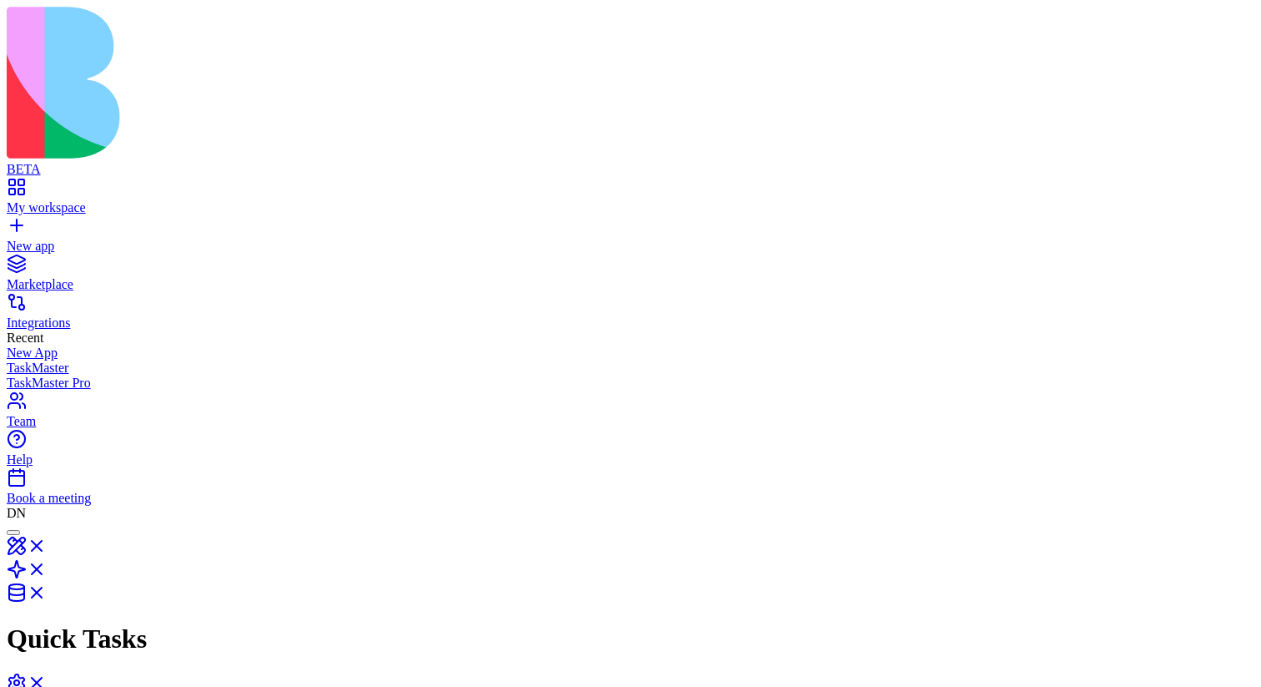
click at [13, 375] on div at bounding box center [13, 532] width 0 height 0
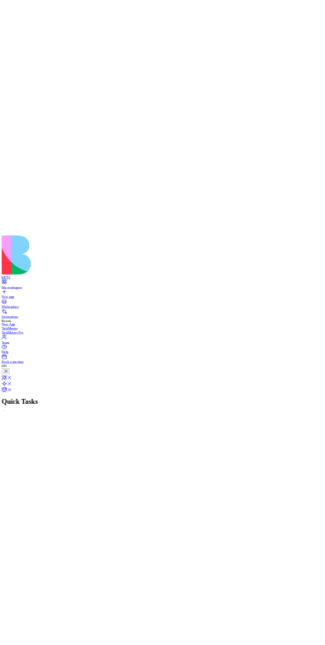
scroll to position [601, 0]
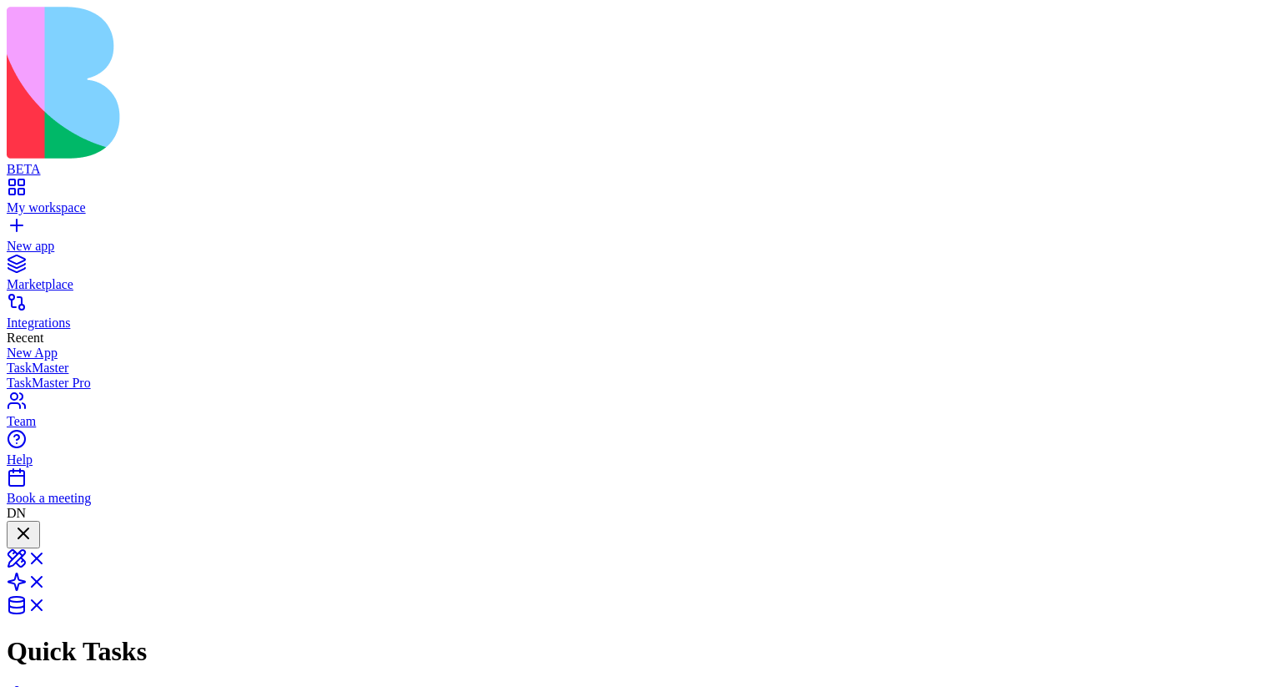
click at [33, 375] on div at bounding box center [23, 534] width 20 height 23
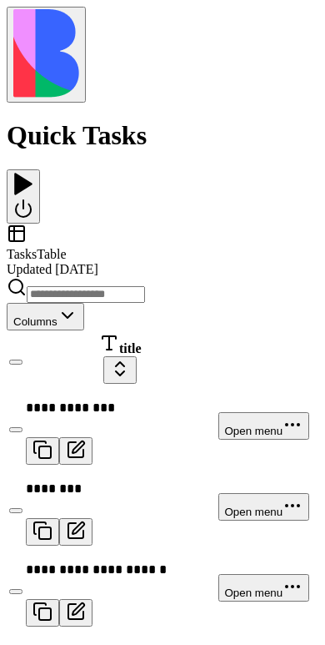
click at [33, 172] on div at bounding box center [23, 172] width 20 height 0
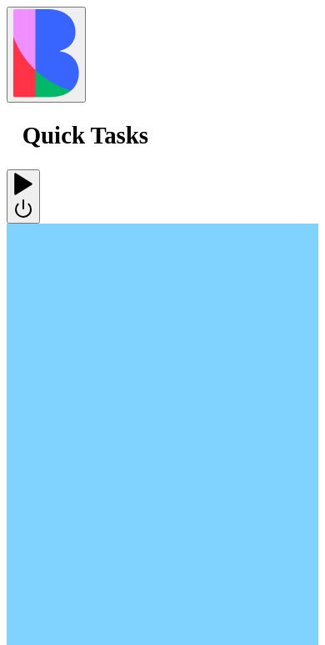
scroll to position [639, 0]
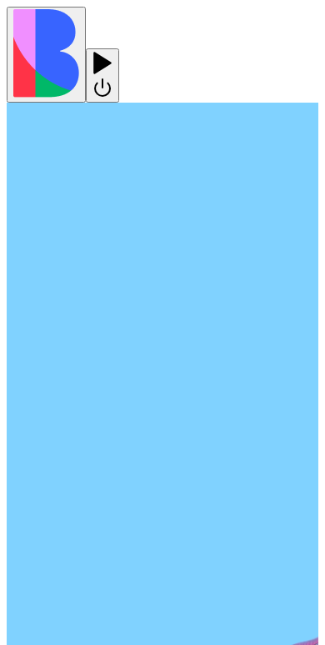
click at [113, 51] on div at bounding box center [103, 75] width 20 height 49
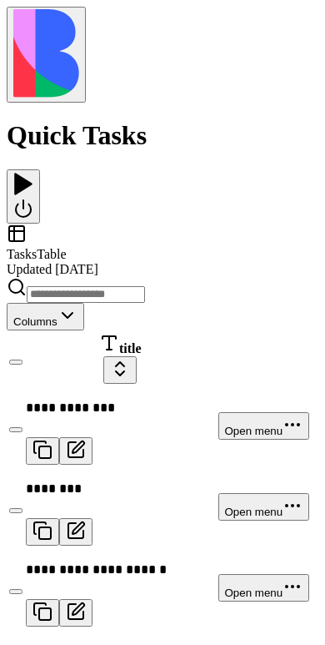
click at [33, 172] on div at bounding box center [23, 172] width 20 height 0
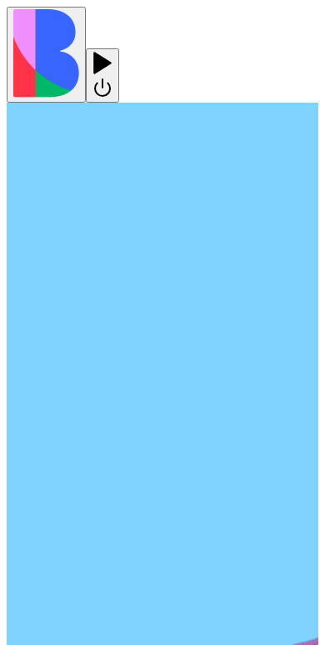
click at [113, 51] on div at bounding box center [103, 75] width 20 height 49
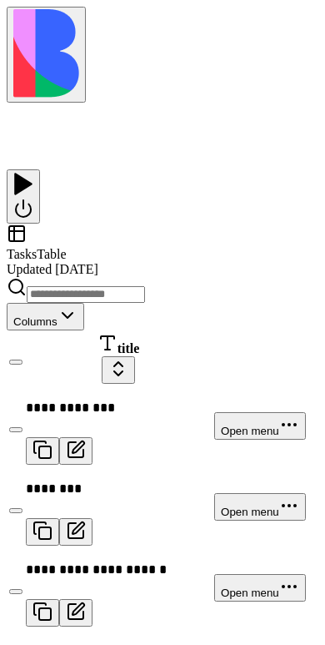
click at [33, 172] on div at bounding box center [23, 172] width 20 height 0
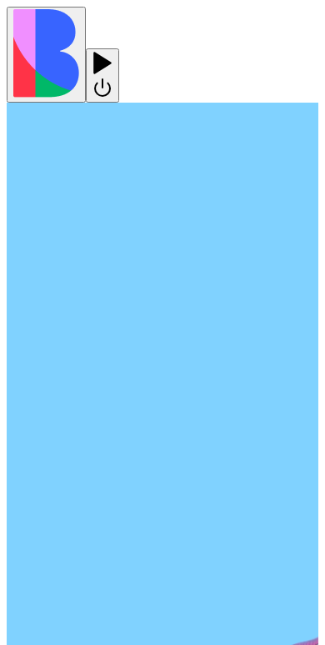
click at [113, 51] on div at bounding box center [103, 75] width 20 height 49
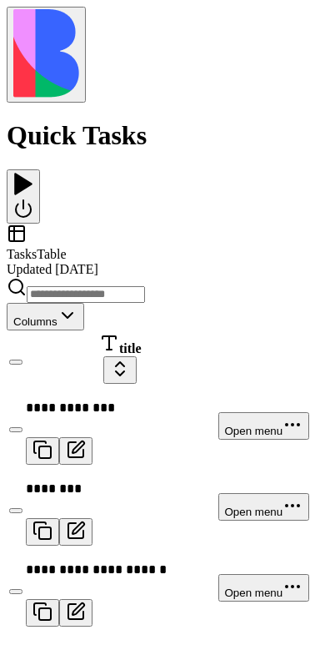
click at [33, 172] on div at bounding box center [23, 172] width 20 height 0
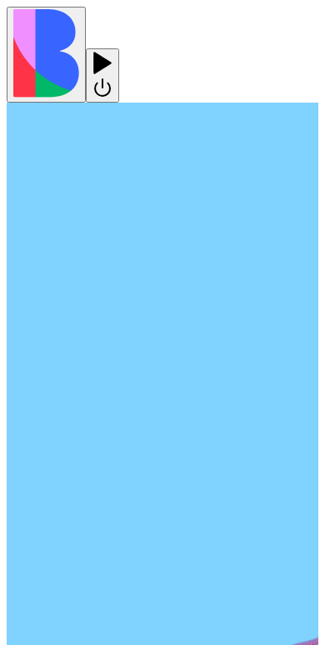
click at [113, 51] on div at bounding box center [103, 75] width 20 height 49
